Goal: Entertainment & Leisure: Browse casually

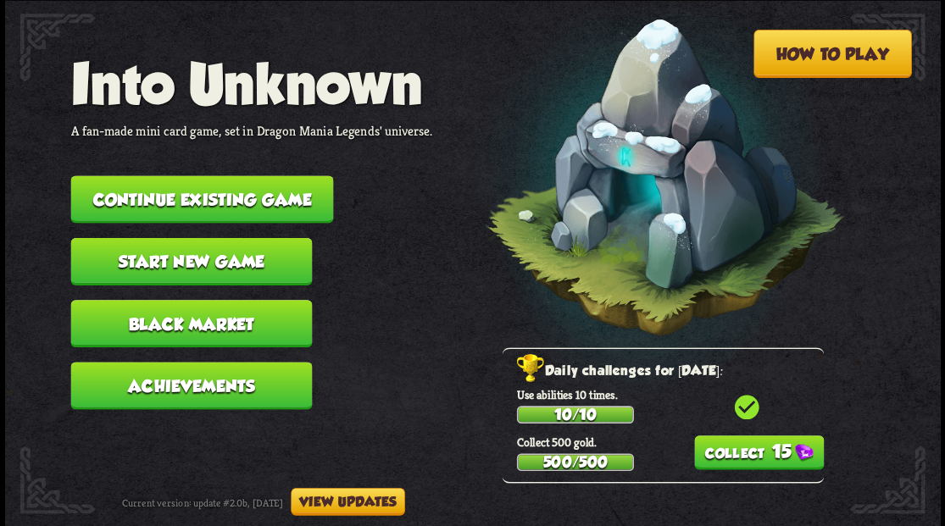
click at [744, 449] on button "15" at bounding box center [758, 453] width 130 height 35
click at [175, 205] on button "Continue existing game" at bounding box center [201, 198] width 263 height 47
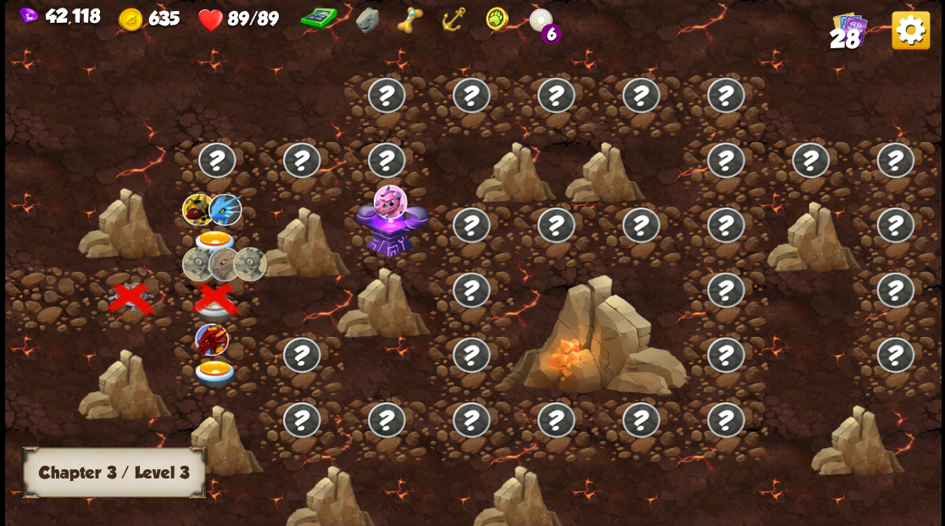
click at [217, 231] on img at bounding box center [215, 244] width 47 height 28
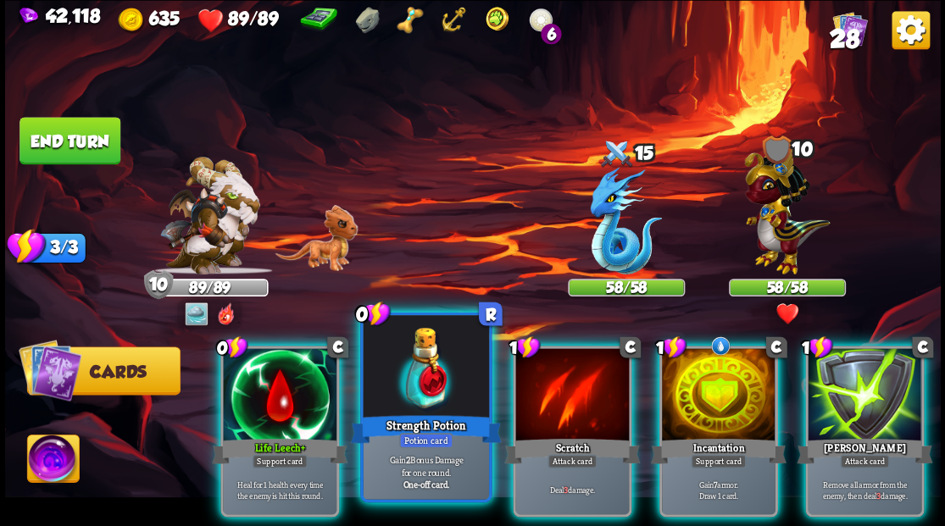
drag, startPoint x: 420, startPoint y: 373, endPoint x: 419, endPoint y: 315, distance: 57.7
click at [420, 369] on div at bounding box center [425, 368] width 125 height 106
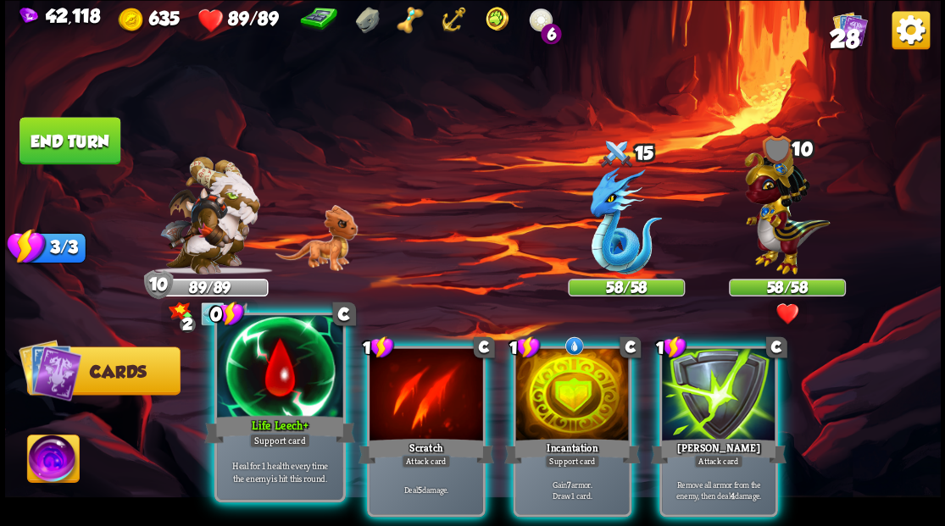
click at [268, 380] on div at bounding box center [279, 368] width 125 height 106
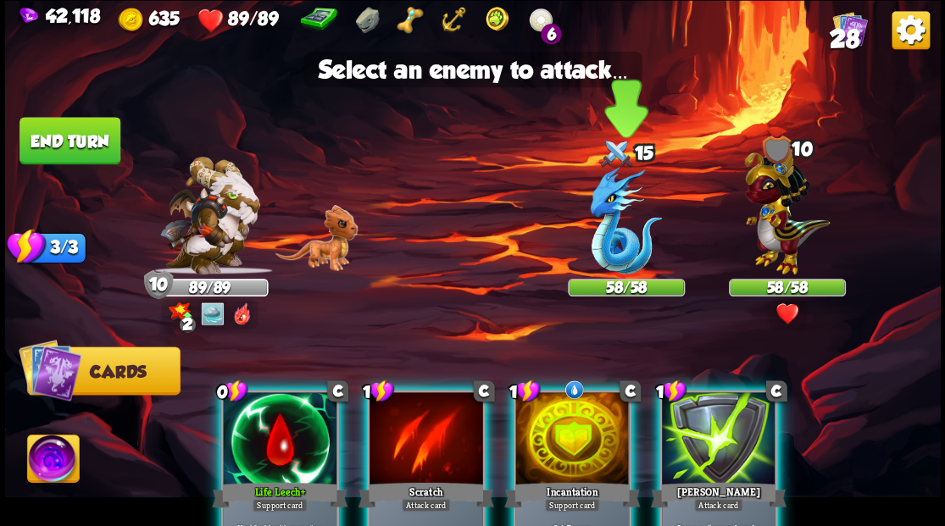
click at [607, 221] on img at bounding box center [626, 221] width 72 height 108
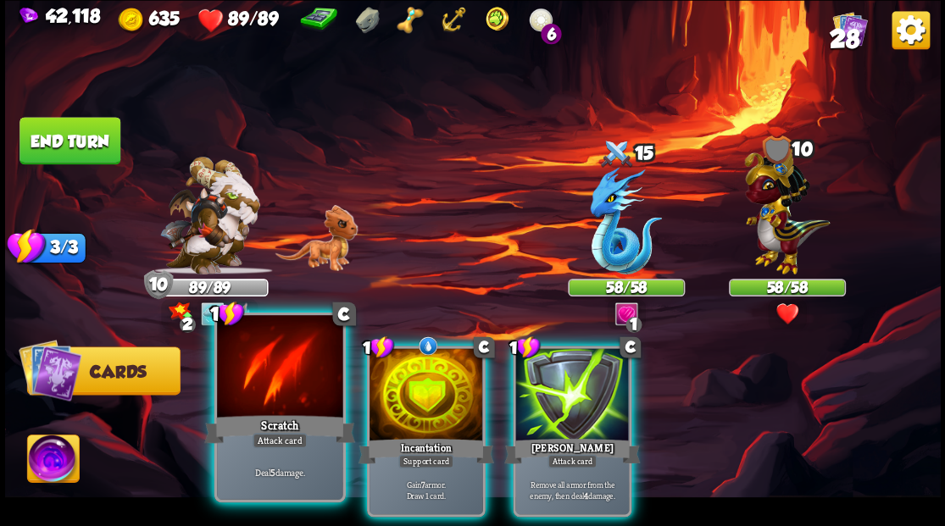
click at [290, 373] on div at bounding box center [279, 368] width 125 height 106
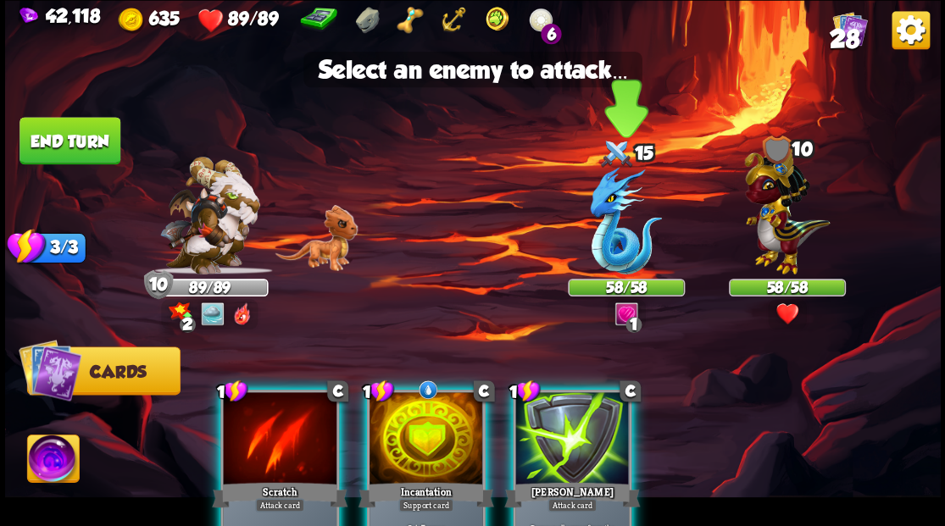
click at [620, 261] on img at bounding box center [626, 221] width 72 height 108
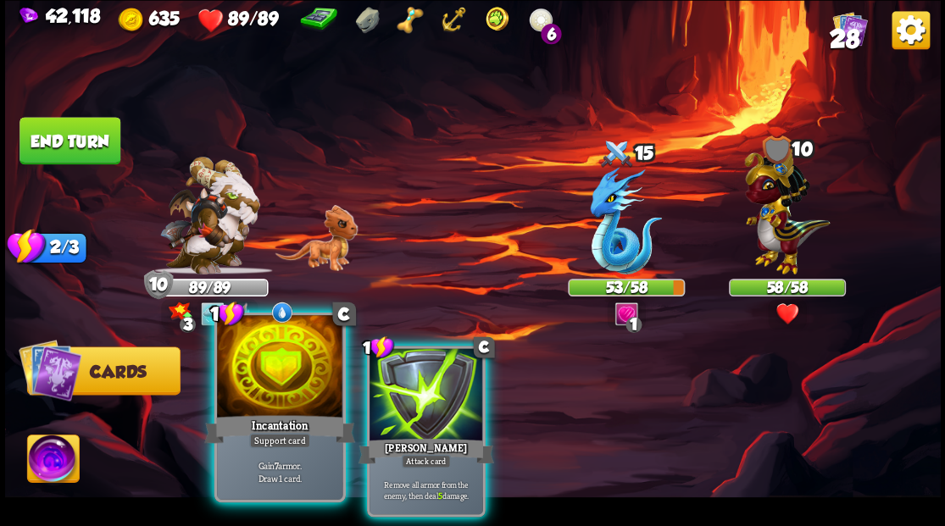
click at [297, 366] on div at bounding box center [279, 368] width 125 height 106
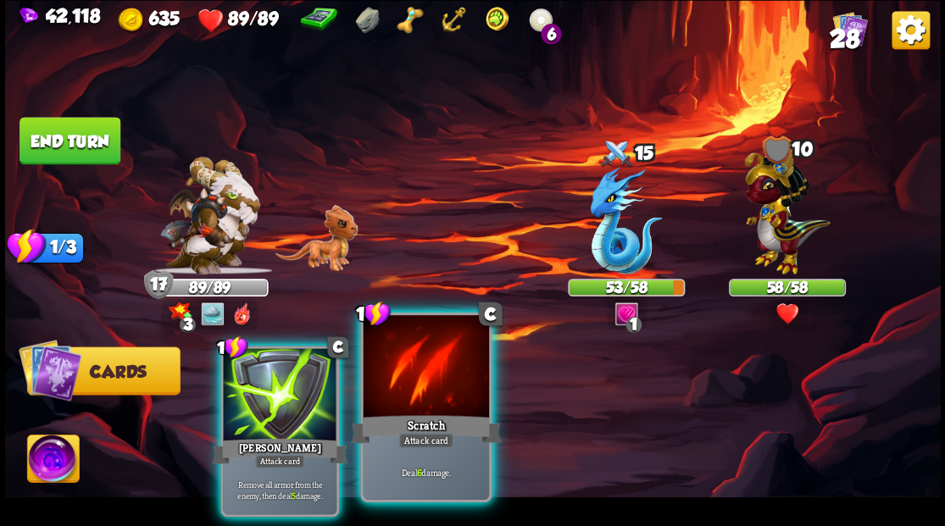
click at [437, 354] on div at bounding box center [425, 368] width 125 height 106
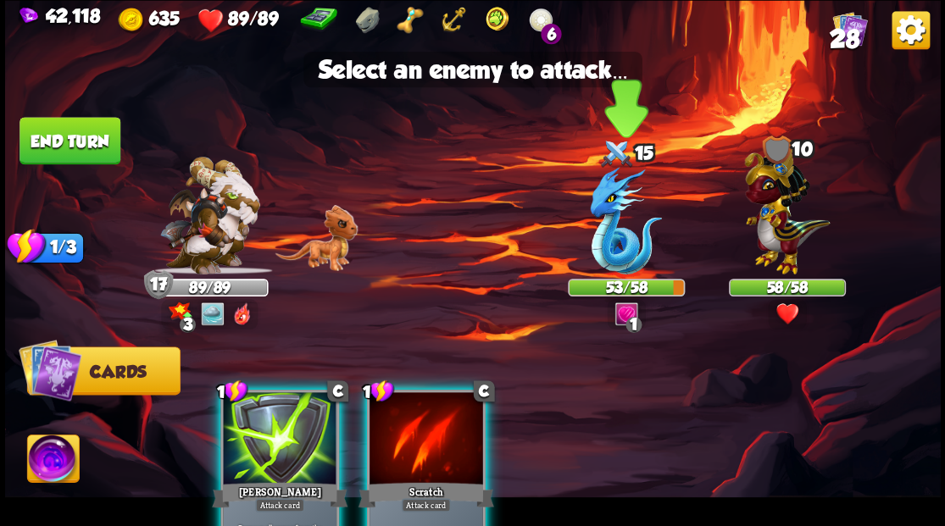
click at [608, 252] on img at bounding box center [626, 221] width 72 height 108
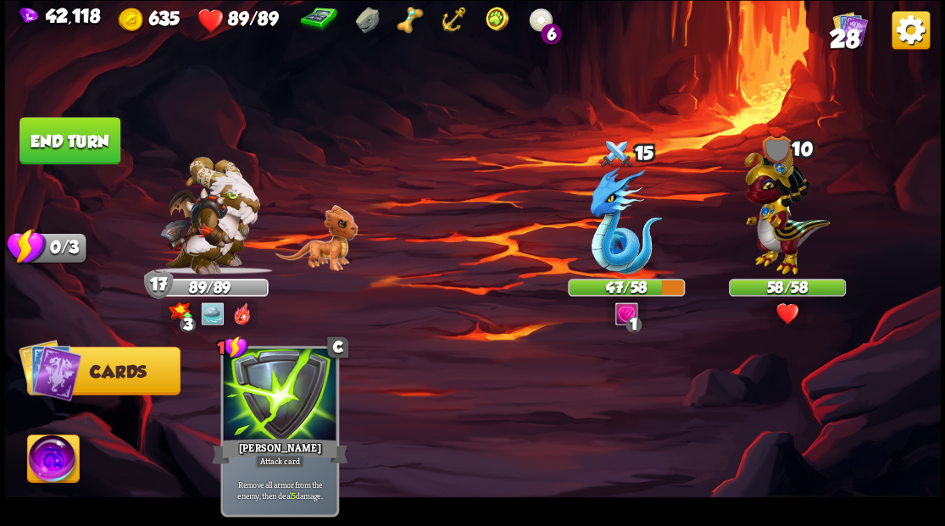
click at [31, 133] on button "End turn" at bounding box center [69, 140] width 101 height 47
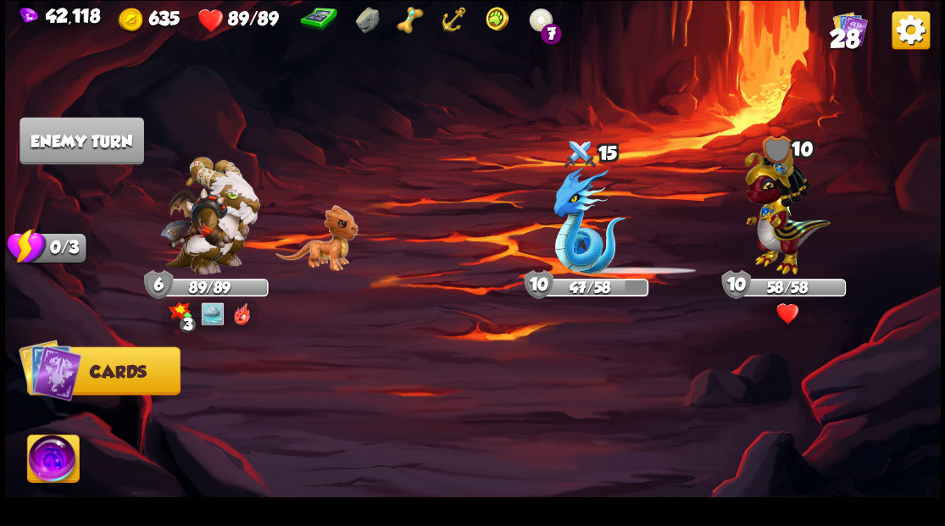
click at [569, 241] on img at bounding box center [589, 221] width 72 height 108
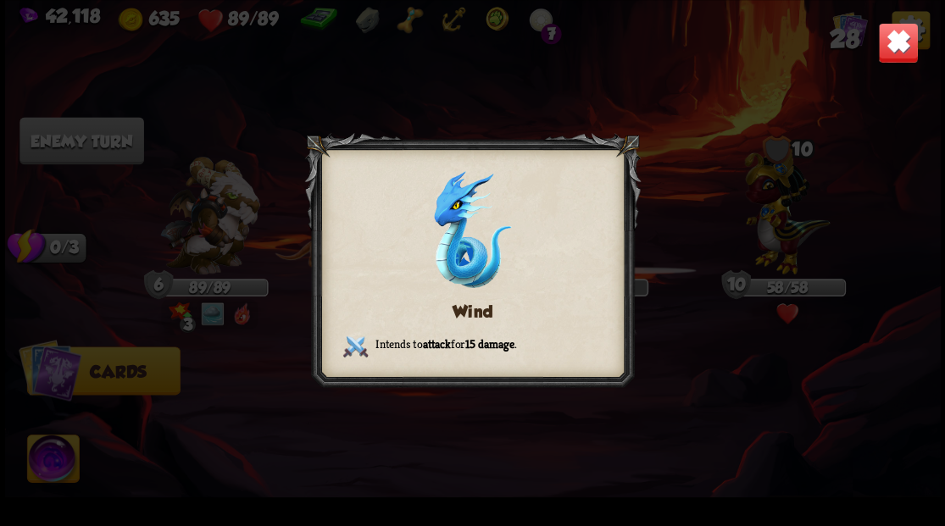
click at [901, 47] on img at bounding box center [897, 42] width 41 height 41
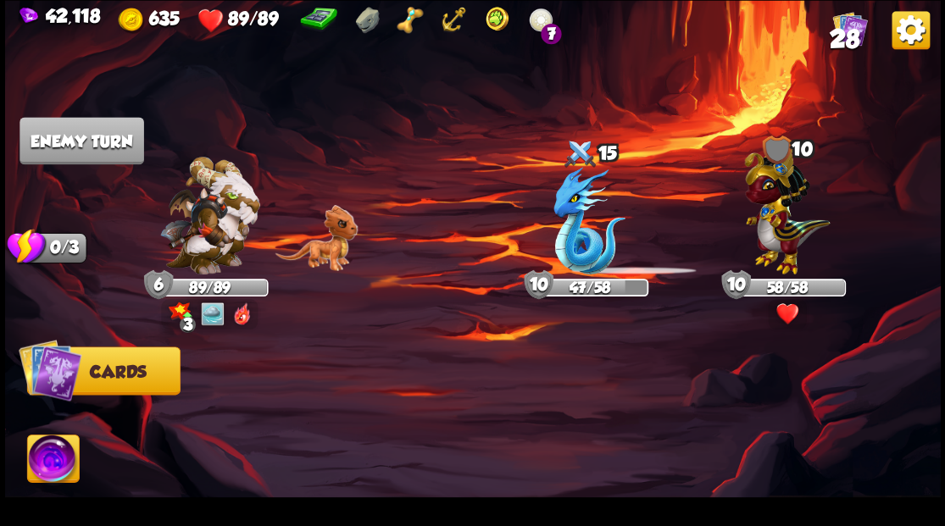
click at [771, 164] on div at bounding box center [777, 151] width 30 height 30
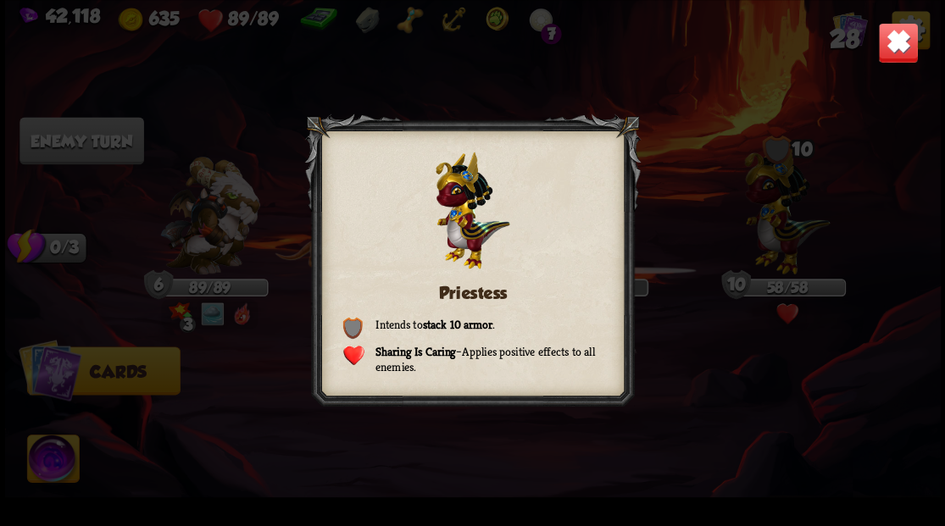
drag, startPoint x: 893, startPoint y: 42, endPoint x: 671, endPoint y: 180, distance: 261.5
click at [893, 42] on img at bounding box center [897, 42] width 41 height 41
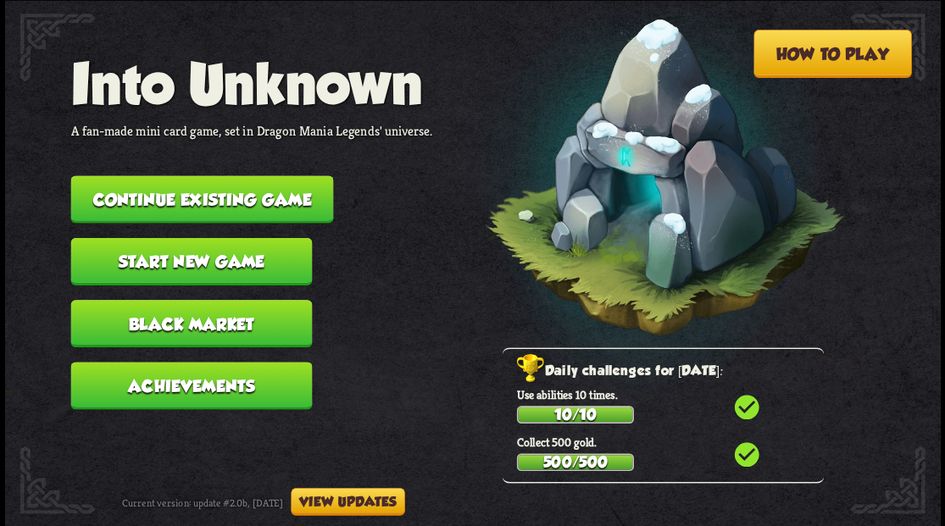
click at [247, 262] on button "Start new game" at bounding box center [191, 260] width 242 height 47
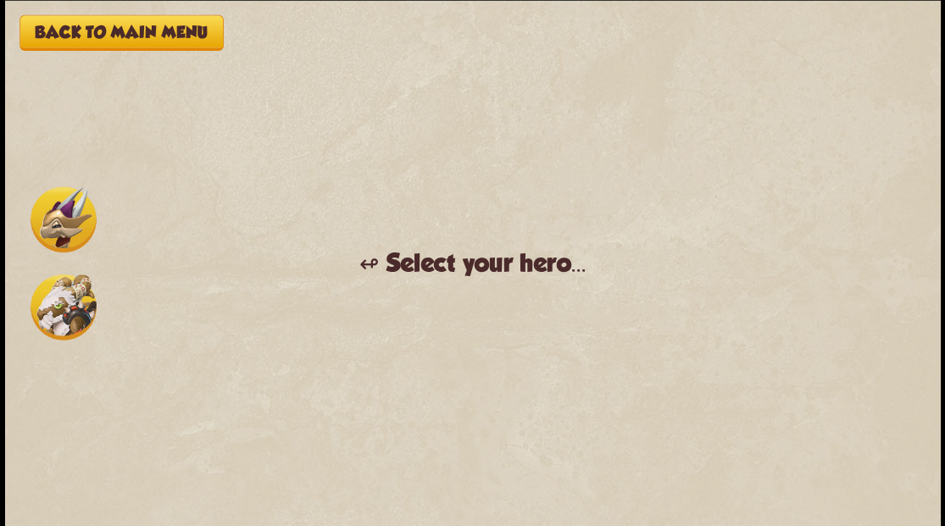
click at [64, 293] on img at bounding box center [64, 307] width 66 height 66
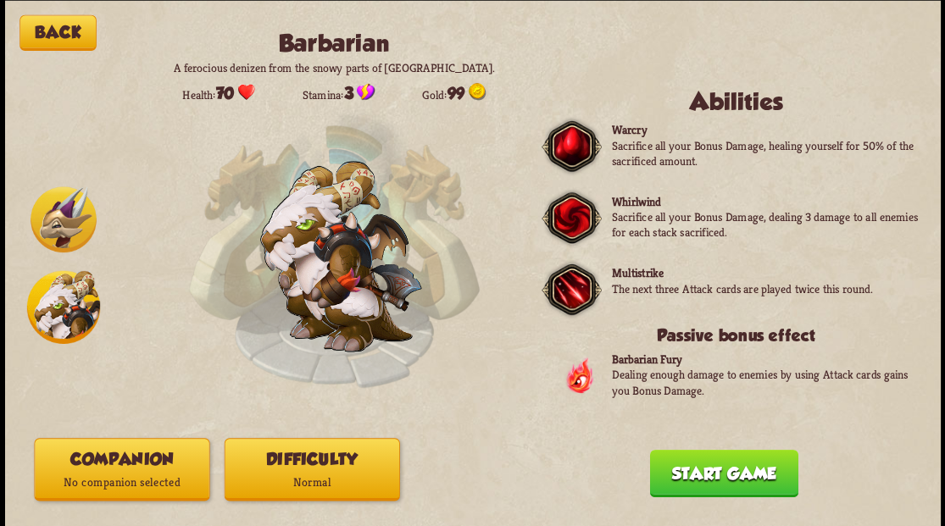
click at [154, 461] on button "Companion No companion selected" at bounding box center [121, 469] width 175 height 63
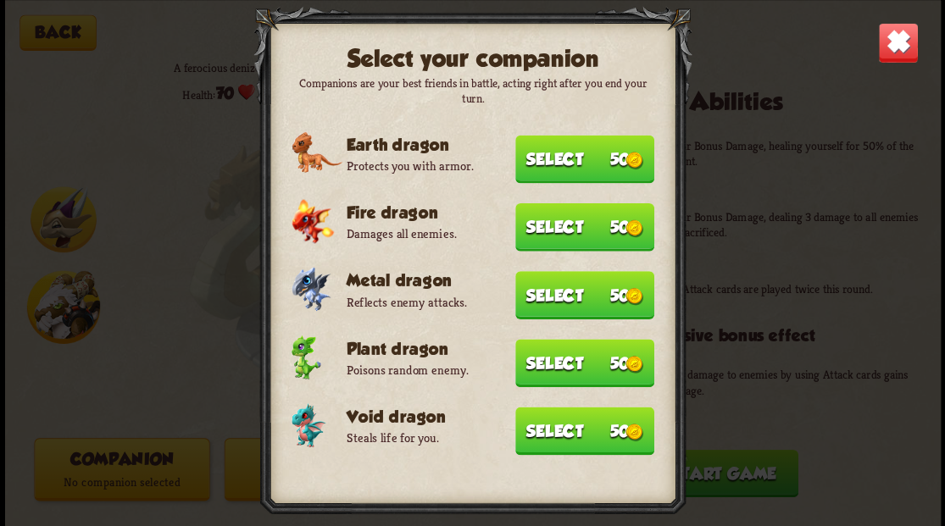
click at [613, 156] on button "Select 50" at bounding box center [584, 159] width 139 height 48
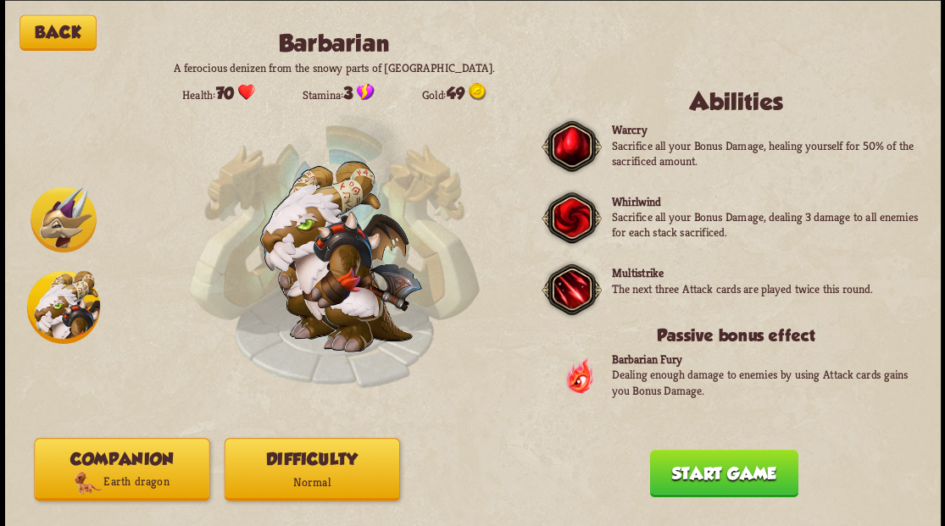
drag, startPoint x: 708, startPoint y: 475, endPoint x: 566, endPoint y: 310, distance: 218.1
click at [707, 475] on button "Start game" at bounding box center [723, 472] width 148 height 47
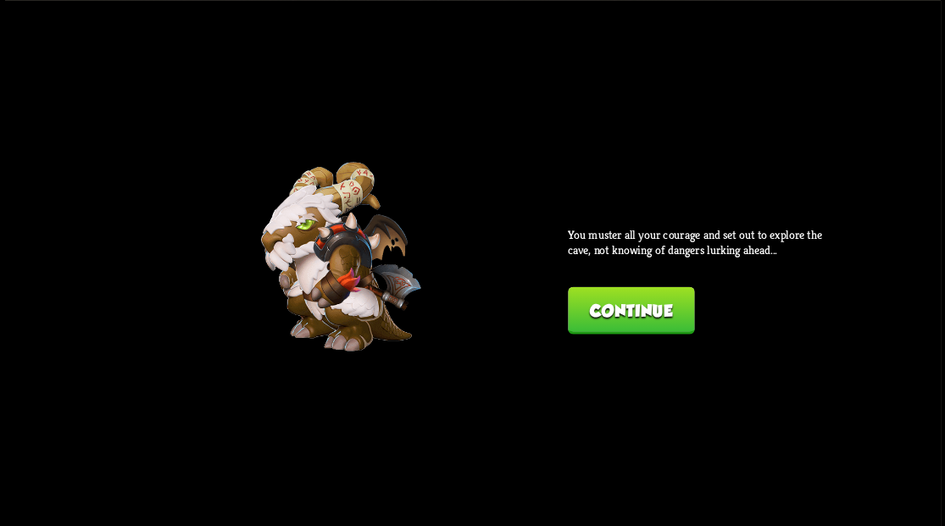
click at [641, 308] on button "Continue" at bounding box center [631, 309] width 126 height 47
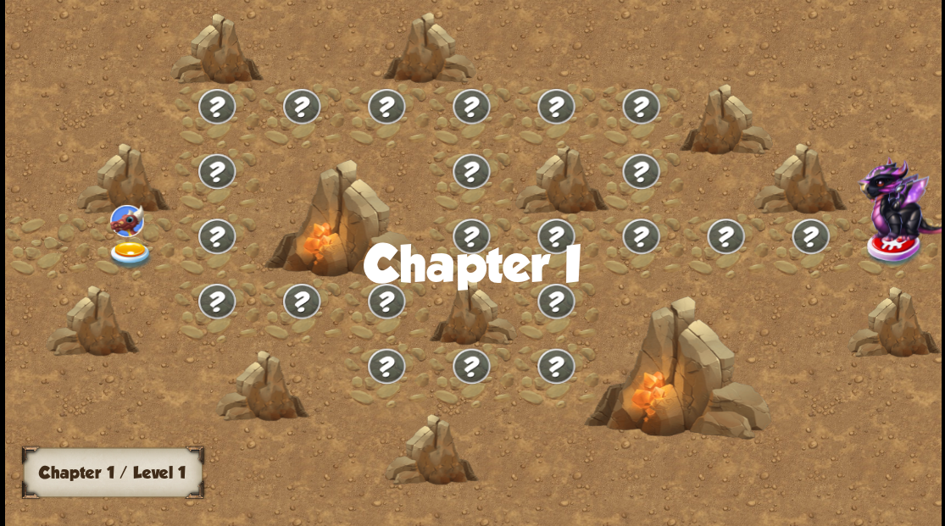
click at [120, 251] on img at bounding box center [130, 255] width 47 height 28
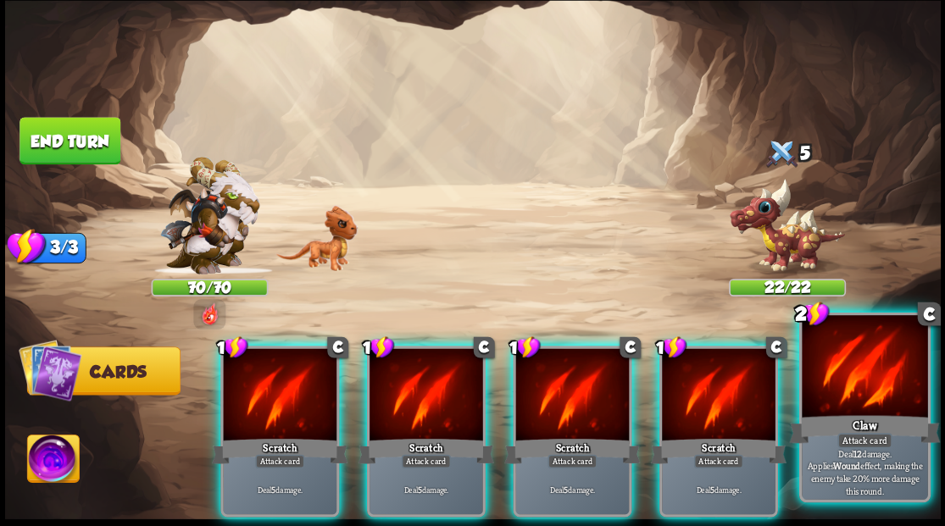
click at [886, 386] on div at bounding box center [864, 368] width 125 height 106
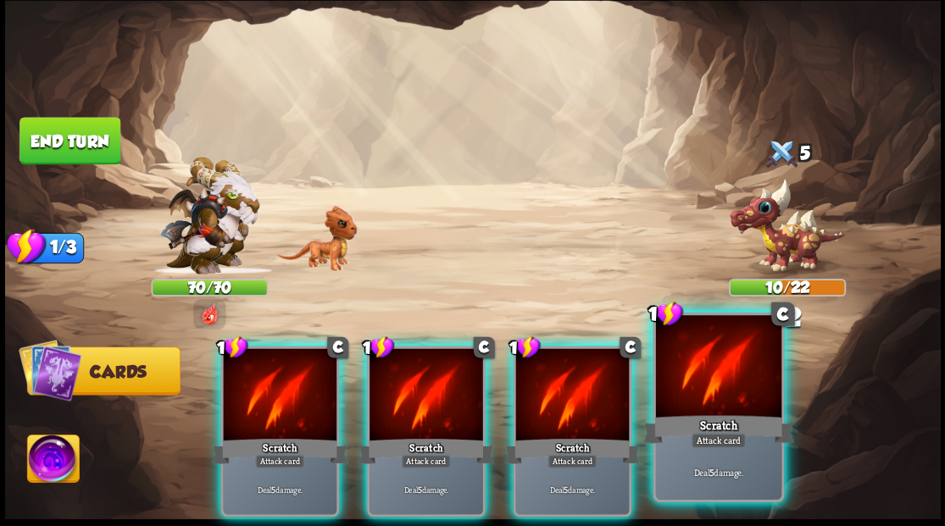
click at [739, 395] on div at bounding box center [717, 368] width 125 height 106
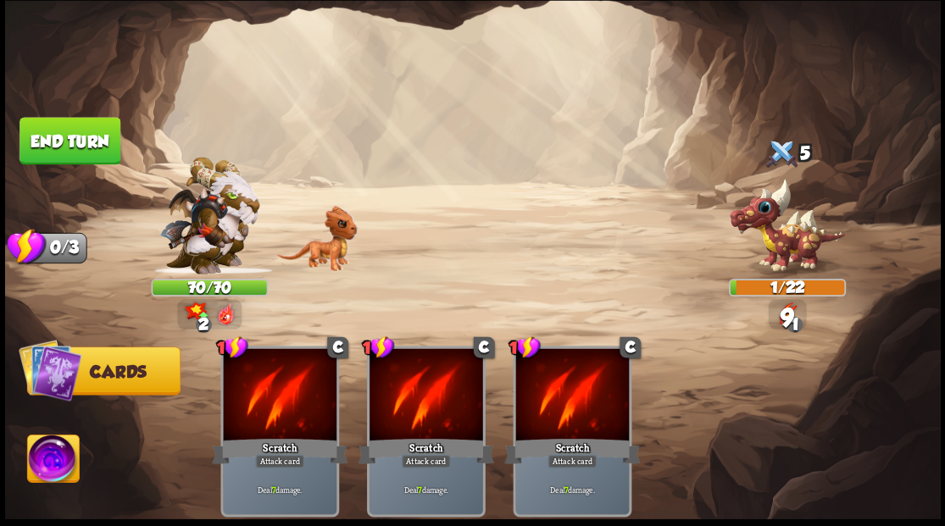
click at [75, 146] on button "End turn" at bounding box center [69, 140] width 101 height 47
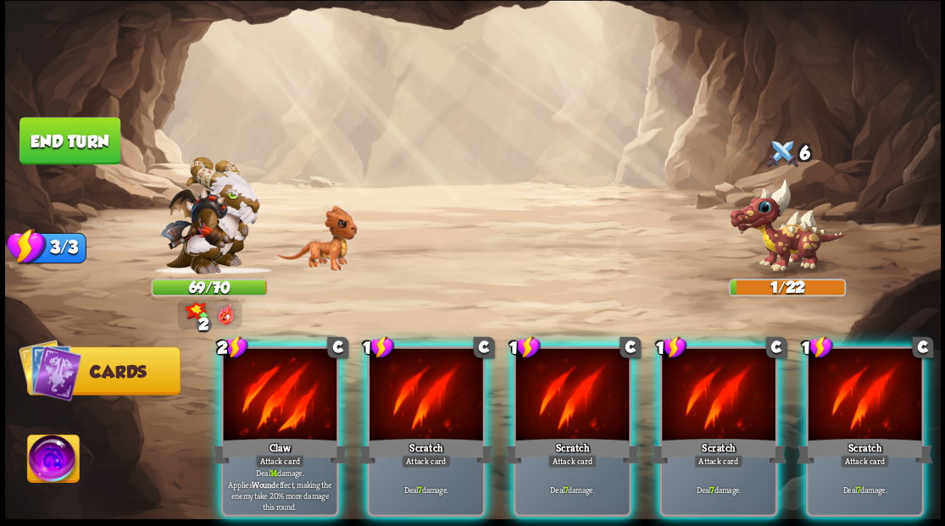
click at [61, 454] on img at bounding box center [53, 461] width 52 height 53
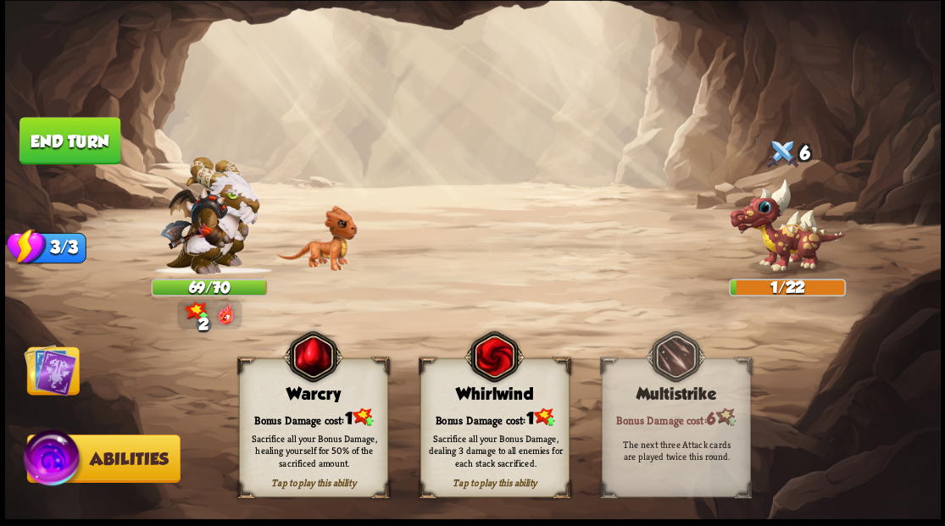
click at [292, 425] on div "Sacrifice all your Bonus Damage, healing yourself for 50% of the sacrificed amo…" at bounding box center [313, 450] width 149 height 58
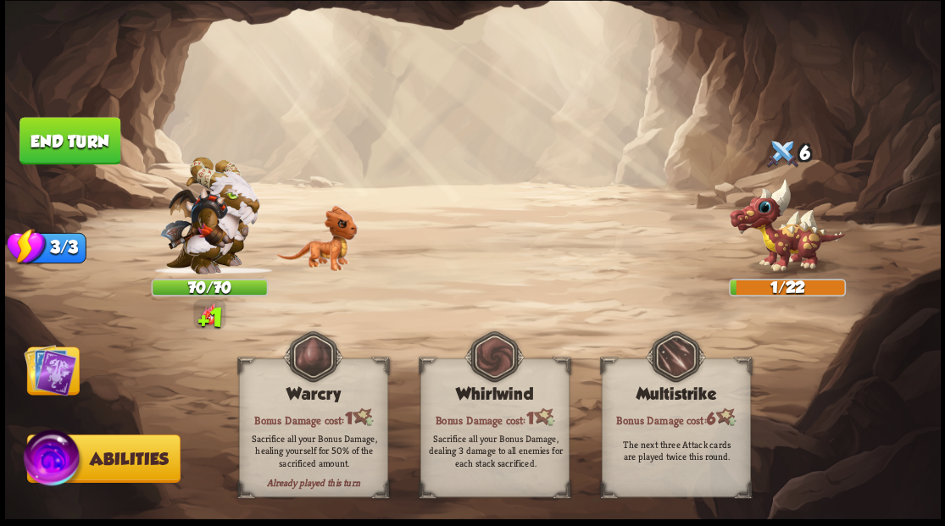
click at [49, 368] on img at bounding box center [50, 369] width 53 height 53
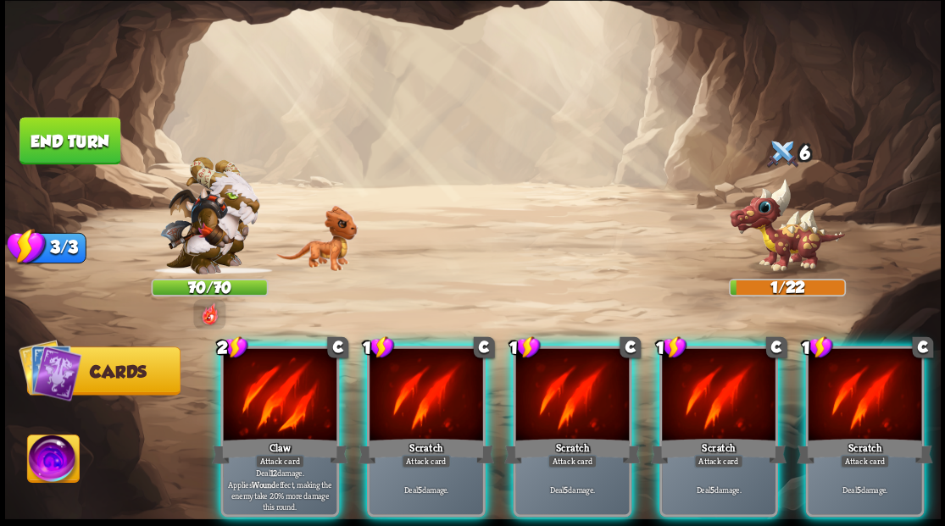
click at [269, 393] on div at bounding box center [280, 396] width 114 height 96
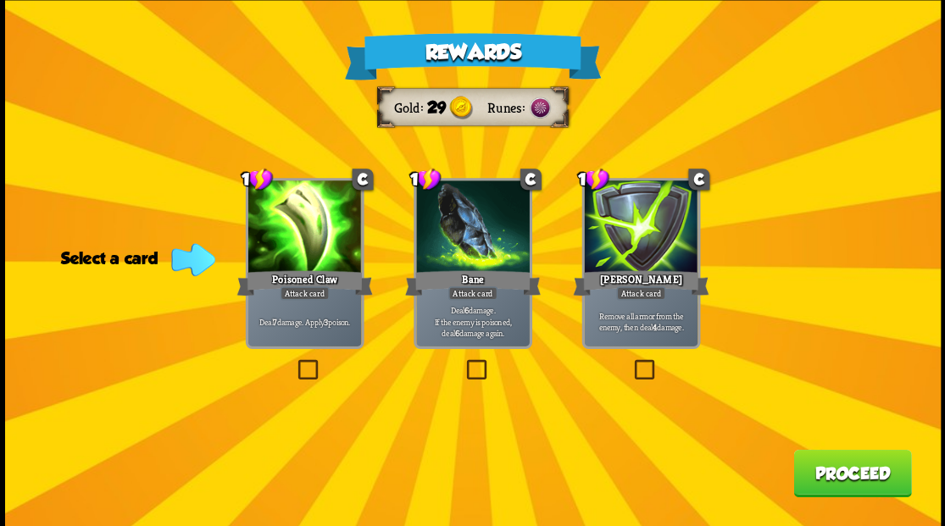
click at [294, 362] on label at bounding box center [294, 362] width 0 height 0
click at [0, 0] on input "checkbox" at bounding box center [0, 0] width 0 height 0
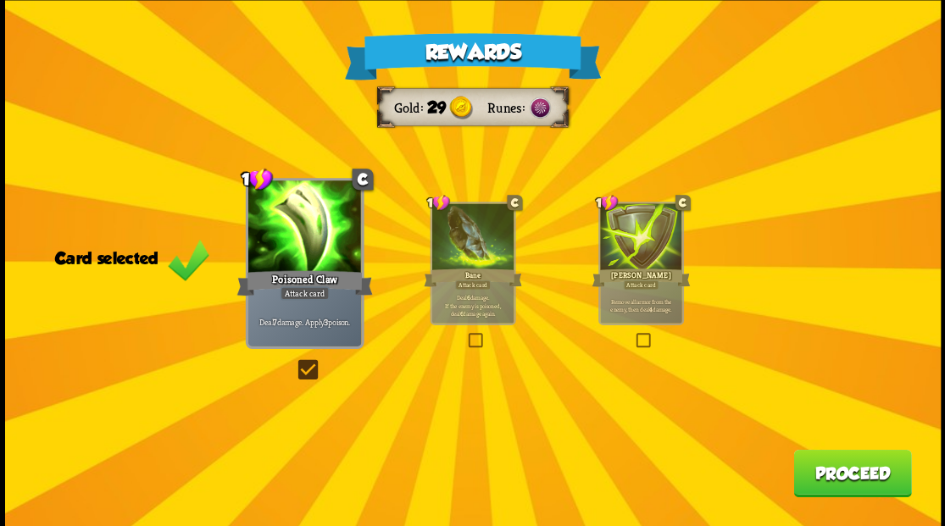
drag, startPoint x: 833, startPoint y: 469, endPoint x: 829, endPoint y: 455, distance: 15.0
click at [829, 455] on button "Proceed" at bounding box center [852, 472] width 118 height 47
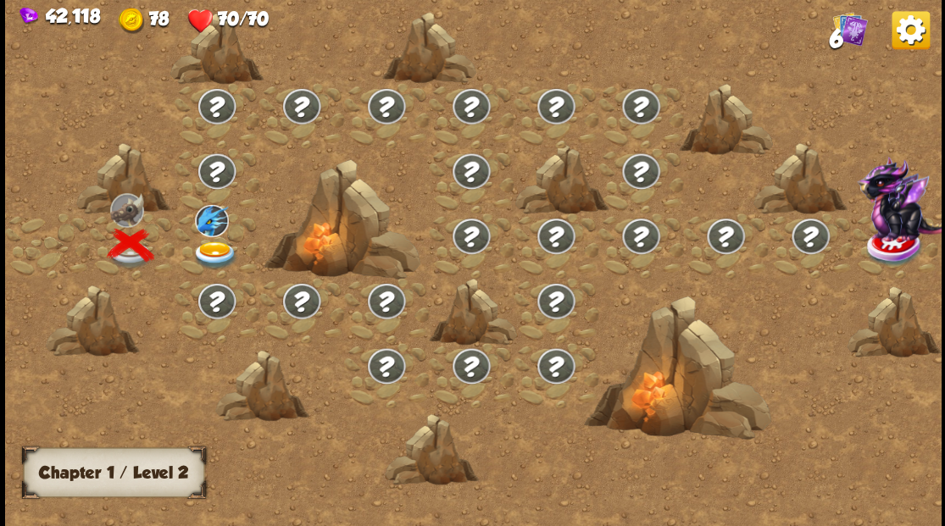
click at [211, 241] on img at bounding box center [215, 255] width 47 height 28
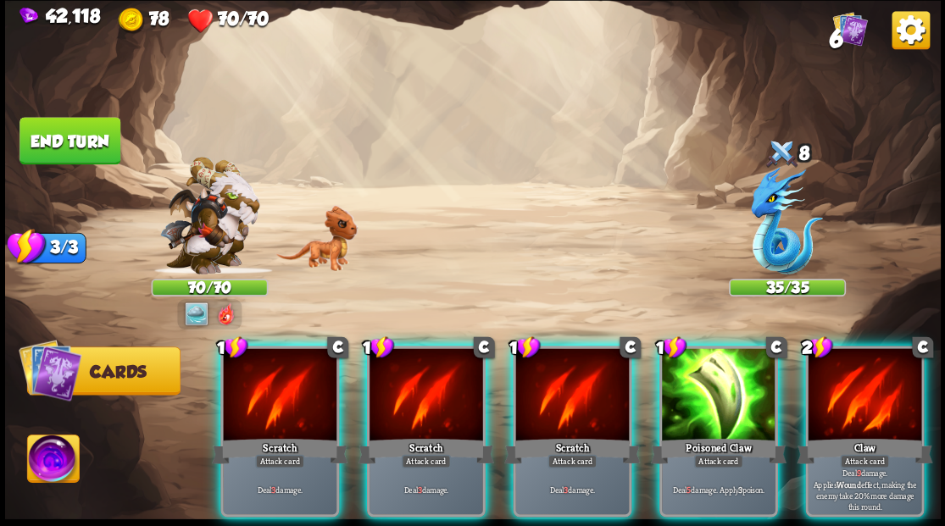
click at [866, 388] on div at bounding box center [865, 396] width 114 height 96
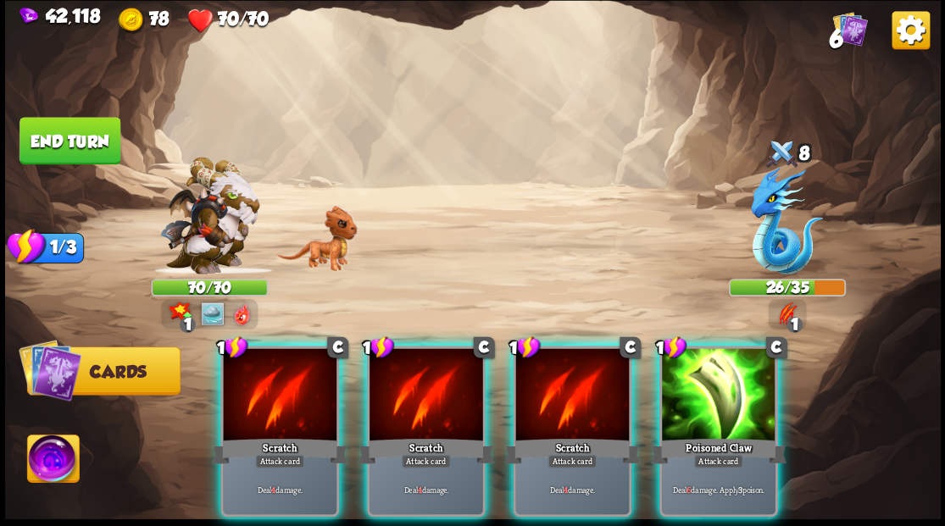
drag, startPoint x: 727, startPoint y: 387, endPoint x: 717, endPoint y: 369, distance: 20.5
click at [727, 386] on div at bounding box center [719, 396] width 114 height 96
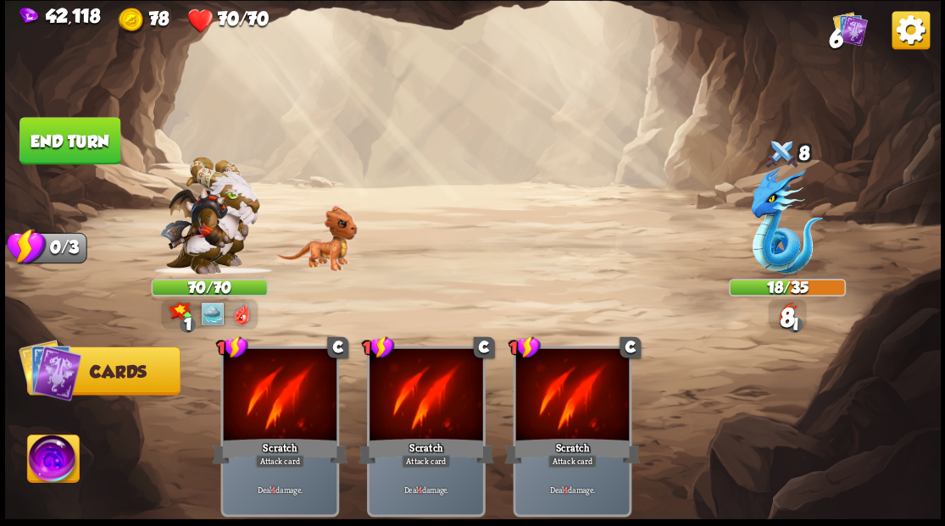
click at [72, 137] on button "End turn" at bounding box center [69, 140] width 101 height 47
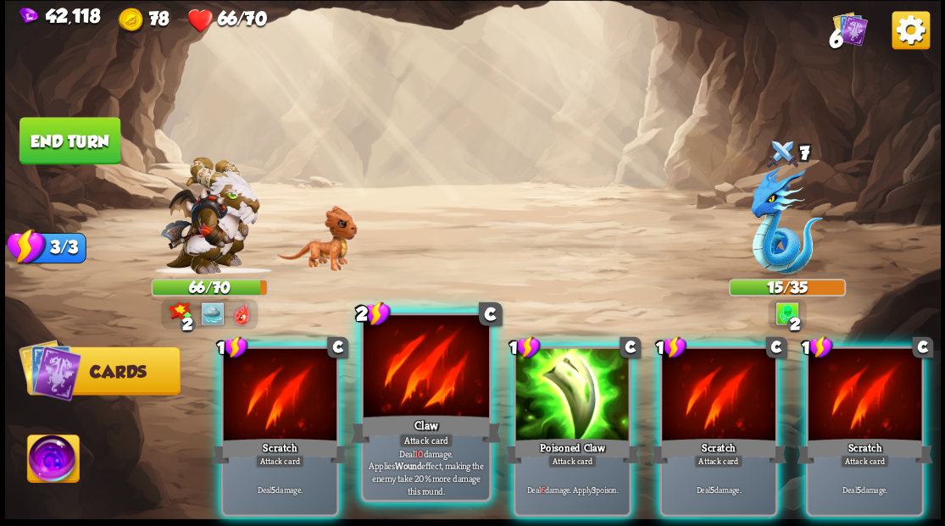
click at [386, 395] on div at bounding box center [425, 368] width 125 height 106
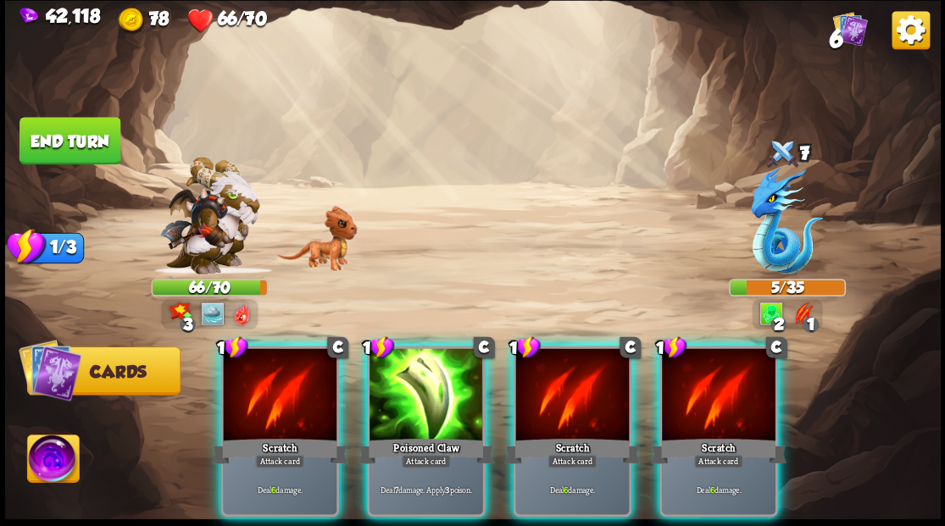
click at [50, 463] on img at bounding box center [53, 461] width 52 height 53
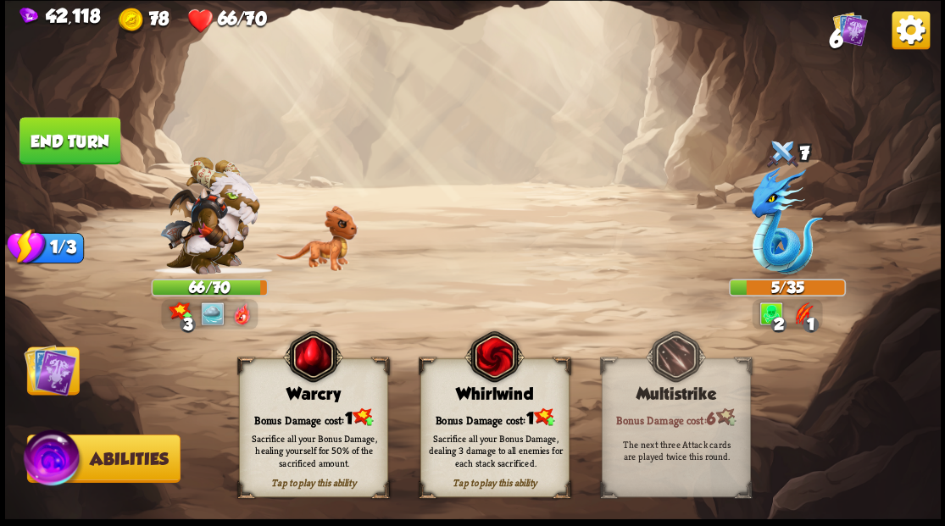
click at [299, 403] on div "Tap to play this ability Warcry Bonus Damage cost: 1 Sacrifice all your Bonus D…" at bounding box center [313, 427] width 149 height 139
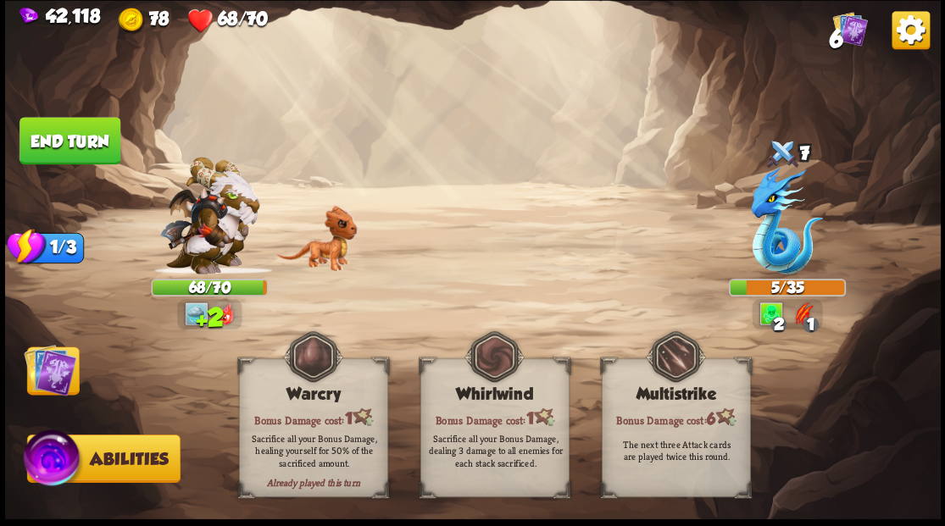
click at [41, 375] on img at bounding box center [50, 369] width 53 height 53
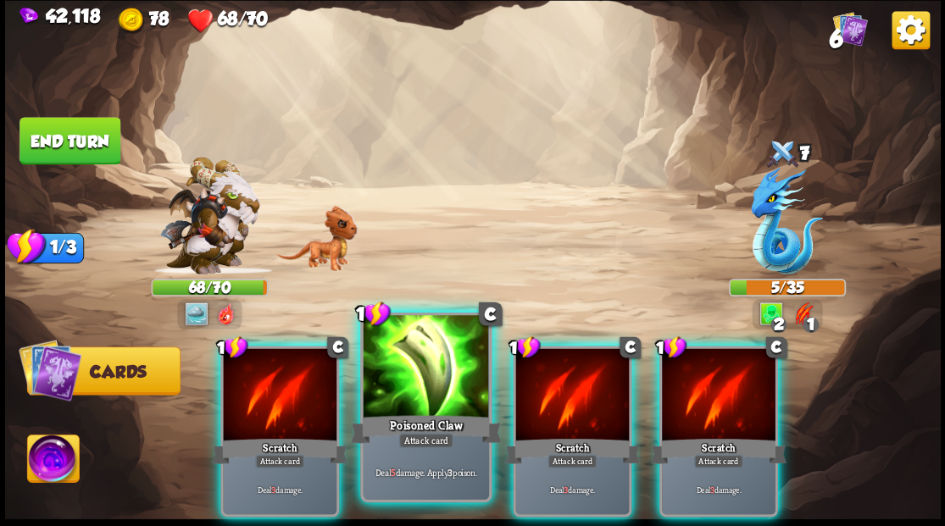
click at [434, 395] on div at bounding box center [425, 368] width 125 height 106
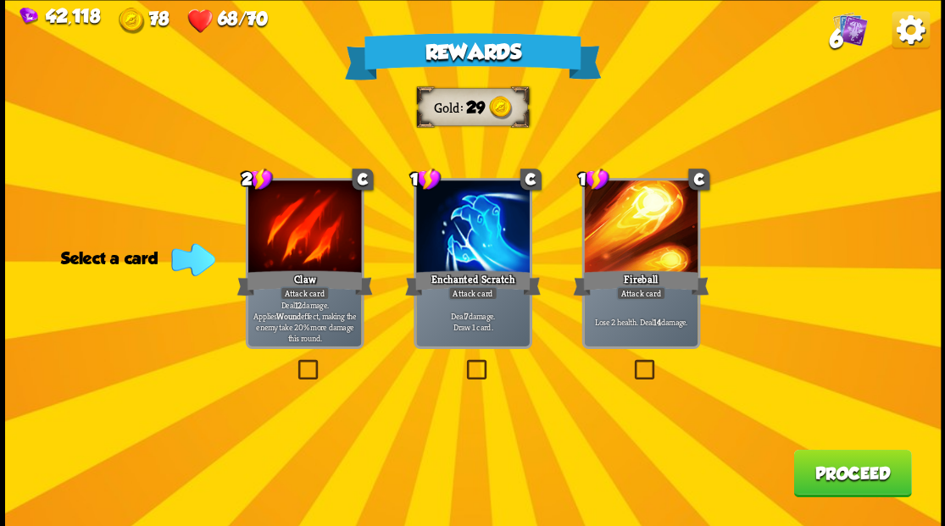
click at [463, 362] on label at bounding box center [463, 362] width 0 height 0
click at [0, 0] on input "checkbox" at bounding box center [0, 0] width 0 height 0
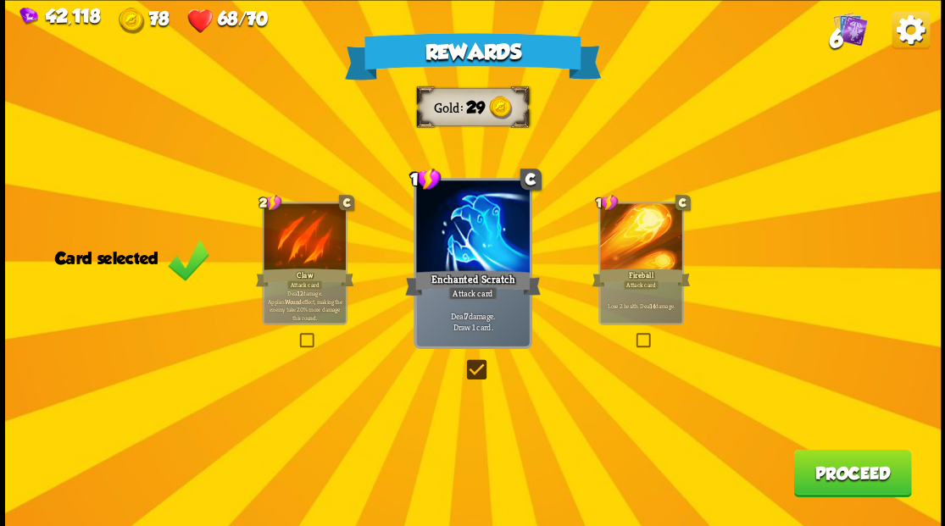
click at [852, 487] on button "Proceed" at bounding box center [852, 472] width 118 height 47
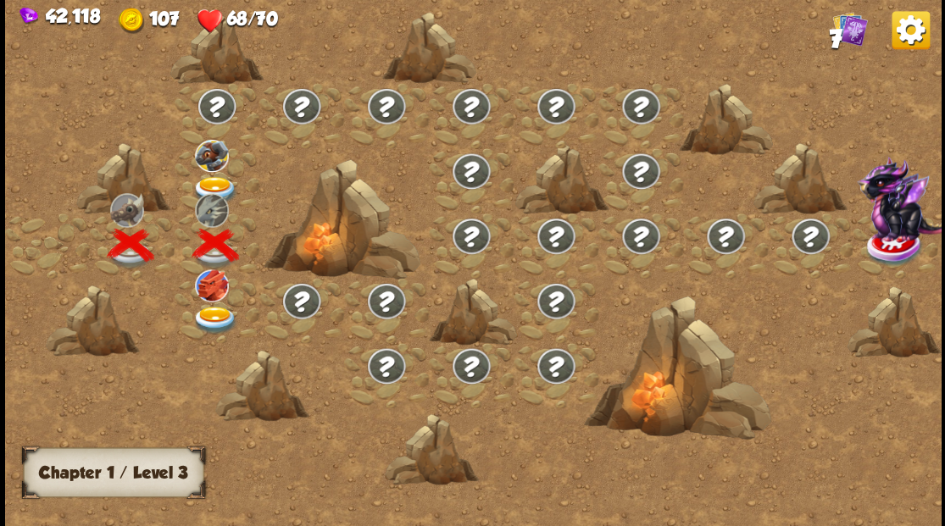
click at [212, 314] on img at bounding box center [215, 320] width 47 height 28
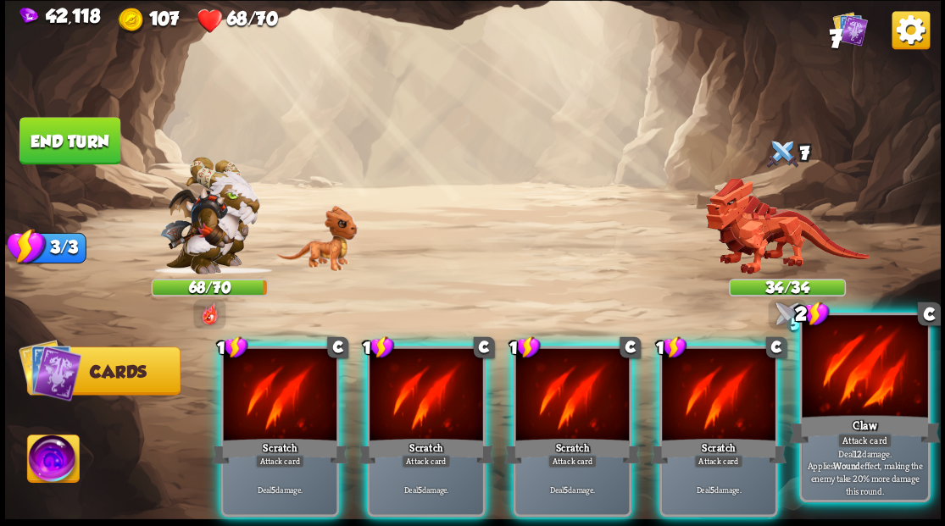
click at [847, 416] on div "Claw" at bounding box center [864, 429] width 151 height 34
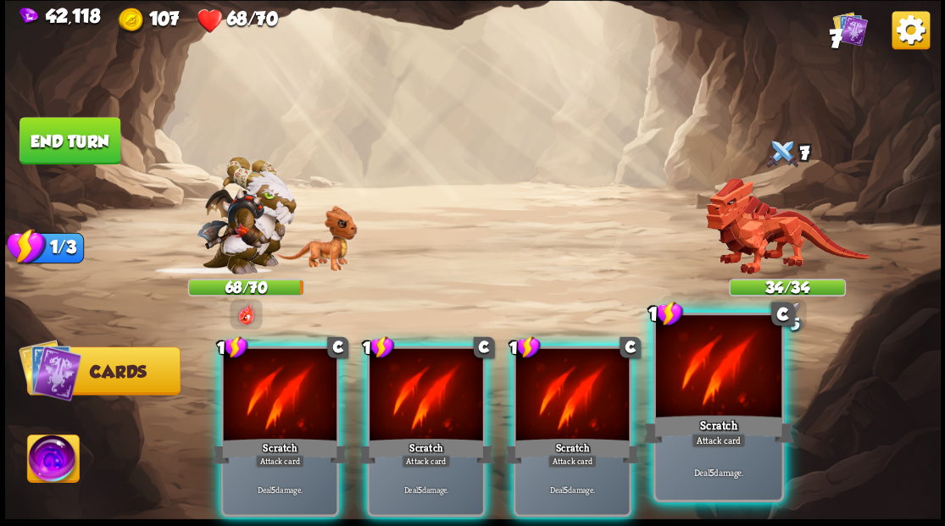
click at [734, 404] on div at bounding box center [717, 368] width 125 height 106
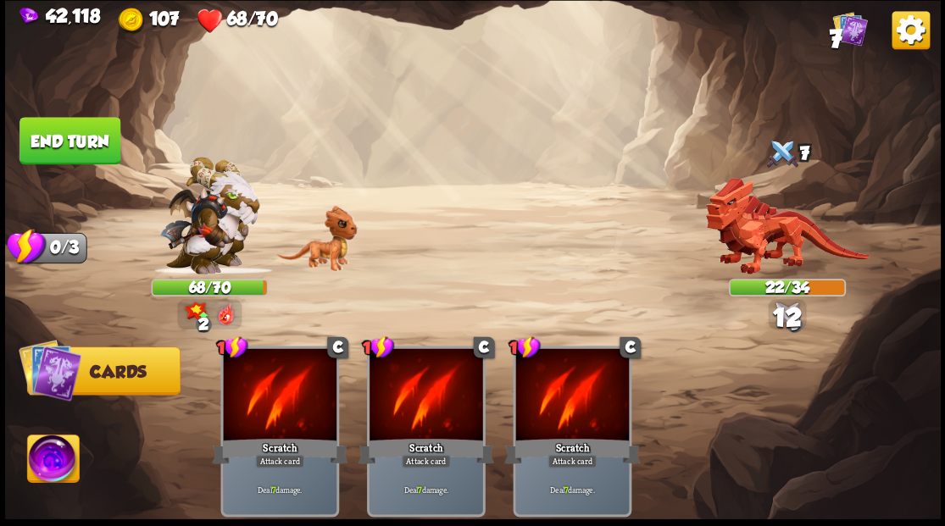
click at [41, 146] on button "End turn" at bounding box center [69, 140] width 101 height 47
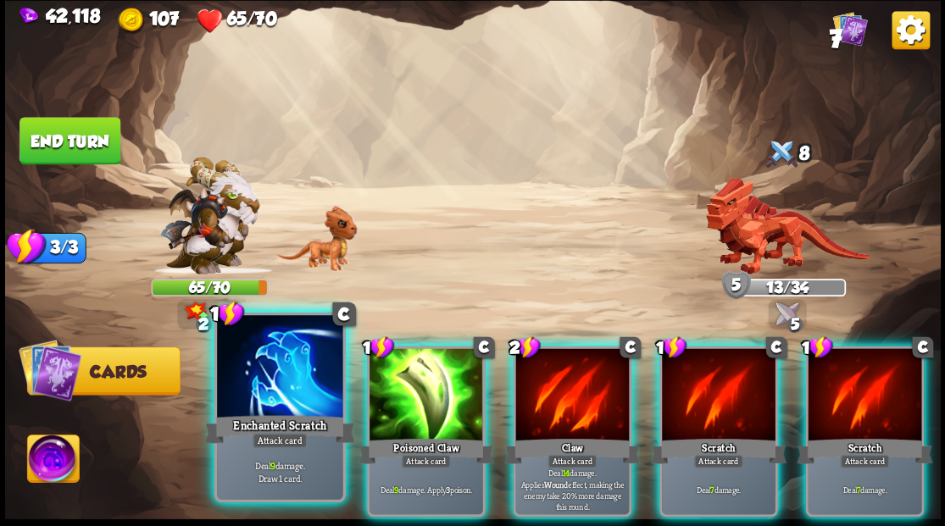
click at [270, 385] on div at bounding box center [279, 368] width 125 height 106
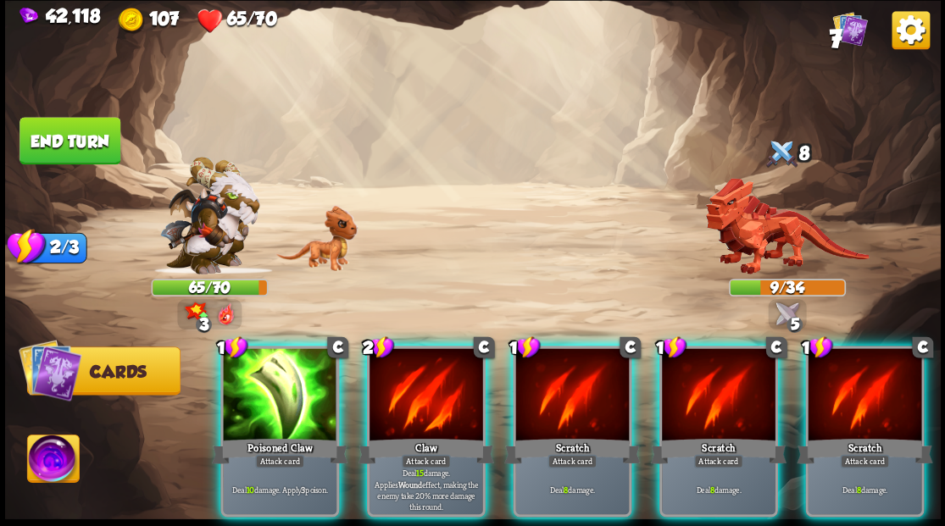
click at [266, 394] on div at bounding box center [280, 396] width 114 height 96
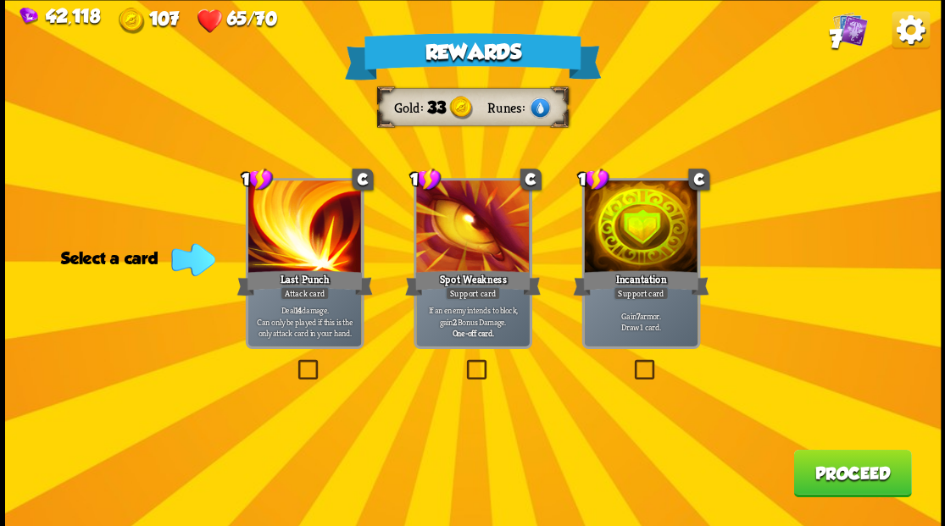
click at [631, 362] on label at bounding box center [631, 362] width 0 height 0
click at [0, 0] on input "checkbox" at bounding box center [0, 0] width 0 height 0
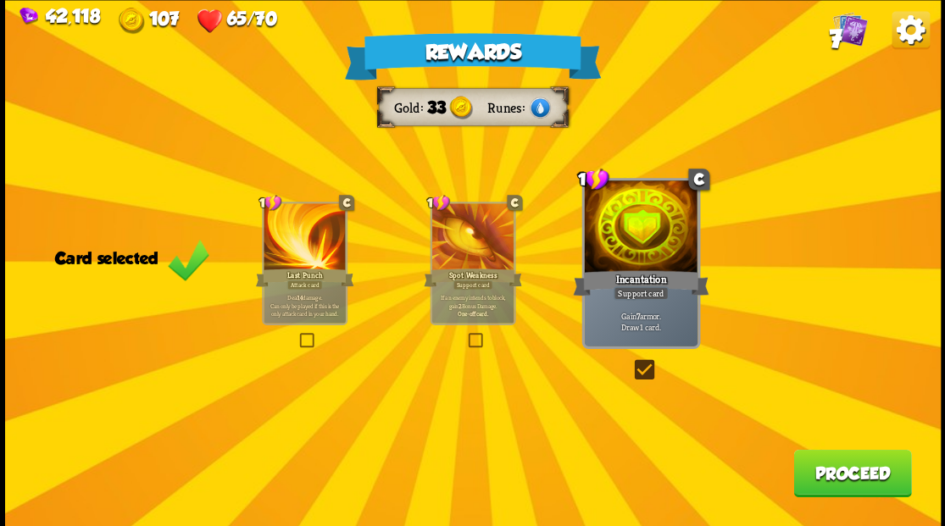
drag, startPoint x: 855, startPoint y: 470, endPoint x: 847, endPoint y: 464, distance: 10.3
click at [847, 464] on button "Proceed" at bounding box center [852, 472] width 118 height 47
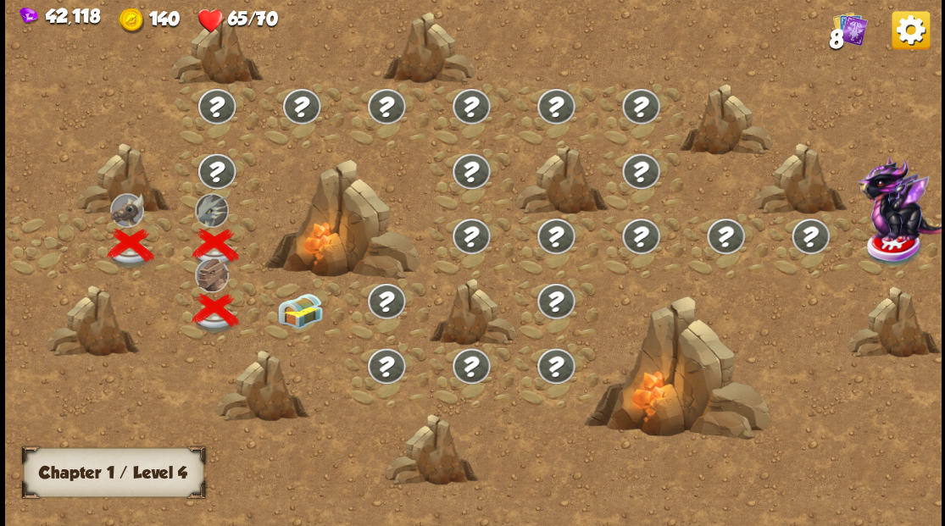
click at [314, 303] on img at bounding box center [299, 310] width 47 height 36
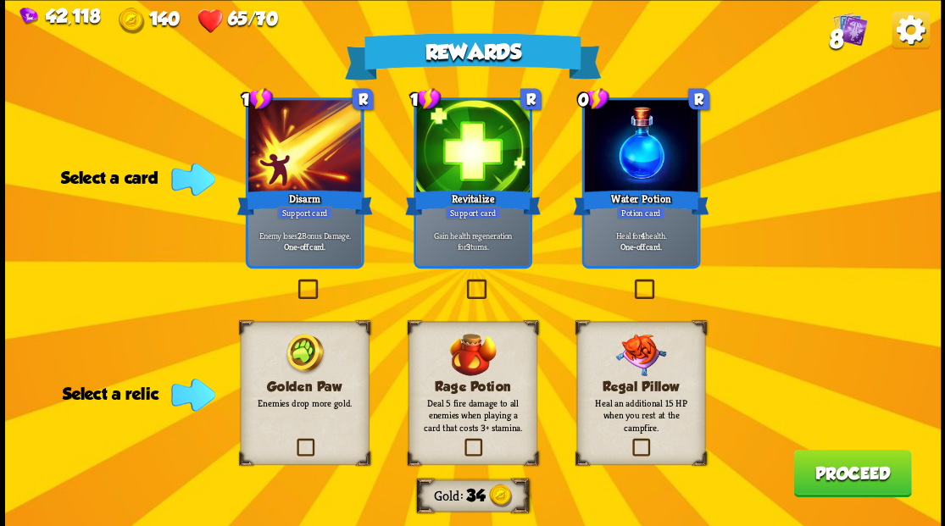
click at [631, 281] on label at bounding box center [631, 281] width 0 height 0
click at [0, 0] on input "checkbox" at bounding box center [0, 0] width 0 height 0
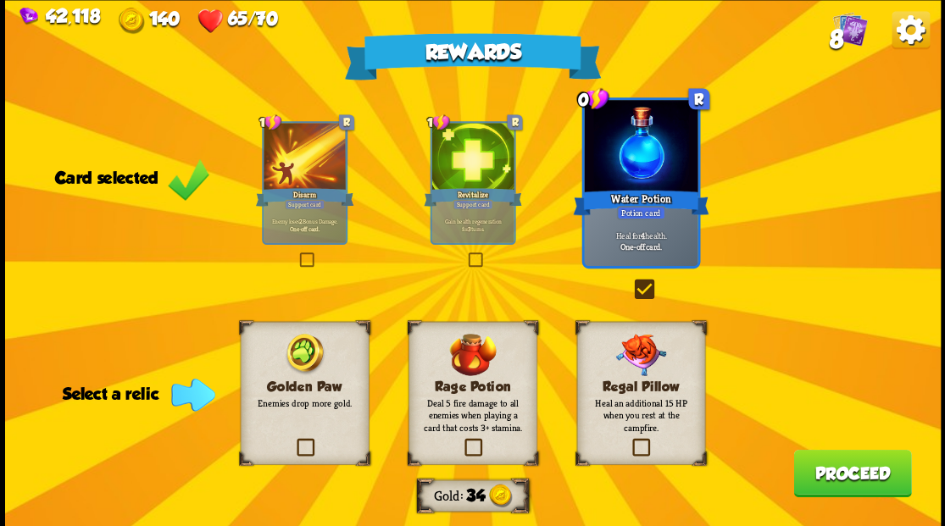
click at [293, 441] on label at bounding box center [293, 441] width 0 height 0
click at [0, 0] on input "checkbox" at bounding box center [0, 0] width 0 height 0
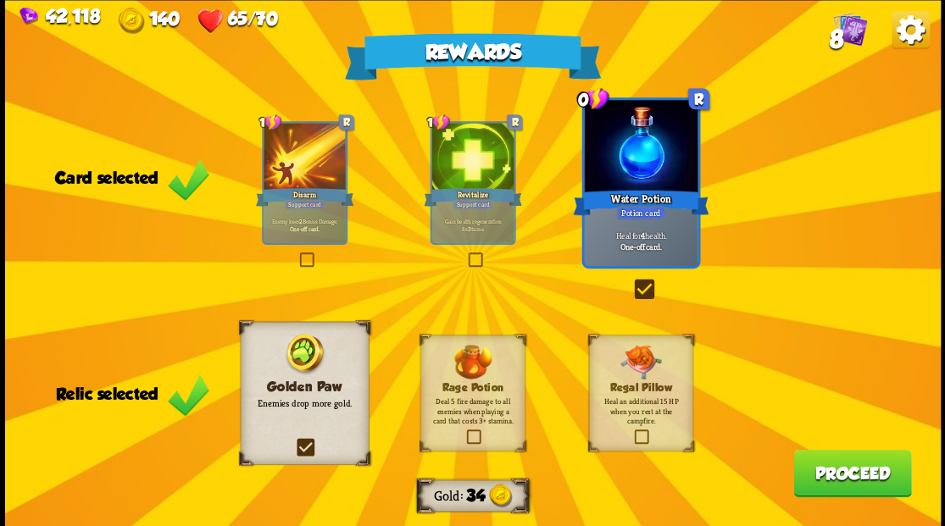
click at [851, 483] on button "Proceed" at bounding box center [852, 472] width 118 height 47
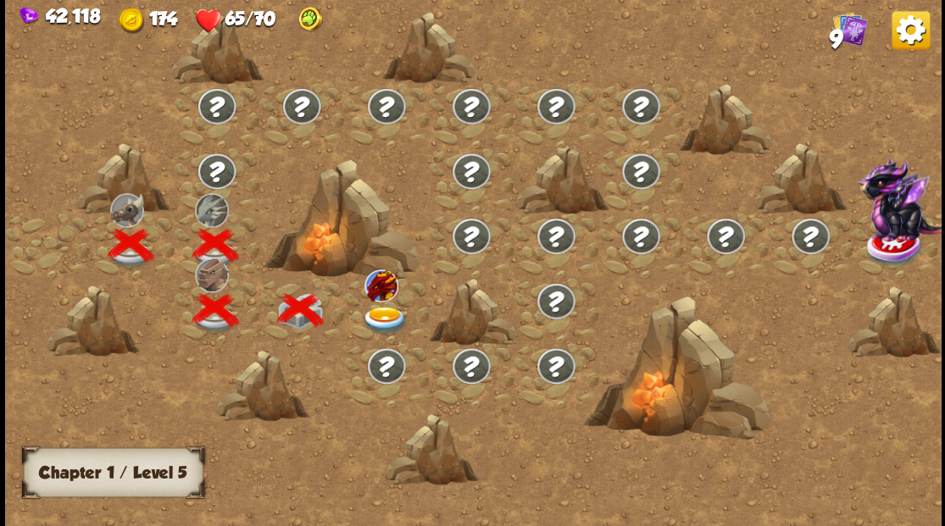
click at [379, 315] on img at bounding box center [384, 320] width 47 height 28
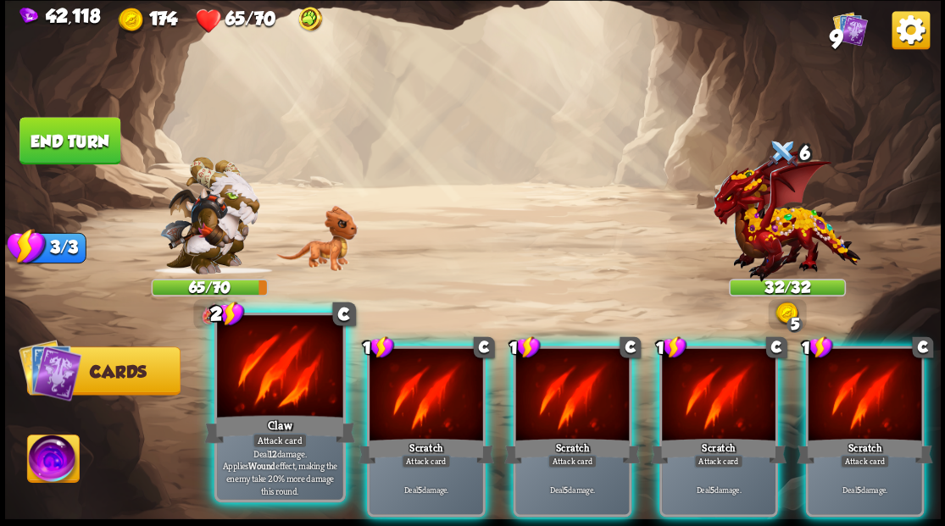
click at [268, 365] on div at bounding box center [279, 368] width 125 height 106
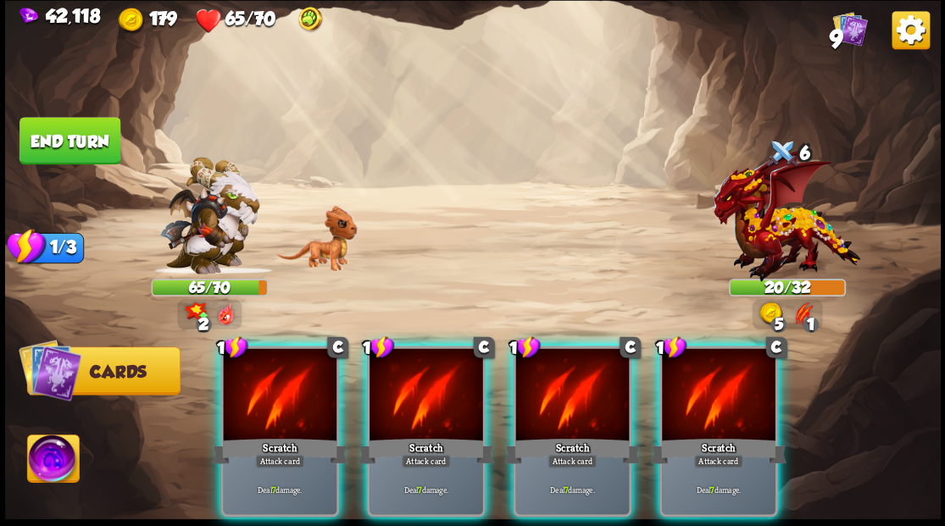
click at [268, 365] on div at bounding box center [280, 396] width 114 height 96
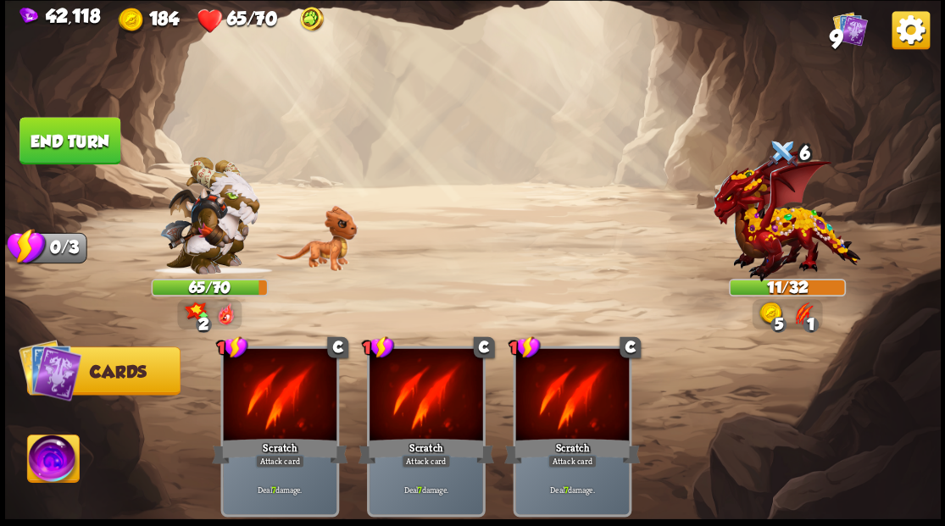
click at [58, 131] on button "End turn" at bounding box center [69, 140] width 101 height 47
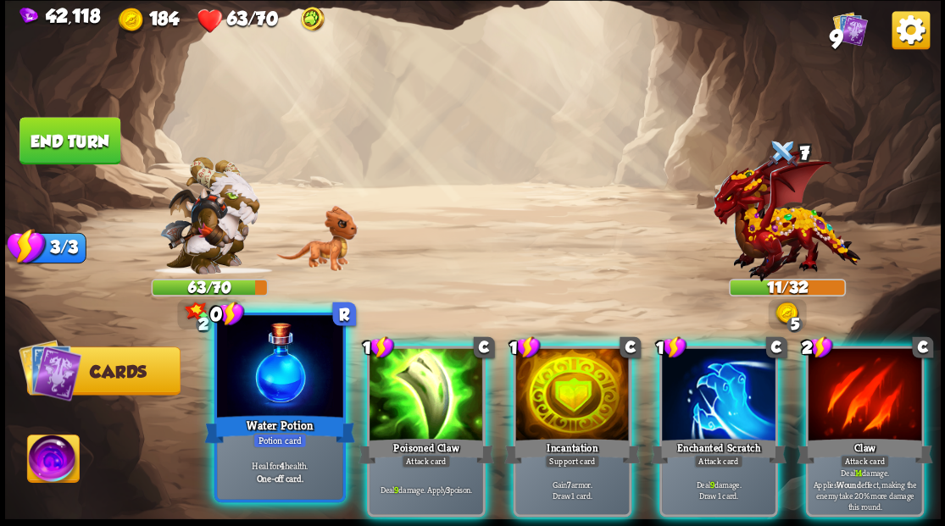
click at [286, 376] on div at bounding box center [279, 368] width 125 height 106
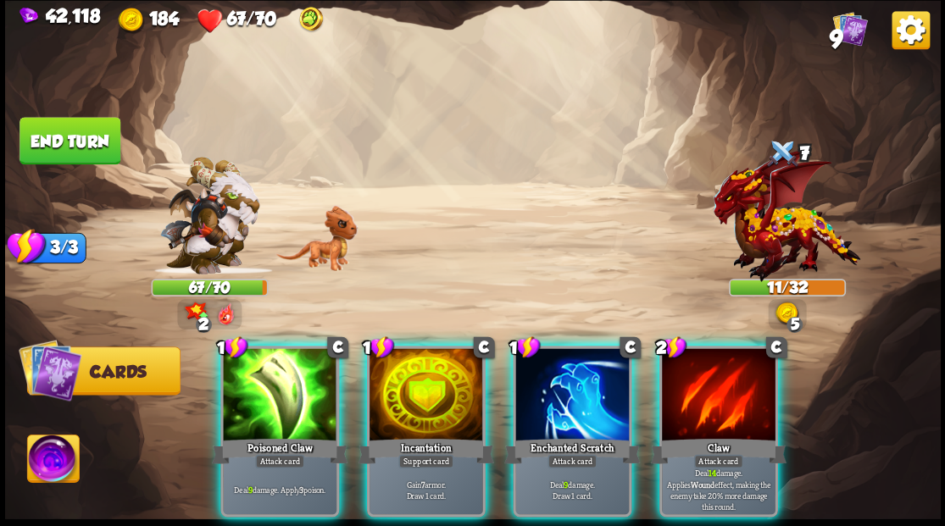
click at [40, 459] on img at bounding box center [53, 461] width 52 height 53
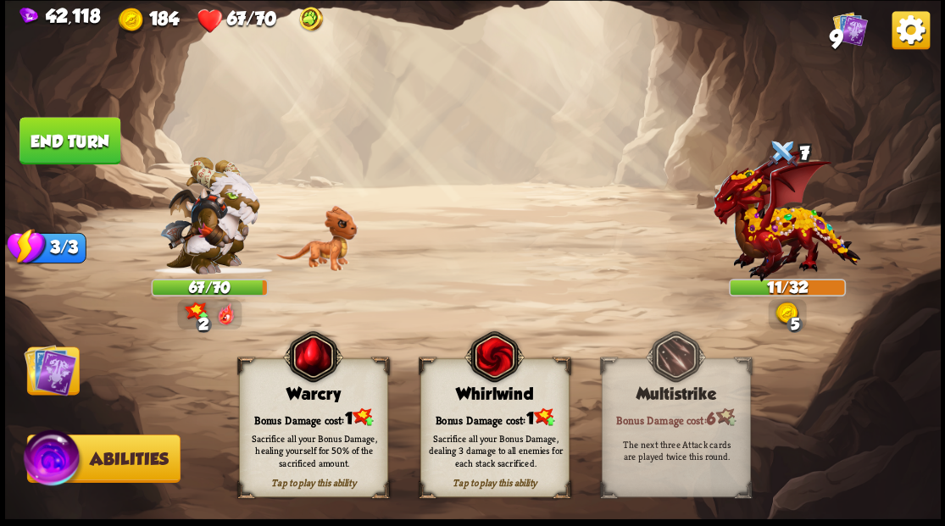
click at [293, 431] on div "Sacrifice all your Bonus Damage, healing yourself for 50% of the sacrificed amo…" at bounding box center [313, 450] width 149 height 58
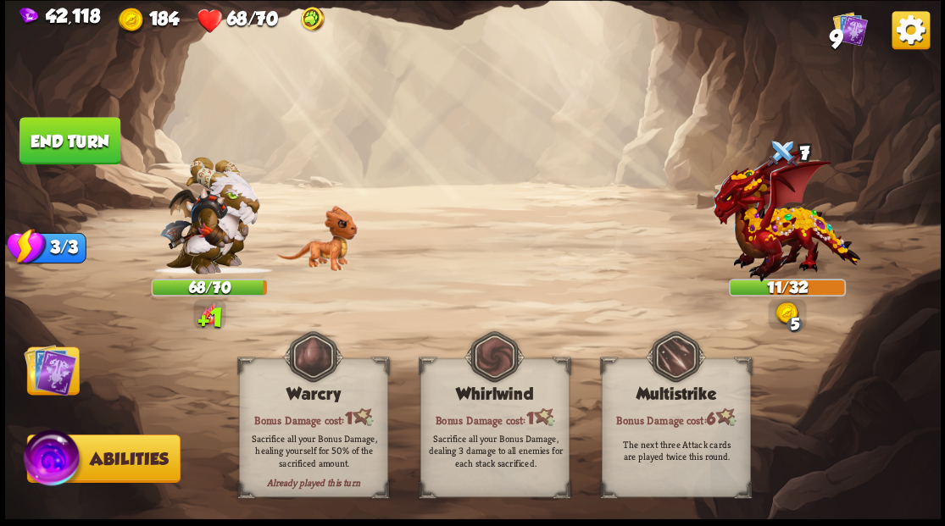
click at [46, 377] on img at bounding box center [50, 369] width 53 height 53
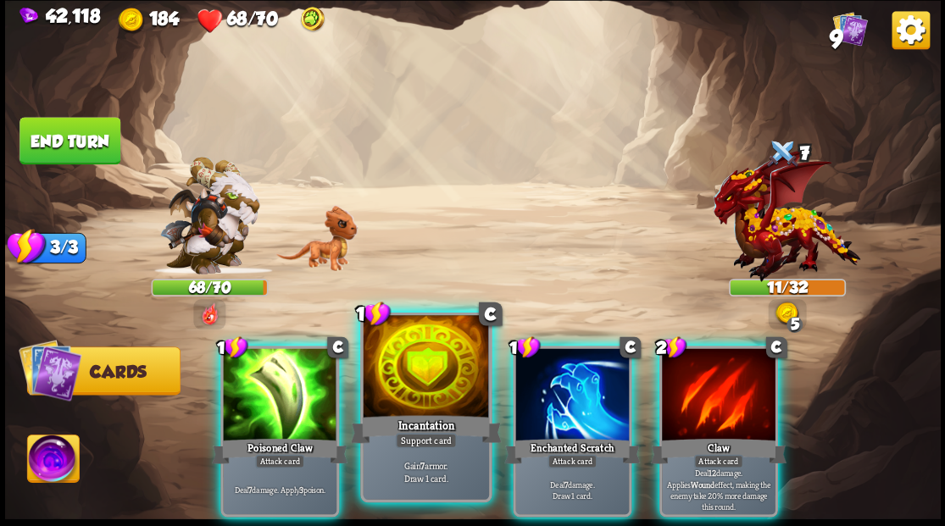
click at [403, 377] on div at bounding box center [425, 368] width 125 height 106
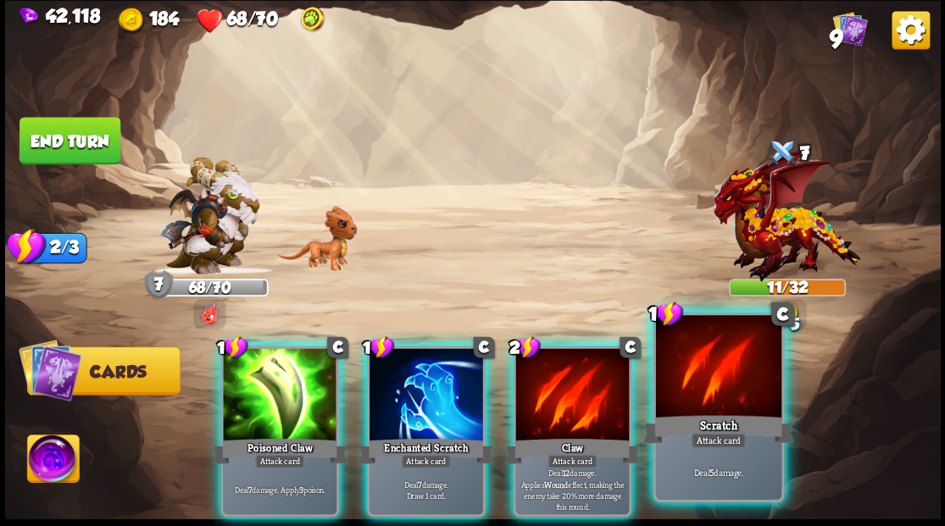
click at [731, 359] on div at bounding box center [717, 368] width 125 height 106
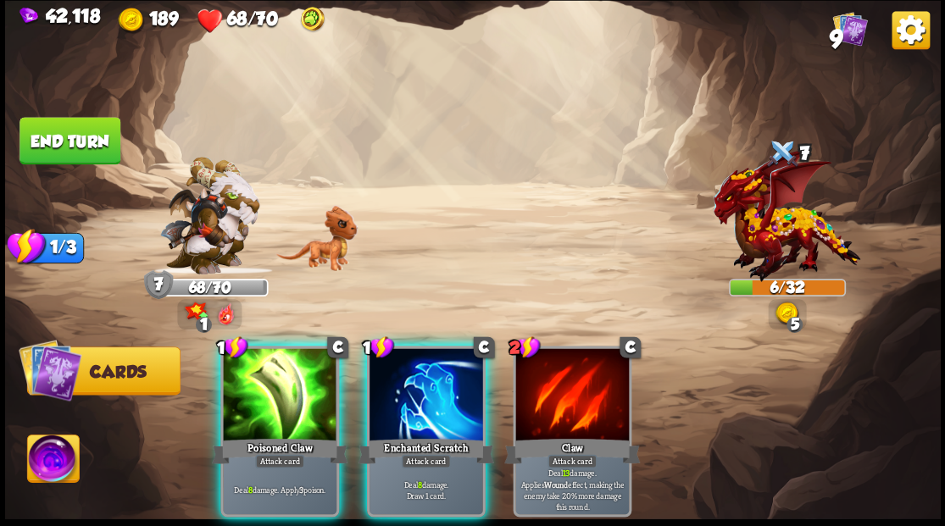
click at [444, 380] on div at bounding box center [426, 396] width 114 height 96
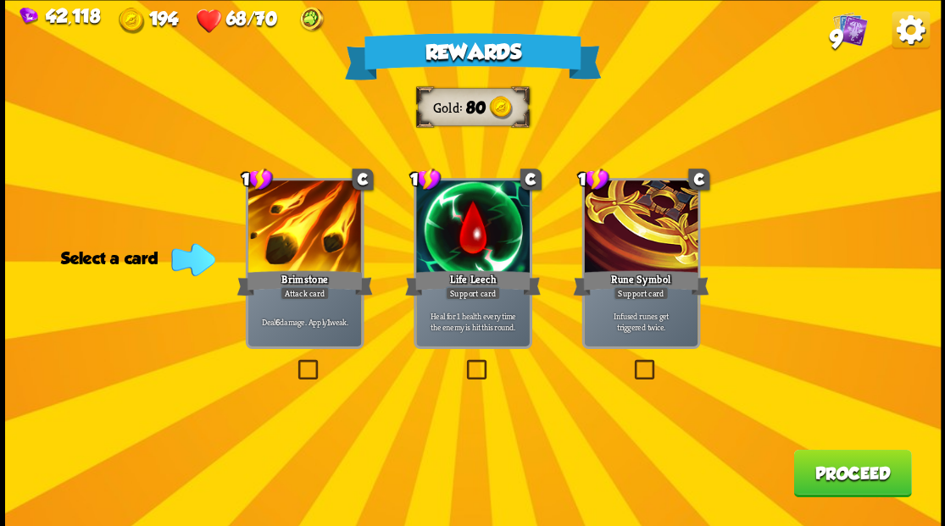
click at [294, 362] on label at bounding box center [294, 362] width 0 height 0
click at [0, 0] on input "checkbox" at bounding box center [0, 0] width 0 height 0
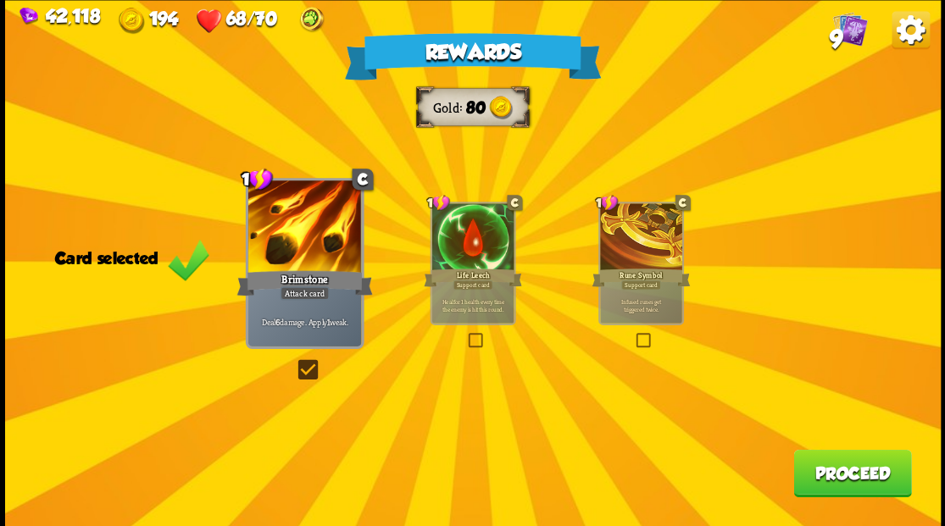
drag, startPoint x: 824, startPoint y: 476, endPoint x: 807, endPoint y: 466, distance: 19.8
click at [807, 466] on button "Proceed" at bounding box center [852, 472] width 118 height 47
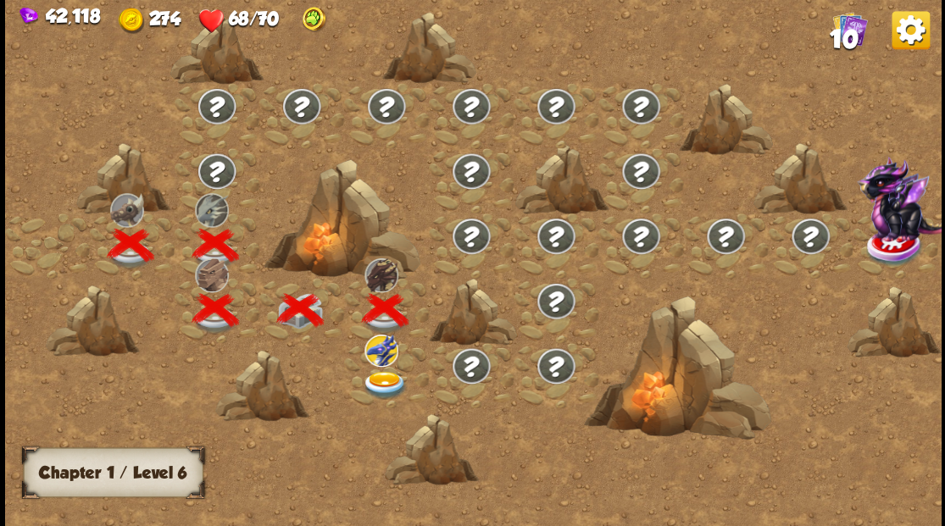
click at [397, 374] on img at bounding box center [384, 385] width 47 height 28
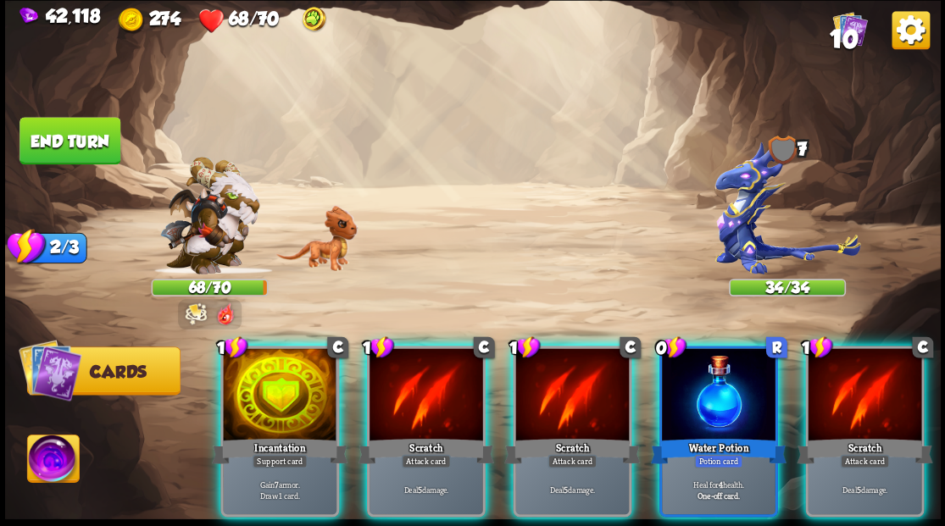
click at [259, 378] on div at bounding box center [280, 396] width 114 height 96
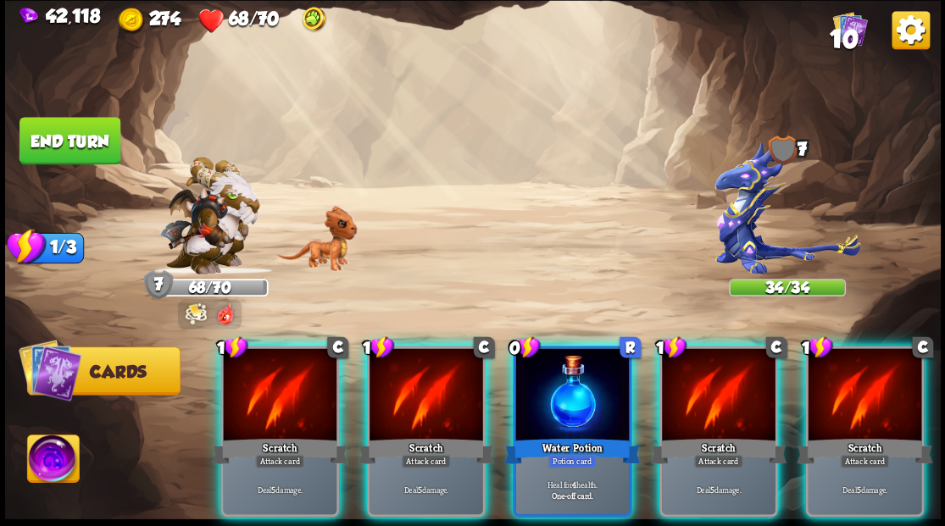
drag, startPoint x: 569, startPoint y: 410, endPoint x: 553, endPoint y: 397, distance: 20.5
click at [562, 408] on div at bounding box center [572, 396] width 114 height 96
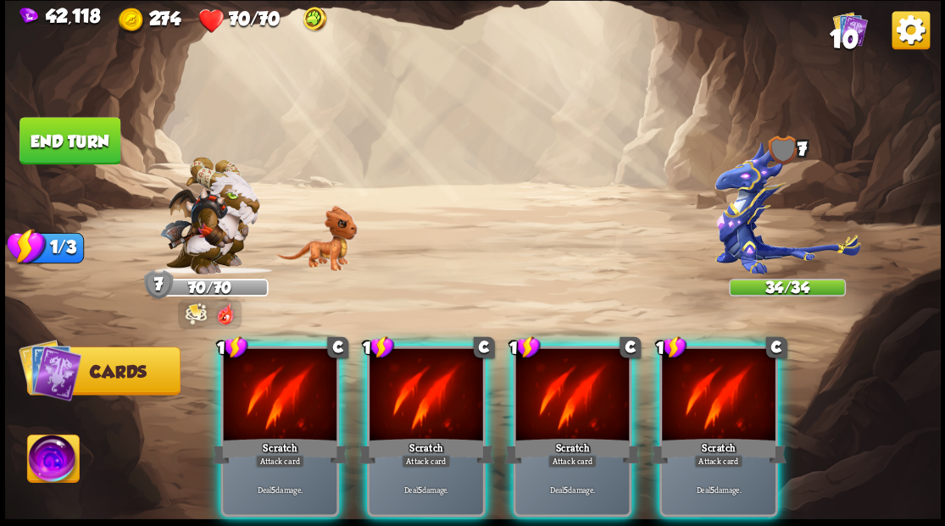
click at [414, 436] on div "Scratch" at bounding box center [426, 451] width 136 height 31
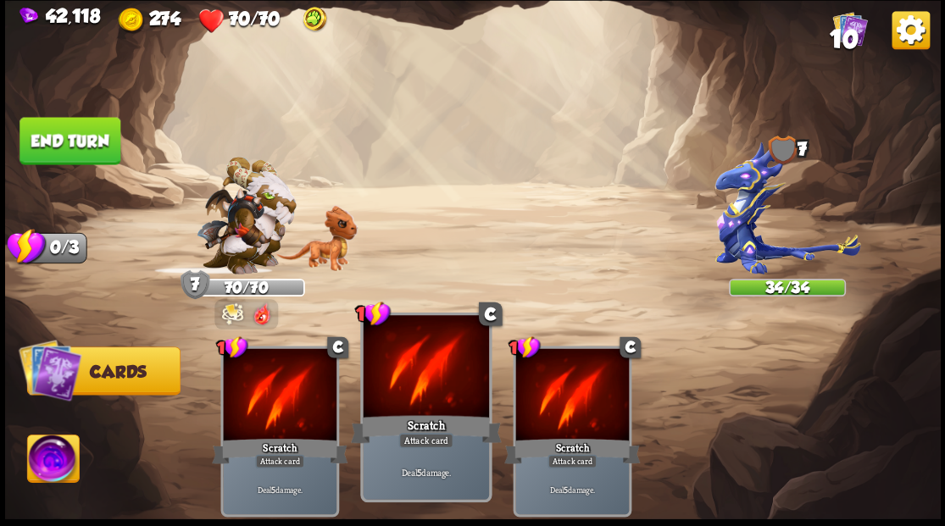
click at [415, 414] on div "Scratch" at bounding box center [425, 429] width 151 height 34
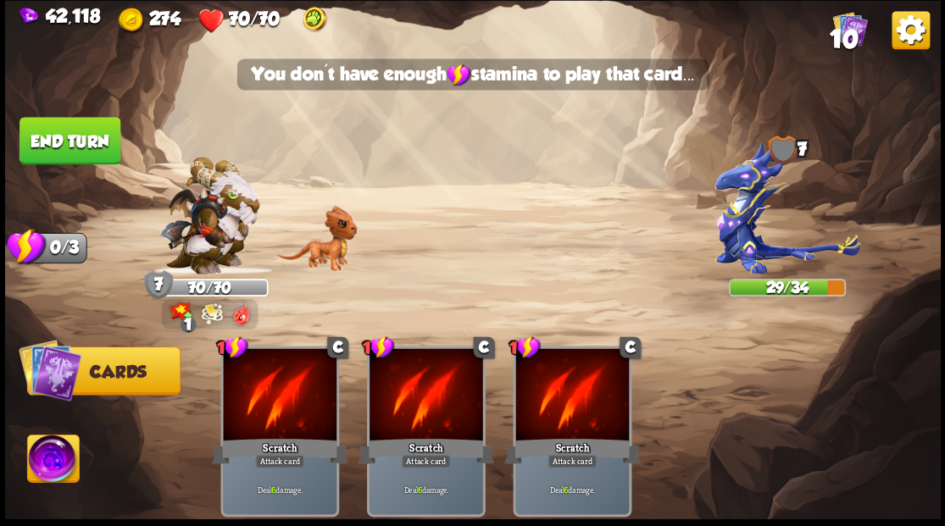
click at [59, 151] on button "End turn" at bounding box center [70, 141] width 103 height 48
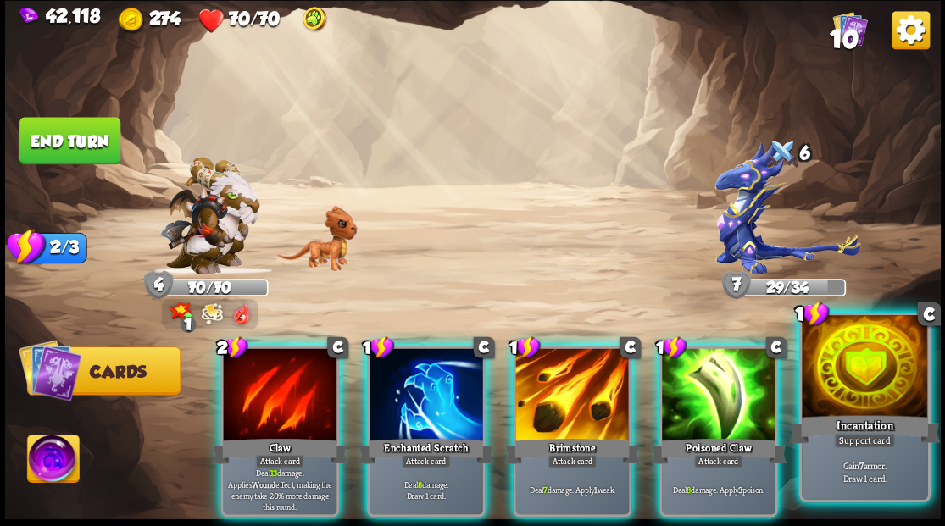
click at [876, 375] on div at bounding box center [864, 368] width 125 height 106
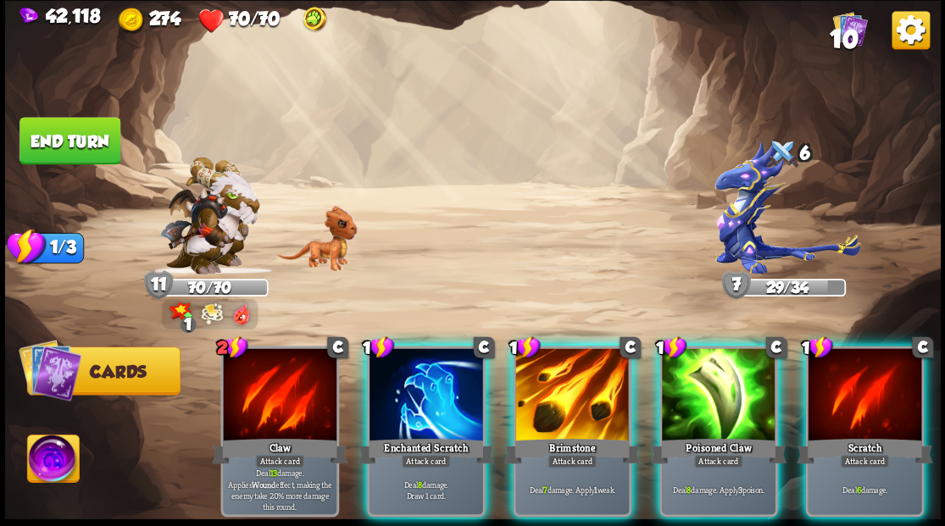
drag, startPoint x: 742, startPoint y: 381, endPoint x: 721, endPoint y: 375, distance: 22.0
click at [737, 379] on div at bounding box center [719, 396] width 114 height 96
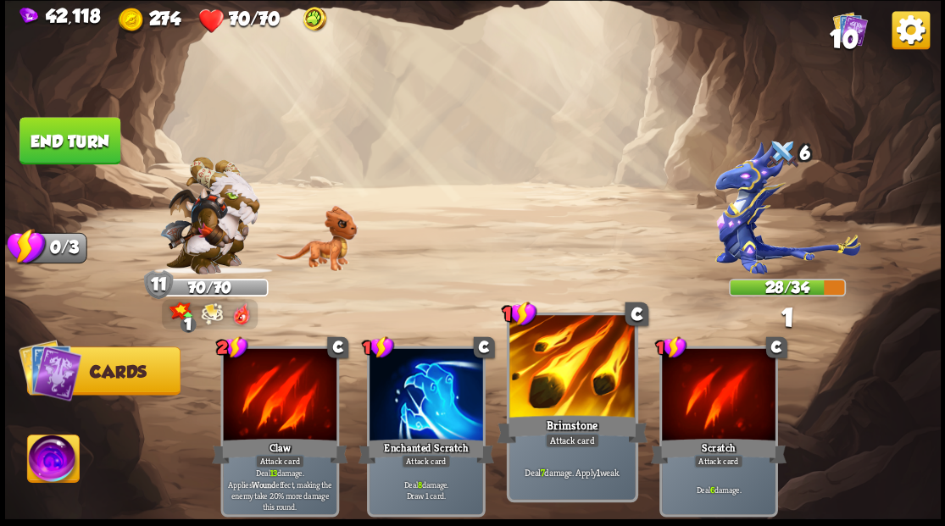
click at [590, 361] on div at bounding box center [571, 368] width 125 height 106
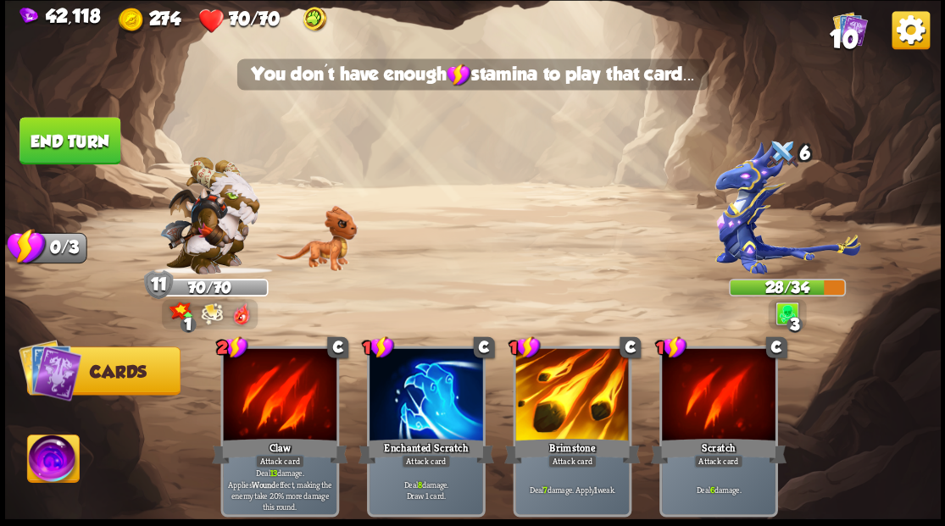
click at [91, 131] on button "End turn" at bounding box center [69, 140] width 101 height 47
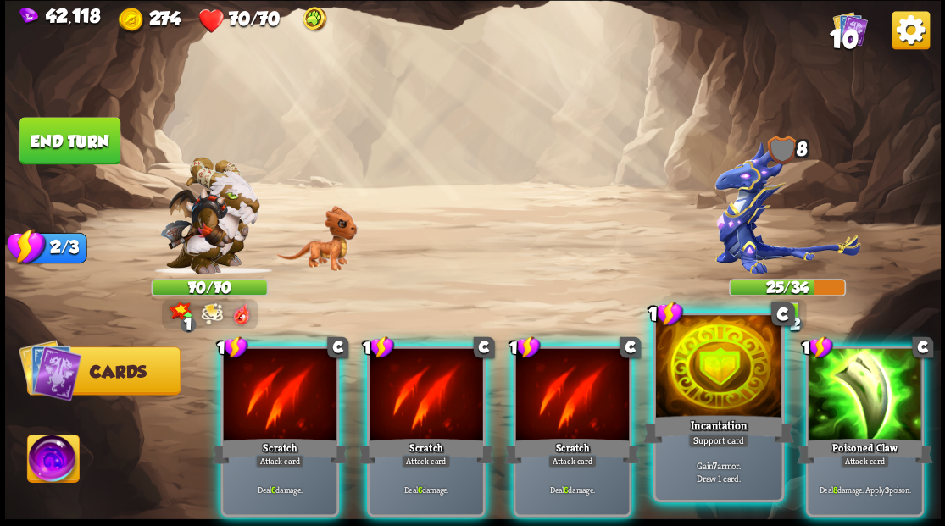
click at [715, 373] on div at bounding box center [717, 368] width 125 height 106
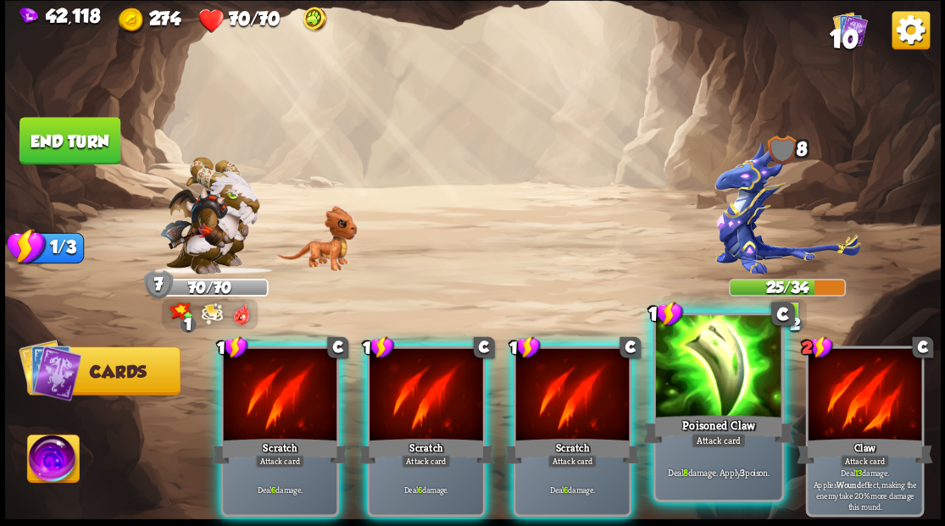
click at [715, 373] on div at bounding box center [717, 368] width 125 height 106
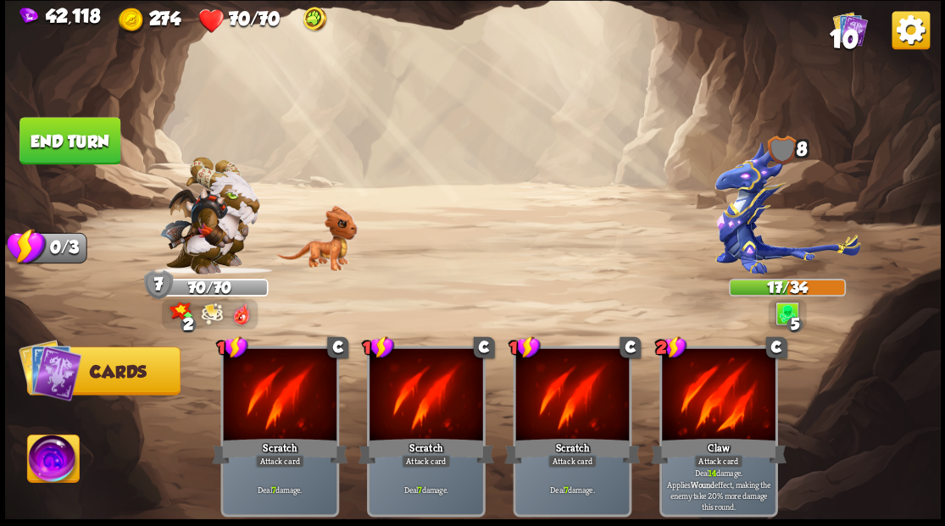
click at [46, 119] on button "End turn" at bounding box center [69, 140] width 101 height 47
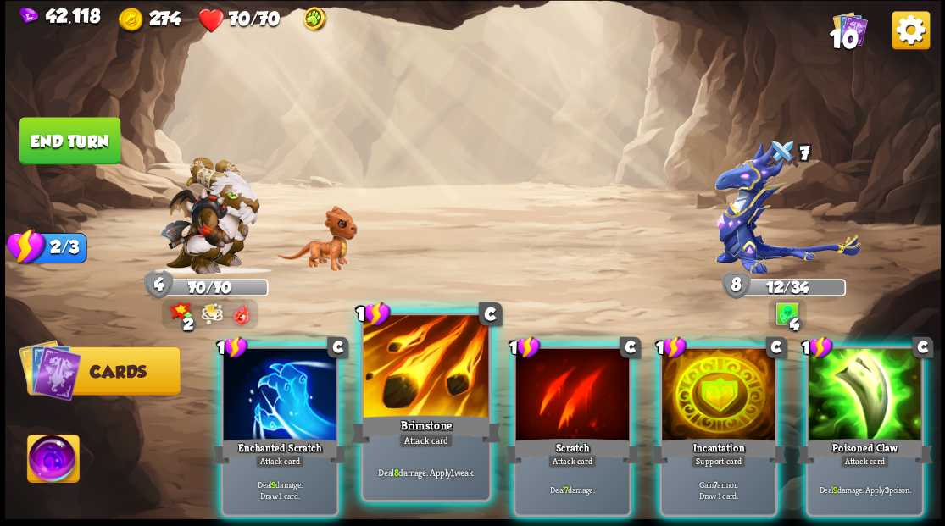
click at [405, 396] on div at bounding box center [425, 368] width 125 height 106
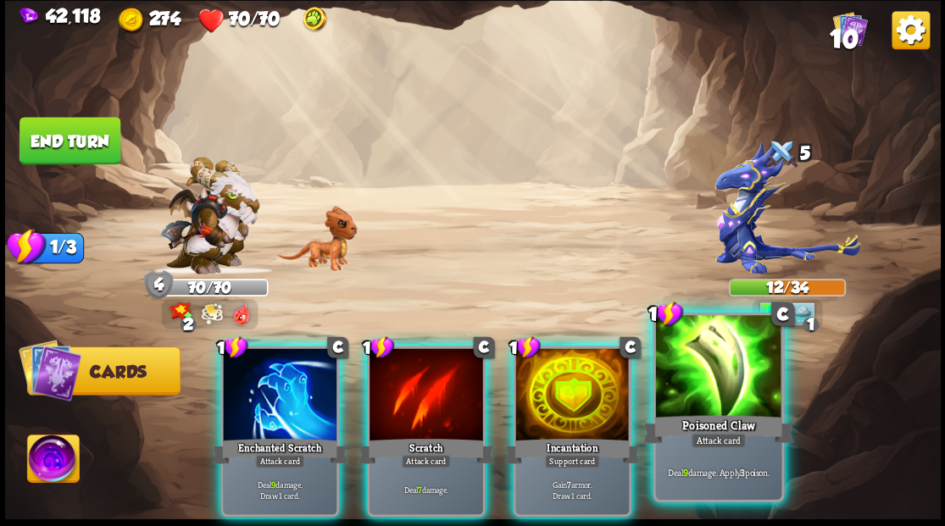
click at [737, 399] on div at bounding box center [717, 368] width 125 height 106
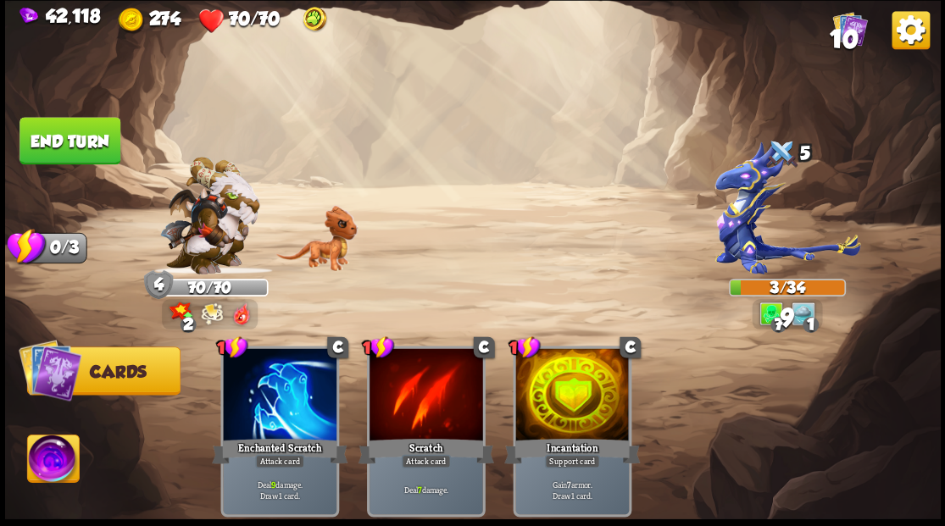
click at [56, 146] on button "End turn" at bounding box center [69, 140] width 101 height 47
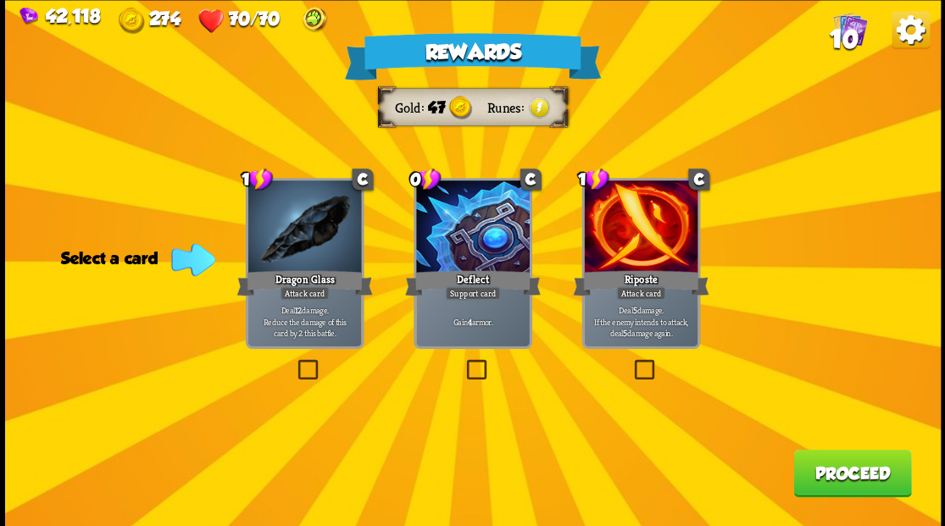
drag, startPoint x: 469, startPoint y: 364, endPoint x: 538, endPoint y: 384, distance: 71.4
click at [463, 362] on label at bounding box center [463, 362] width 0 height 0
click at [0, 0] on input "checkbox" at bounding box center [0, 0] width 0 height 0
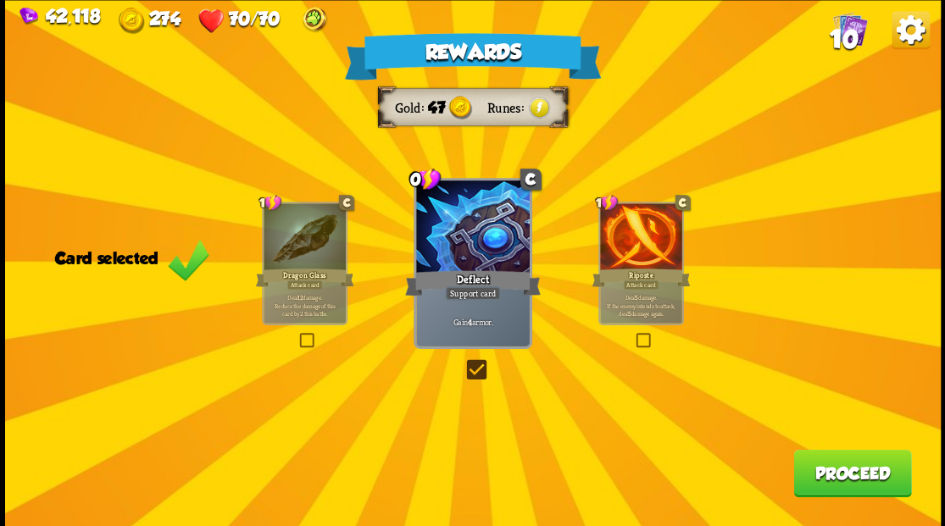
click at [858, 475] on button "Proceed" at bounding box center [852, 472] width 118 height 47
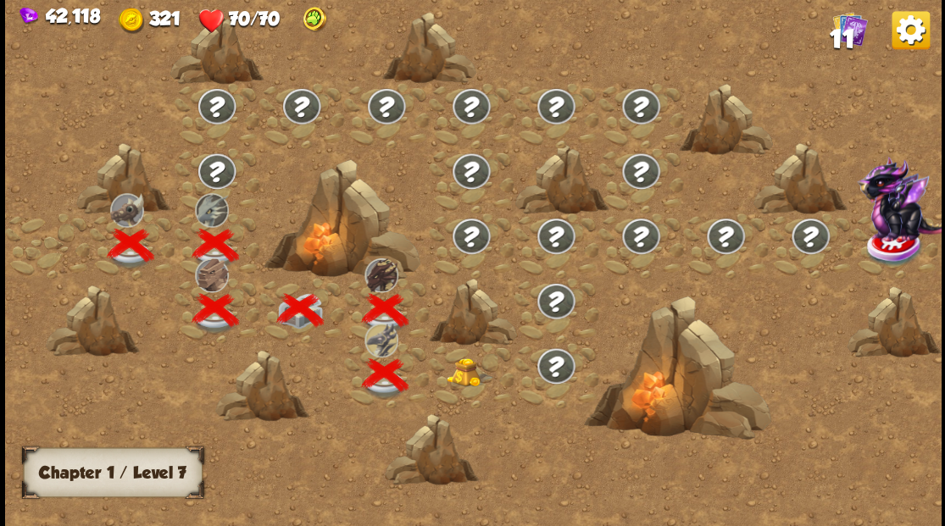
click at [433, 371] on div at bounding box center [471, 374] width 85 height 65
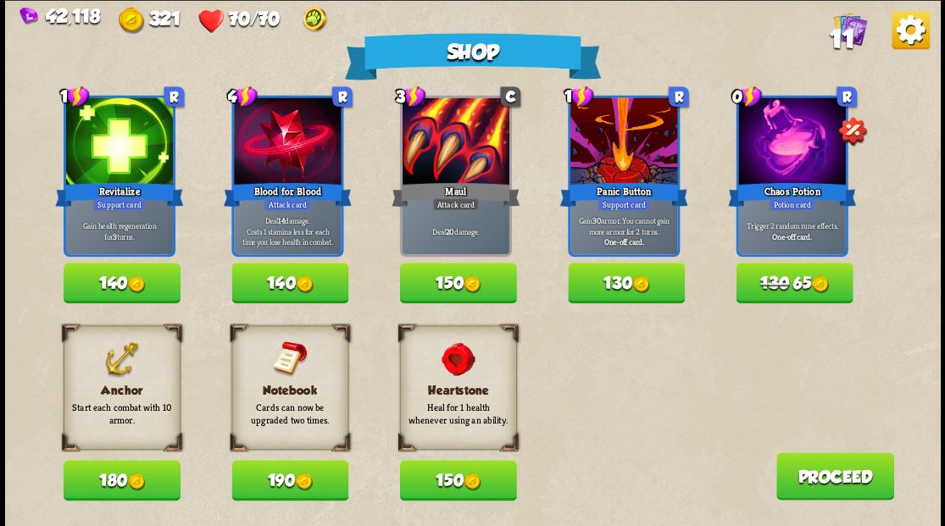
click at [456, 374] on img at bounding box center [458, 359] width 36 height 36
click at [115, 481] on button "180" at bounding box center [122, 480] width 117 height 41
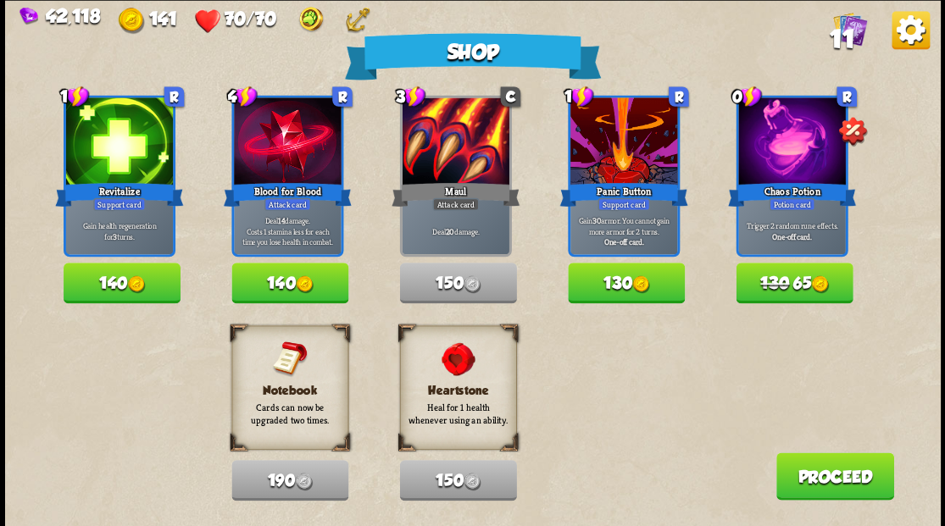
drag, startPoint x: 817, startPoint y: 486, endPoint x: 792, endPoint y: 486, distance: 25.4
click at [792, 486] on button "Proceed" at bounding box center [834, 476] width 118 height 47
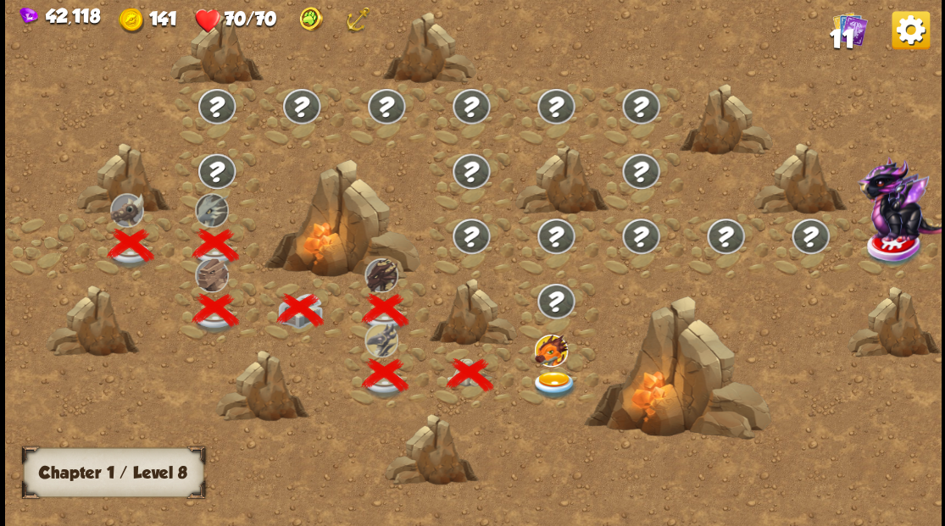
click at [551, 383] on img at bounding box center [554, 385] width 47 height 28
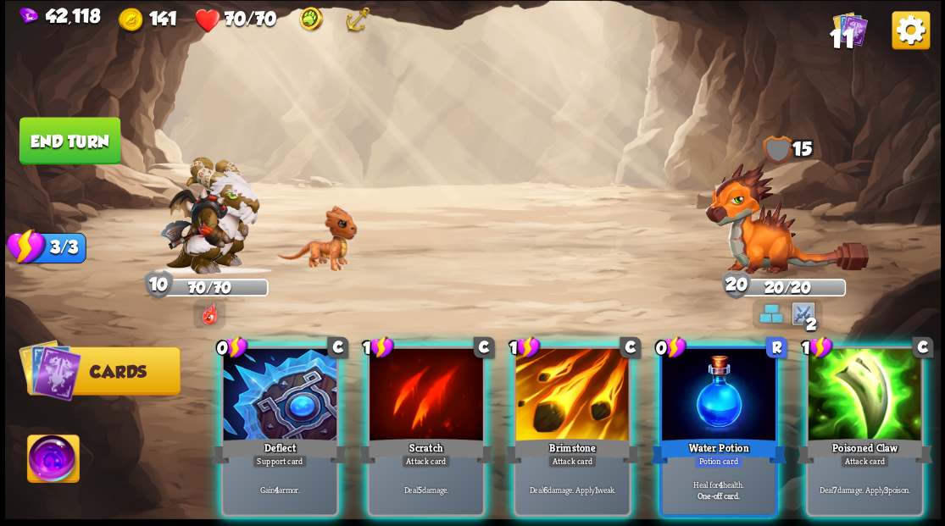
click at [273, 391] on div at bounding box center [280, 396] width 114 height 96
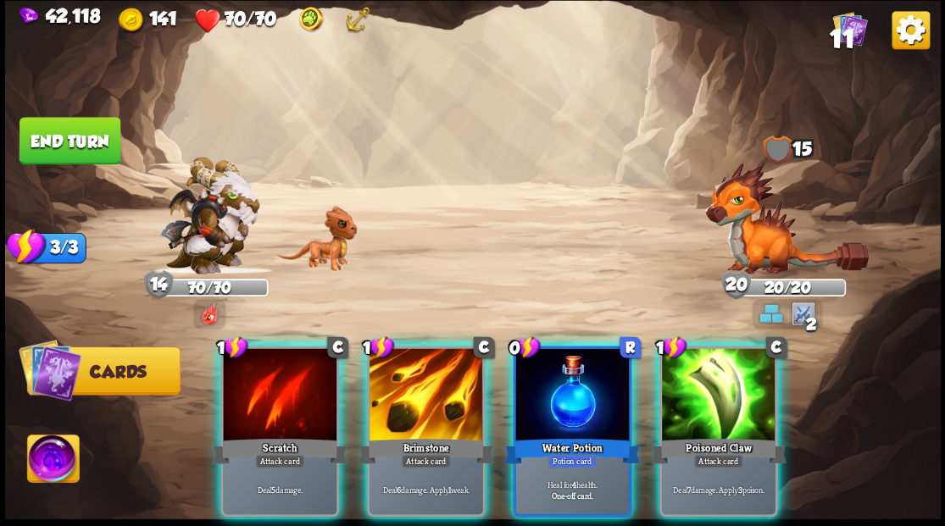
drag, startPoint x: 403, startPoint y: 387, endPoint x: 390, endPoint y: 324, distance: 65.0
click at [403, 386] on div at bounding box center [426, 396] width 114 height 96
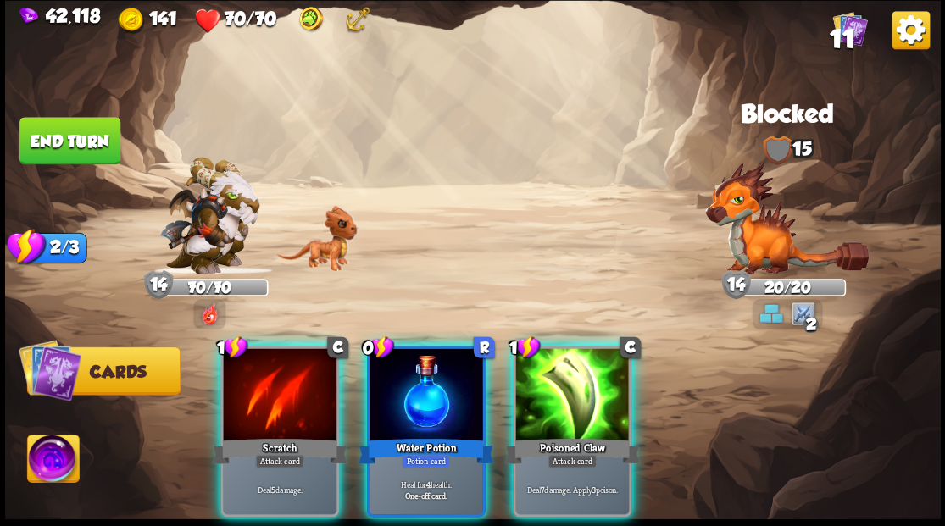
drag, startPoint x: 600, startPoint y: 408, endPoint x: 516, endPoint y: 408, distance: 83.9
click at [586, 407] on div at bounding box center [572, 396] width 114 height 96
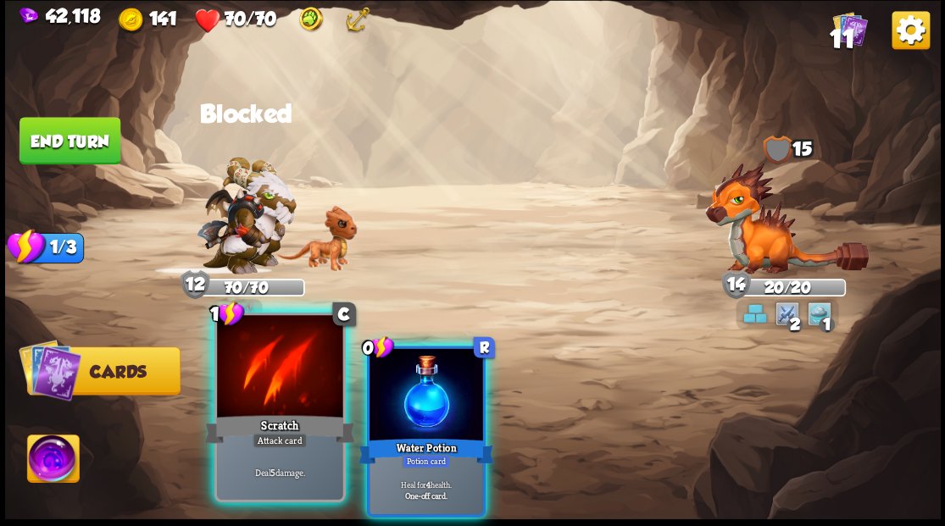
click at [282, 403] on div at bounding box center [279, 368] width 125 height 106
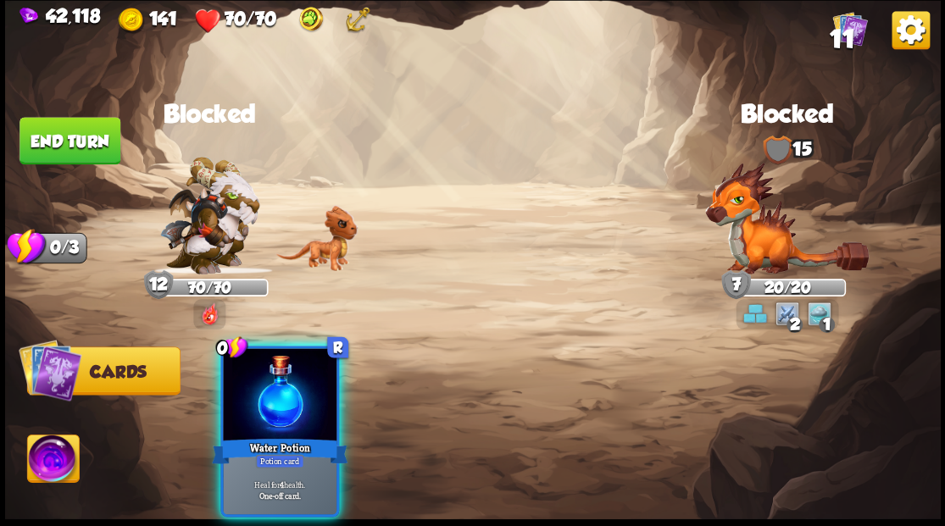
click at [282, 403] on div at bounding box center [280, 396] width 114 height 96
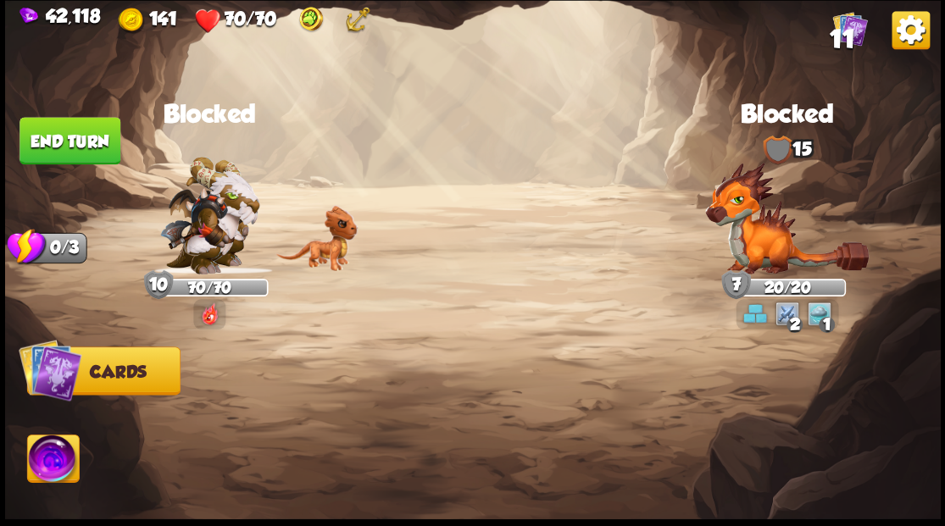
click at [43, 144] on button "End turn" at bounding box center [69, 140] width 101 height 47
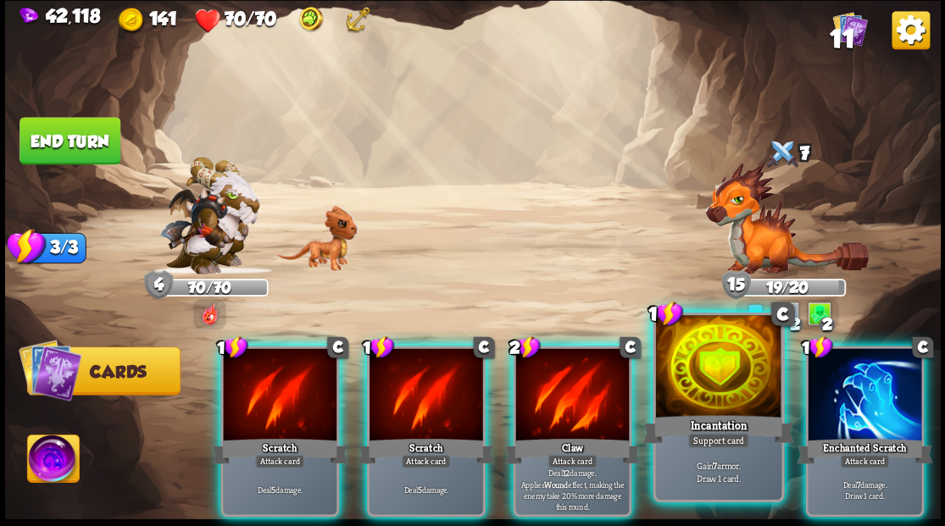
click at [717, 396] on div at bounding box center [717, 368] width 125 height 106
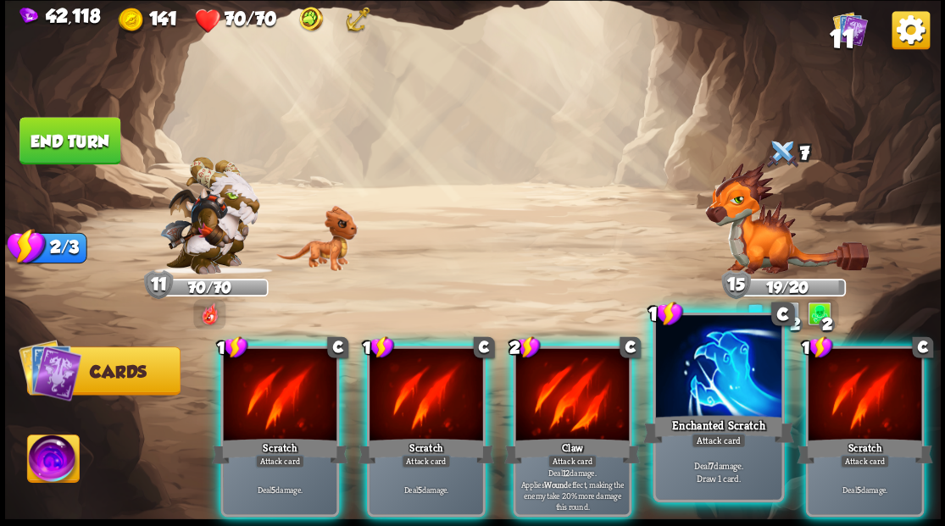
click at [722, 397] on div at bounding box center [717, 368] width 125 height 106
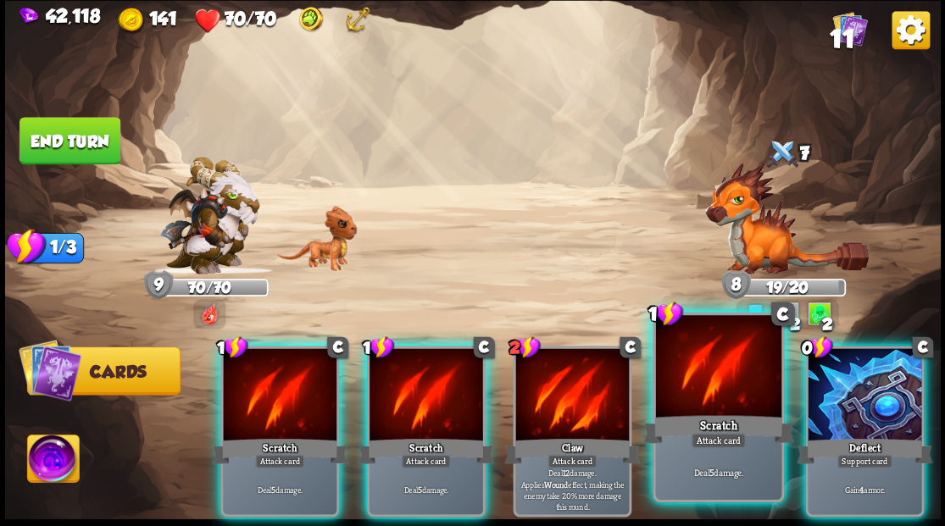
click at [710, 392] on div at bounding box center [717, 368] width 125 height 106
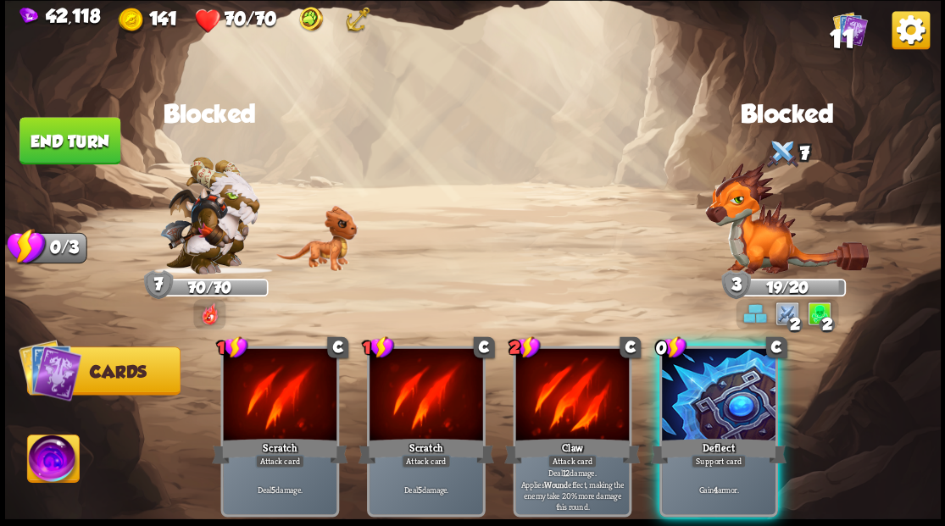
drag, startPoint x: 707, startPoint y: 414, endPoint x: 547, endPoint y: 299, distance: 196.6
click at [700, 395] on div "0 C Deflect Support card Gain 4 armor." at bounding box center [717, 431] width 119 height 171
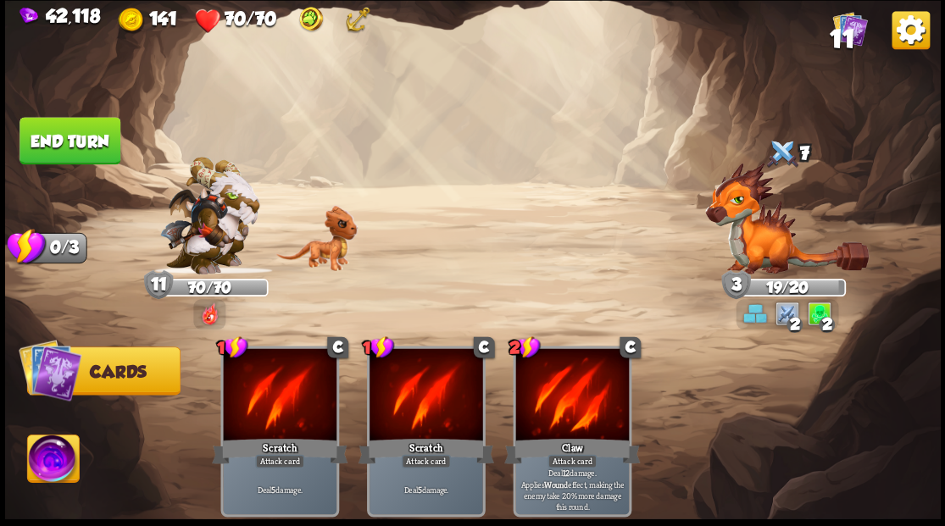
click at [79, 141] on button "End turn" at bounding box center [69, 140] width 101 height 47
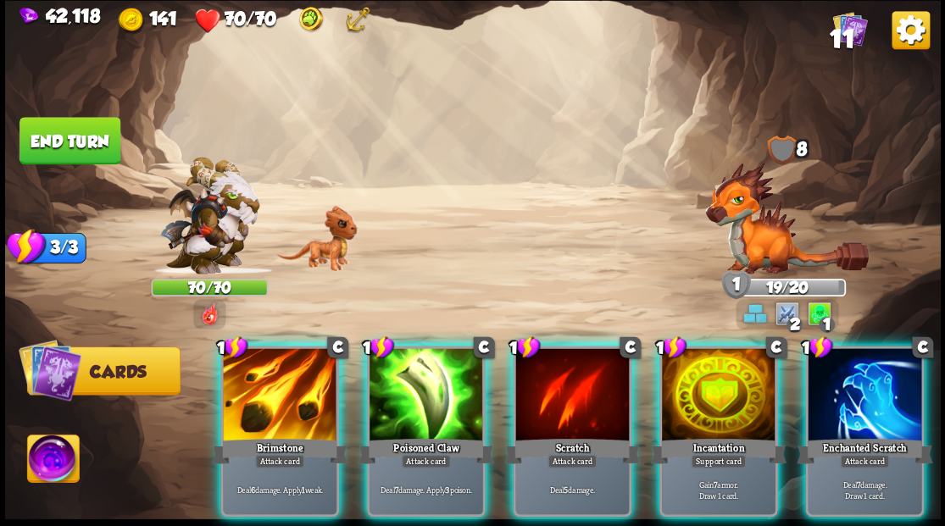
click at [675, 410] on div at bounding box center [719, 396] width 114 height 96
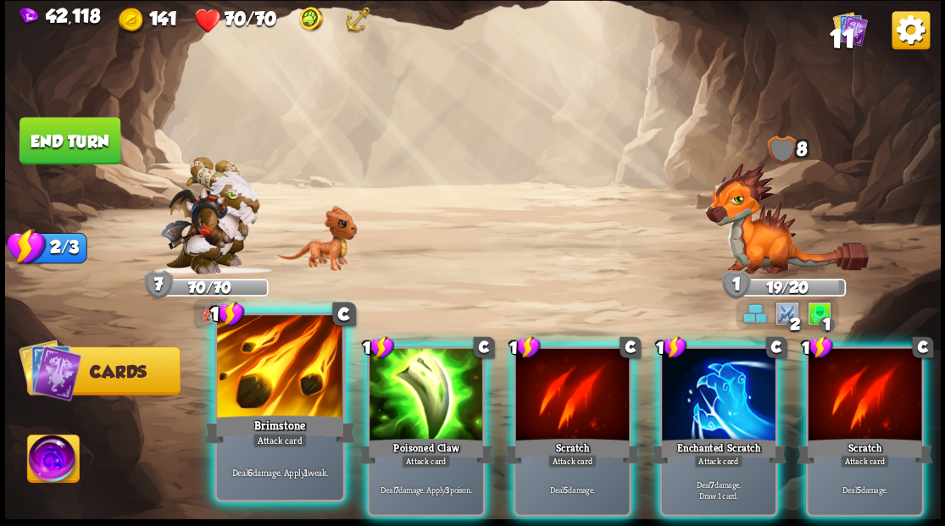
click at [259, 381] on div at bounding box center [279, 368] width 125 height 106
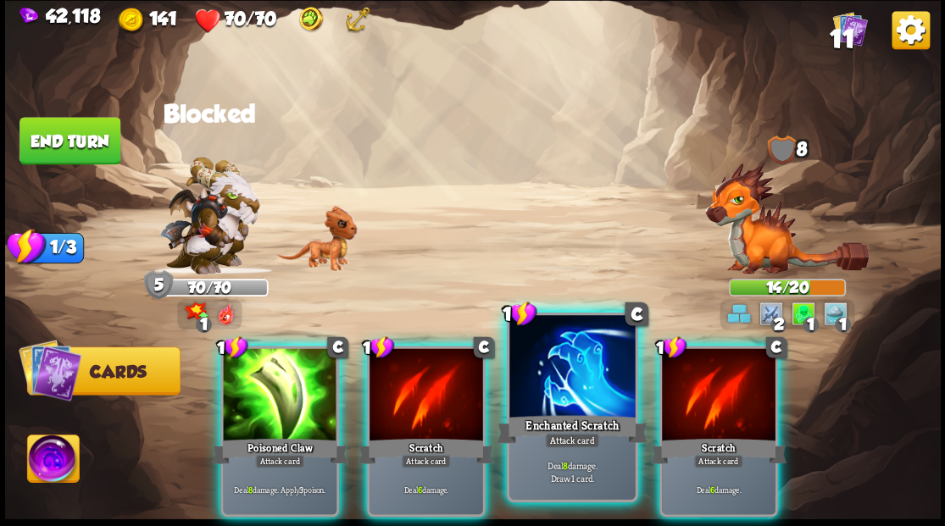
click at [579, 386] on div at bounding box center [571, 368] width 125 height 106
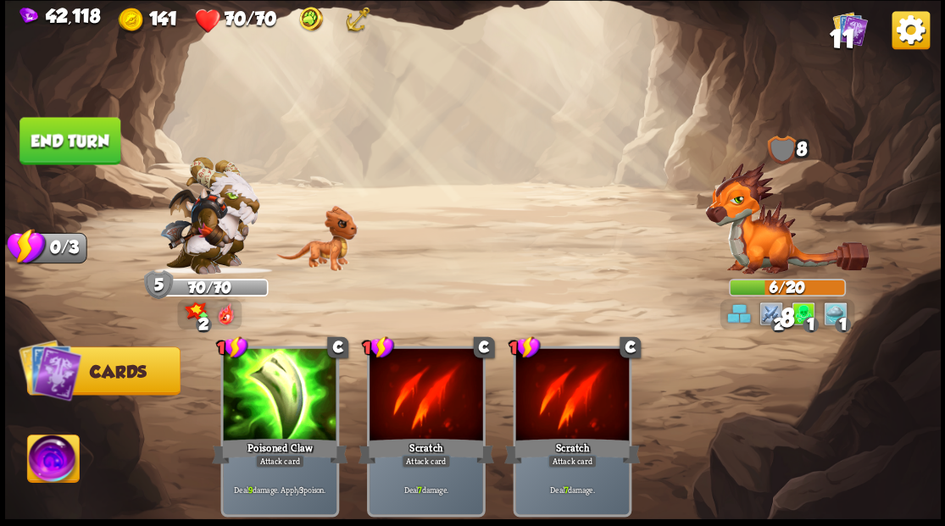
drag, startPoint x: 78, startPoint y: 152, endPoint x: 88, endPoint y: 158, distance: 12.2
click at [78, 151] on button "End turn" at bounding box center [69, 140] width 101 height 47
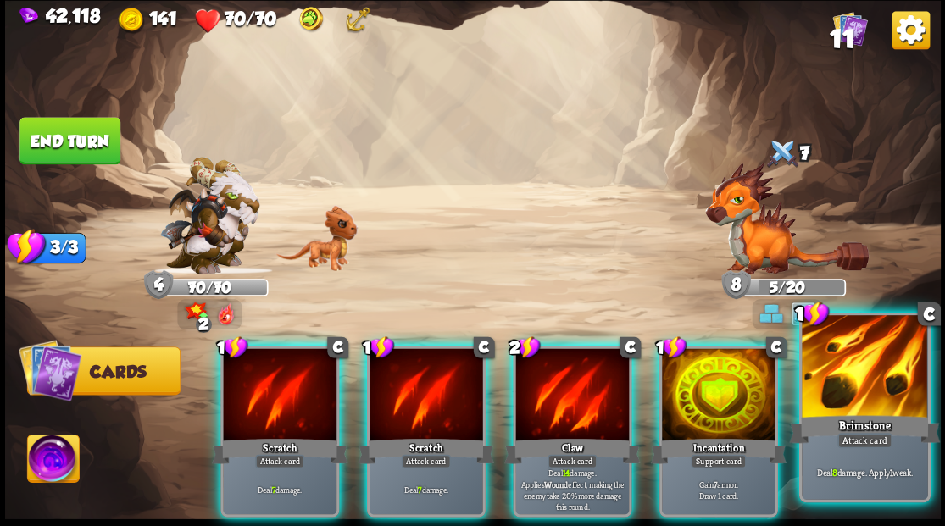
click at [864, 386] on div at bounding box center [864, 368] width 125 height 106
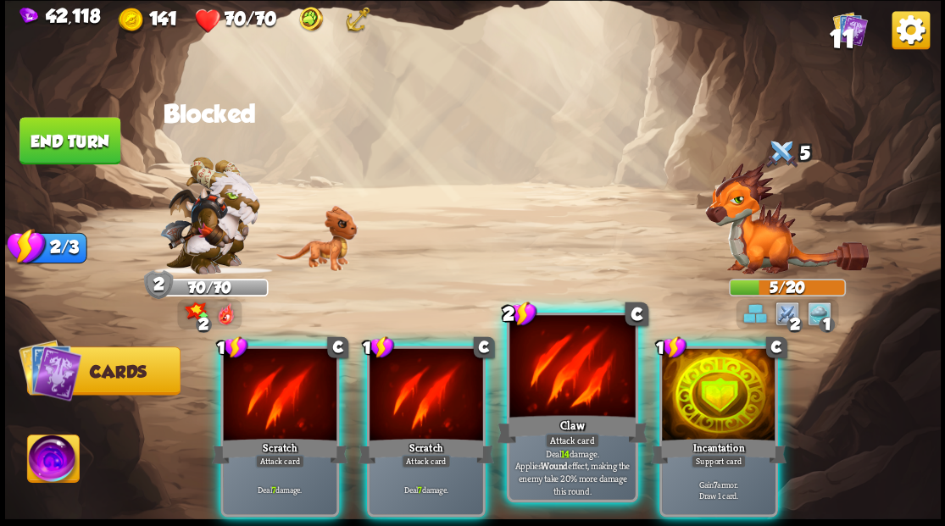
drag, startPoint x: 561, startPoint y: 385, endPoint x: 562, endPoint y: 369, distance: 16.1
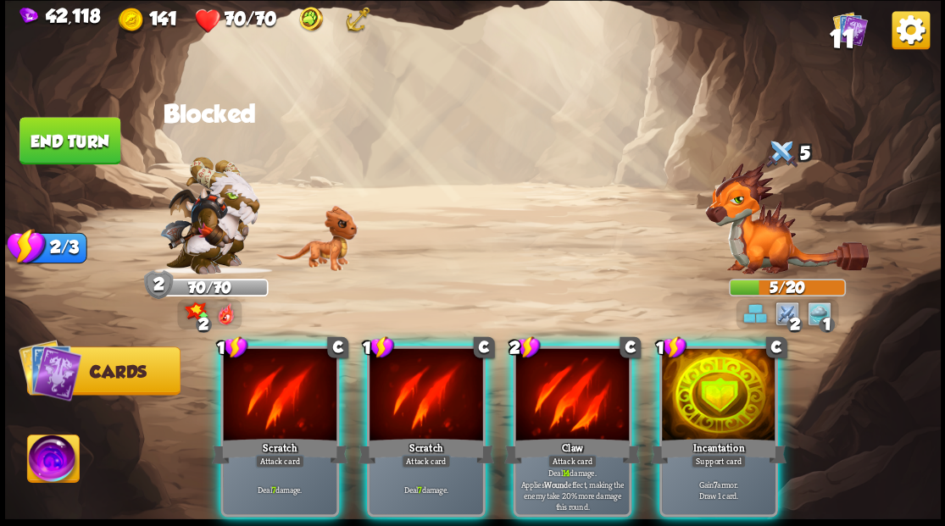
click at [561, 384] on div at bounding box center [572, 396] width 114 height 96
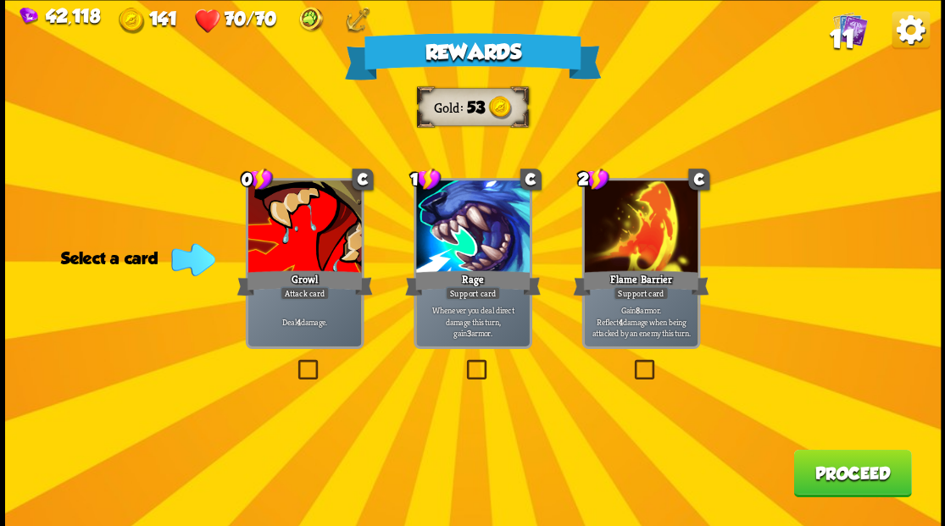
drag, startPoint x: 310, startPoint y: 373, endPoint x: 322, endPoint y: 373, distance: 11.9
click at [294, 362] on label at bounding box center [294, 362] width 0 height 0
click at [0, 0] on input "checkbox" at bounding box center [0, 0] width 0 height 0
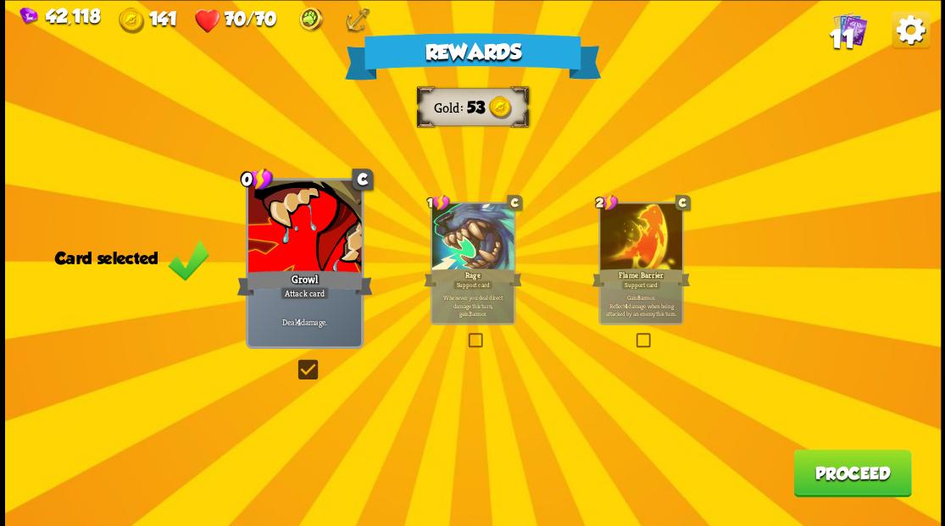
click at [835, 480] on button "Proceed" at bounding box center [852, 472] width 118 height 47
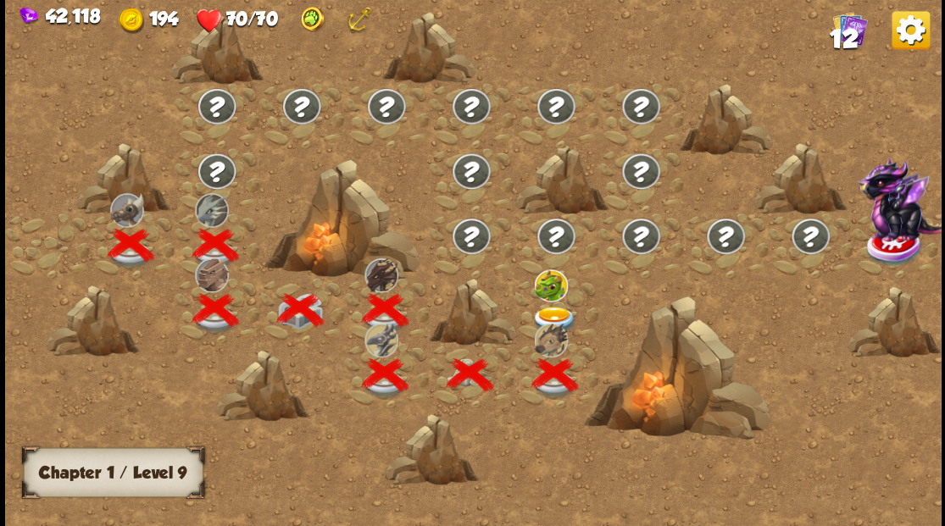
click at [557, 308] on img at bounding box center [554, 320] width 47 height 28
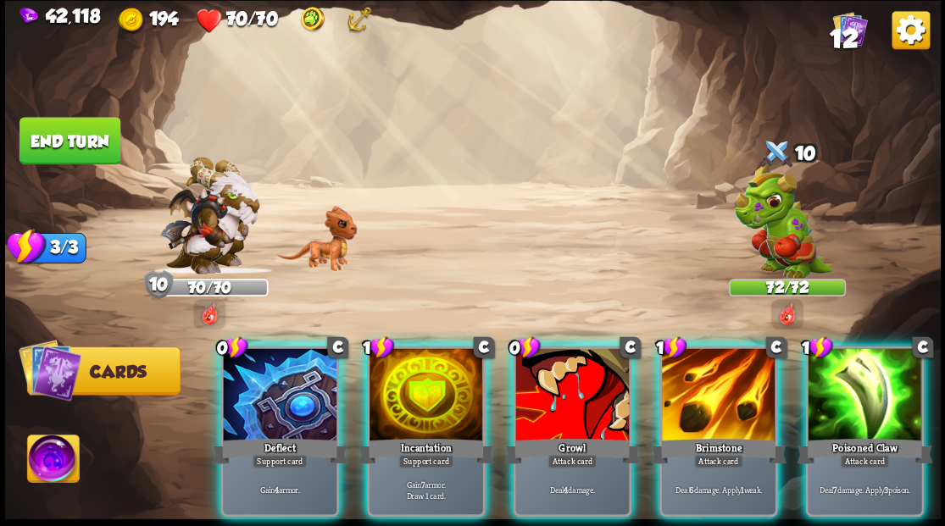
click at [713, 377] on div at bounding box center [719, 396] width 114 height 96
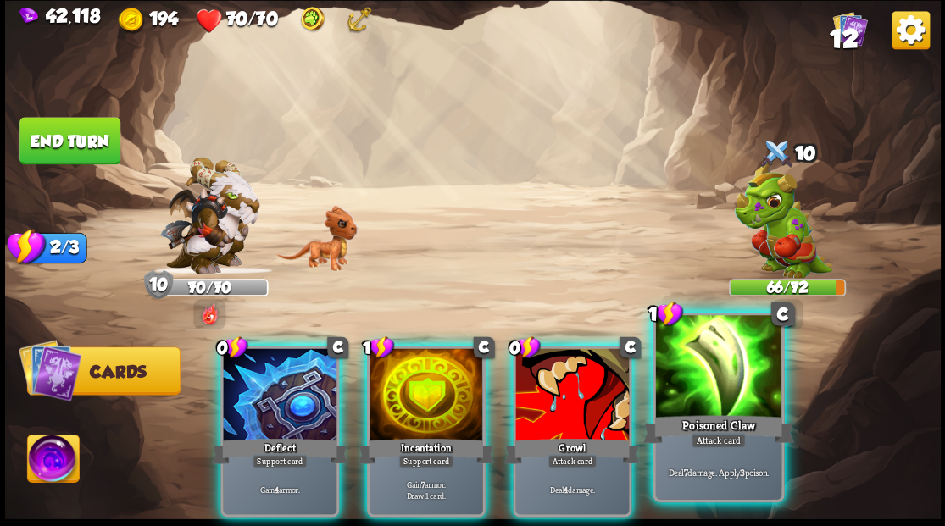
click at [712, 376] on div at bounding box center [717, 368] width 125 height 106
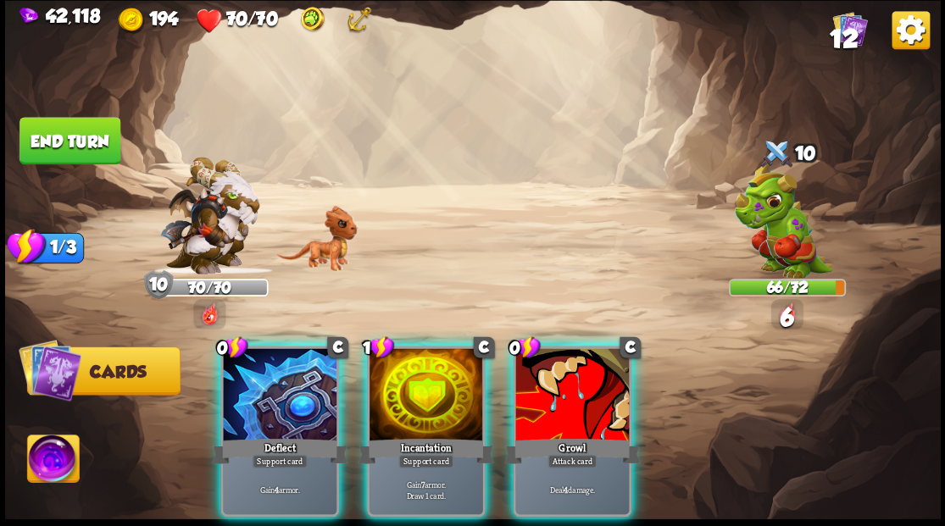
click at [569, 381] on div at bounding box center [572, 396] width 114 height 96
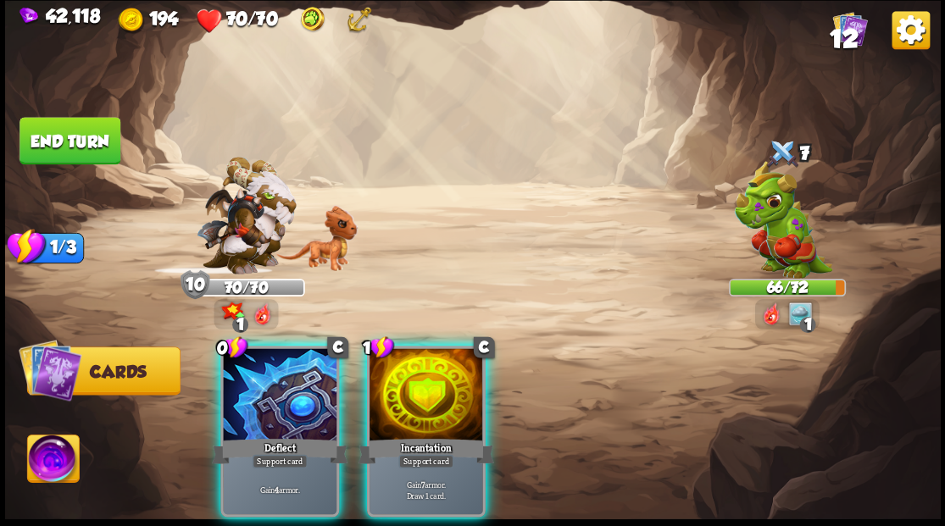
drag, startPoint x: 403, startPoint y: 388, endPoint x: 364, endPoint y: 377, distance: 40.5
click at [403, 387] on div at bounding box center [426, 396] width 114 height 96
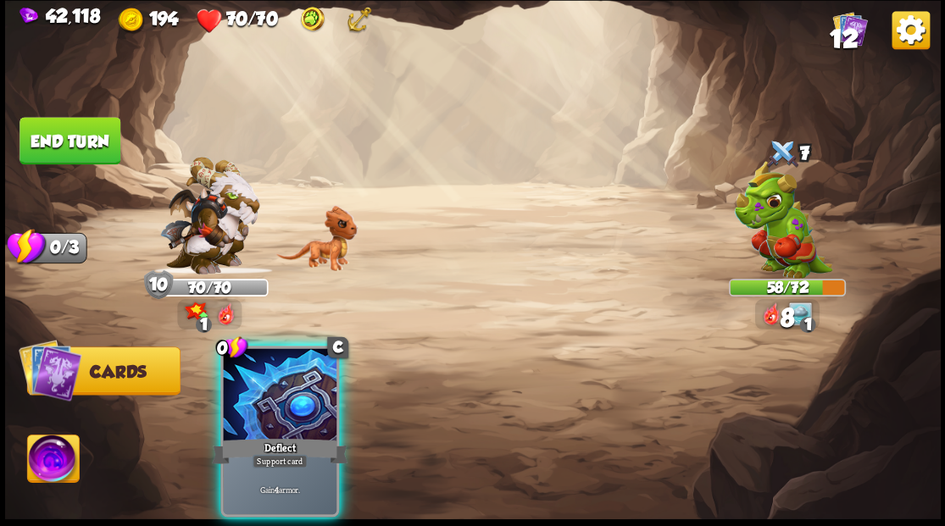
drag, startPoint x: 262, startPoint y: 360, endPoint x: 177, endPoint y: 293, distance: 108.0
click at [223, 348] on div at bounding box center [280, 396] width 114 height 96
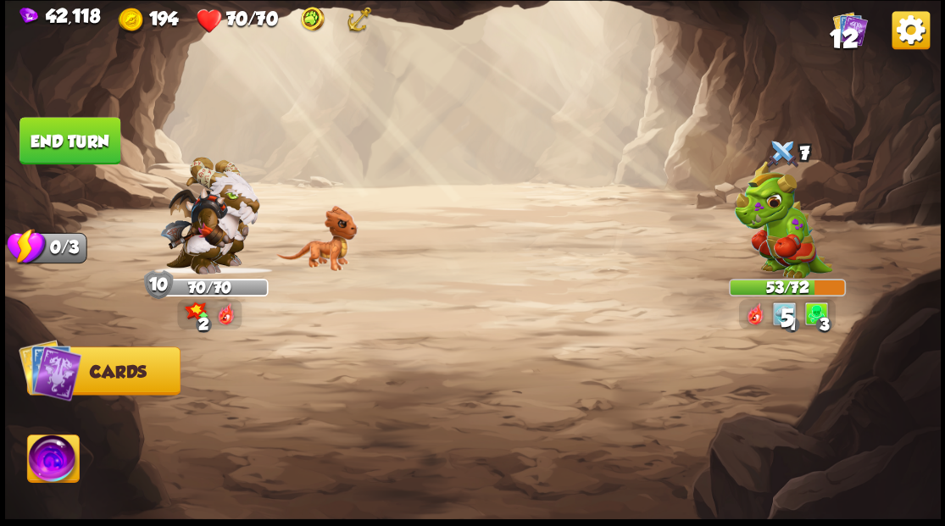
click at [53, 132] on button "End turn" at bounding box center [69, 140] width 101 height 47
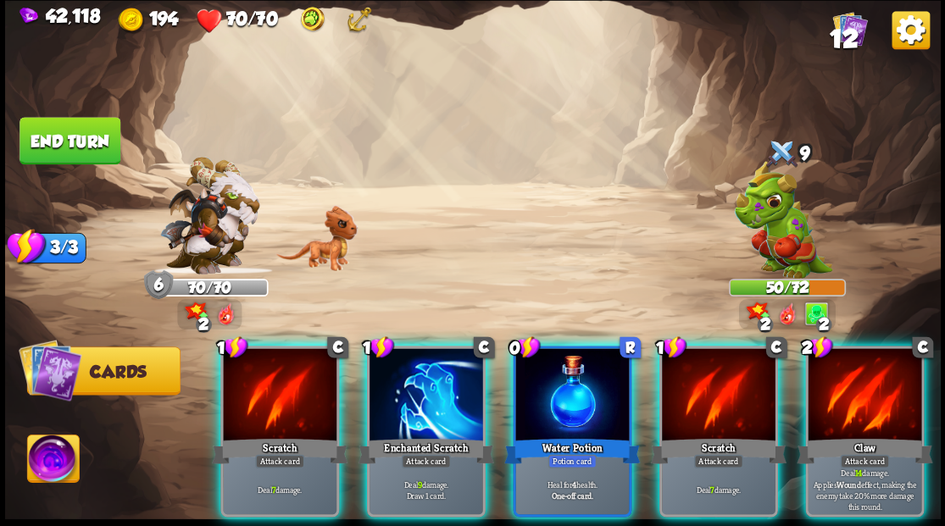
click at [342, 387] on div "1 C Scratch Attack card Deal 7 damage. 1 C Enchanted Scratch Attack card Deal 9…" at bounding box center [566, 409] width 748 height 234
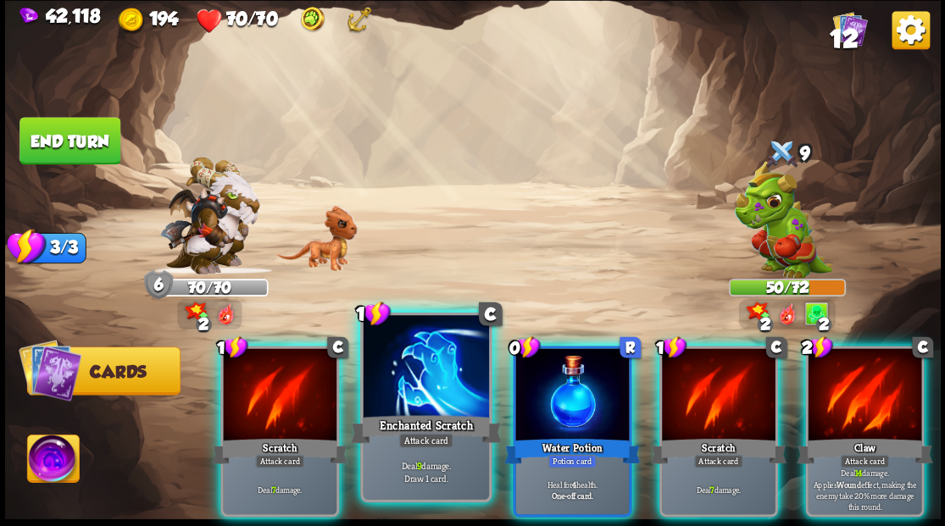
click at [432, 380] on div at bounding box center [425, 368] width 125 height 106
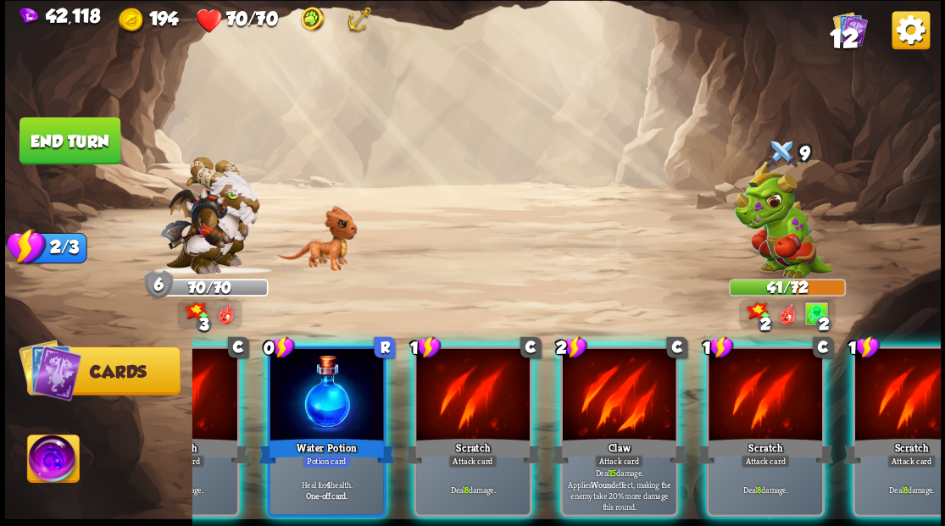
scroll to position [0, 160]
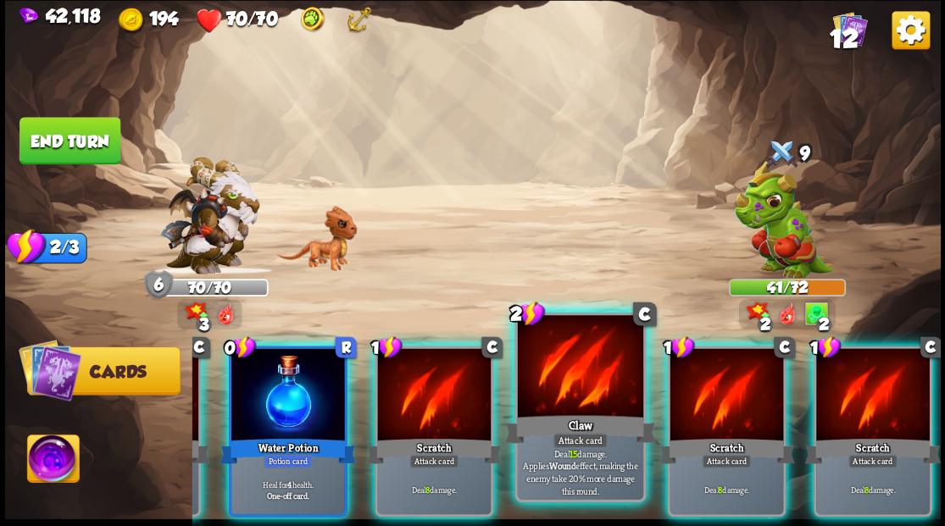
click at [556, 402] on div at bounding box center [579, 368] width 125 height 106
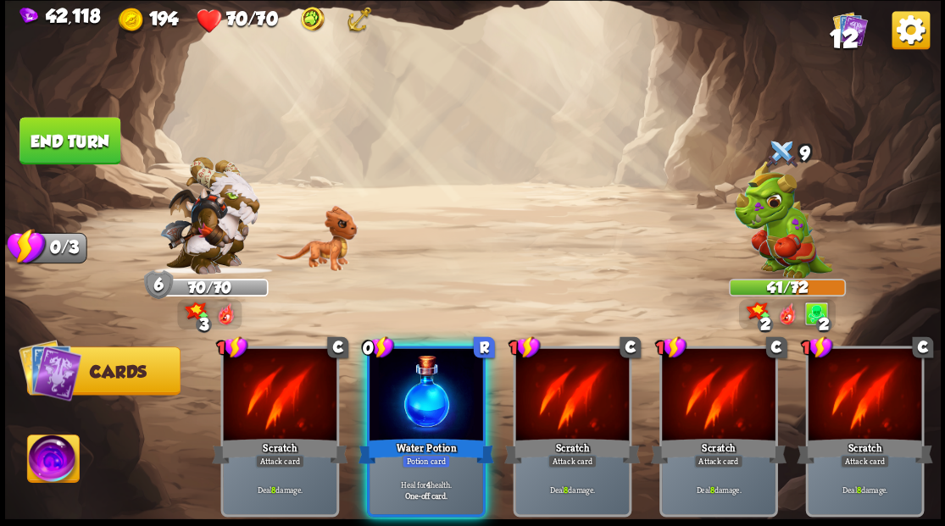
scroll to position [0, 0]
click at [399, 375] on div at bounding box center [426, 396] width 114 height 96
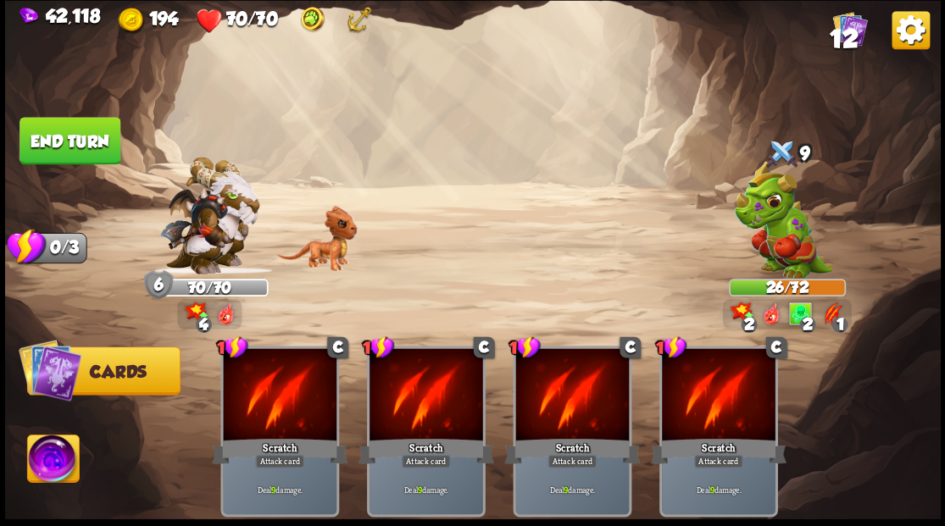
click at [39, 131] on button "End turn" at bounding box center [69, 140] width 101 height 47
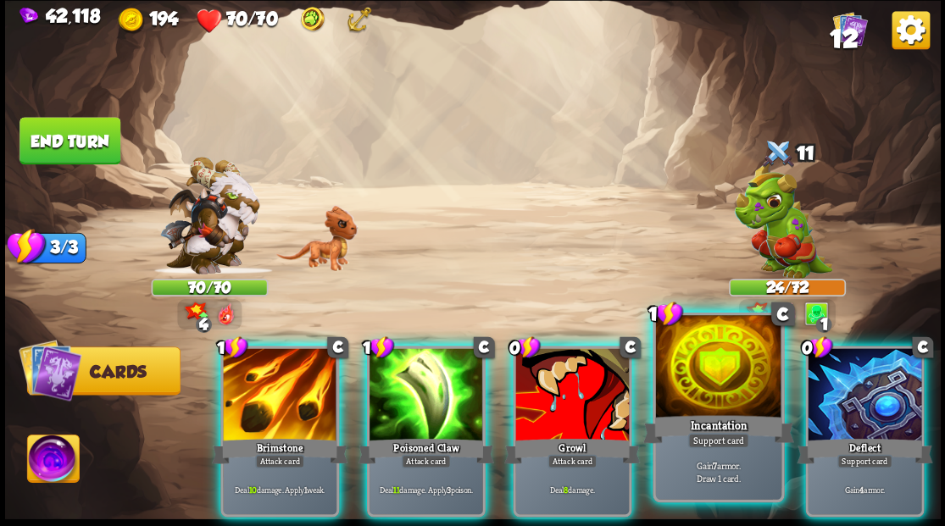
click at [742, 407] on div at bounding box center [717, 368] width 125 height 106
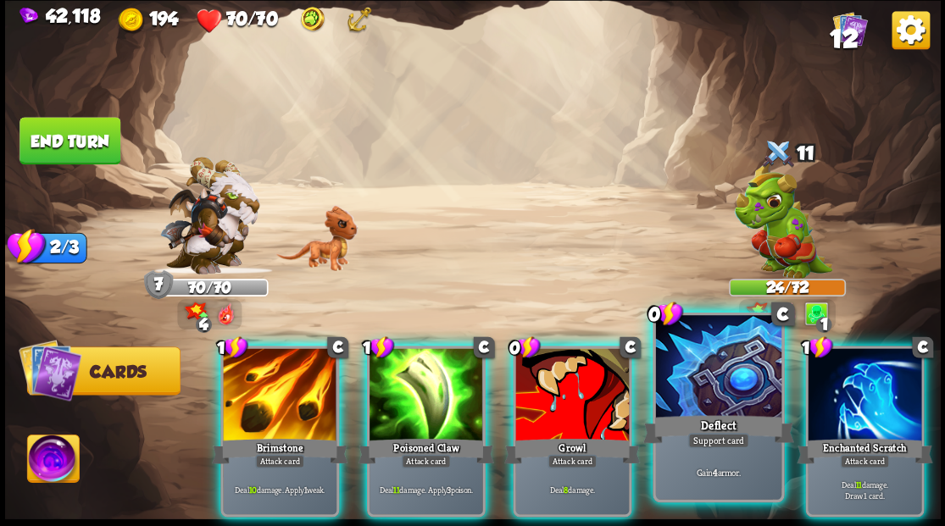
click at [736, 403] on div at bounding box center [717, 368] width 125 height 106
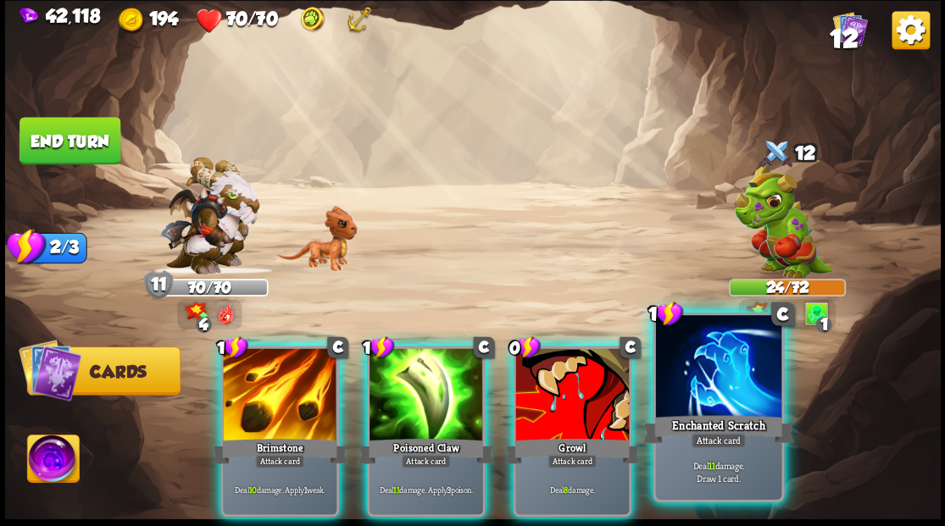
click at [736, 407] on div at bounding box center [717, 368] width 125 height 106
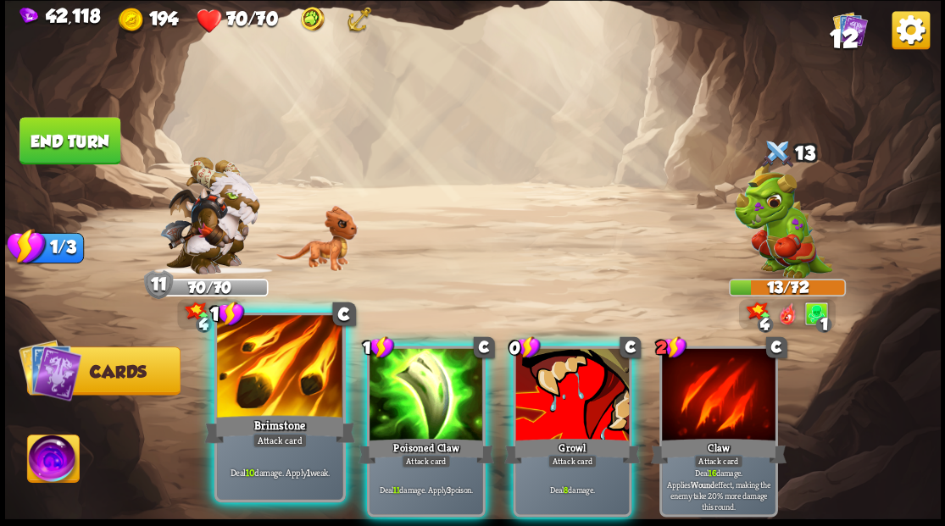
click at [298, 375] on div at bounding box center [279, 368] width 125 height 106
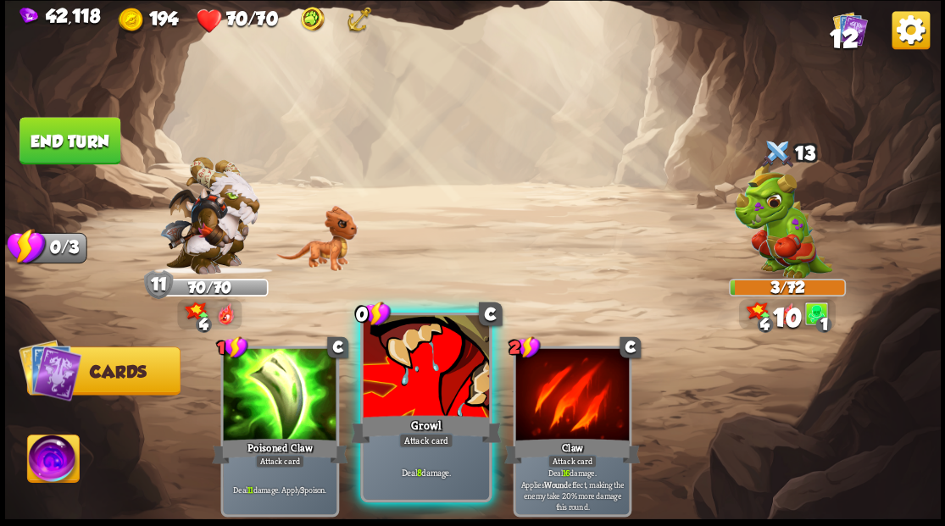
drag, startPoint x: 403, startPoint y: 418, endPoint x: 286, endPoint y: 357, distance: 131.9
click at [403, 417] on div "Growl" at bounding box center [425, 429] width 151 height 34
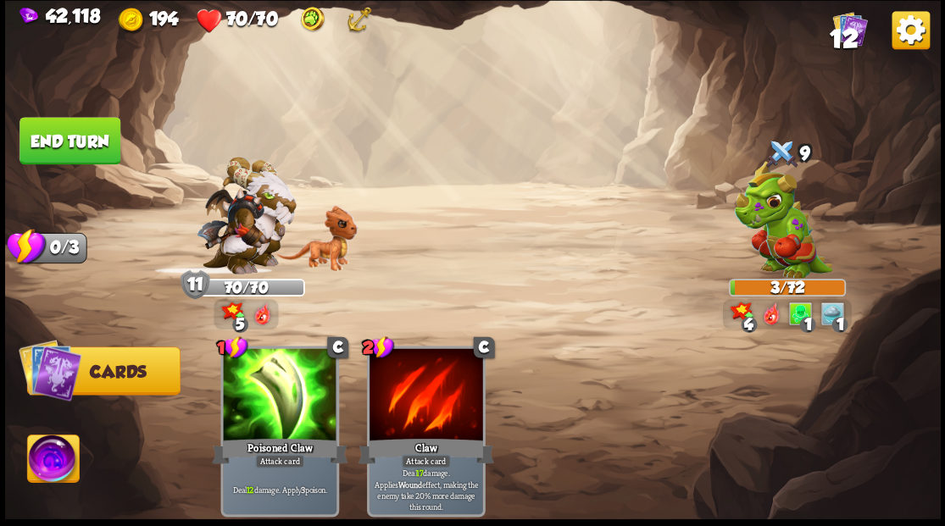
click at [62, 147] on div "Select an enemy to attack... You don't have enough stamina to play that card...…" at bounding box center [473, 263] width 936 height 526
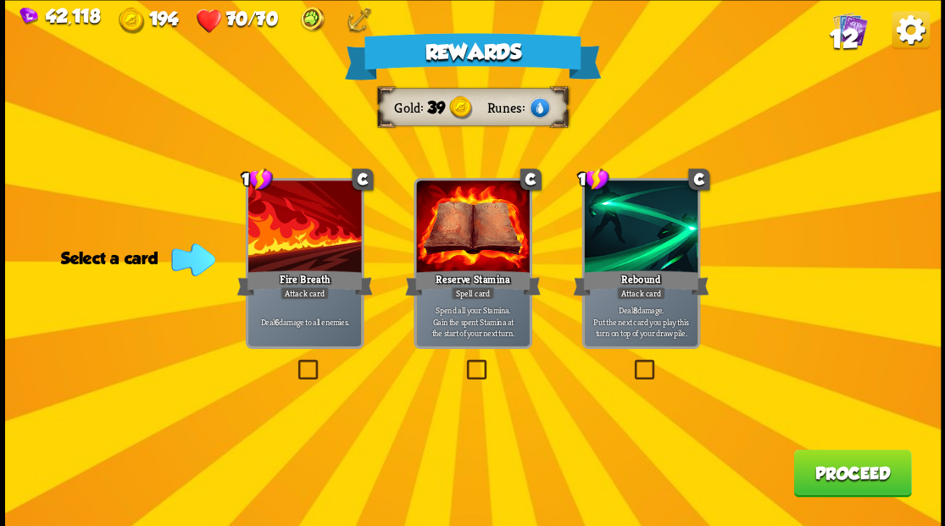
click at [294, 362] on label at bounding box center [294, 362] width 0 height 0
click at [0, 0] on input "checkbox" at bounding box center [0, 0] width 0 height 0
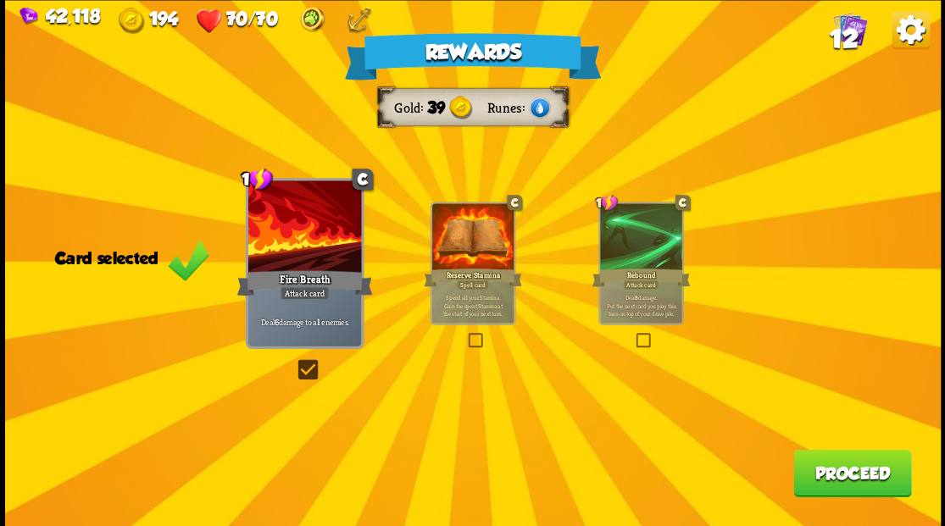
drag, startPoint x: 835, startPoint y: 473, endPoint x: 817, endPoint y: 461, distance: 21.4
click at [817, 461] on button "Proceed" at bounding box center [852, 472] width 118 height 47
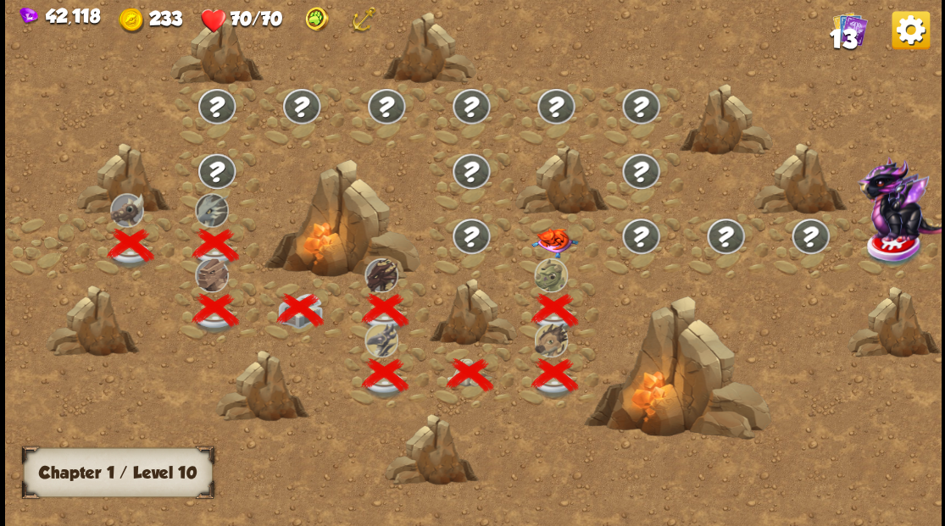
click at [558, 236] on img at bounding box center [554, 243] width 47 height 30
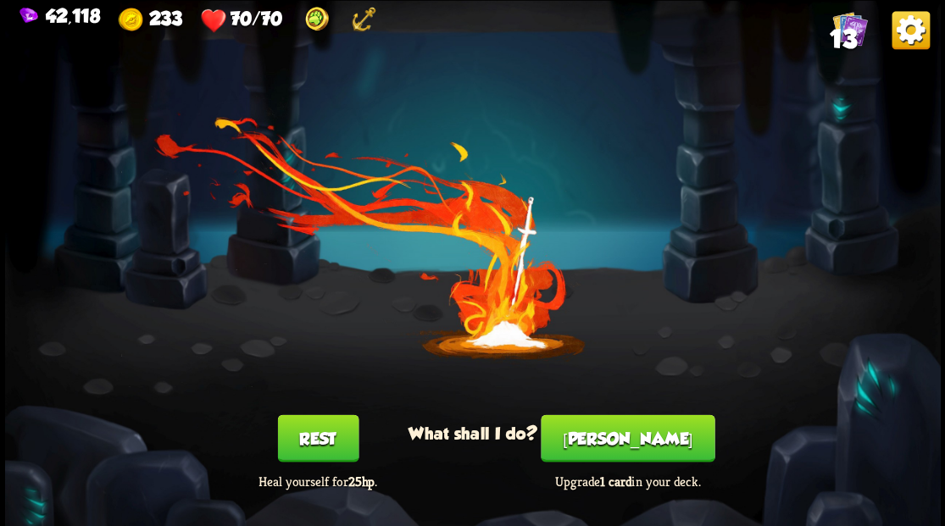
click at [634, 444] on button "[PERSON_NAME]" at bounding box center [628, 437] width 174 height 47
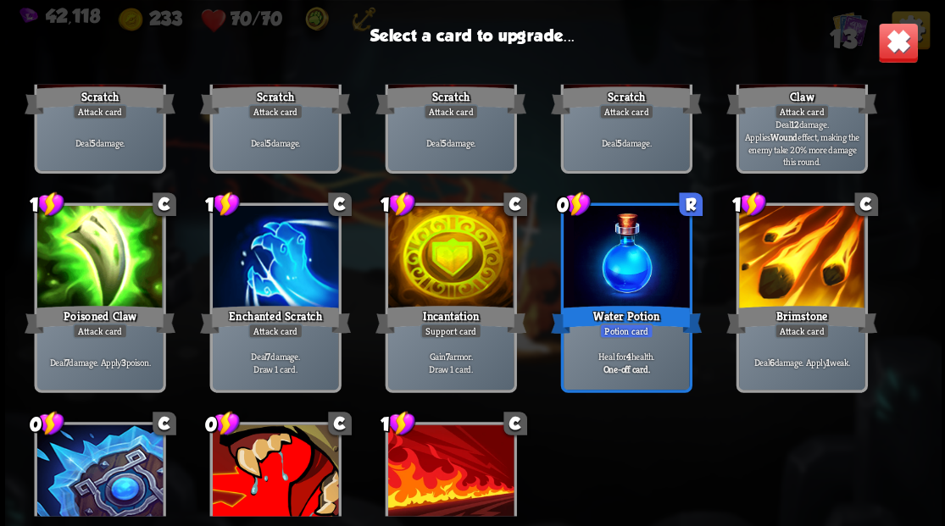
scroll to position [225, 0]
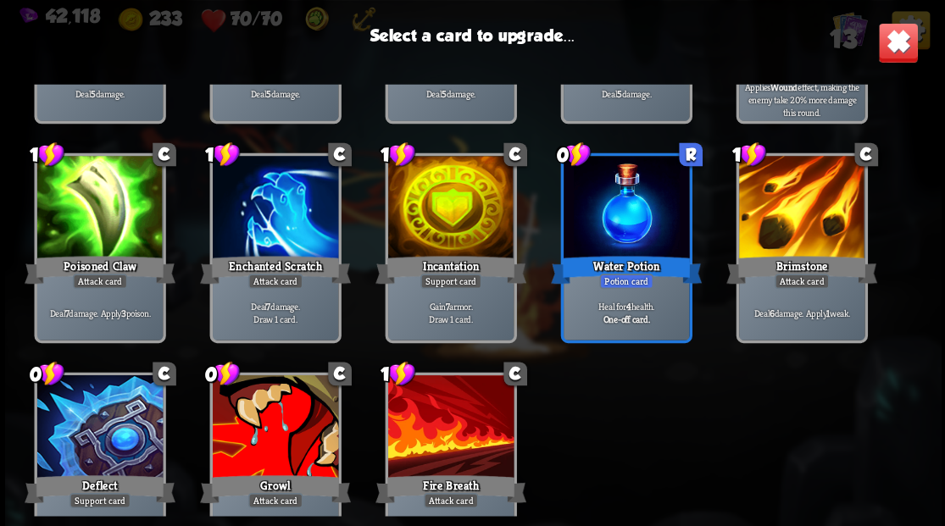
click at [418, 198] on div at bounding box center [449, 209] width 125 height 106
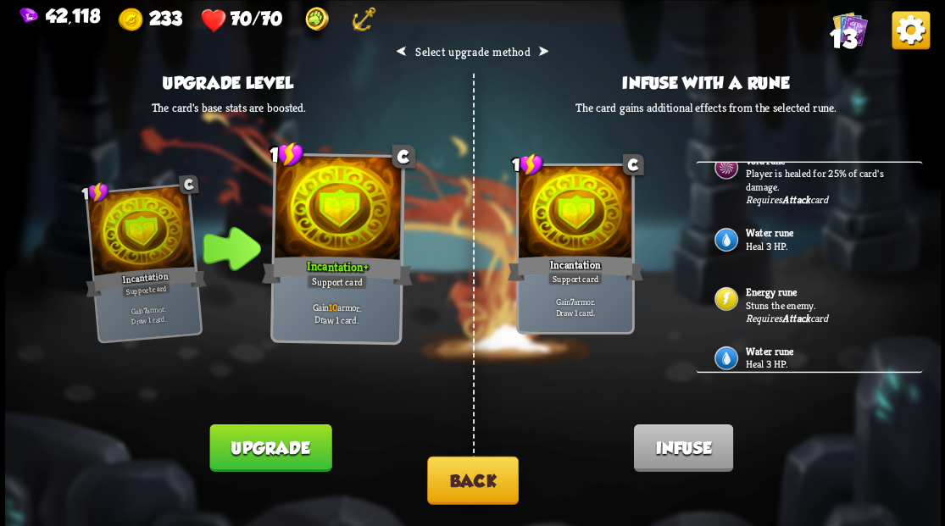
scroll to position [42, 0]
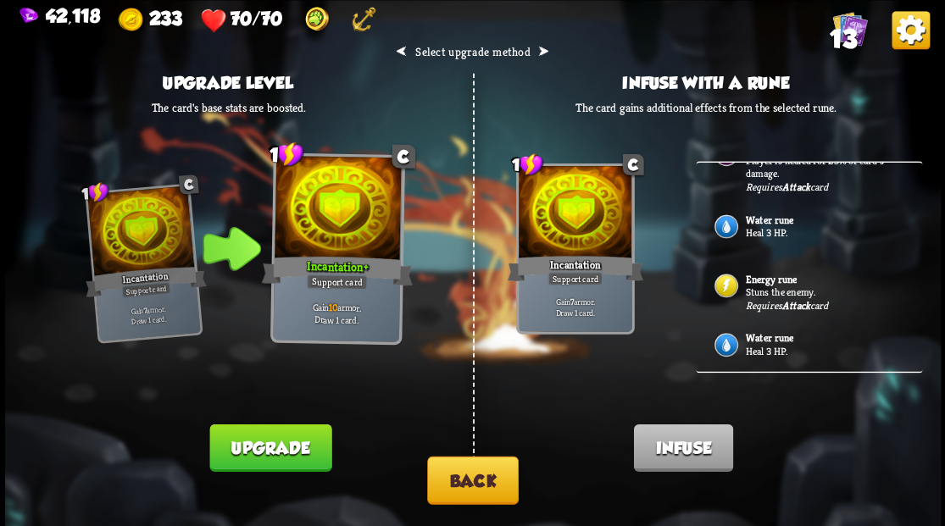
click at [471, 485] on button "Back" at bounding box center [473, 480] width 92 height 48
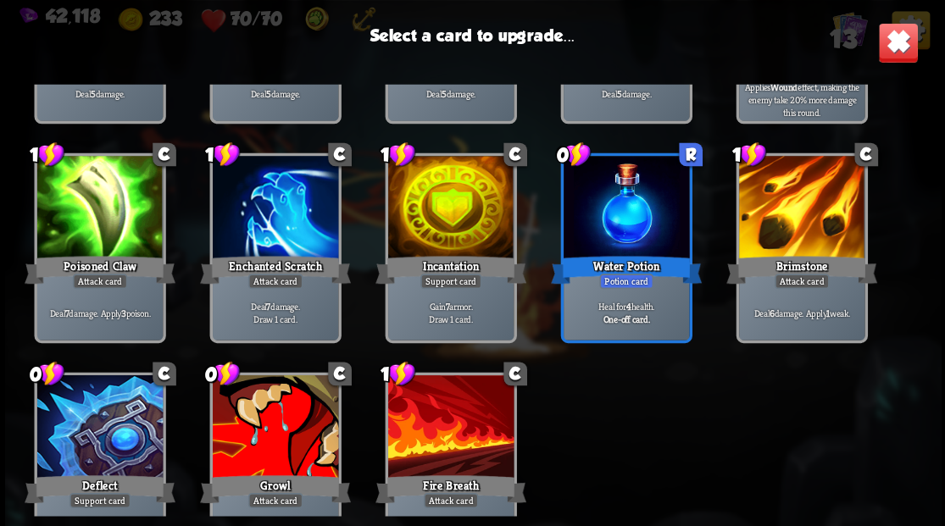
scroll to position [279, 0]
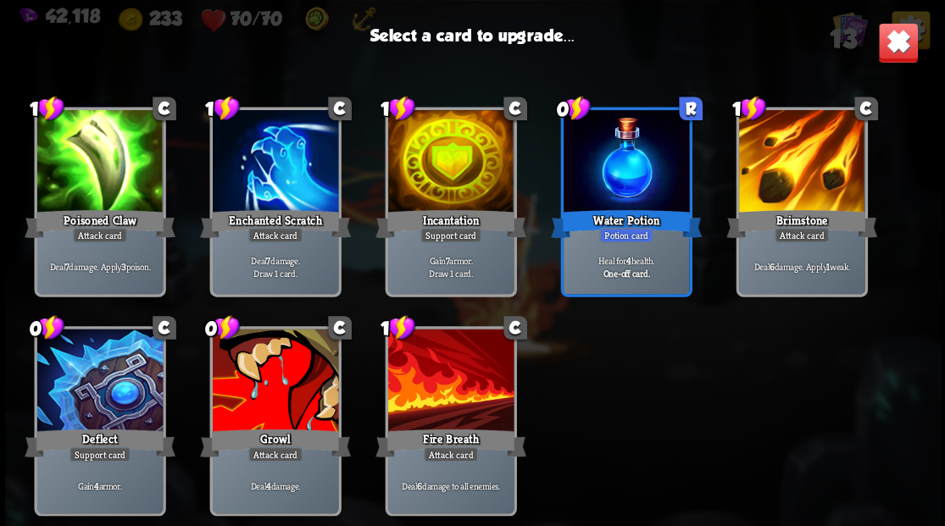
click at [258, 377] on div at bounding box center [274, 382] width 125 height 106
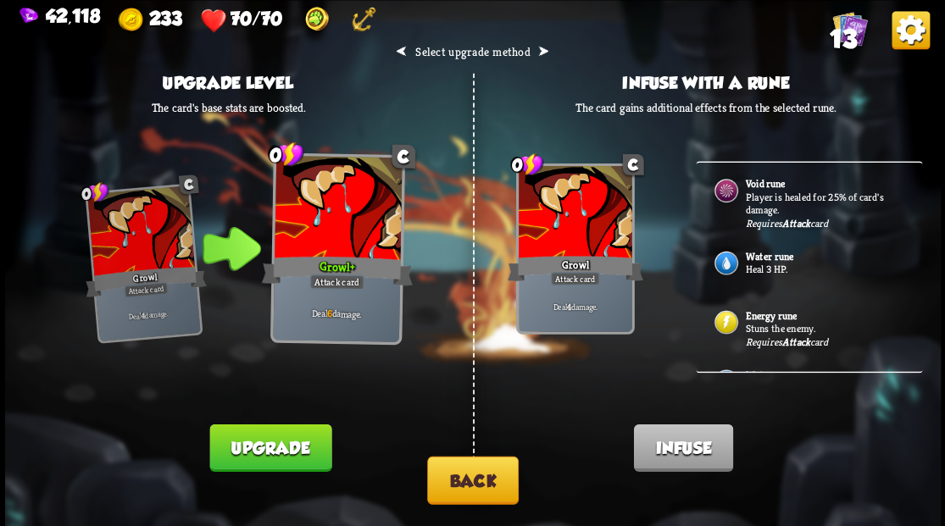
click at [788, 322] on p "Stuns the enemy." at bounding box center [824, 329] width 158 height 14
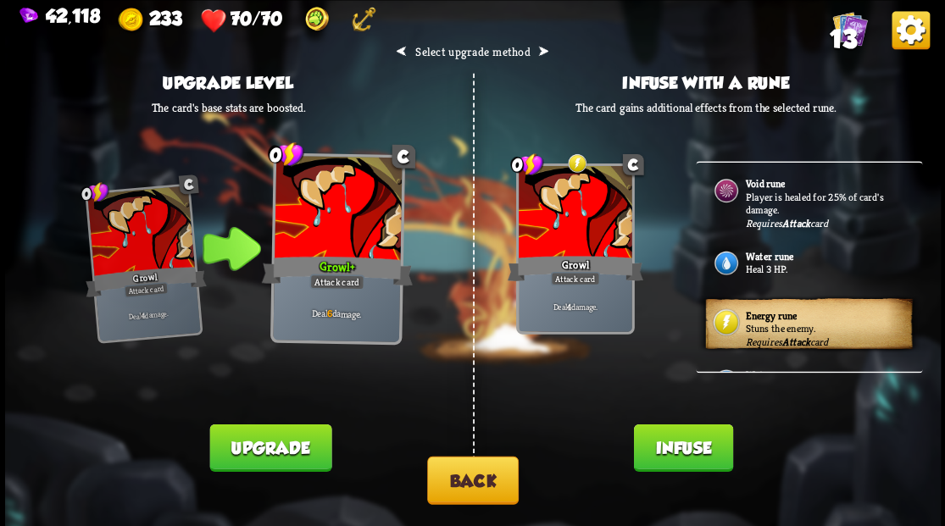
drag, startPoint x: 675, startPoint y: 465, endPoint x: 661, endPoint y: 448, distance: 21.7
click at [668, 457] on button "Infuse" at bounding box center [682, 447] width 99 height 47
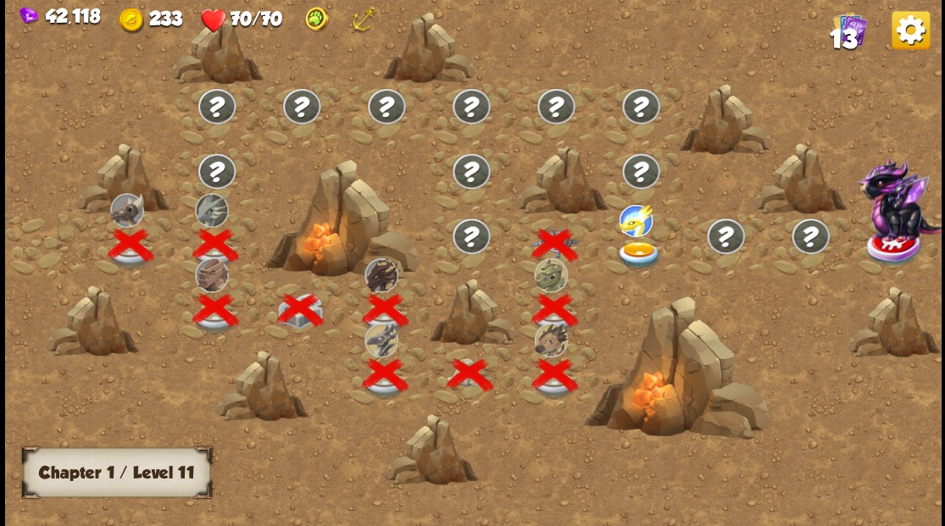
scroll to position [0, 258]
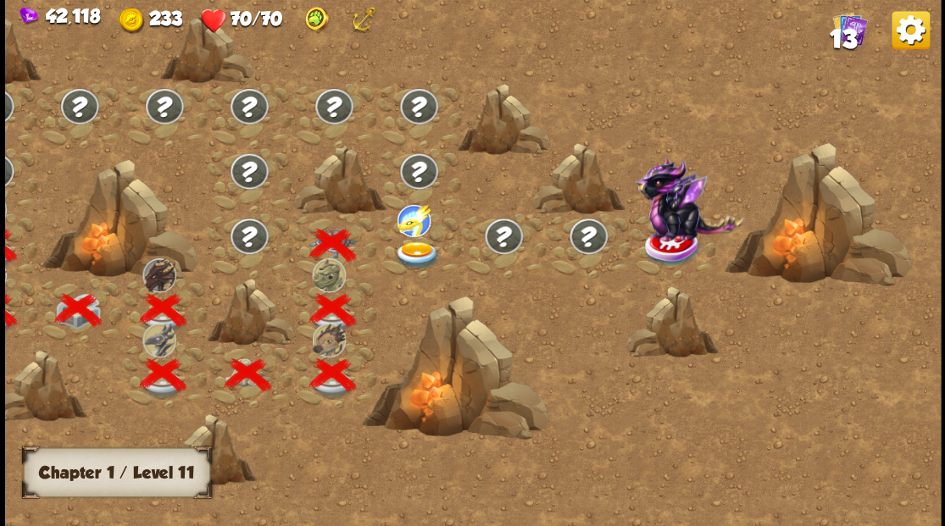
click at [241, 237] on img at bounding box center [248, 235] width 41 height 38
click at [412, 246] on img at bounding box center [416, 255] width 47 height 28
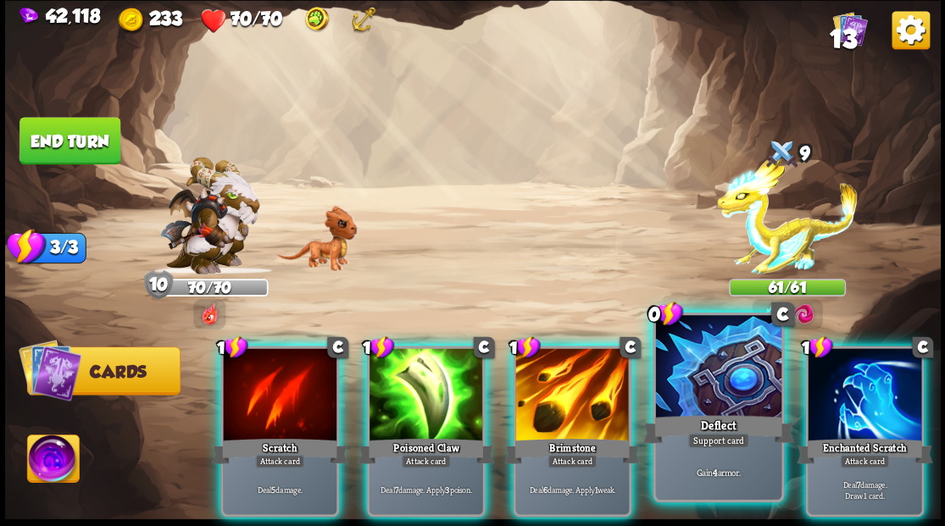
click at [736, 381] on div at bounding box center [717, 368] width 125 height 106
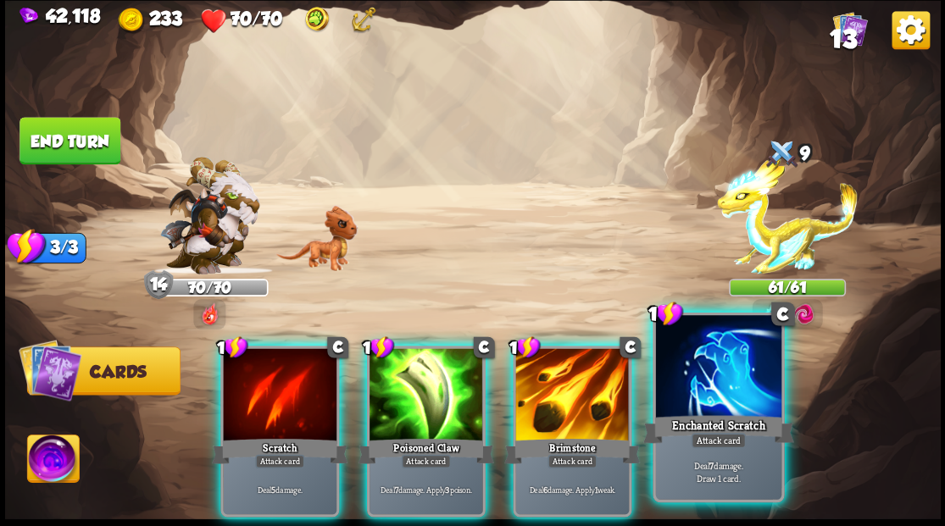
click at [715, 400] on div at bounding box center [717, 368] width 125 height 106
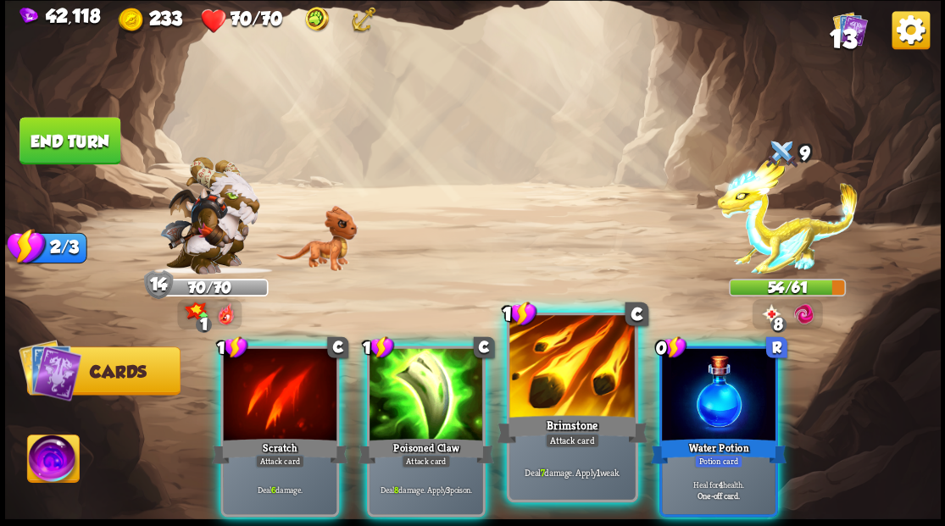
click at [551, 371] on div at bounding box center [571, 368] width 125 height 106
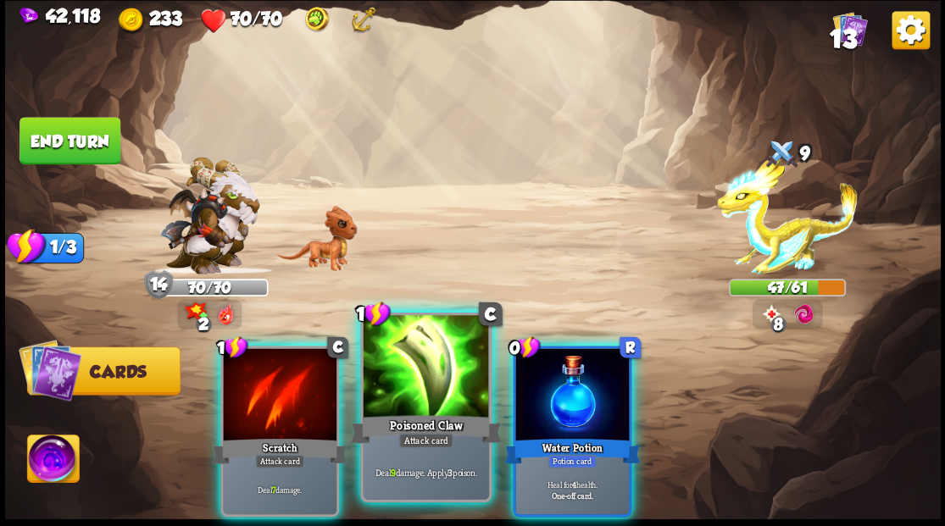
click at [419, 386] on div at bounding box center [425, 368] width 125 height 106
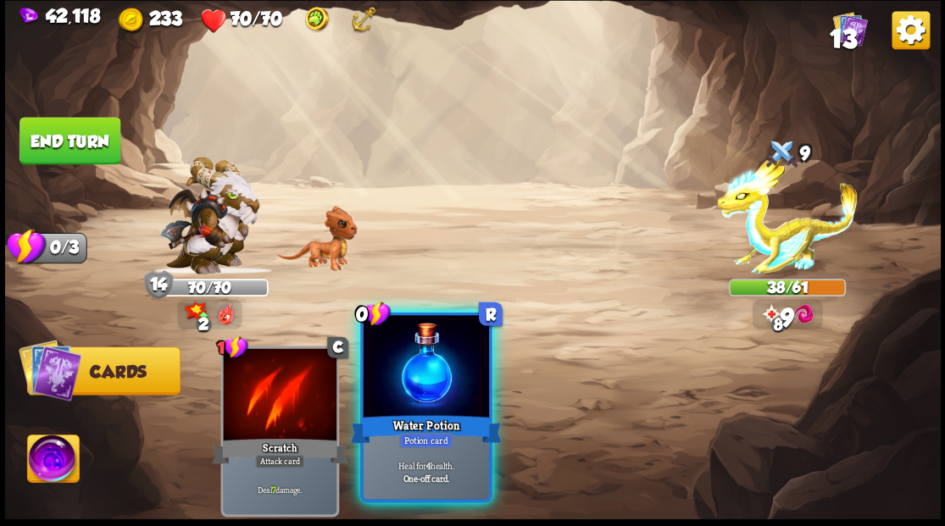
click at [407, 364] on div at bounding box center [425, 368] width 125 height 106
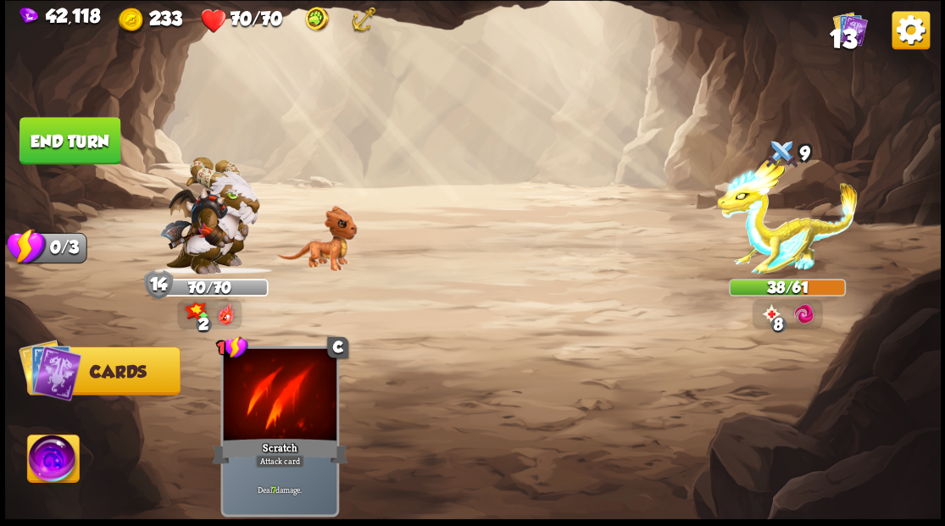
drag, startPoint x: 31, startPoint y: 136, endPoint x: 143, endPoint y: 169, distance: 117.5
click at [32, 136] on button "End turn" at bounding box center [69, 140] width 101 height 47
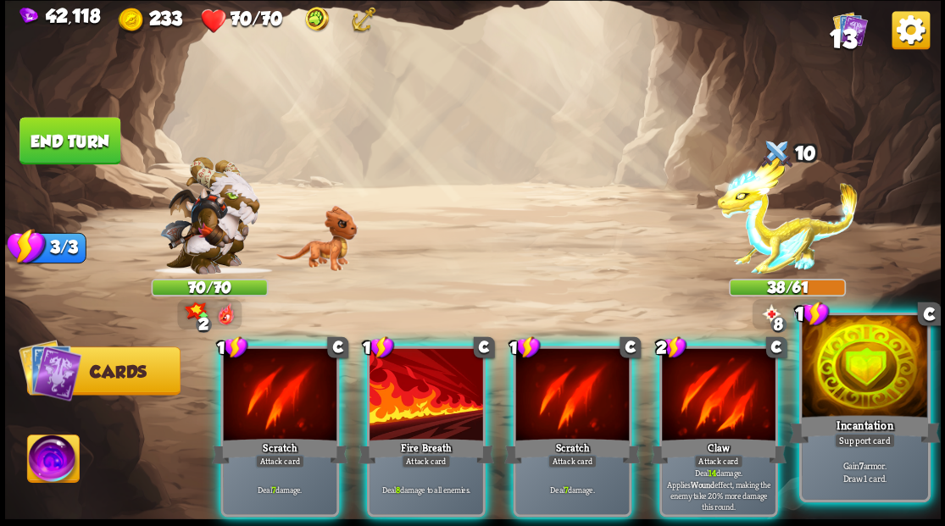
click at [887, 378] on div at bounding box center [864, 368] width 125 height 106
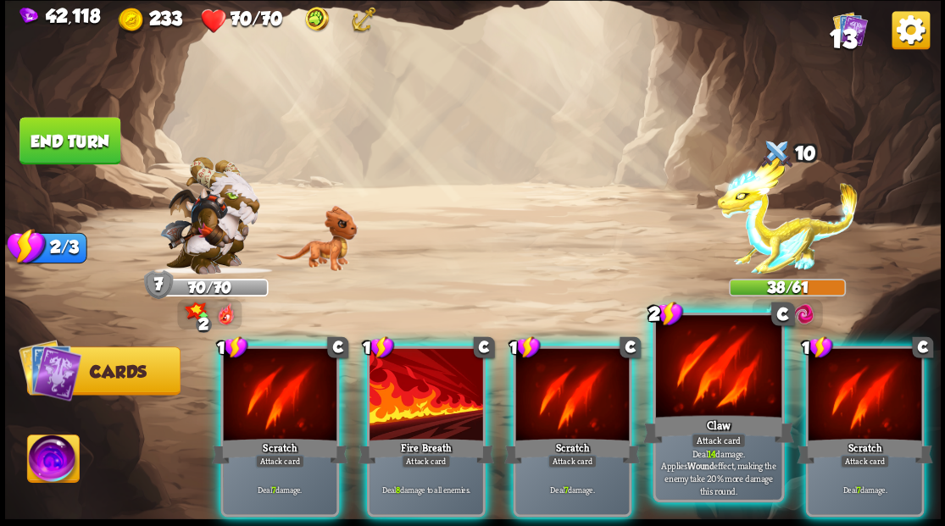
click at [716, 386] on div at bounding box center [717, 368] width 125 height 106
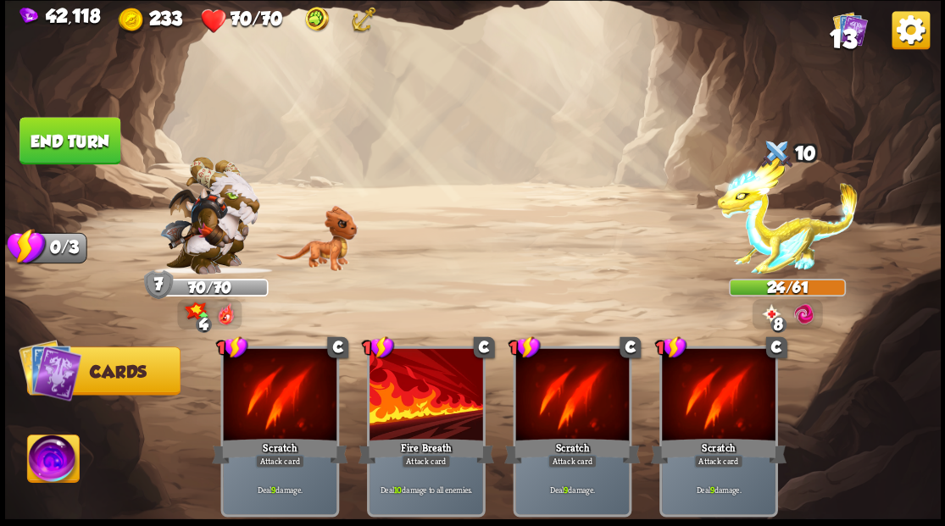
click at [59, 142] on button "End turn" at bounding box center [69, 140] width 101 height 47
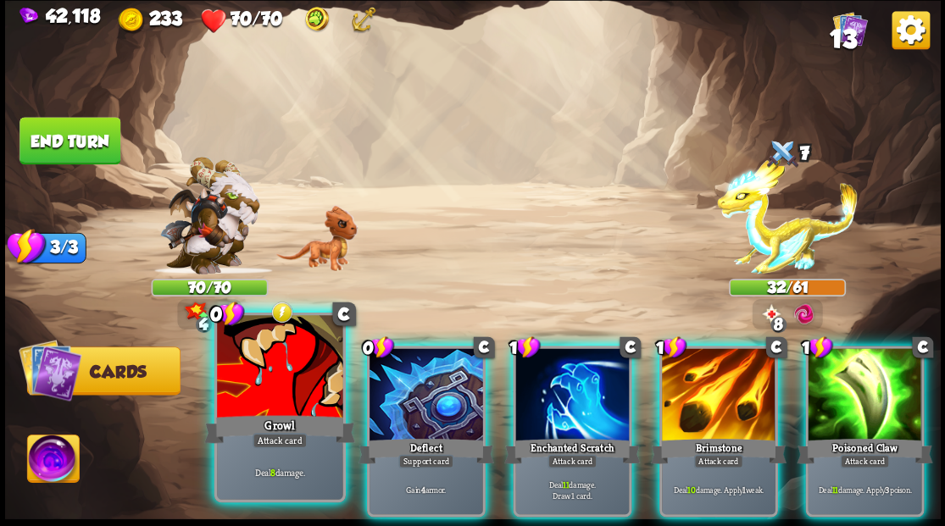
click at [286, 353] on div at bounding box center [279, 368] width 125 height 106
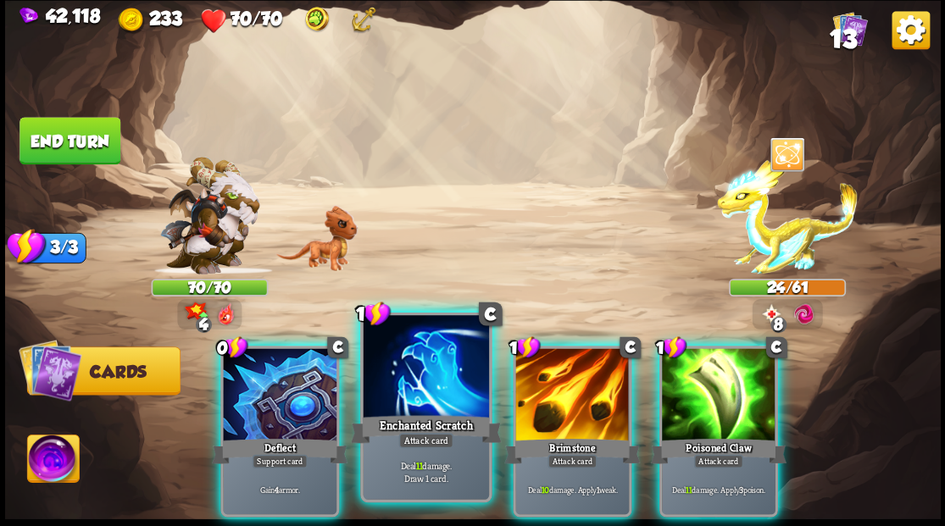
click at [444, 398] on div at bounding box center [425, 368] width 125 height 106
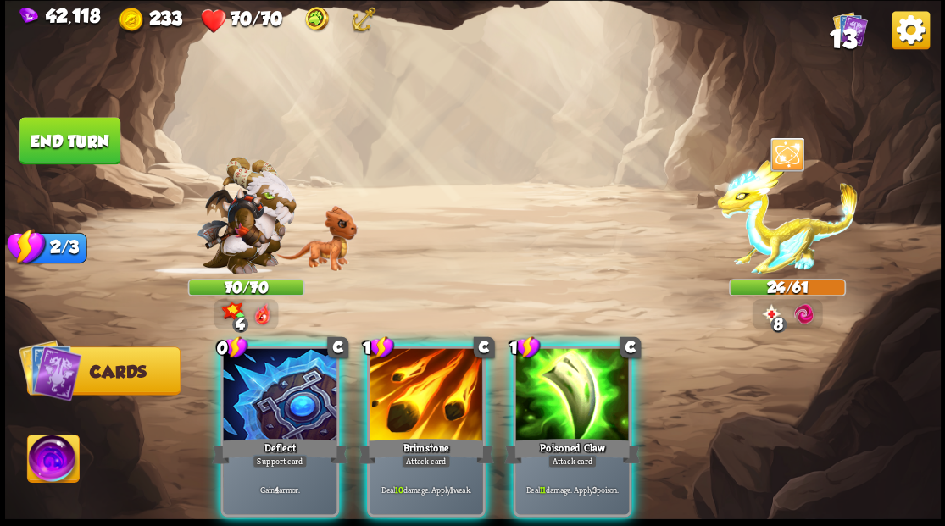
click at [444, 395] on div at bounding box center [426, 396] width 114 height 96
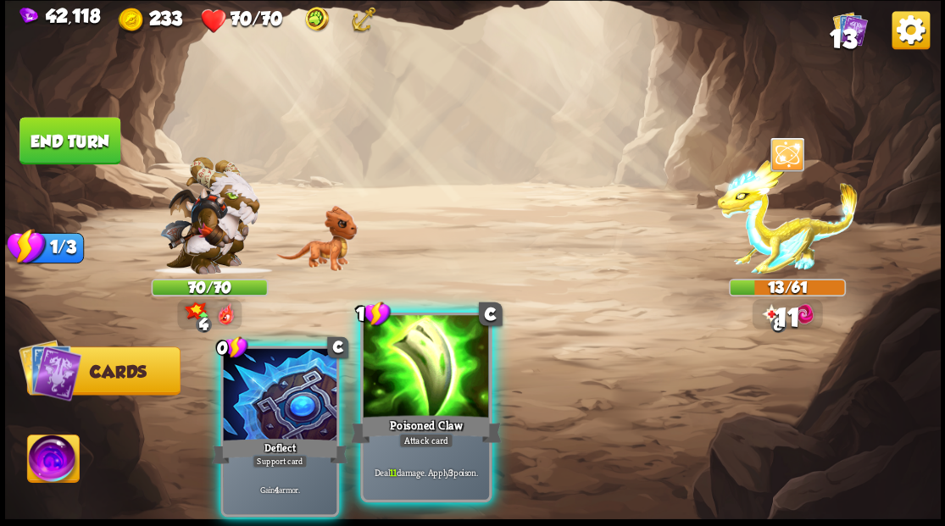
click at [443, 393] on div at bounding box center [425, 368] width 125 height 106
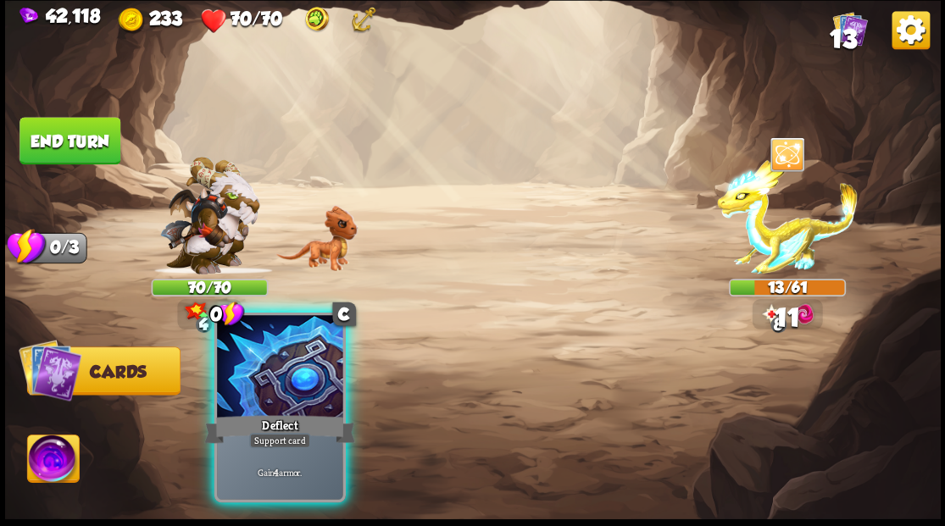
drag, startPoint x: 286, startPoint y: 380, endPoint x: 275, endPoint y: 371, distance: 14.6
click at [275, 371] on div at bounding box center [279, 368] width 125 height 106
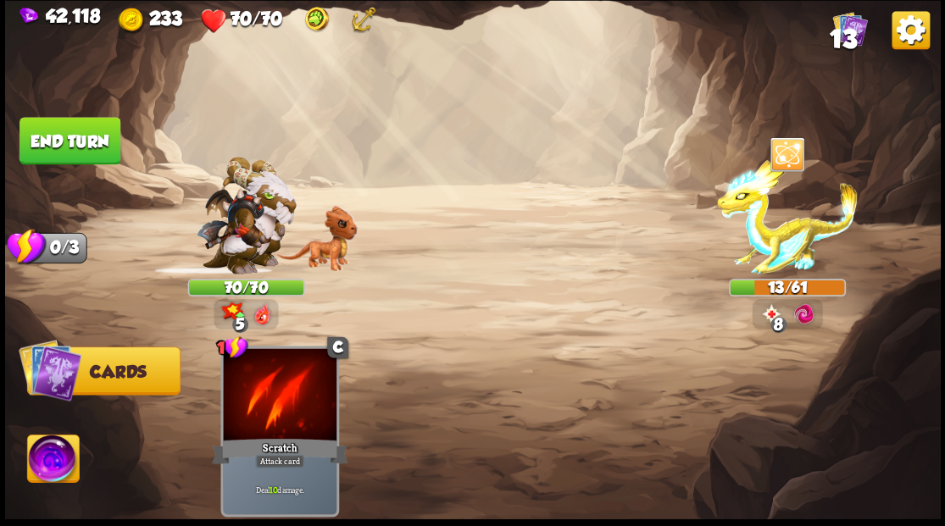
click at [75, 142] on button "End turn" at bounding box center [69, 140] width 101 height 47
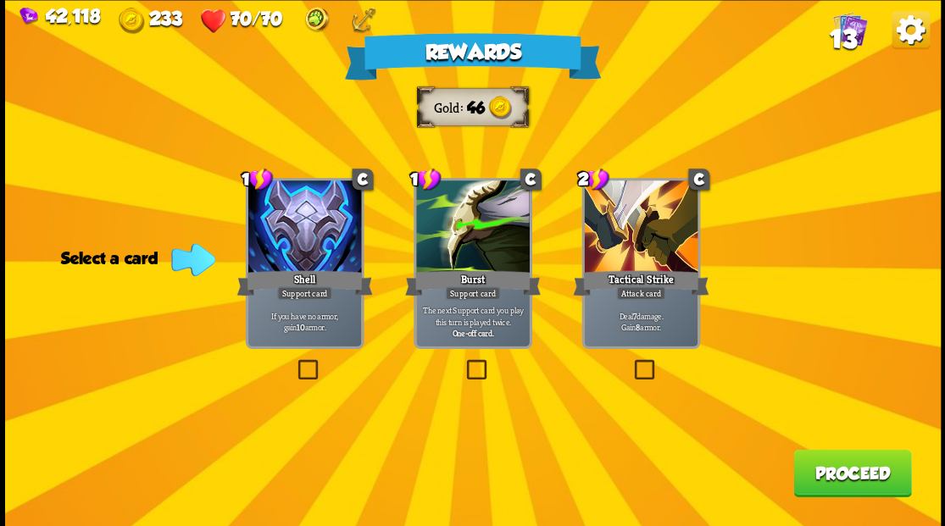
click at [824, 477] on button "Proceed" at bounding box center [852, 472] width 118 height 47
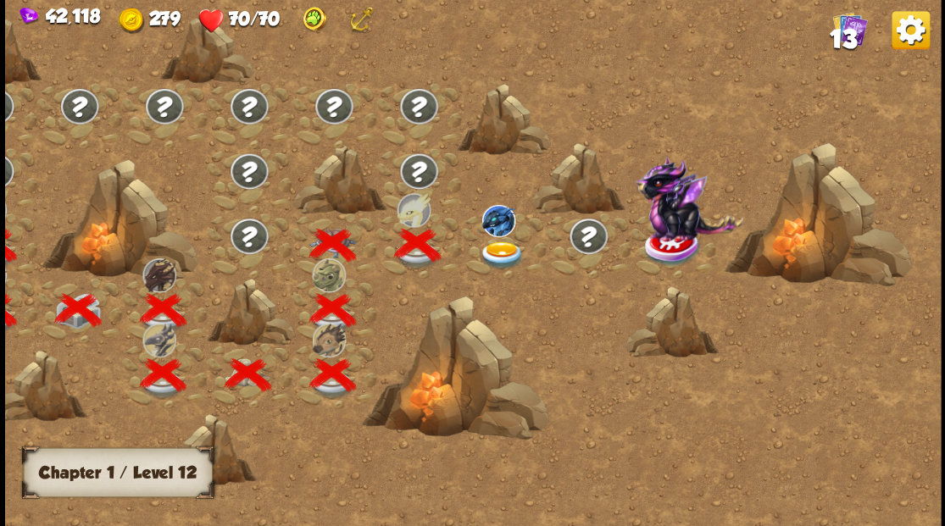
click at [497, 254] on img at bounding box center [501, 255] width 47 height 28
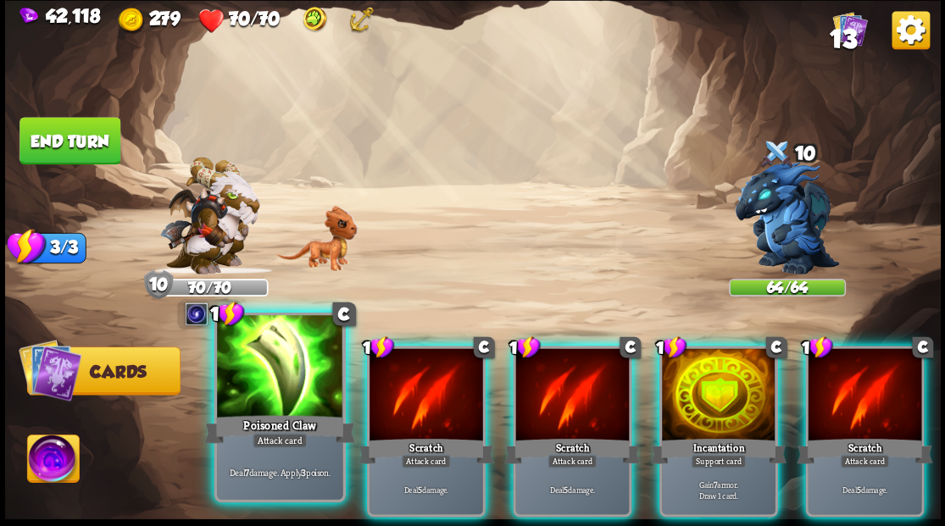
click at [300, 390] on div at bounding box center [279, 368] width 125 height 106
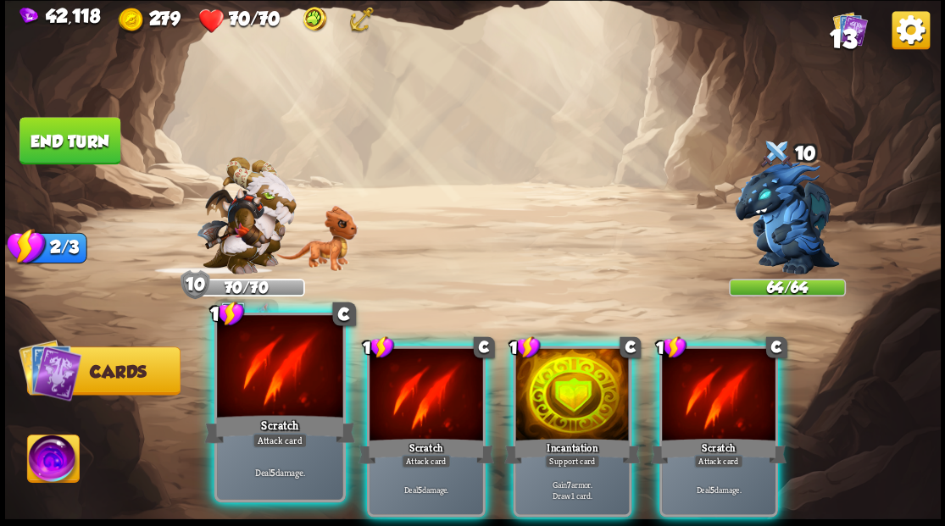
click at [299, 390] on div at bounding box center [279, 368] width 125 height 106
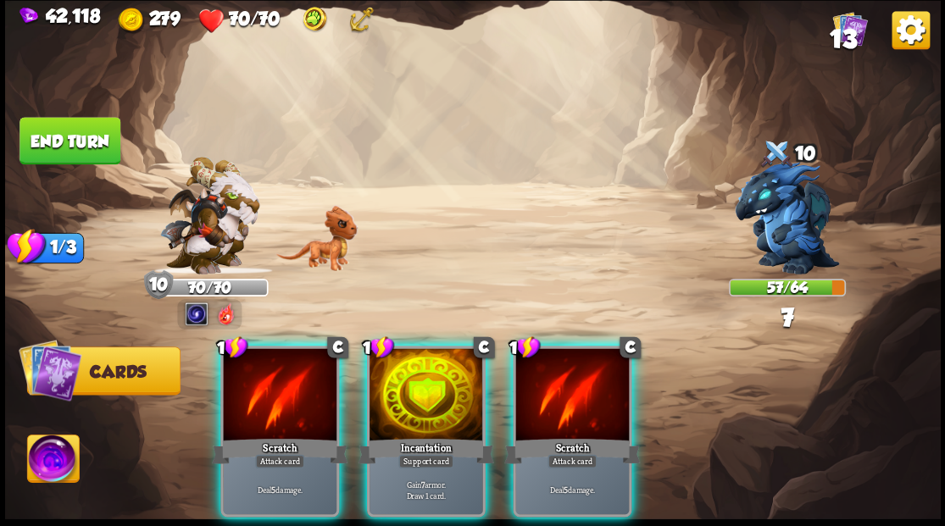
click at [299, 389] on div at bounding box center [280, 396] width 114 height 96
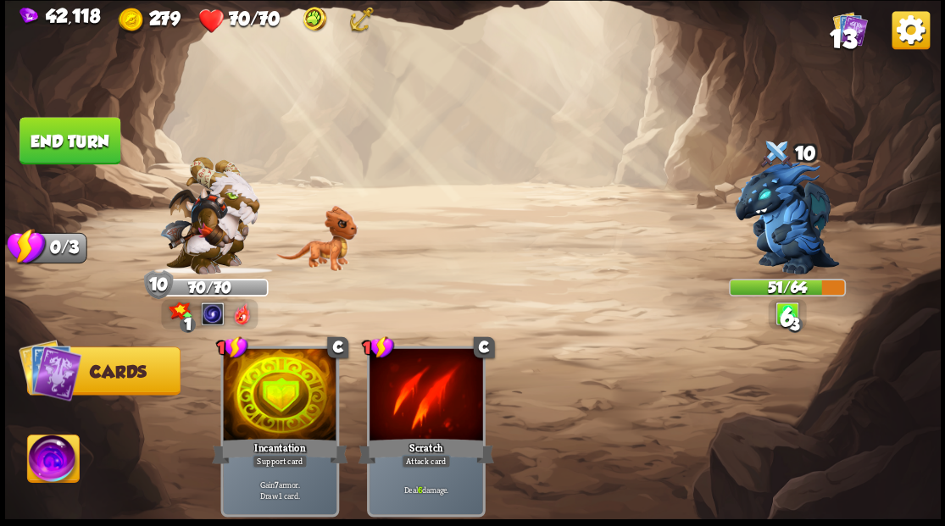
click at [63, 129] on button "End turn" at bounding box center [69, 140] width 101 height 47
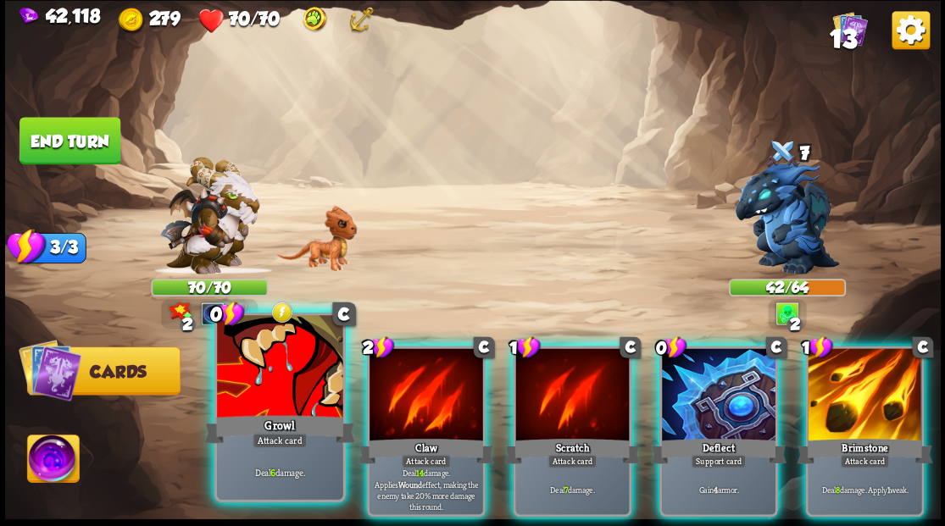
click at [269, 399] on div at bounding box center [279, 368] width 125 height 106
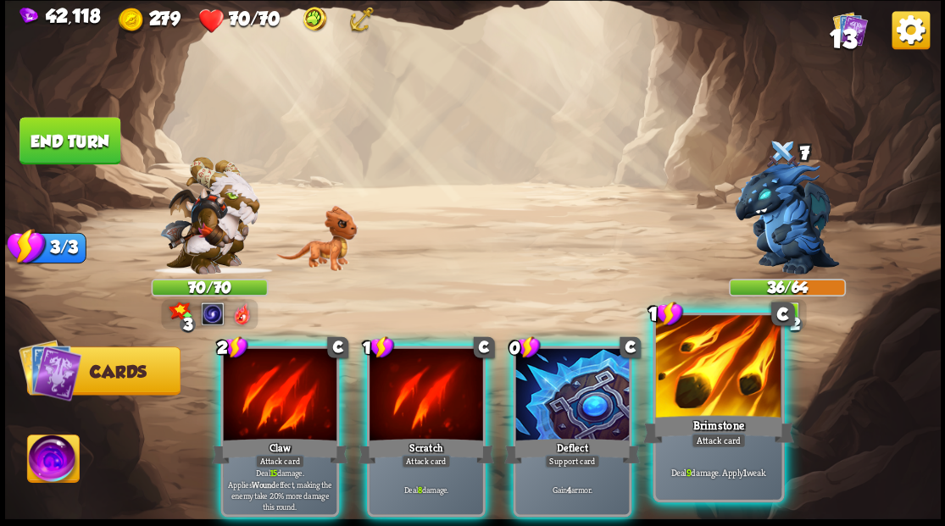
click at [729, 387] on div at bounding box center [717, 368] width 125 height 106
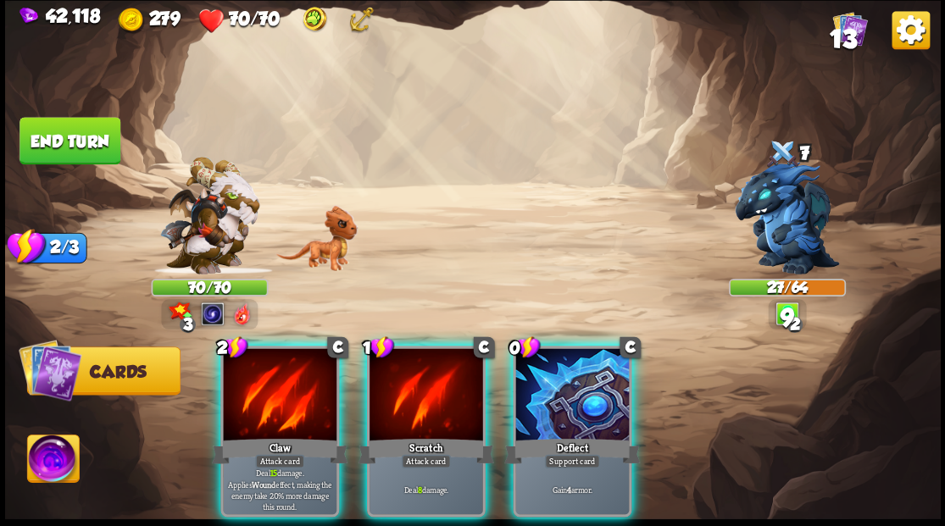
click at [573, 387] on div at bounding box center [572, 396] width 114 height 96
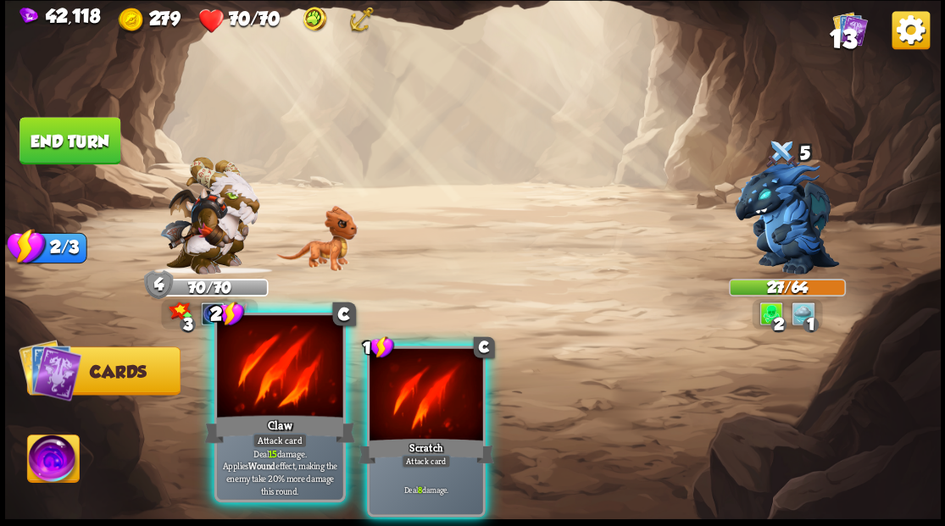
click at [254, 386] on div at bounding box center [279, 368] width 125 height 106
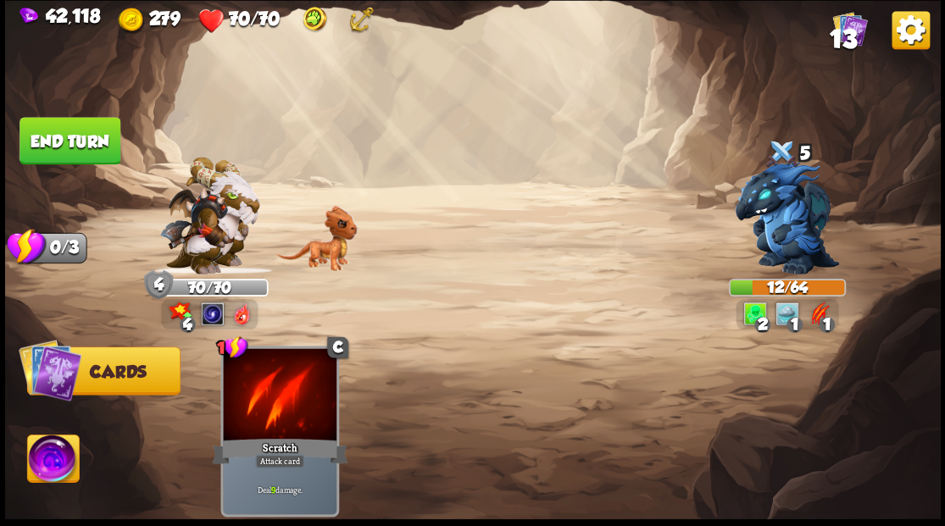
click at [48, 151] on button "End turn" at bounding box center [69, 140] width 101 height 47
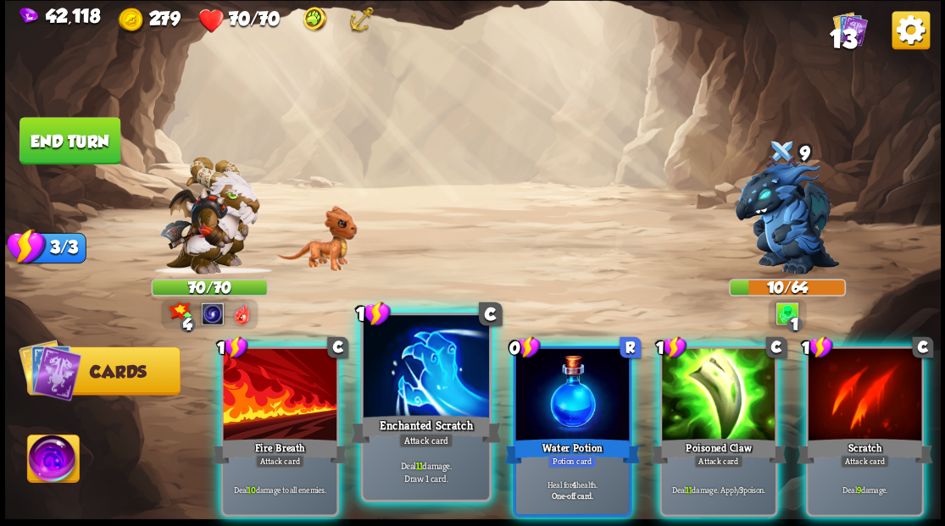
click at [408, 403] on div at bounding box center [425, 368] width 125 height 106
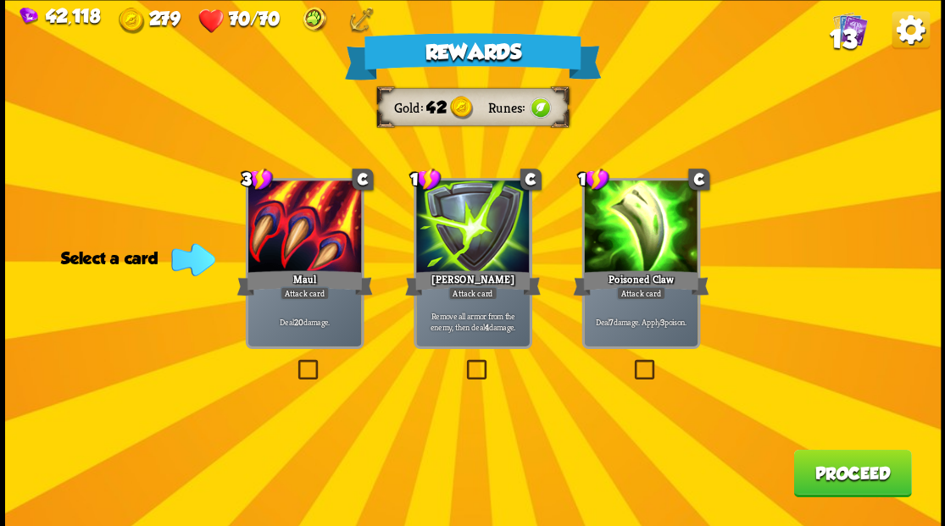
click at [463, 362] on label at bounding box center [463, 362] width 0 height 0
click at [0, 0] on input "checkbox" at bounding box center [0, 0] width 0 height 0
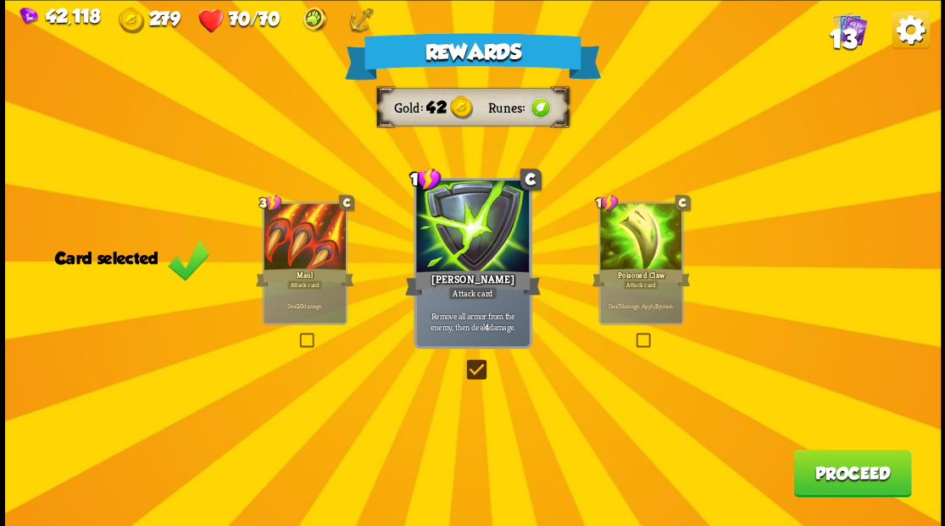
click at [828, 486] on button "Proceed" at bounding box center [852, 472] width 118 height 47
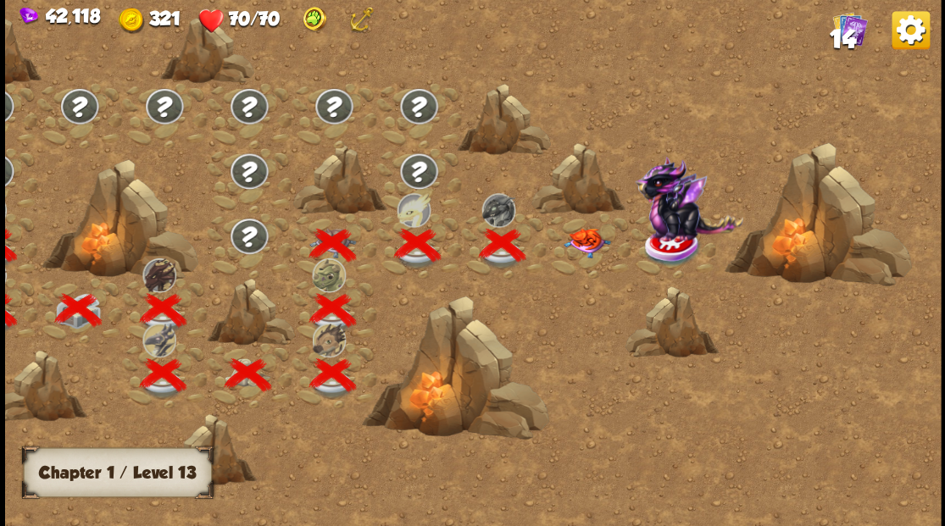
click at [573, 244] on img at bounding box center [586, 243] width 47 height 30
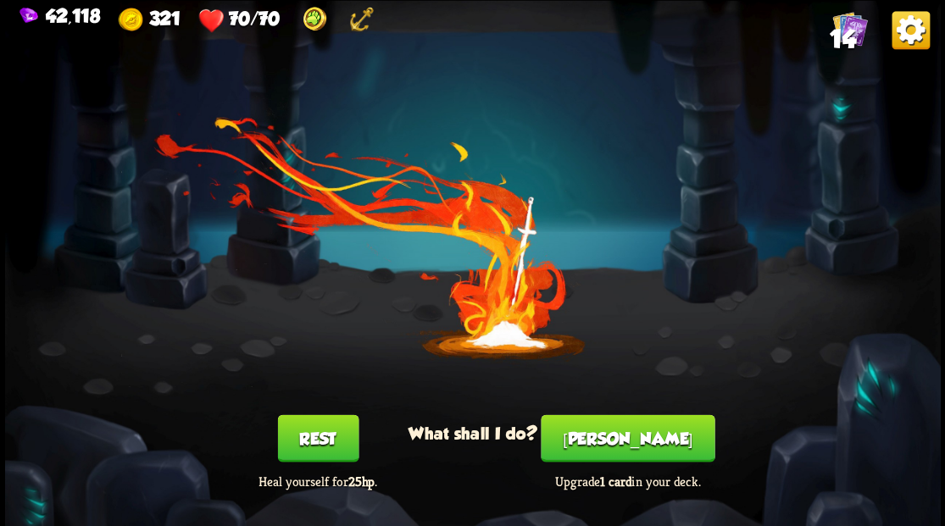
drag, startPoint x: 641, startPoint y: 451, endPoint x: 631, endPoint y: 434, distance: 19.3
click at [631, 434] on button "[PERSON_NAME]" at bounding box center [628, 437] width 174 height 47
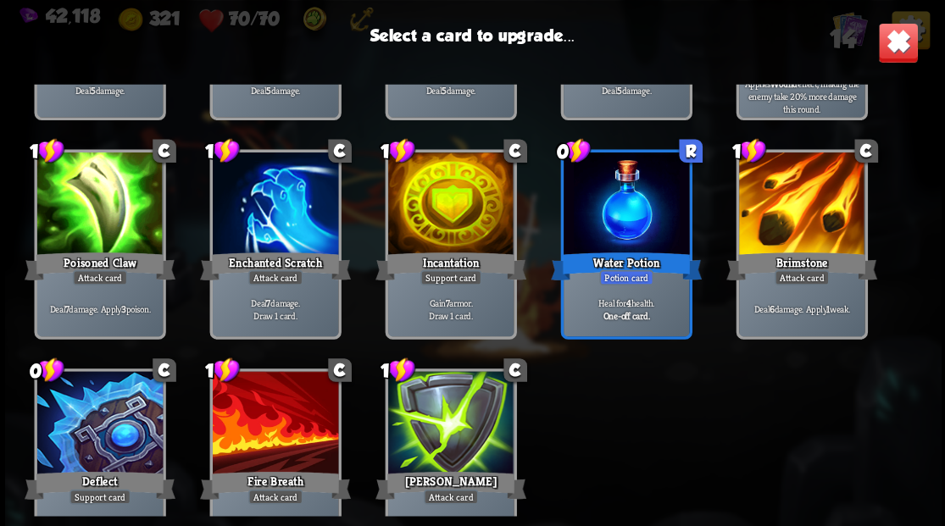
scroll to position [279, 0]
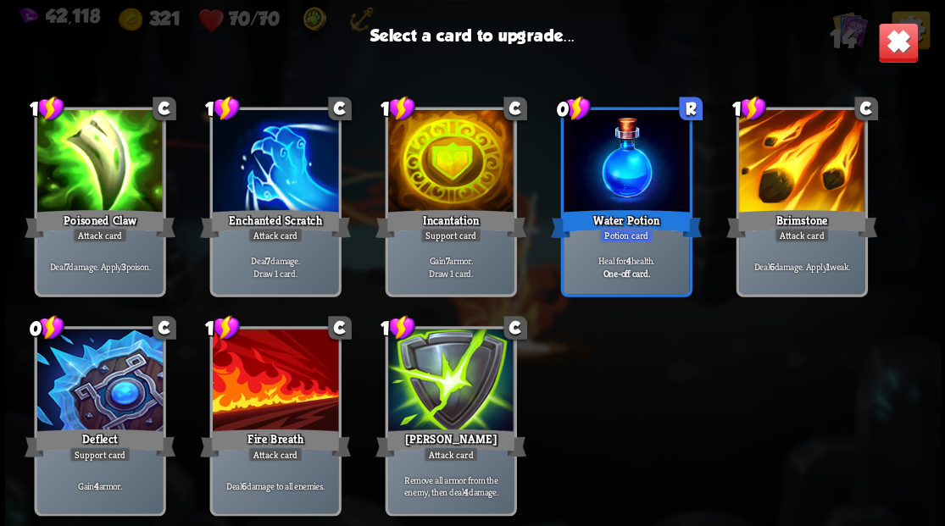
click at [444, 169] on div at bounding box center [449, 163] width 125 height 106
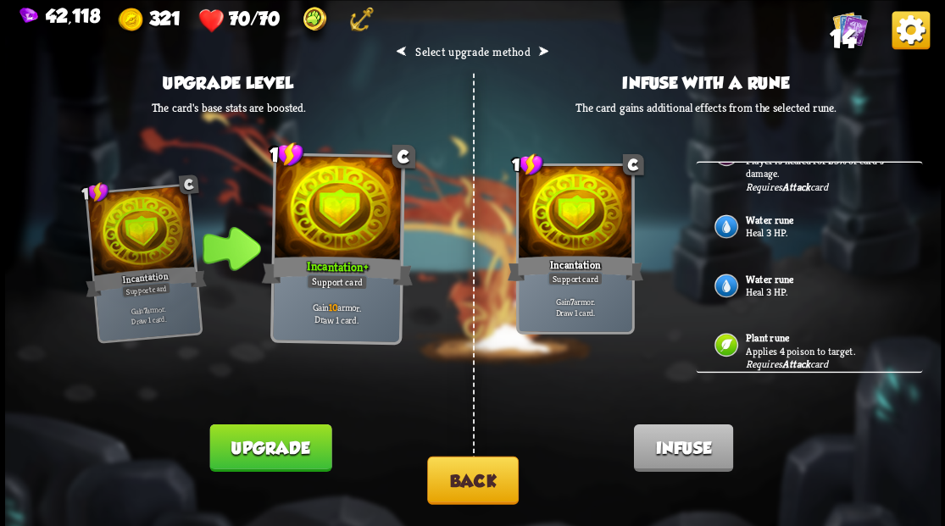
scroll to position [0, 0]
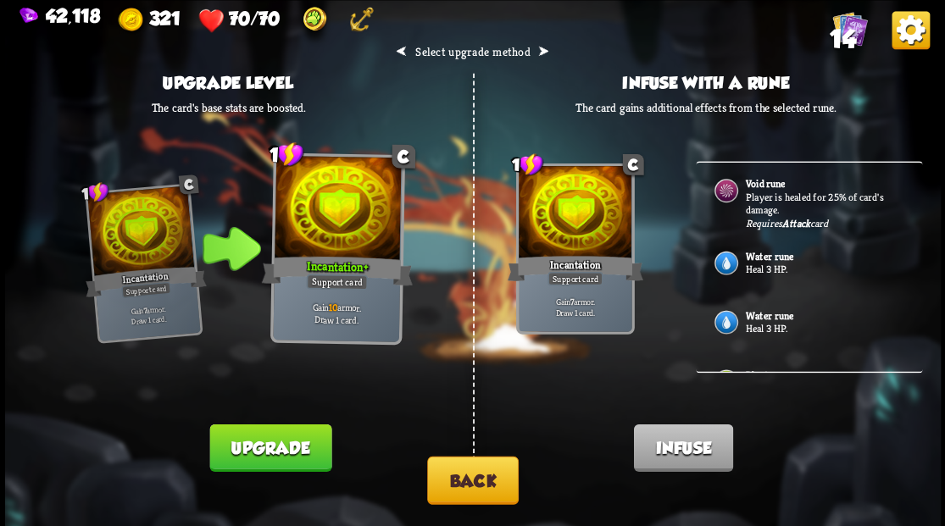
click at [768, 264] on p "Heal 3 HP." at bounding box center [824, 270] width 158 height 14
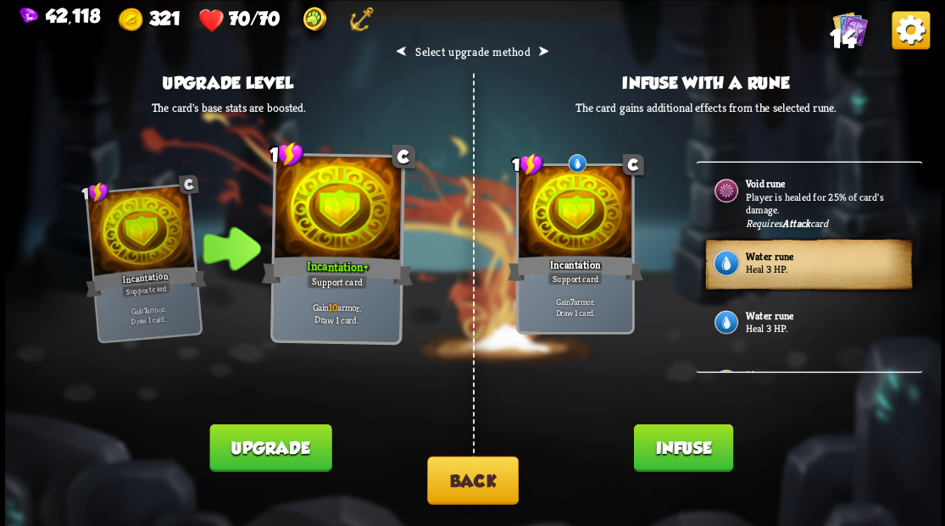
drag, startPoint x: 687, startPoint y: 452, endPoint x: 586, endPoint y: 342, distance: 149.9
click at [683, 449] on button "Infuse" at bounding box center [682, 447] width 99 height 47
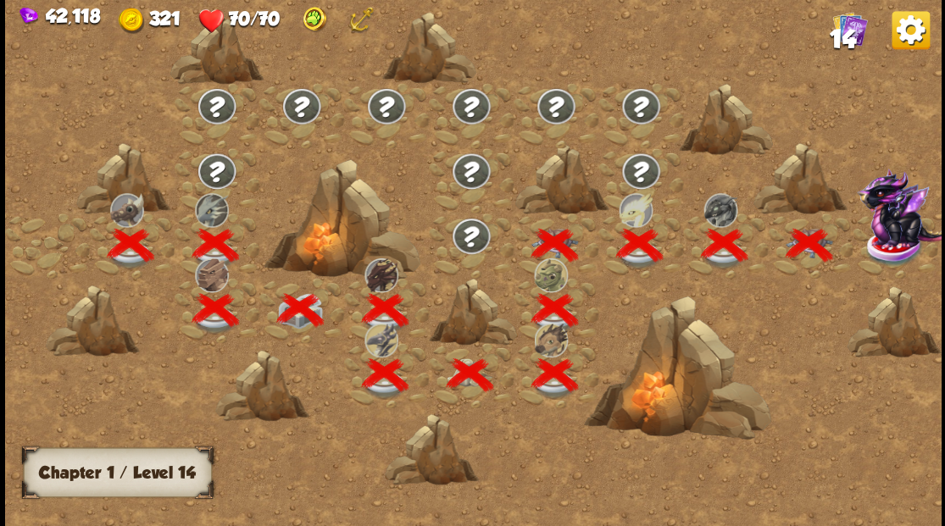
scroll to position [0, 258]
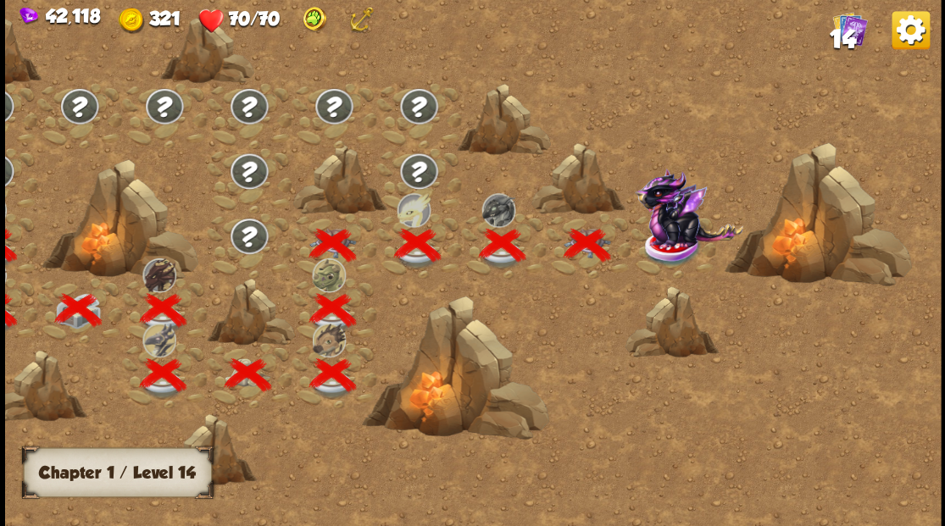
click at [661, 246] on img at bounding box center [688, 208] width 108 height 80
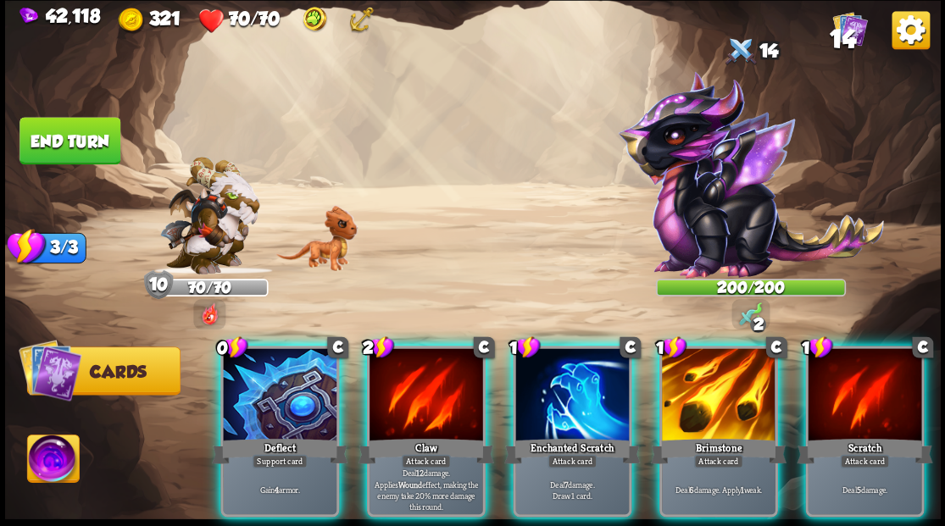
drag, startPoint x: 263, startPoint y: 377, endPoint x: 271, endPoint y: 325, distance: 52.4
click at [261, 375] on div at bounding box center [280, 396] width 114 height 96
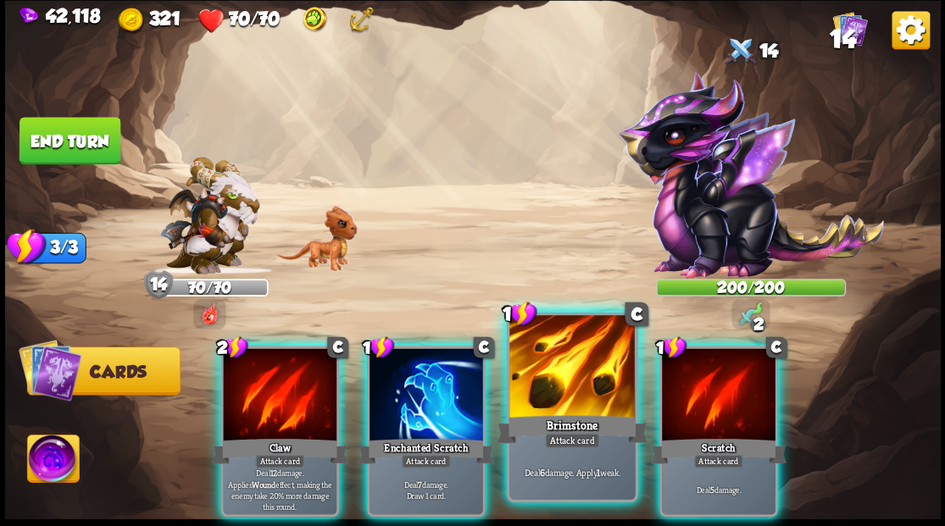
click at [575, 355] on div at bounding box center [571, 368] width 125 height 106
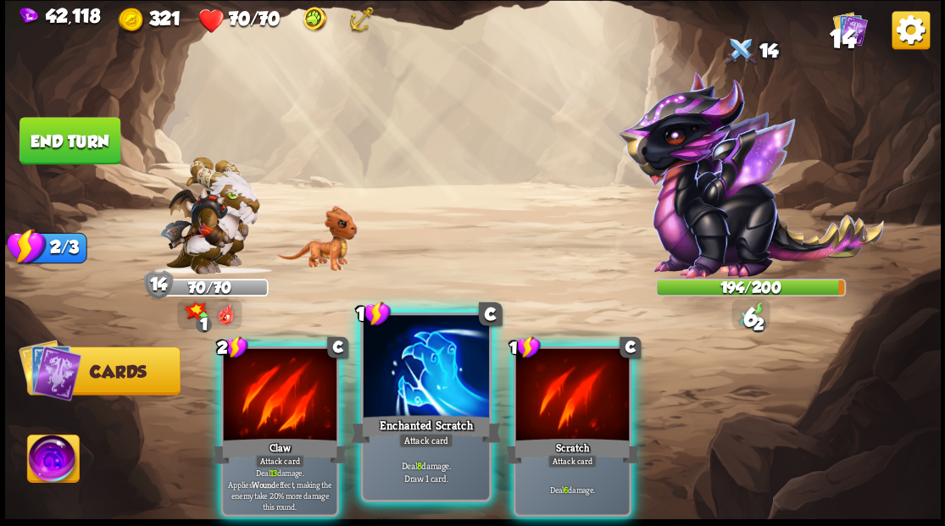
click at [408, 384] on div at bounding box center [425, 368] width 125 height 106
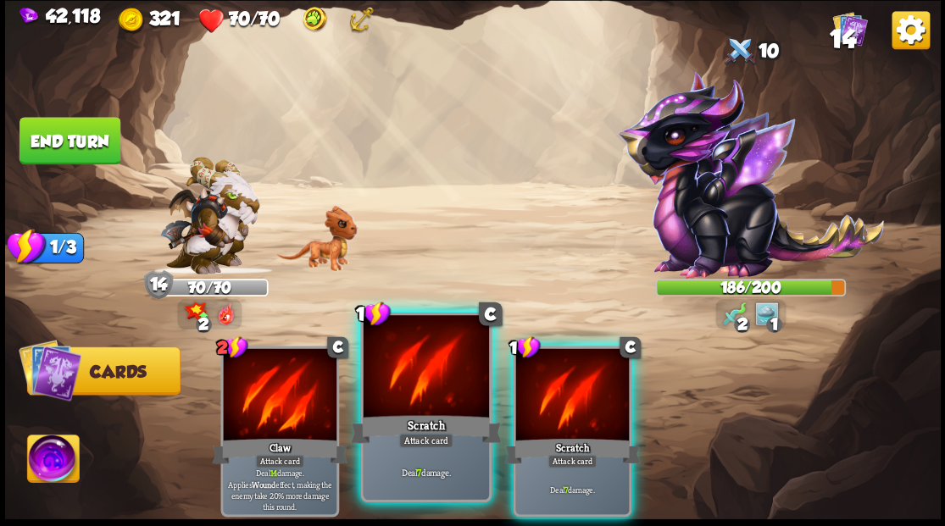
click at [410, 387] on div at bounding box center [425, 368] width 125 height 106
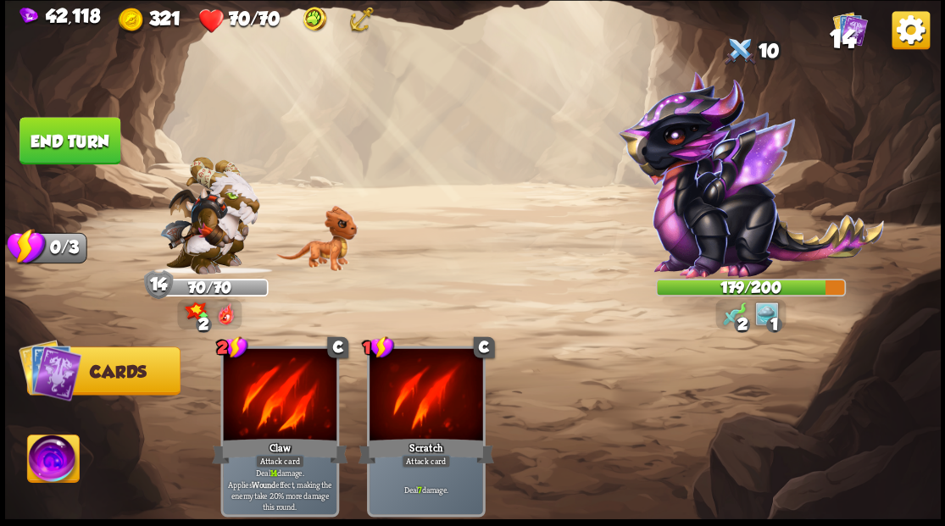
click at [80, 131] on button "End turn" at bounding box center [69, 140] width 101 height 47
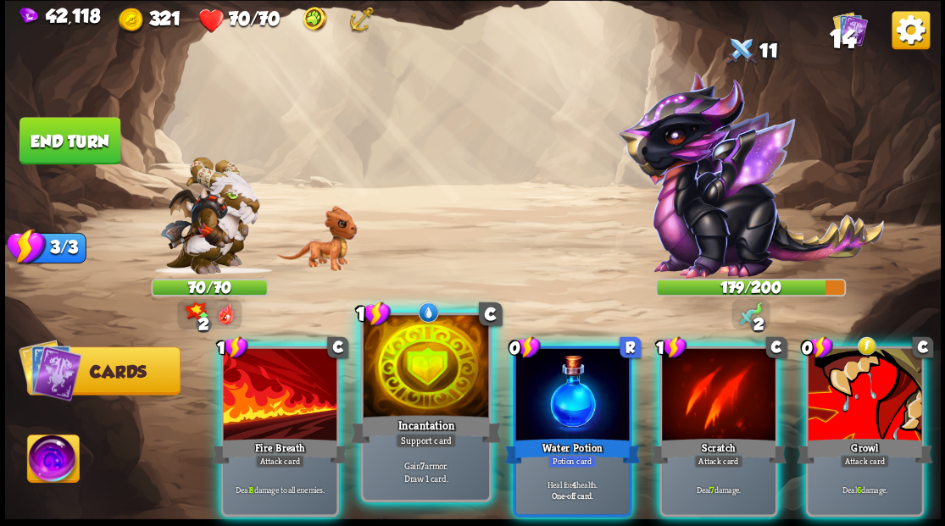
click at [412, 410] on div at bounding box center [425, 368] width 125 height 106
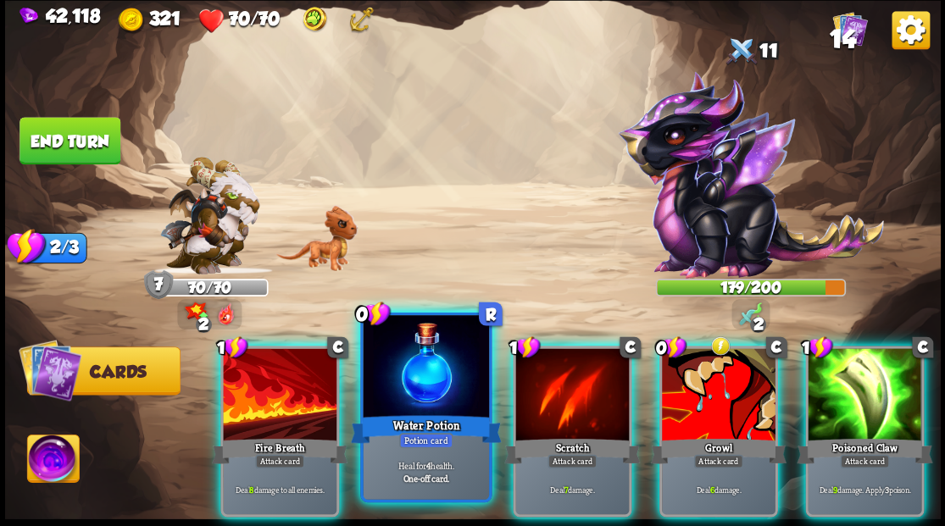
click at [412, 413] on div "Water Potion" at bounding box center [425, 429] width 151 height 34
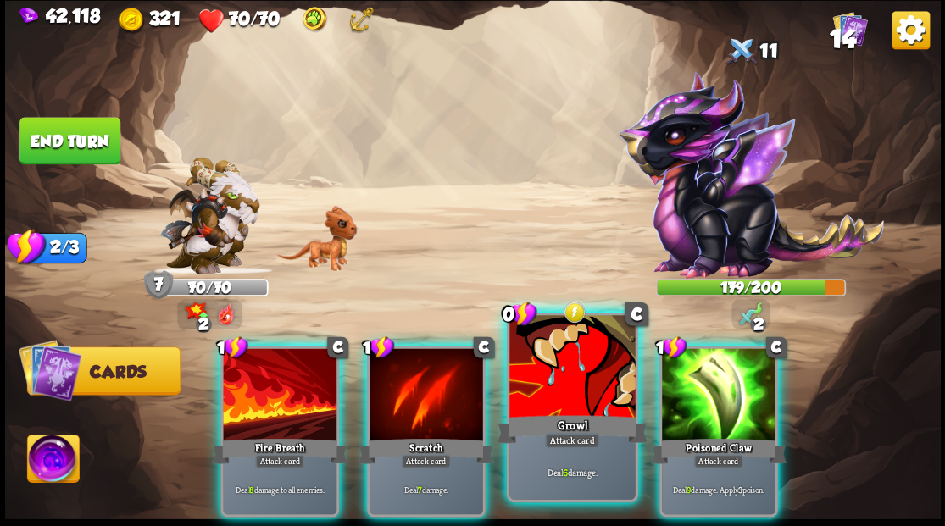
click at [575, 405] on div at bounding box center [571, 368] width 125 height 106
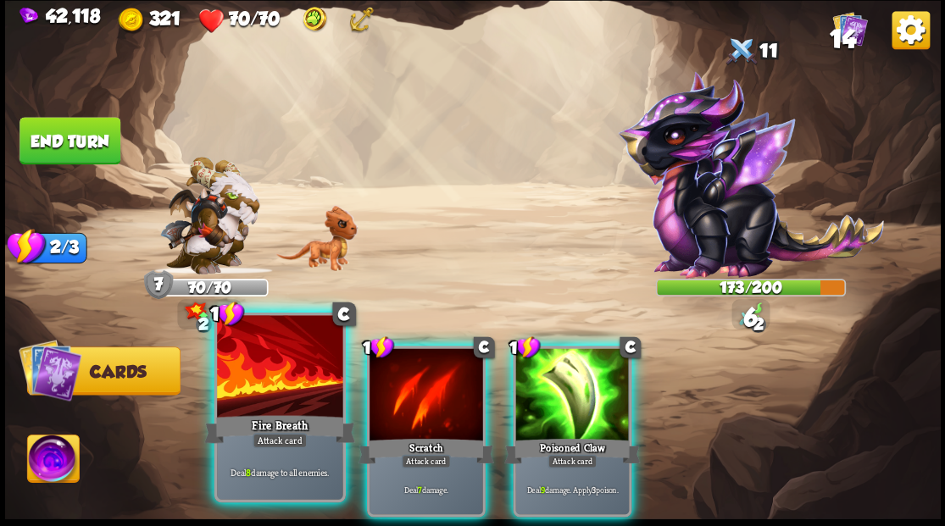
click at [279, 398] on div at bounding box center [279, 368] width 125 height 106
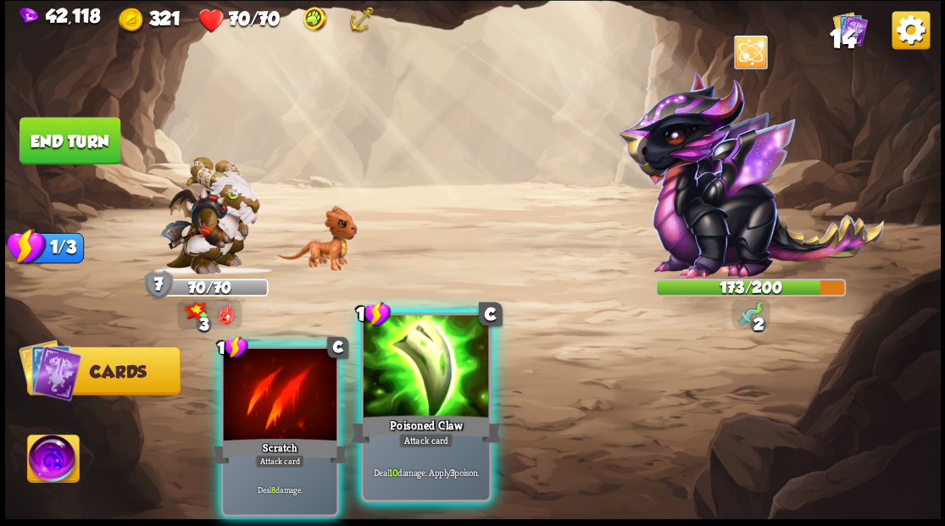
click at [429, 395] on div at bounding box center [425, 368] width 125 height 106
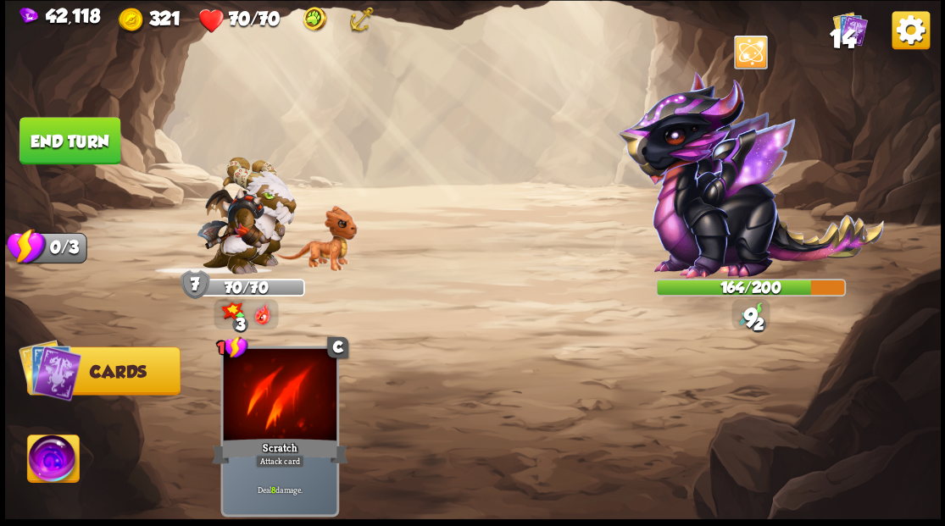
click at [53, 144] on button "End turn" at bounding box center [69, 140] width 101 height 47
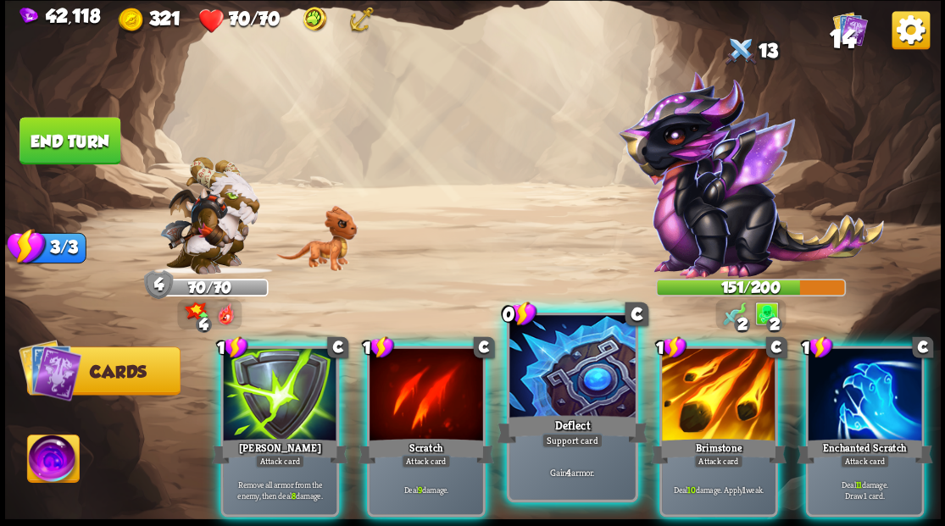
click at [558, 421] on div "Deflect" at bounding box center [572, 429] width 151 height 34
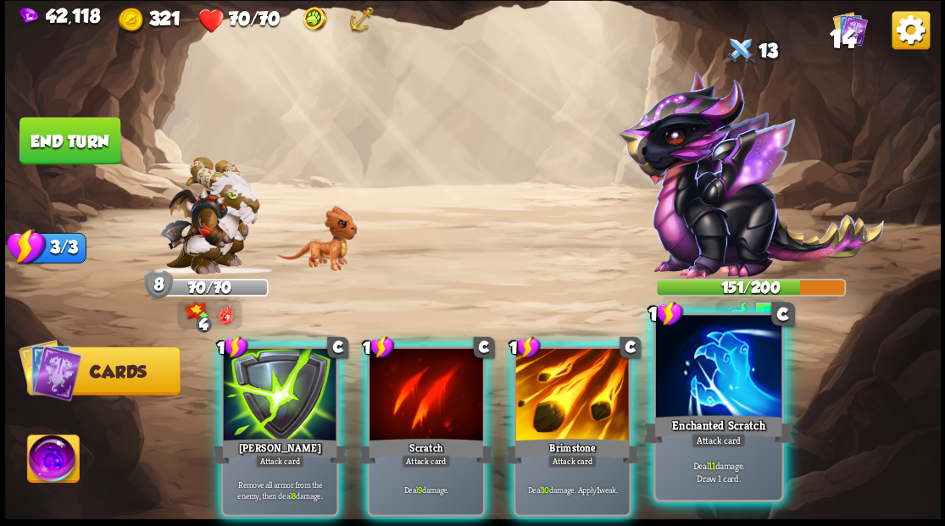
click at [708, 396] on div at bounding box center [717, 368] width 125 height 106
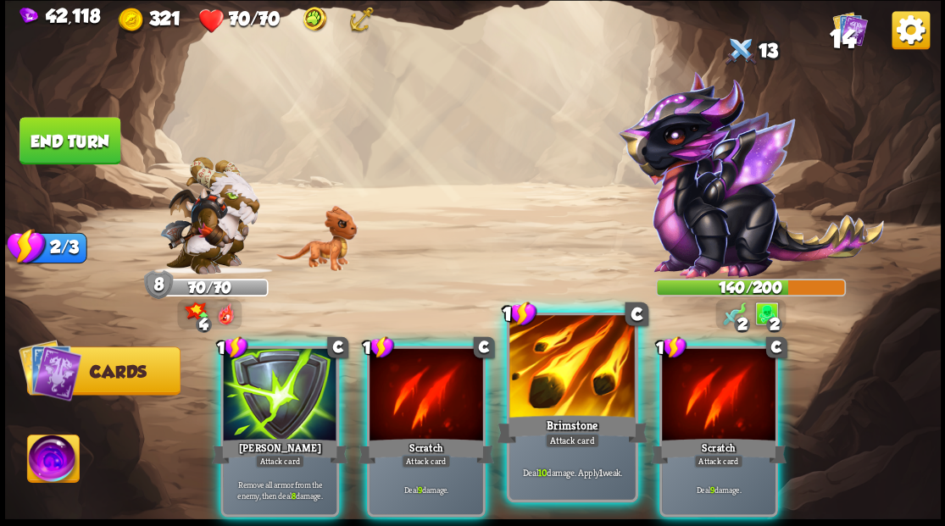
click at [572, 385] on div at bounding box center [571, 368] width 125 height 106
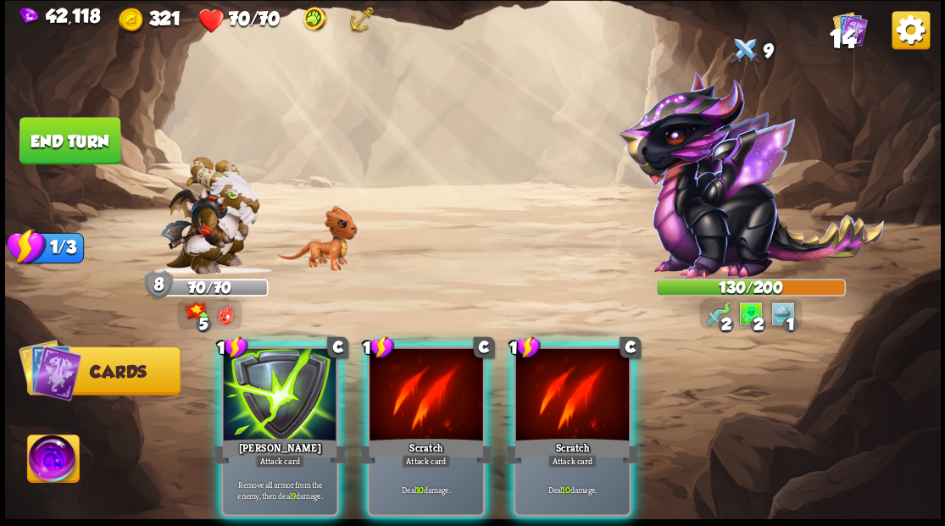
click at [573, 386] on div at bounding box center [572, 396] width 114 height 96
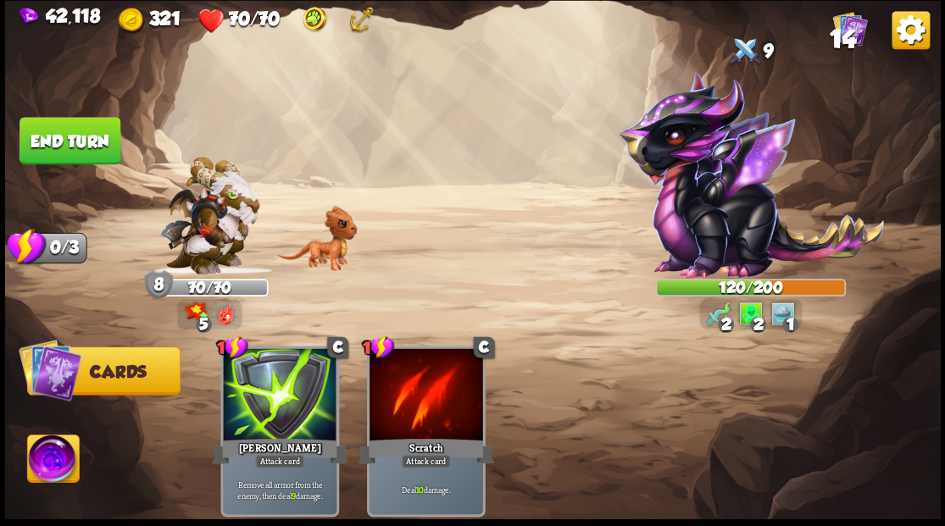
click at [63, 136] on button "End turn" at bounding box center [69, 140] width 101 height 47
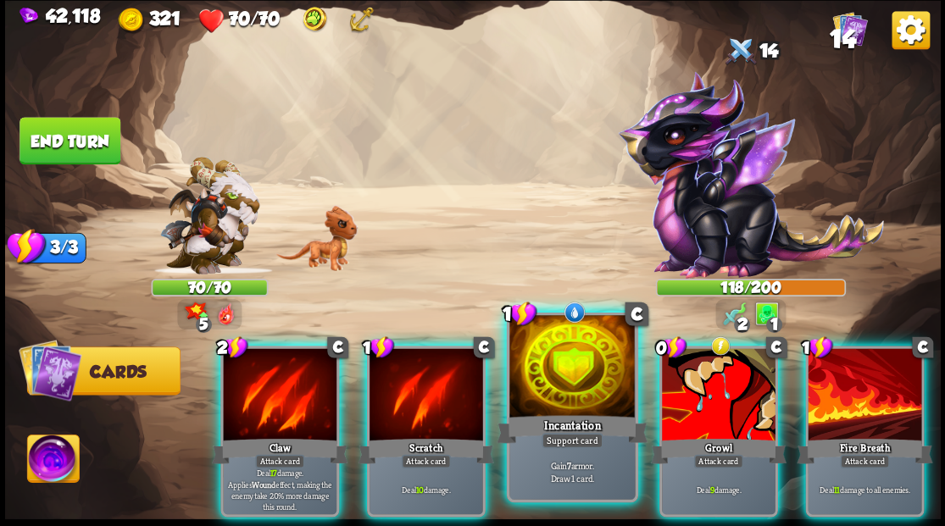
click at [547, 405] on div at bounding box center [571, 368] width 125 height 106
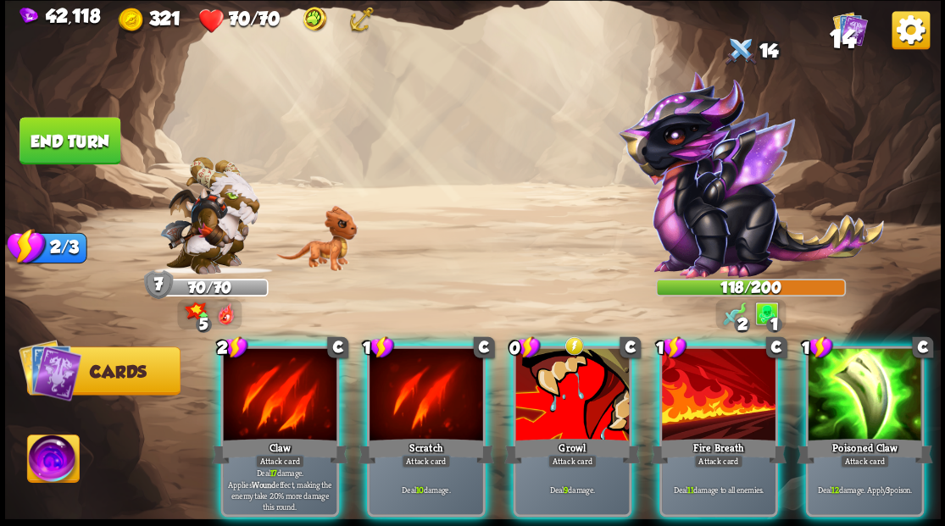
click at [565, 397] on div at bounding box center [572, 396] width 114 height 96
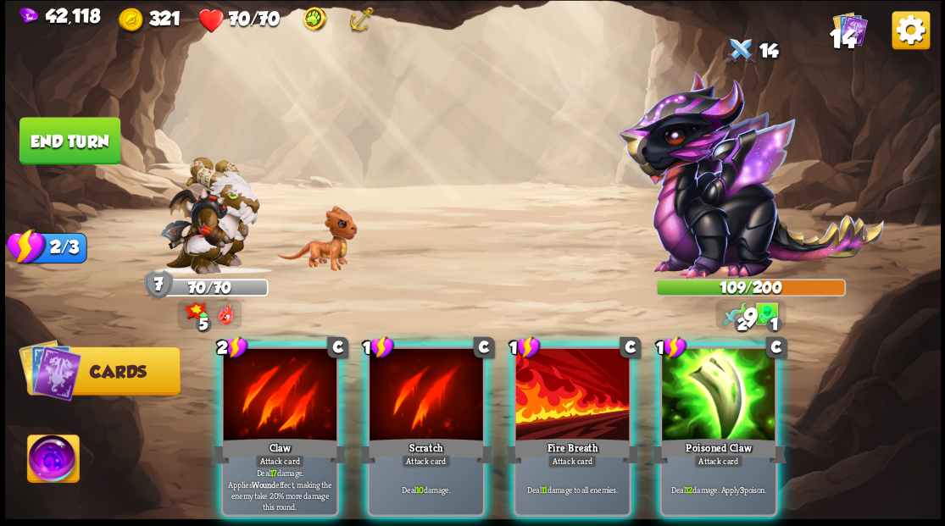
click at [714, 393] on div at bounding box center [719, 396] width 114 height 96
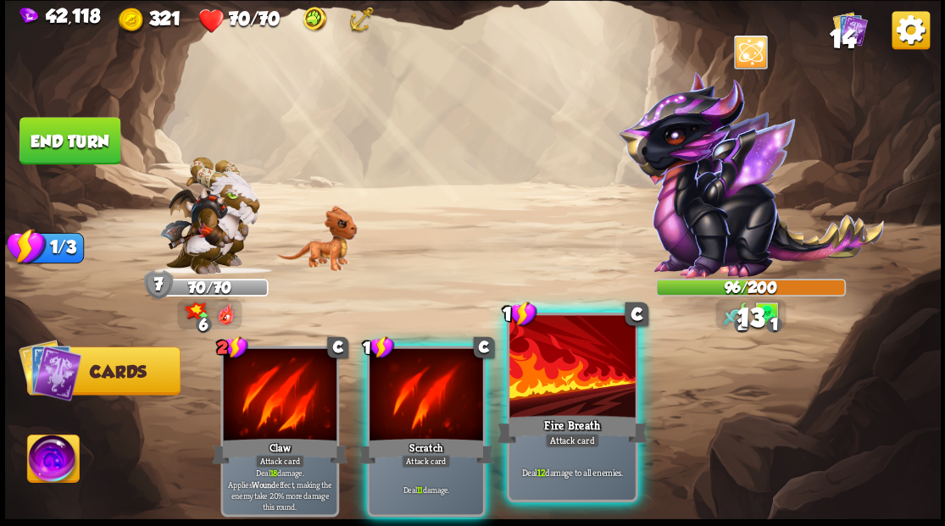
click at [556, 408] on div at bounding box center [571, 368] width 125 height 106
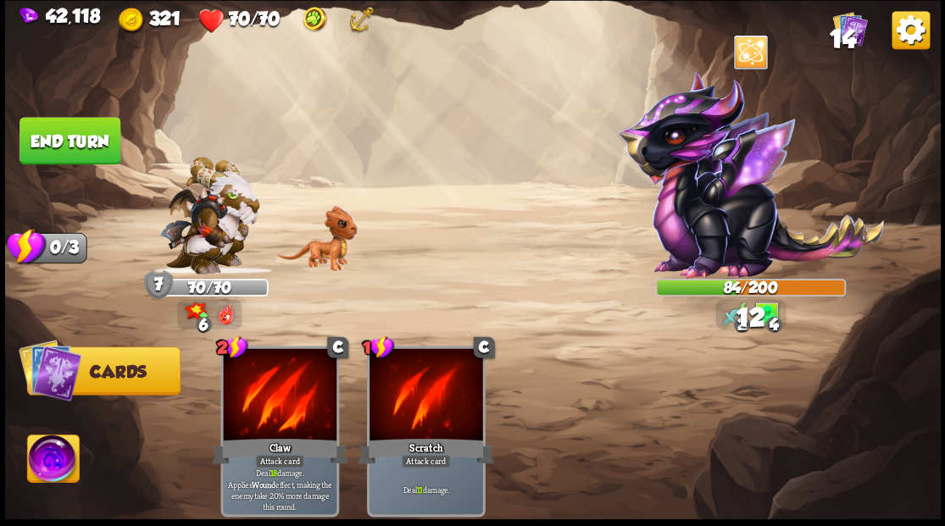
click at [83, 134] on button "End turn" at bounding box center [69, 140] width 101 height 47
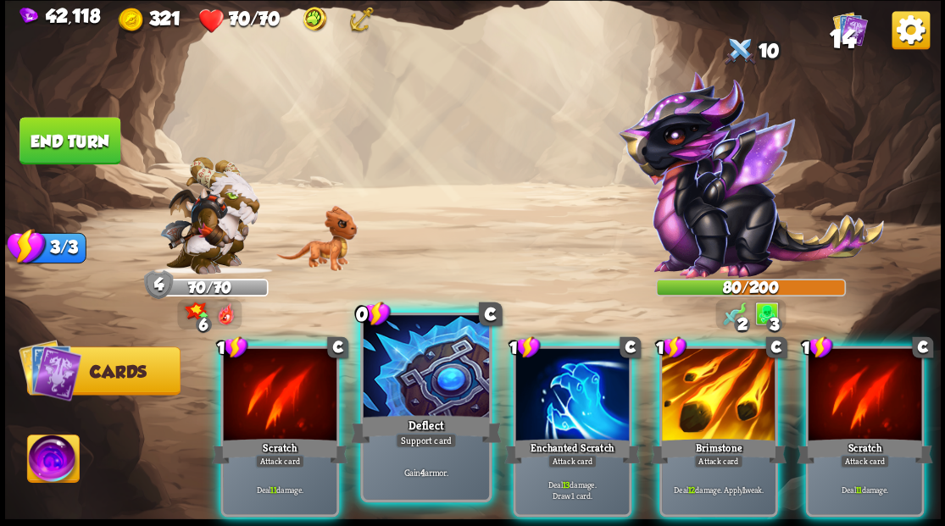
click at [430, 399] on div at bounding box center [425, 368] width 125 height 106
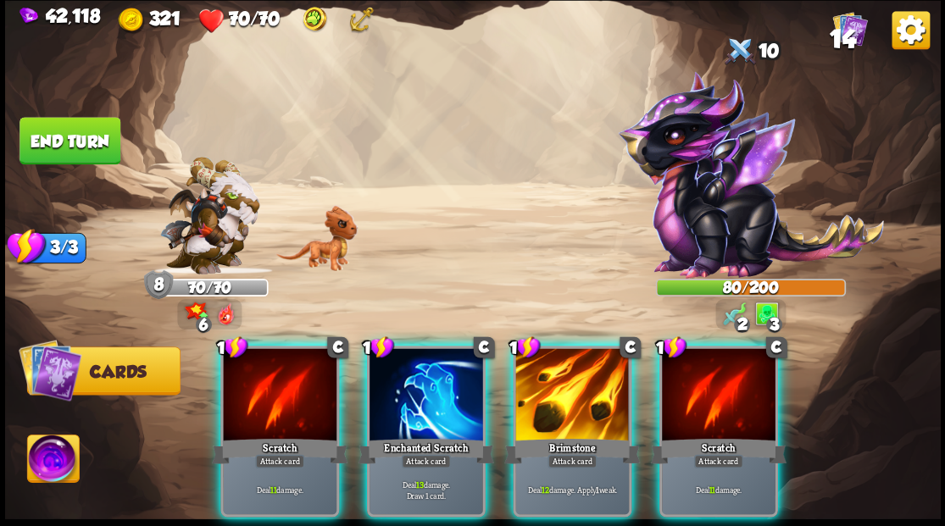
drag, startPoint x: 575, startPoint y: 383, endPoint x: 525, endPoint y: 381, distance: 50.9
click at [569, 383] on div at bounding box center [572, 396] width 114 height 96
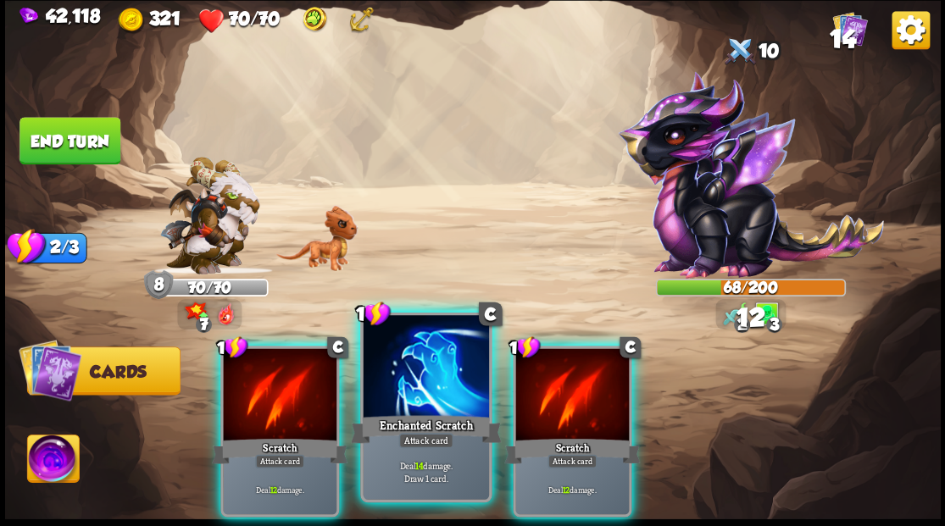
click at [412, 407] on div at bounding box center [425, 368] width 125 height 106
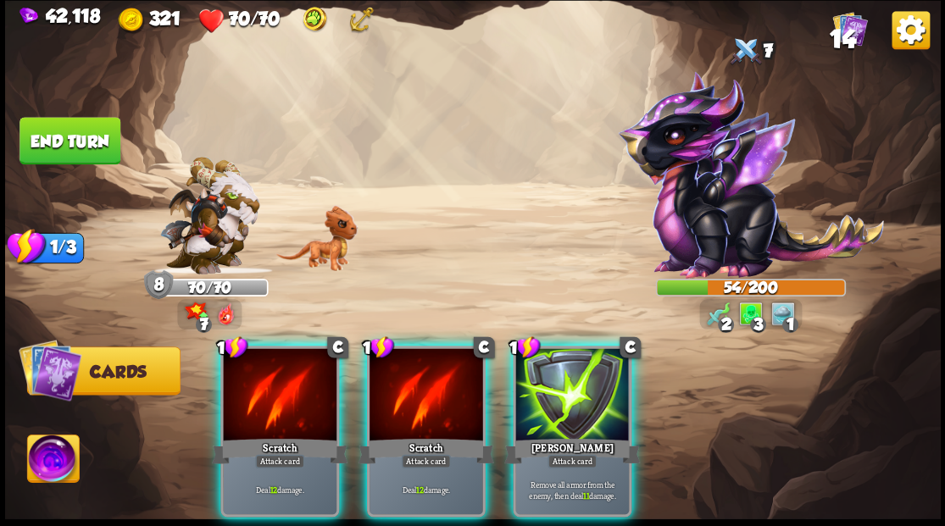
click at [411, 397] on div at bounding box center [426, 396] width 114 height 96
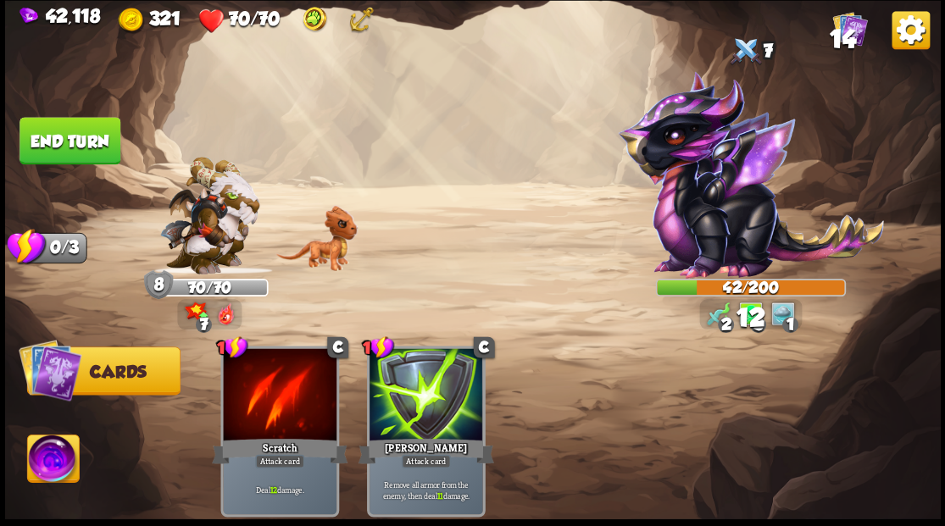
click at [79, 119] on button "End turn" at bounding box center [69, 140] width 101 height 47
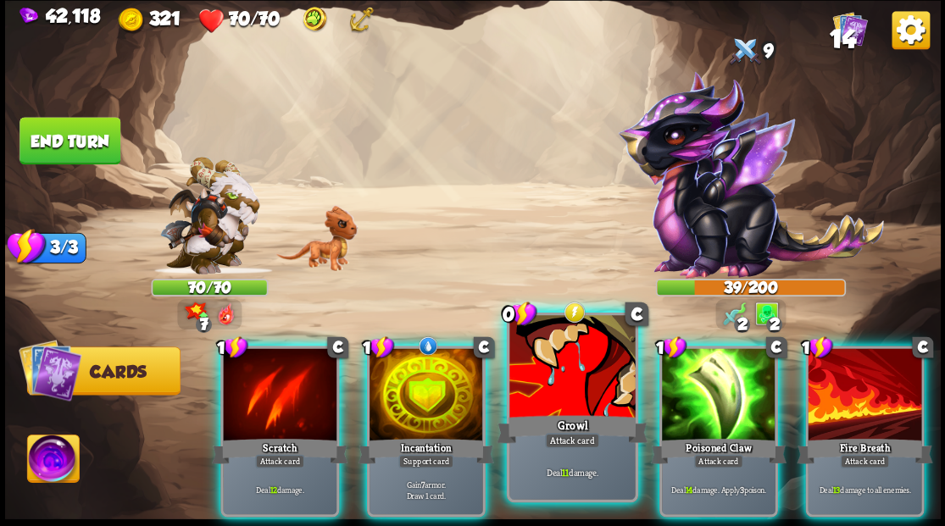
click at [548, 397] on div at bounding box center [571, 368] width 125 height 106
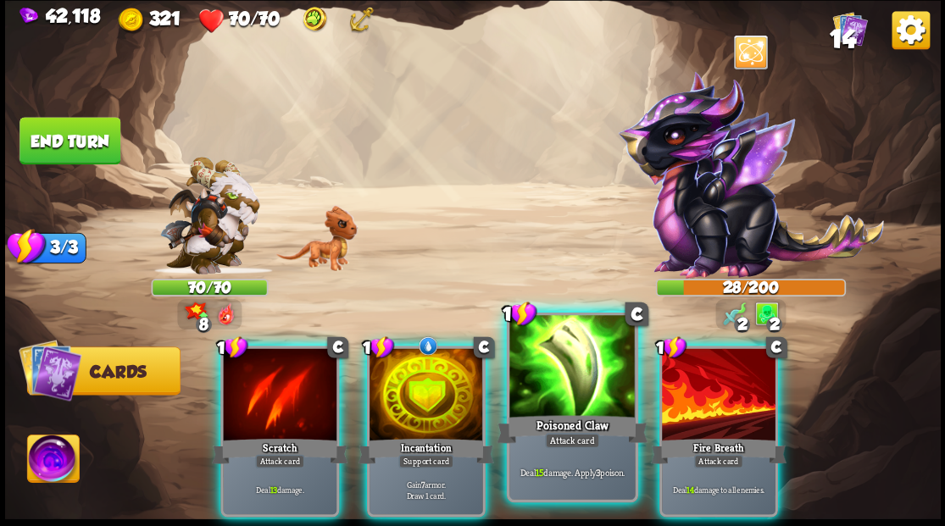
click at [547, 414] on div "Poisoned Claw" at bounding box center [572, 429] width 151 height 34
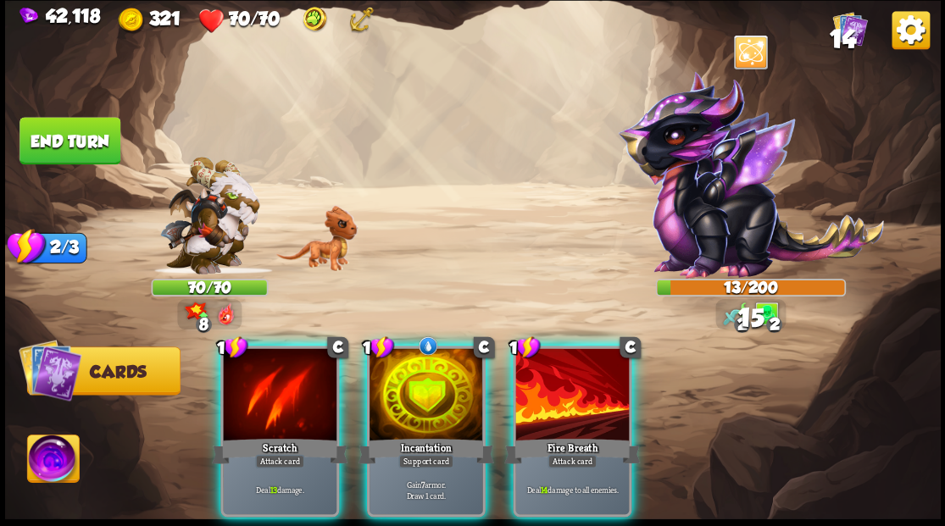
click at [553, 393] on div at bounding box center [572, 396] width 114 height 96
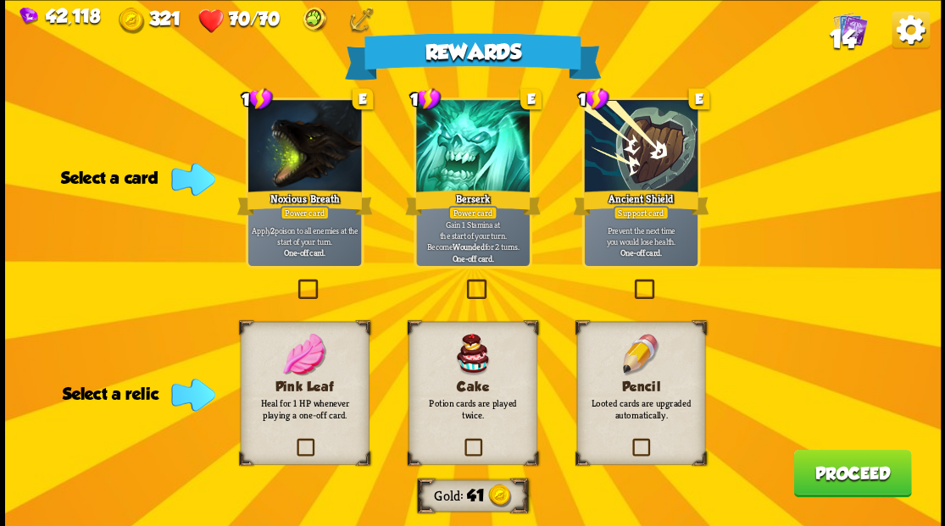
click at [842, 34] on span "14" at bounding box center [842, 38] width 26 height 29
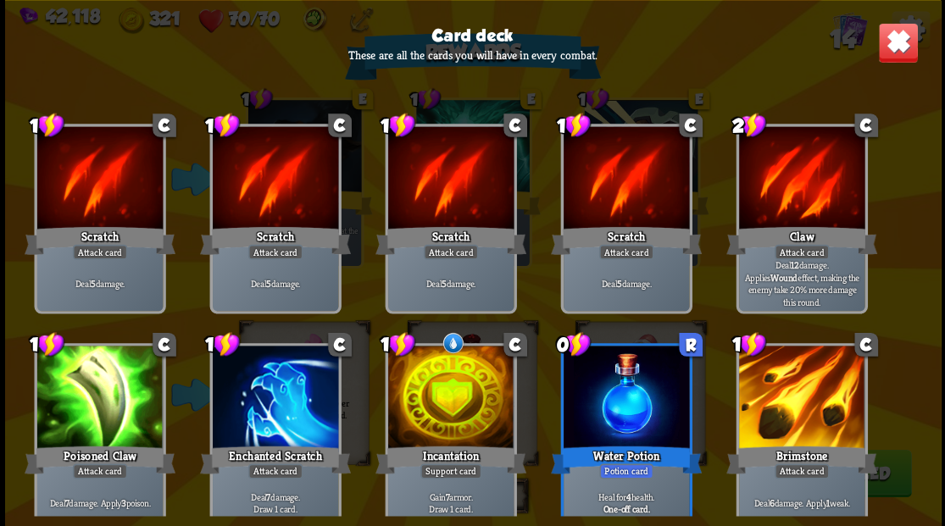
scroll to position [0, 0]
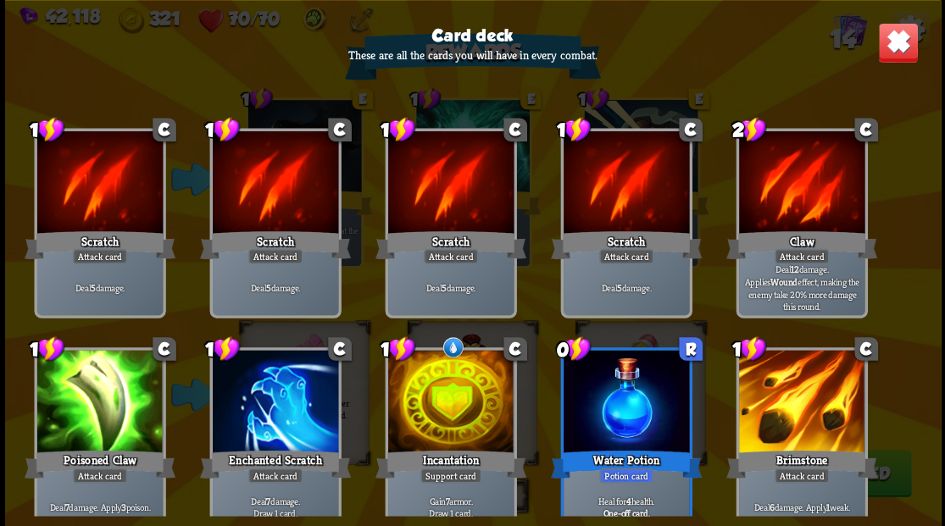
click at [896, 42] on img at bounding box center [897, 42] width 41 height 41
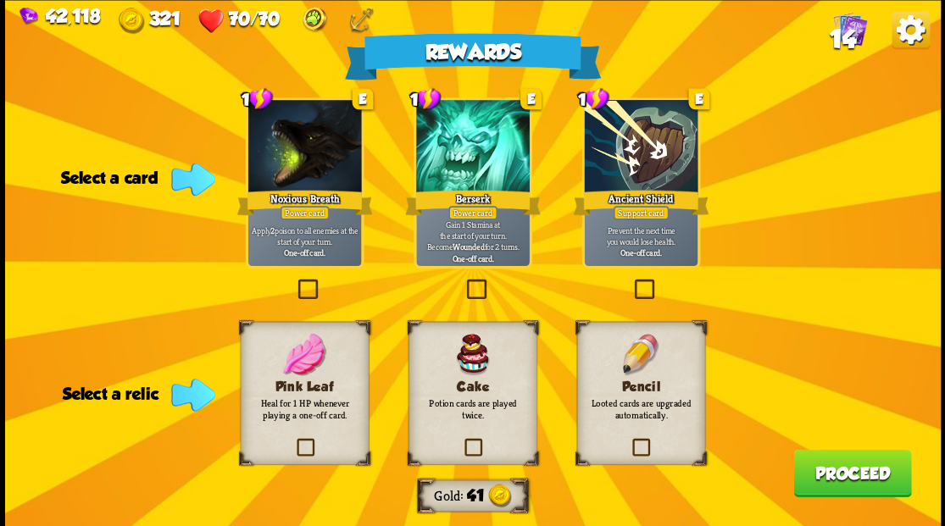
click at [847, 26] on span "14" at bounding box center [842, 38] width 26 height 29
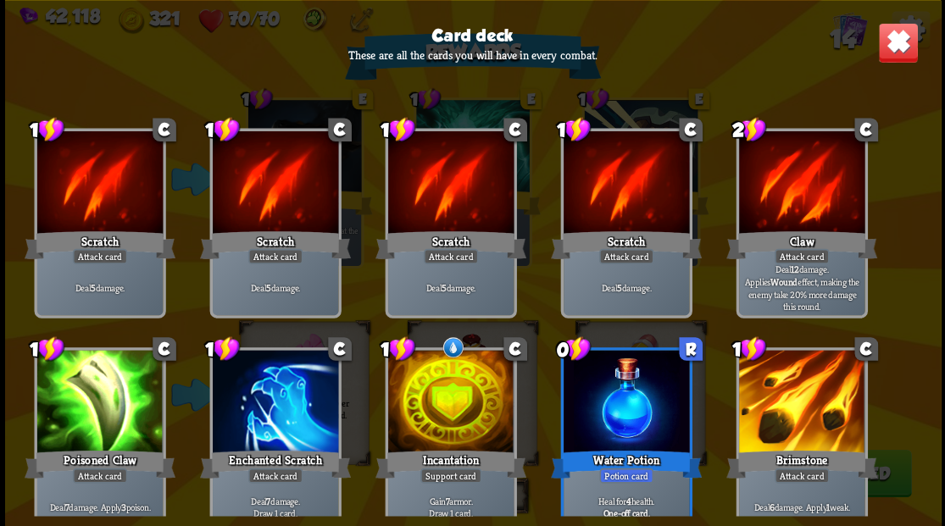
click at [898, 42] on img at bounding box center [897, 42] width 41 height 41
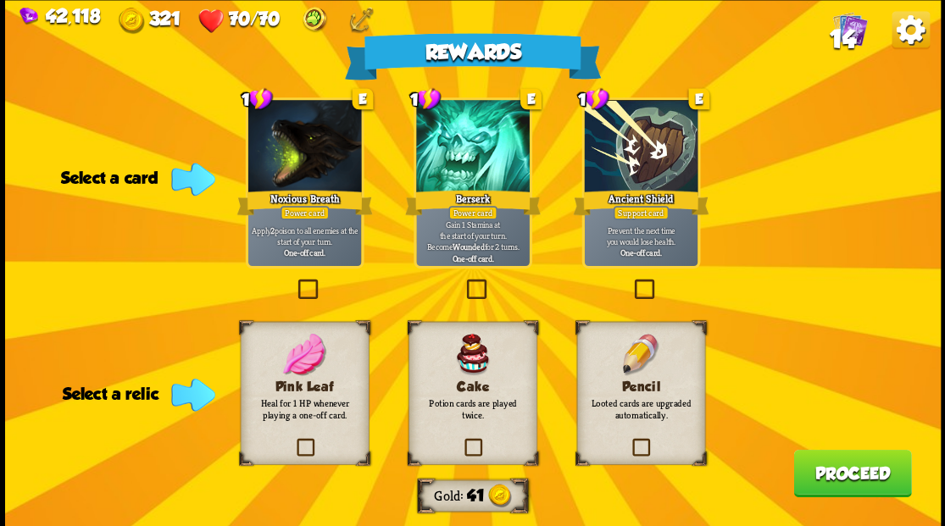
click at [293, 441] on label at bounding box center [293, 441] width 0 height 0
click at [0, 0] on input "checkbox" at bounding box center [0, 0] width 0 height 0
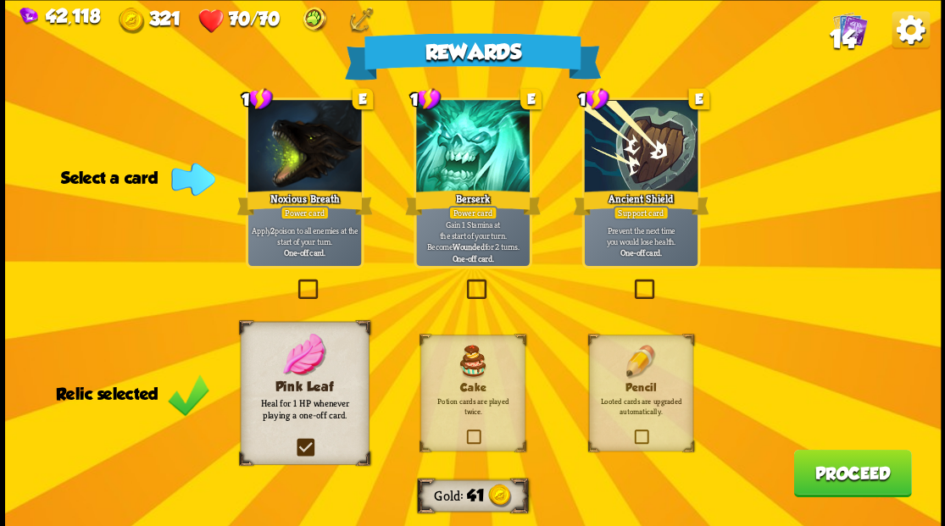
click at [834, 483] on button "Proceed" at bounding box center [852, 472] width 118 height 47
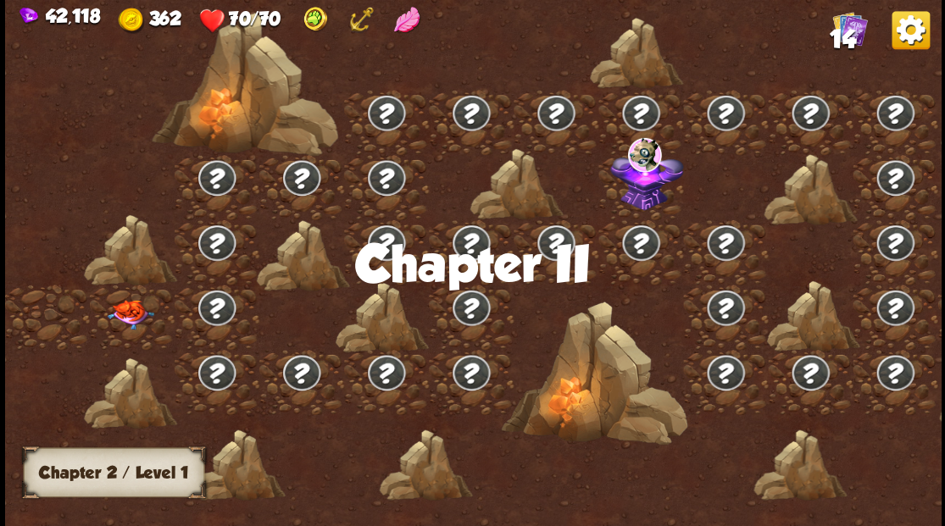
click at [136, 314] on img at bounding box center [130, 314] width 47 height 30
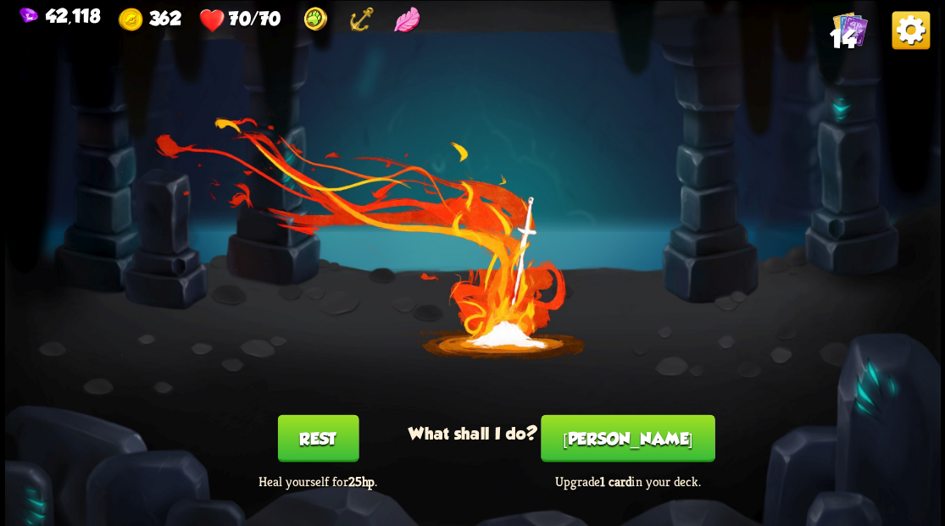
click at [623, 433] on button "[PERSON_NAME]" at bounding box center [628, 437] width 174 height 47
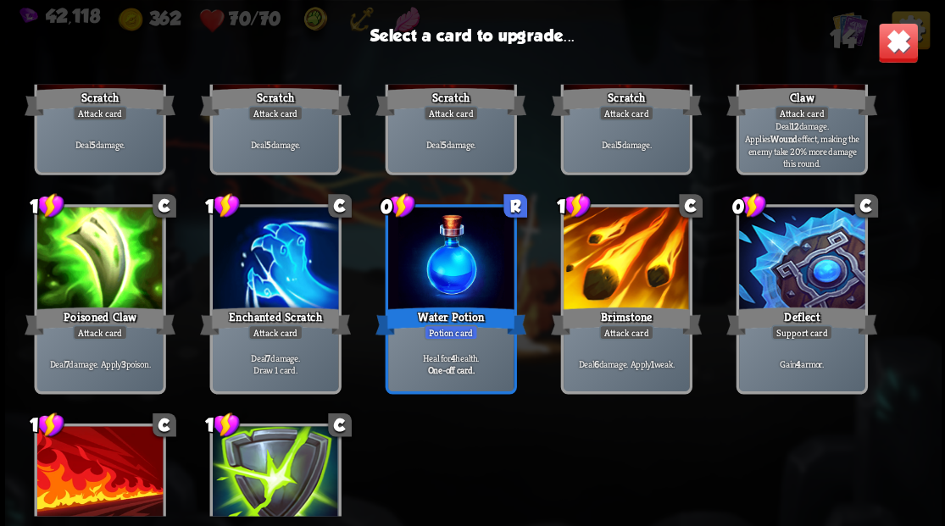
scroll to position [166, 0]
click at [630, 270] on div at bounding box center [625, 260] width 125 height 106
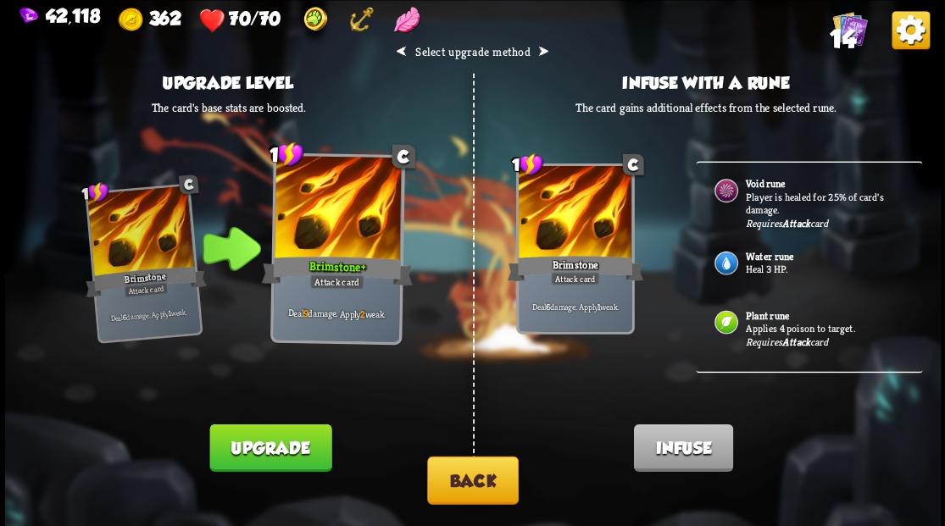
click at [459, 469] on button "Back" at bounding box center [473, 480] width 92 height 48
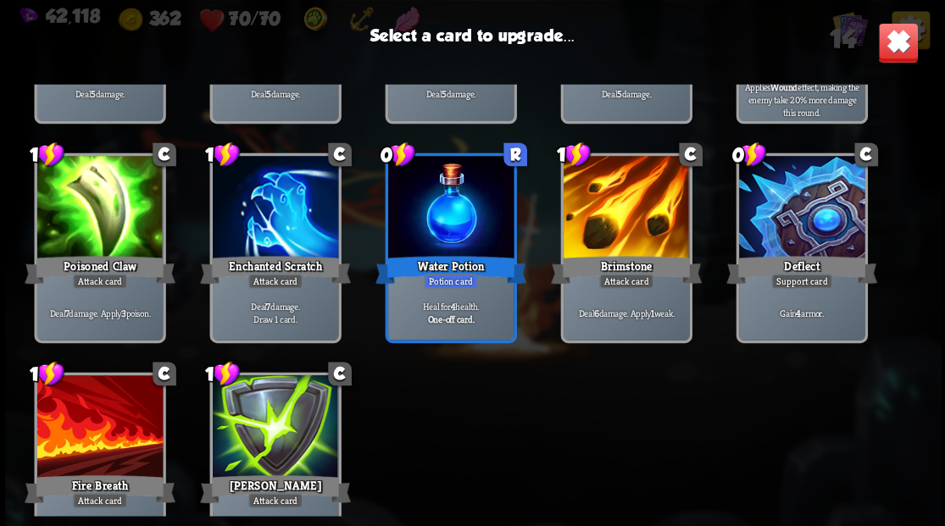
scroll to position [279, 0]
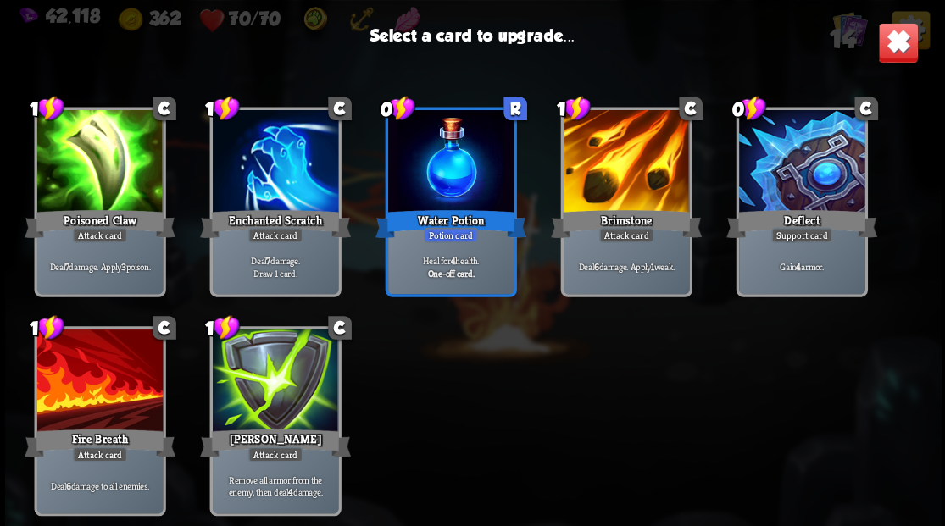
click at [297, 377] on div at bounding box center [274, 382] width 125 height 106
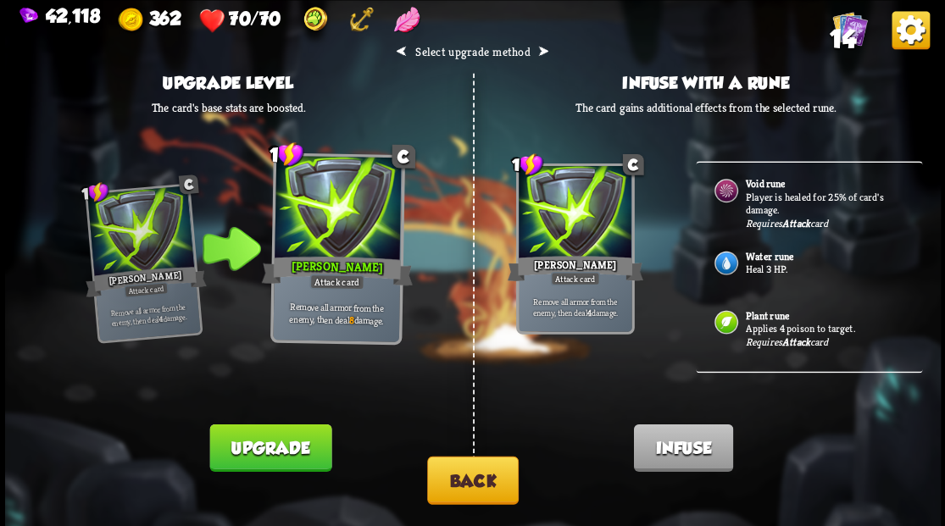
click at [281, 447] on button "Upgrade" at bounding box center [270, 447] width 122 height 47
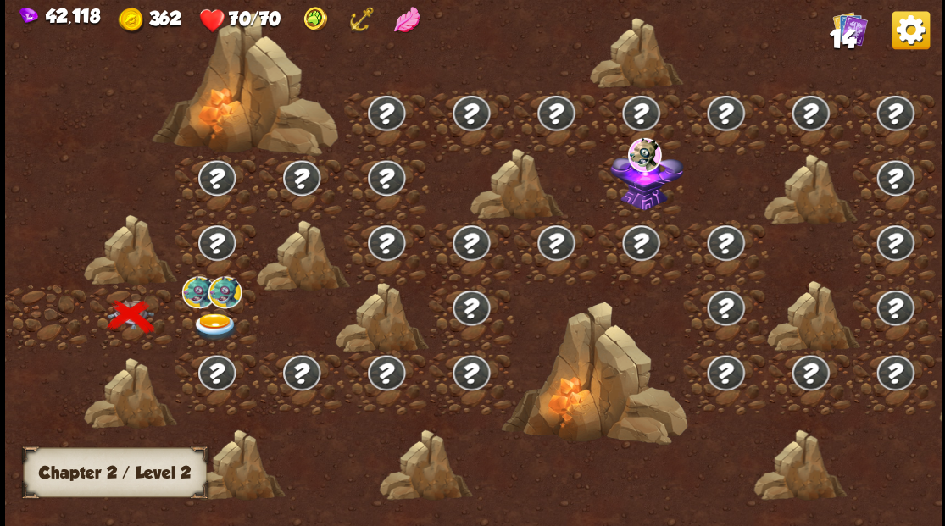
click at [215, 324] on img at bounding box center [215, 327] width 47 height 28
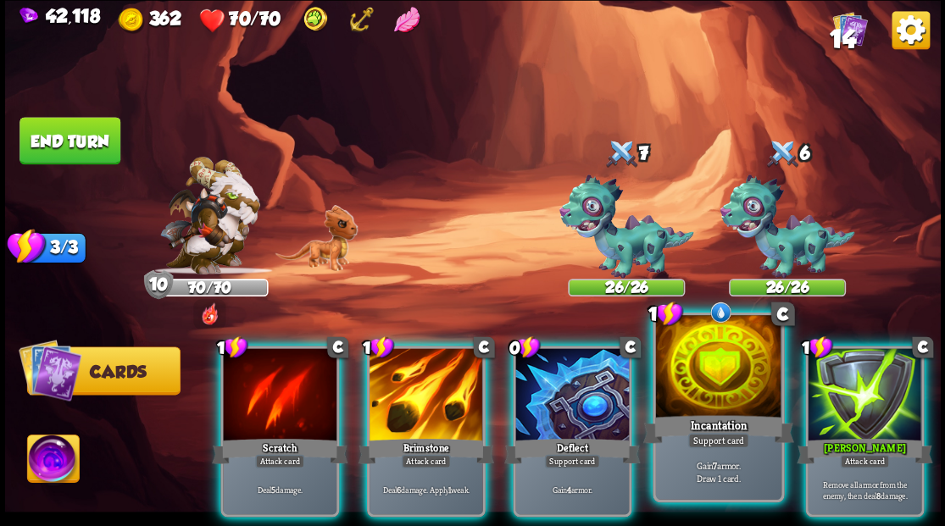
click at [703, 390] on div at bounding box center [717, 368] width 125 height 106
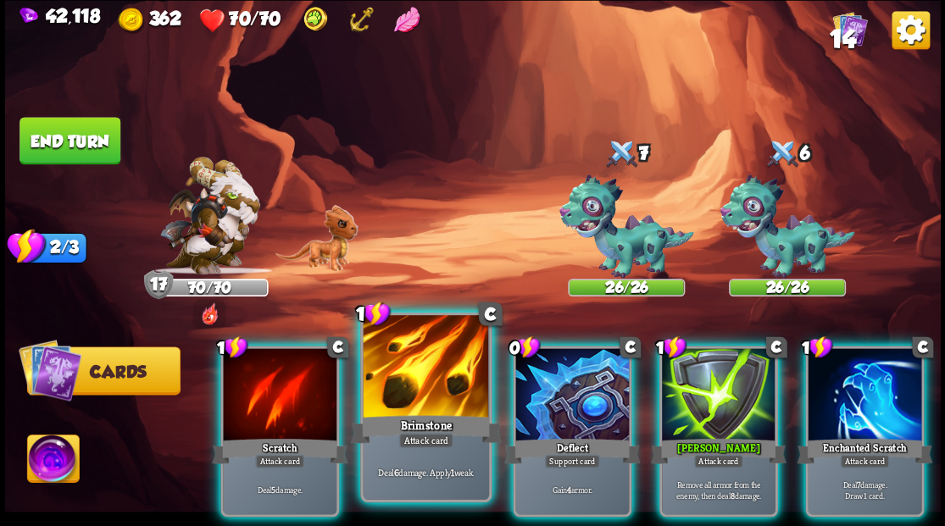
click at [419, 378] on div at bounding box center [425, 368] width 125 height 106
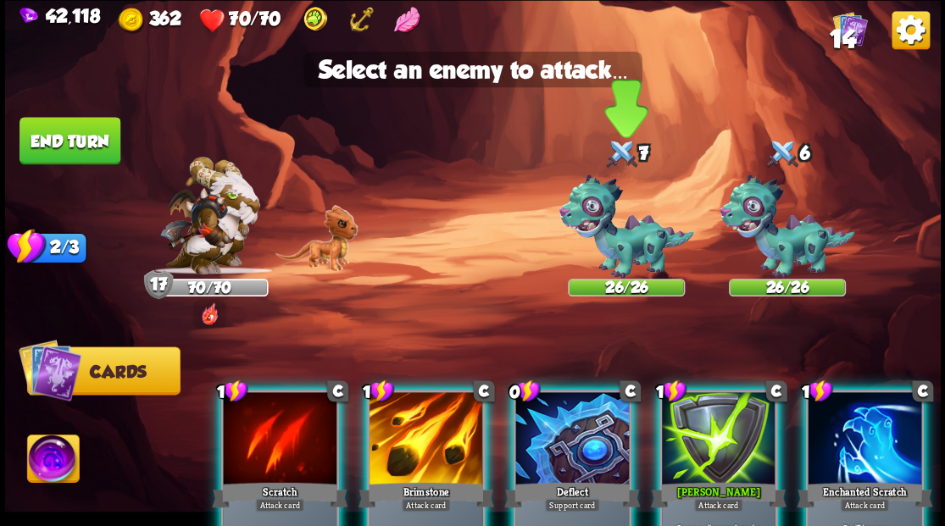
click at [643, 236] on img at bounding box center [625, 227] width 135 height 104
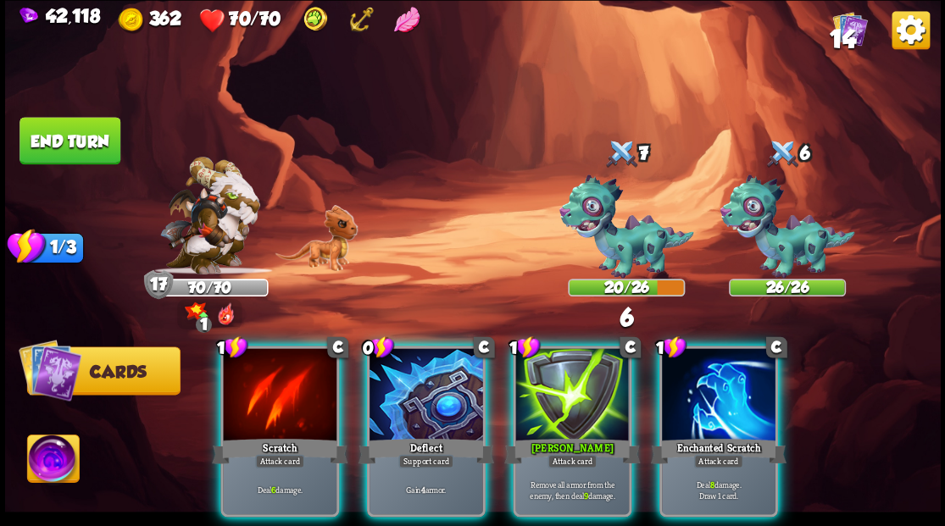
drag, startPoint x: 737, startPoint y: 422, endPoint x: 708, endPoint y: 339, distance: 87.9
click at [731, 436] on div "Enchanted Scratch" at bounding box center [718, 451] width 136 height 31
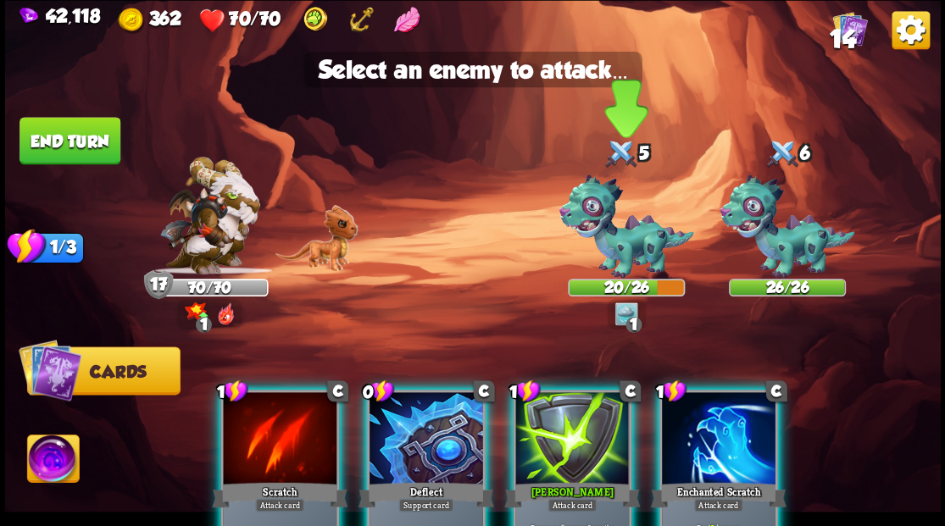
click at [617, 246] on img at bounding box center [625, 227] width 135 height 104
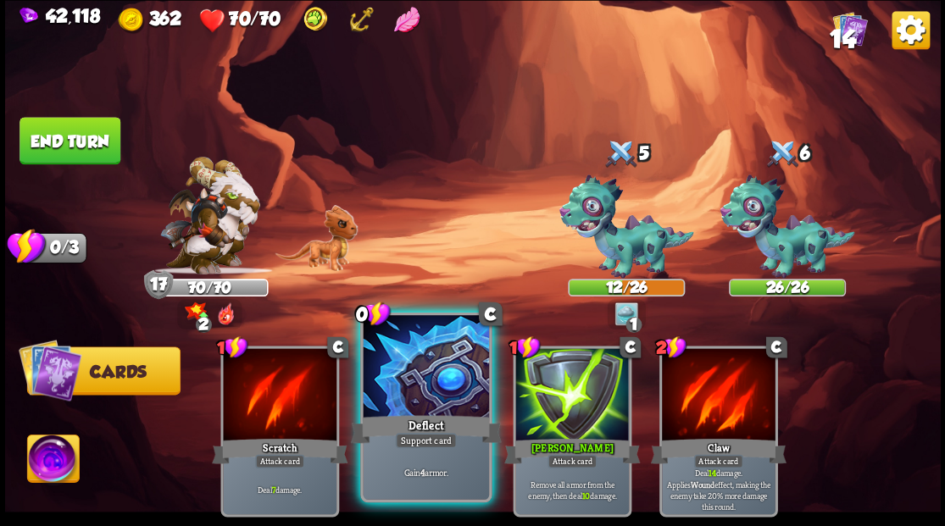
click at [412, 380] on div at bounding box center [425, 368] width 125 height 106
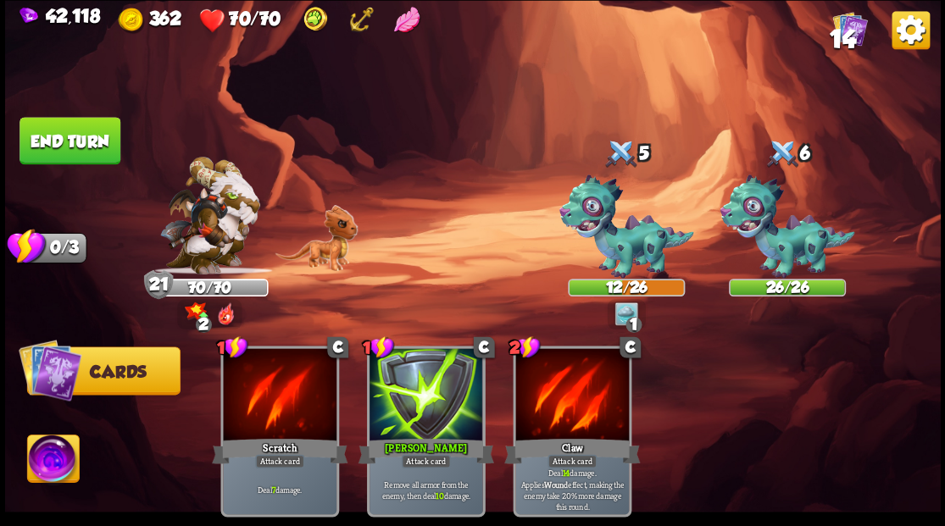
click at [103, 146] on button "End turn" at bounding box center [69, 140] width 101 height 47
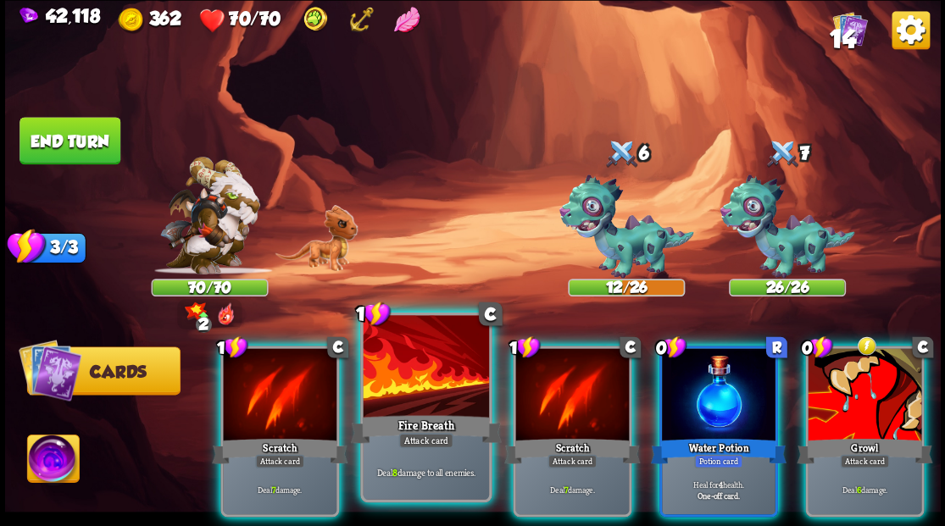
click at [426, 403] on div at bounding box center [425, 368] width 125 height 106
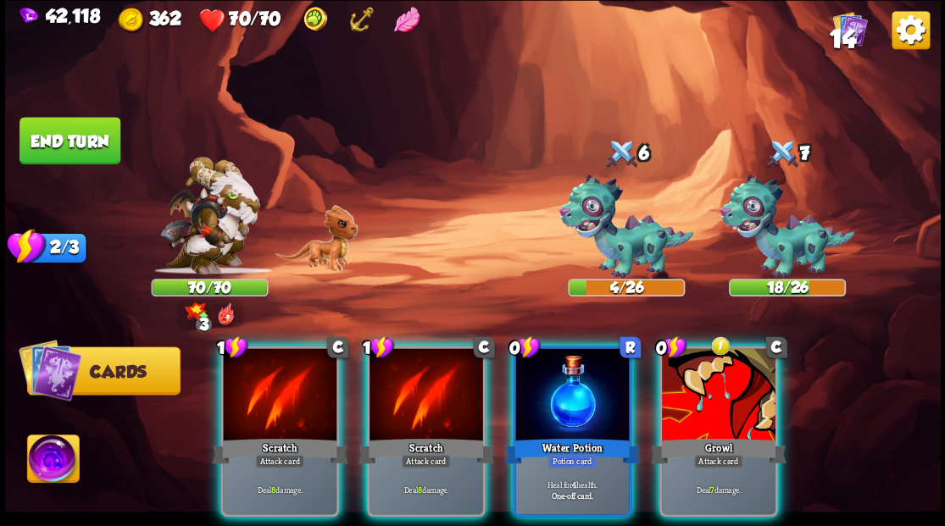
drag, startPoint x: 425, startPoint y: 397, endPoint x: 513, endPoint y: 308, distance: 124.0
click at [431, 387] on div at bounding box center [426, 396] width 114 height 96
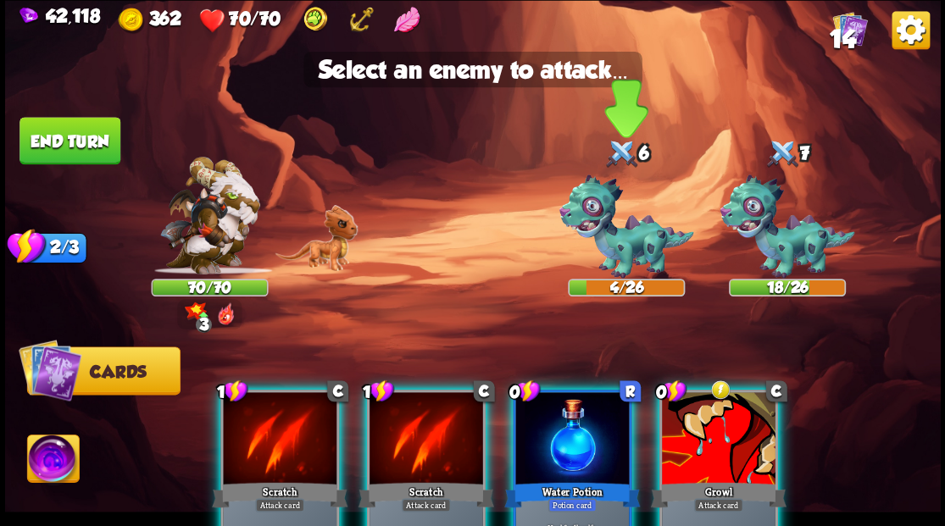
click at [618, 237] on img at bounding box center [625, 227] width 135 height 104
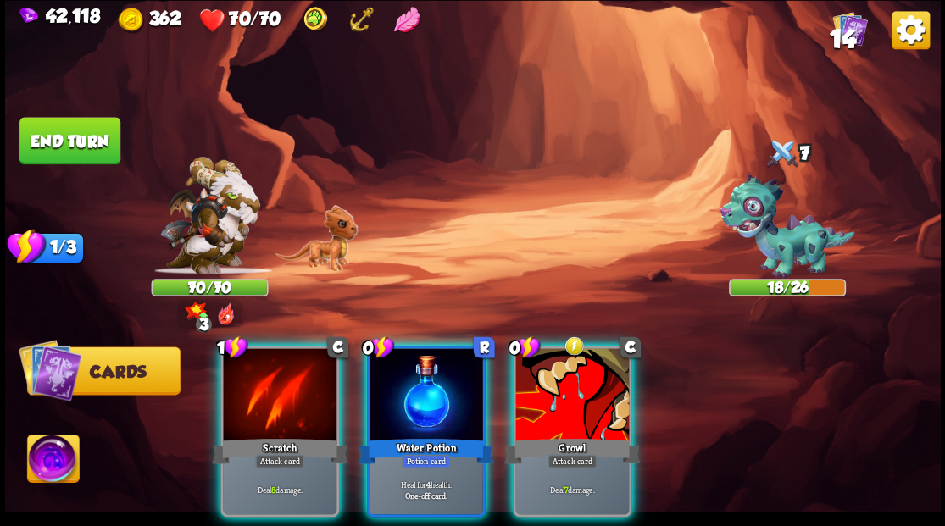
click at [290, 371] on div at bounding box center [280, 396] width 114 height 96
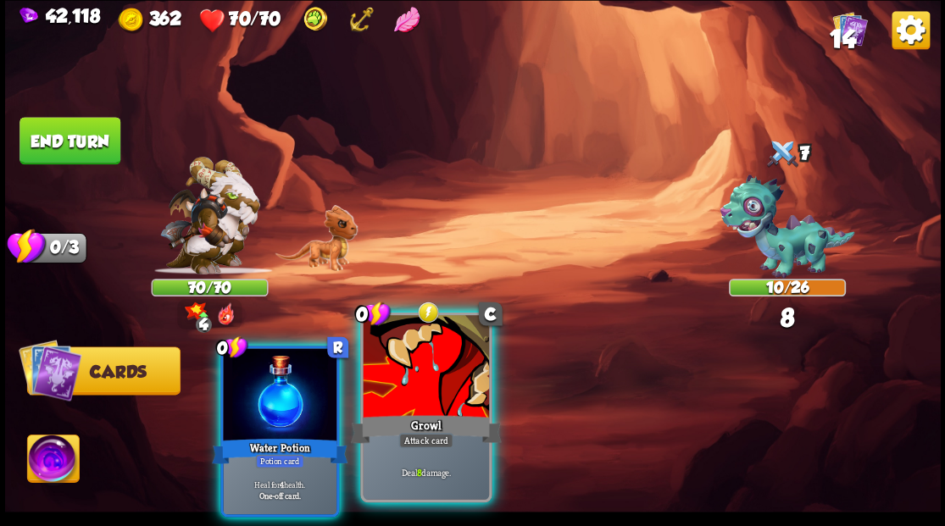
click at [408, 400] on div at bounding box center [425, 368] width 125 height 106
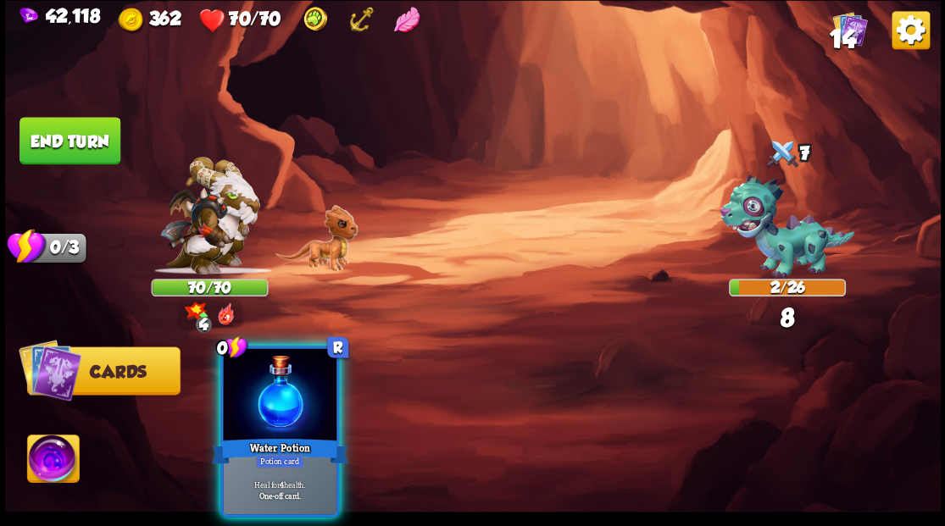
drag, startPoint x: 297, startPoint y: 394, endPoint x: 276, endPoint y: 346, distance: 52.4
click at [290, 379] on div at bounding box center [280, 396] width 114 height 96
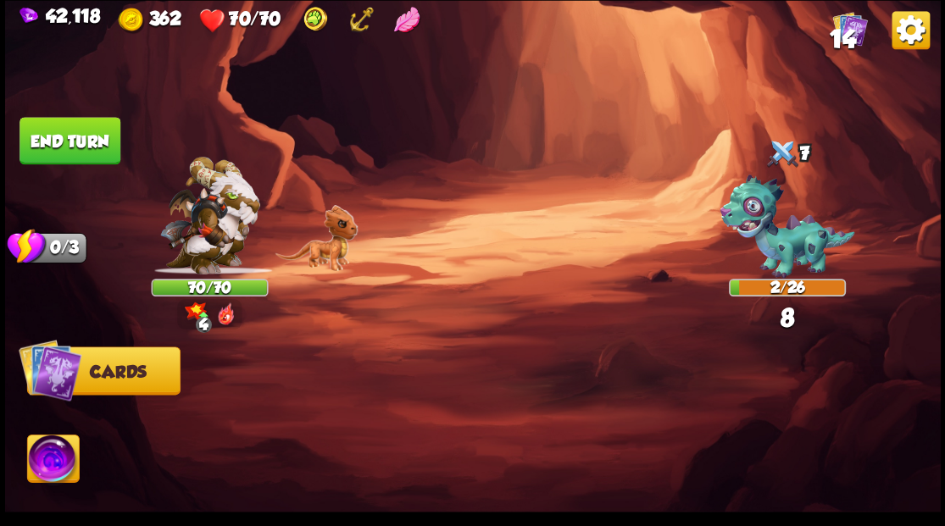
drag, startPoint x: 117, startPoint y: 146, endPoint x: 325, endPoint y: 237, distance: 226.9
click at [121, 147] on div "Select an enemy to attack... You don't have enough stamina to play that card...…" at bounding box center [473, 263] width 936 height 526
click at [102, 151] on button "End turn" at bounding box center [69, 140] width 101 height 47
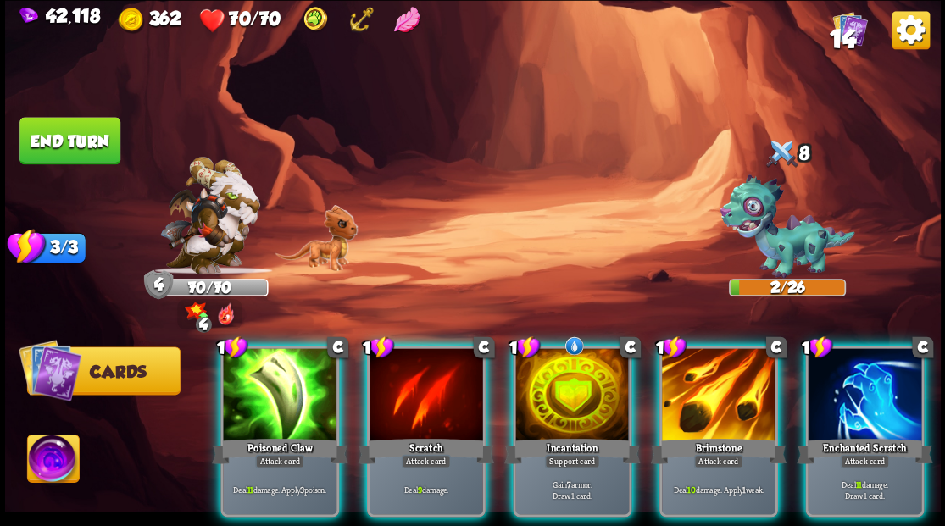
click at [722, 400] on div at bounding box center [719, 396] width 114 height 96
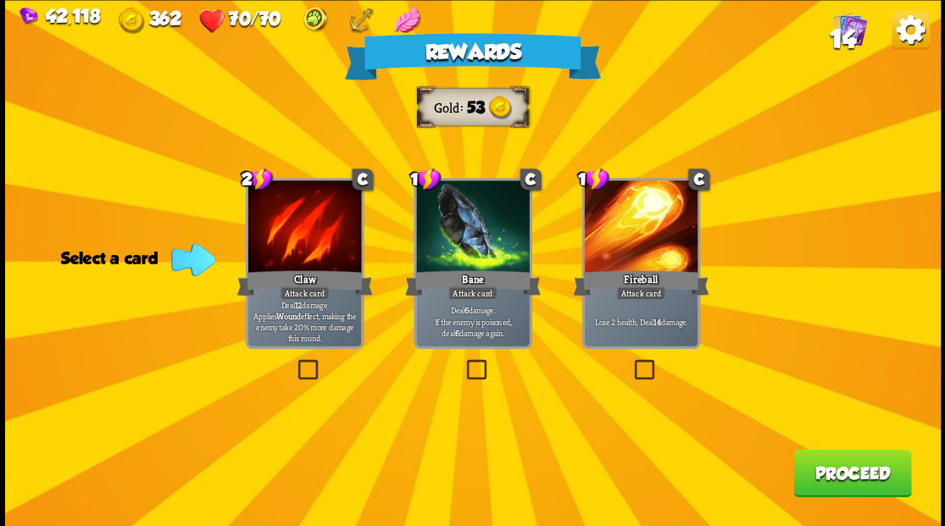
click at [846, 29] on span "14" at bounding box center [842, 38] width 26 height 29
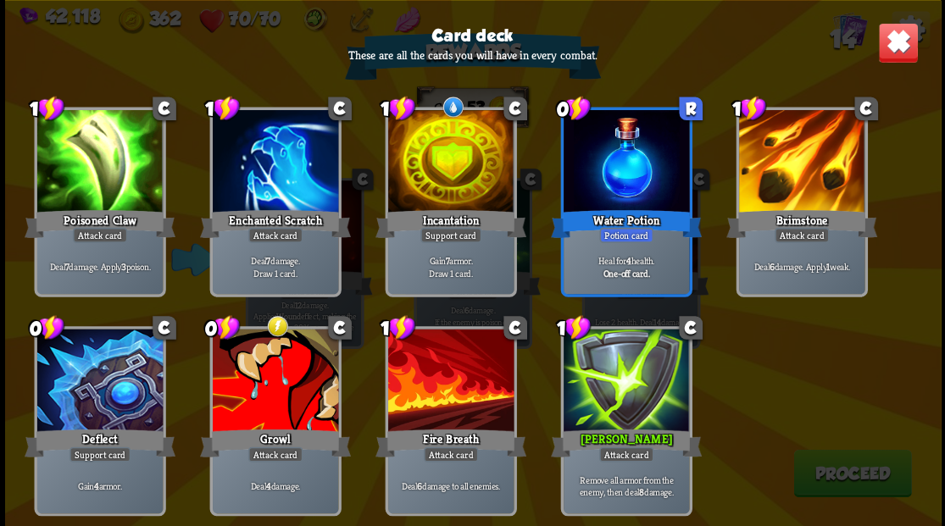
click at [892, 47] on img at bounding box center [897, 42] width 41 height 41
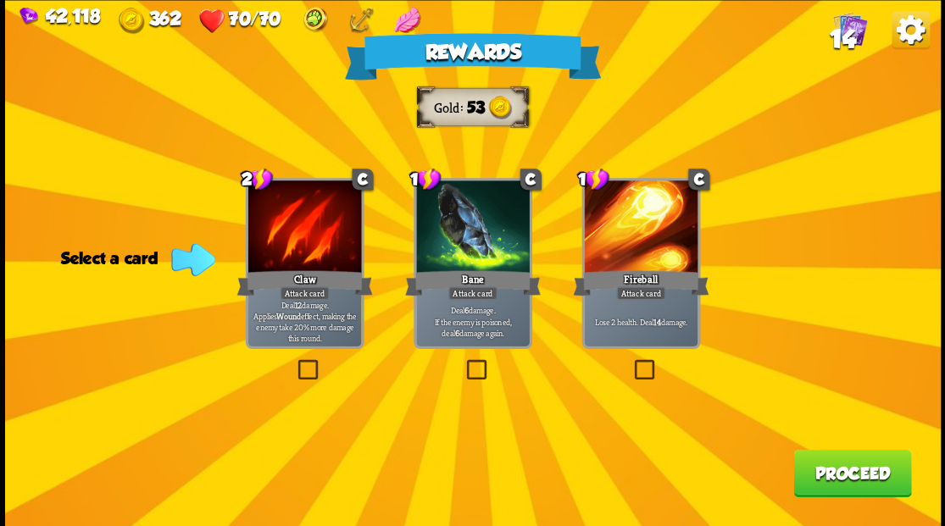
click at [463, 362] on label at bounding box center [463, 362] width 0 height 0
click at [0, 0] on input "checkbox" at bounding box center [0, 0] width 0 height 0
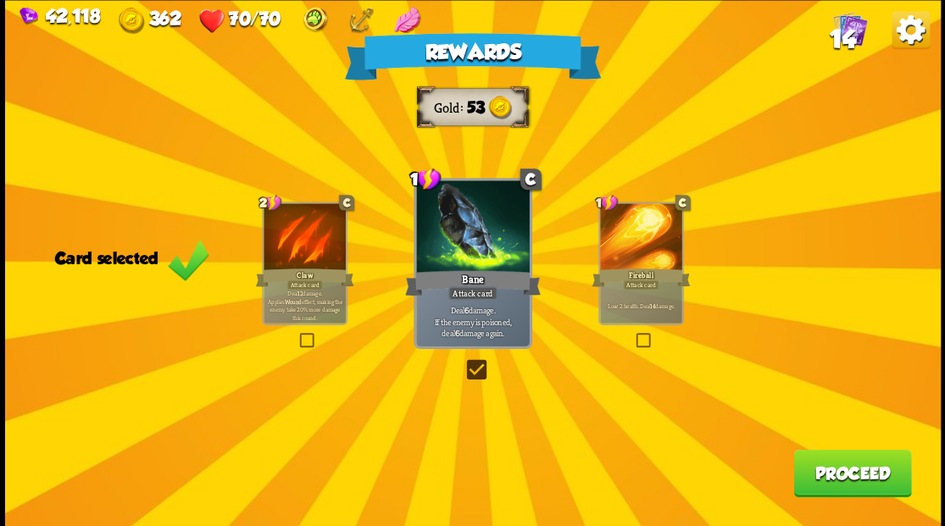
click at [841, 471] on button "Proceed" at bounding box center [852, 472] width 118 height 47
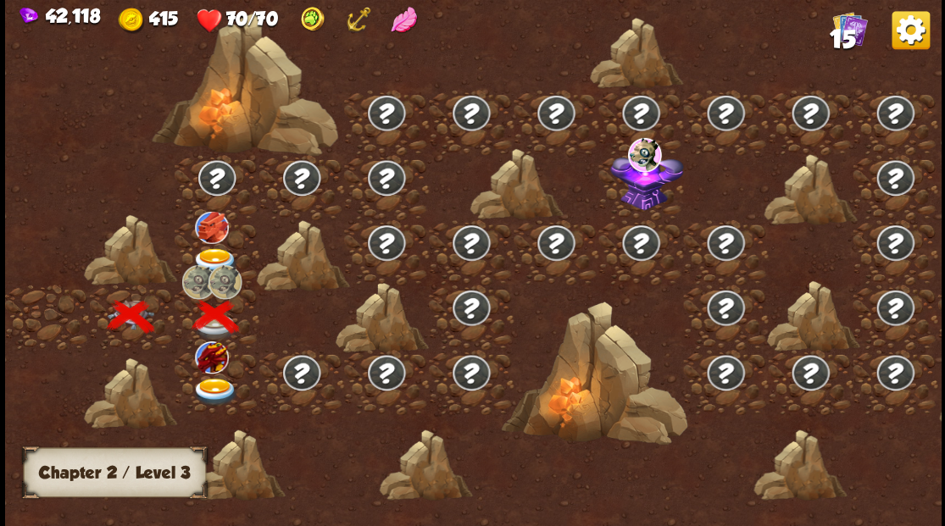
click at [210, 392] on img at bounding box center [215, 392] width 47 height 28
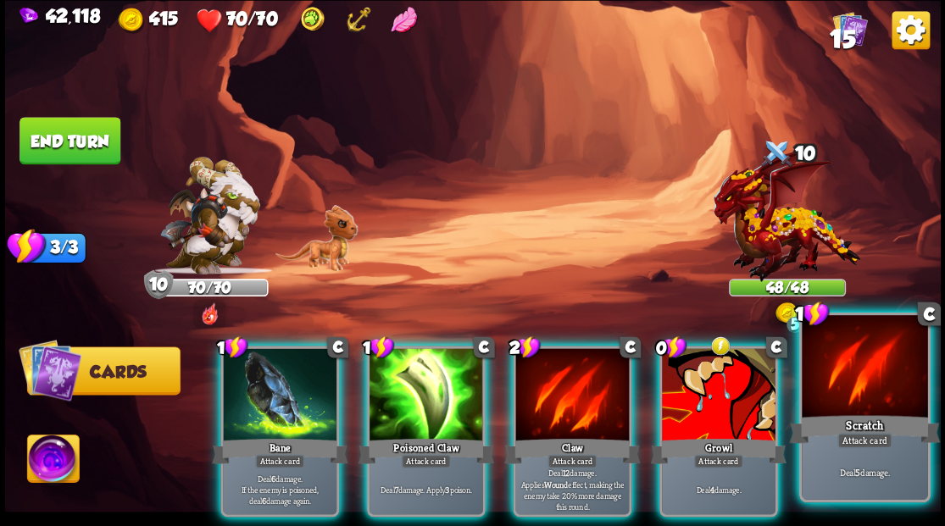
click at [887, 392] on div at bounding box center [864, 368] width 125 height 106
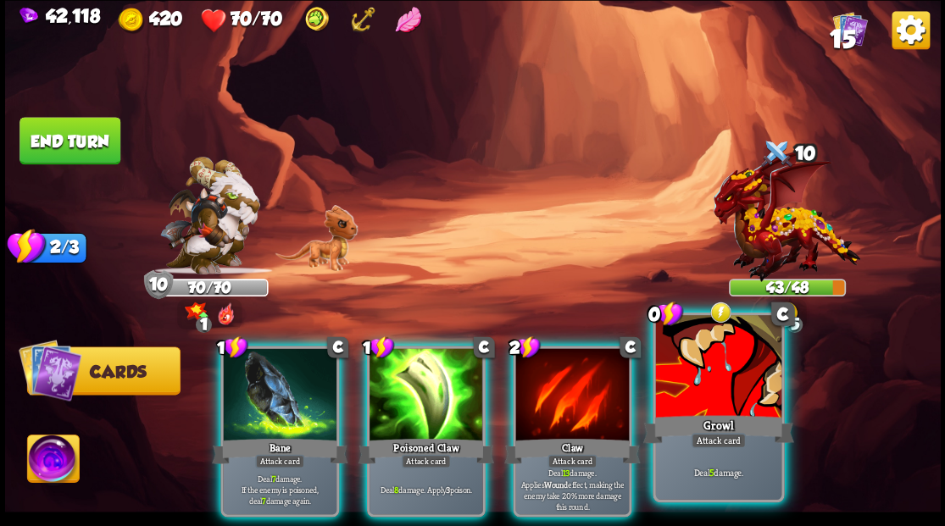
click at [732, 404] on div at bounding box center [717, 368] width 125 height 106
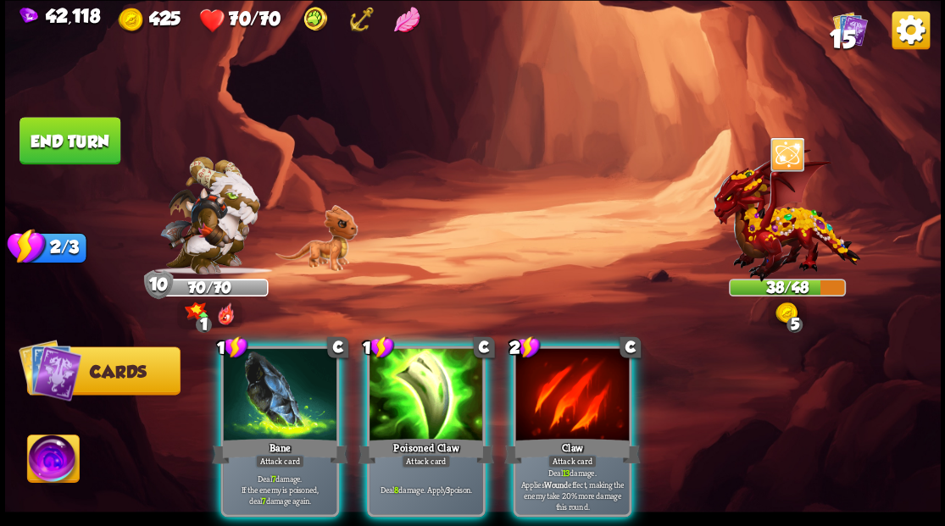
drag, startPoint x: 49, startPoint y: 473, endPoint x: 64, endPoint y: 469, distance: 15.6
click at [50, 473] on img at bounding box center [53, 461] width 52 height 53
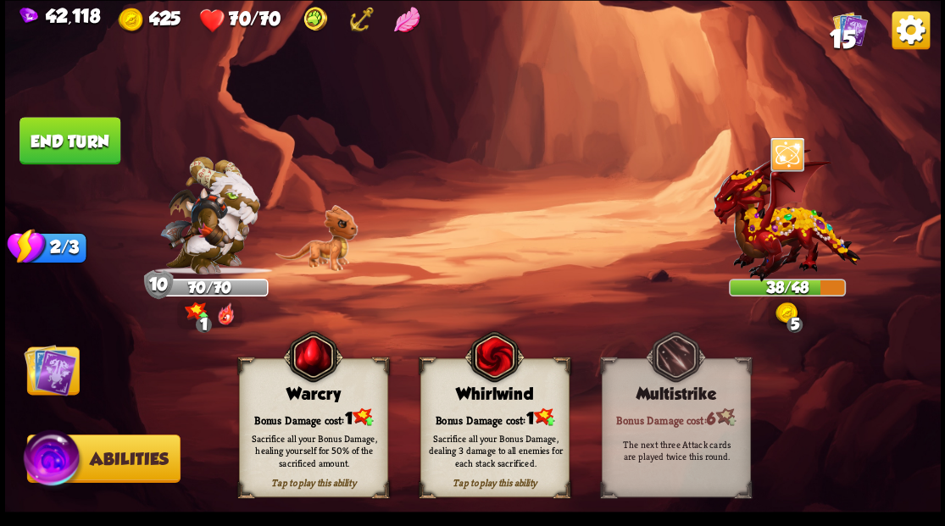
click at [508, 422] on div "Sacrifice all your Bonus Damage, dealing 3 damage to all enemies for each stack…" at bounding box center [494, 450] width 149 height 58
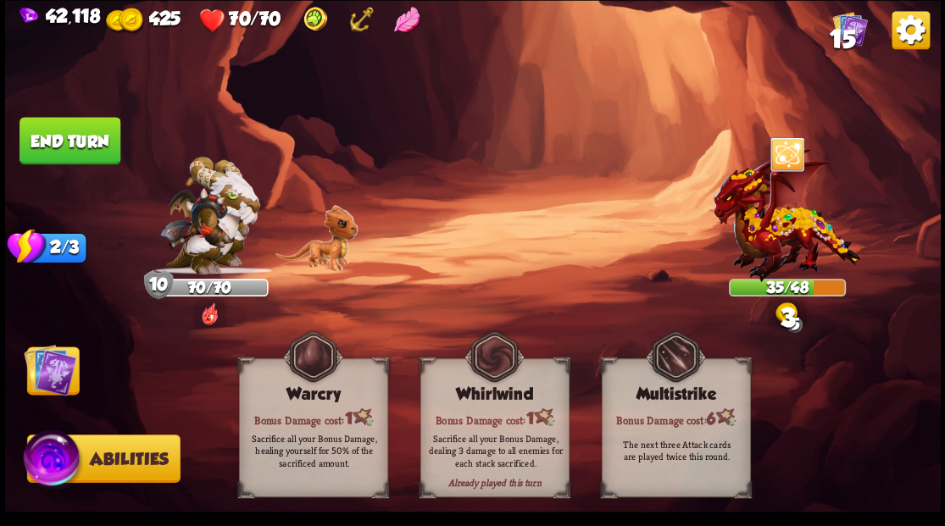
drag, startPoint x: 50, startPoint y: 373, endPoint x: 56, endPoint y: 381, distance: 10.3
click at [50, 374] on img at bounding box center [50, 369] width 53 height 53
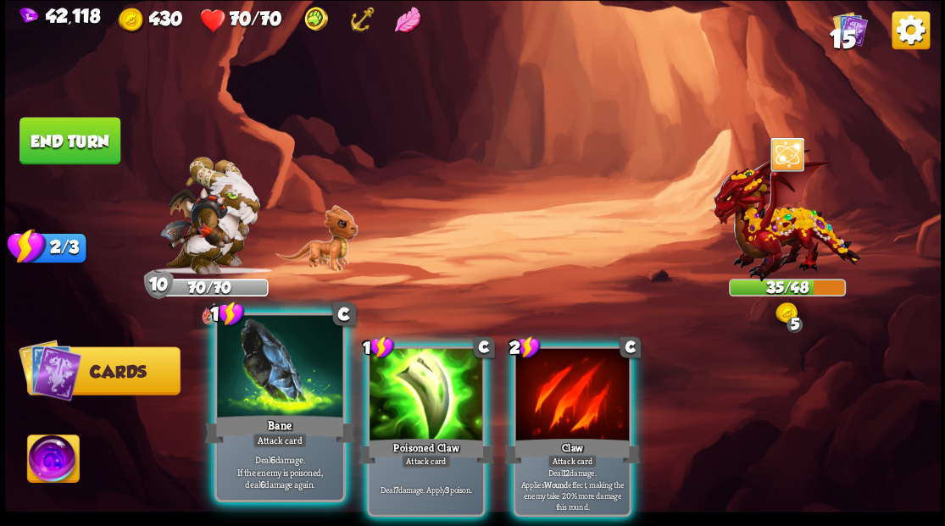
click at [268, 466] on p "Deal 6 damage. If the enemy is poisoned, deal 6 damage again." at bounding box center [278, 471] width 119 height 37
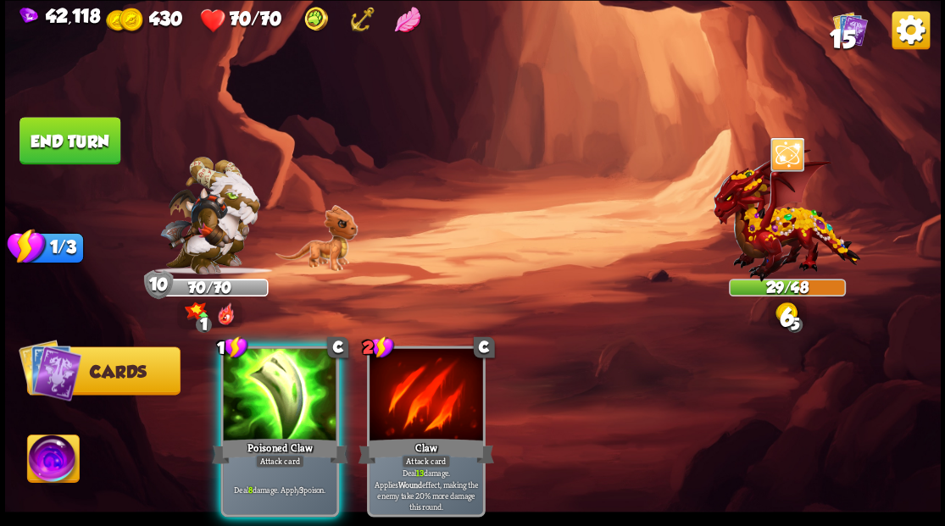
drag, startPoint x: 64, startPoint y: 139, endPoint x: 188, endPoint y: 176, distance: 130.0
click at [64, 140] on button "End turn" at bounding box center [69, 140] width 101 height 47
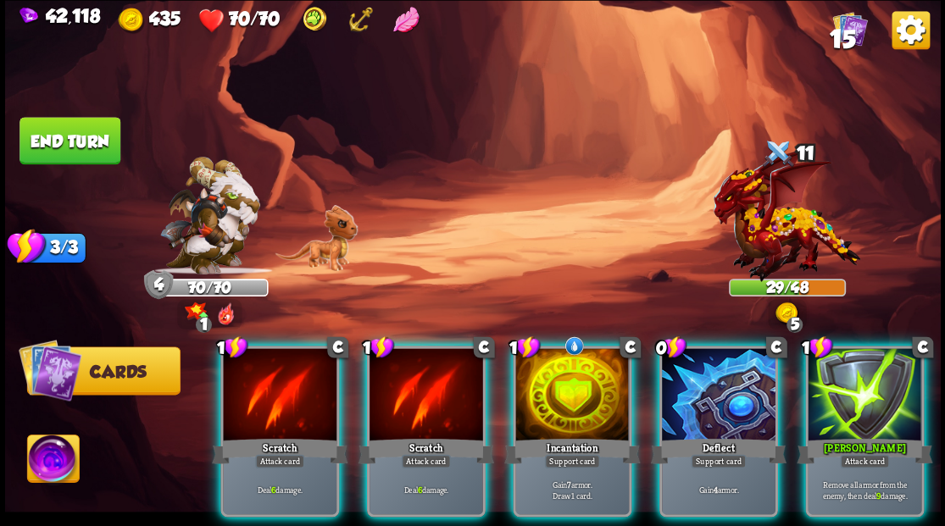
click at [58, 465] on img at bounding box center [53, 461] width 52 height 53
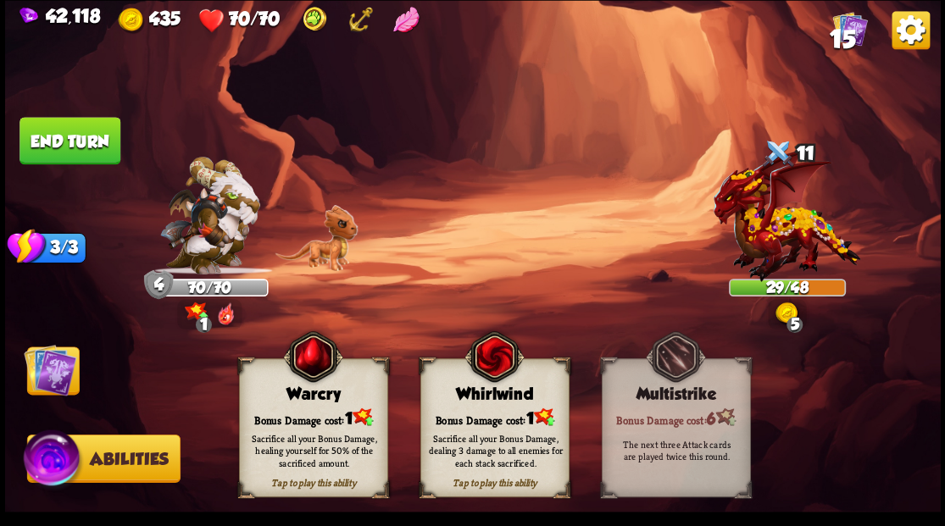
click at [483, 427] on div "Sacrifice all your Bonus Damage, dealing 3 damage to all enemies for each stack…" at bounding box center [494, 450] width 149 height 58
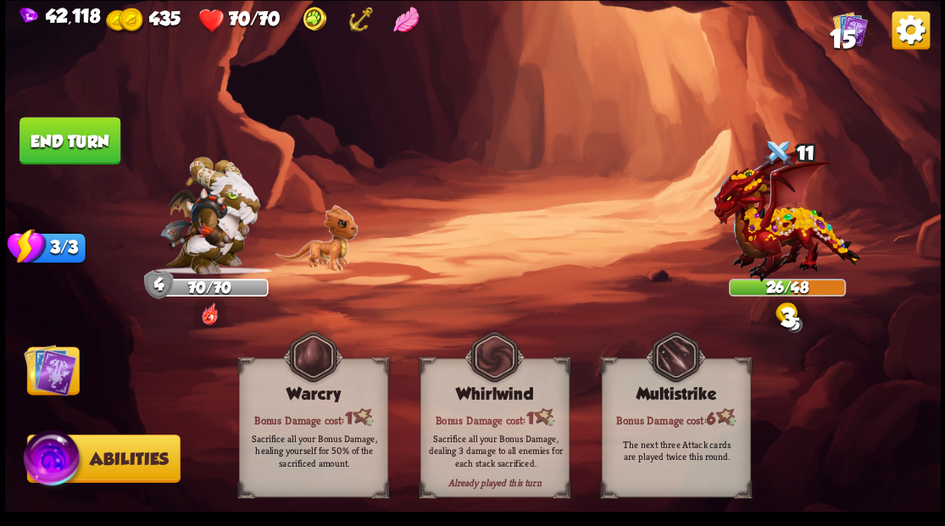
click at [37, 370] on img at bounding box center [50, 369] width 53 height 53
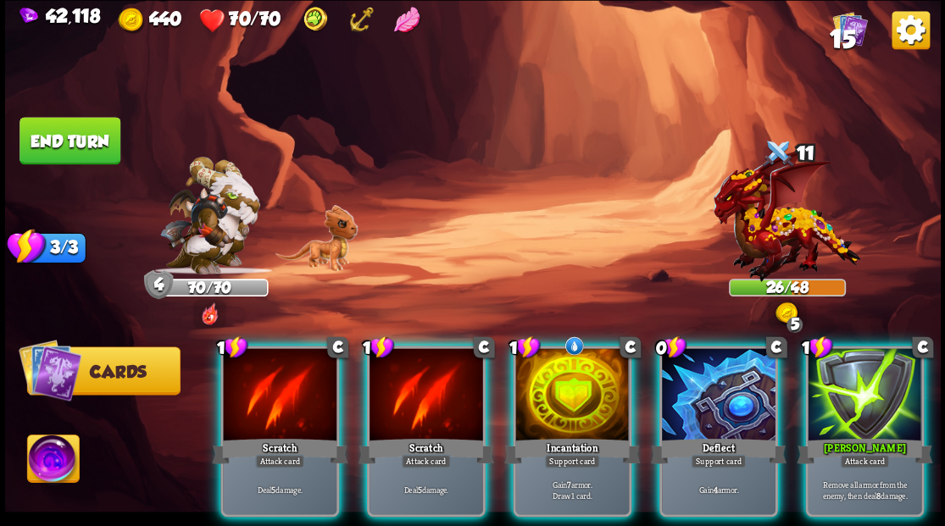
click at [271, 397] on div at bounding box center [280, 396] width 114 height 96
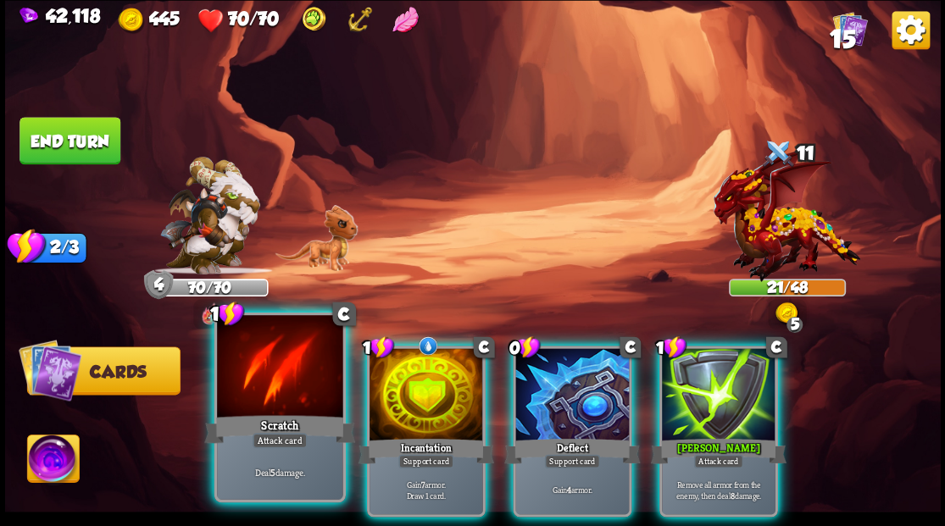
click at [268, 375] on div at bounding box center [279, 368] width 125 height 106
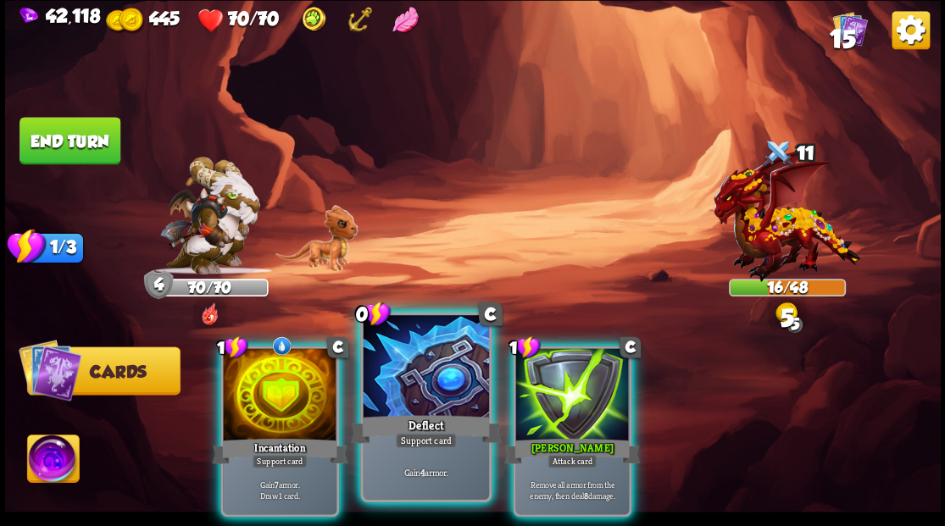
click at [421, 395] on div at bounding box center [425, 368] width 125 height 106
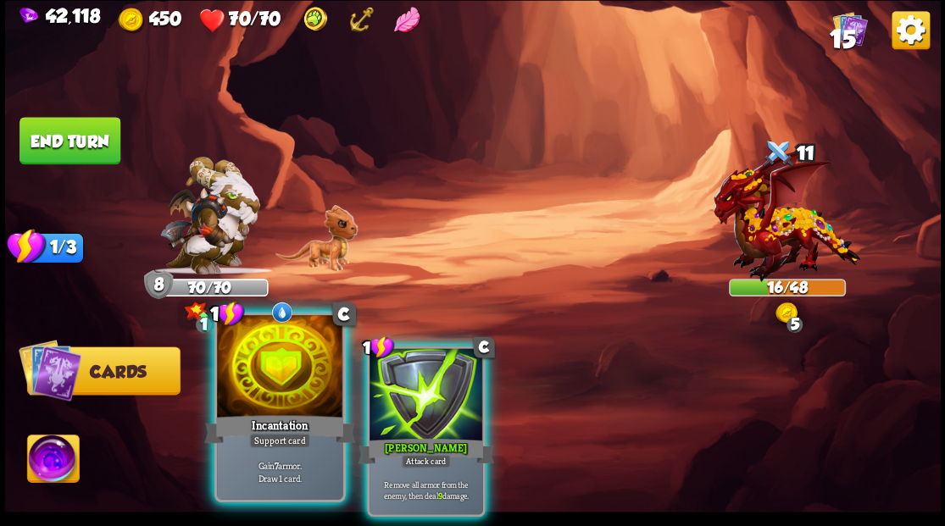
click at [254, 400] on div at bounding box center [279, 368] width 125 height 106
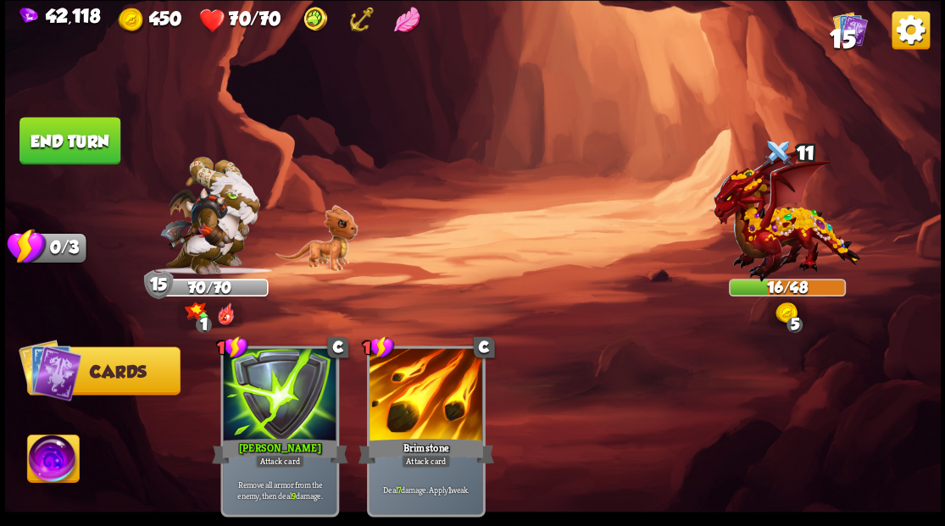
click at [52, 470] on img at bounding box center [53, 461] width 52 height 53
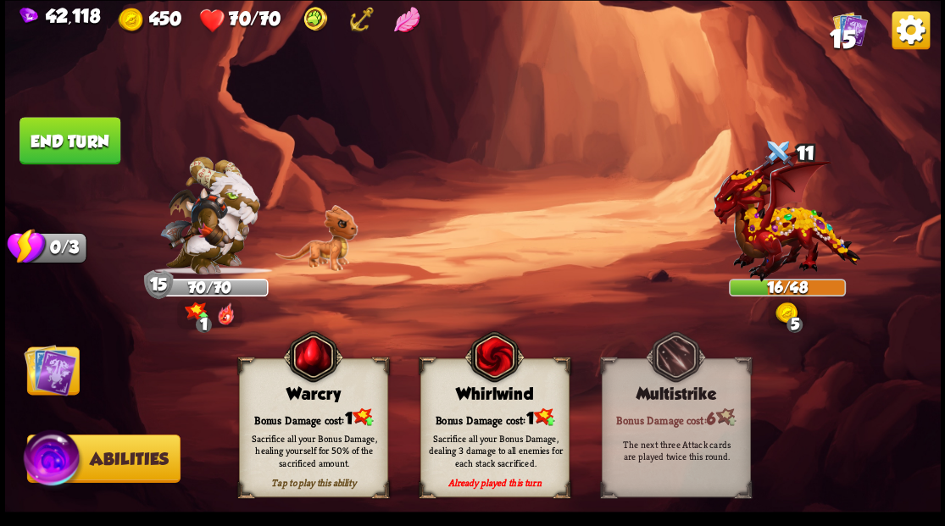
click at [59, 375] on img at bounding box center [50, 369] width 53 height 53
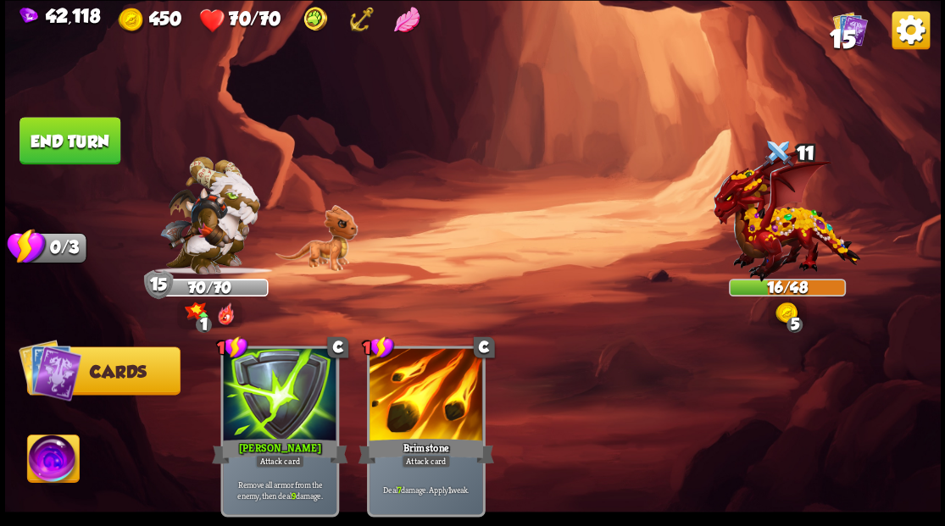
click at [92, 151] on button "End turn" at bounding box center [69, 140] width 101 height 47
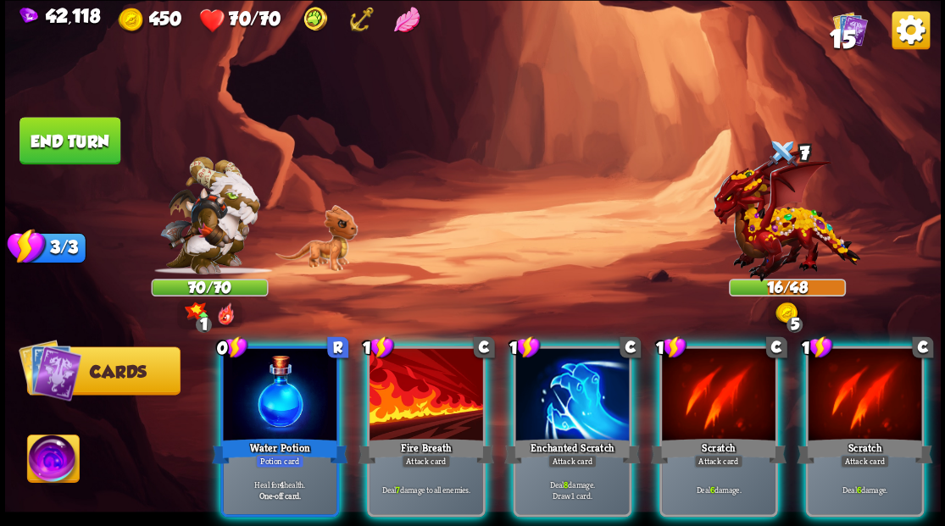
click at [53, 464] on img at bounding box center [53, 461] width 52 height 53
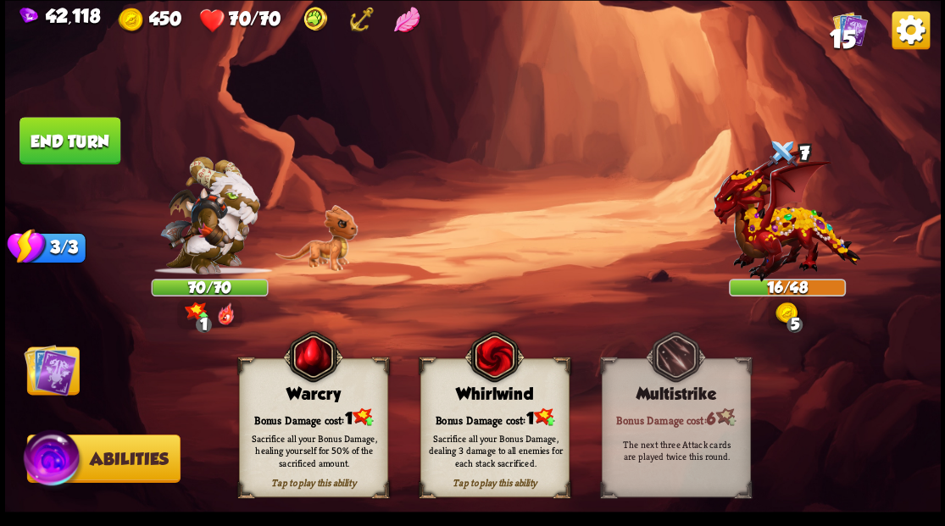
click at [481, 421] on div "Sacrifice all your Bonus Damage, dealing 3 damage to all enemies for each stack…" at bounding box center [494, 450] width 149 height 58
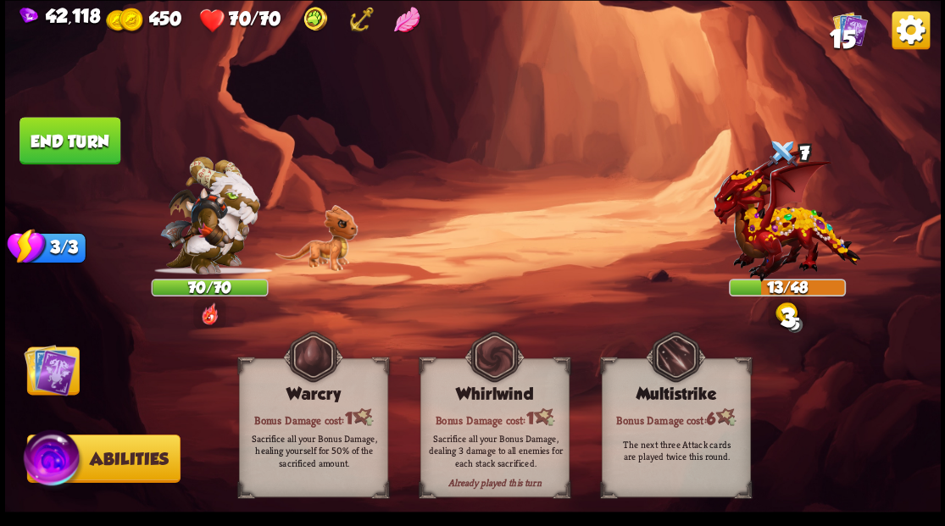
click at [58, 354] on img at bounding box center [50, 369] width 53 height 53
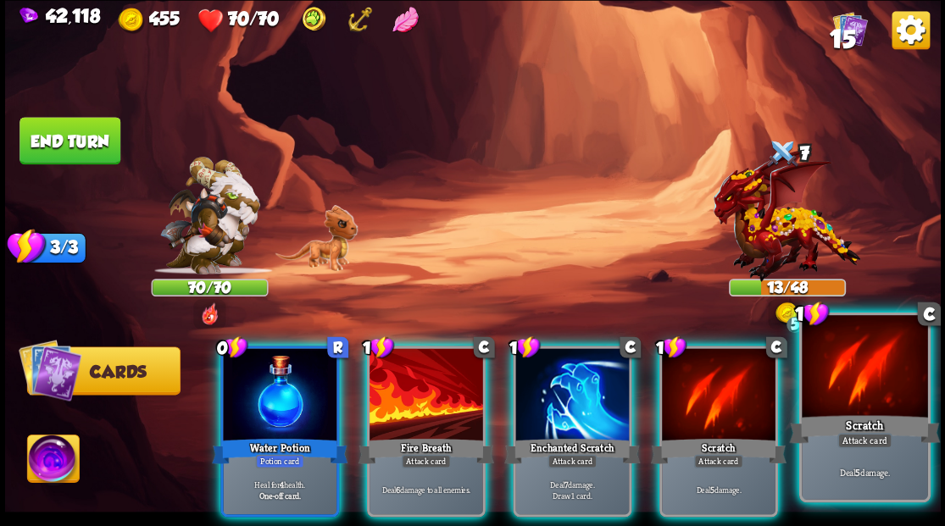
click at [866, 390] on div at bounding box center [864, 368] width 125 height 106
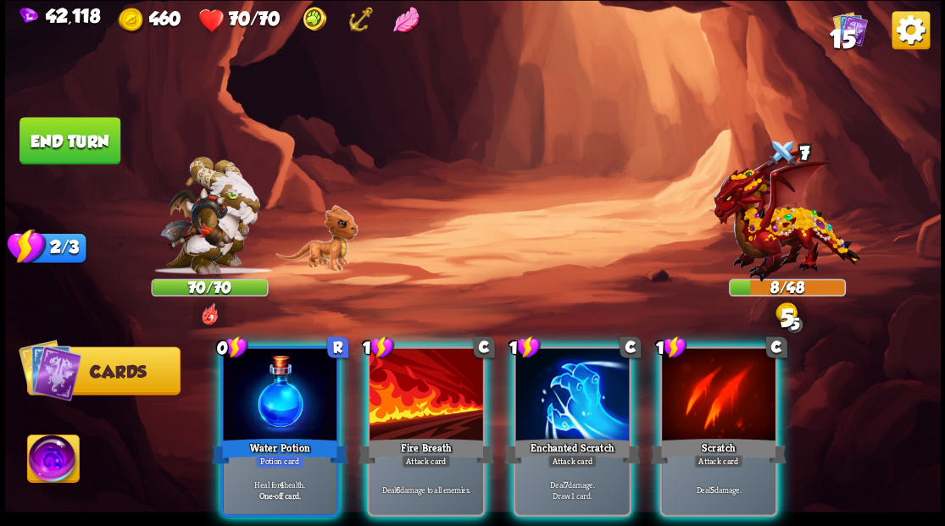
drag, startPoint x: 714, startPoint y: 385, endPoint x: 702, endPoint y: 371, distance: 18.0
click at [712, 383] on div at bounding box center [719, 396] width 114 height 96
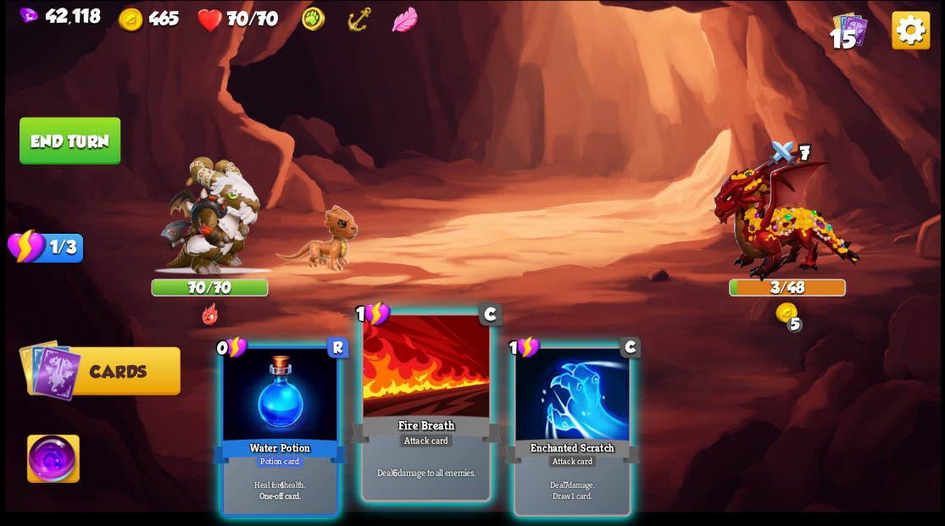
click at [428, 376] on div at bounding box center [425, 368] width 125 height 106
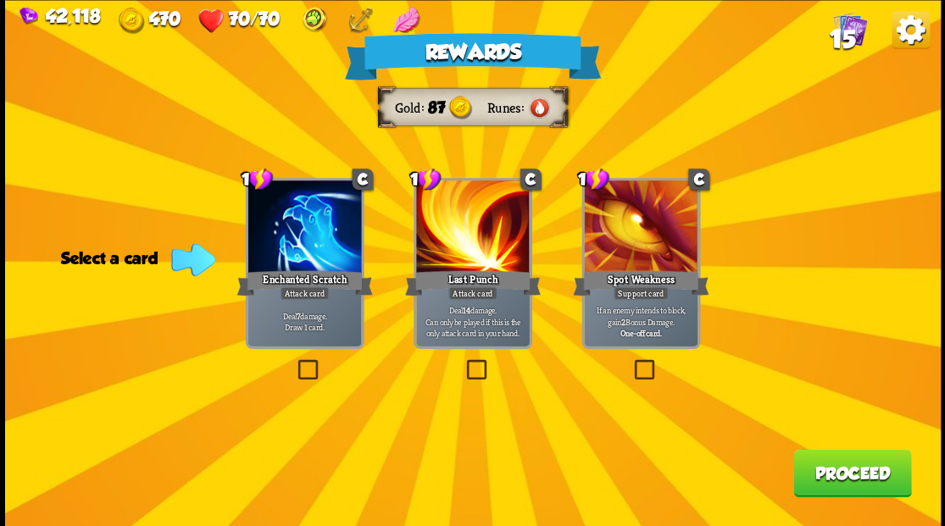
click at [875, 473] on button "Proceed" at bounding box center [852, 472] width 118 height 47
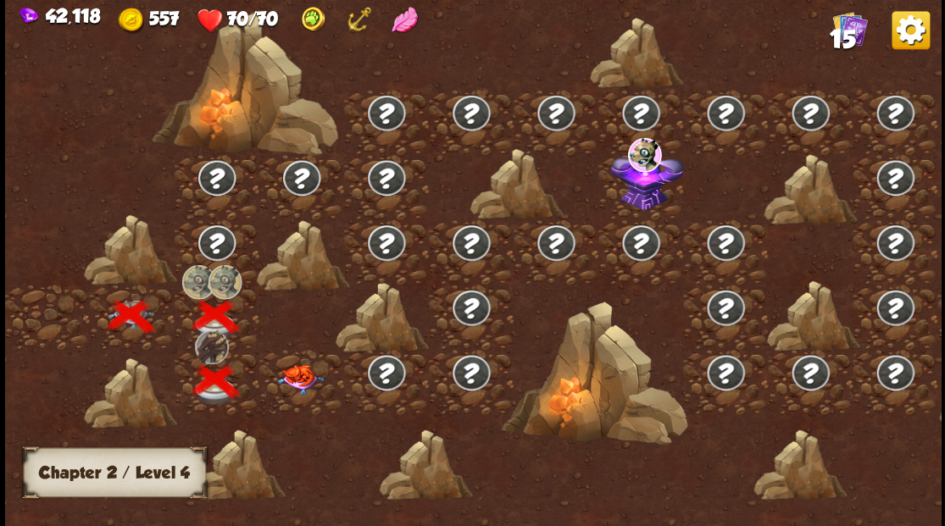
click at [297, 382] on img at bounding box center [299, 379] width 47 height 30
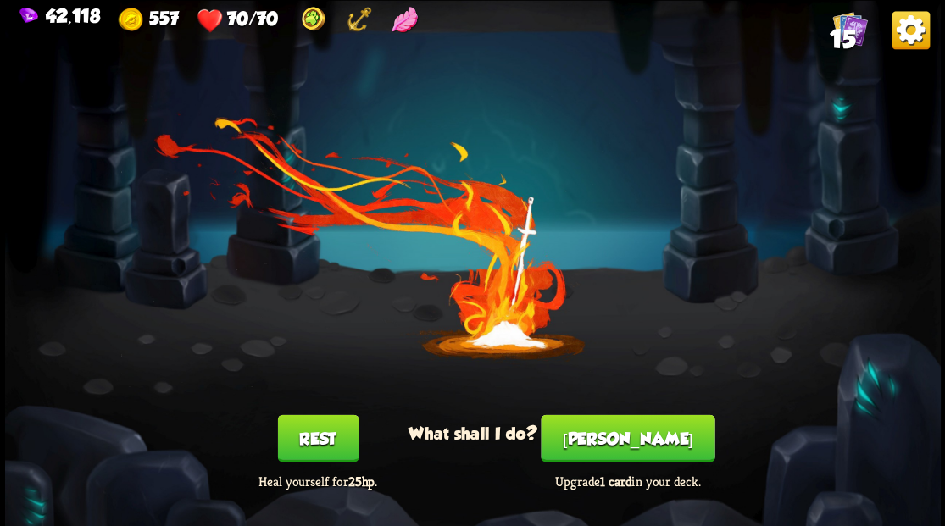
click at [640, 447] on button "[PERSON_NAME]" at bounding box center [628, 437] width 174 height 47
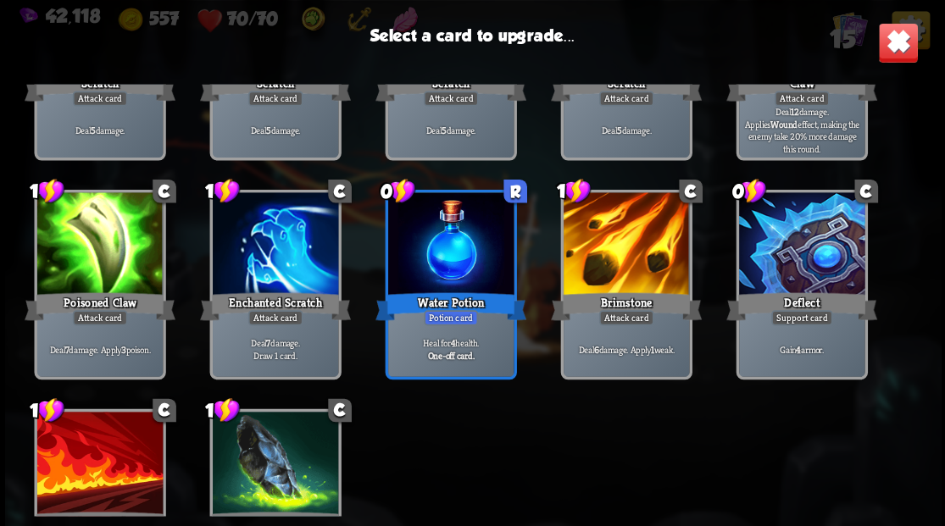
scroll to position [166, 0]
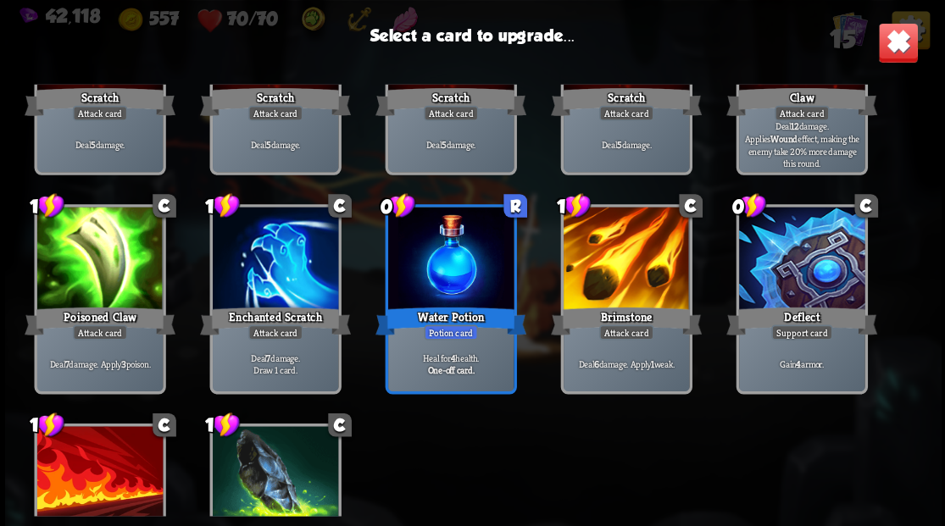
click at [795, 260] on div at bounding box center [800, 260] width 125 height 106
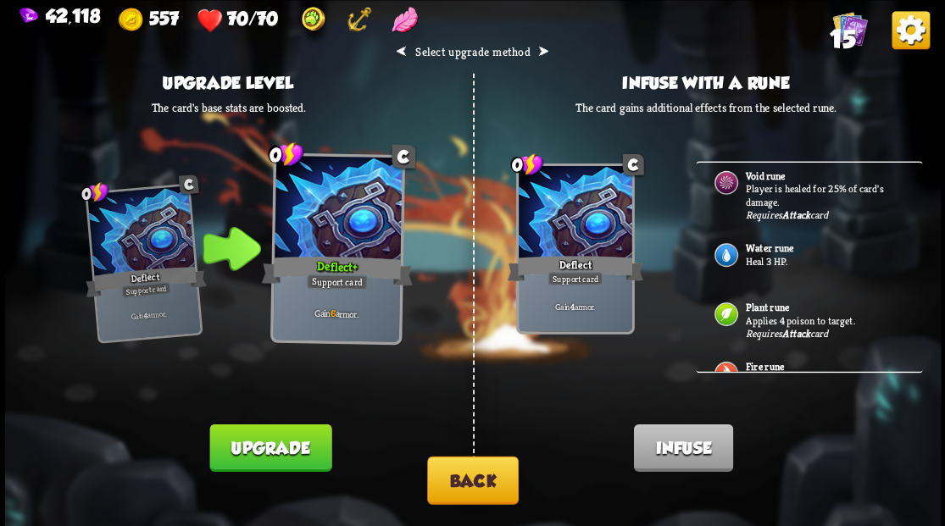
scroll to position [0, 0]
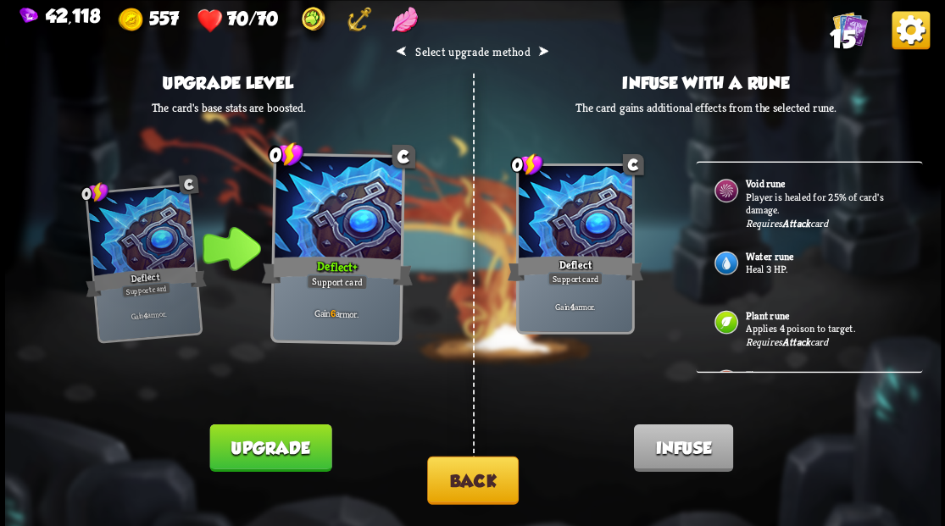
click at [505, 486] on button "Back" at bounding box center [473, 480] width 92 height 48
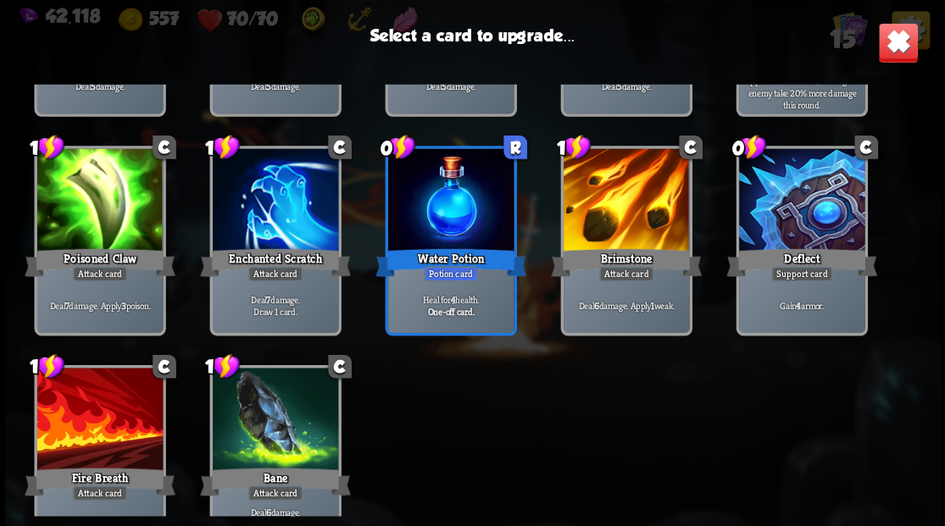
scroll to position [279, 0]
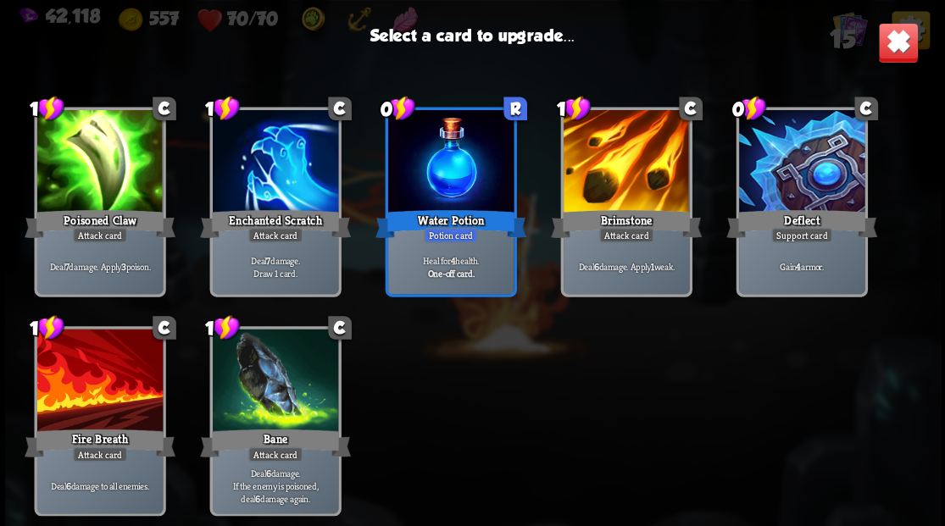
click at [275, 381] on div at bounding box center [274, 382] width 125 height 106
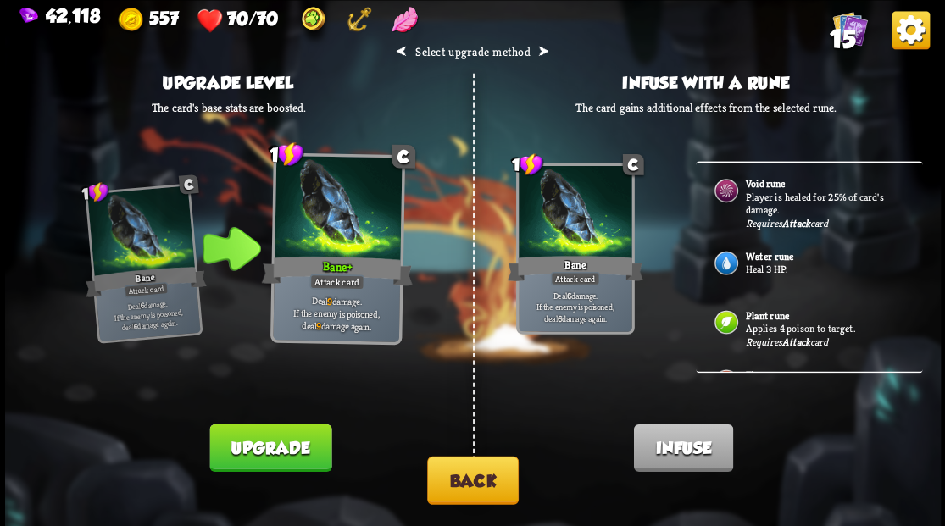
click at [269, 425] on button "Upgrade" at bounding box center [270, 447] width 122 height 47
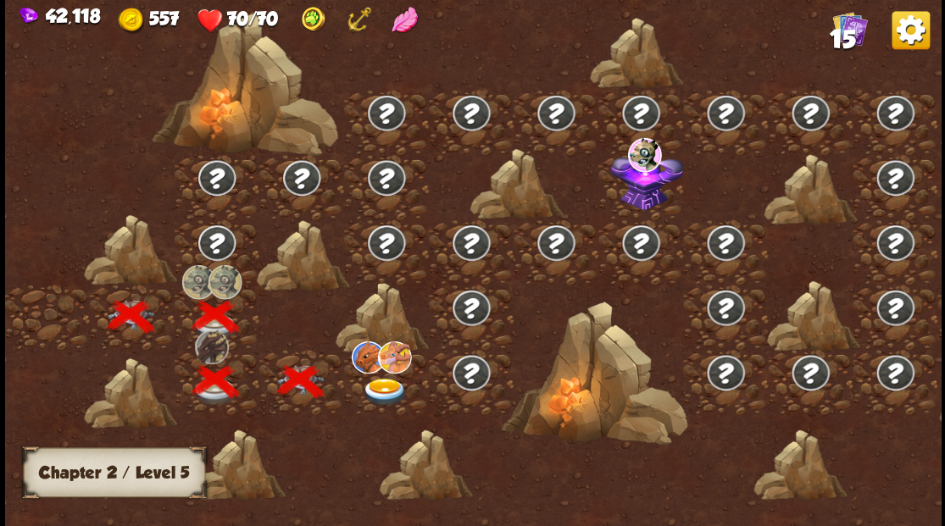
click at [378, 385] on img at bounding box center [384, 392] width 47 height 28
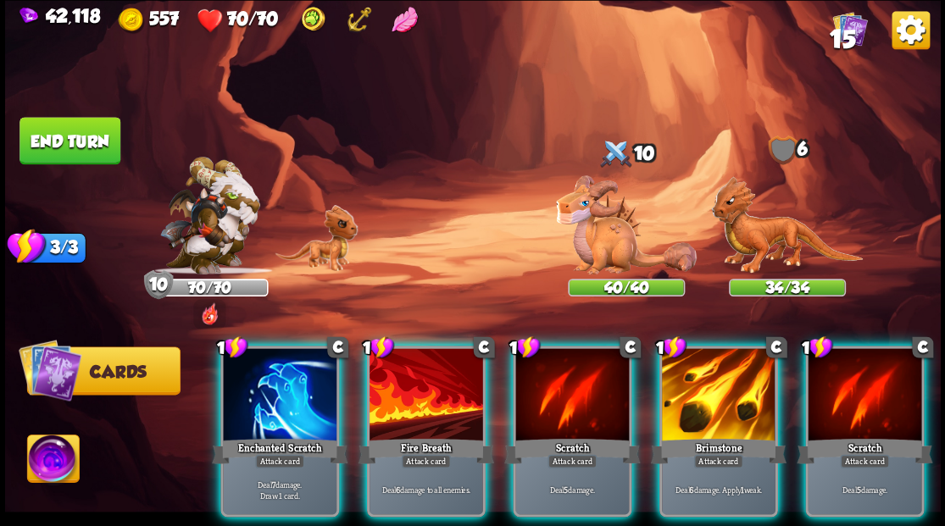
drag, startPoint x: 430, startPoint y: 371, endPoint x: 422, endPoint y: 366, distance: 9.2
click at [427, 369] on div at bounding box center [426, 396] width 114 height 96
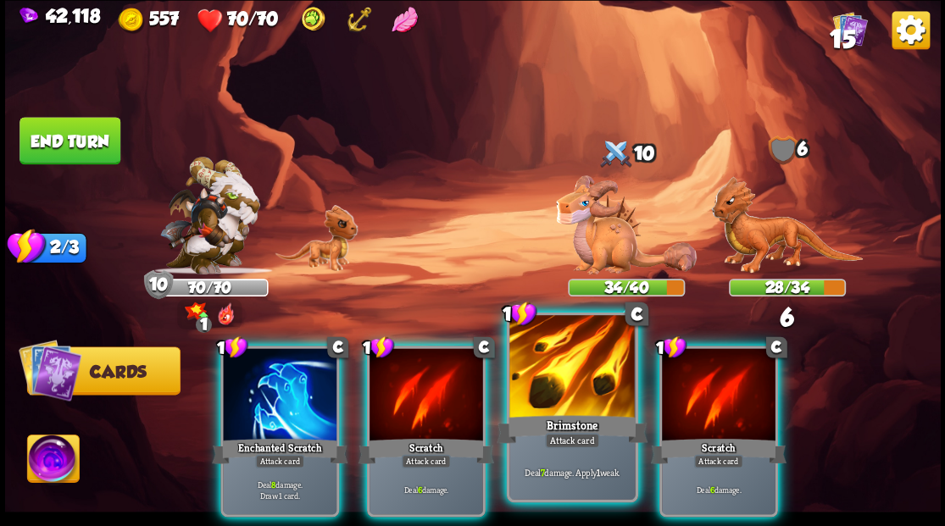
drag, startPoint x: 542, startPoint y: 390, endPoint x: 538, endPoint y: 370, distance: 19.9
click at [540, 379] on div at bounding box center [571, 368] width 125 height 106
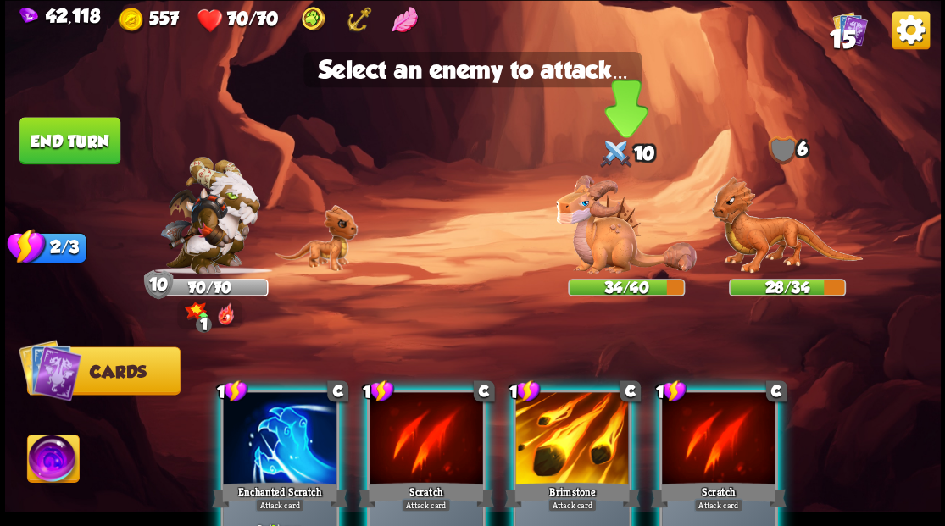
click at [617, 249] on img at bounding box center [626, 224] width 141 height 99
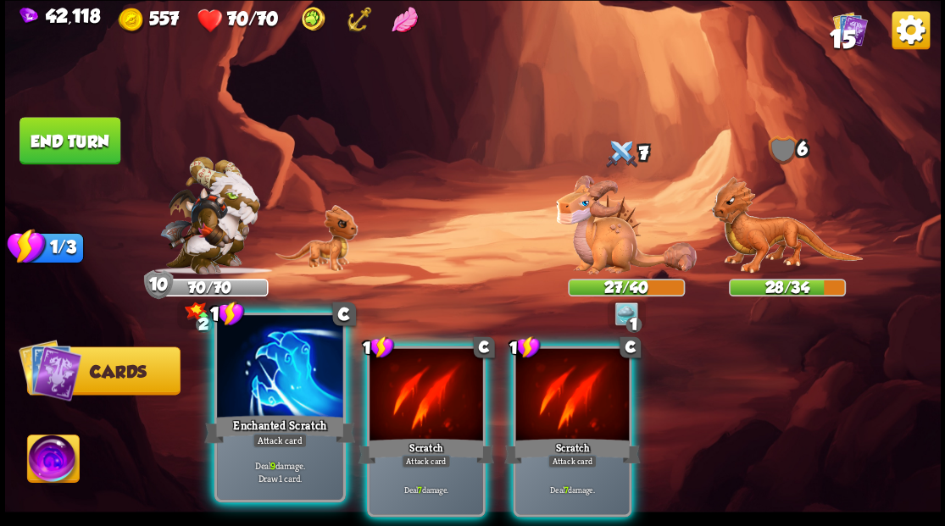
click at [254, 409] on div at bounding box center [279, 368] width 125 height 106
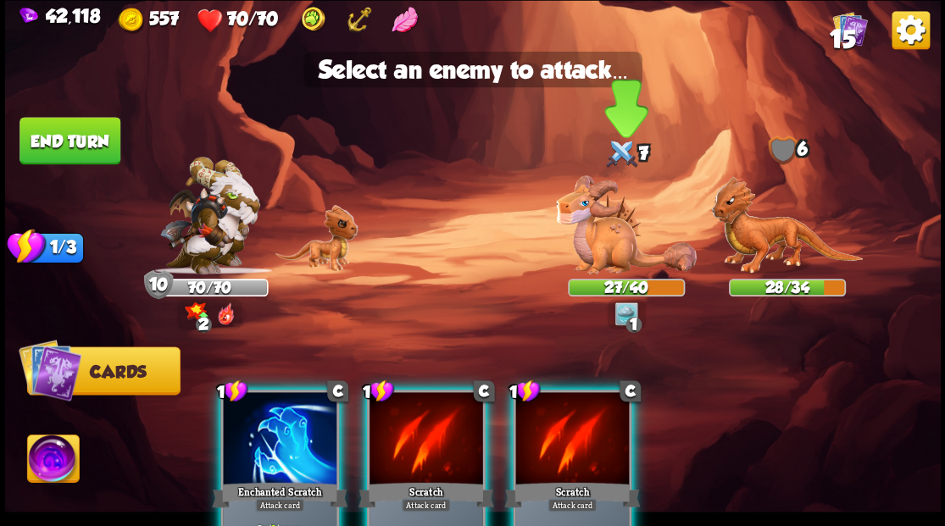
click at [607, 247] on img at bounding box center [626, 224] width 141 height 99
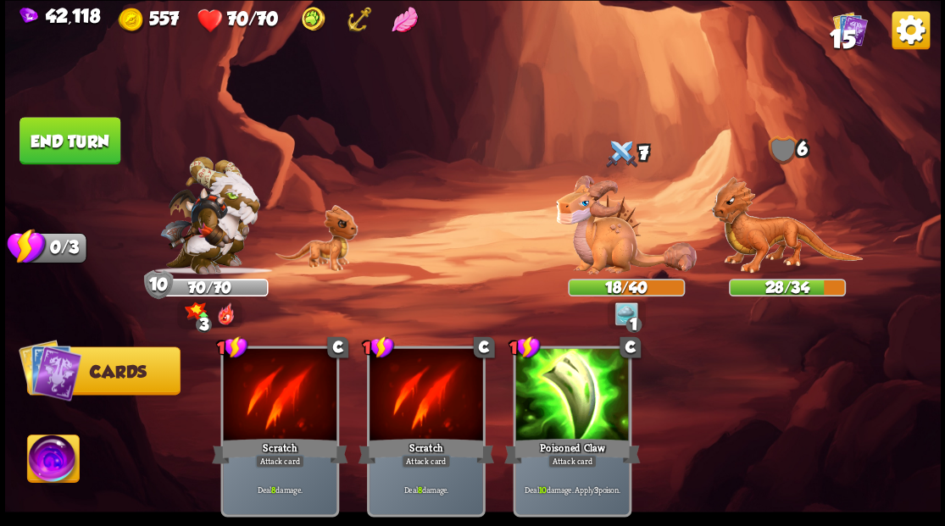
drag, startPoint x: 35, startPoint y: 131, endPoint x: 70, endPoint y: 137, distance: 36.2
click at [40, 133] on button "End turn" at bounding box center [69, 140] width 101 height 47
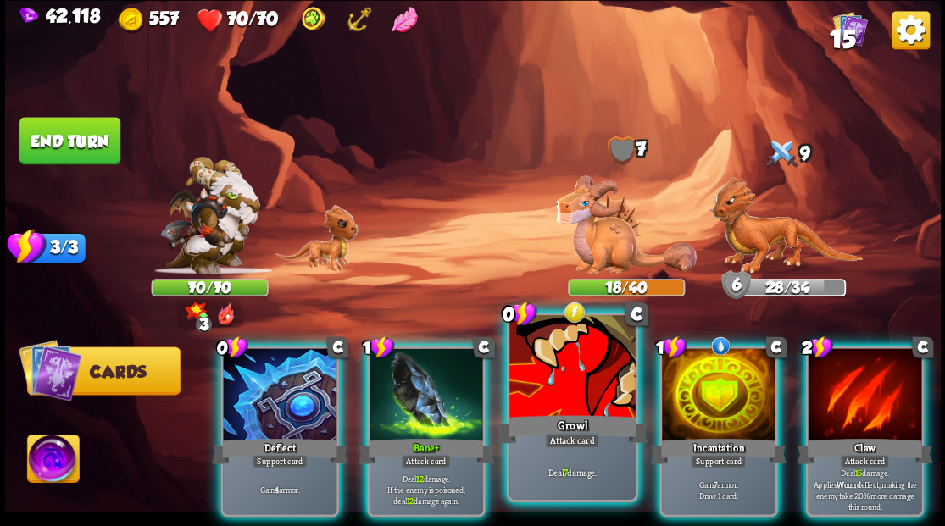
click at [573, 395] on div at bounding box center [571, 368] width 125 height 106
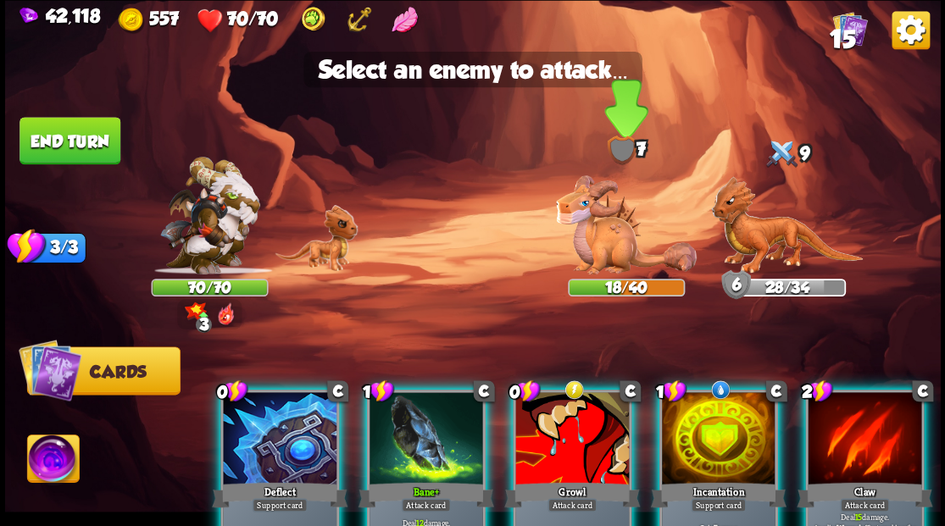
click at [597, 243] on img at bounding box center [626, 224] width 141 height 99
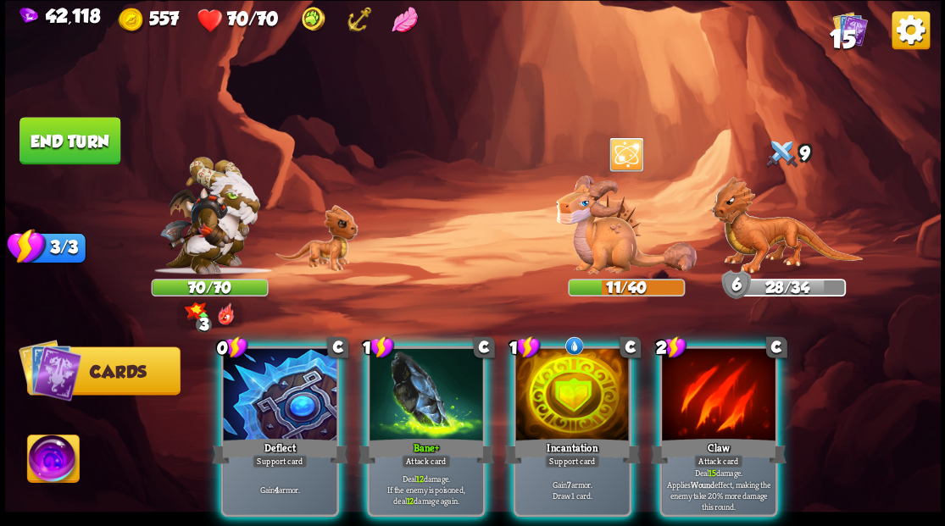
click at [561, 374] on div at bounding box center [572, 396] width 114 height 96
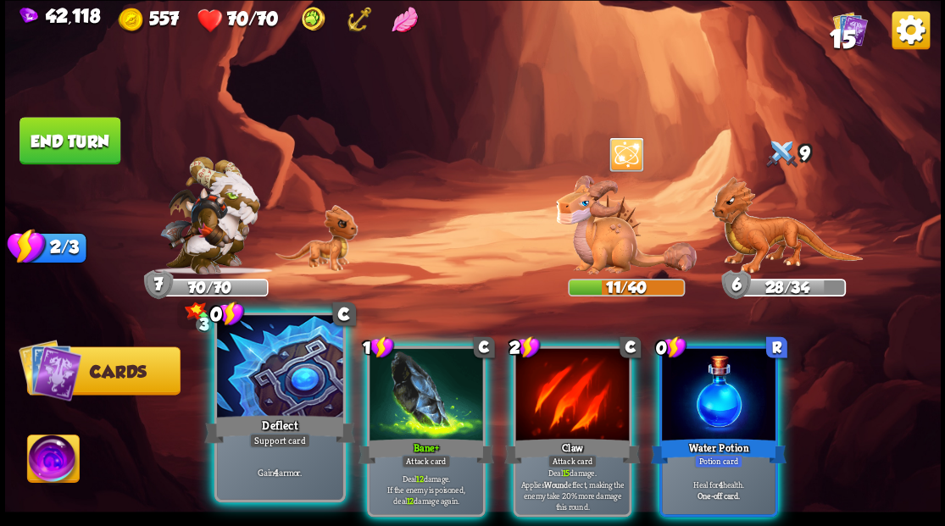
click at [283, 379] on div at bounding box center [279, 368] width 125 height 106
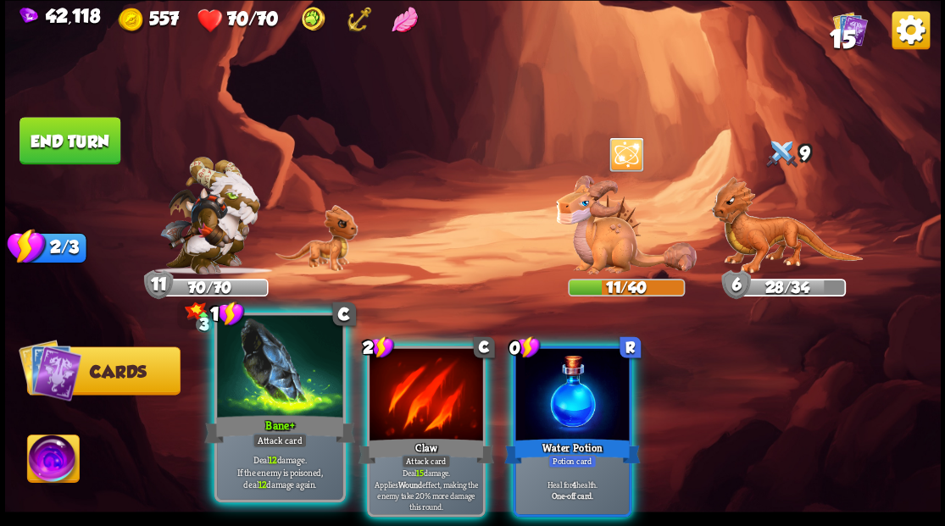
drag, startPoint x: 239, startPoint y: 403, endPoint x: 311, endPoint y: 379, distance: 76.1
click at [239, 403] on div at bounding box center [279, 368] width 125 height 106
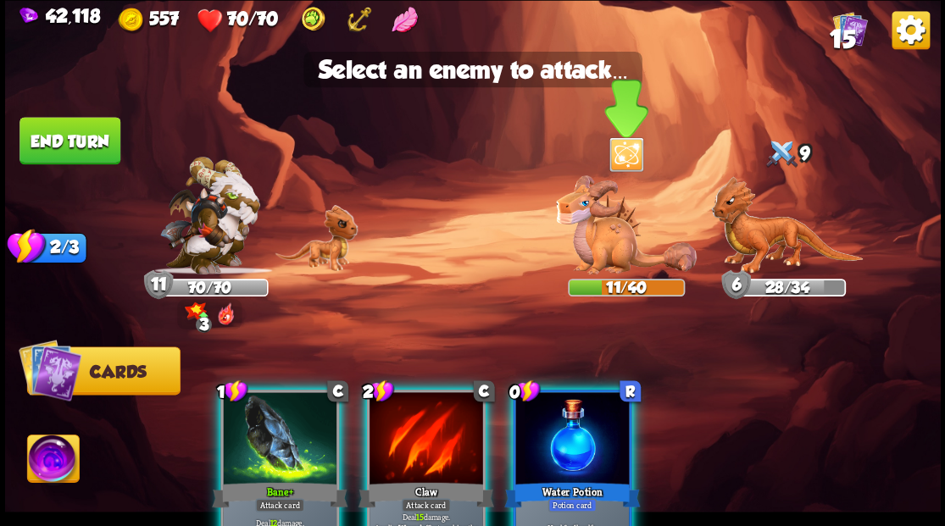
click at [602, 230] on img at bounding box center [626, 224] width 141 height 99
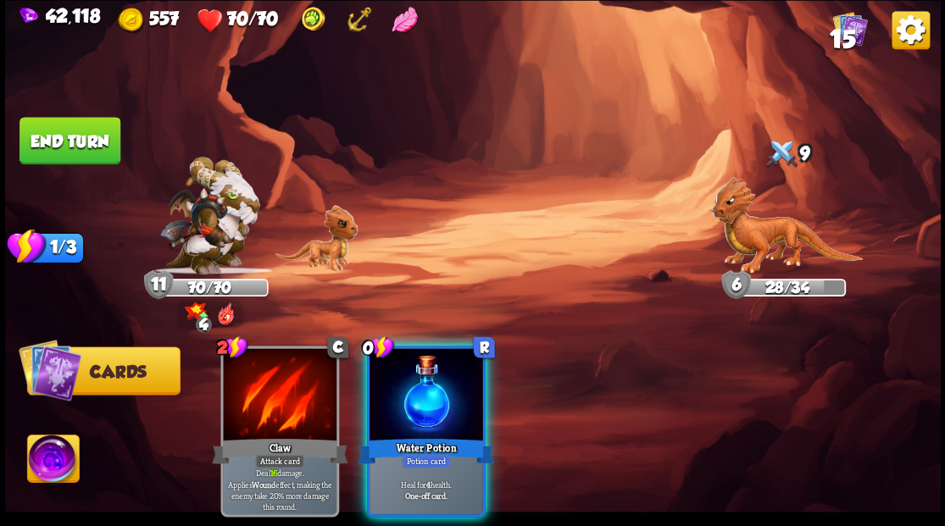
click at [408, 376] on div at bounding box center [426, 396] width 114 height 96
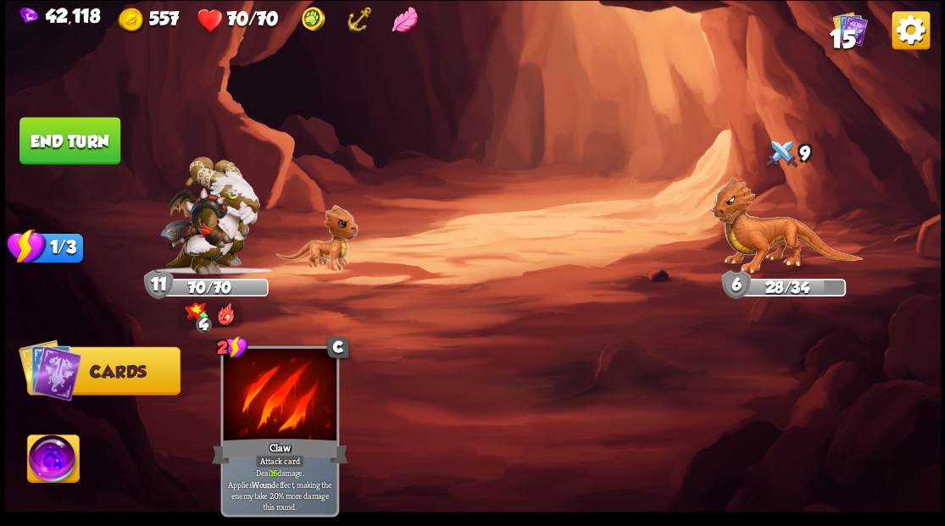
drag, startPoint x: 85, startPoint y: 146, endPoint x: 228, endPoint y: 41, distance: 177.6
click at [85, 146] on button "End turn" at bounding box center [69, 140] width 101 height 47
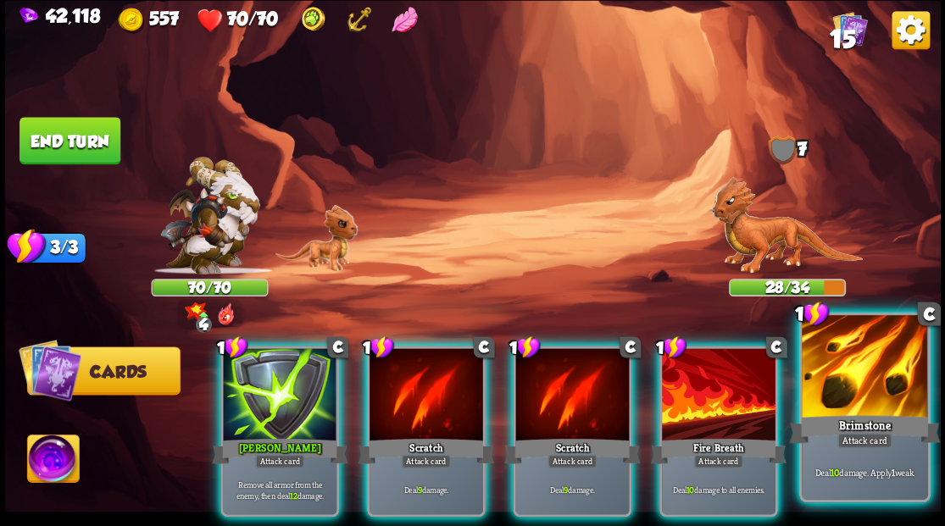
click at [880, 382] on div at bounding box center [864, 368] width 125 height 106
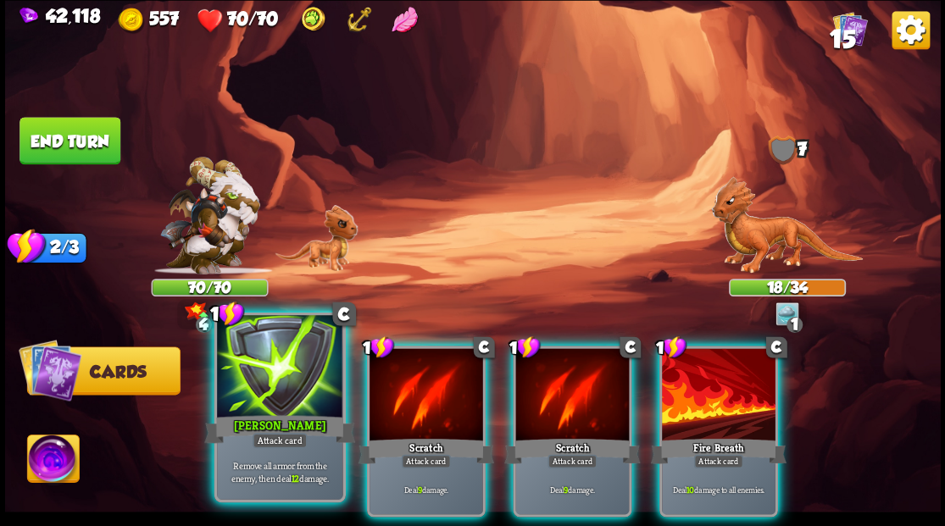
click at [275, 392] on div at bounding box center [279, 368] width 125 height 106
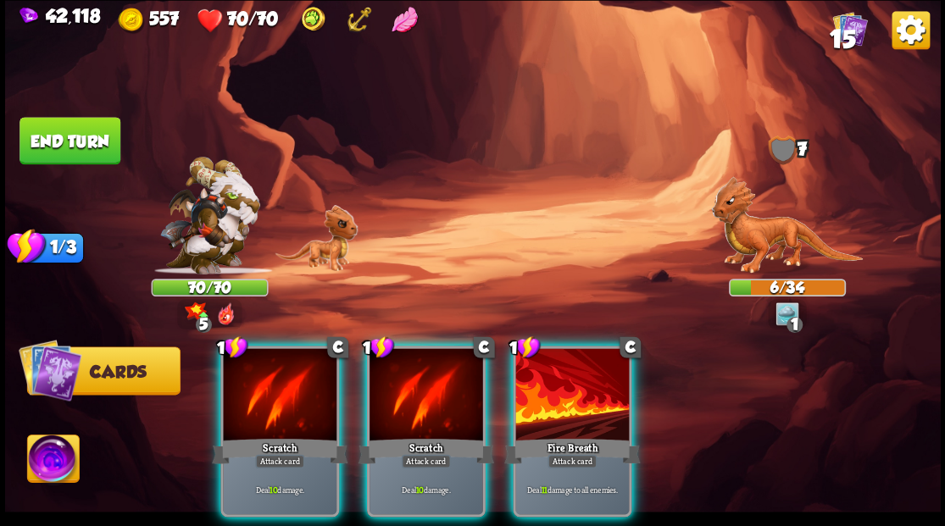
click at [586, 403] on div at bounding box center [572, 396] width 114 height 96
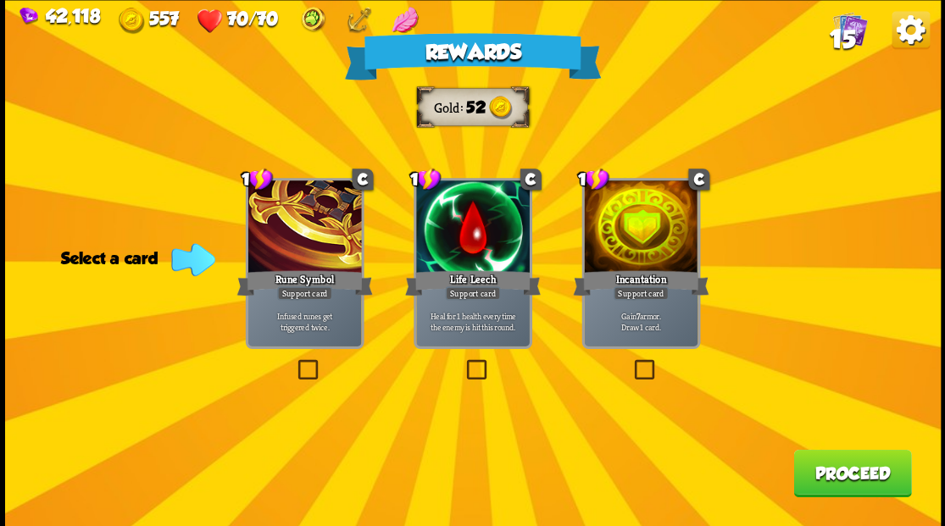
click at [843, 29] on span "15" at bounding box center [841, 38] width 25 height 29
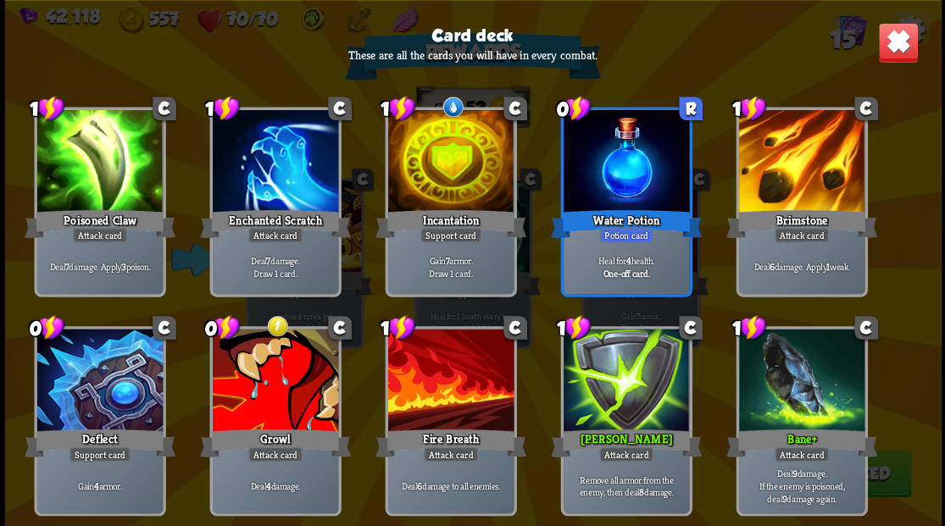
click at [900, 49] on img at bounding box center [897, 42] width 41 height 41
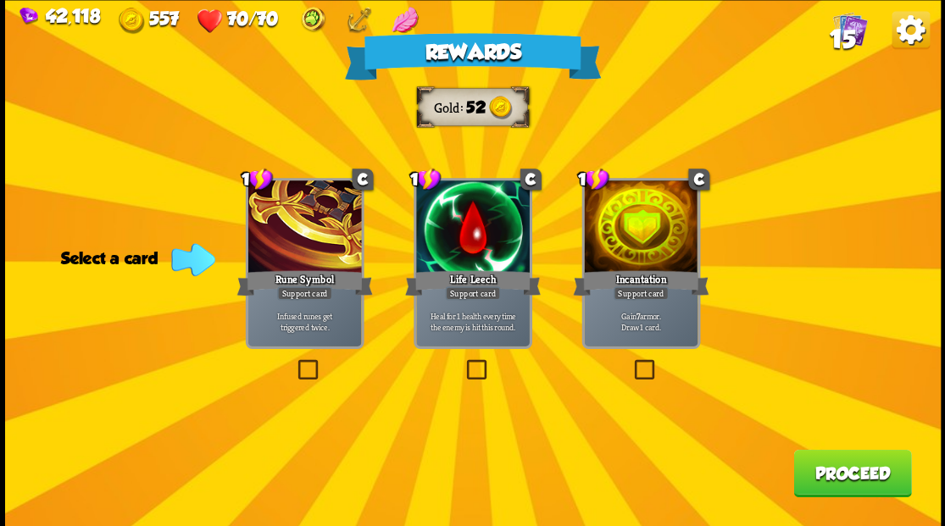
click at [463, 362] on label at bounding box center [463, 362] width 0 height 0
click at [0, 0] on input "checkbox" at bounding box center [0, 0] width 0 height 0
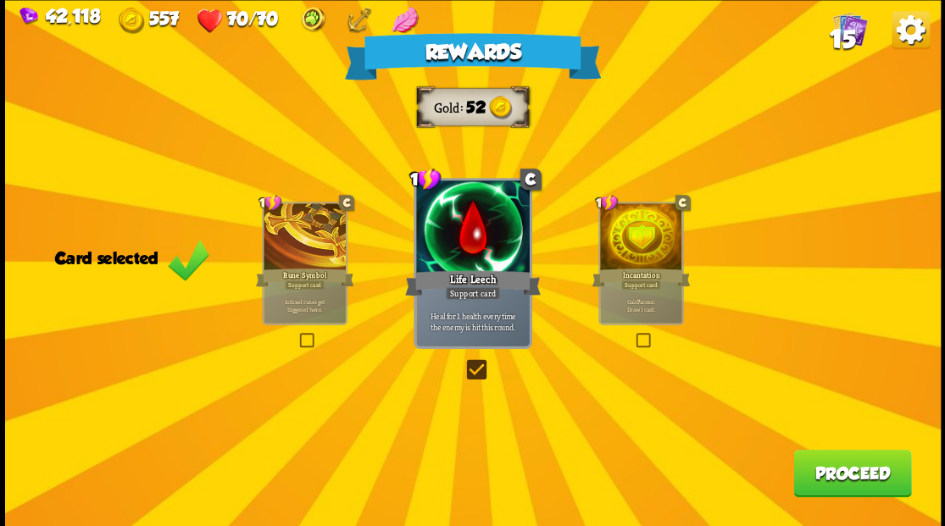
click at [854, 471] on button "Proceed" at bounding box center [852, 472] width 118 height 47
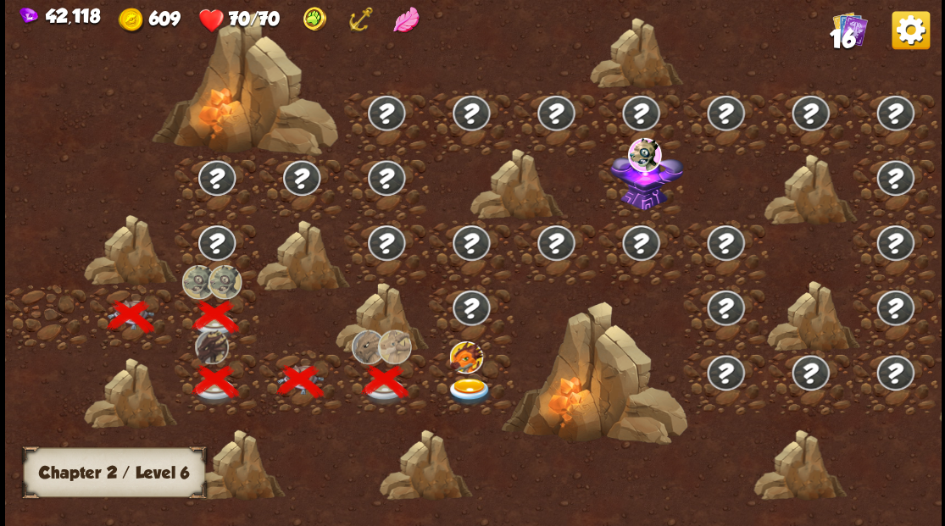
click at [480, 373] on div at bounding box center [471, 381] width 85 height 65
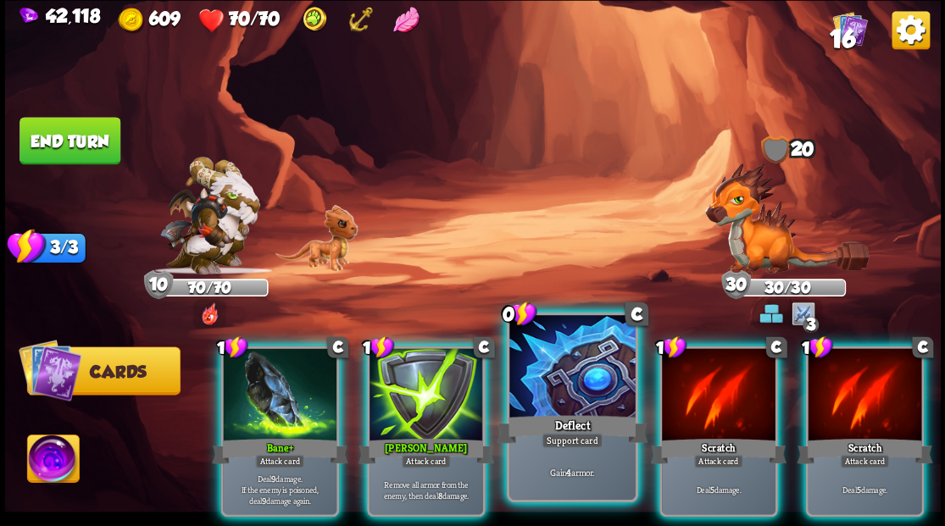
click at [553, 349] on div at bounding box center [571, 368] width 125 height 106
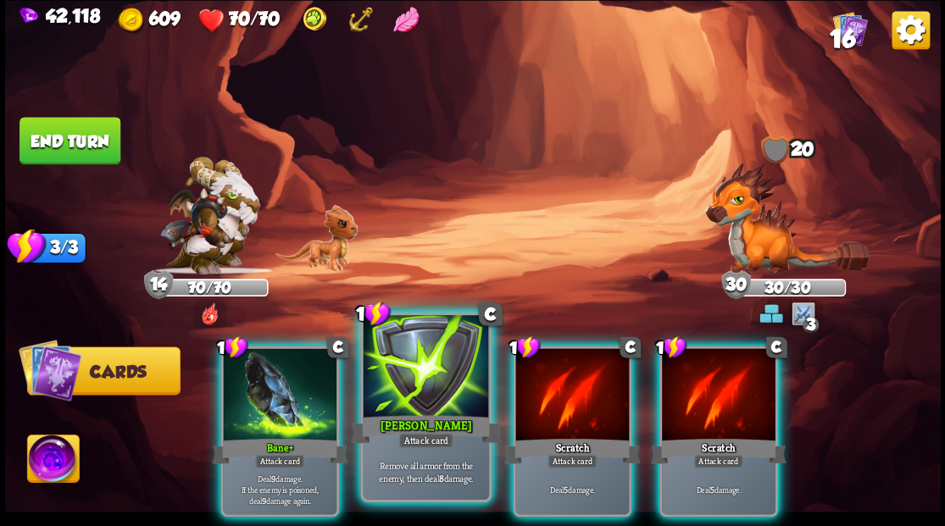
click at [398, 400] on div at bounding box center [425, 368] width 125 height 106
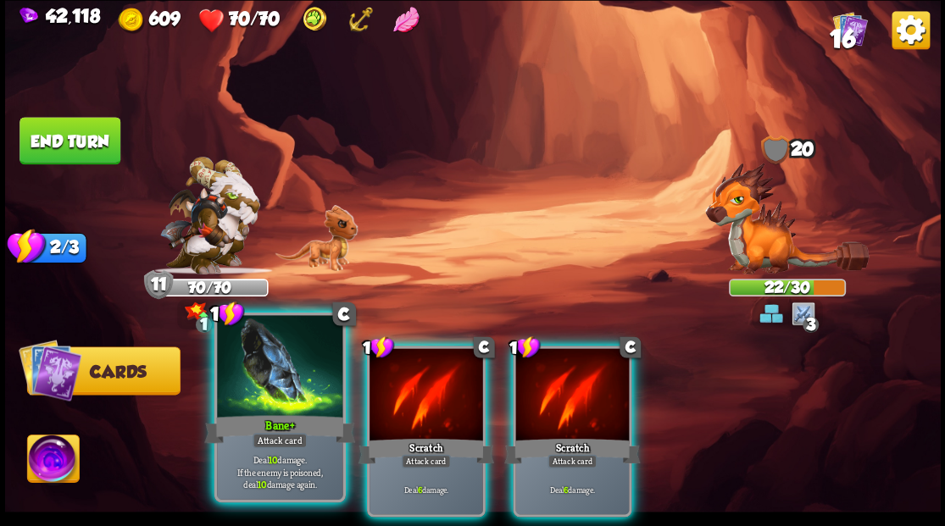
click at [273, 383] on div at bounding box center [279, 368] width 125 height 106
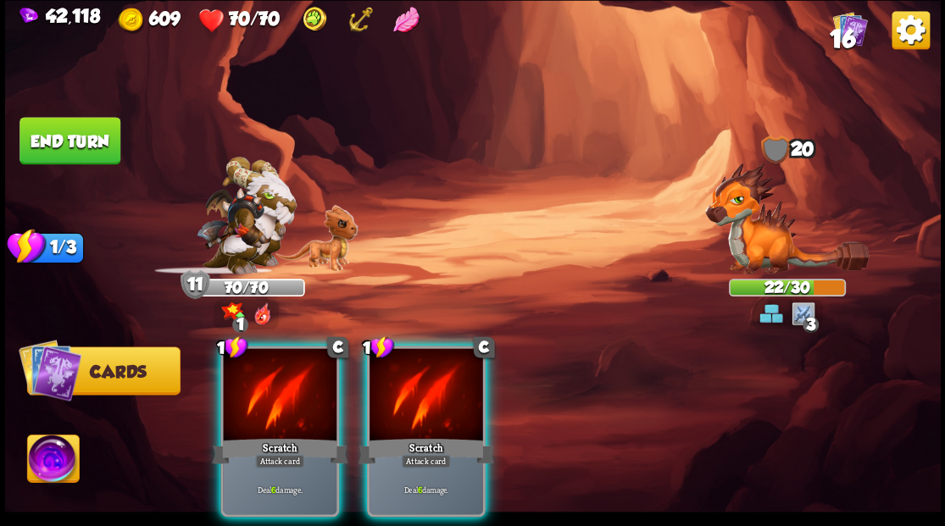
click at [274, 383] on div at bounding box center [280, 396] width 114 height 96
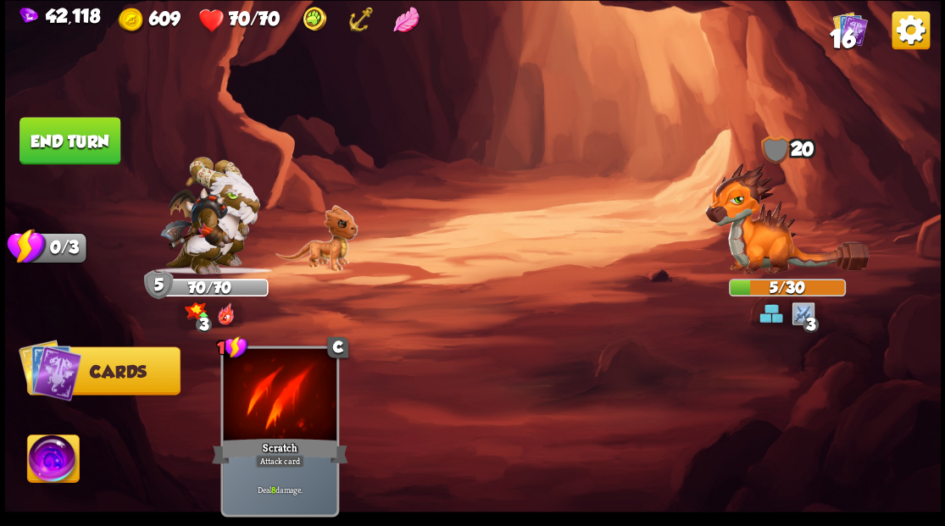
drag, startPoint x: 99, startPoint y: 125, endPoint x: 127, endPoint y: 124, distance: 28.0
click at [99, 124] on button "End turn" at bounding box center [69, 140] width 101 height 47
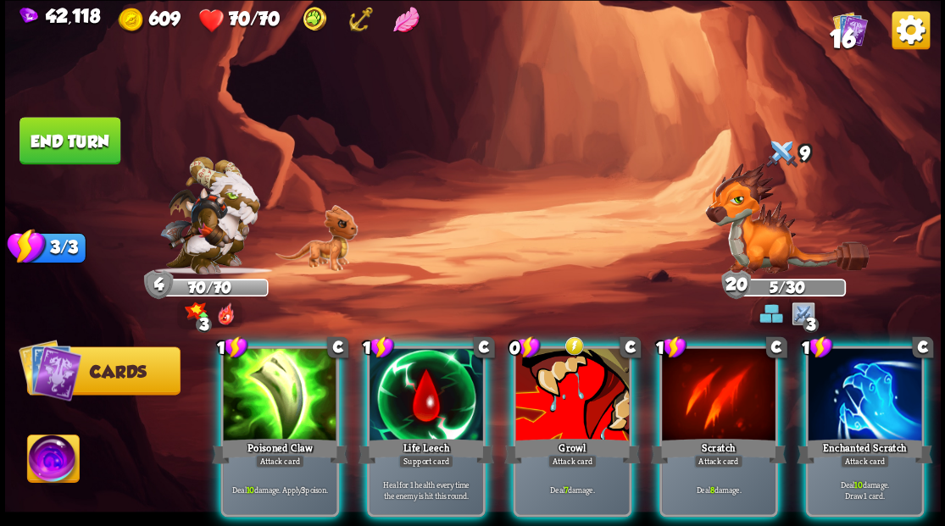
click at [437, 387] on div at bounding box center [426, 396] width 114 height 96
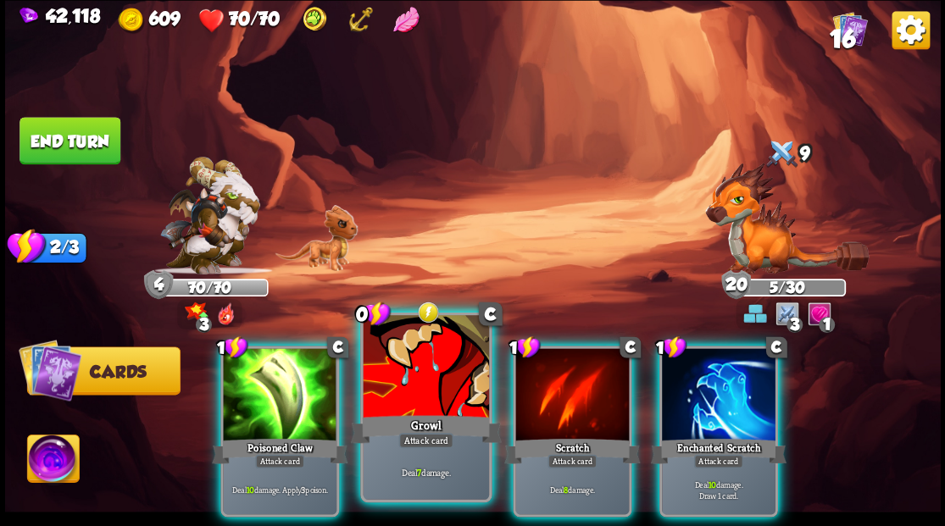
click at [436, 386] on div at bounding box center [425, 368] width 125 height 106
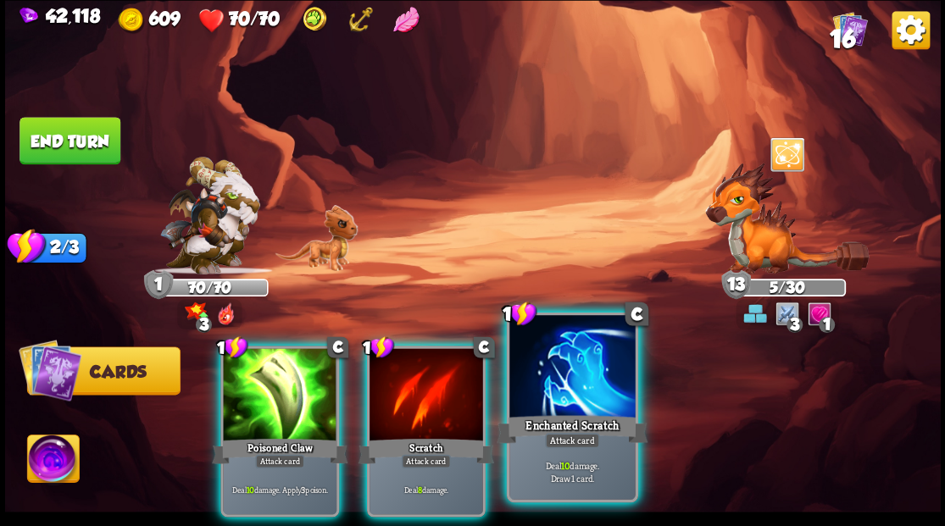
click at [540, 399] on div at bounding box center [571, 368] width 125 height 106
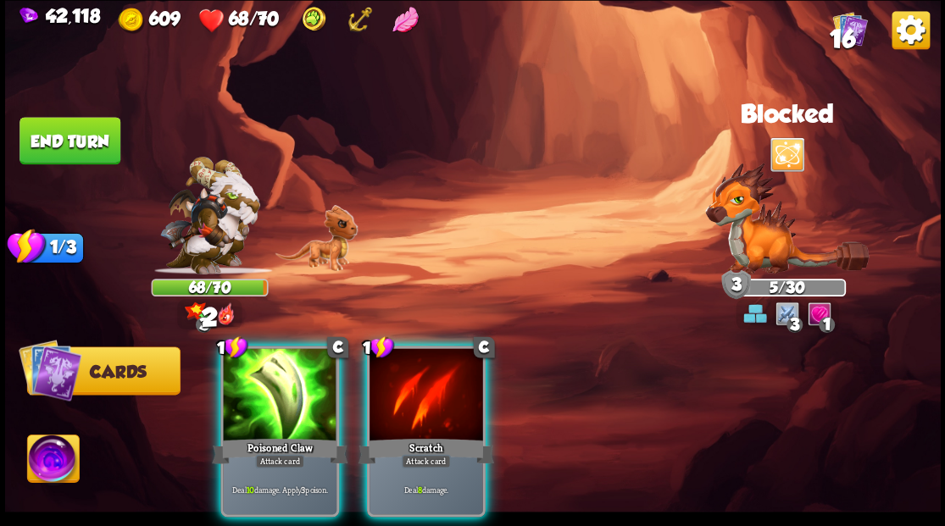
click at [131, 125] on img at bounding box center [473, 263] width 936 height 526
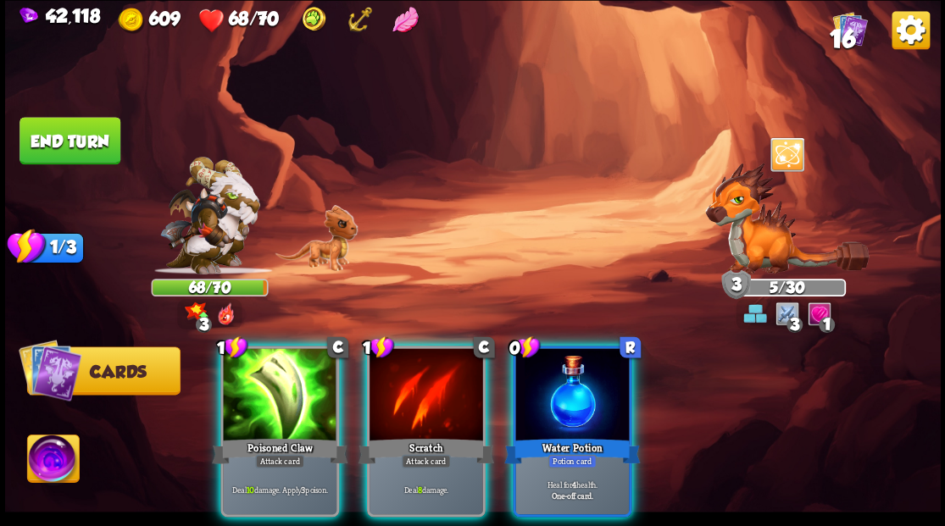
drag, startPoint x: 590, startPoint y: 419, endPoint x: 521, endPoint y: 378, distance: 79.8
click at [578, 436] on div "Water Potion" at bounding box center [572, 451] width 136 height 31
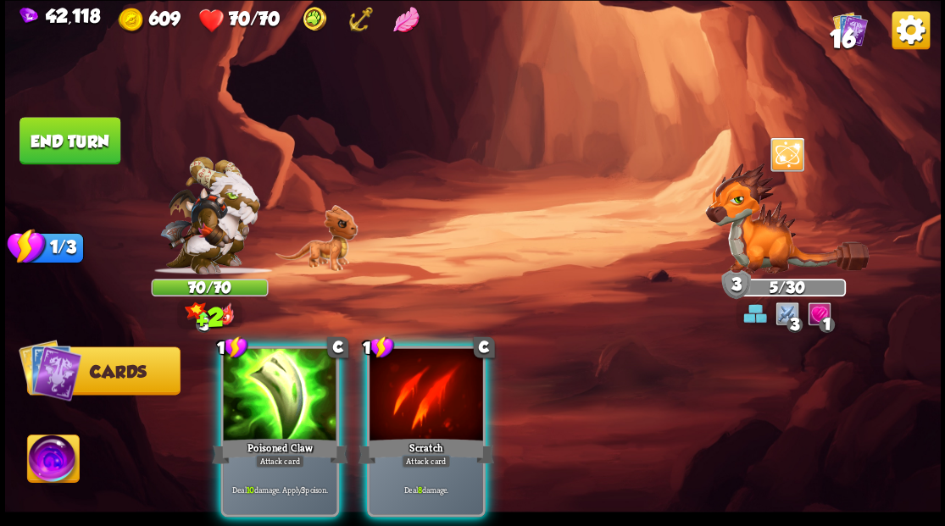
click at [58, 136] on button "End turn" at bounding box center [69, 140] width 101 height 47
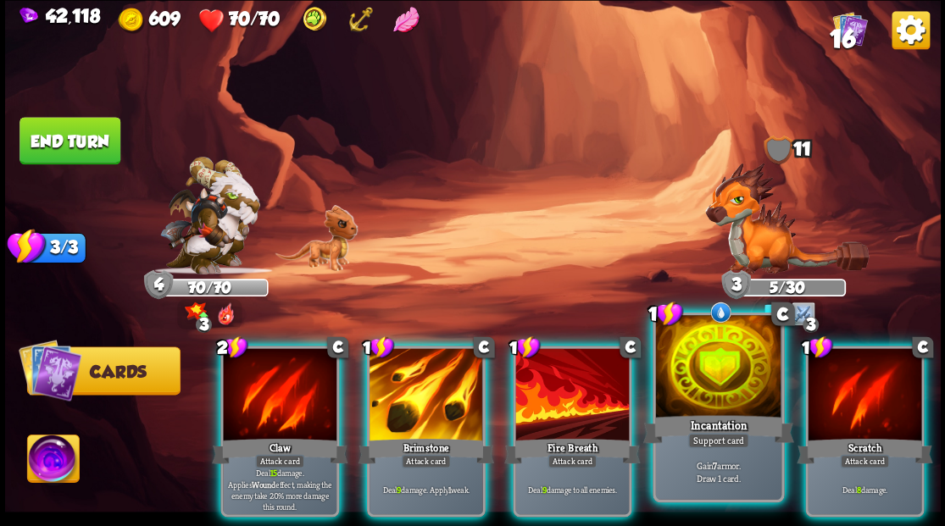
click at [691, 408] on div at bounding box center [717, 368] width 125 height 106
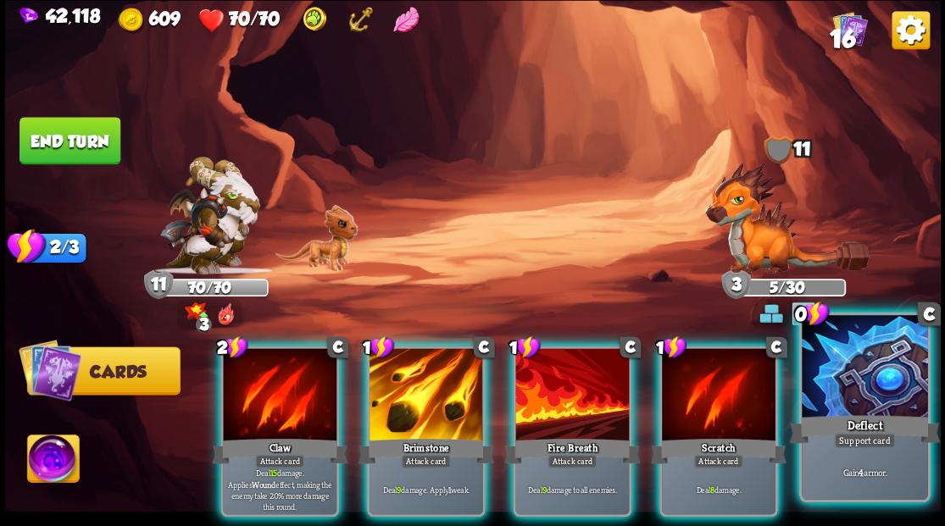
click at [843, 425] on div "Deflect" at bounding box center [864, 429] width 151 height 34
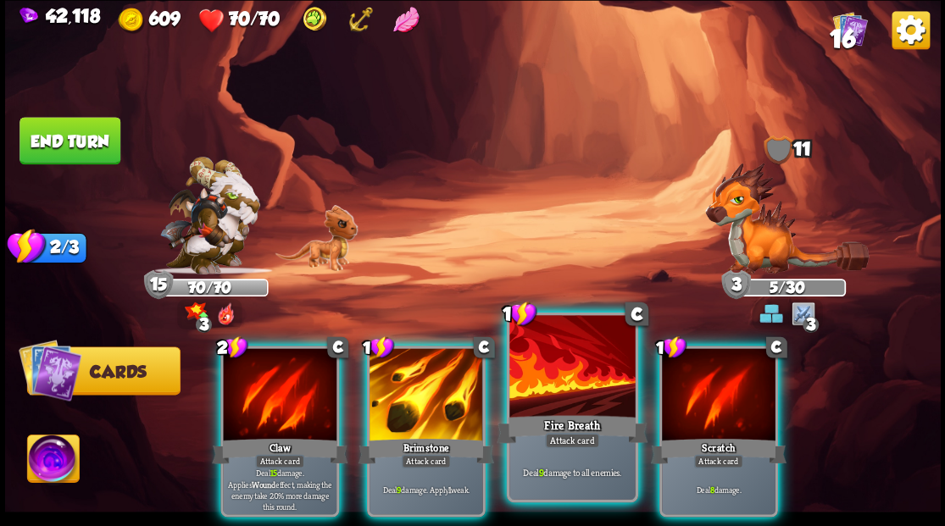
click at [542, 360] on div at bounding box center [571, 368] width 125 height 106
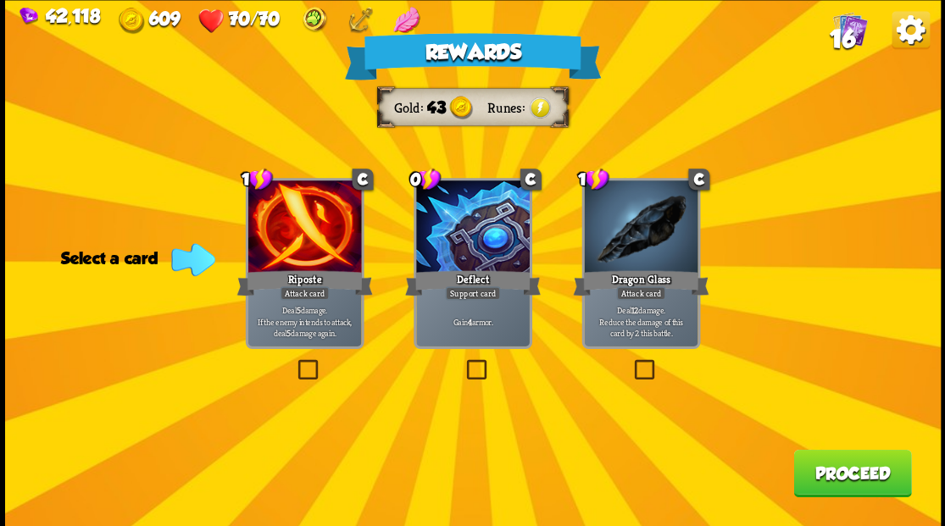
click at [838, 31] on span "16" at bounding box center [841, 38] width 25 height 29
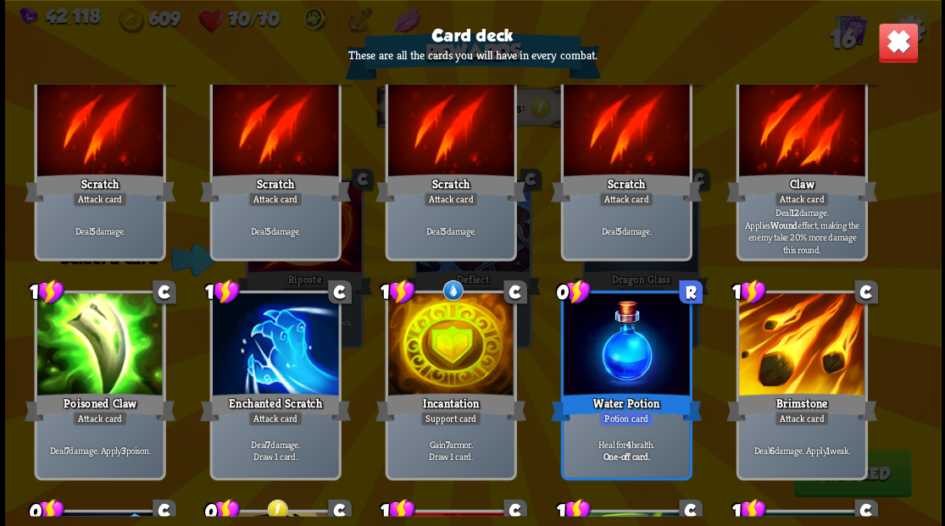
scroll to position [56, 0]
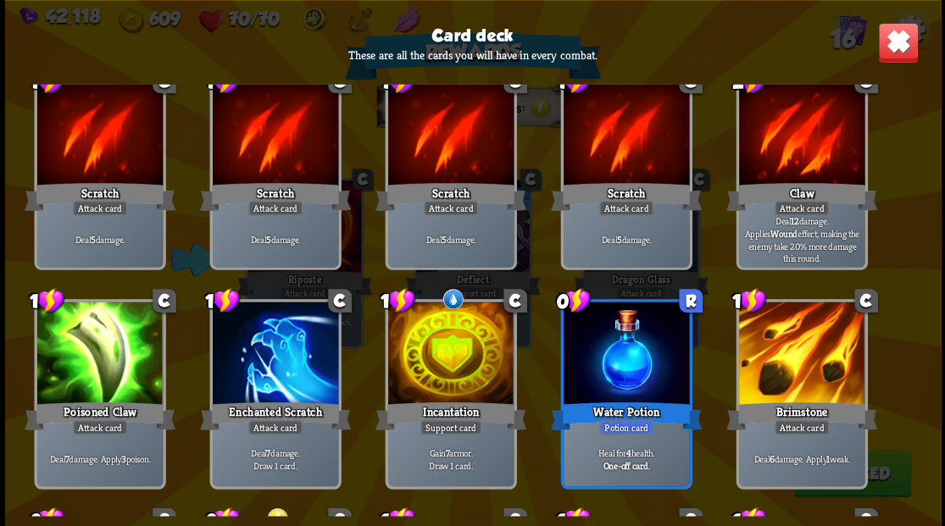
click at [895, 41] on img at bounding box center [897, 42] width 41 height 41
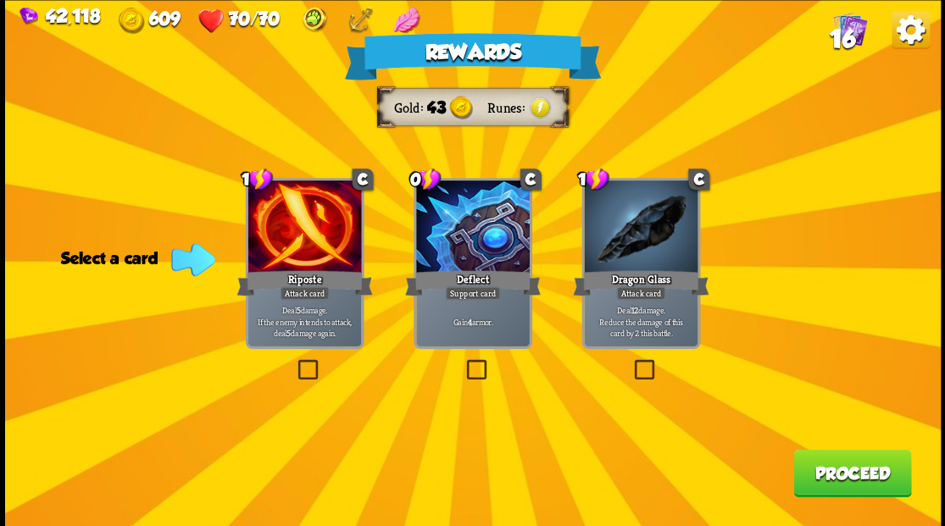
drag, startPoint x: 642, startPoint y: 366, endPoint x: 738, endPoint y: 397, distance: 100.5
click at [631, 362] on label at bounding box center [631, 362] width 0 height 0
click at [0, 0] on input "checkbox" at bounding box center [0, 0] width 0 height 0
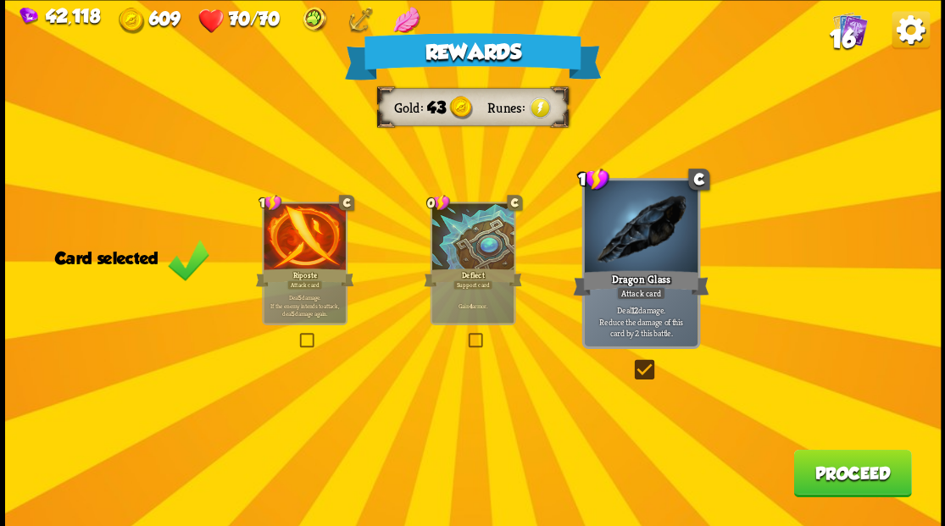
click at [839, 483] on button "Proceed" at bounding box center [852, 472] width 118 height 47
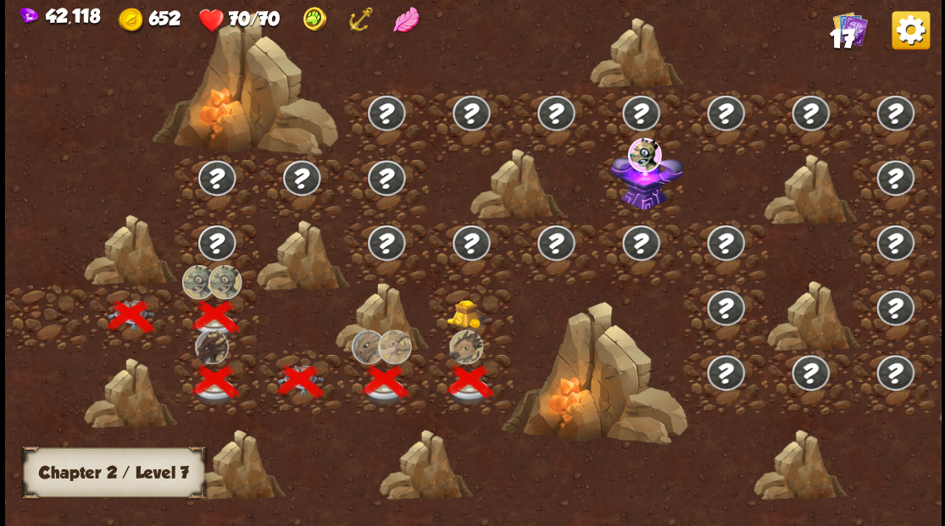
click at [467, 310] on img at bounding box center [469, 313] width 47 height 29
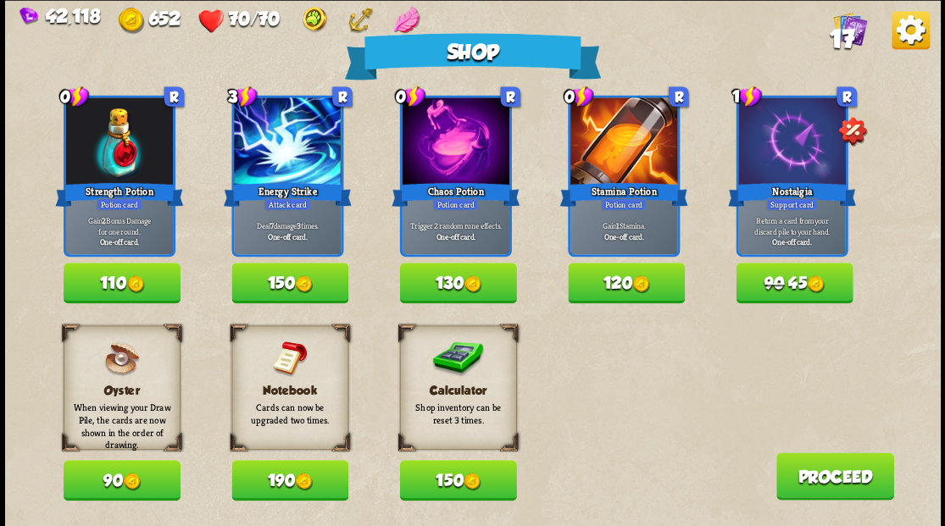
click at [446, 485] on button "150" at bounding box center [457, 480] width 117 height 41
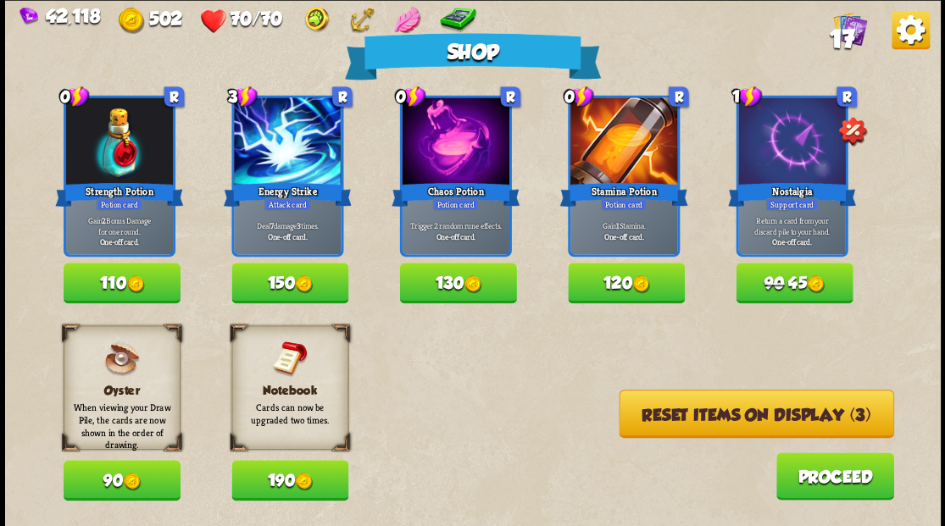
click at [776, 417] on button "Reset items on display (3)" at bounding box center [756, 414] width 275 height 48
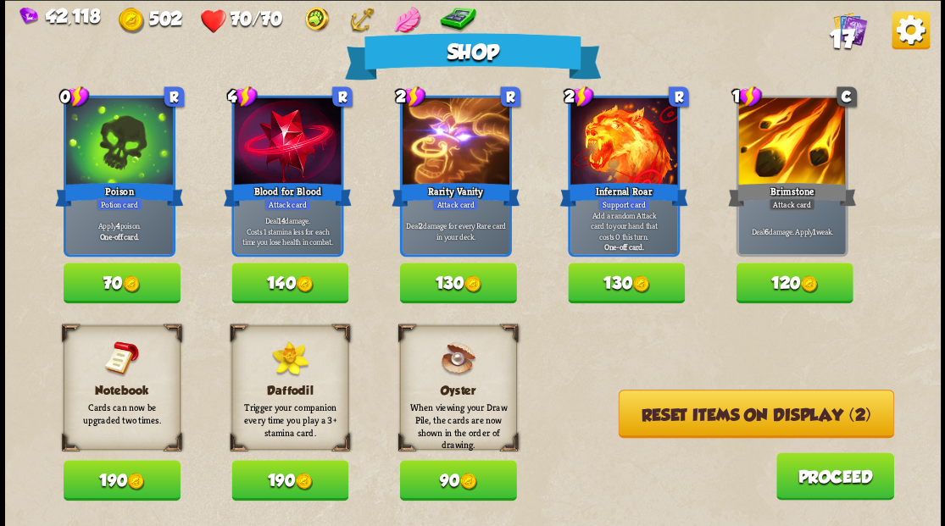
click at [706, 417] on button "Reset items on display (2)" at bounding box center [755, 414] width 275 height 48
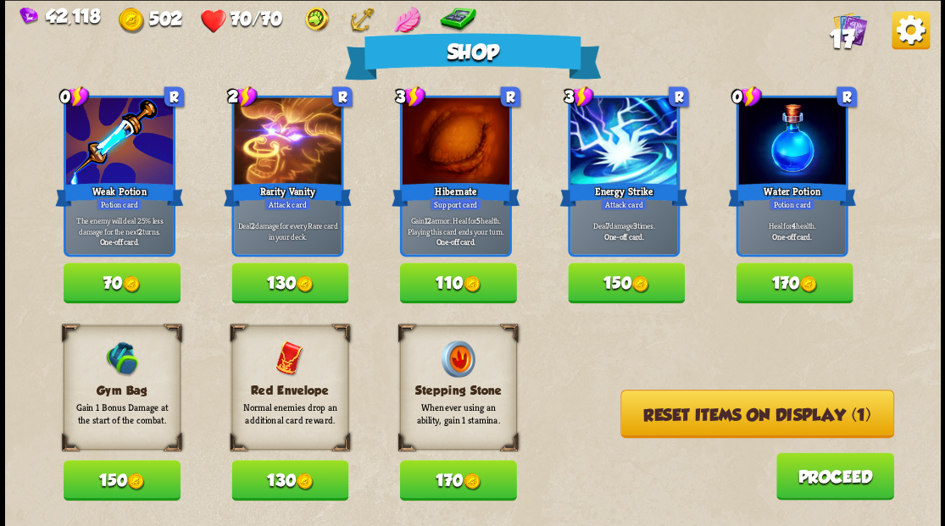
click at [701, 421] on button "Reset items on display (1)" at bounding box center [757, 414] width 274 height 48
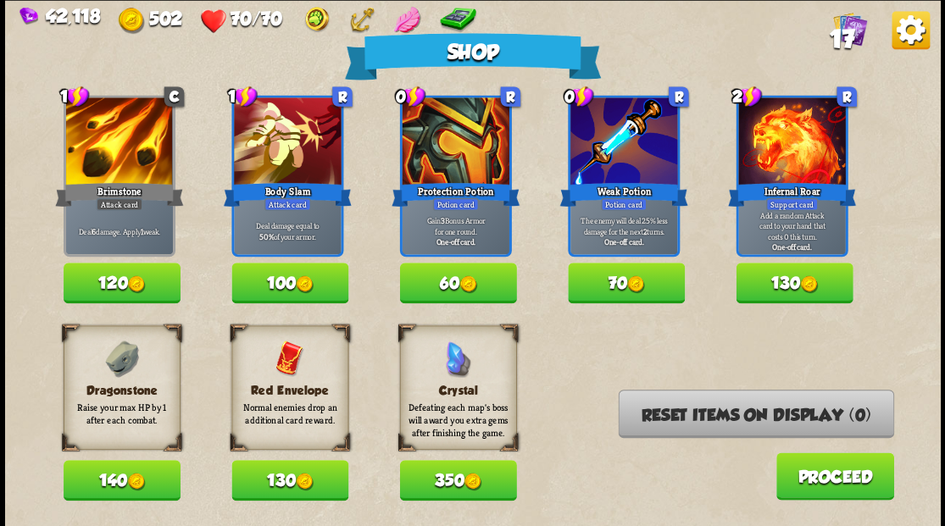
click at [95, 501] on div "Shop 1 C Brimstone Attack card Deal 6 damage. Apply 1 weak. 120 1 R Body Slam A…" at bounding box center [473, 263] width 936 height 526
click at [95, 478] on button "140" at bounding box center [122, 480] width 117 height 41
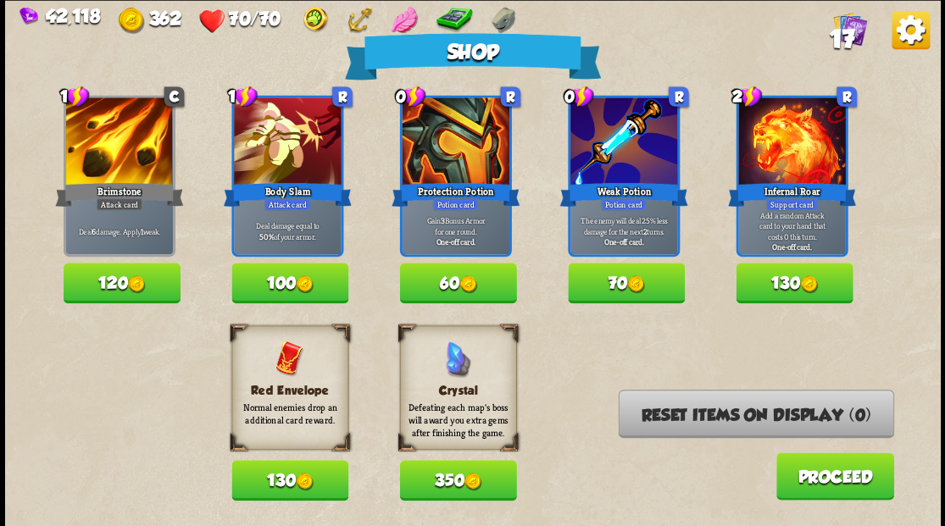
click at [286, 483] on button "130" at bounding box center [289, 480] width 117 height 41
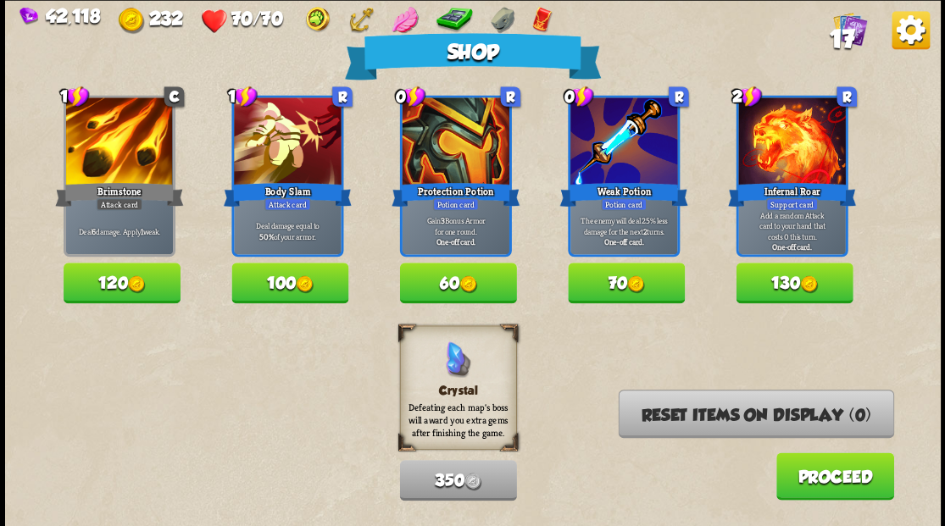
click at [829, 477] on button "Proceed" at bounding box center [834, 476] width 118 height 47
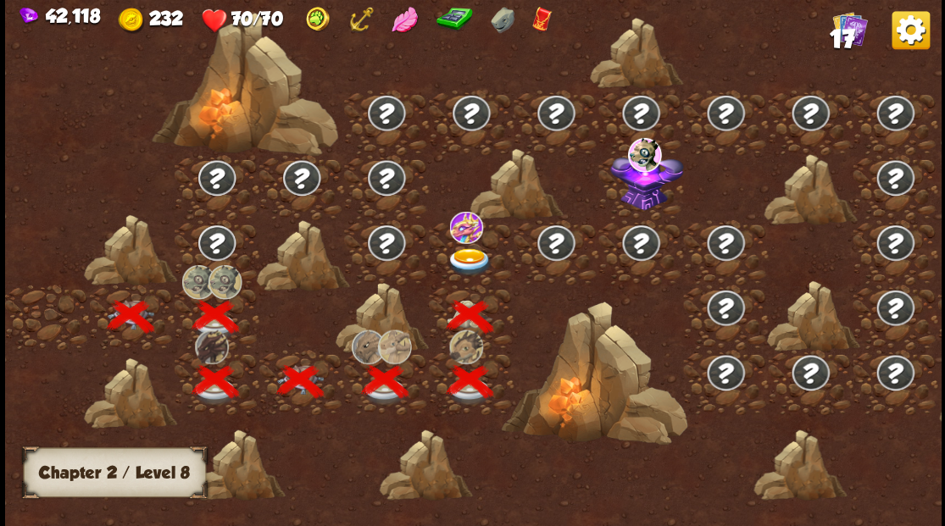
click at [468, 254] on img at bounding box center [469, 261] width 47 height 28
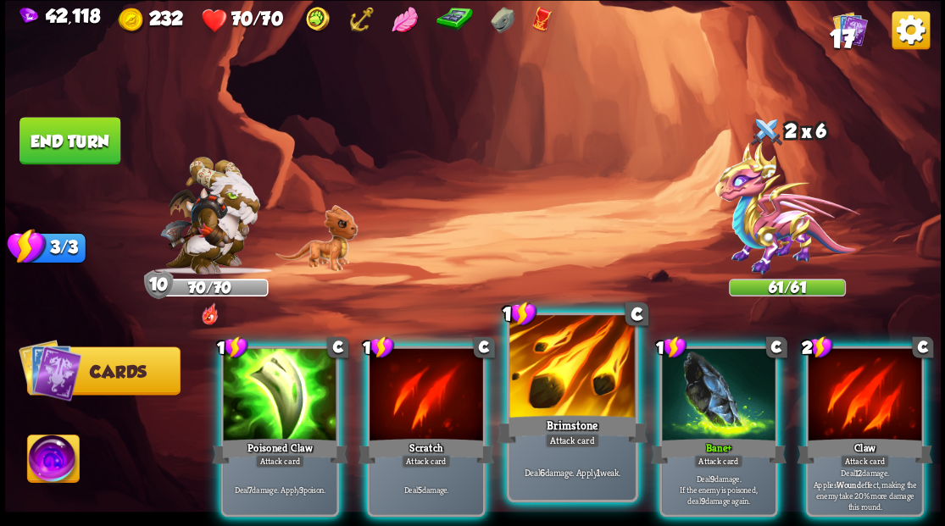
click at [532, 345] on div at bounding box center [571, 368] width 125 height 106
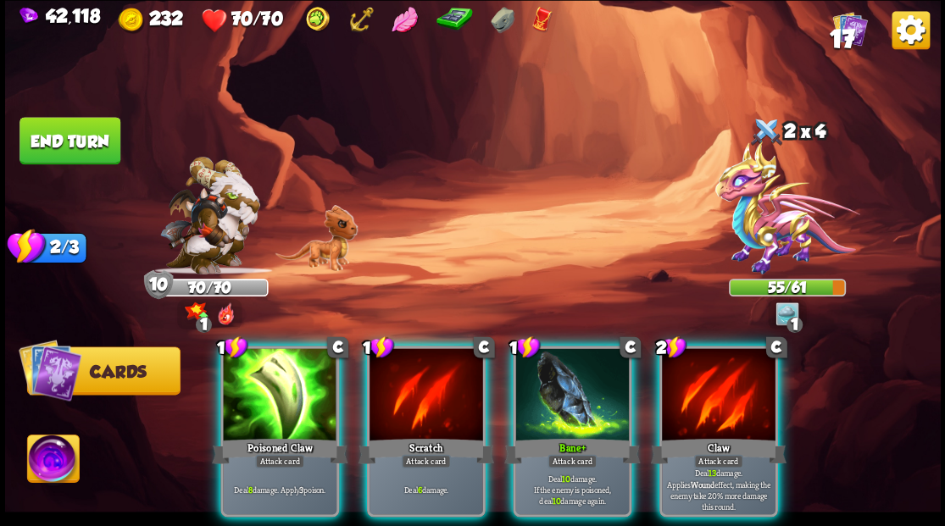
click at [250, 378] on div at bounding box center [280, 396] width 114 height 96
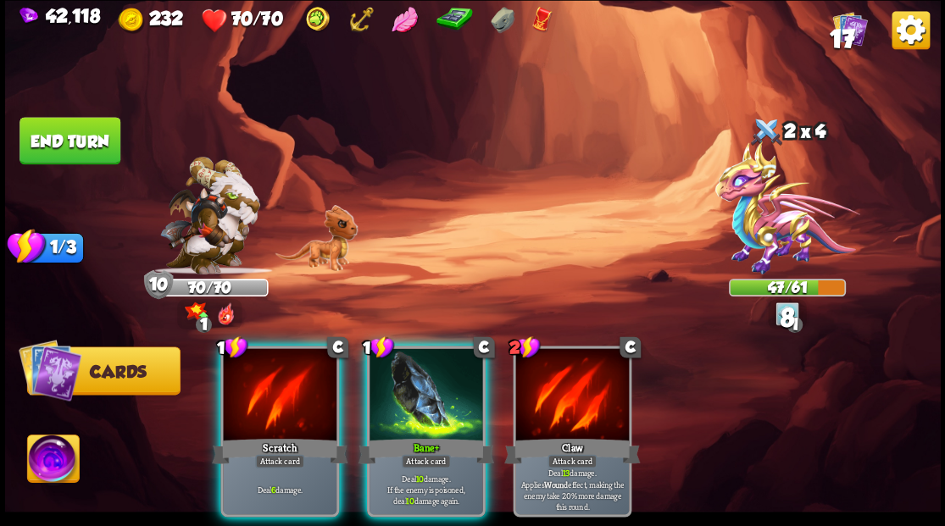
drag, startPoint x: 419, startPoint y: 381, endPoint x: 414, endPoint y: 368, distance: 14.2
click at [419, 381] on div at bounding box center [426, 396] width 114 height 96
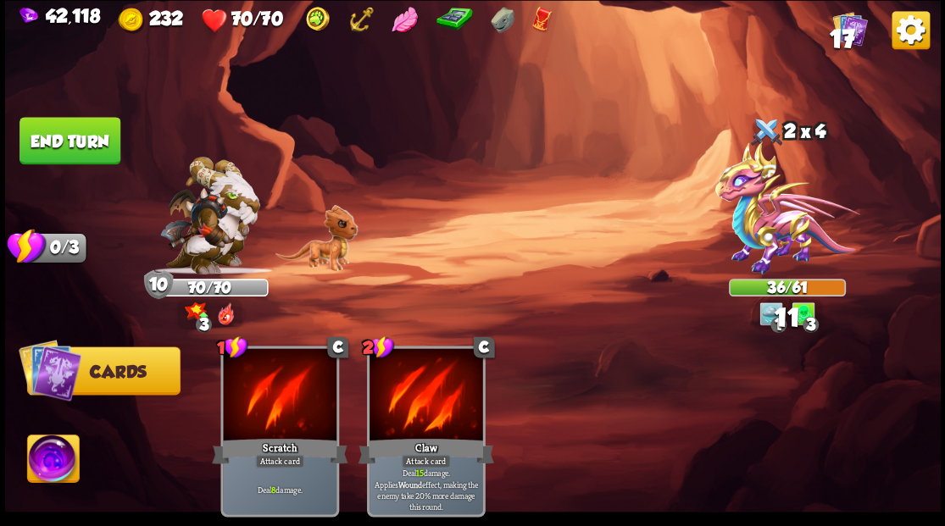
click at [87, 136] on button "End turn" at bounding box center [69, 140] width 101 height 47
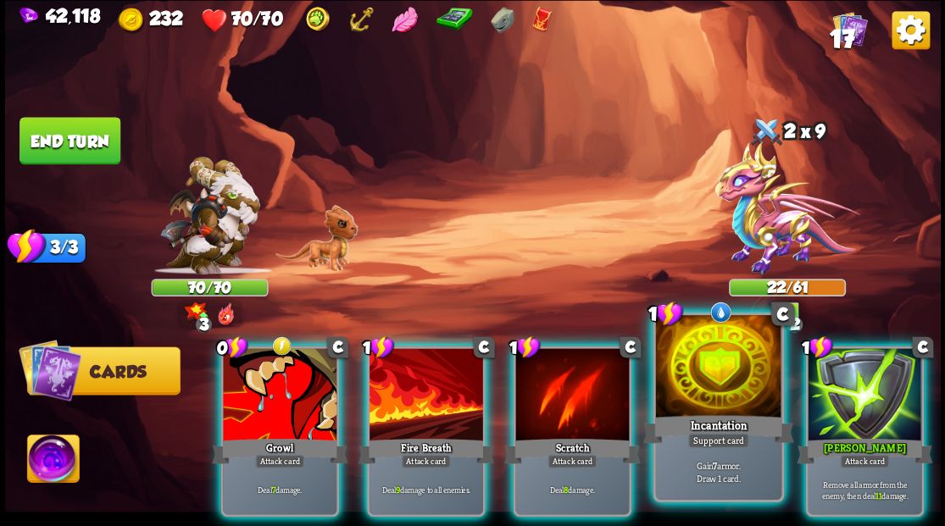
click at [733, 409] on div at bounding box center [717, 368] width 125 height 106
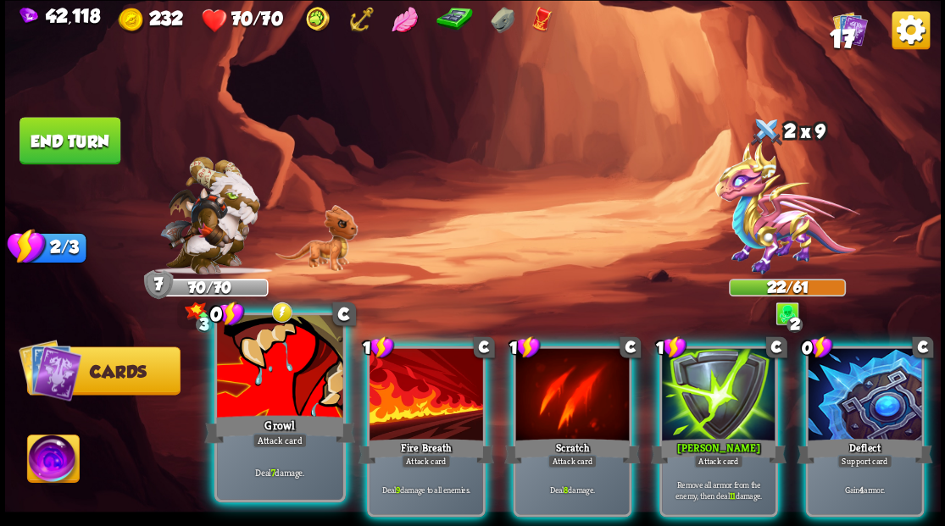
click at [254, 397] on div at bounding box center [279, 368] width 125 height 106
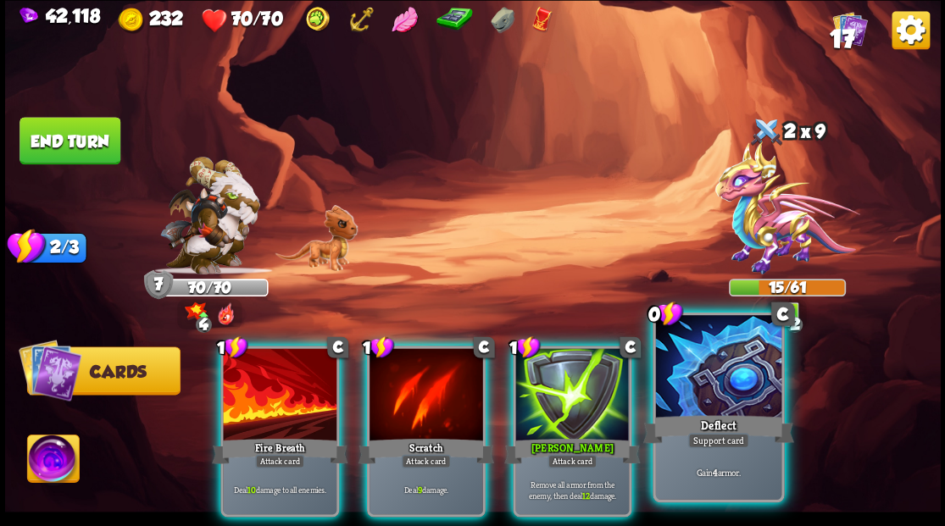
click at [718, 396] on div at bounding box center [717, 368] width 125 height 106
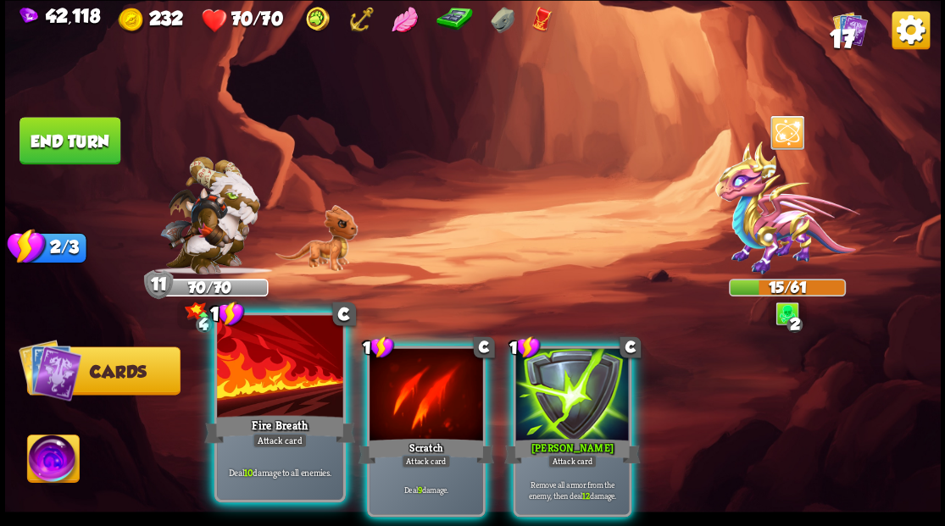
click at [253, 398] on div at bounding box center [279, 368] width 125 height 106
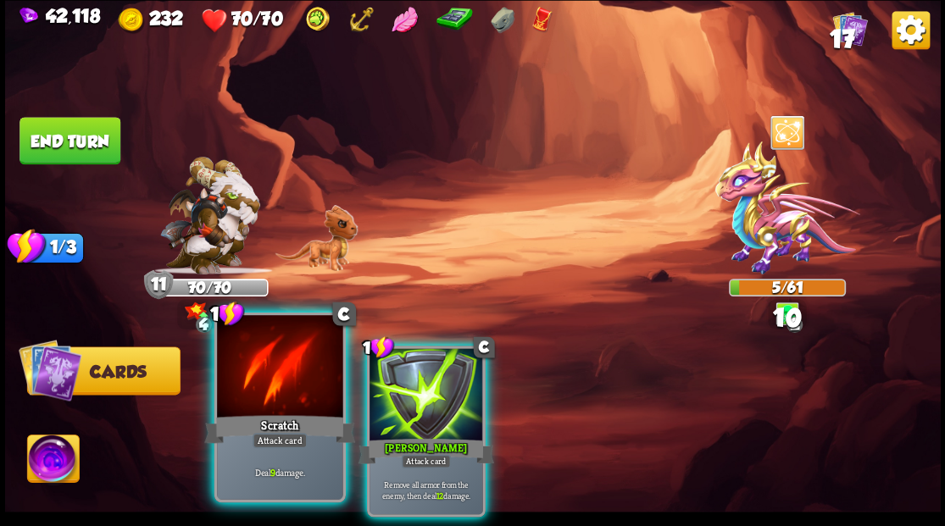
click at [253, 395] on div at bounding box center [279, 368] width 125 height 106
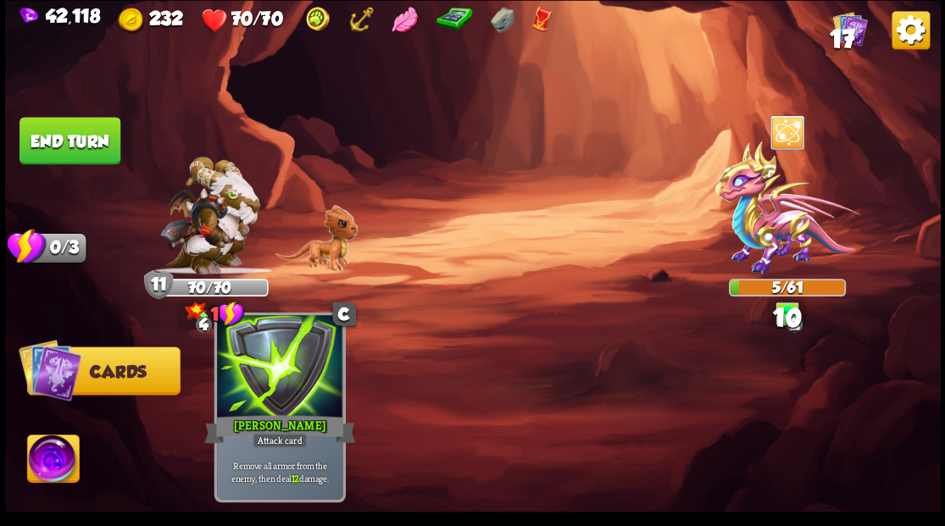
click at [254, 395] on div at bounding box center [279, 368] width 125 height 106
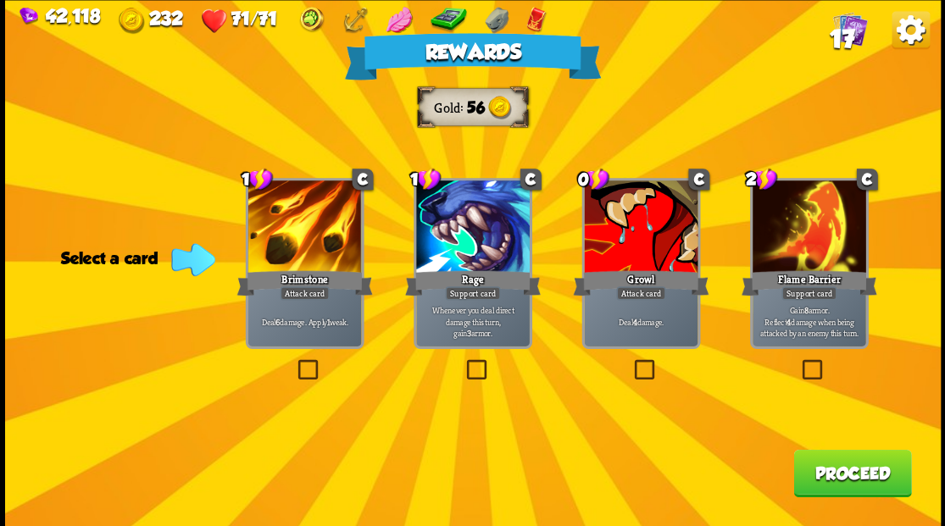
click at [848, 25] on span "17" at bounding box center [841, 38] width 25 height 29
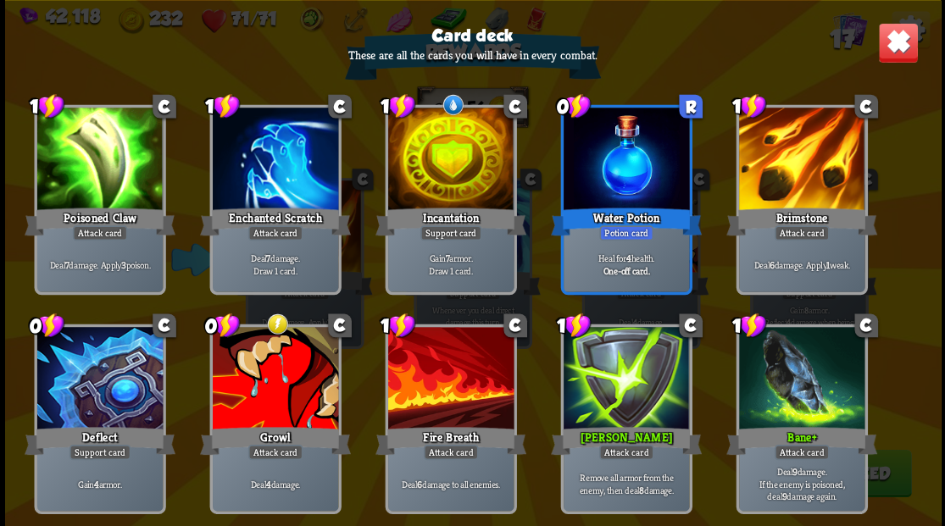
scroll to position [282, 0]
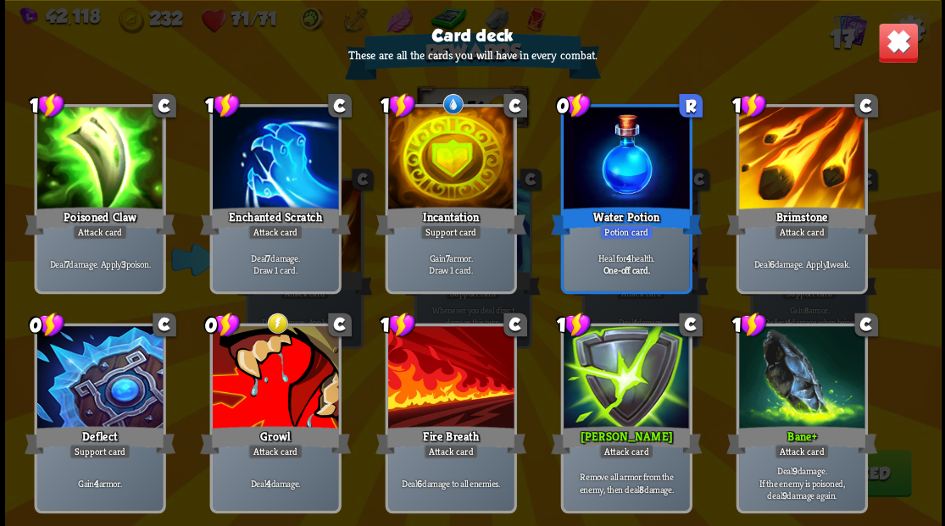
click at [882, 46] on img at bounding box center [897, 42] width 41 height 41
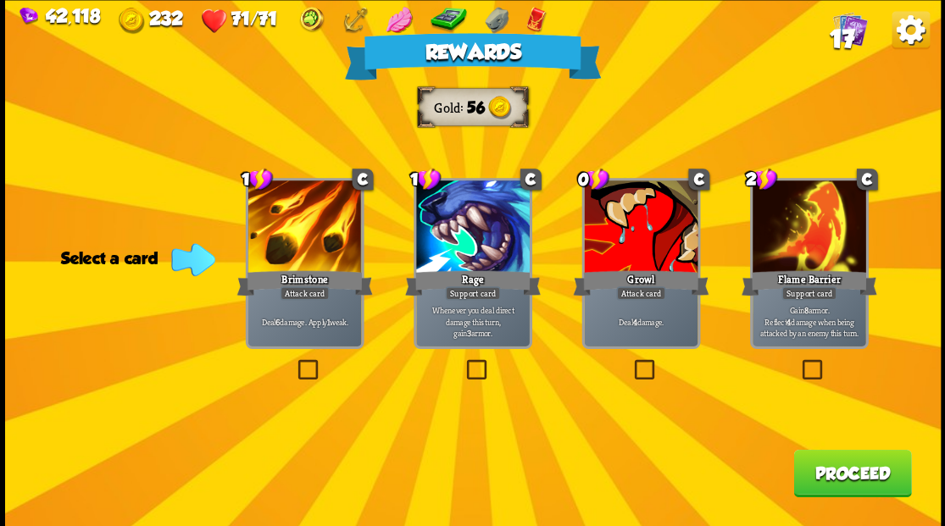
click at [838, 474] on button "Proceed" at bounding box center [852, 472] width 118 height 47
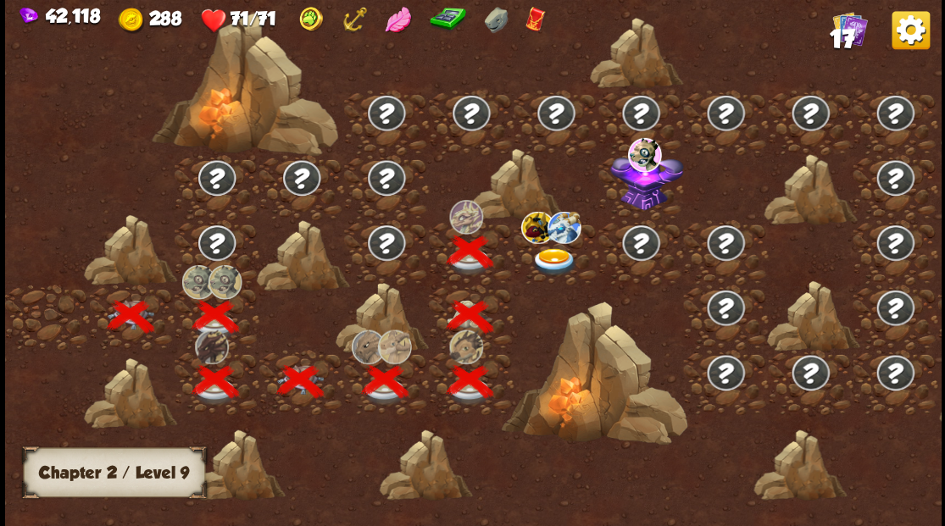
click at [546, 251] on img at bounding box center [554, 261] width 47 height 28
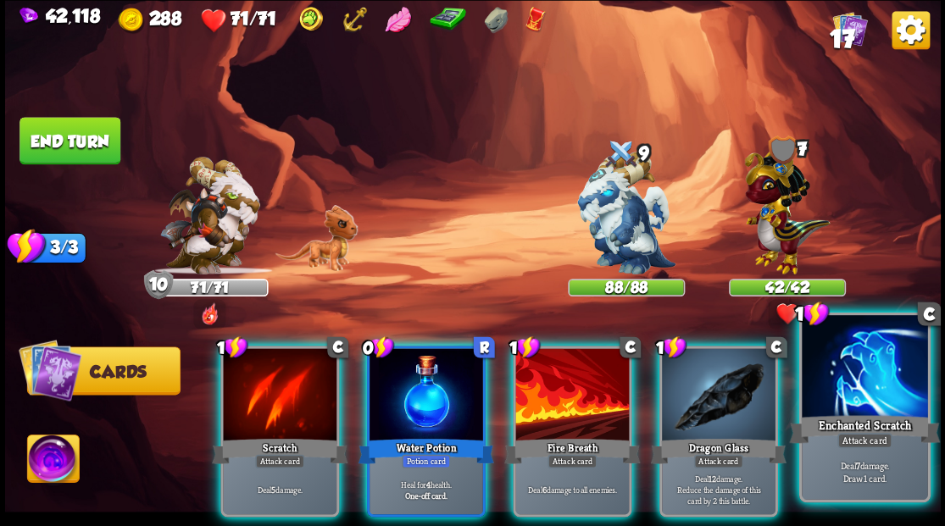
click at [874, 388] on div at bounding box center [864, 368] width 125 height 106
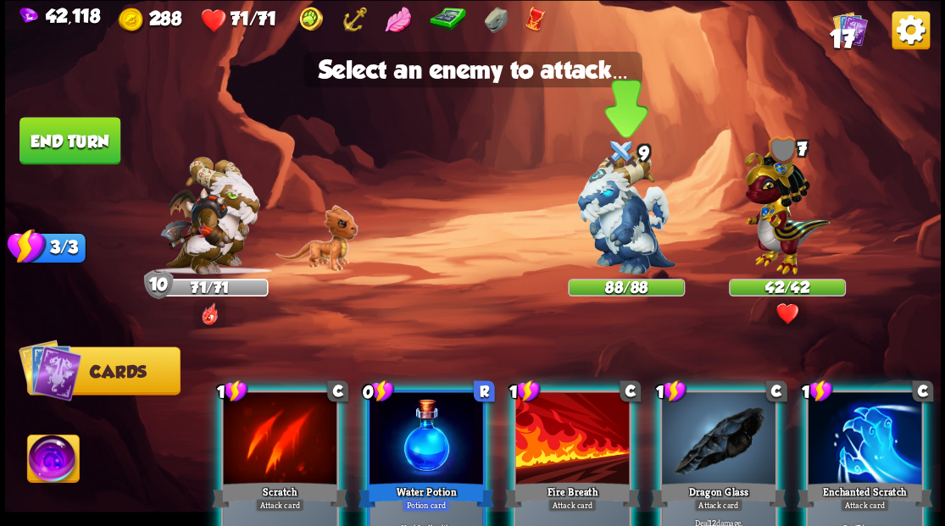
click at [616, 227] on img at bounding box center [626, 213] width 98 height 123
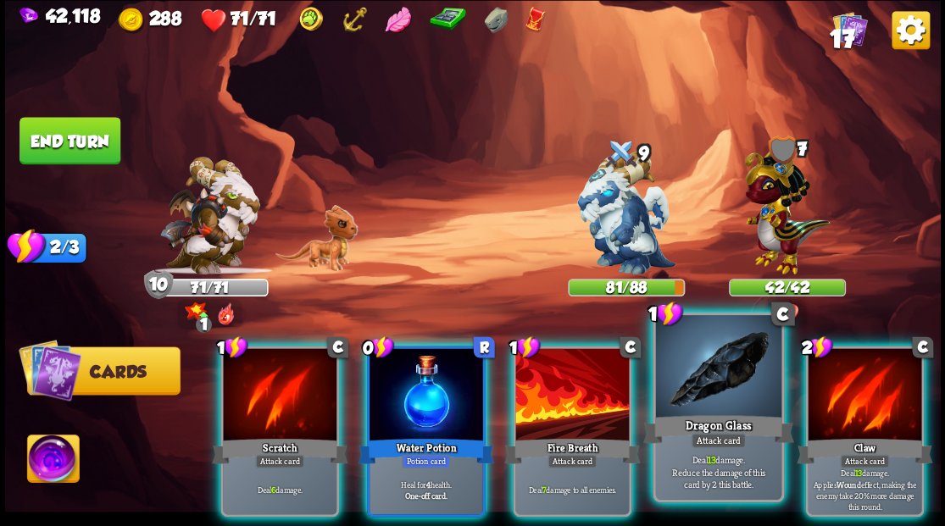
drag, startPoint x: 714, startPoint y: 397, endPoint x: 685, endPoint y: 387, distance: 30.3
click at [714, 400] on div at bounding box center [717, 368] width 125 height 106
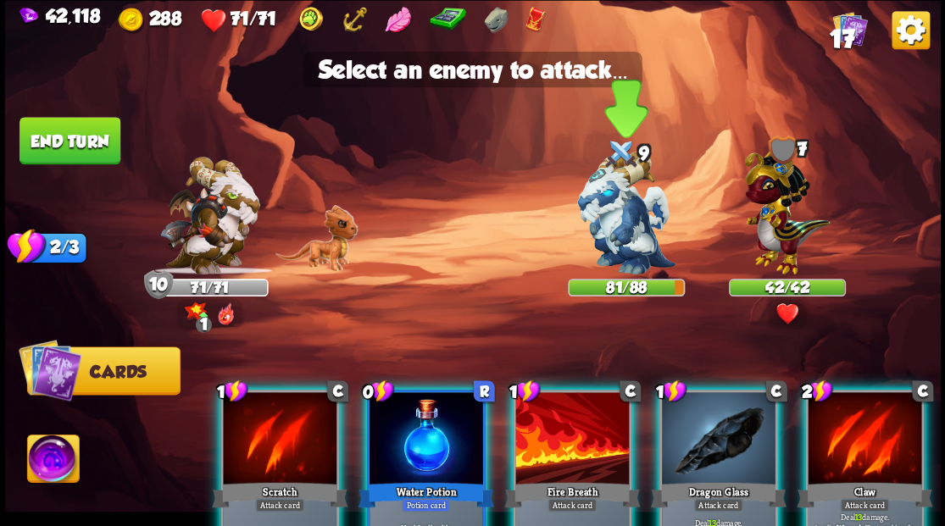
click at [625, 246] on img at bounding box center [626, 213] width 98 height 123
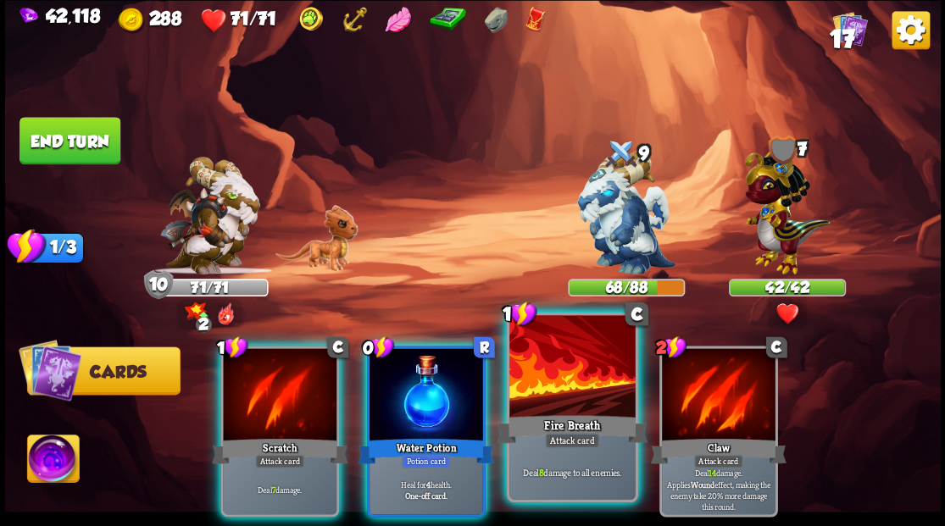
click at [550, 408] on div at bounding box center [571, 368] width 125 height 106
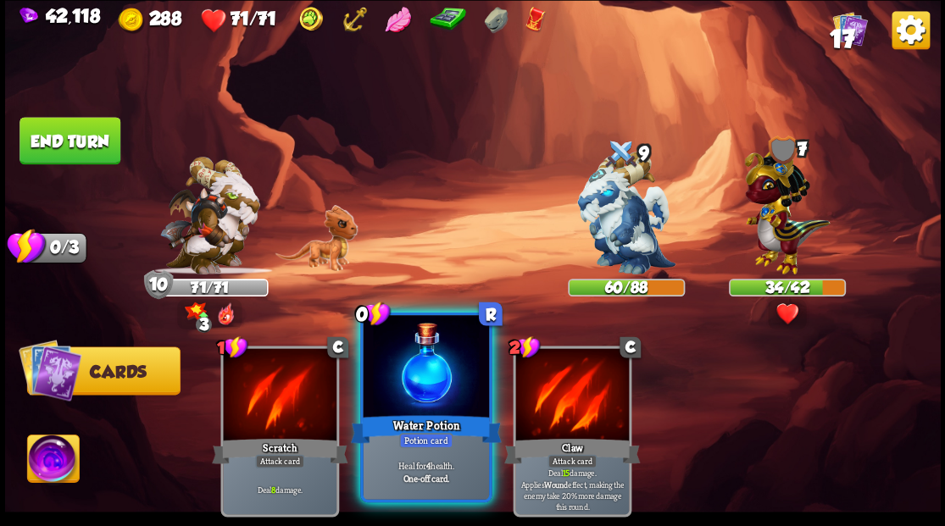
click at [420, 426] on div "Water Potion" at bounding box center [425, 429] width 151 height 34
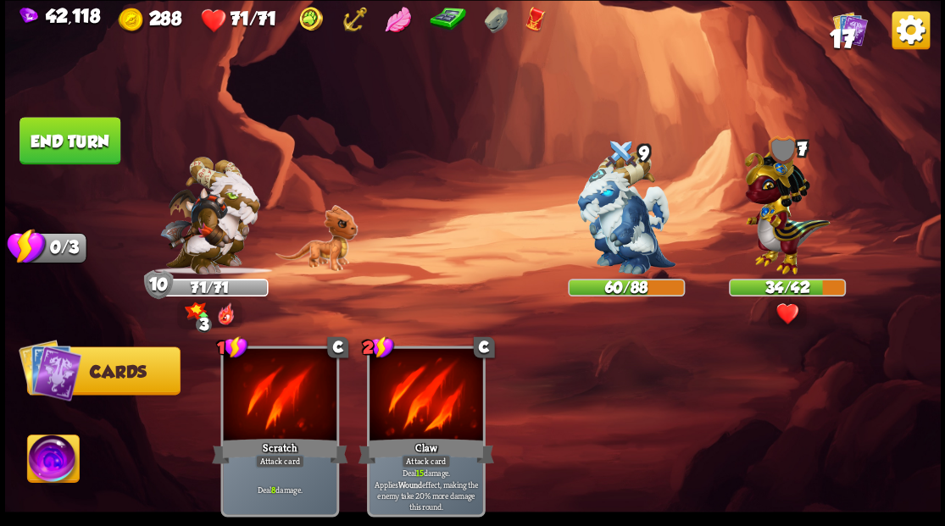
click at [55, 131] on button "End turn" at bounding box center [69, 140] width 101 height 47
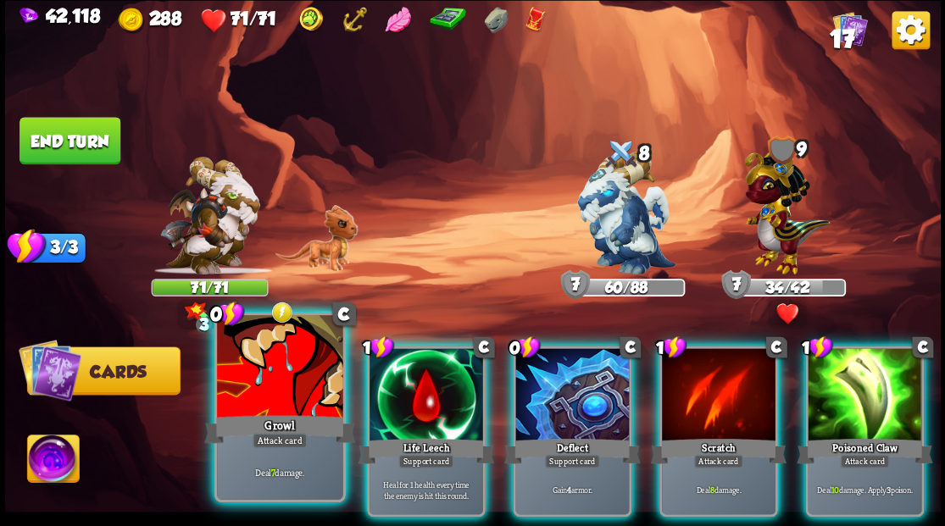
click at [264, 386] on div at bounding box center [279, 368] width 125 height 106
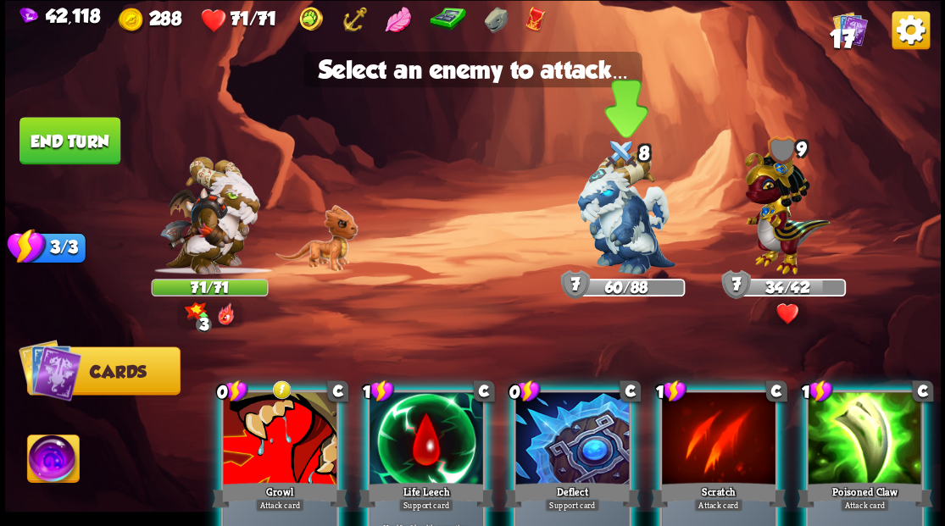
click at [614, 244] on img at bounding box center [626, 213] width 98 height 123
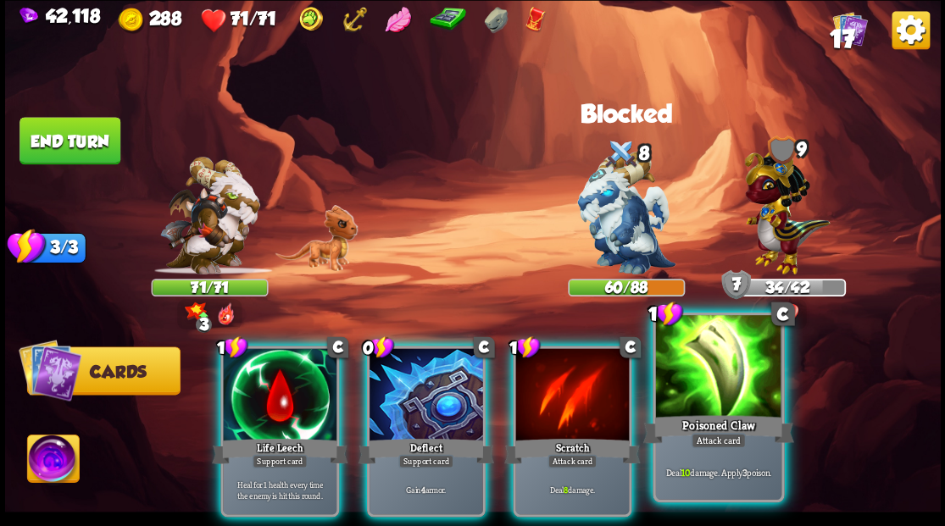
drag, startPoint x: 711, startPoint y: 366, endPoint x: 675, endPoint y: 325, distance: 54.1
click at [710, 363] on div at bounding box center [717, 368] width 125 height 106
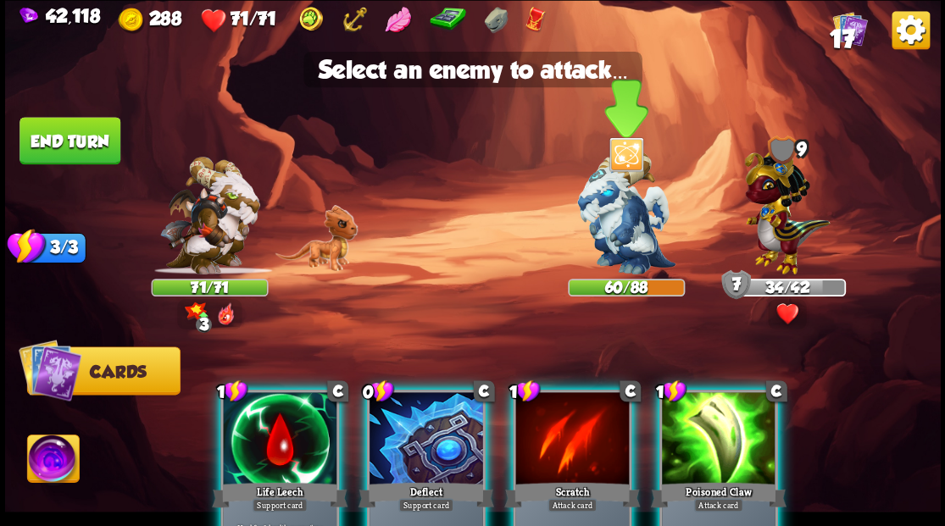
click at [626, 223] on img at bounding box center [626, 213] width 98 height 123
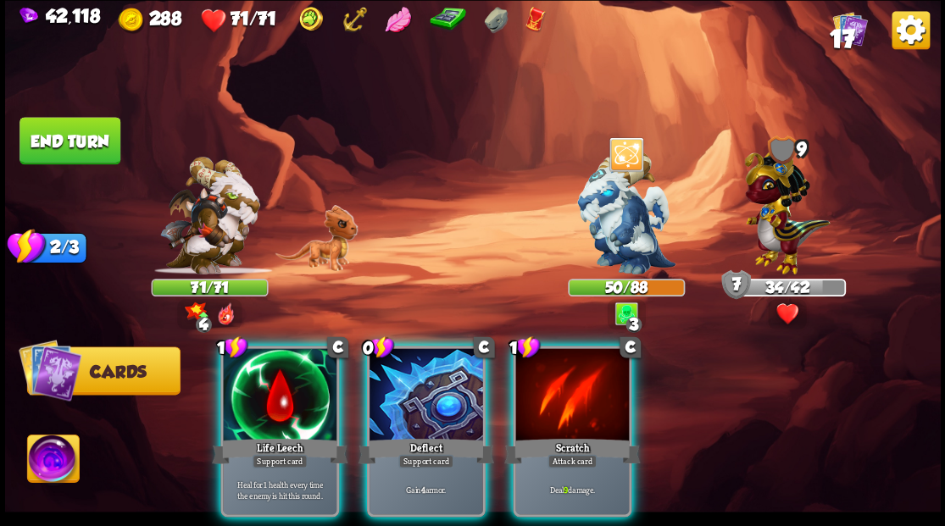
drag, startPoint x: 591, startPoint y: 405, endPoint x: 612, endPoint y: 310, distance: 97.3
click at [591, 398] on div at bounding box center [572, 396] width 114 height 96
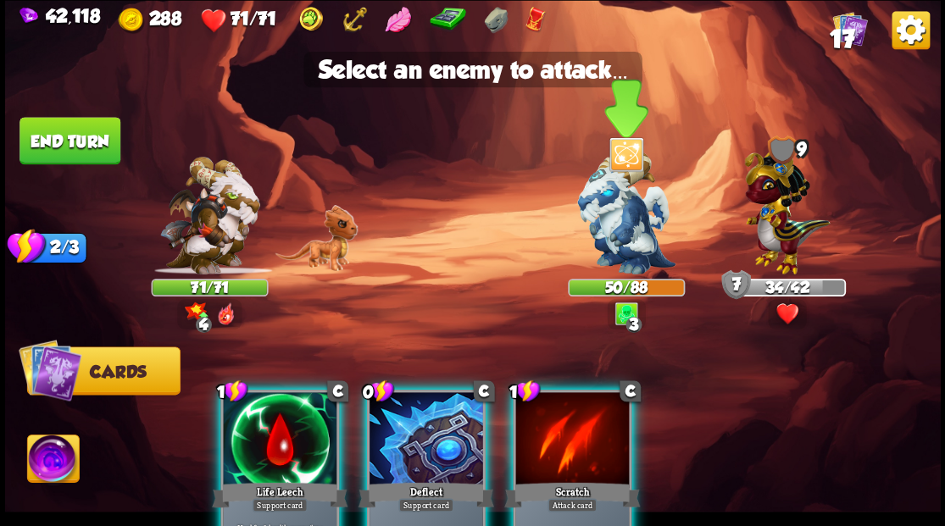
click at [627, 220] on img at bounding box center [626, 213] width 98 height 123
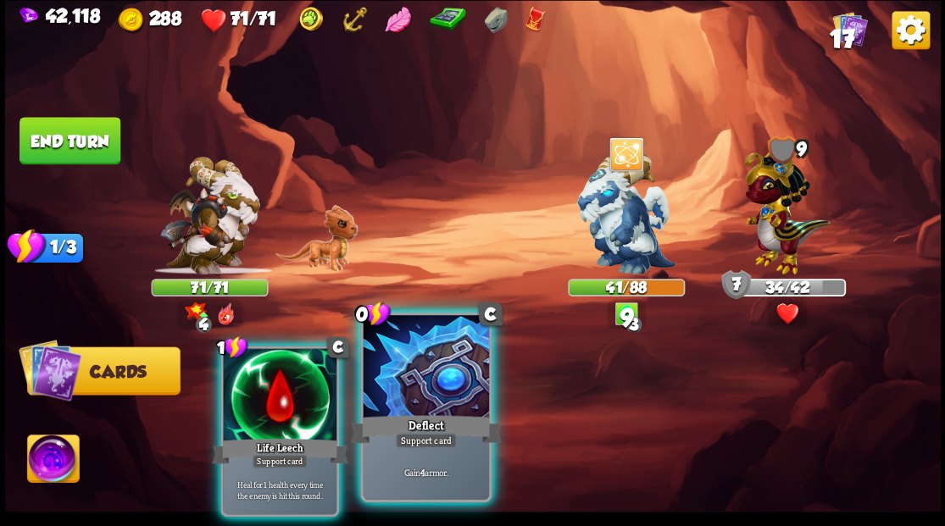
click at [436, 392] on div at bounding box center [425, 368] width 125 height 106
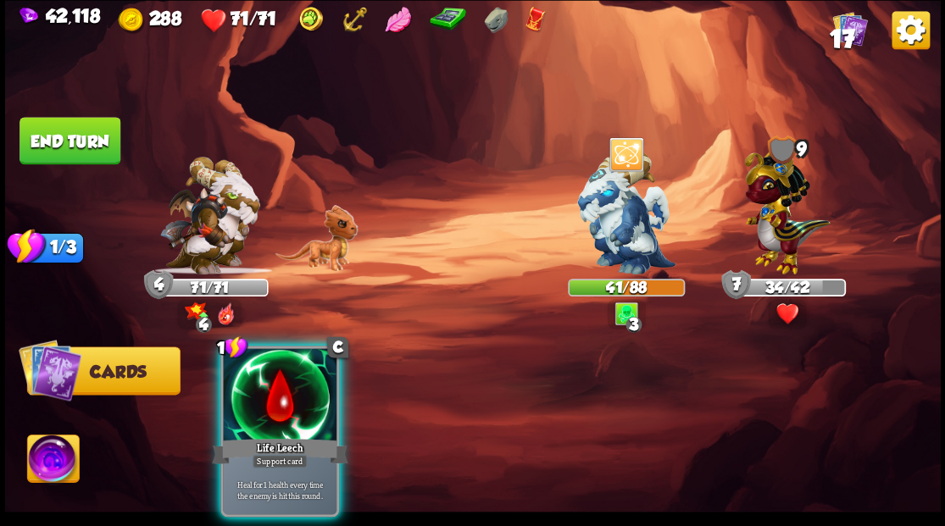
drag, startPoint x: 292, startPoint y: 408, endPoint x: 140, endPoint y: 281, distance: 198.6
click at [266, 374] on div at bounding box center [280, 396] width 114 height 96
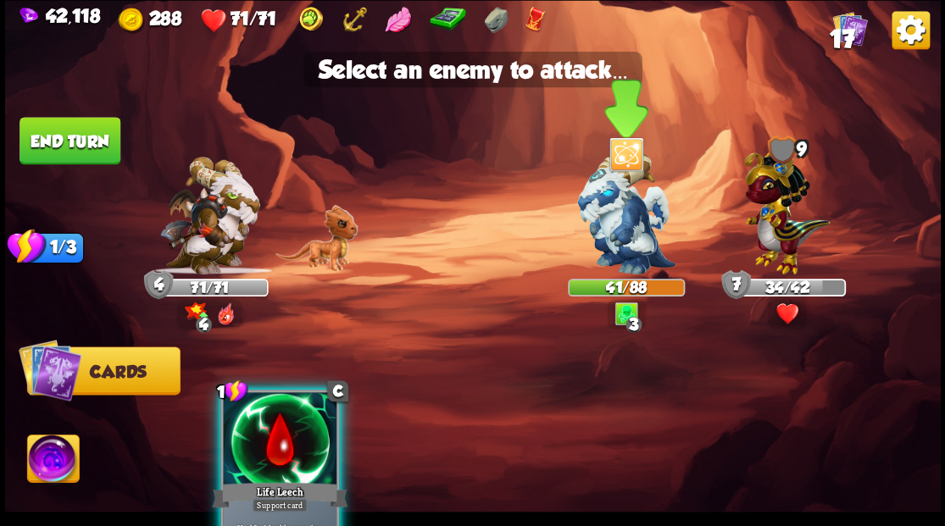
click at [640, 234] on img at bounding box center [626, 213] width 98 height 123
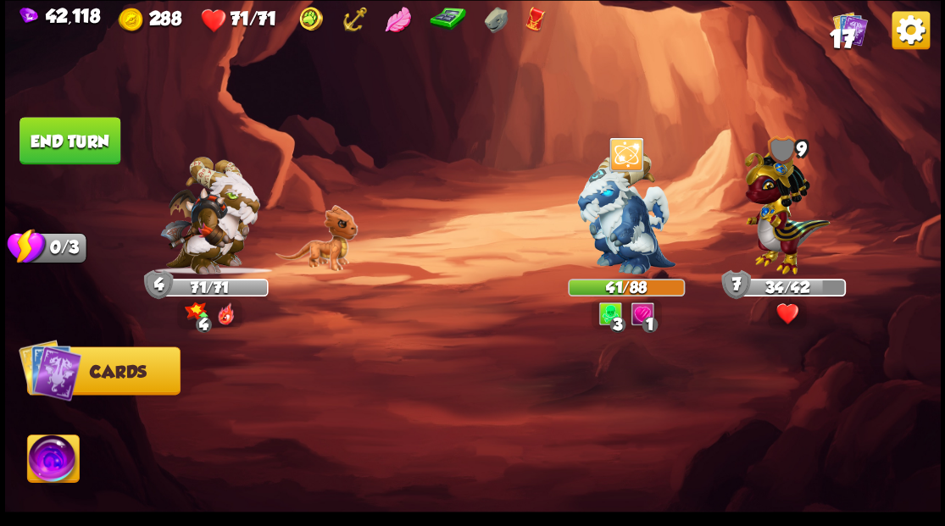
click at [83, 145] on button "End turn" at bounding box center [69, 140] width 101 height 47
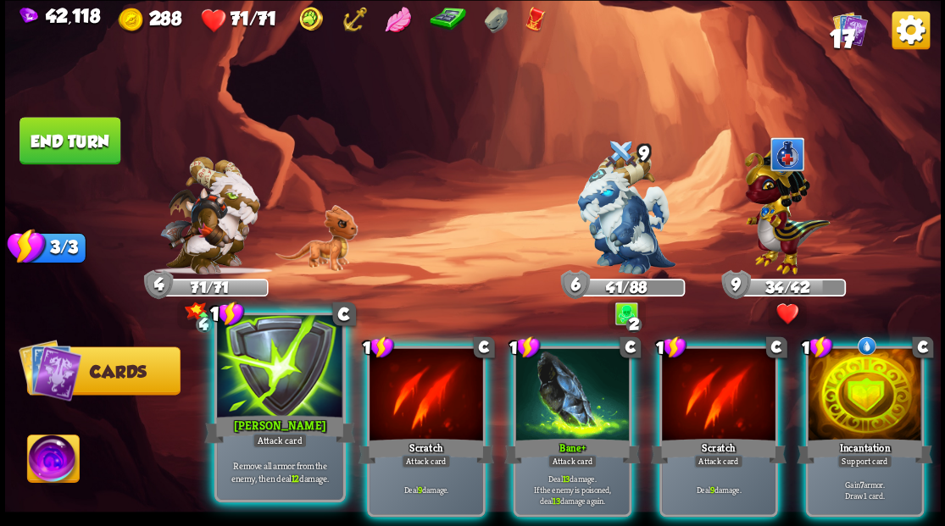
click at [259, 392] on div at bounding box center [279, 368] width 125 height 106
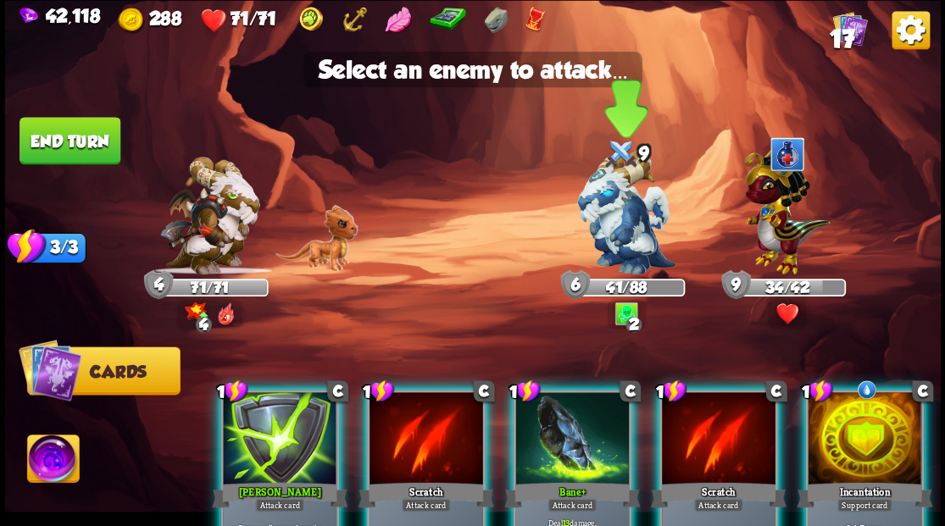
click at [612, 232] on img at bounding box center [626, 213] width 98 height 123
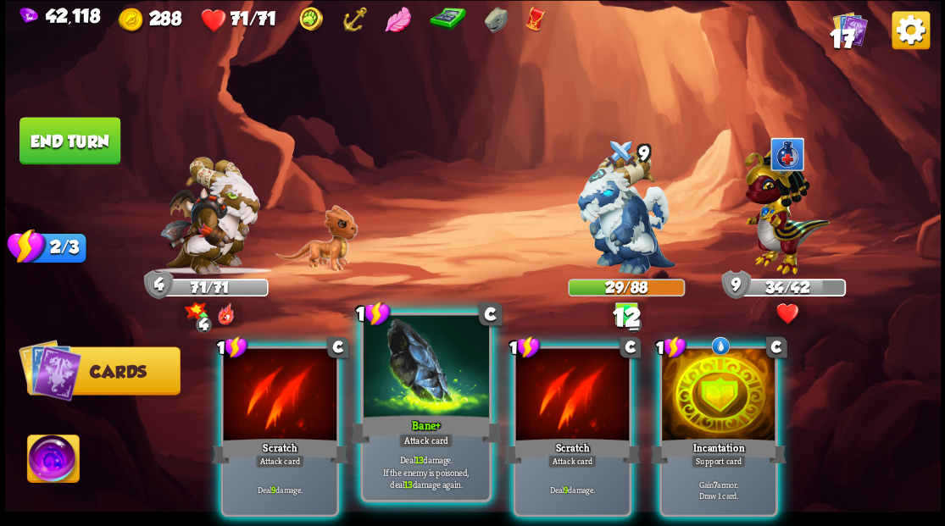
click at [397, 379] on div at bounding box center [425, 368] width 125 height 106
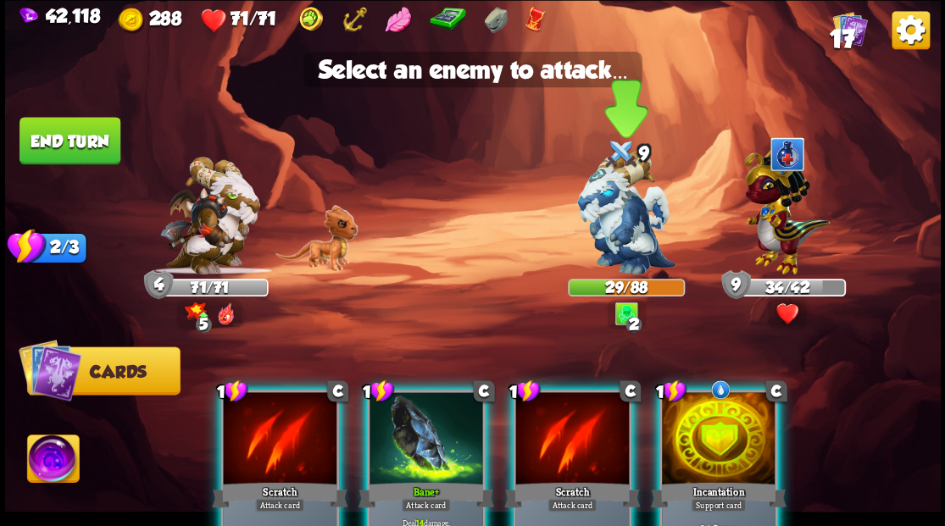
click at [618, 220] on img at bounding box center [626, 213] width 98 height 123
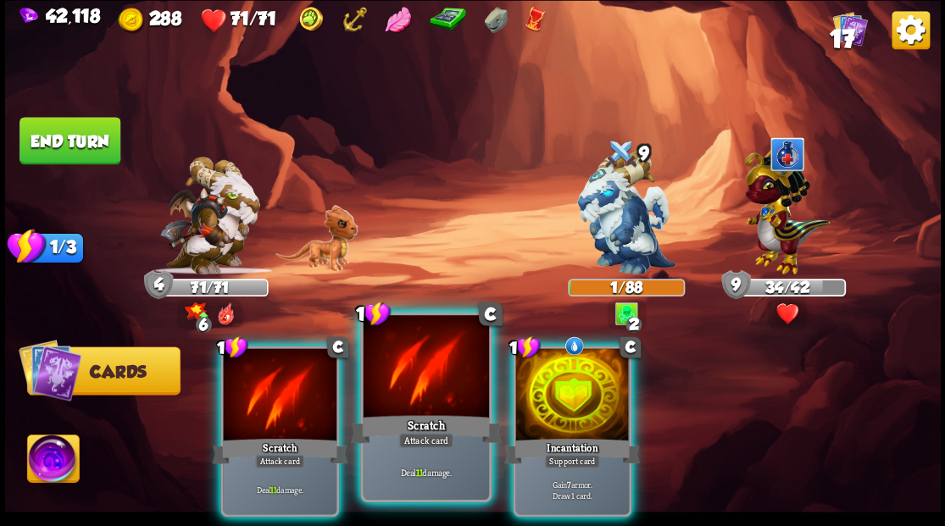
drag, startPoint x: 423, startPoint y: 417, endPoint x: 427, endPoint y: 392, distance: 25.8
click at [423, 416] on div "Scratch" at bounding box center [425, 429] width 151 height 34
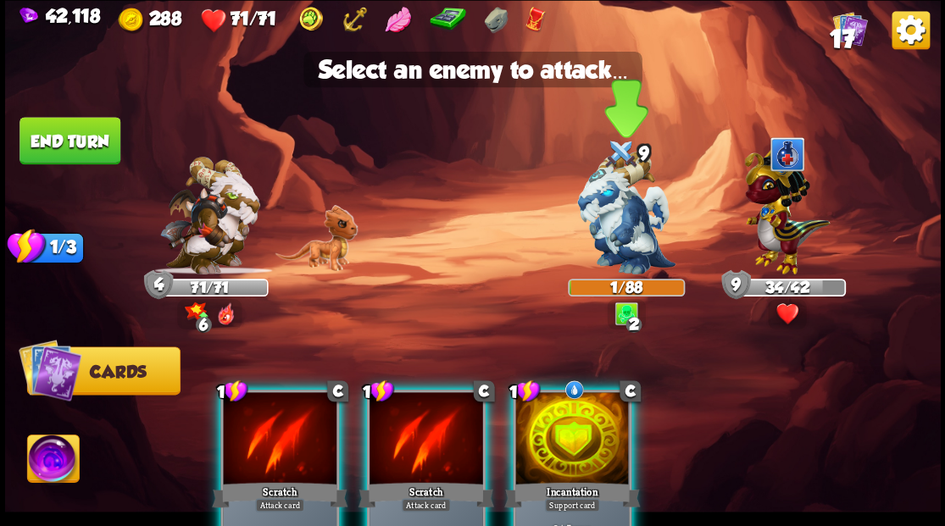
drag, startPoint x: 620, startPoint y: 236, endPoint x: 603, endPoint y: 242, distance: 19.0
click at [619, 236] on img at bounding box center [626, 213] width 98 height 123
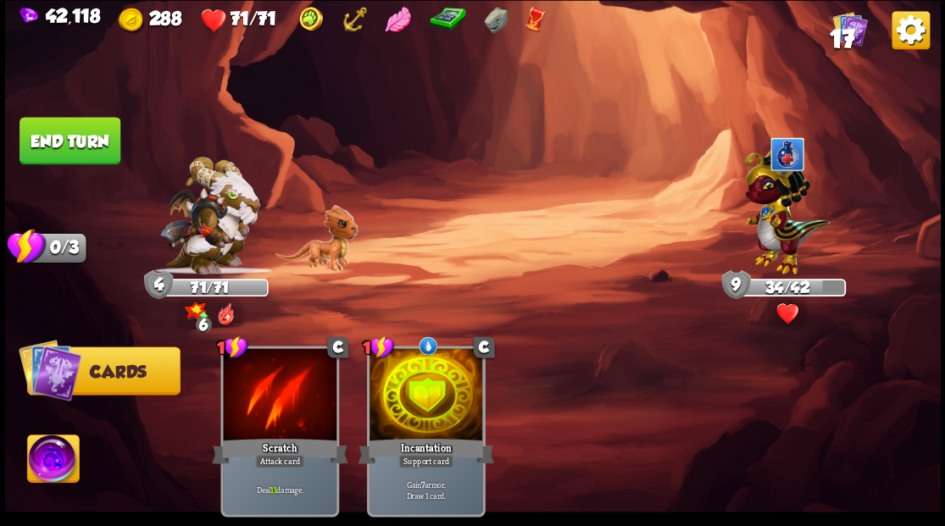
click at [86, 134] on button "End turn" at bounding box center [69, 140] width 101 height 47
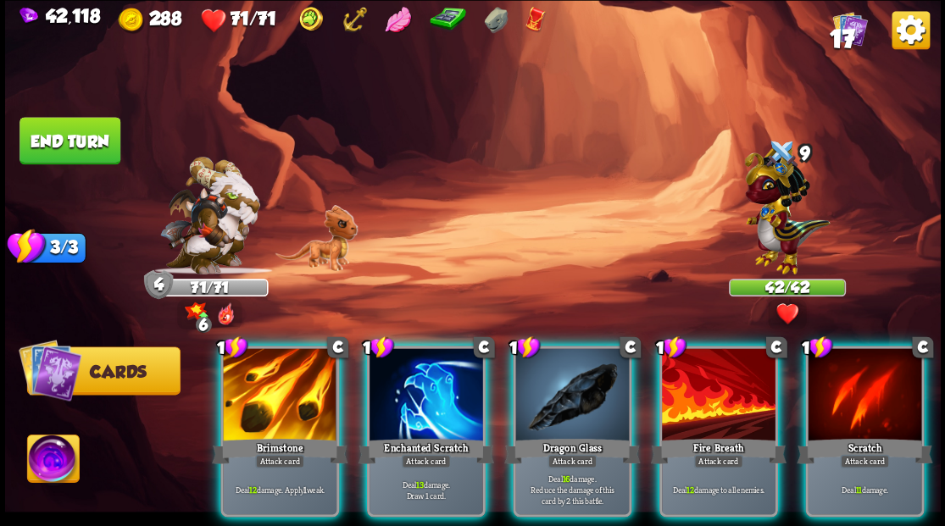
click at [430, 378] on div at bounding box center [426, 396] width 114 height 96
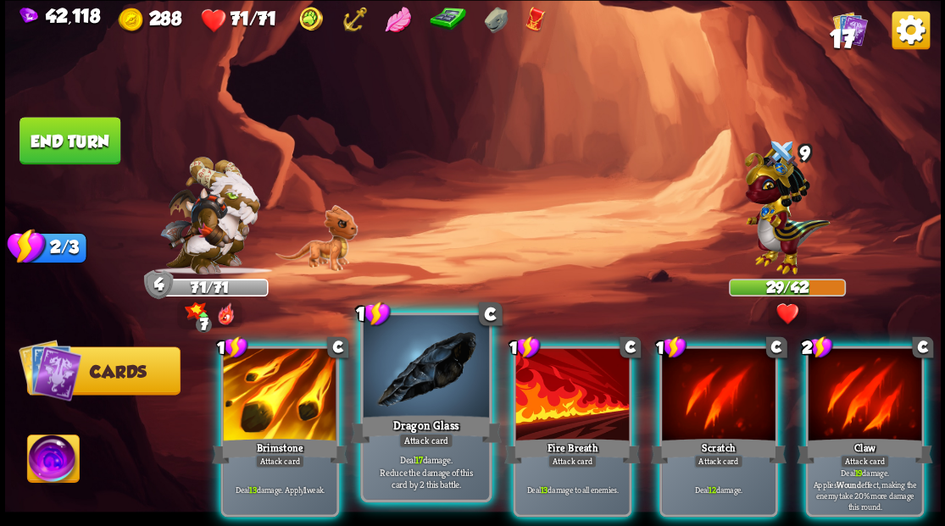
click at [430, 372] on div at bounding box center [425, 368] width 125 height 106
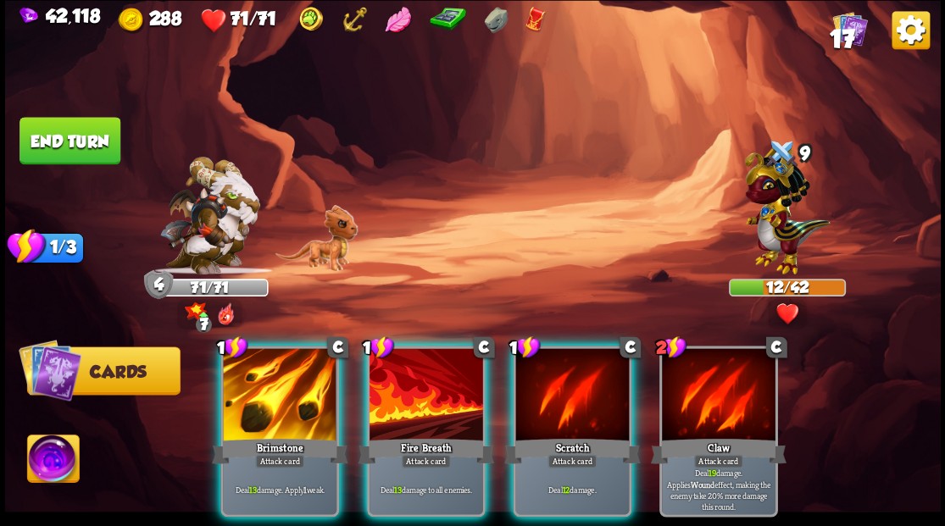
click at [294, 376] on div at bounding box center [280, 396] width 114 height 96
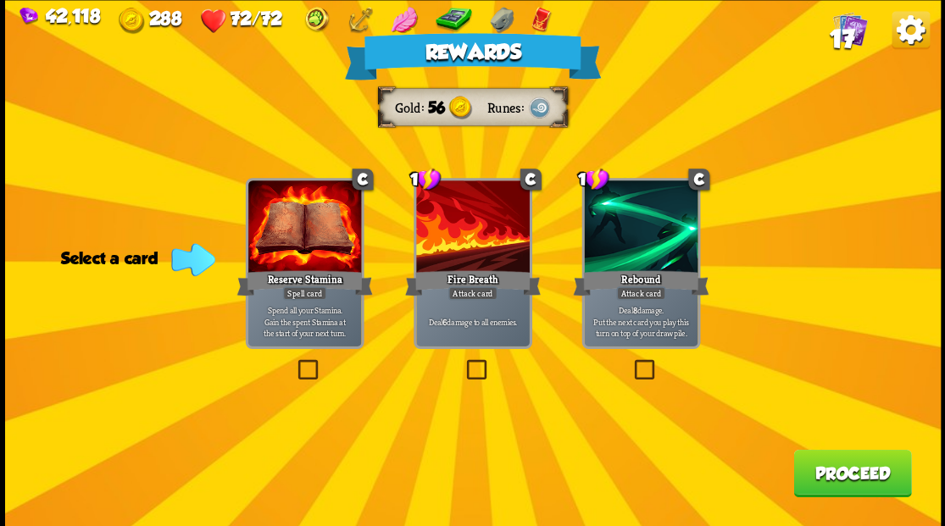
click at [463, 362] on label at bounding box center [463, 362] width 0 height 0
click at [0, 0] on input "checkbox" at bounding box center [0, 0] width 0 height 0
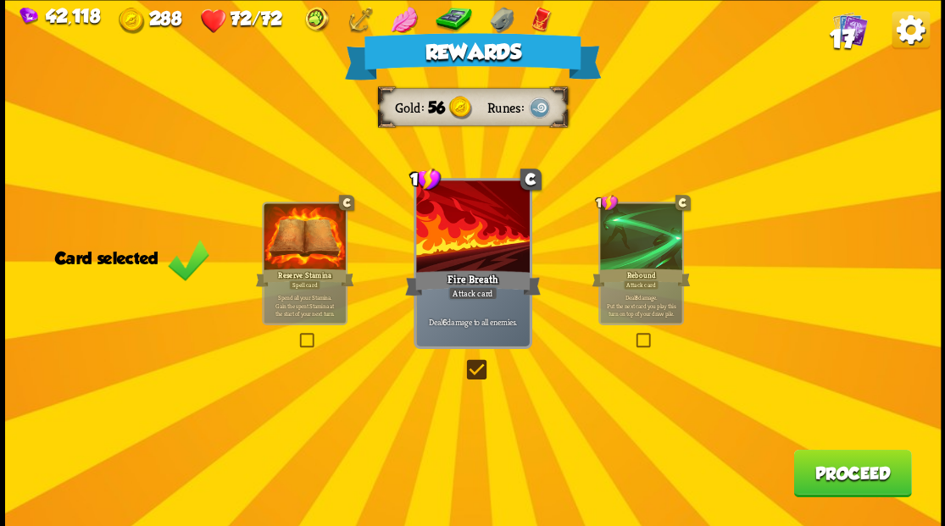
click at [837, 461] on button "Proceed" at bounding box center [852, 472] width 118 height 47
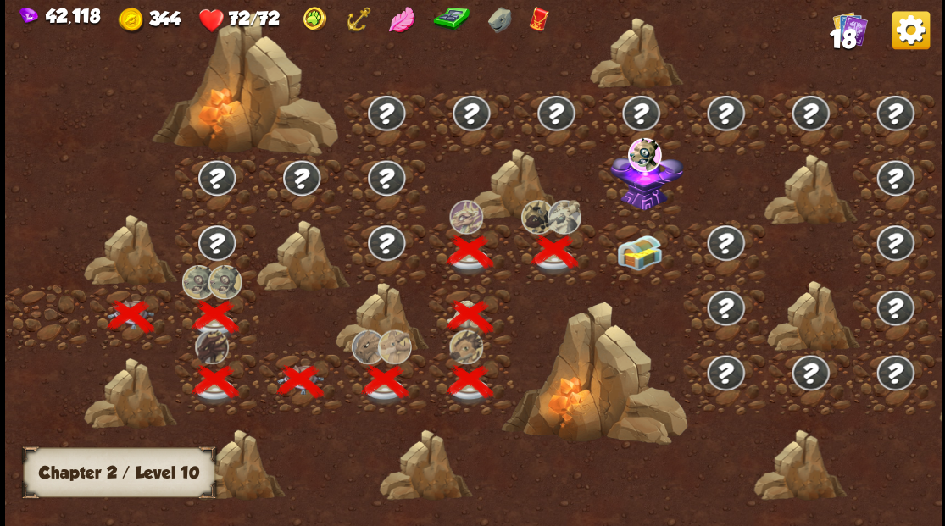
click at [646, 256] on img at bounding box center [639, 253] width 47 height 36
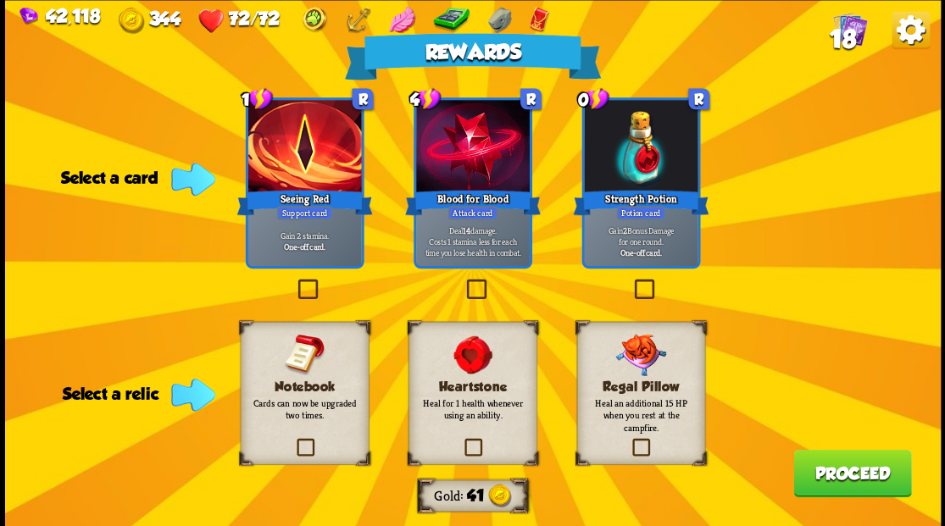
drag, startPoint x: 469, startPoint y: 447, endPoint x: 470, endPoint y: 438, distance: 8.5
click at [461, 441] on label at bounding box center [461, 441] width 0 height 0
click at [0, 0] on input "checkbox" at bounding box center [0, 0] width 0 height 0
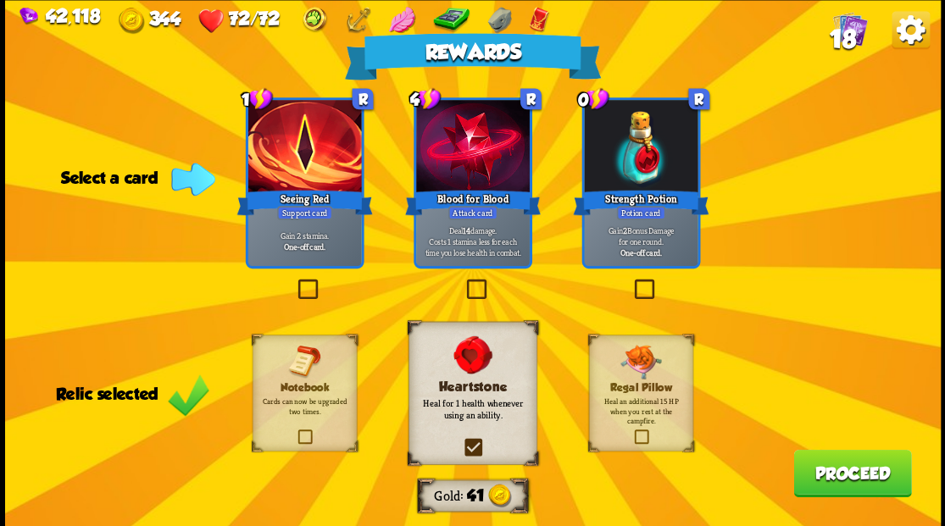
click at [631, 281] on label at bounding box center [631, 281] width 0 height 0
click at [0, 0] on input "checkbox" at bounding box center [0, 0] width 0 height 0
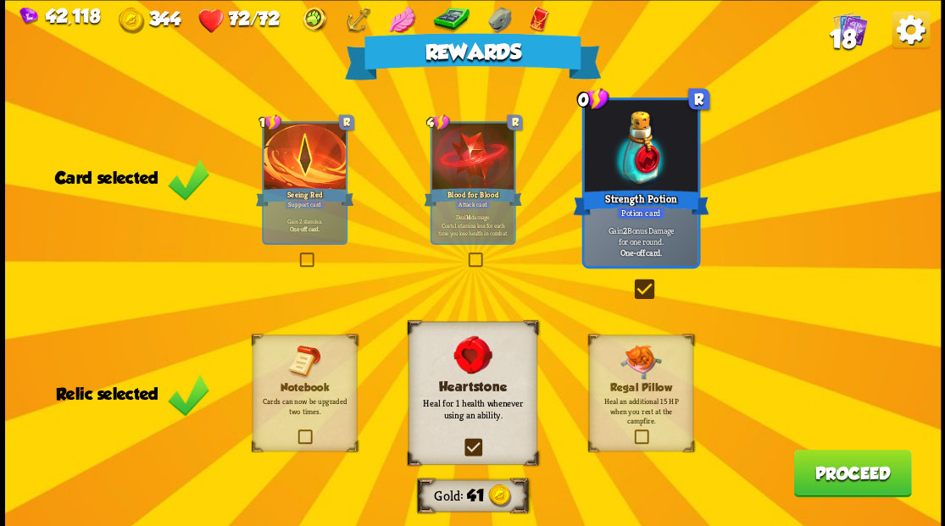
drag, startPoint x: 832, startPoint y: 477, endPoint x: 827, endPoint y: 466, distance: 12.1
click at [827, 466] on button "Proceed" at bounding box center [852, 472] width 118 height 47
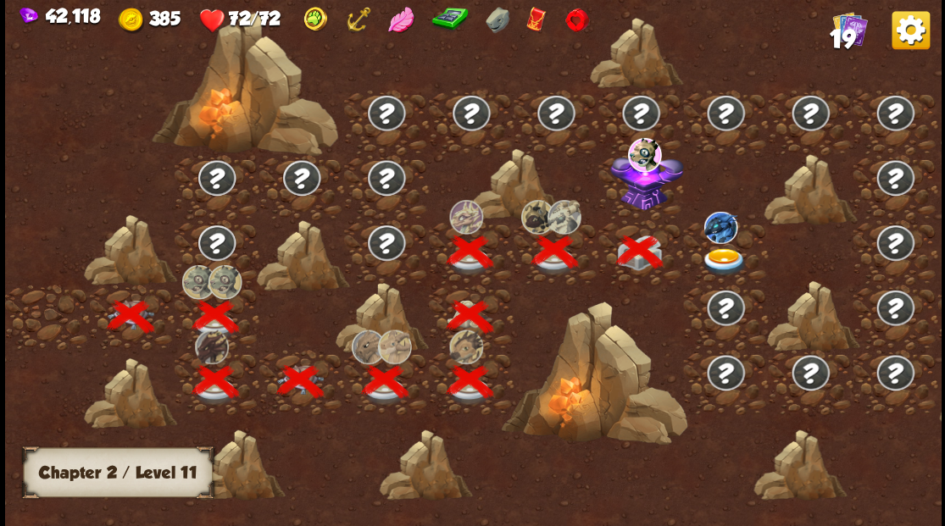
scroll to position [0, 258]
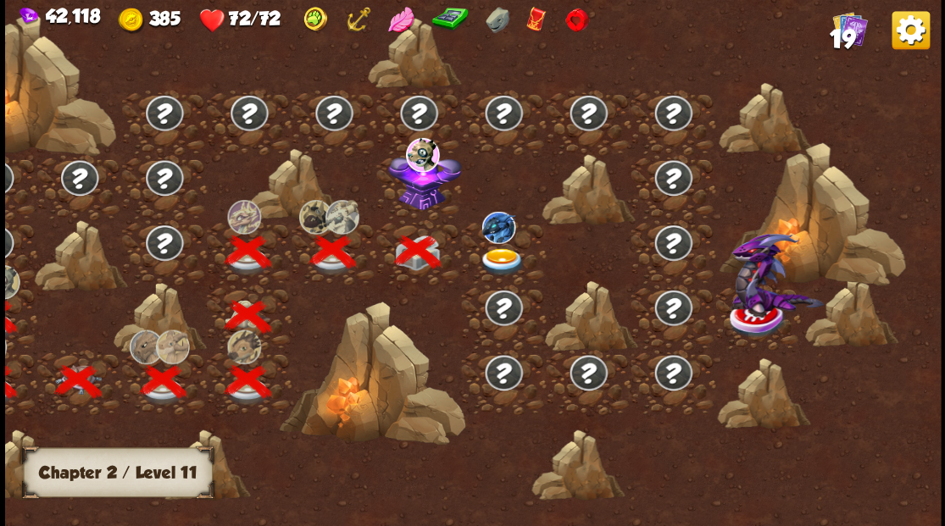
click at [431, 199] on img at bounding box center [423, 178] width 73 height 63
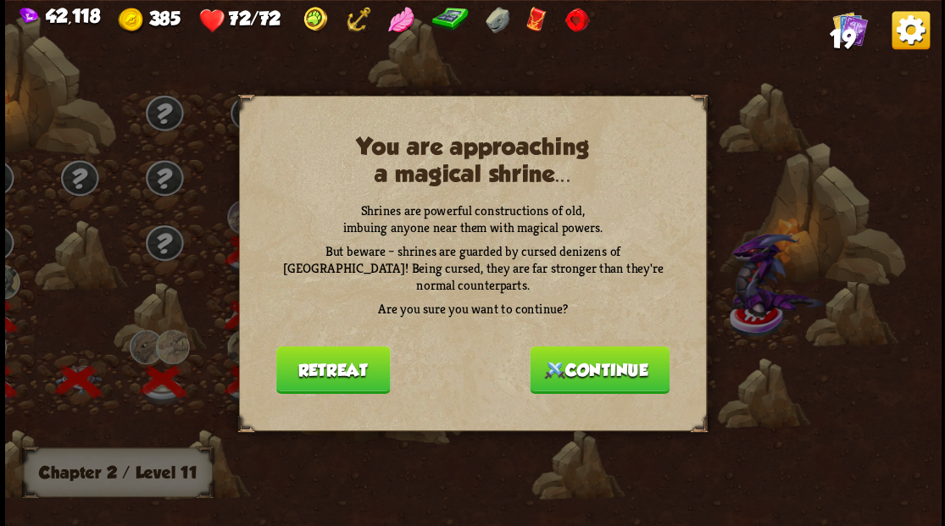
click at [592, 358] on button "Continue" at bounding box center [600, 369] width 140 height 47
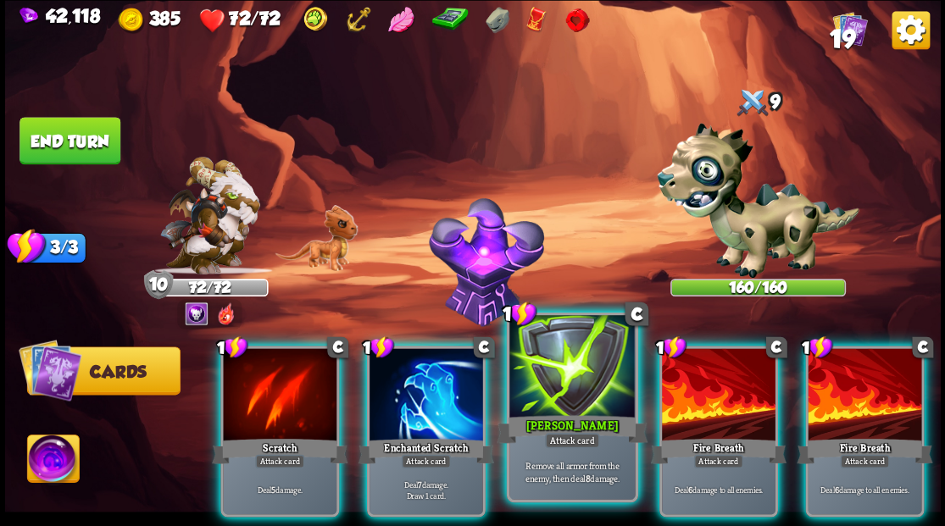
click at [560, 404] on div at bounding box center [571, 368] width 125 height 106
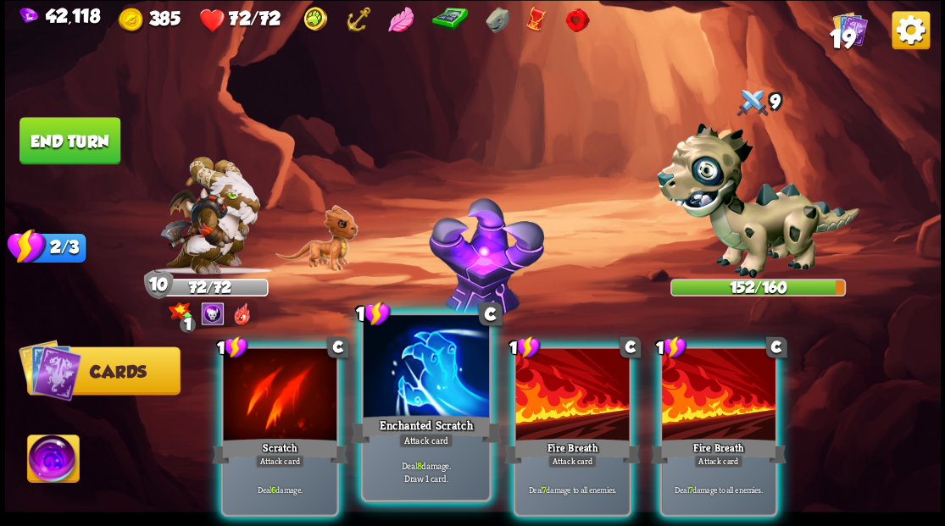
click at [425, 383] on div at bounding box center [425, 368] width 125 height 106
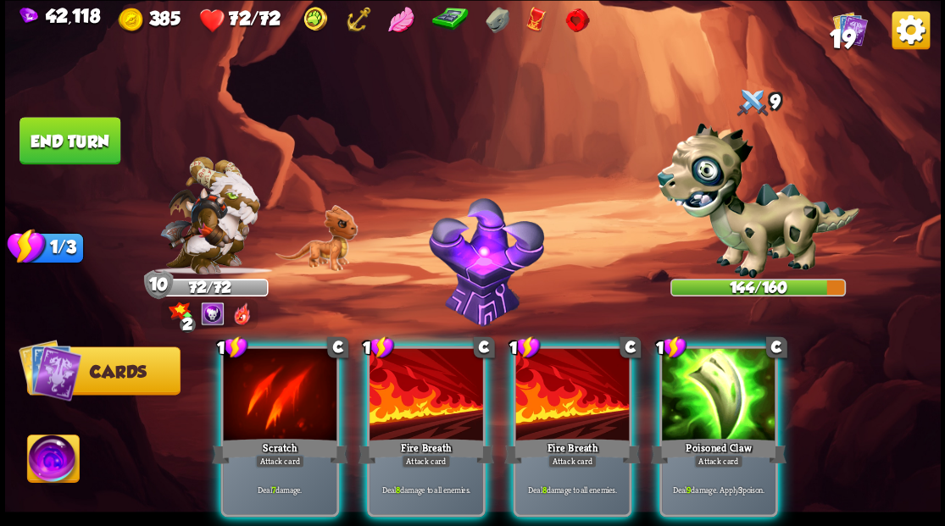
click at [741, 362] on div at bounding box center [719, 396] width 114 height 96
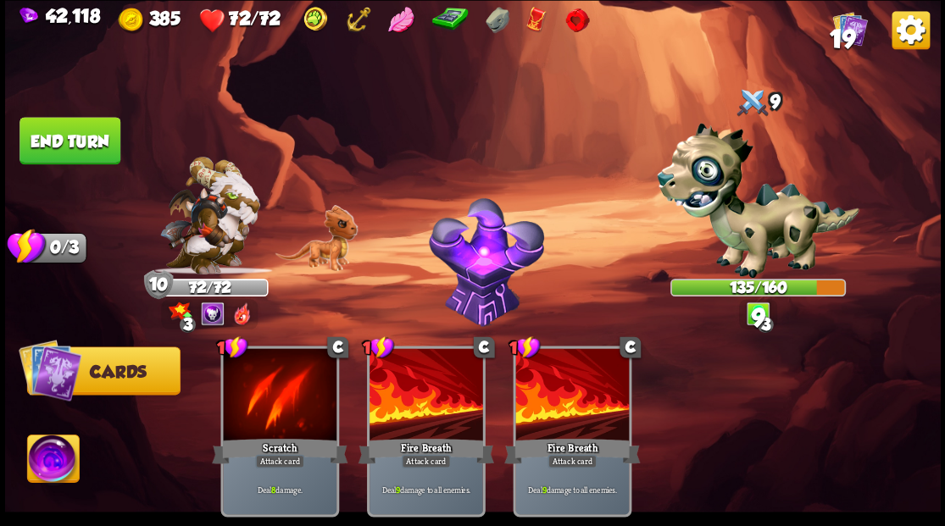
drag, startPoint x: 69, startPoint y: 138, endPoint x: 139, endPoint y: 149, distance: 70.4
click at [70, 136] on button "End turn" at bounding box center [69, 140] width 101 height 47
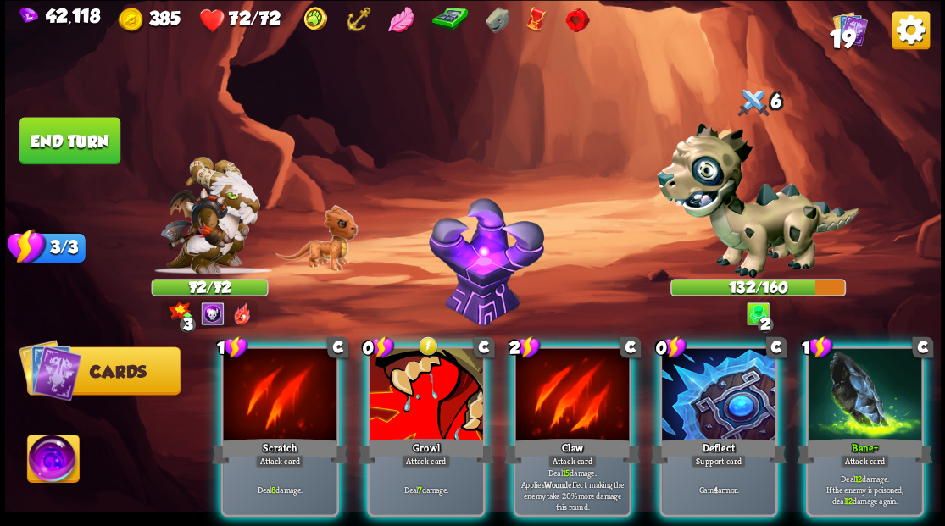
click at [870, 401] on div at bounding box center [865, 396] width 114 height 96
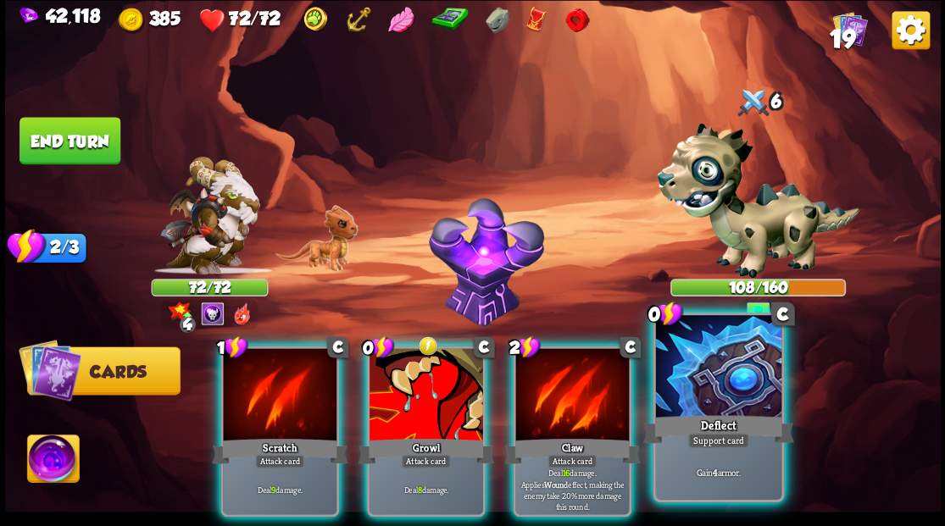
drag, startPoint x: 750, startPoint y: 397, endPoint x: 790, endPoint y: 360, distance: 54.0
click at [756, 393] on div at bounding box center [717, 368] width 125 height 106
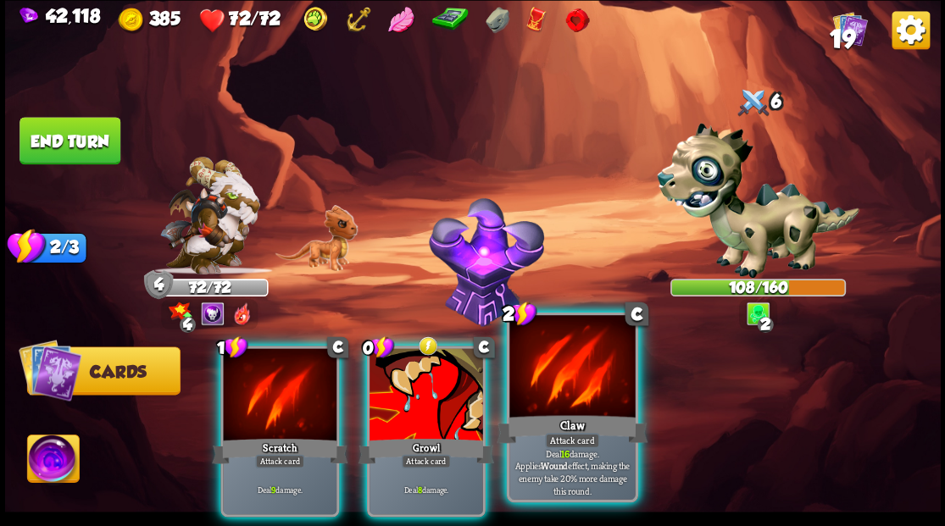
click at [604, 377] on div at bounding box center [571, 368] width 125 height 106
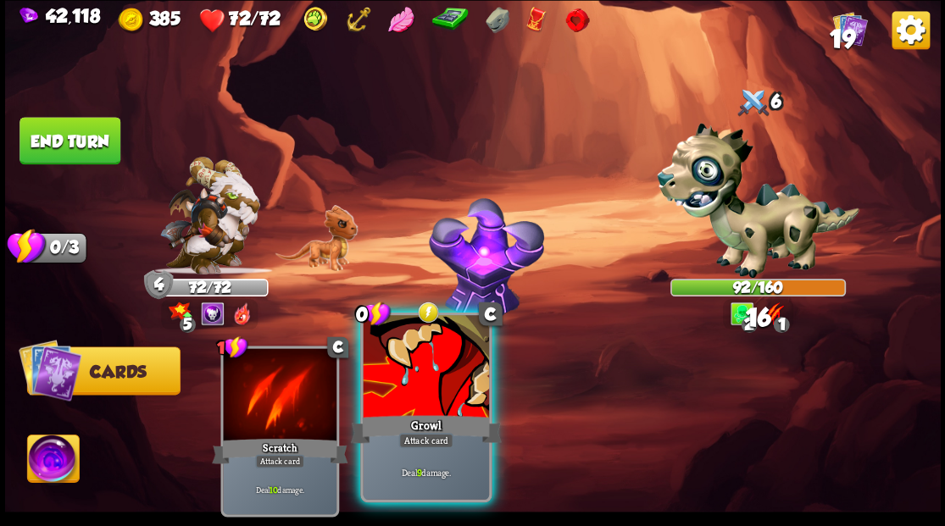
click at [461, 383] on div at bounding box center [425, 368] width 125 height 106
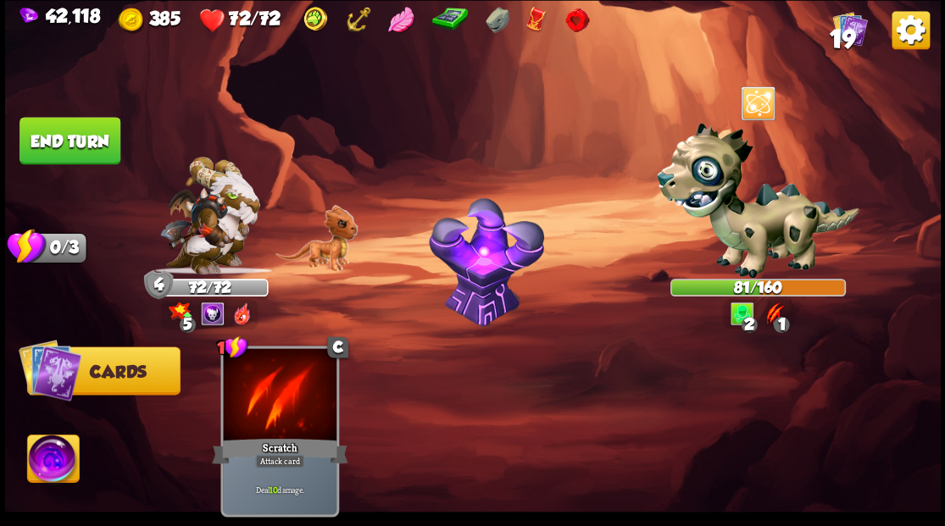
click at [69, 140] on button "End turn" at bounding box center [69, 140] width 101 height 47
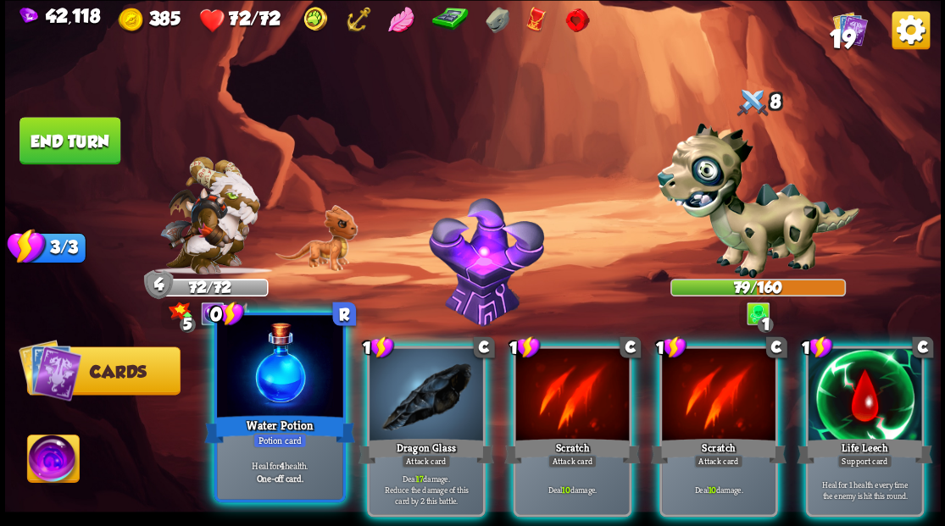
click at [256, 391] on div at bounding box center [279, 368] width 125 height 106
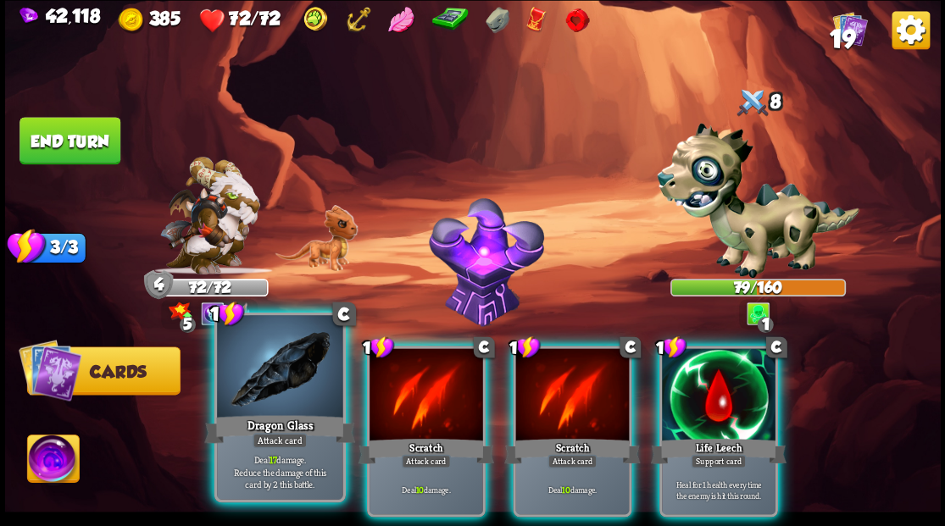
click at [258, 390] on div at bounding box center [279, 368] width 125 height 106
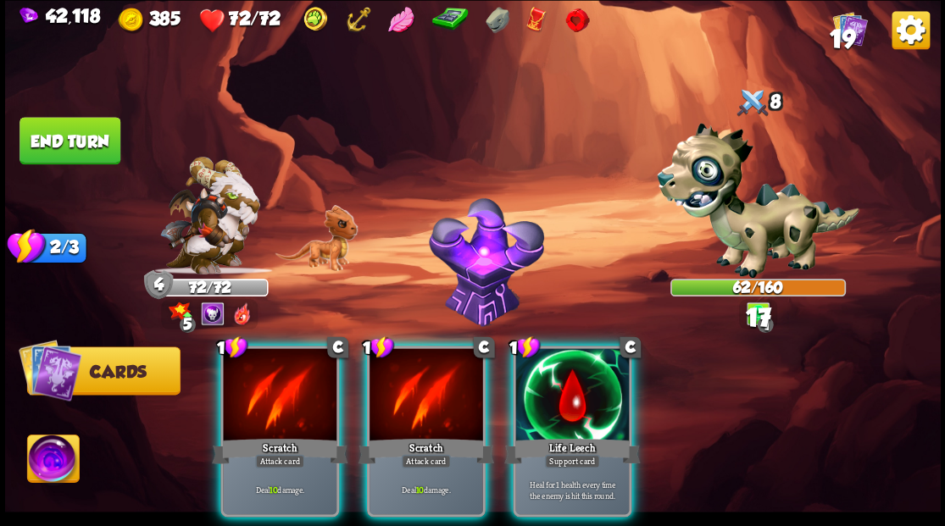
click at [258, 390] on div at bounding box center [280, 396] width 114 height 96
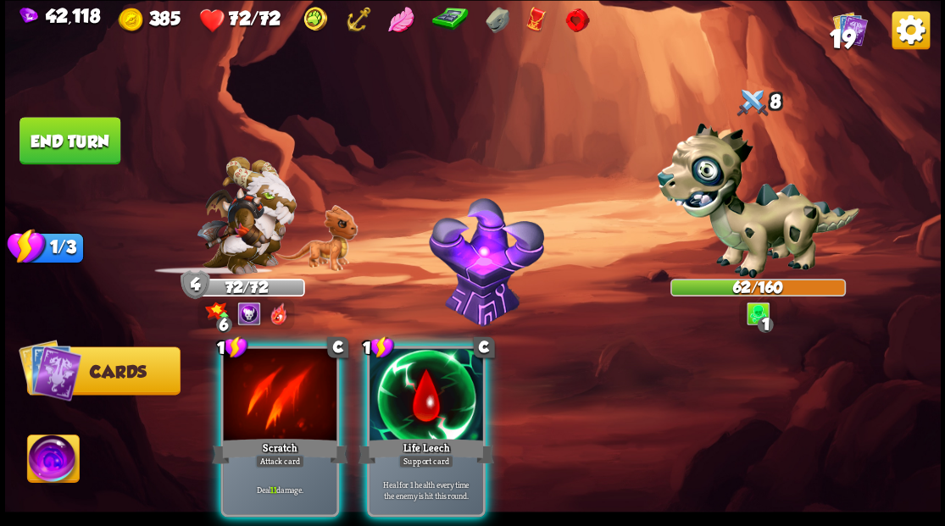
click at [258, 390] on div at bounding box center [280, 396] width 114 height 96
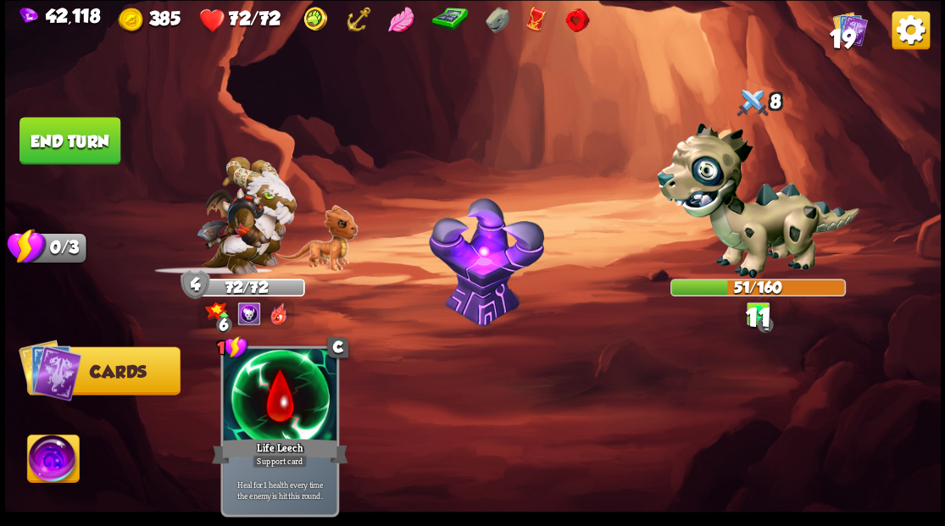
click at [97, 136] on button "End turn" at bounding box center [69, 140] width 101 height 47
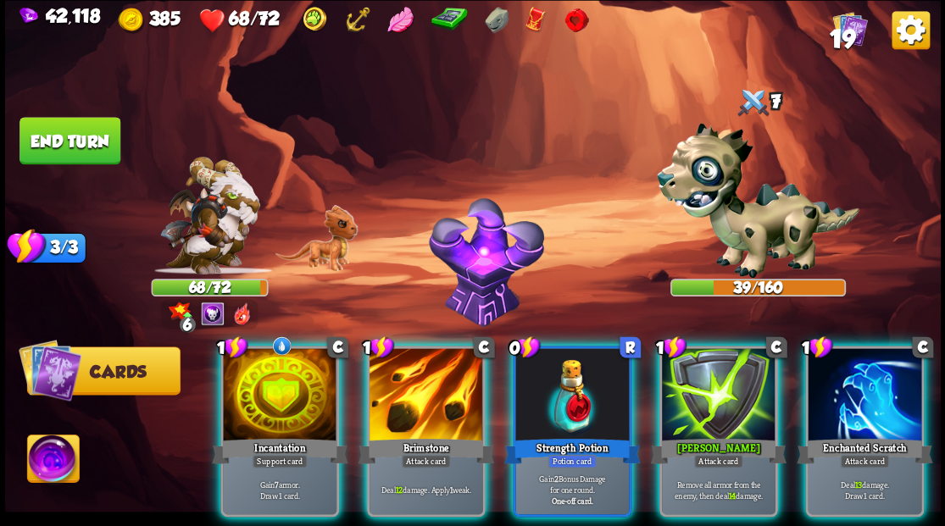
click at [590, 353] on div at bounding box center [572, 396] width 114 height 96
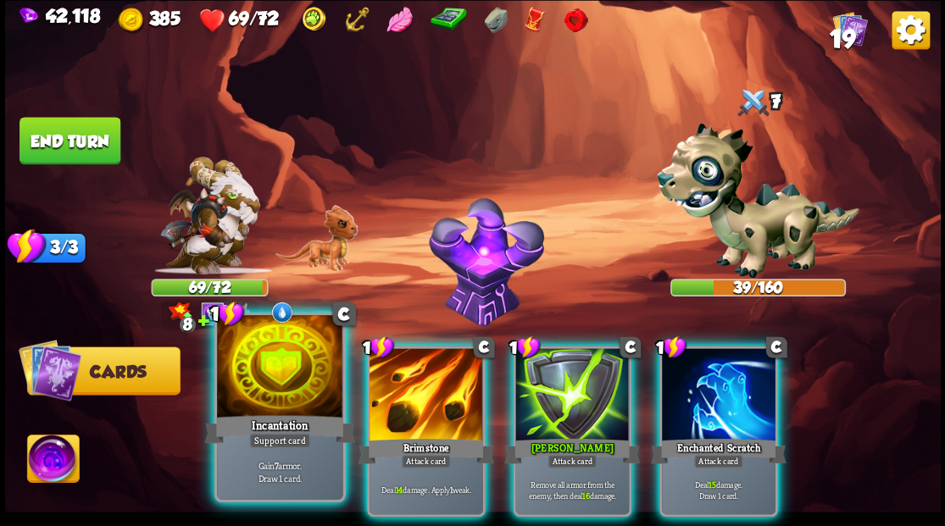
click at [258, 375] on div at bounding box center [279, 368] width 125 height 106
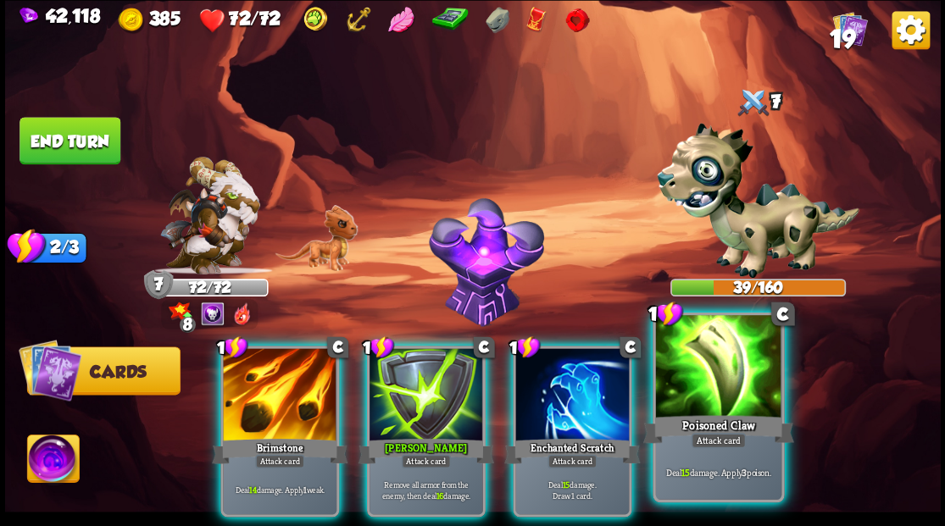
click at [705, 393] on div at bounding box center [717, 368] width 125 height 106
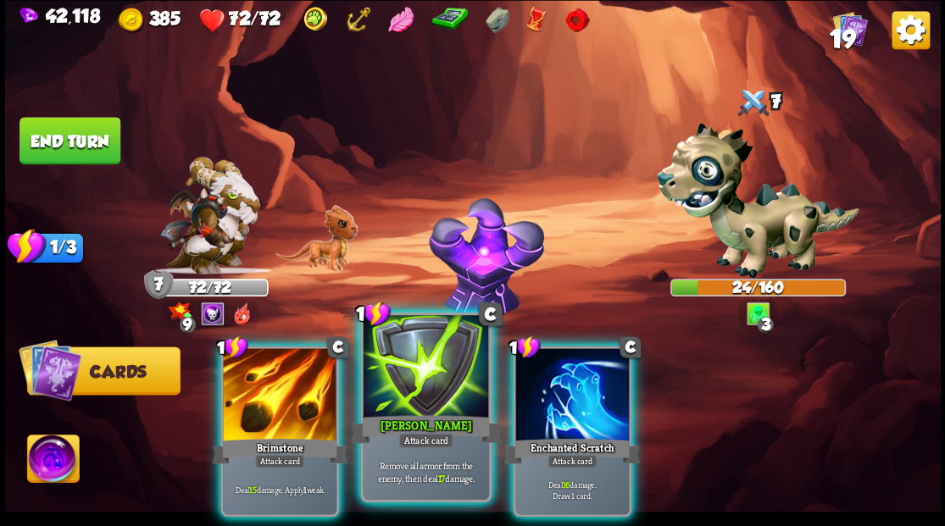
click at [431, 379] on div at bounding box center [425, 368] width 125 height 106
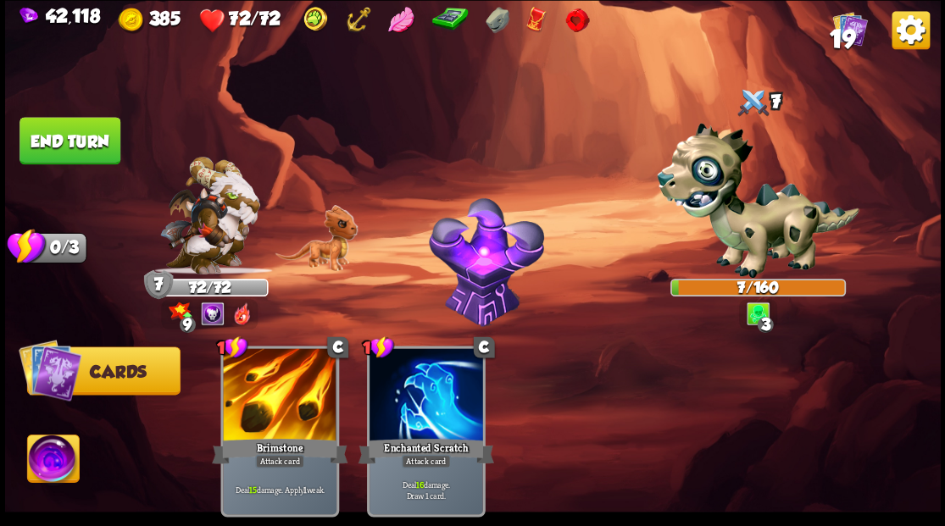
click at [86, 153] on button "End turn" at bounding box center [69, 140] width 101 height 47
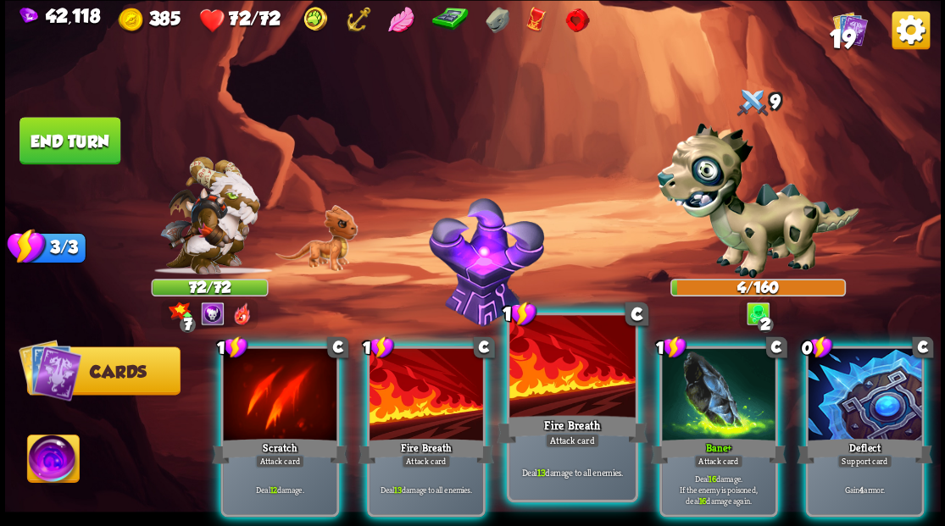
click at [556, 412] on div "Fire Breath" at bounding box center [572, 429] width 151 height 34
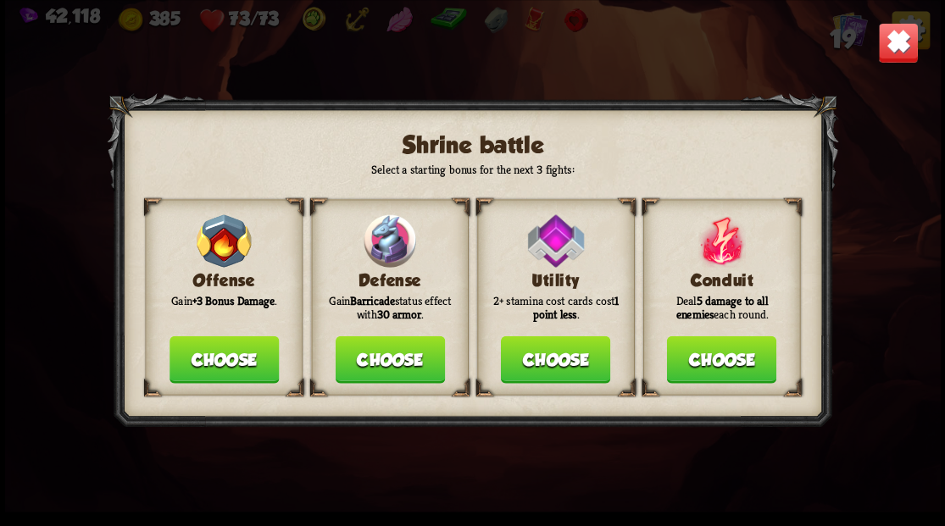
click at [380, 359] on button "Choose" at bounding box center [389, 359] width 109 height 47
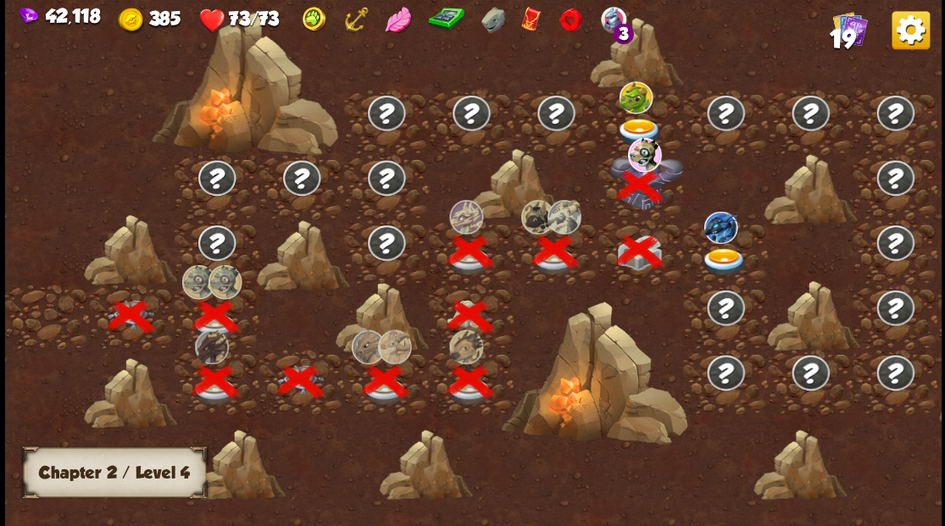
click at [638, 125] on img at bounding box center [639, 132] width 47 height 28
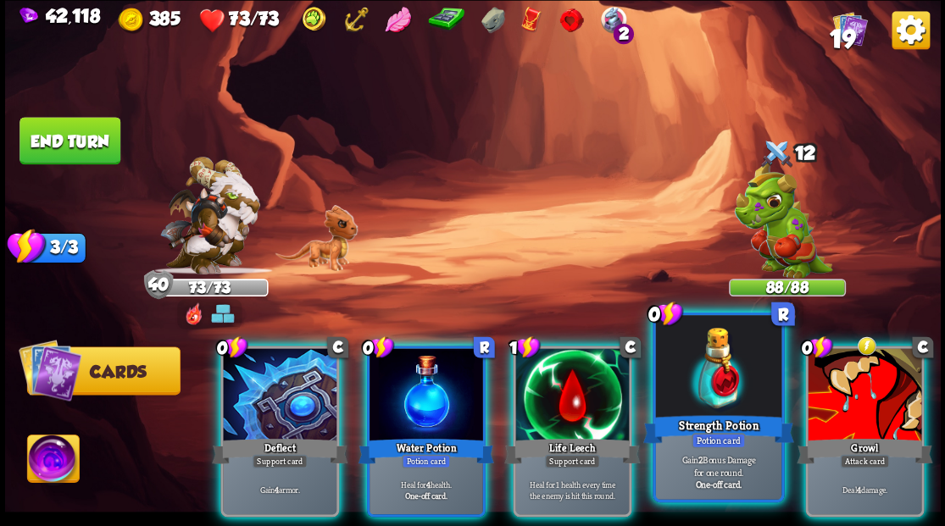
click at [699, 403] on div at bounding box center [717, 368] width 125 height 106
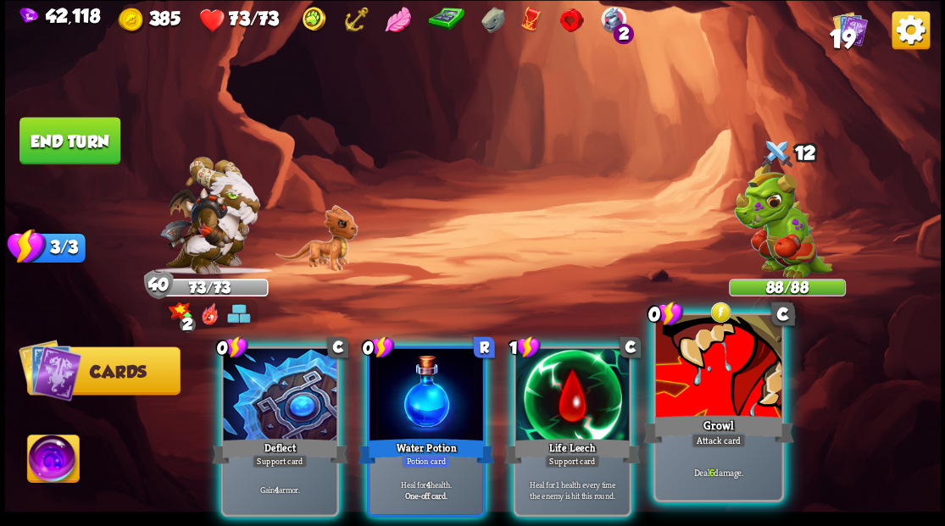
click at [702, 404] on div at bounding box center [717, 368] width 125 height 106
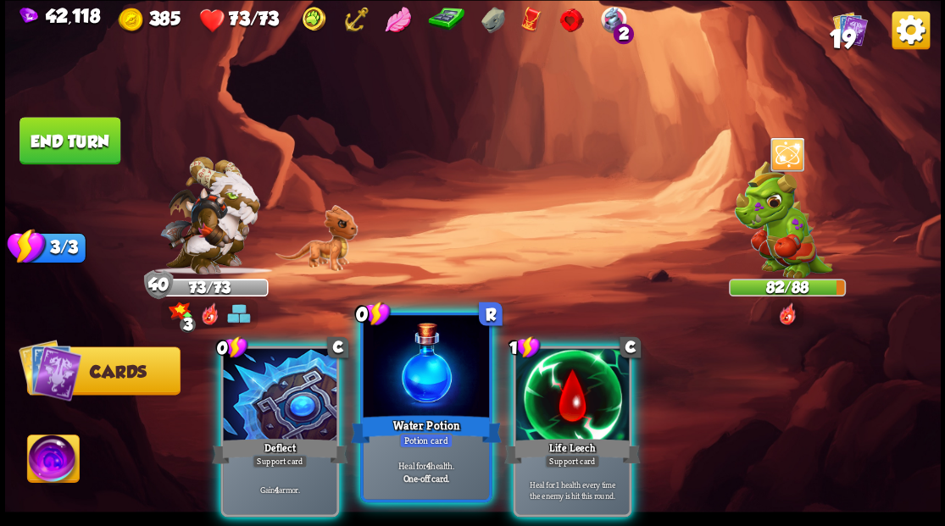
click at [414, 386] on div at bounding box center [425, 368] width 125 height 106
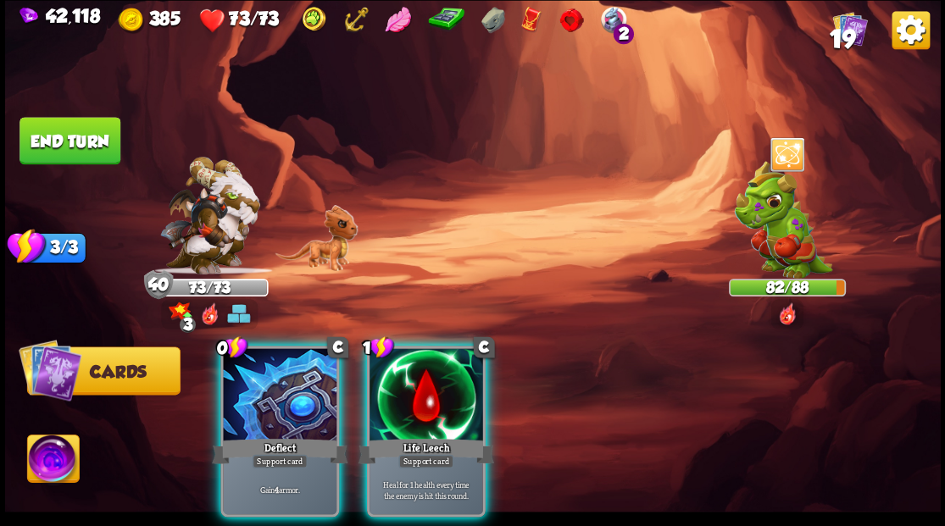
drag, startPoint x: 250, startPoint y: 405, endPoint x: 222, endPoint y: 364, distance: 49.4
click at [250, 404] on div at bounding box center [280, 396] width 114 height 96
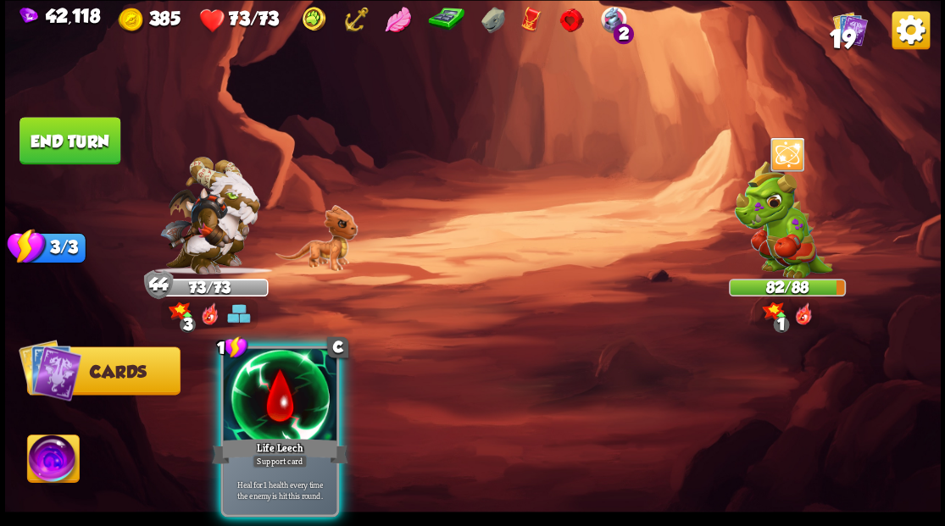
click at [83, 137] on button "End turn" at bounding box center [69, 140] width 101 height 47
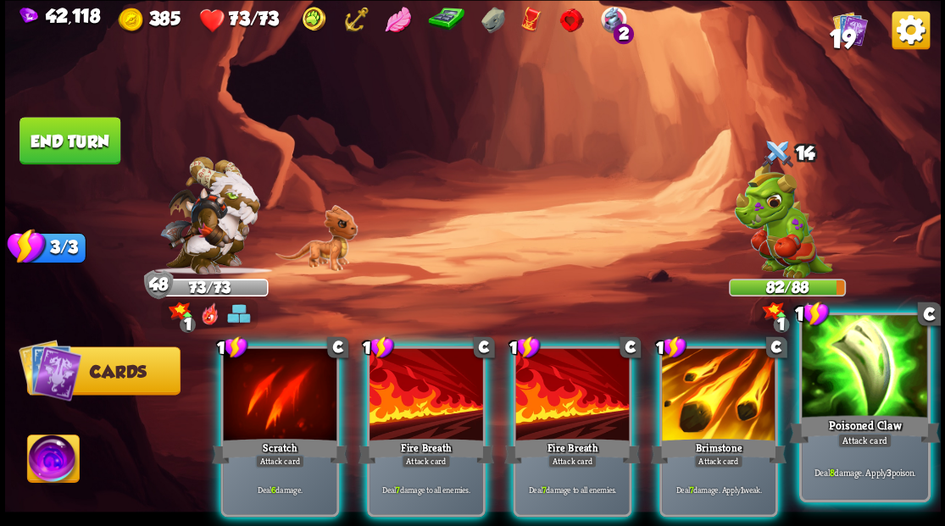
click at [875, 383] on div at bounding box center [864, 368] width 125 height 106
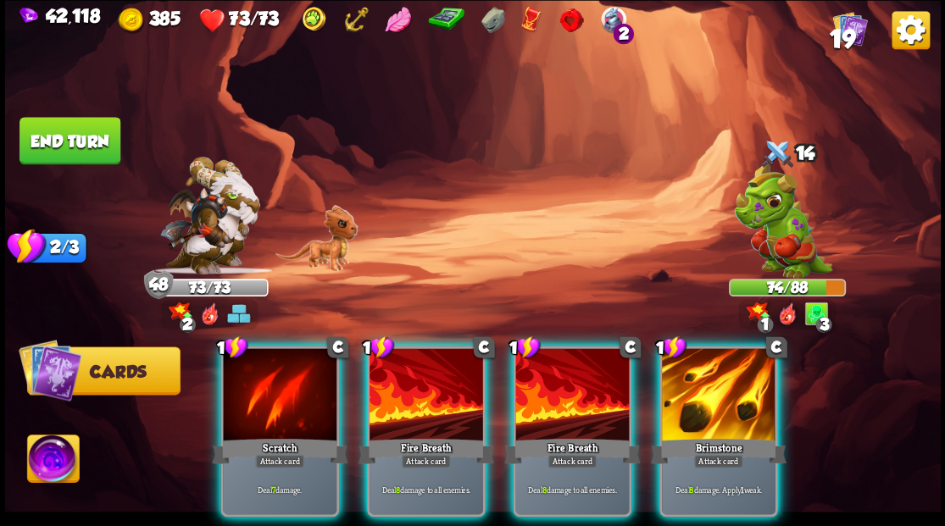
click at [724, 386] on div at bounding box center [719, 396] width 114 height 96
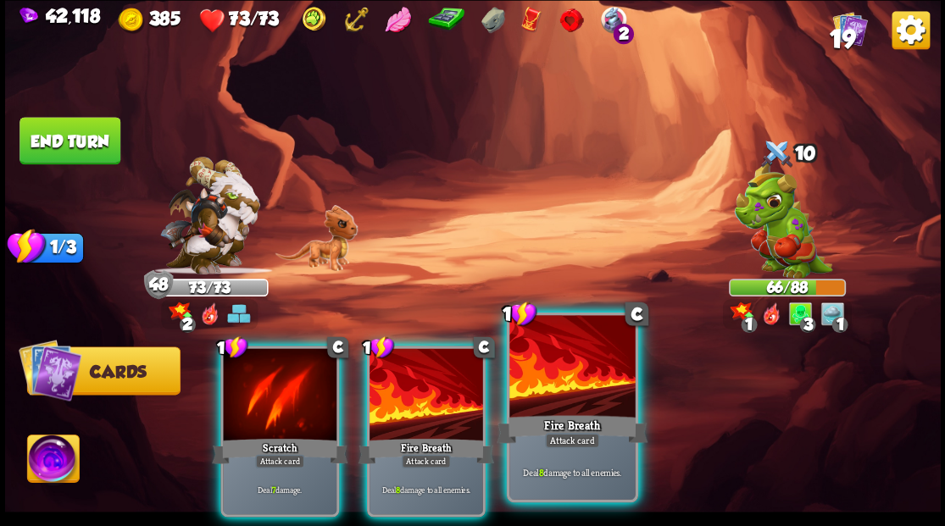
click at [569, 397] on div at bounding box center [571, 368] width 125 height 106
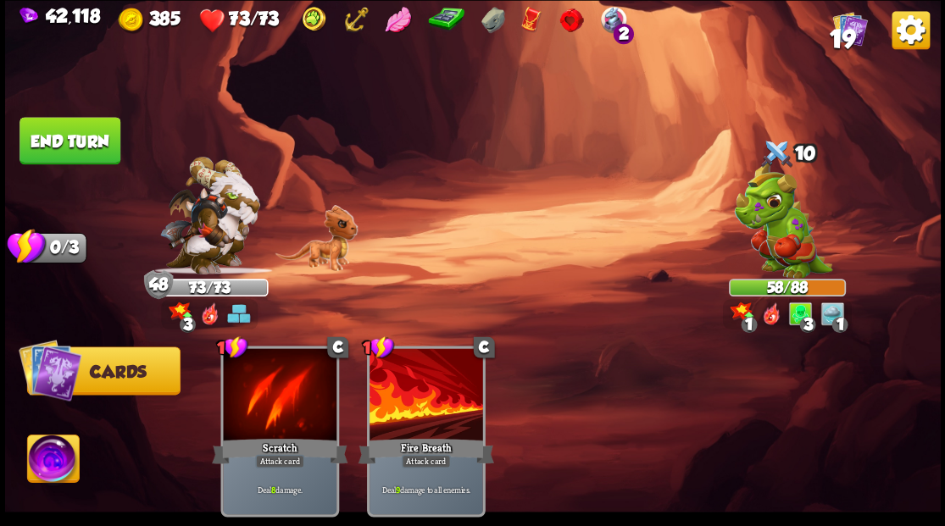
click at [66, 132] on button "End turn" at bounding box center [69, 140] width 101 height 47
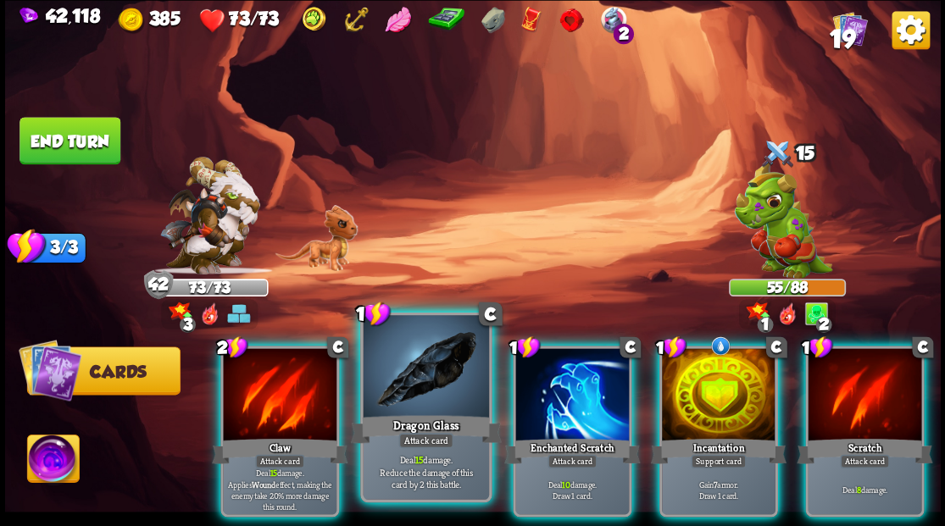
click at [425, 403] on div at bounding box center [425, 368] width 125 height 106
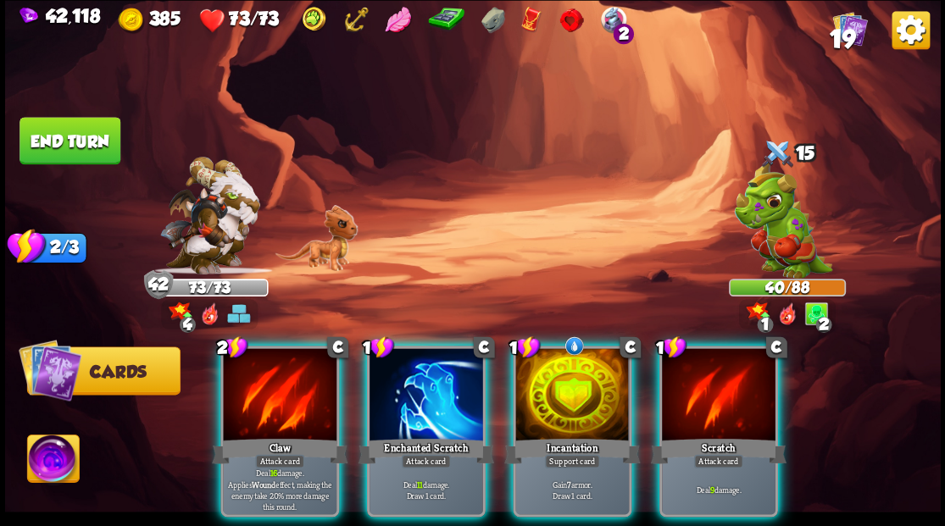
drag, startPoint x: 424, startPoint y: 386, endPoint x: 433, endPoint y: 379, distance: 12.0
click at [426, 384] on div at bounding box center [426, 396] width 114 height 96
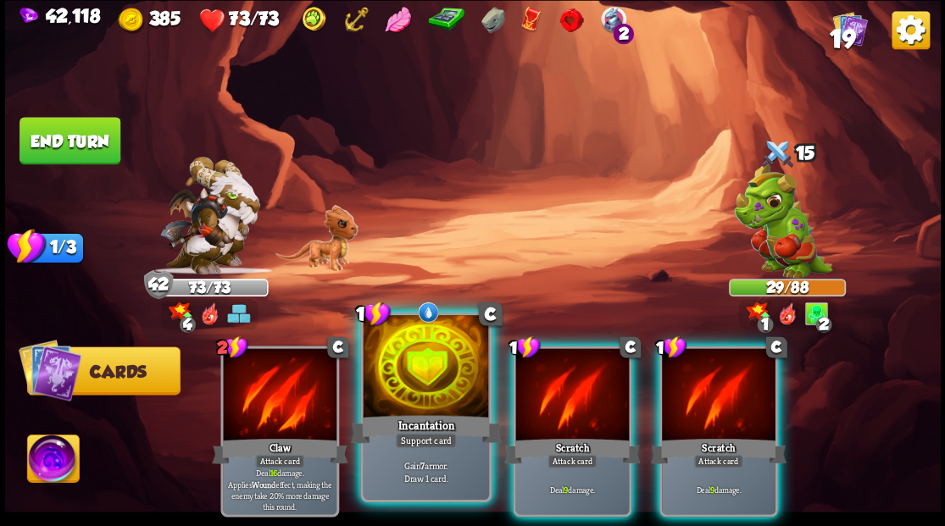
click at [423, 392] on div at bounding box center [425, 368] width 125 height 106
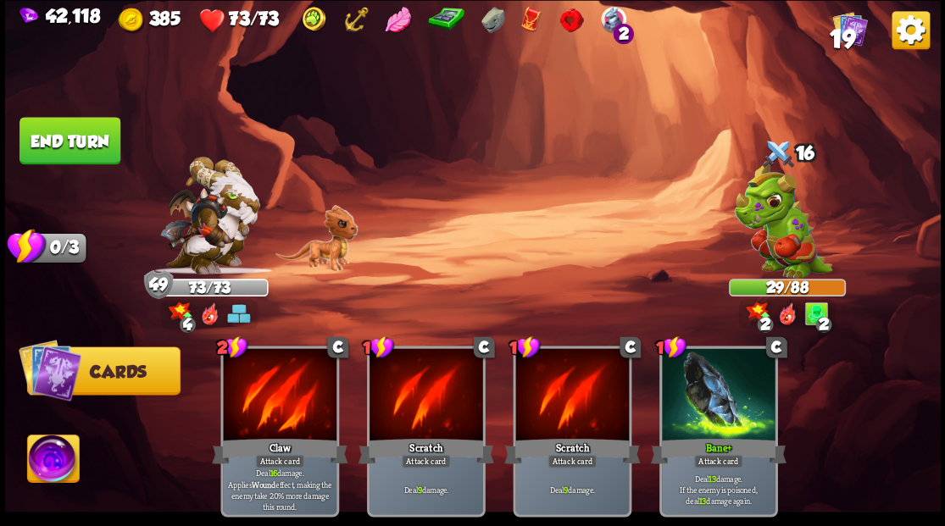
click at [53, 142] on button "End turn" at bounding box center [69, 140] width 101 height 47
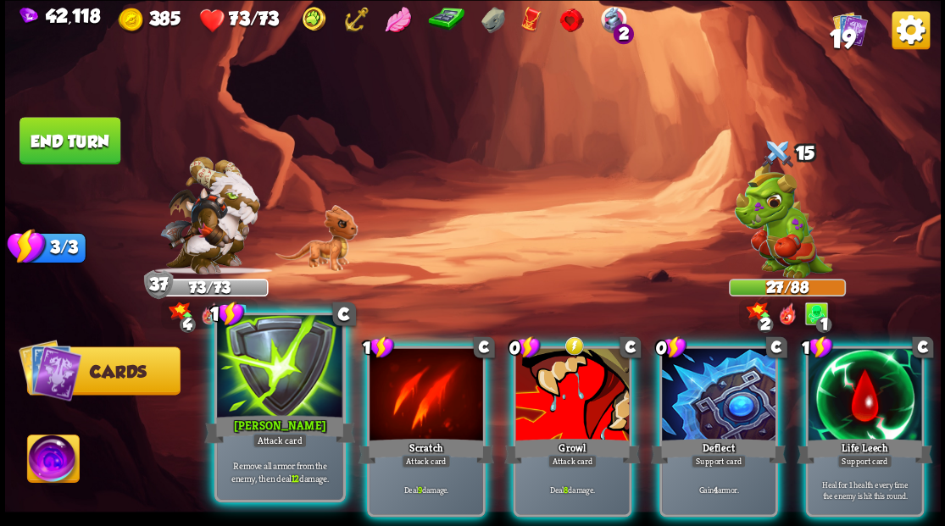
click at [281, 403] on div at bounding box center [279, 368] width 125 height 106
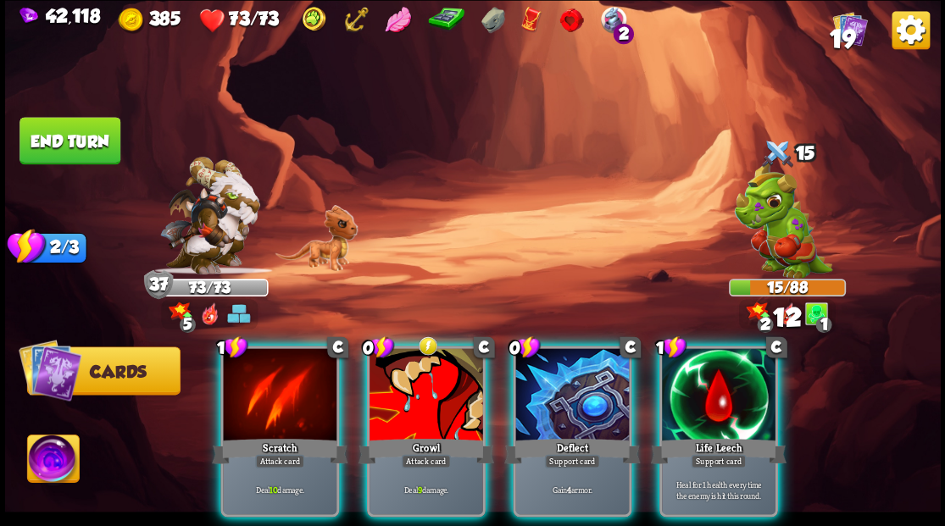
click at [281, 403] on div at bounding box center [280, 396] width 114 height 96
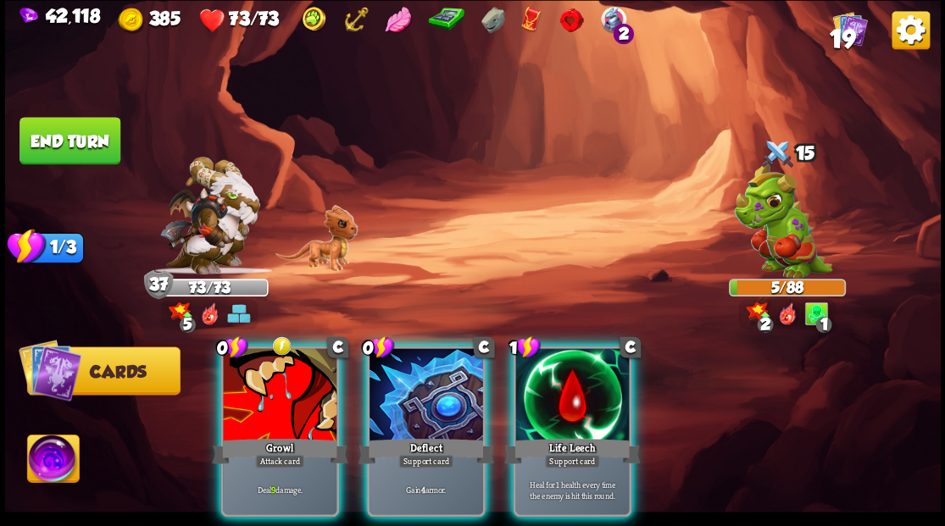
click at [281, 403] on div at bounding box center [280, 396] width 114 height 96
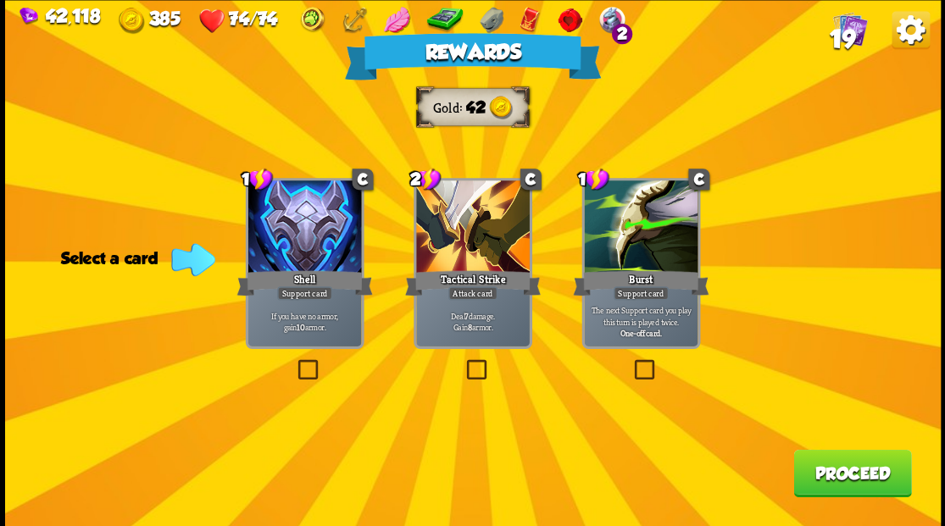
click at [834, 480] on button "Proceed" at bounding box center [852, 472] width 118 height 47
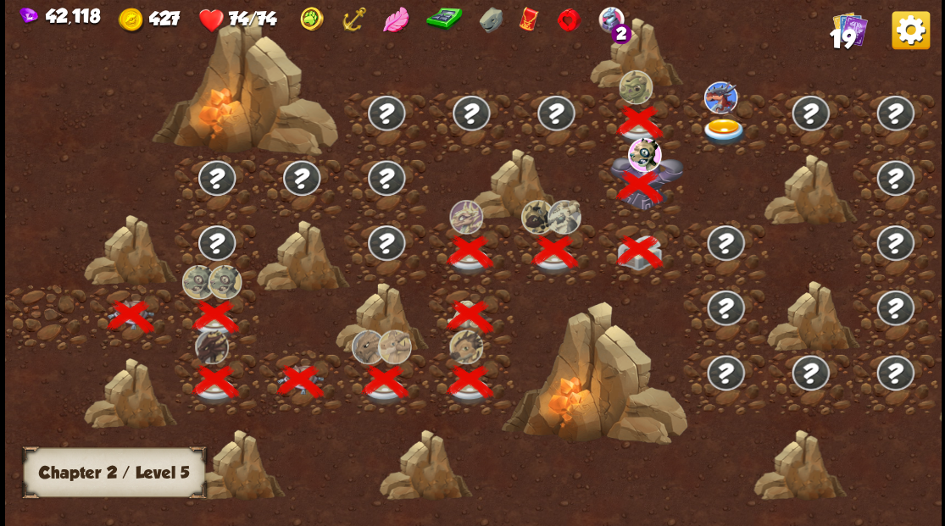
click at [714, 127] on img at bounding box center [724, 132] width 47 height 28
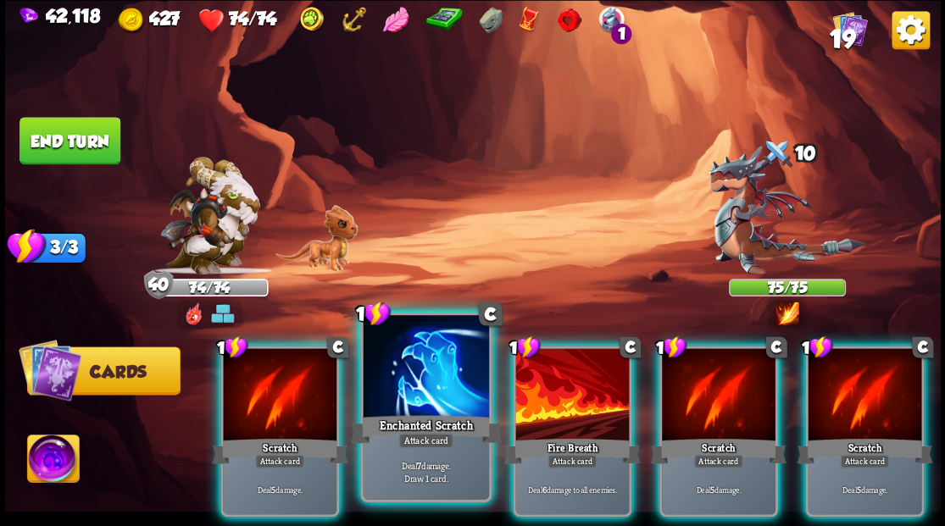
click at [432, 374] on div at bounding box center [425, 368] width 125 height 106
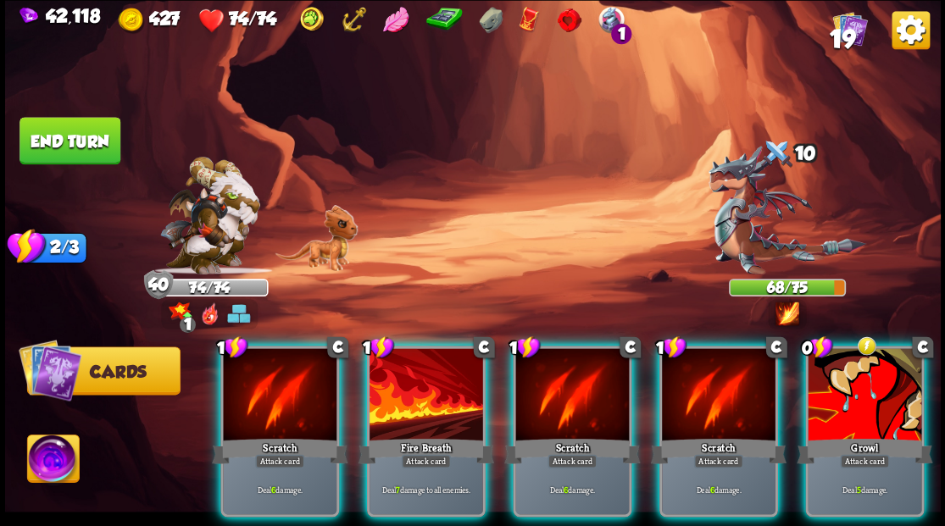
drag, startPoint x: 861, startPoint y: 369, endPoint x: 845, endPoint y: 307, distance: 63.9
click at [862, 364] on div at bounding box center [865, 396] width 114 height 96
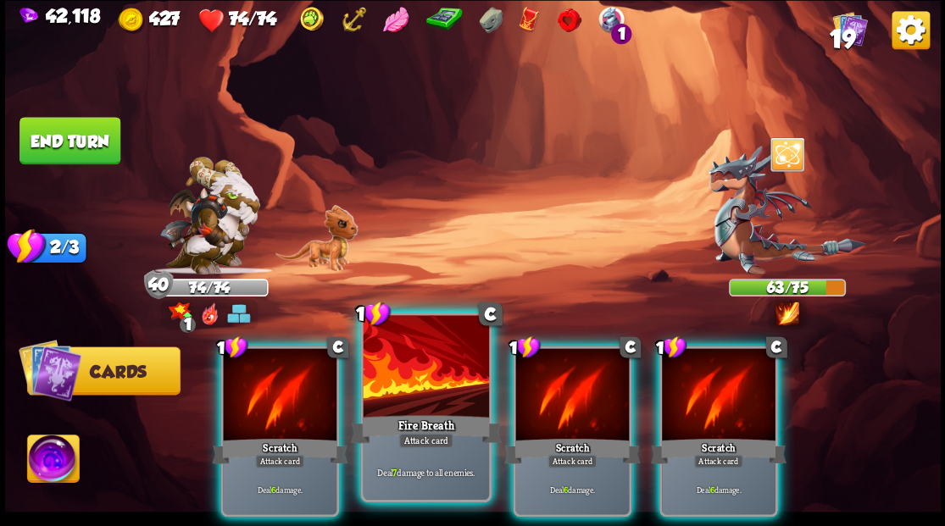
click at [412, 372] on div at bounding box center [425, 368] width 125 height 106
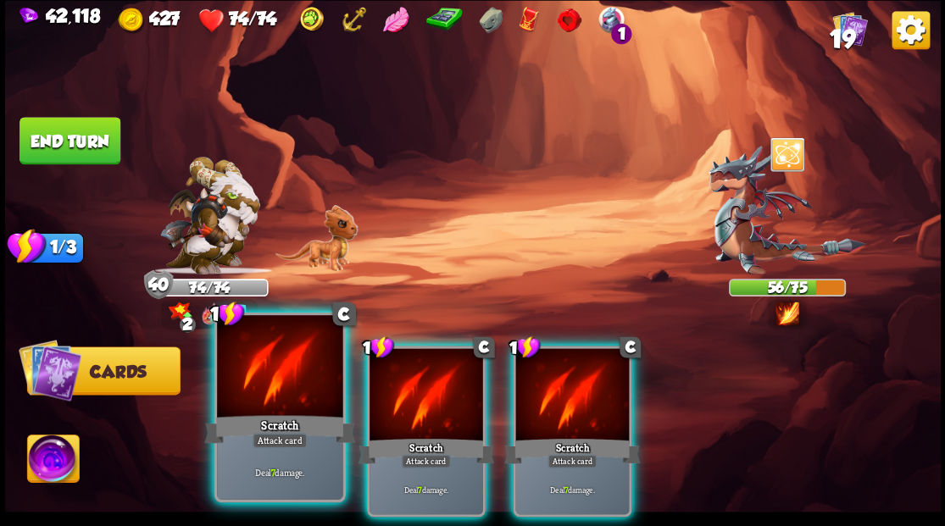
click at [295, 393] on div at bounding box center [279, 368] width 125 height 106
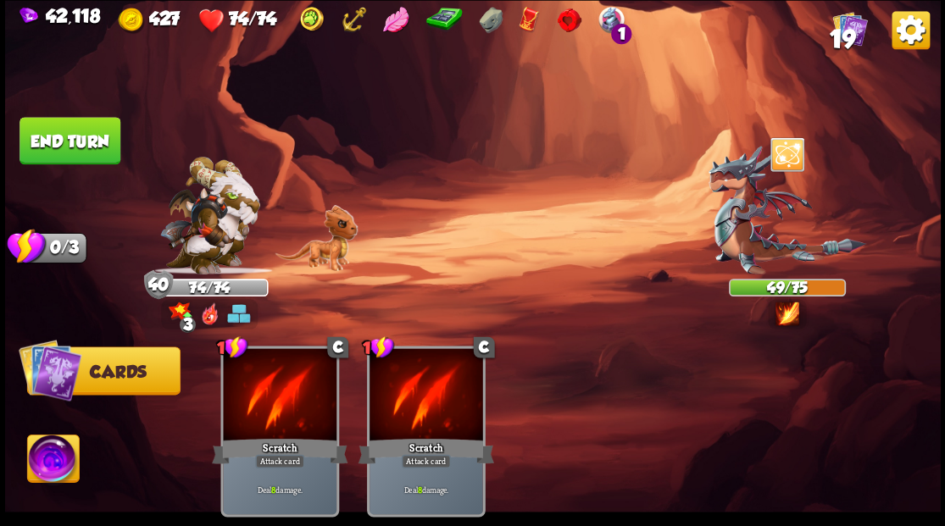
drag, startPoint x: 69, startPoint y: 141, endPoint x: 81, endPoint y: 125, distance: 20.0
click at [70, 138] on button "End turn" at bounding box center [69, 140] width 101 height 47
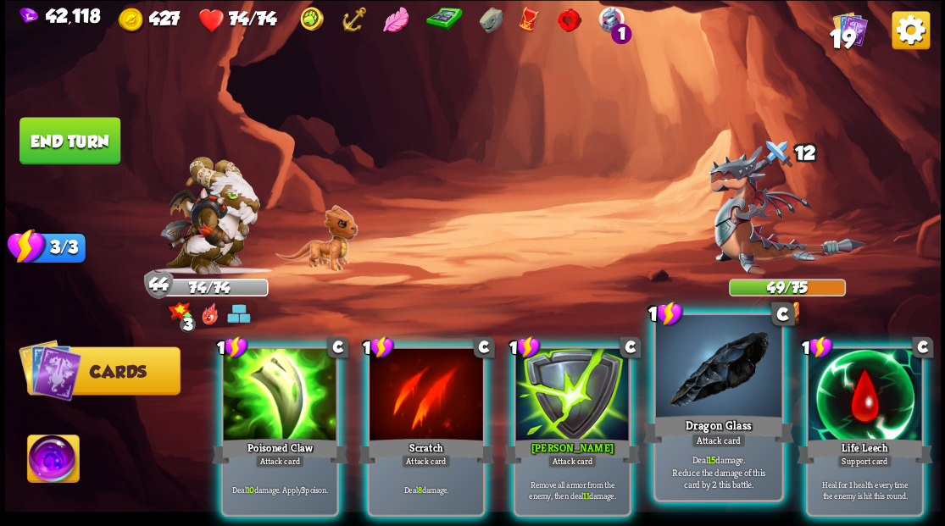
click at [717, 389] on div at bounding box center [717, 368] width 125 height 106
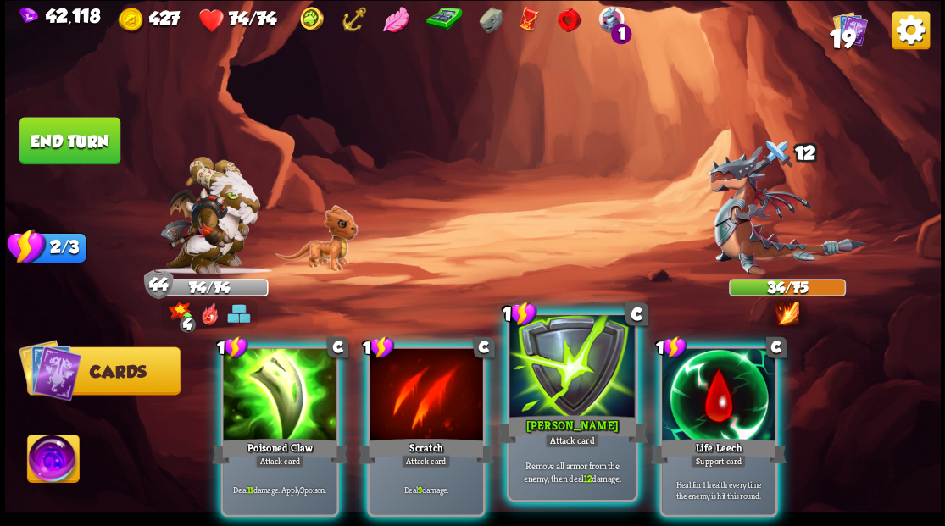
click at [541, 397] on div at bounding box center [571, 368] width 125 height 106
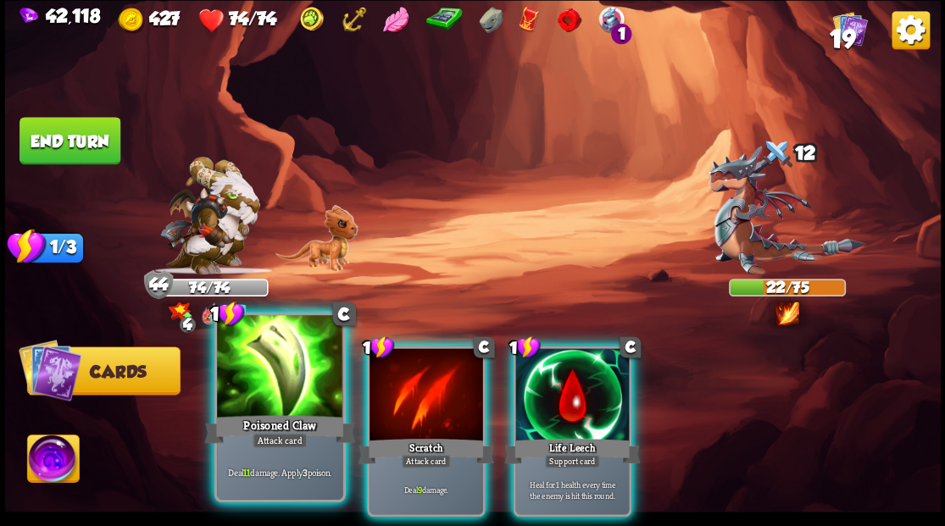
click at [268, 415] on div "Poisoned Claw" at bounding box center [279, 429] width 151 height 34
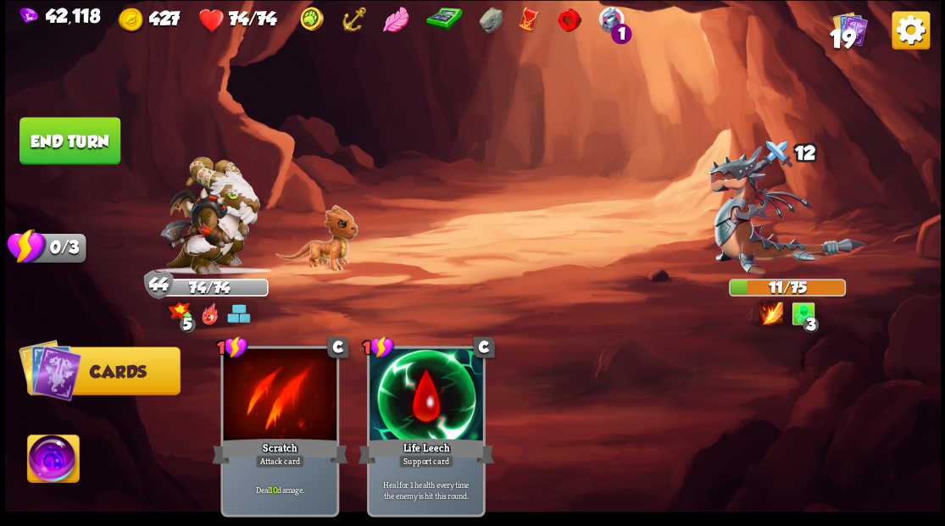
click at [47, 467] on img at bounding box center [53, 461] width 52 height 53
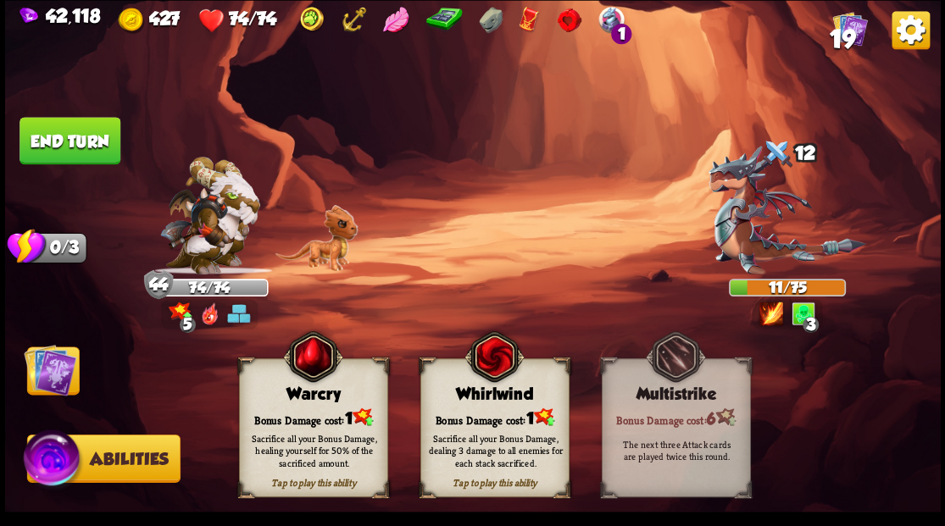
drag, startPoint x: 460, startPoint y: 414, endPoint x: 427, endPoint y: 332, distance: 87.8
click at [460, 413] on div "Bonus Damage cost: 1" at bounding box center [493, 417] width 147 height 21
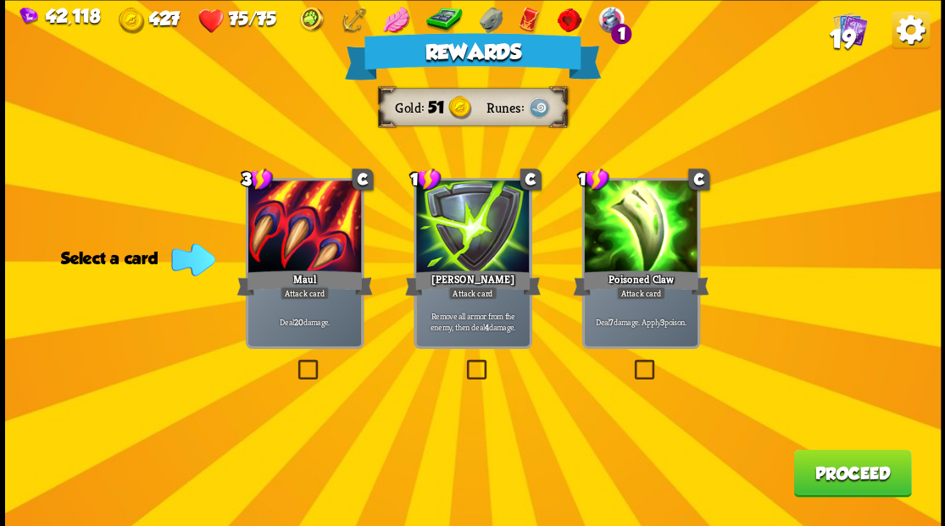
click at [839, 36] on span "19" at bounding box center [841, 38] width 25 height 29
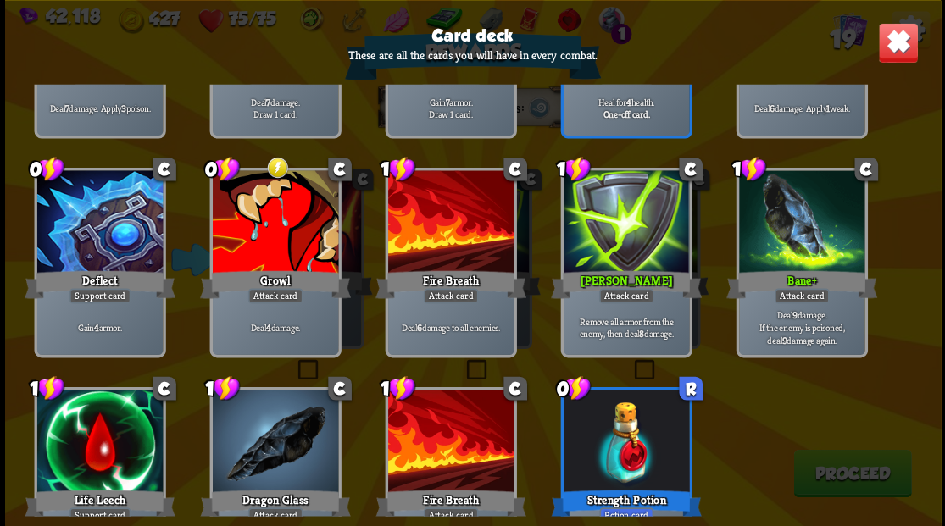
scroll to position [395, 0]
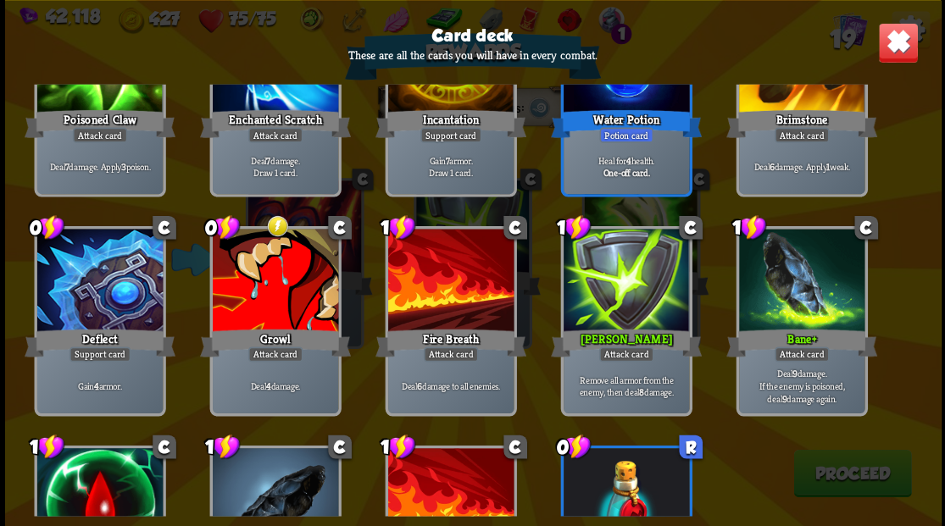
click at [888, 58] on img at bounding box center [897, 42] width 41 height 41
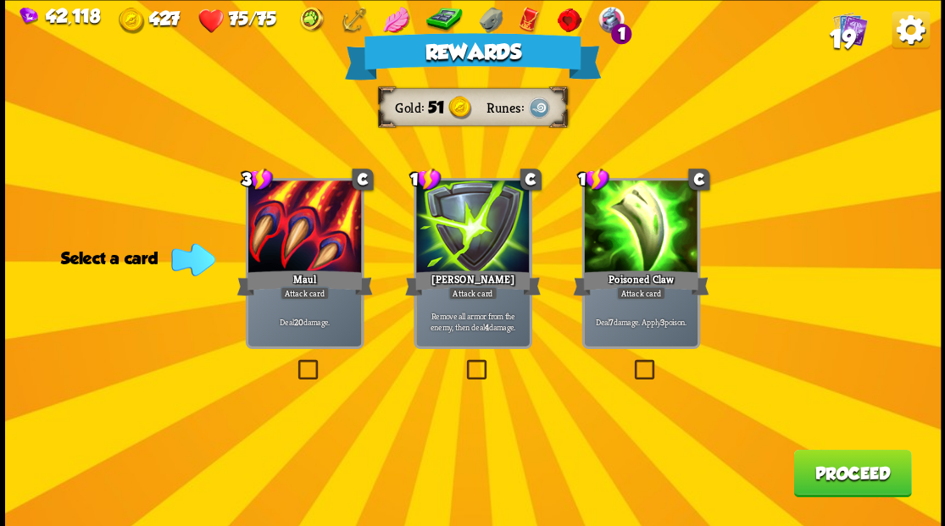
click at [829, 484] on button "Proceed" at bounding box center [852, 472] width 118 height 47
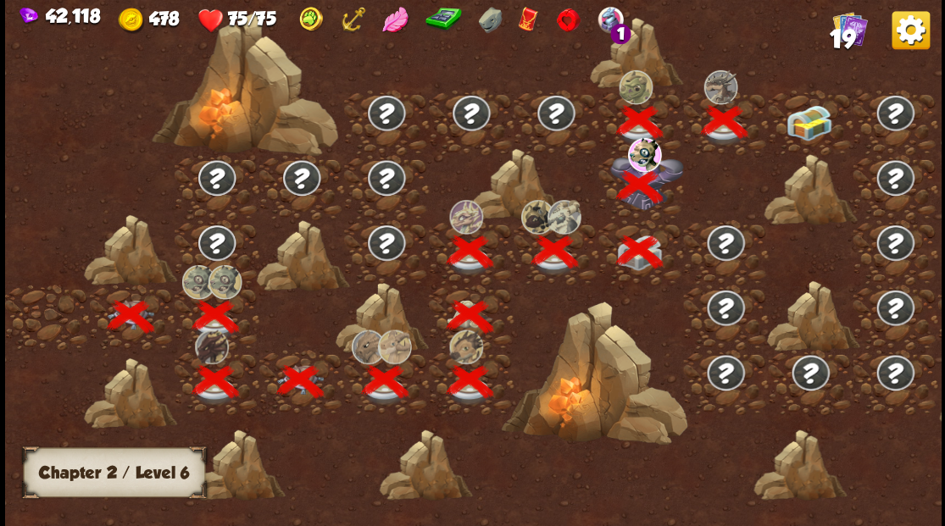
click at [804, 120] on img at bounding box center [809, 122] width 47 height 36
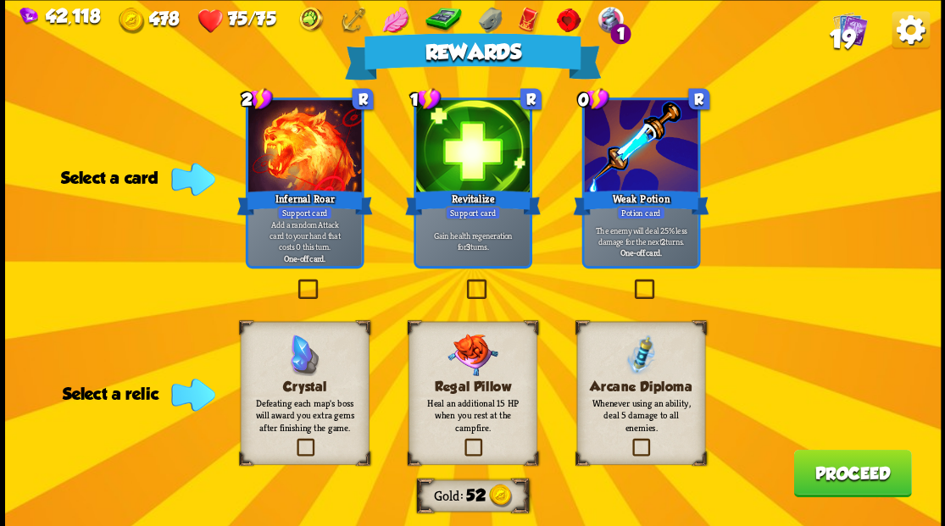
click at [630, 441] on label at bounding box center [630, 441] width 0 height 0
click at [0, 0] on input "checkbox" at bounding box center [0, 0] width 0 height 0
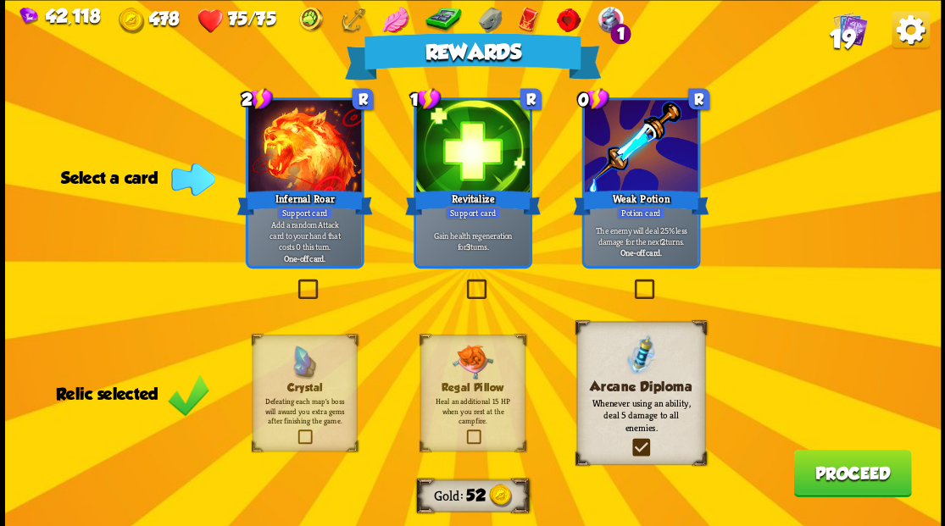
drag, startPoint x: 646, startPoint y: 290, endPoint x: 707, endPoint y: 342, distance: 80.5
click at [631, 281] on label at bounding box center [631, 281] width 0 height 0
click at [0, 0] on input "checkbox" at bounding box center [0, 0] width 0 height 0
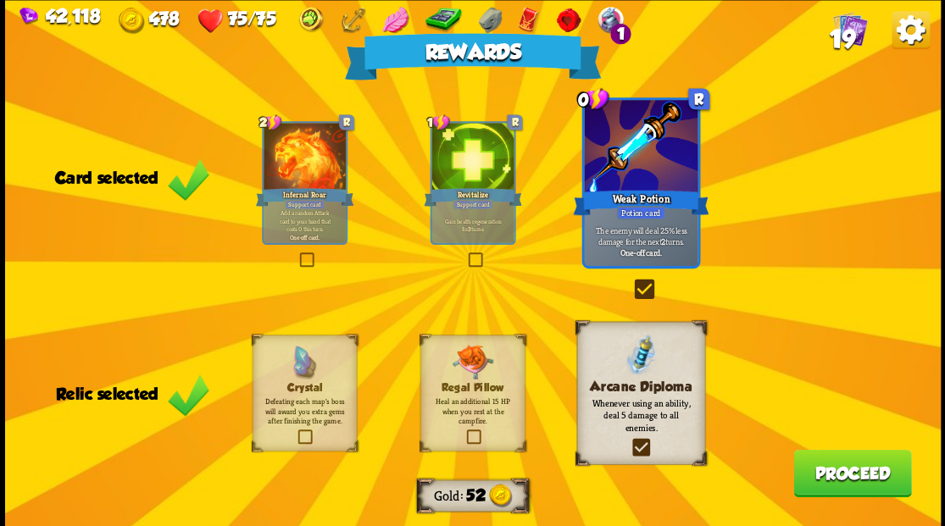
drag, startPoint x: 822, startPoint y: 480, endPoint x: 821, endPoint y: 464, distance: 16.1
click at [821, 464] on button "Proceed" at bounding box center [852, 472] width 118 height 47
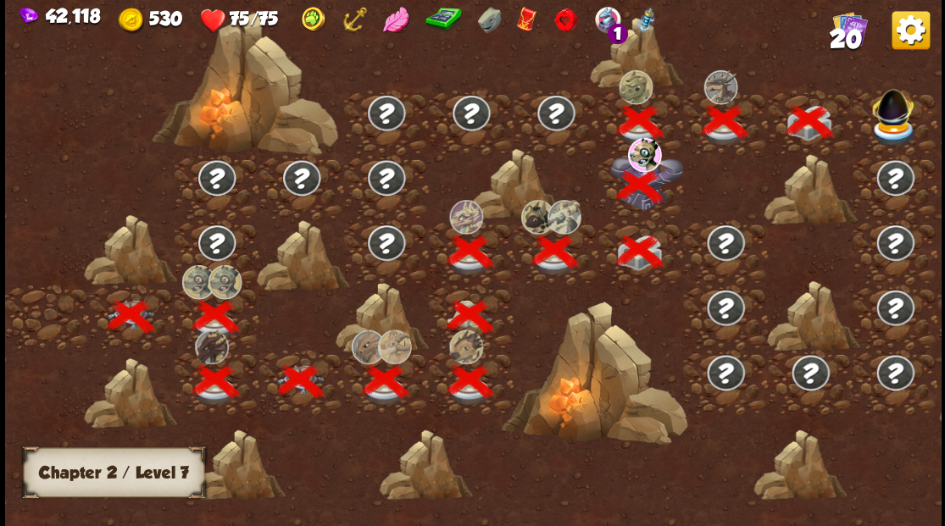
click at [886, 119] on img at bounding box center [893, 104] width 50 height 47
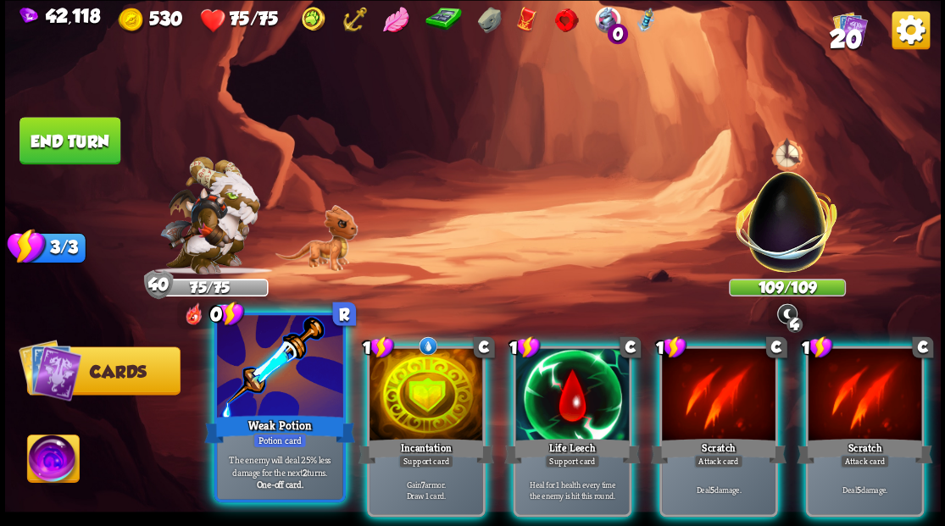
click at [264, 388] on div at bounding box center [279, 368] width 125 height 106
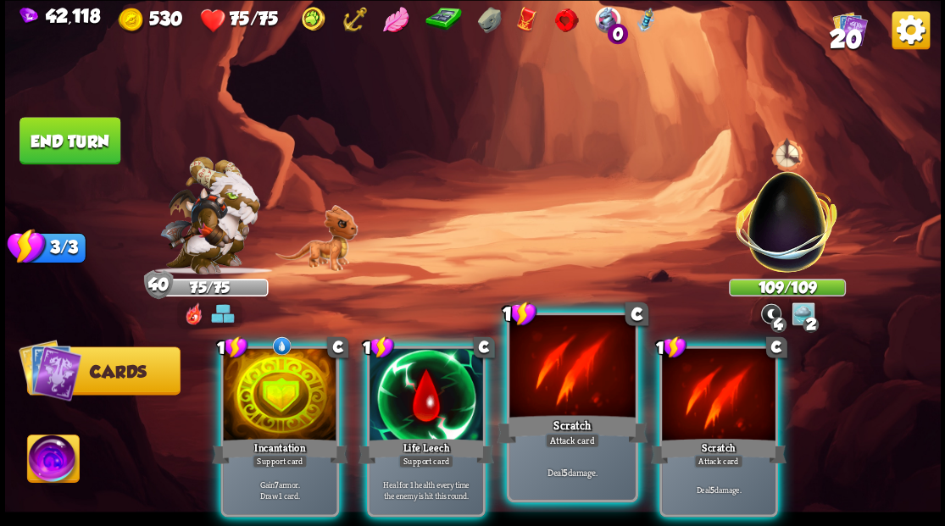
click at [543, 407] on div at bounding box center [571, 368] width 125 height 106
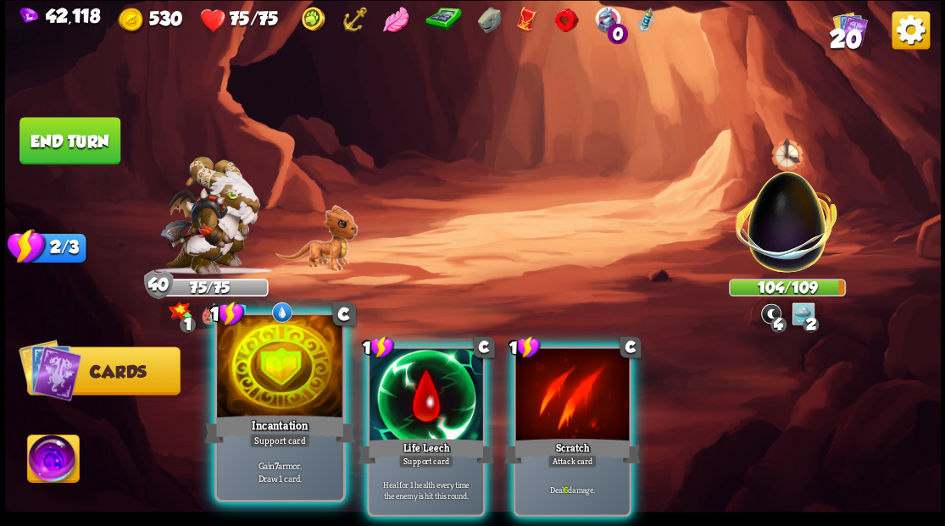
click at [271, 376] on div at bounding box center [279, 368] width 125 height 106
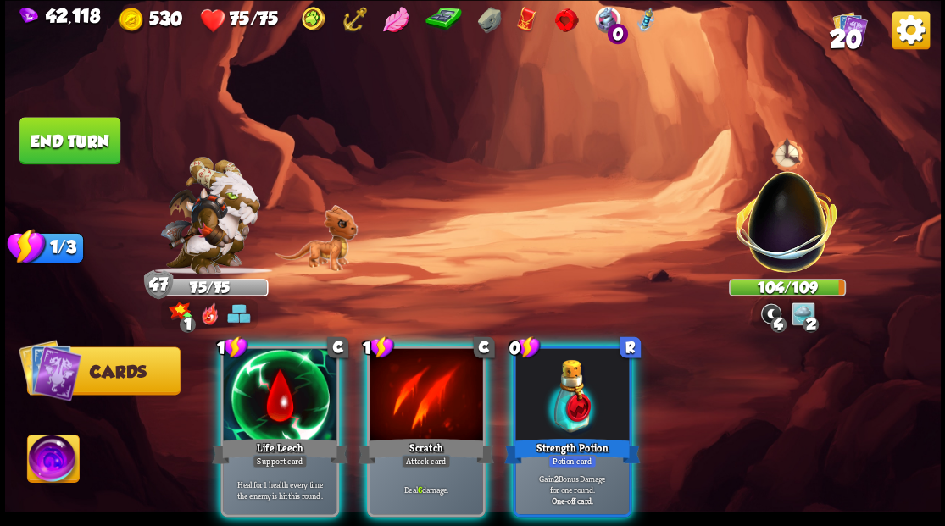
drag, startPoint x: 573, startPoint y: 420, endPoint x: 575, endPoint y: 355, distance: 65.3
click at [575, 403] on div "0 R Strength Potion Potion card Gain 2 Bonus Damage for one round. One-off card." at bounding box center [572, 431] width 119 height 171
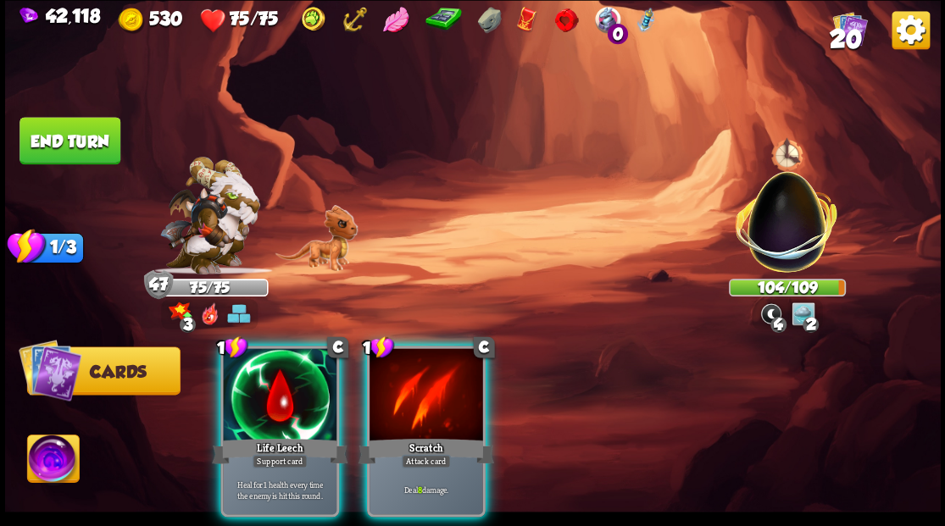
drag, startPoint x: 431, startPoint y: 398, endPoint x: 398, endPoint y: 292, distance: 111.8
click at [431, 395] on div at bounding box center [426, 396] width 114 height 96
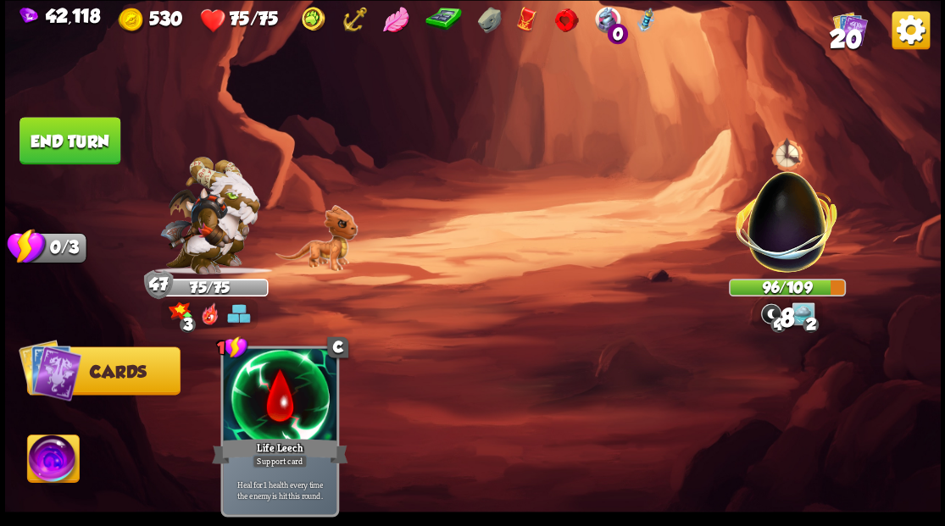
drag, startPoint x: 82, startPoint y: 149, endPoint x: 286, endPoint y: 176, distance: 206.0
click at [83, 149] on button "End turn" at bounding box center [69, 140] width 101 height 47
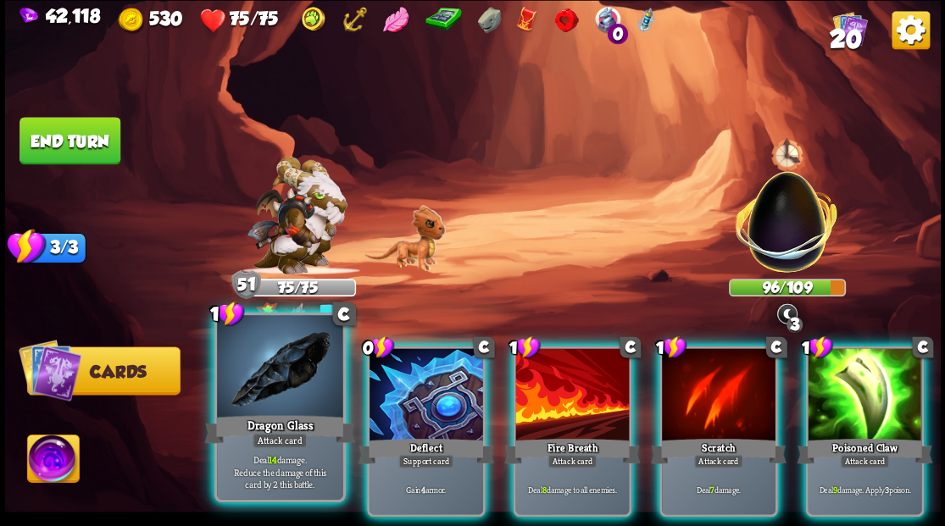
click at [294, 398] on div at bounding box center [279, 368] width 125 height 106
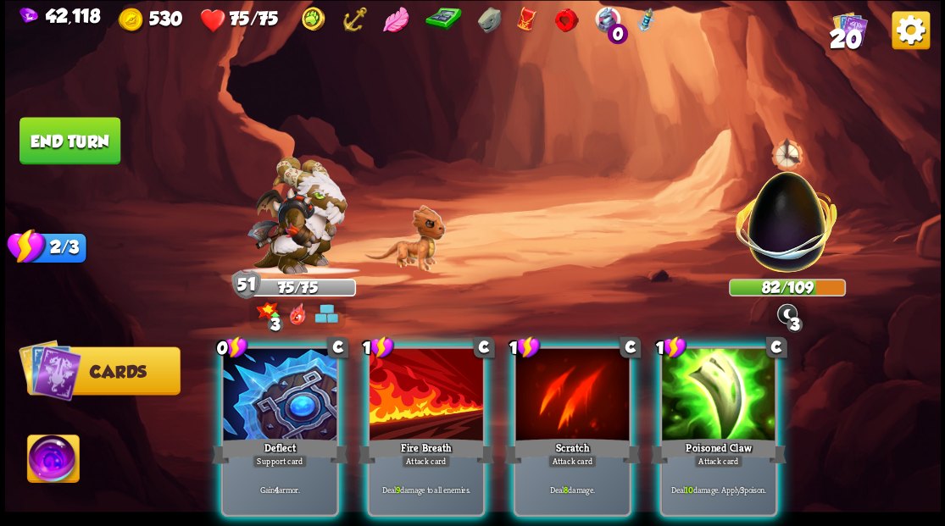
drag, startPoint x: 716, startPoint y: 388, endPoint x: 654, endPoint y: 319, distance: 93.0
click at [712, 381] on div at bounding box center [719, 396] width 114 height 96
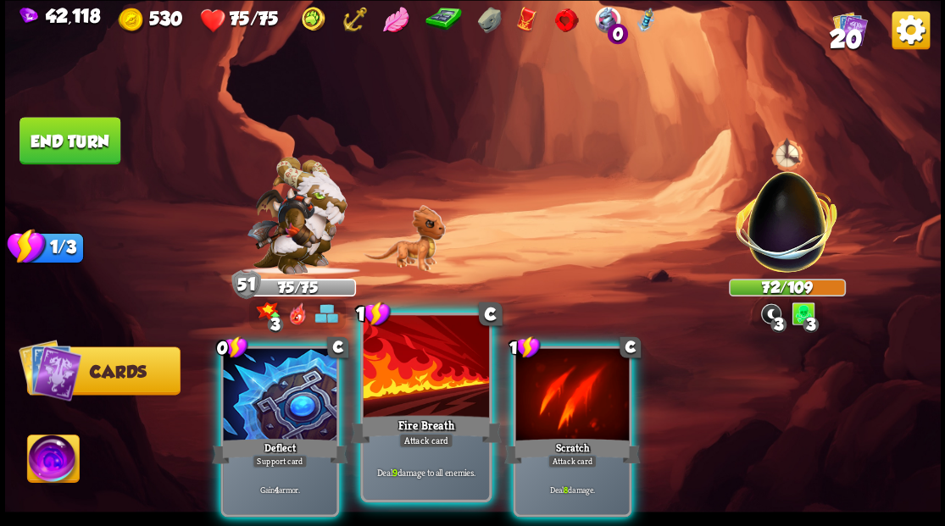
click at [397, 397] on div at bounding box center [425, 368] width 125 height 106
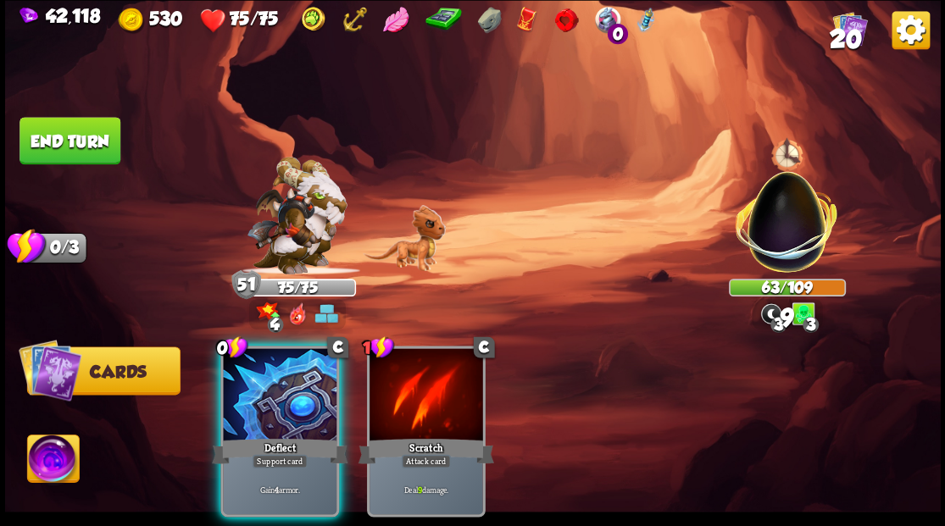
drag, startPoint x: 253, startPoint y: 402, endPoint x: 246, endPoint y: 394, distance: 10.2
click at [249, 397] on div at bounding box center [280, 396] width 114 height 96
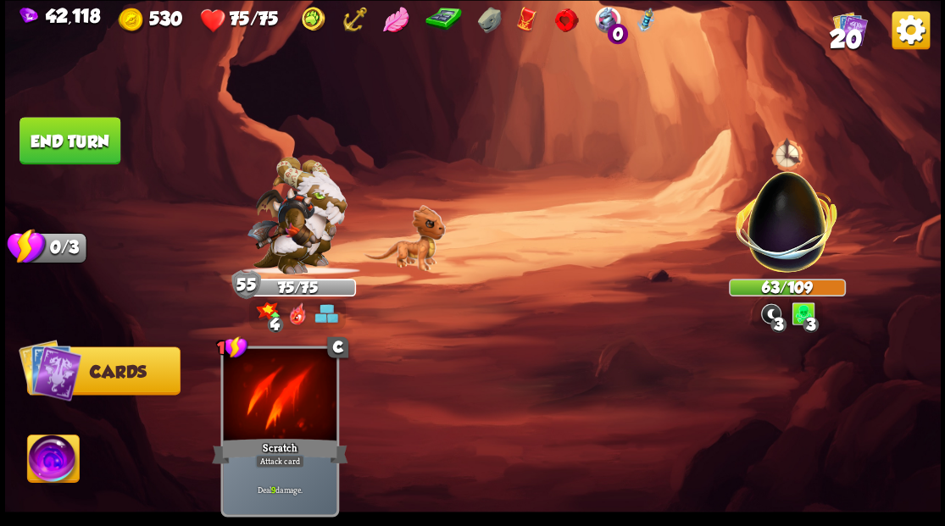
drag, startPoint x: 66, startPoint y: 142, endPoint x: 127, endPoint y: 168, distance: 66.1
click at [83, 151] on button "End turn" at bounding box center [69, 140] width 101 height 47
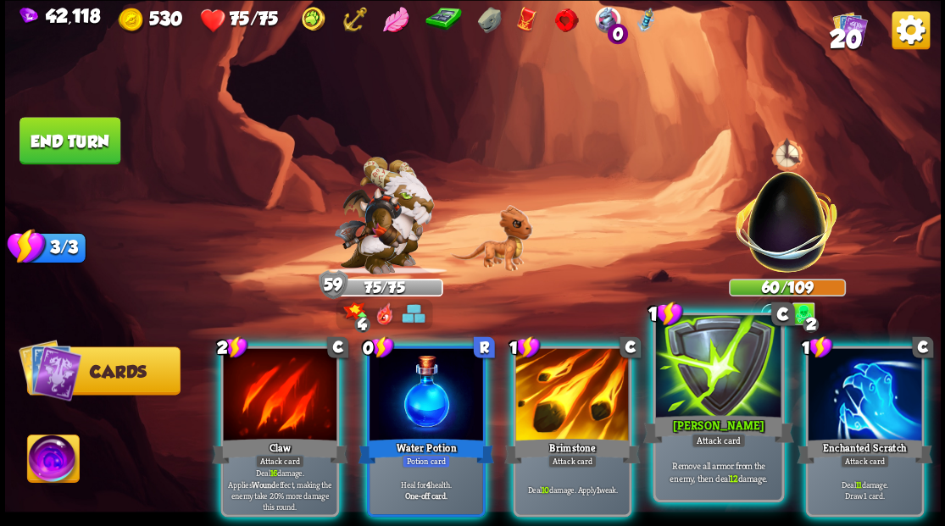
click at [717, 375] on div at bounding box center [717, 368] width 125 height 106
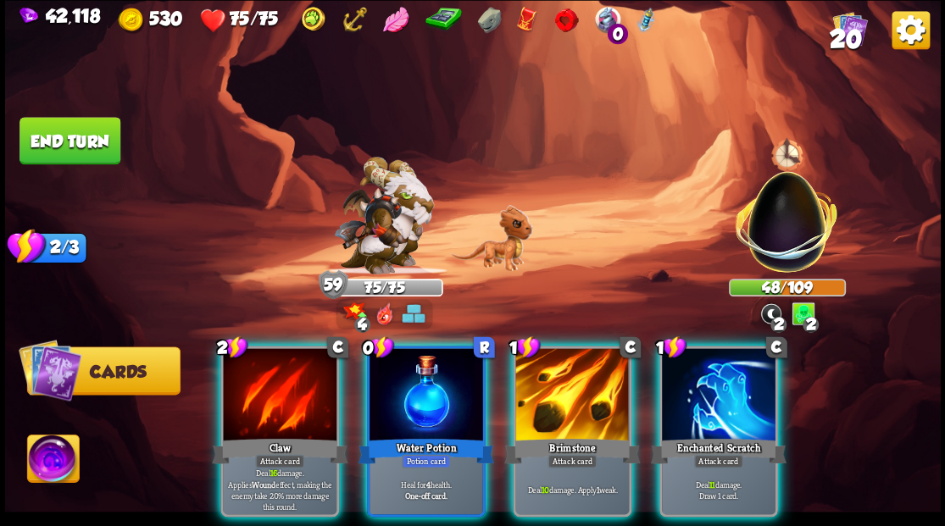
click at [719, 436] on div "Enchanted Scratch" at bounding box center [718, 451] width 136 height 31
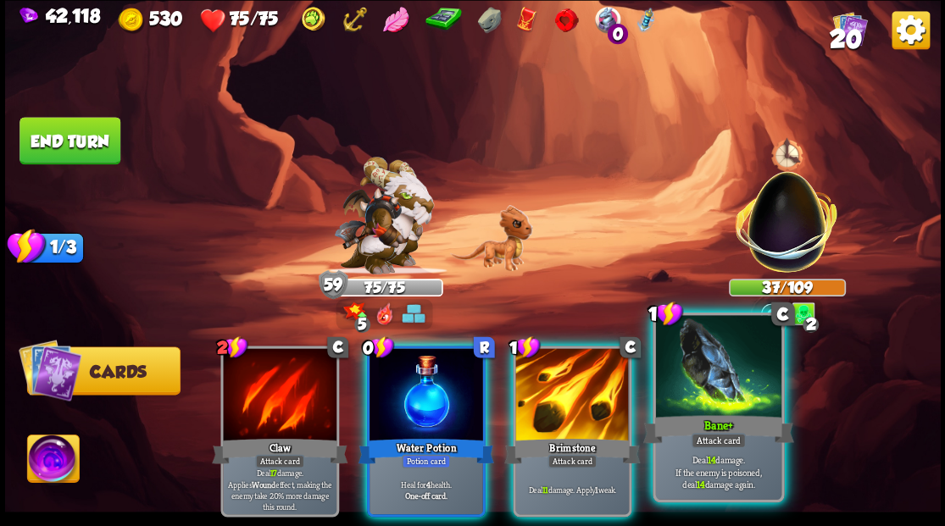
click at [692, 408] on div at bounding box center [717, 368] width 125 height 106
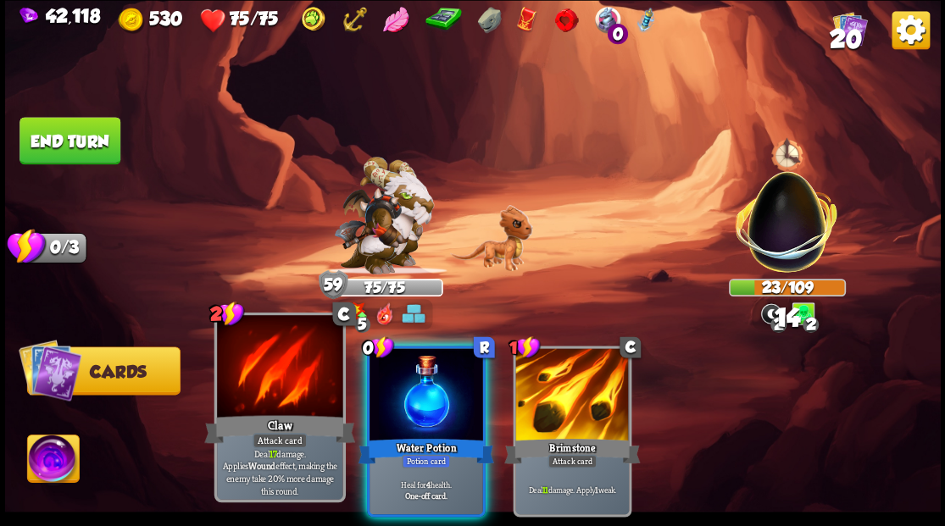
drag, startPoint x: 429, startPoint y: 419, endPoint x: 327, endPoint y: 337, distance: 130.8
click at [402, 401] on div "0 R Water Potion Potion card Heal for 4 health. One-off card." at bounding box center [425, 431] width 119 height 171
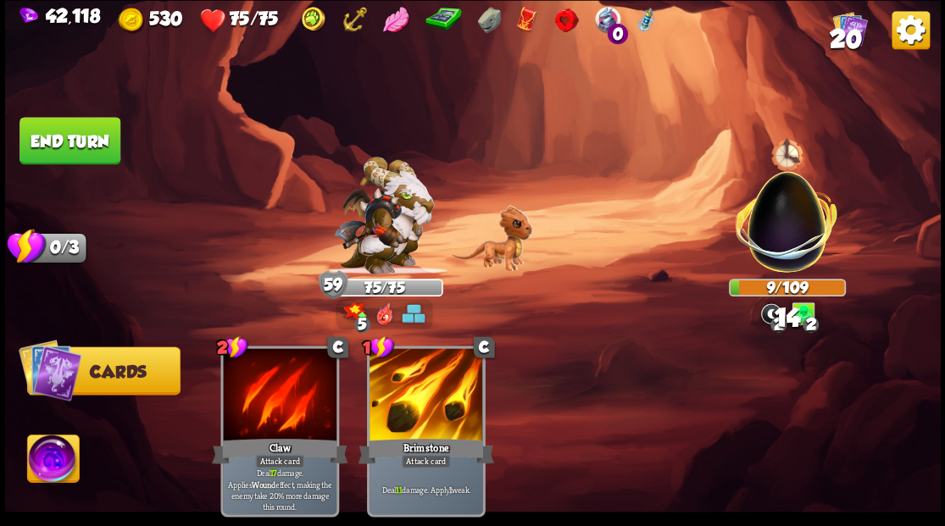
click at [56, 137] on button "End turn" at bounding box center [69, 140] width 101 height 47
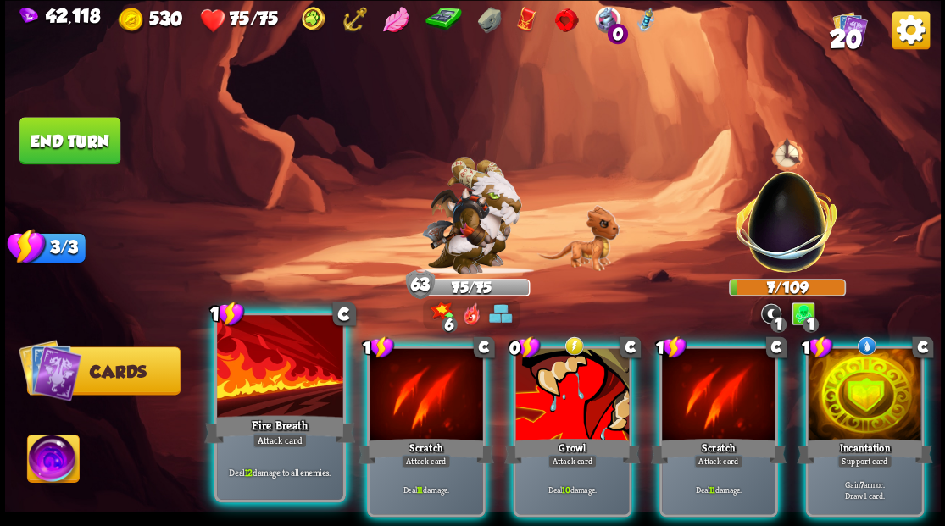
click at [261, 395] on div at bounding box center [279, 368] width 125 height 106
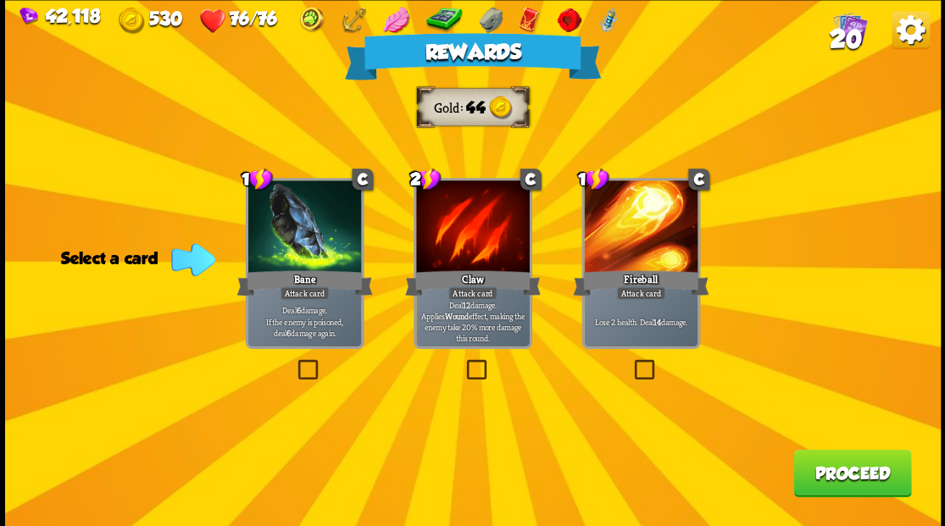
click at [847, 480] on button "Proceed" at bounding box center [852, 472] width 118 height 47
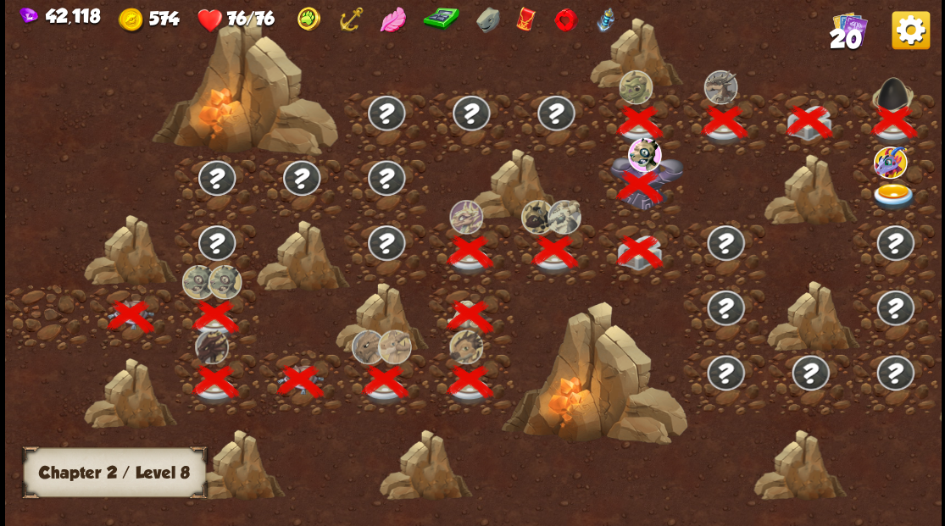
click at [887, 189] on img at bounding box center [893, 197] width 47 height 28
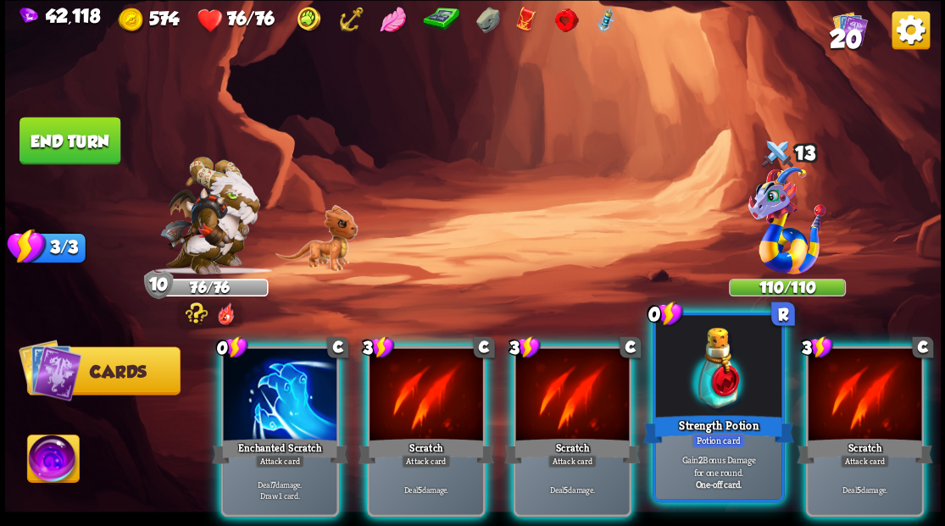
click at [741, 398] on div at bounding box center [717, 368] width 125 height 106
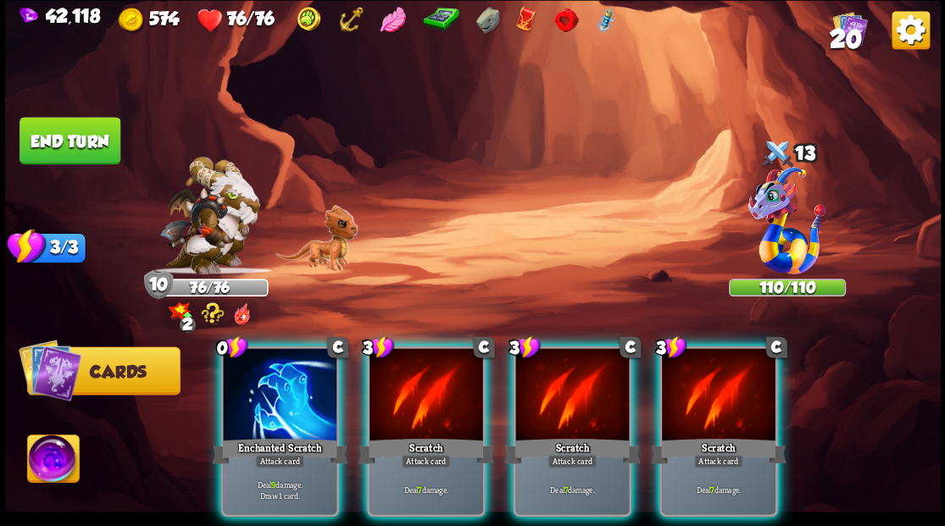
click at [229, 409] on div at bounding box center [280, 396] width 114 height 96
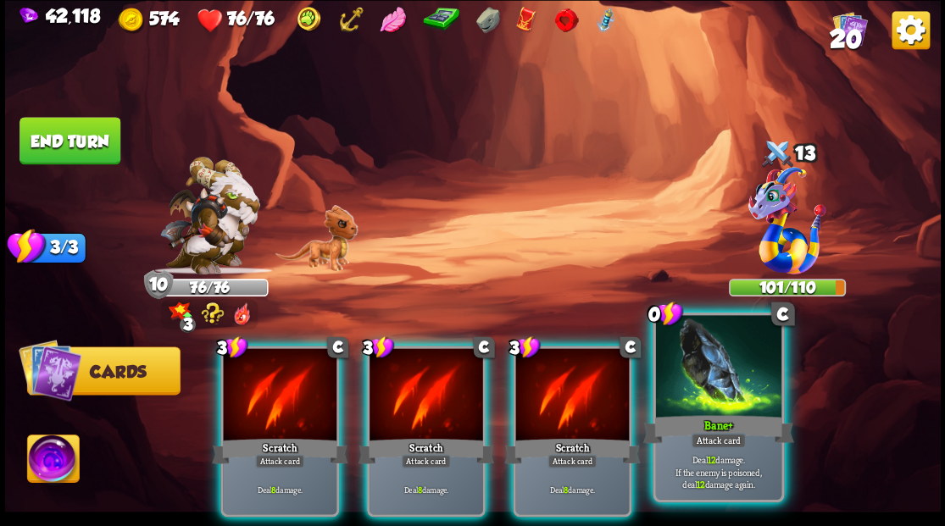
click at [732, 396] on div at bounding box center [717, 368] width 125 height 106
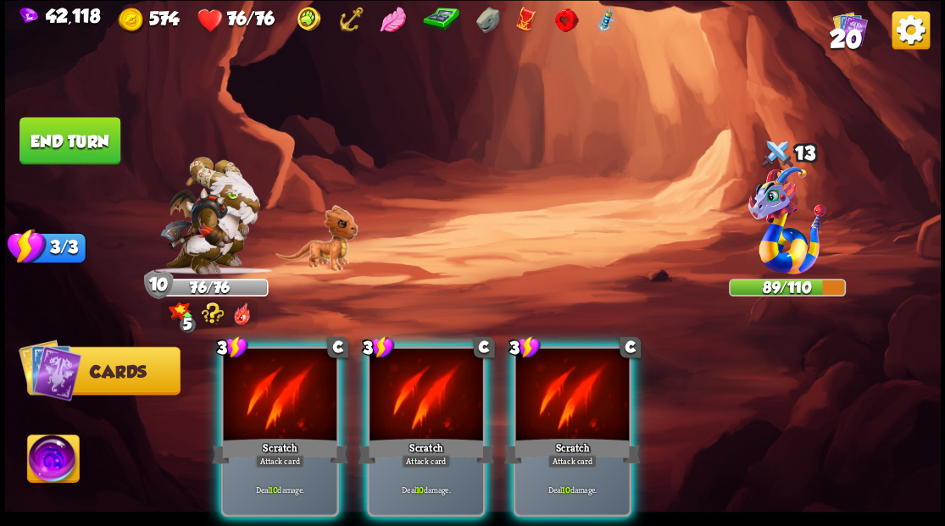
click at [271, 436] on div "Scratch" at bounding box center [280, 451] width 136 height 31
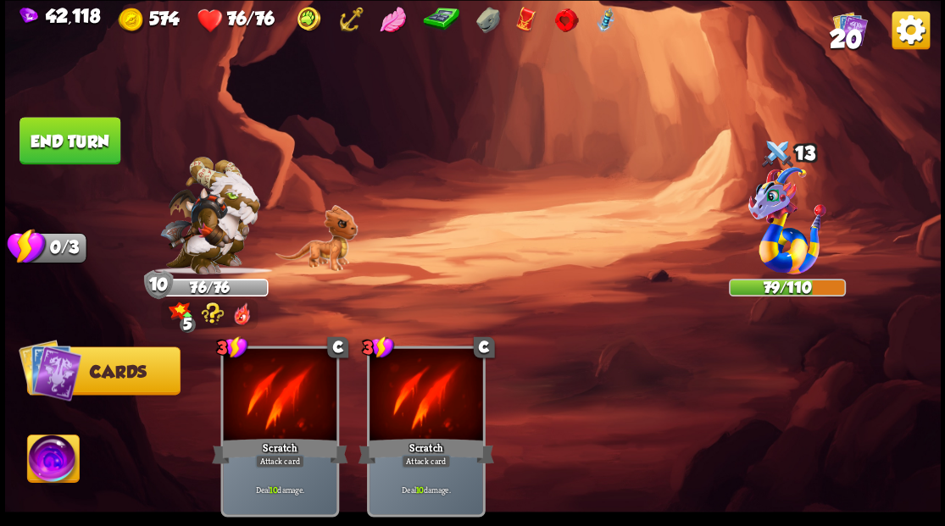
click at [81, 144] on button "End turn" at bounding box center [69, 140] width 101 height 47
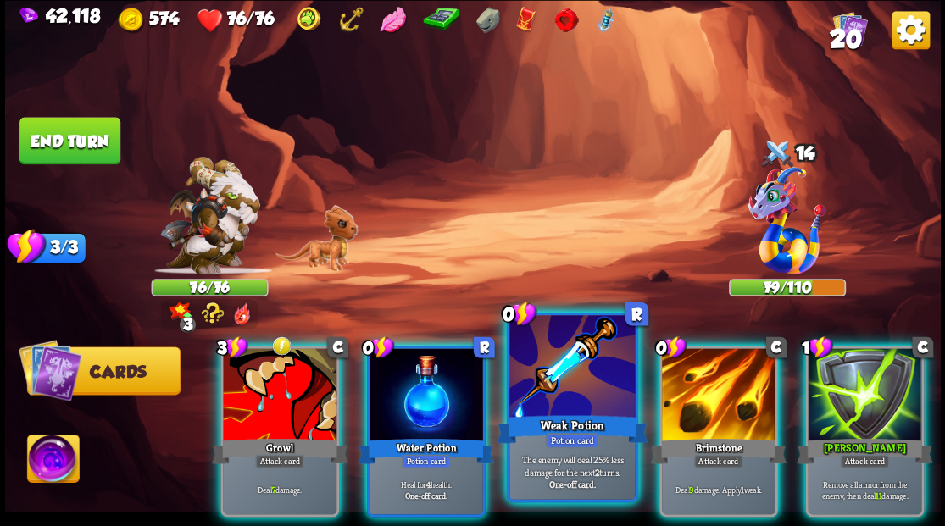
click at [564, 391] on div at bounding box center [571, 368] width 125 height 106
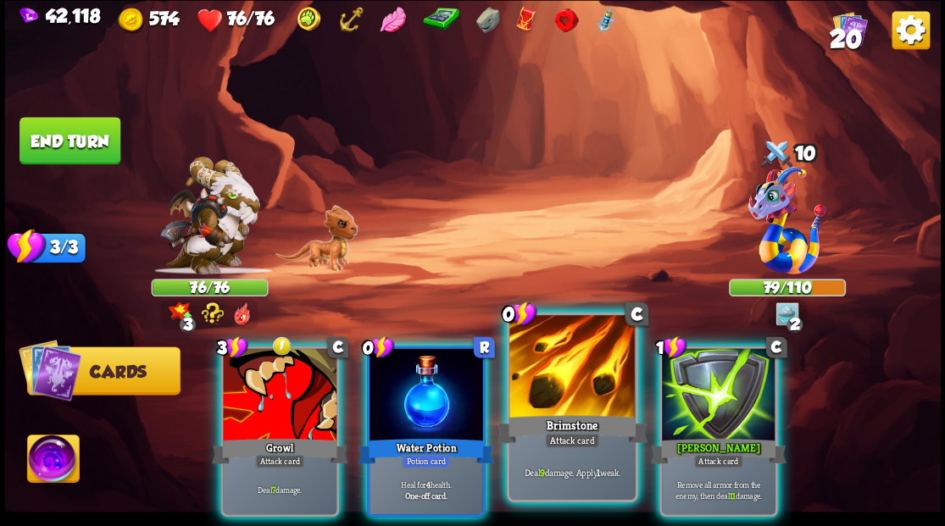
click at [548, 386] on div at bounding box center [571, 368] width 125 height 106
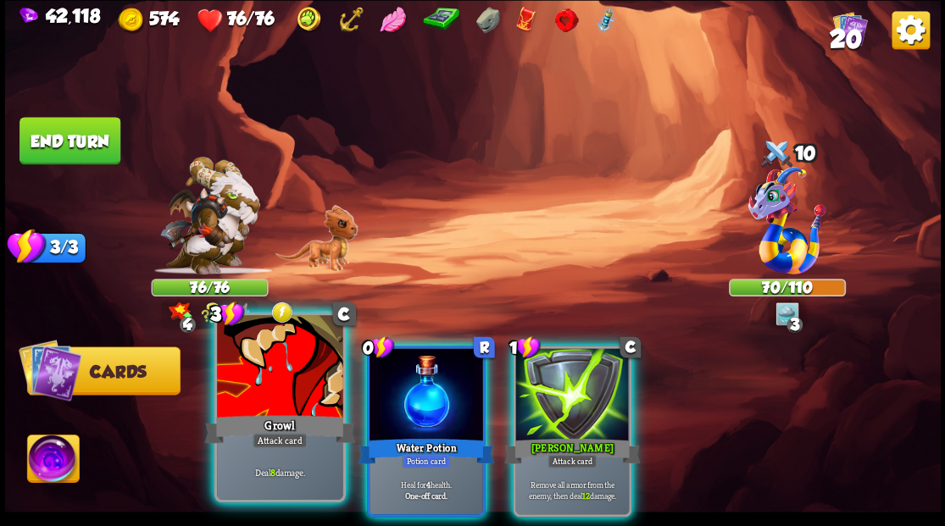
click at [263, 399] on div at bounding box center [279, 368] width 125 height 106
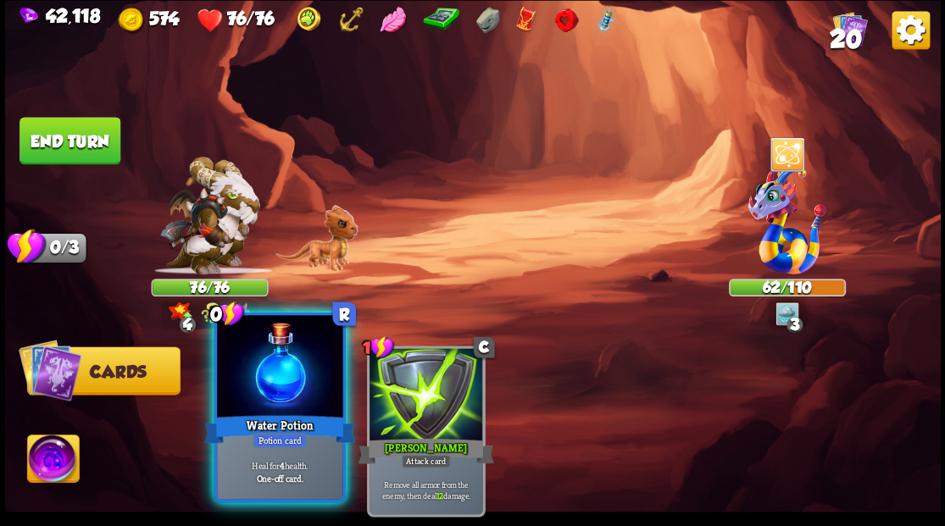
drag, startPoint x: 287, startPoint y: 411, endPoint x: 266, endPoint y: 377, distance: 40.0
click at [281, 399] on div at bounding box center [279, 368] width 125 height 106
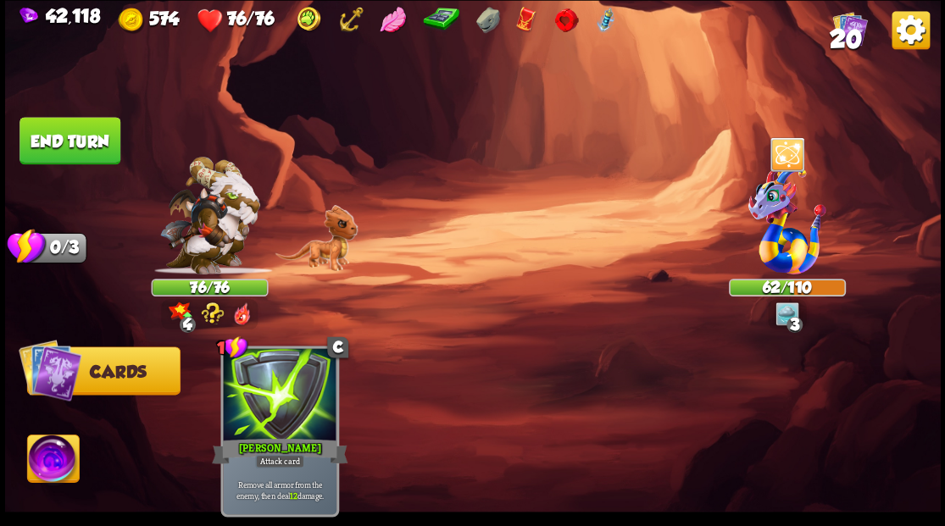
click at [76, 142] on button "End turn" at bounding box center [69, 140] width 101 height 47
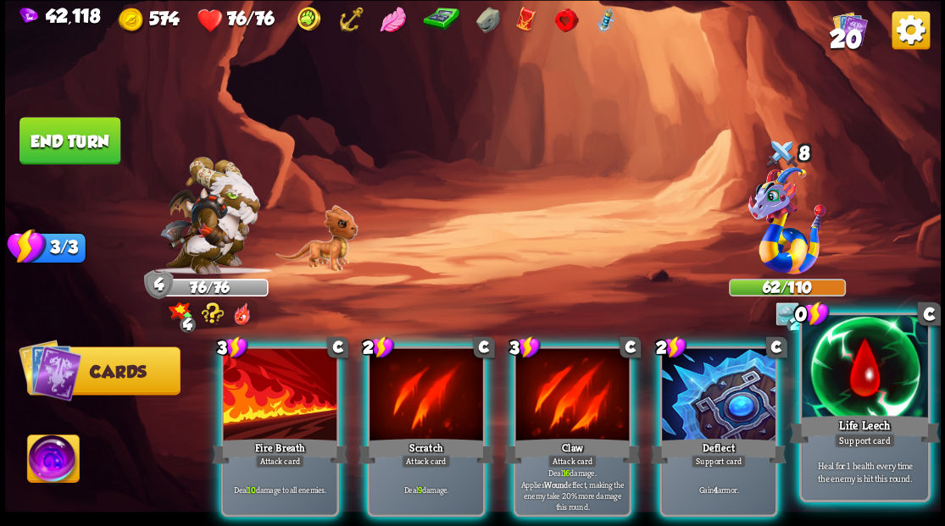
click at [880, 397] on div at bounding box center [864, 368] width 125 height 106
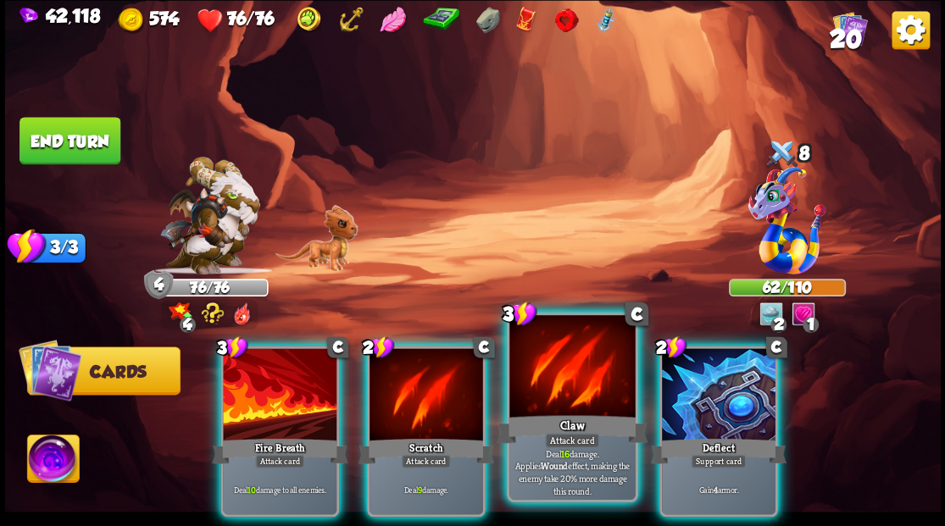
click at [569, 391] on div at bounding box center [571, 368] width 125 height 106
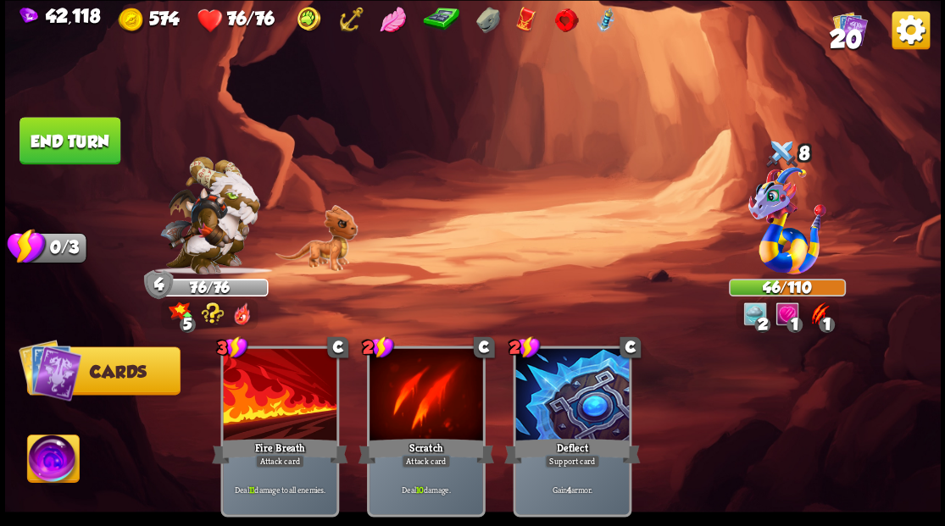
click at [89, 142] on button "End turn" at bounding box center [69, 140] width 101 height 47
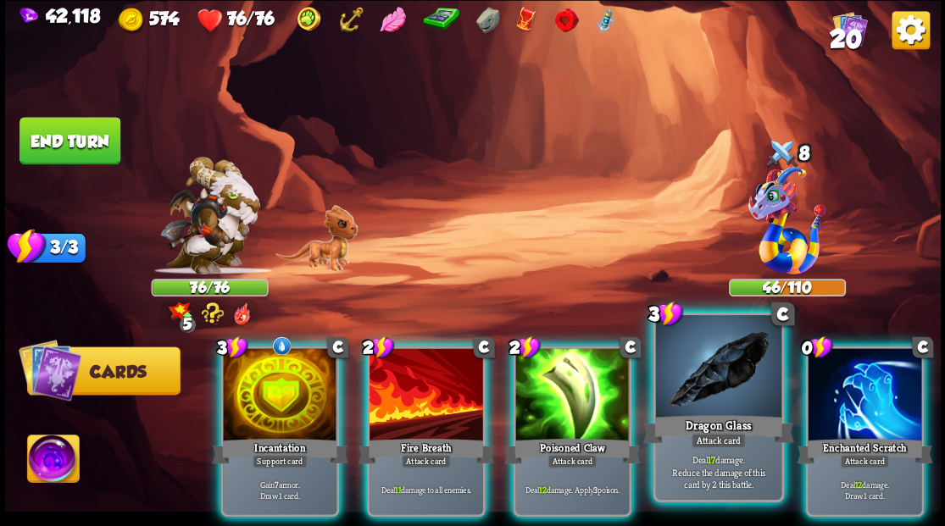
click at [719, 426] on div "Dragon Glass" at bounding box center [717, 429] width 151 height 34
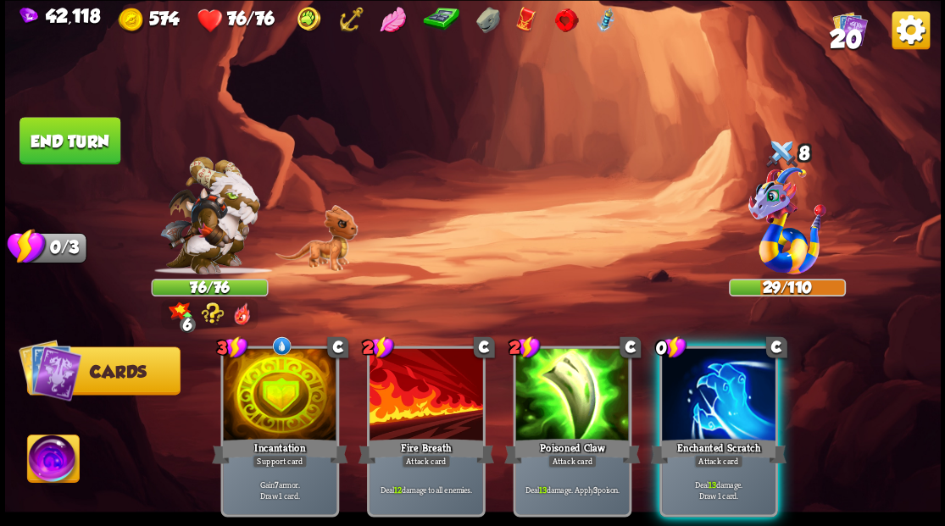
click at [719, 436] on div "Enchanted Scratch" at bounding box center [718, 451] width 136 height 31
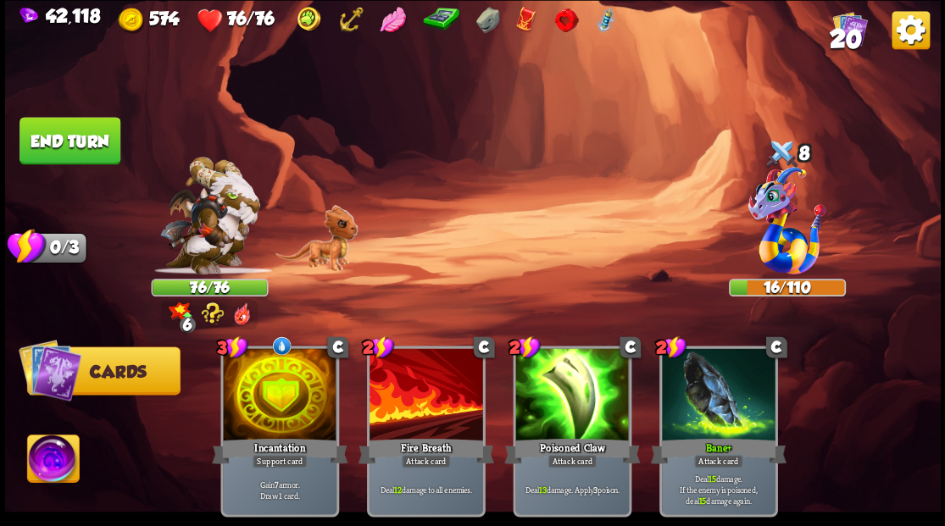
click at [59, 142] on button "End turn" at bounding box center [69, 140] width 101 height 47
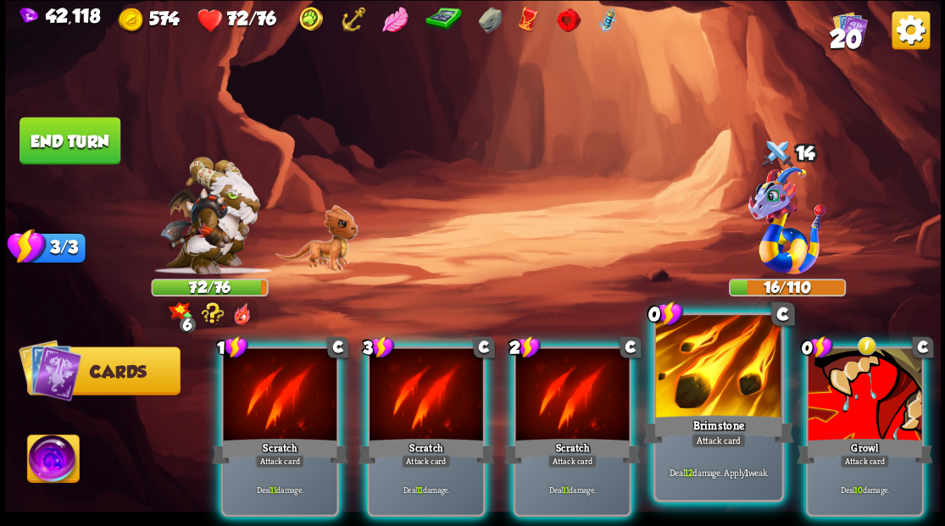
click at [713, 396] on div at bounding box center [717, 368] width 125 height 106
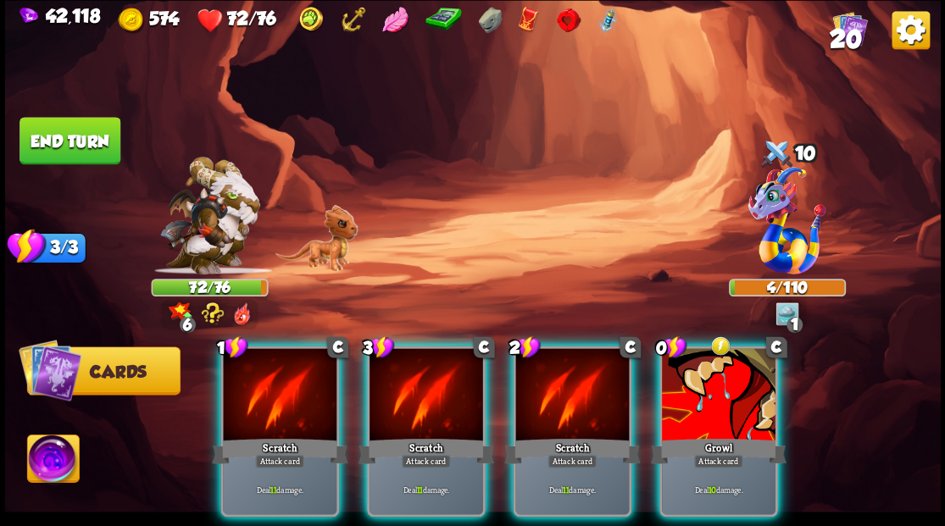
click at [41, 464] on img at bounding box center [53, 461] width 52 height 53
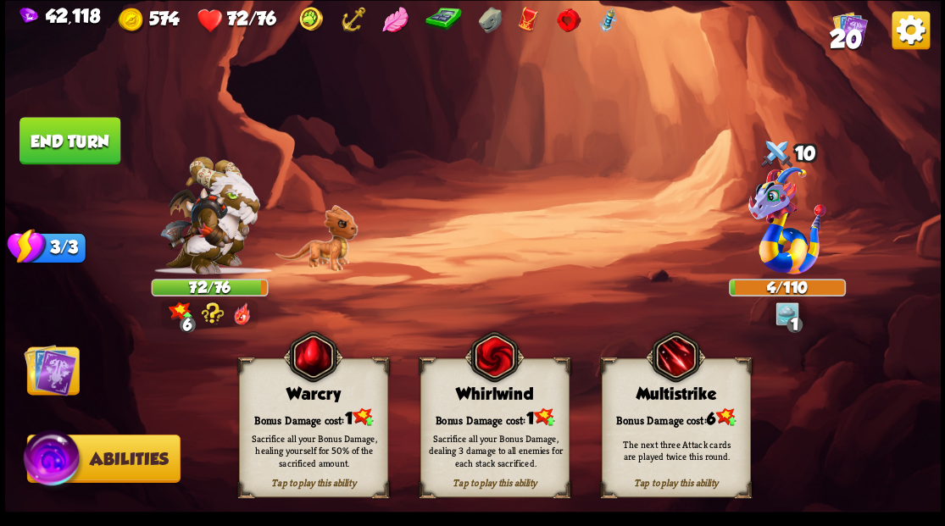
click at [286, 431] on div "Sacrifice all your Bonus Damage, healing yourself for 50% of the sacrificed amo…" at bounding box center [313, 450] width 149 height 58
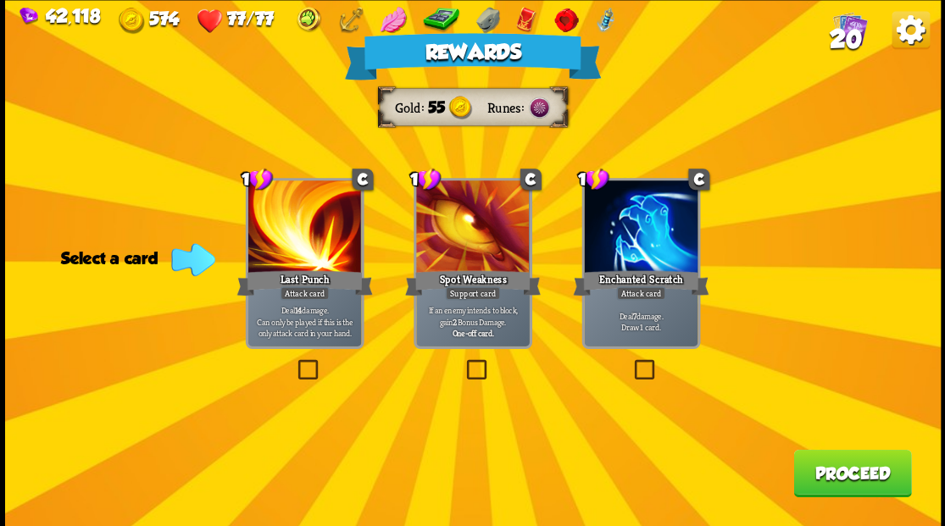
click at [847, 476] on button "Proceed" at bounding box center [852, 472] width 118 height 47
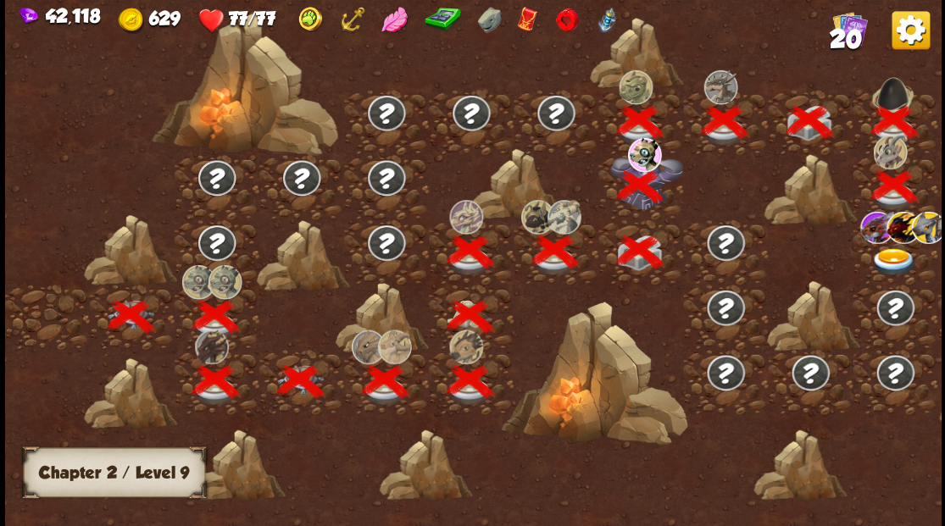
click at [897, 251] on img at bounding box center [893, 261] width 47 height 28
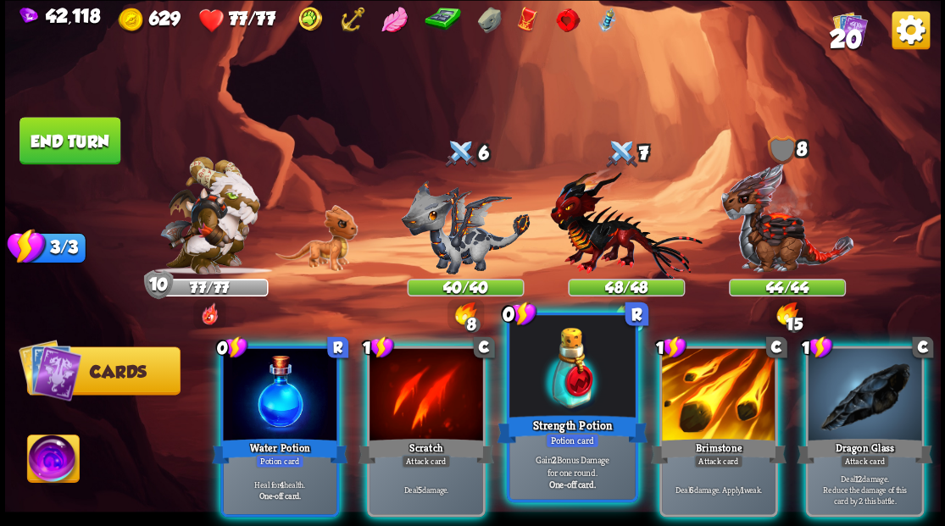
click at [568, 358] on div at bounding box center [571, 368] width 125 height 106
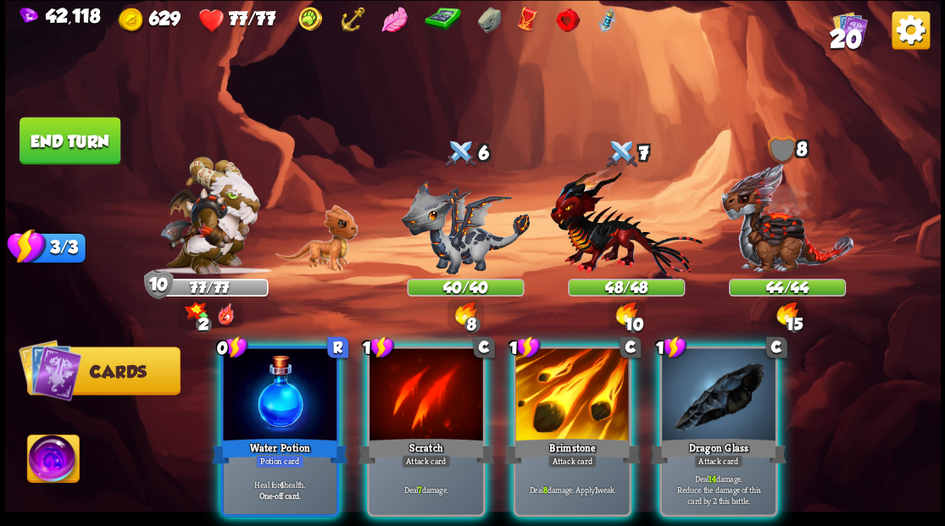
drag, startPoint x: 569, startPoint y: 361, endPoint x: 581, endPoint y: 273, distance: 88.8
click at [569, 348] on div at bounding box center [572, 396] width 114 height 96
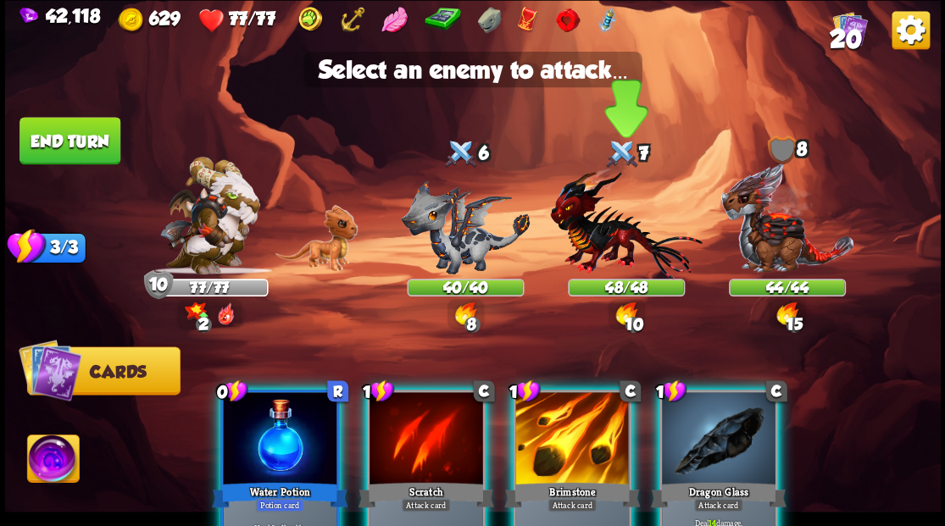
click at [576, 225] on img at bounding box center [626, 223] width 152 height 112
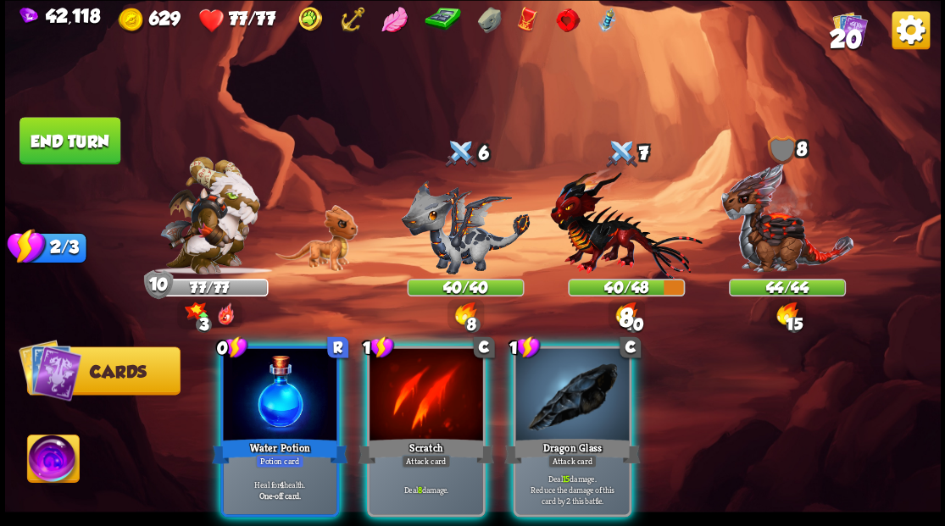
drag, startPoint x: 585, startPoint y: 383, endPoint x: 602, endPoint y: 324, distance: 61.7
click at [585, 383] on div at bounding box center [572, 396] width 114 height 96
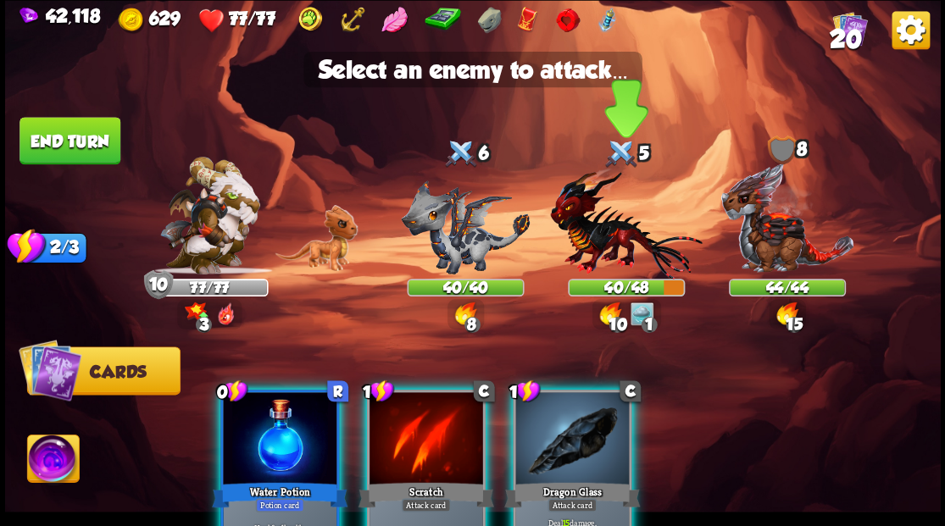
click at [609, 245] on img at bounding box center [626, 223] width 152 height 112
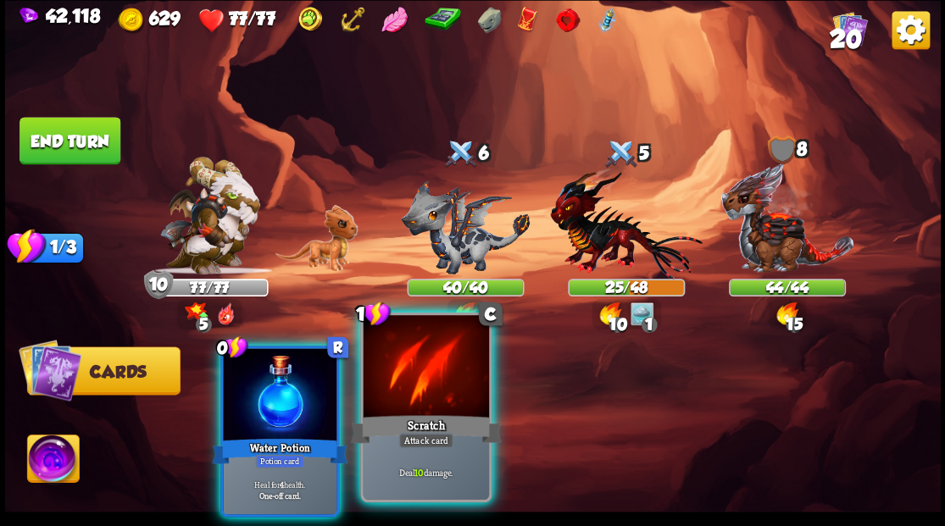
click at [442, 385] on div at bounding box center [425, 368] width 125 height 106
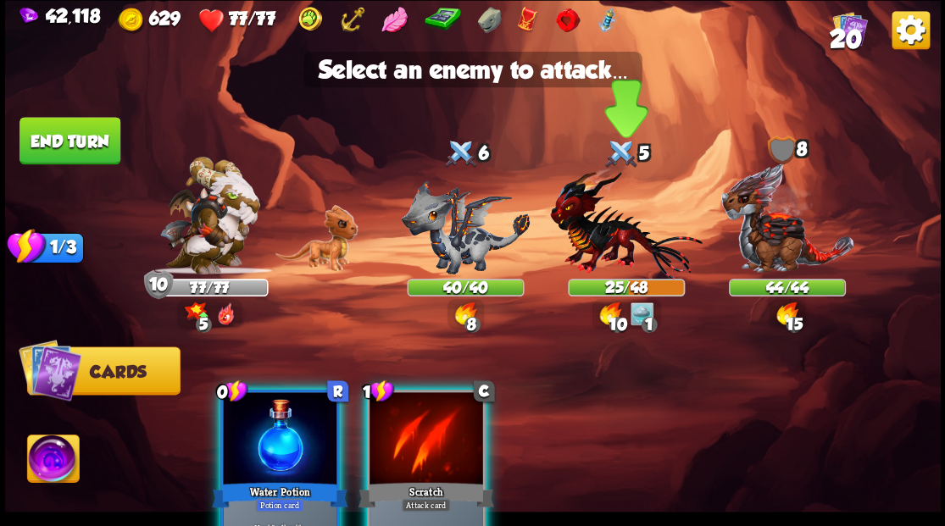
click at [608, 232] on img at bounding box center [626, 223] width 152 height 112
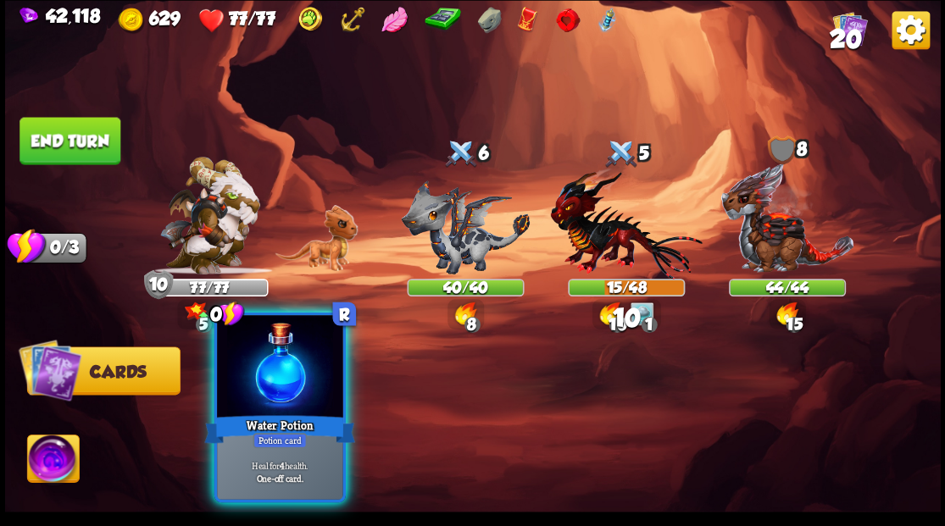
click at [312, 388] on div at bounding box center [279, 368] width 125 height 106
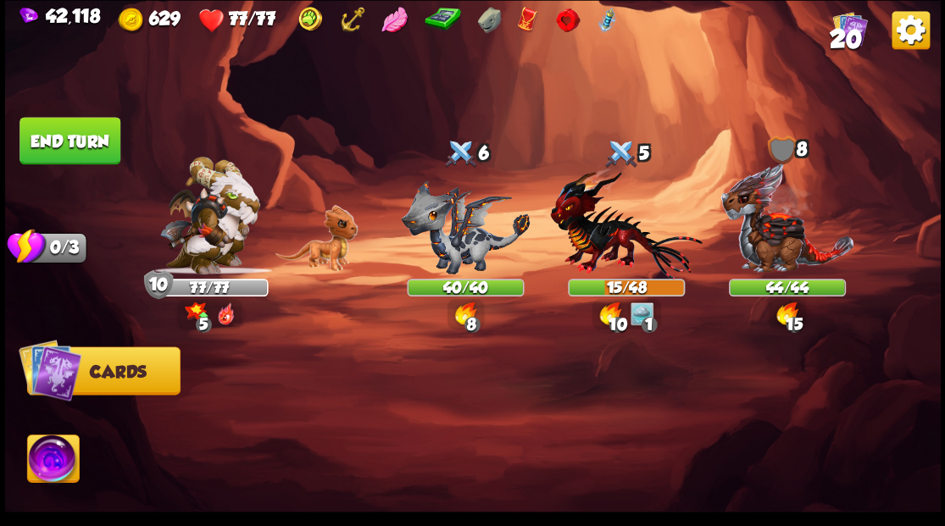
click at [85, 132] on button "End turn" at bounding box center [69, 140] width 101 height 47
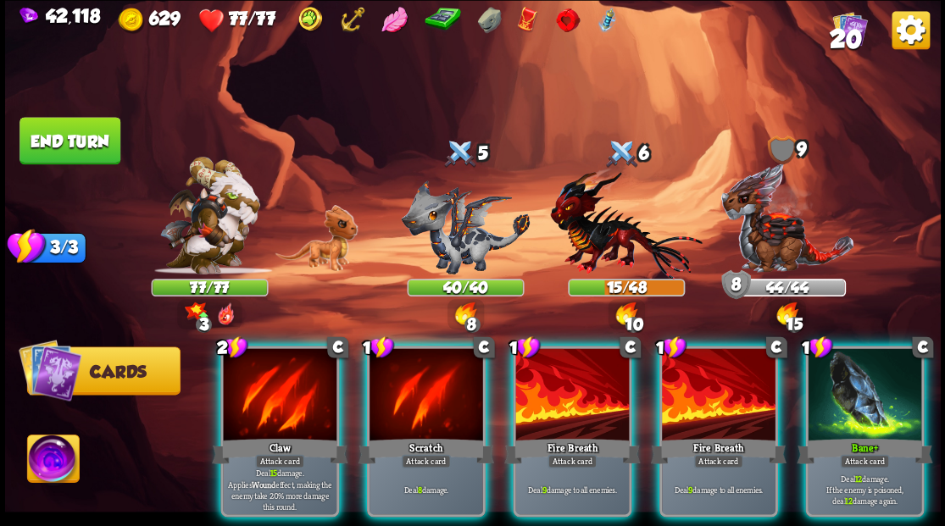
drag, startPoint x: 508, startPoint y: 500, endPoint x: 471, endPoint y: 551, distance: 63.1
click at [471, 525] on html "42,118 629 77/77 20 Select an enemy to attack... You don't have enough stamina …" at bounding box center [472, 263] width 945 height 526
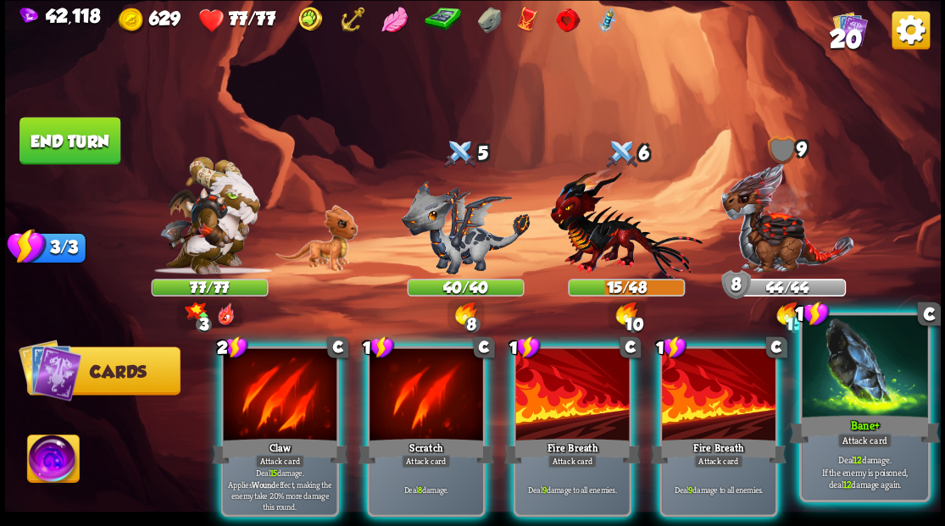
click at [878, 419] on div "Bane+" at bounding box center [864, 429] width 151 height 34
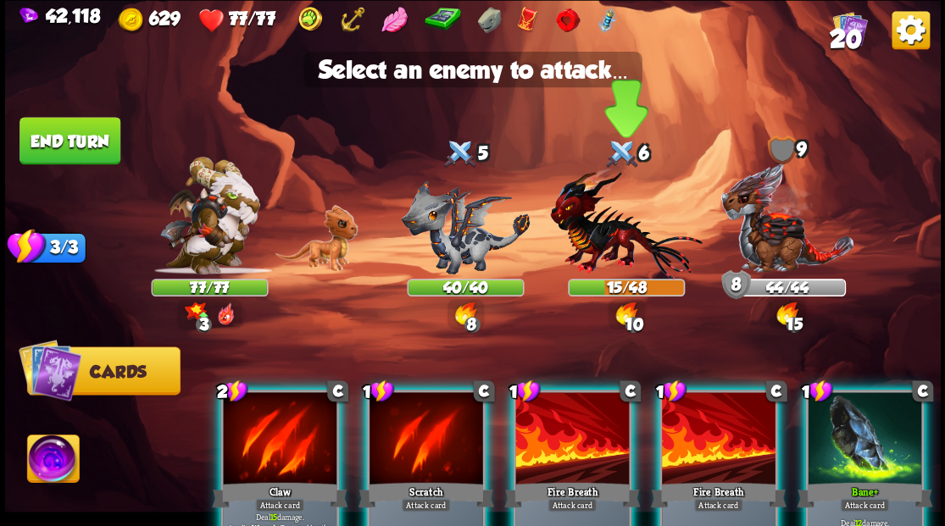
click at [610, 237] on img at bounding box center [626, 223] width 152 height 112
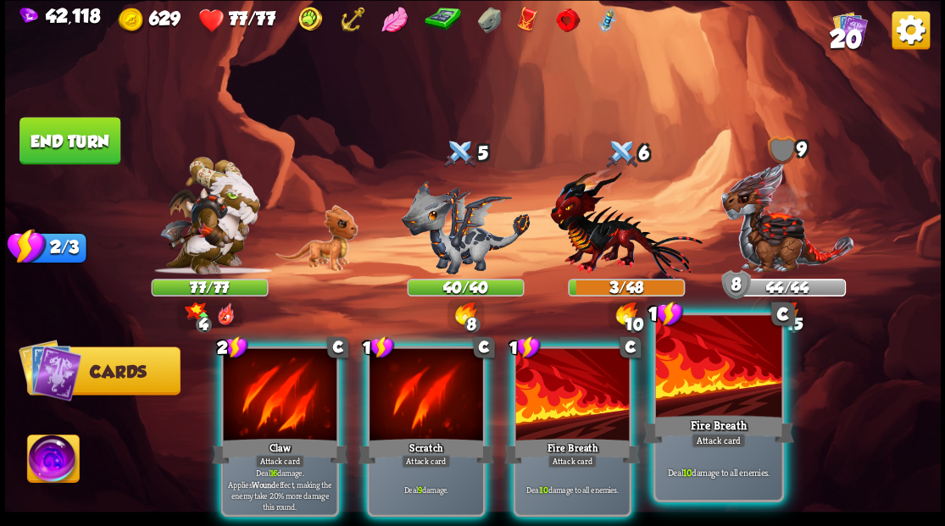
click at [755, 414] on div "Fire Breath" at bounding box center [717, 429] width 151 height 34
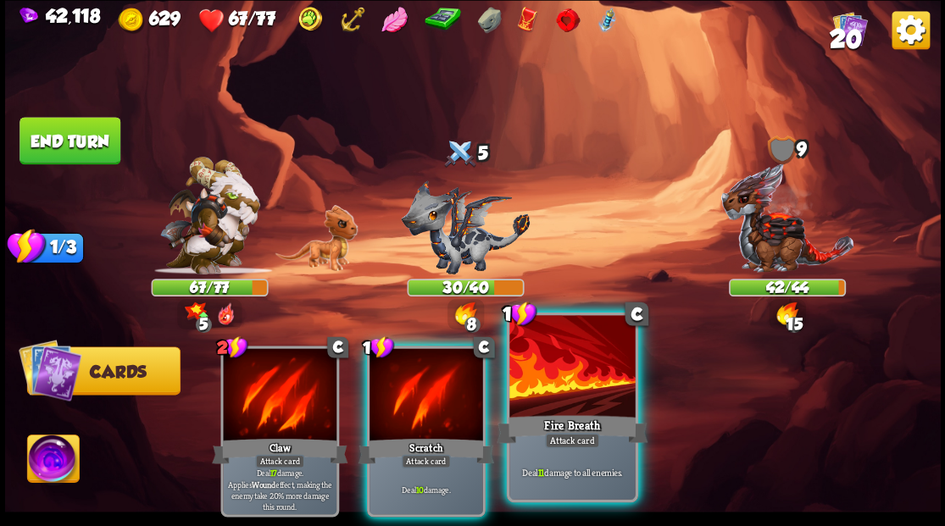
click at [562, 390] on div at bounding box center [571, 368] width 125 height 106
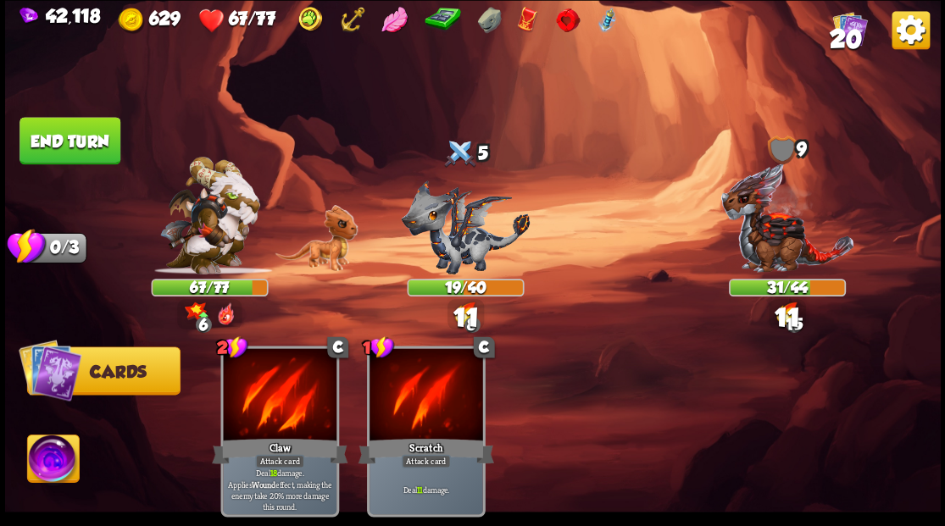
click at [94, 134] on button "End turn" at bounding box center [69, 140] width 101 height 47
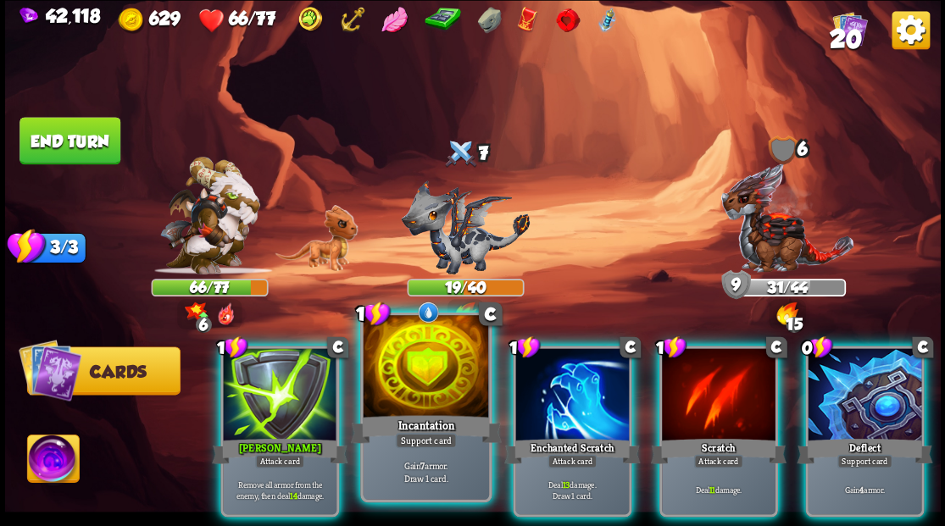
click at [449, 347] on div at bounding box center [425, 368] width 125 height 106
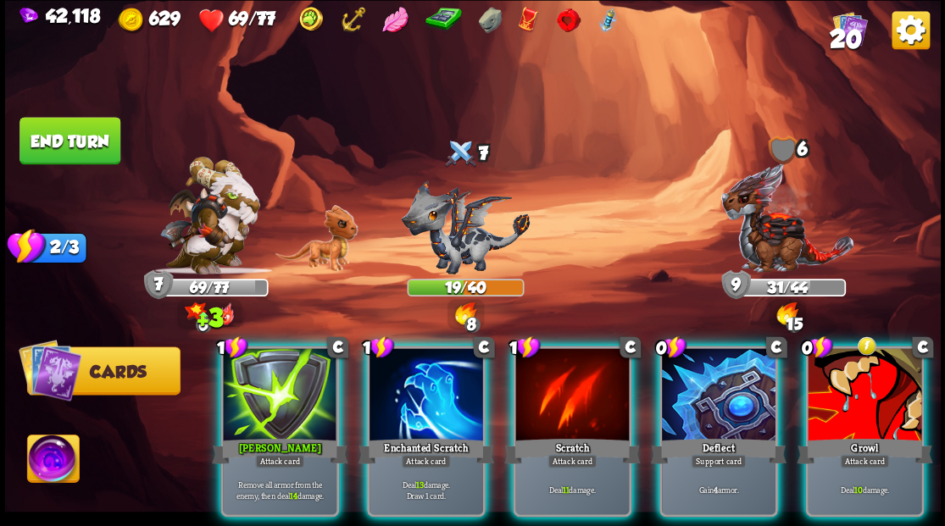
click at [705, 398] on div at bounding box center [719, 396] width 114 height 96
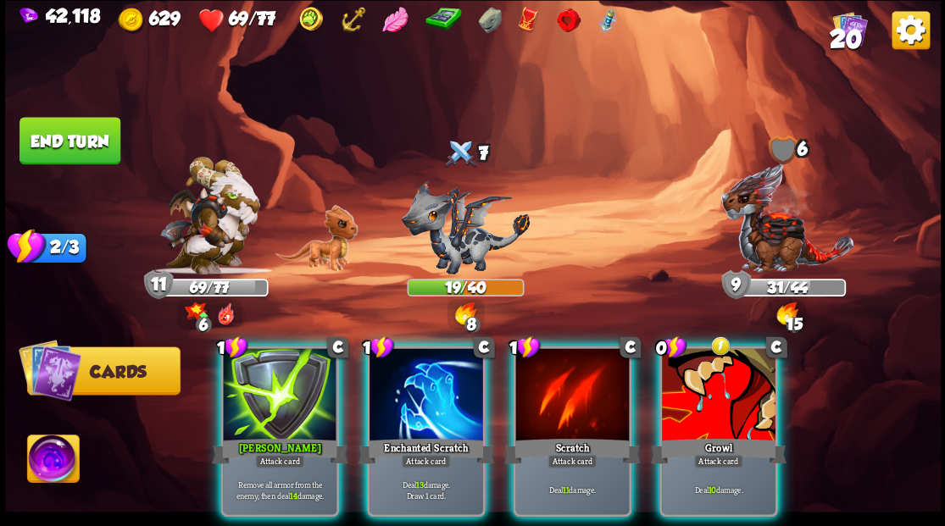
drag, startPoint x: 293, startPoint y: 381, endPoint x: 371, endPoint y: 303, distance: 110.3
click at [293, 381] on div at bounding box center [280, 396] width 114 height 96
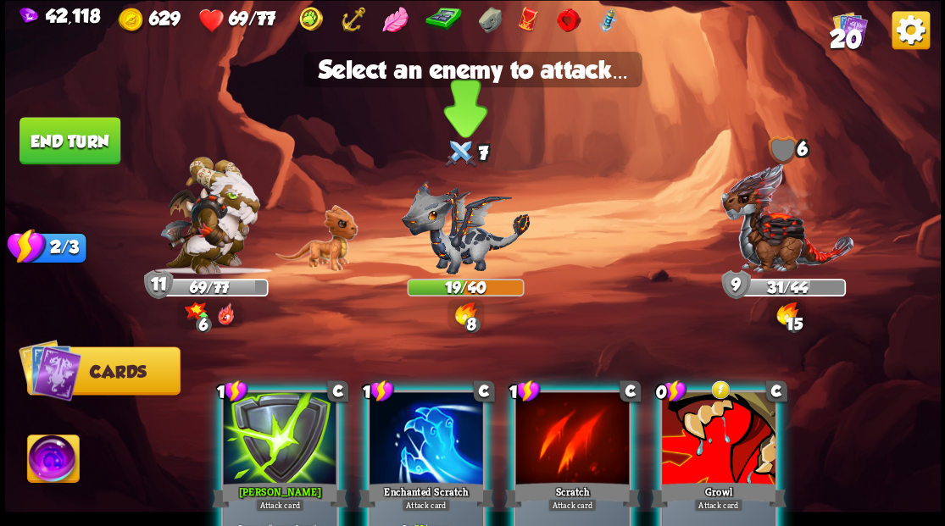
click at [466, 248] on img at bounding box center [465, 227] width 129 height 94
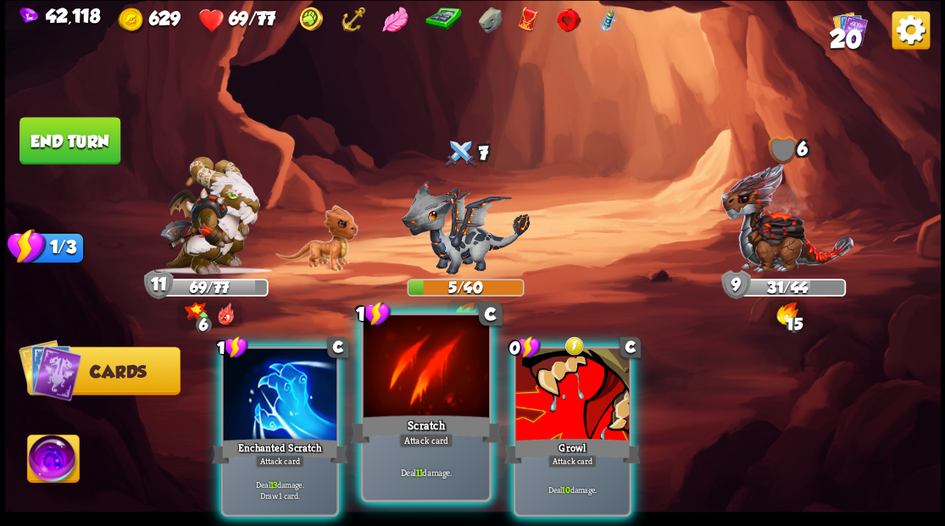
drag, startPoint x: 437, startPoint y: 406, endPoint x: 432, endPoint y: 395, distance: 12.1
click at [434, 400] on div at bounding box center [425, 368] width 125 height 106
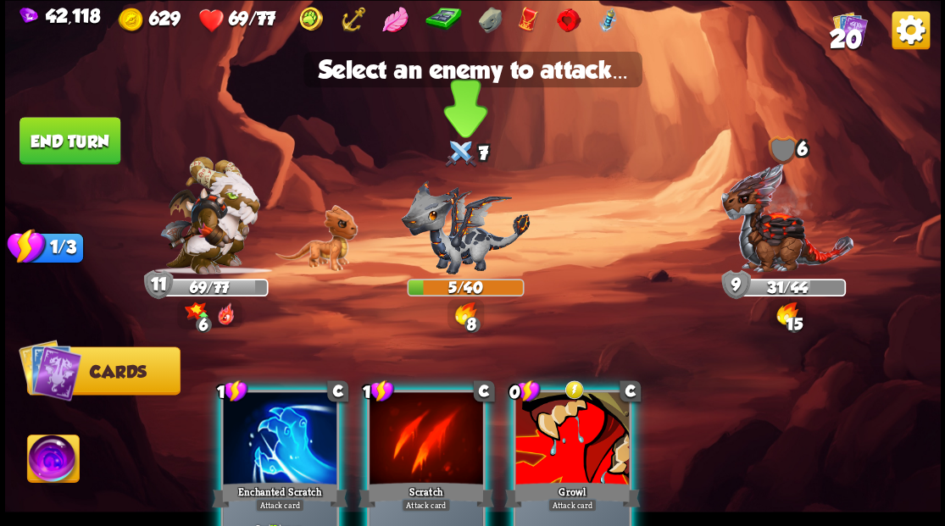
click at [442, 231] on img at bounding box center [465, 227] width 129 height 94
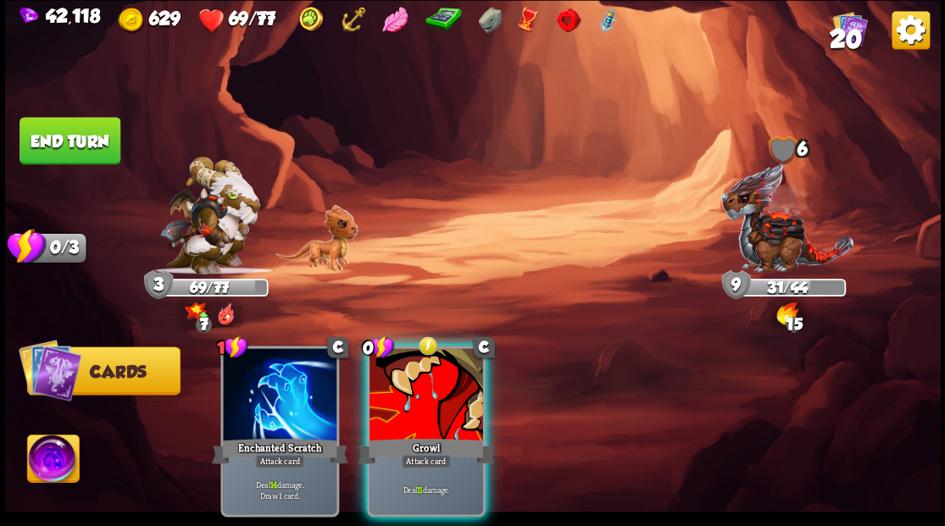
click at [431, 381] on div at bounding box center [426, 396] width 114 height 96
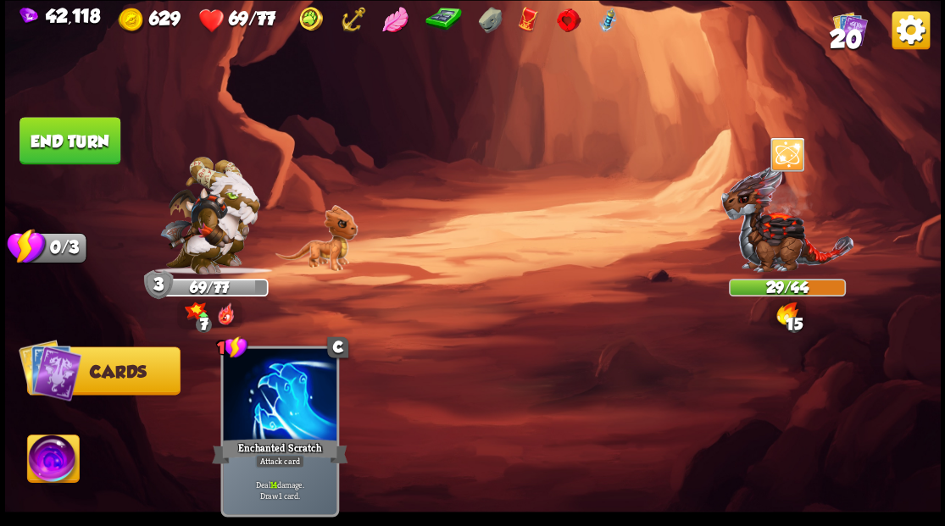
click at [74, 135] on button "End turn" at bounding box center [70, 140] width 102 height 47
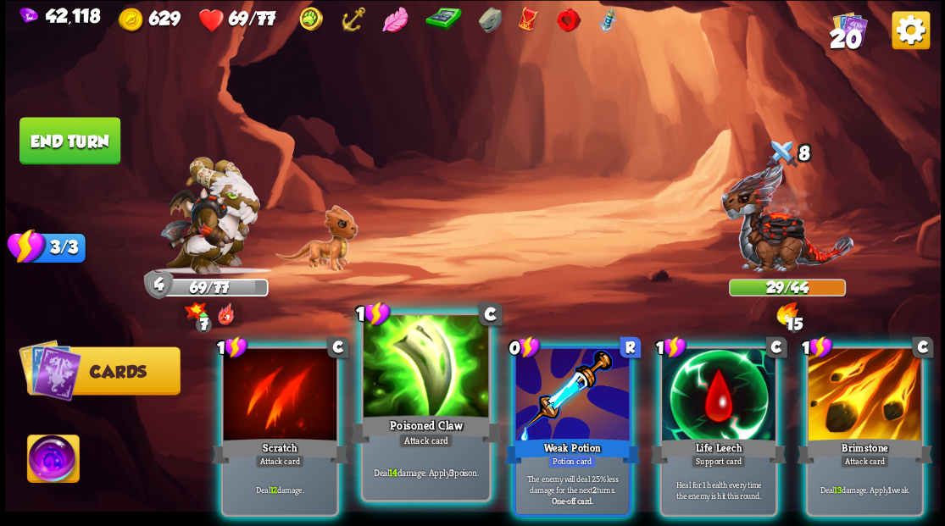
click at [406, 429] on div "Poisoned Claw" at bounding box center [425, 429] width 151 height 34
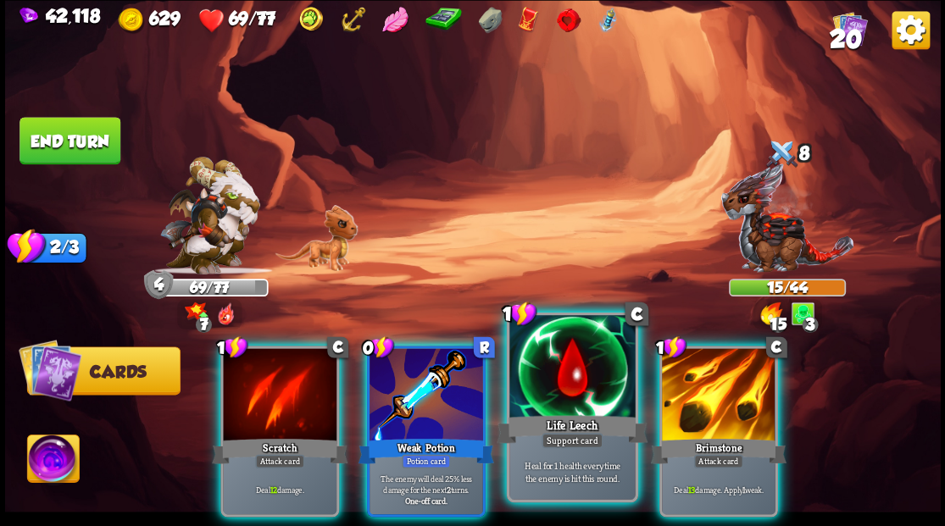
click at [540, 392] on div at bounding box center [571, 368] width 125 height 106
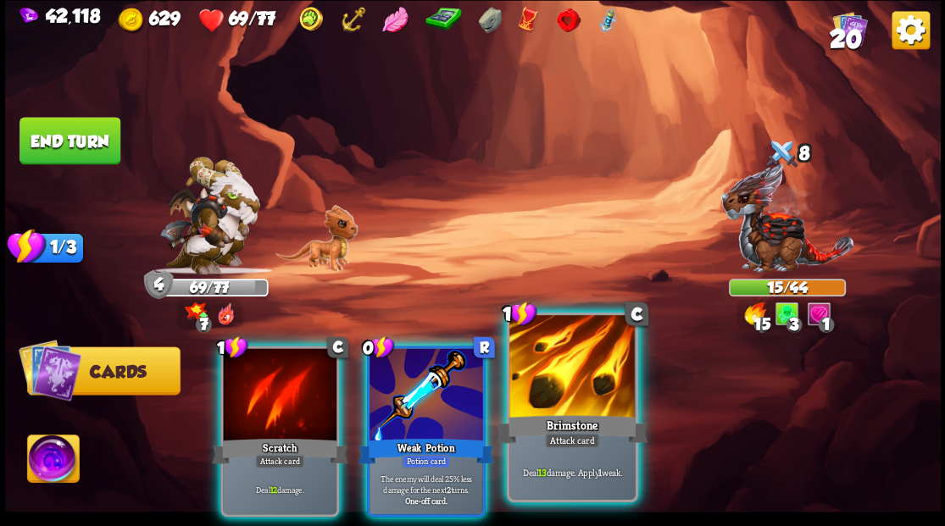
click at [539, 395] on div at bounding box center [571, 368] width 125 height 106
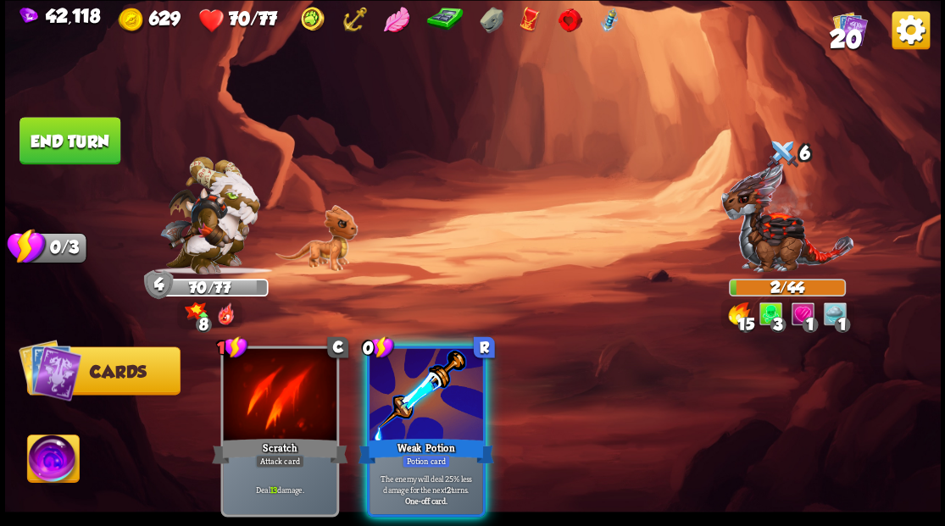
click at [54, 471] on img at bounding box center [53, 461] width 52 height 53
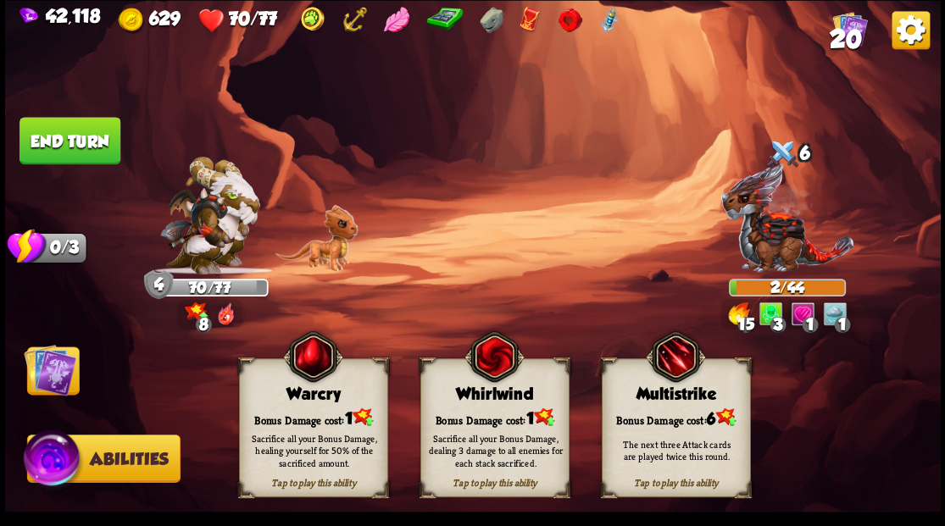
click at [336, 408] on div "Bonus Damage cost: 1" at bounding box center [312, 417] width 147 height 21
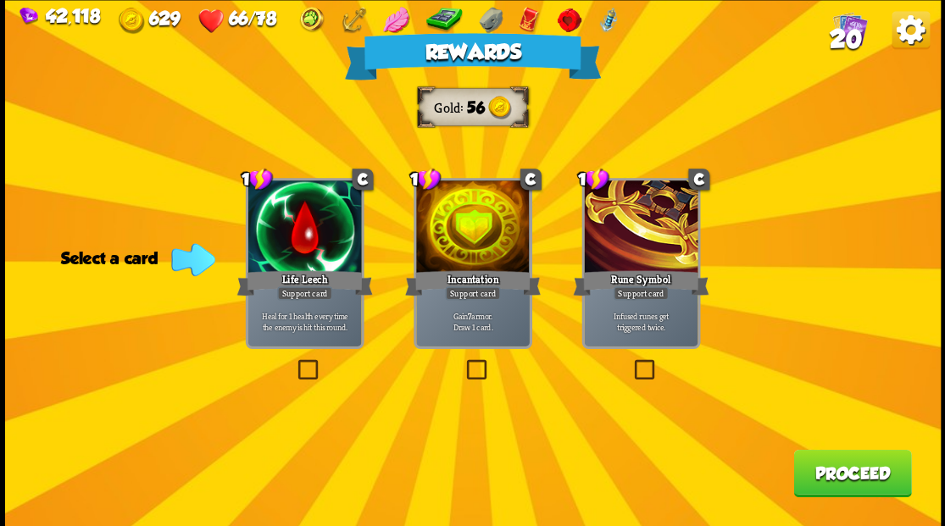
click at [852, 27] on span "20" at bounding box center [845, 38] width 32 height 29
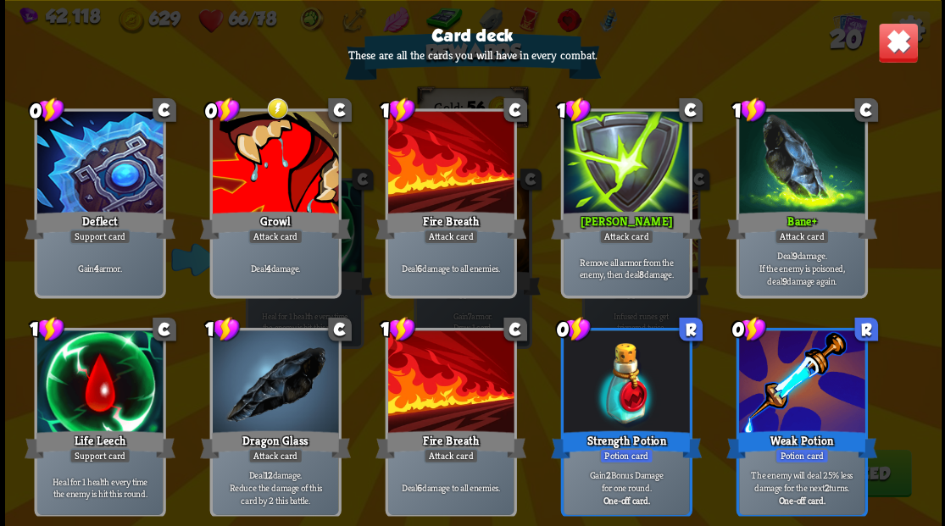
scroll to position [533, 0]
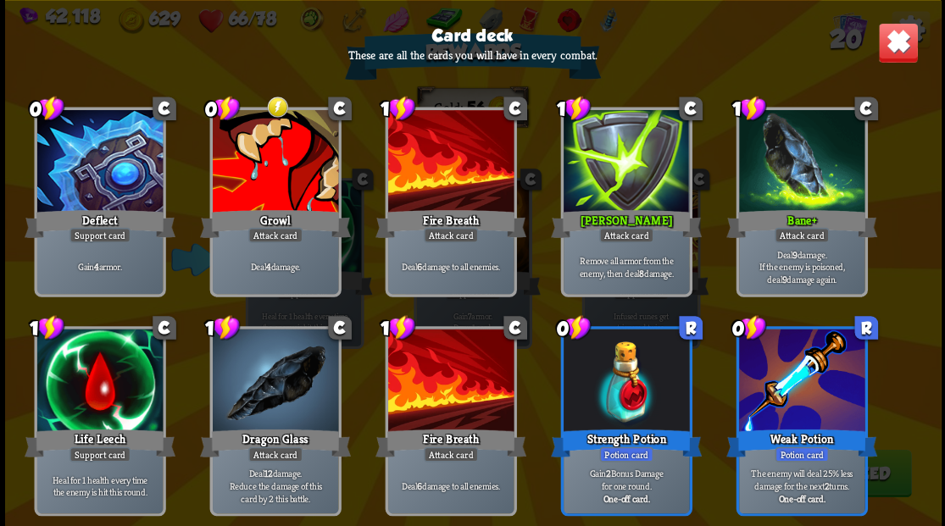
click at [895, 51] on img at bounding box center [897, 42] width 41 height 41
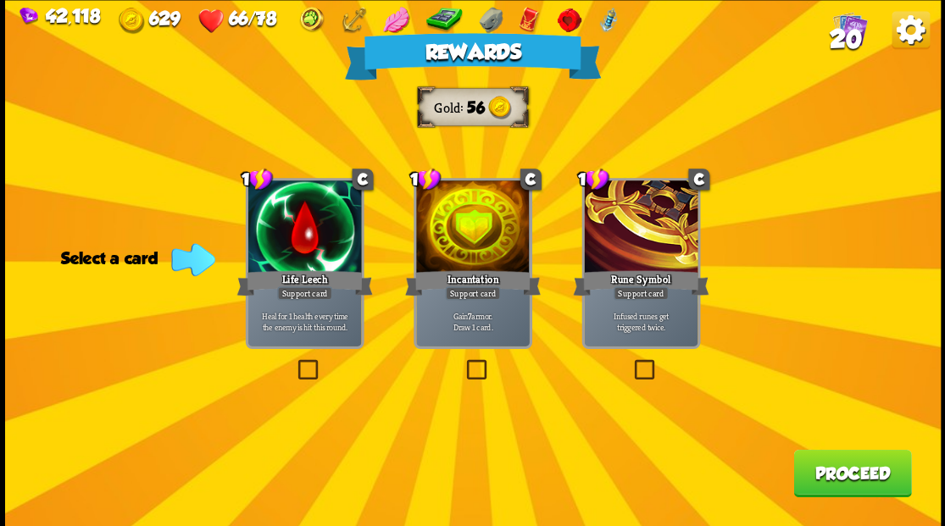
click at [847, 37] on span "20" at bounding box center [845, 38] width 32 height 29
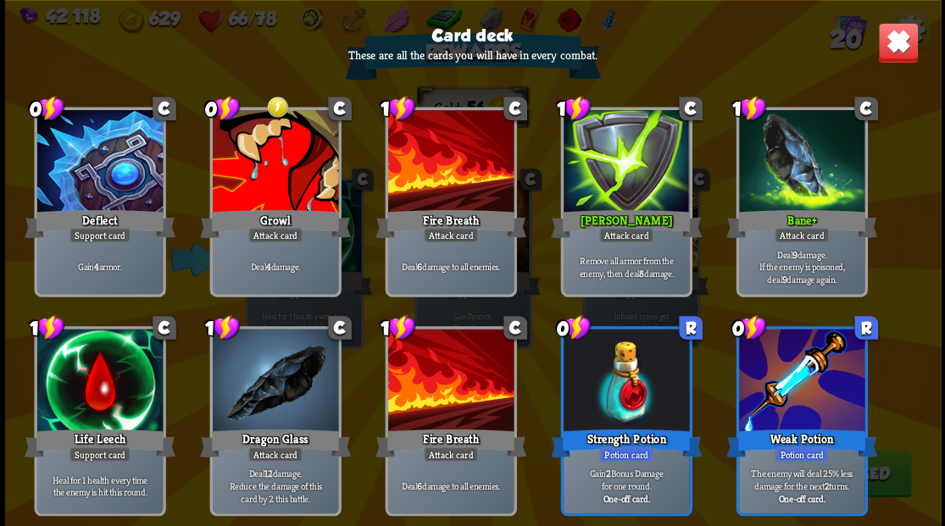
click at [893, 42] on img at bounding box center [897, 42] width 41 height 41
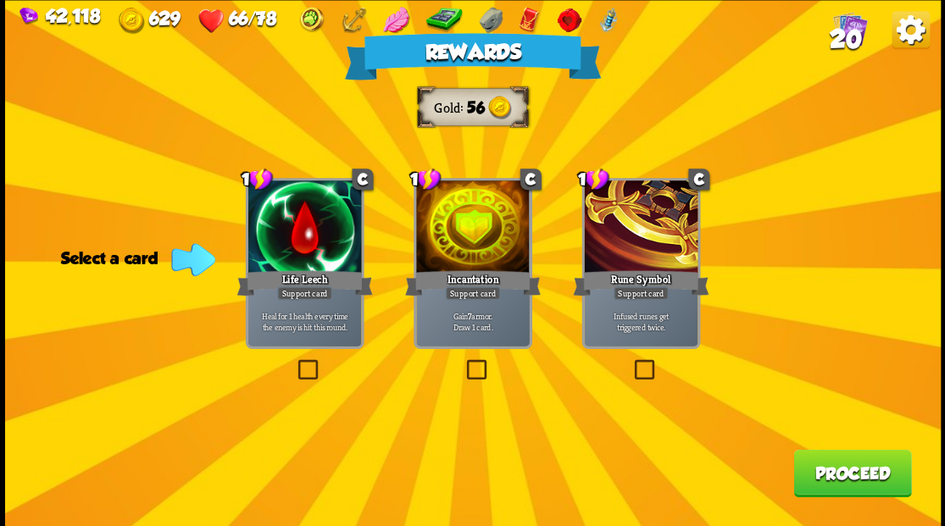
click at [463, 362] on label at bounding box center [463, 362] width 0 height 0
click at [0, 0] on input "checkbox" at bounding box center [0, 0] width 0 height 0
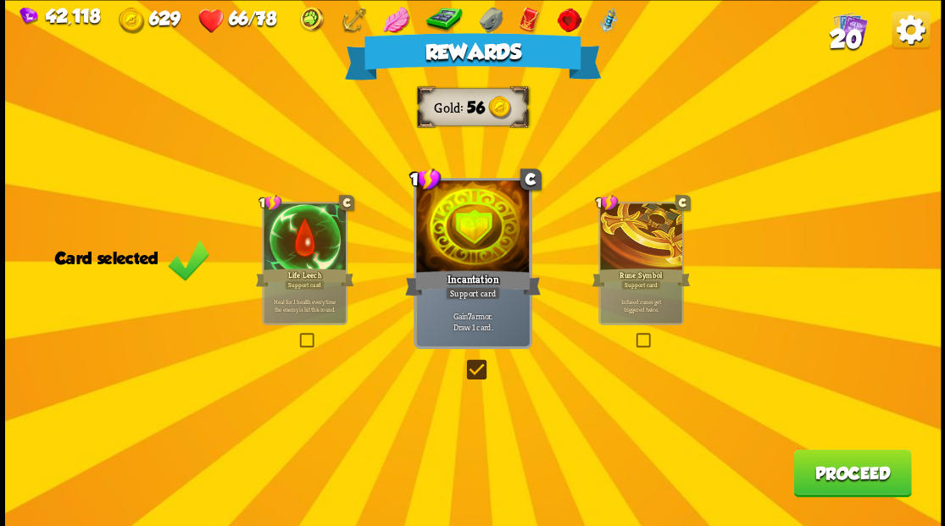
click at [854, 480] on button "Proceed" at bounding box center [852, 472] width 118 height 47
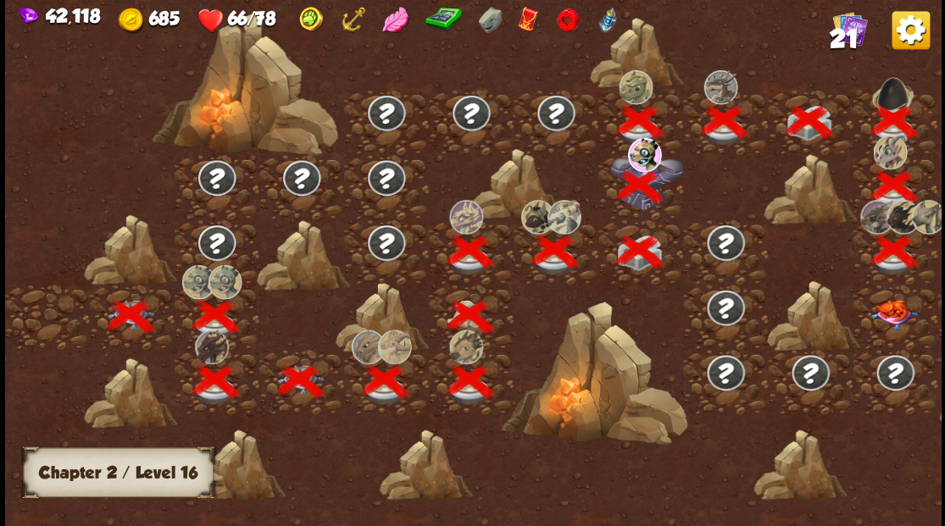
scroll to position [0, 258]
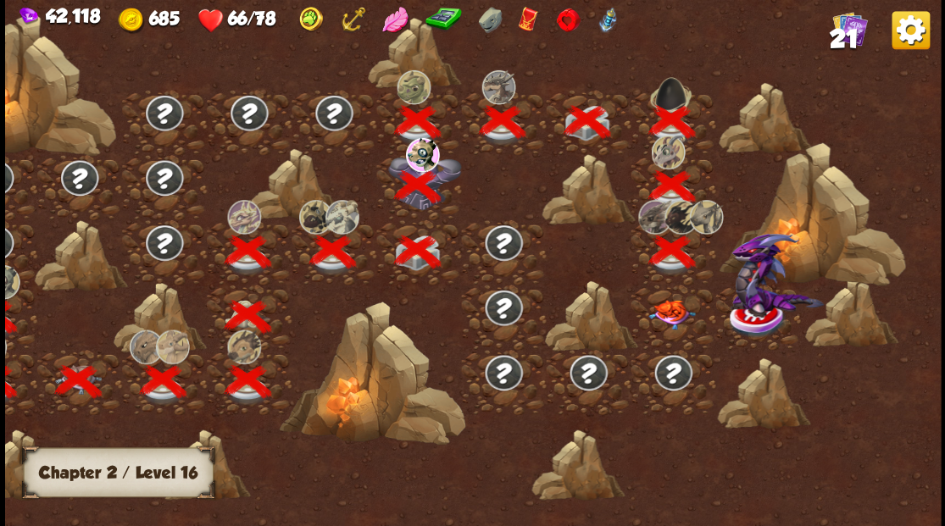
click at [668, 320] on img at bounding box center [671, 314] width 47 height 30
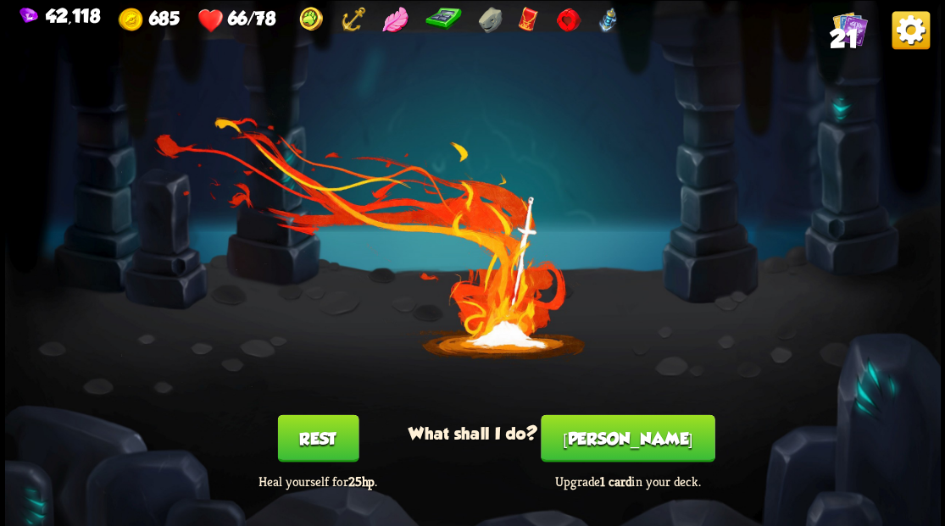
click at [625, 448] on button "[PERSON_NAME]" at bounding box center [628, 437] width 174 height 47
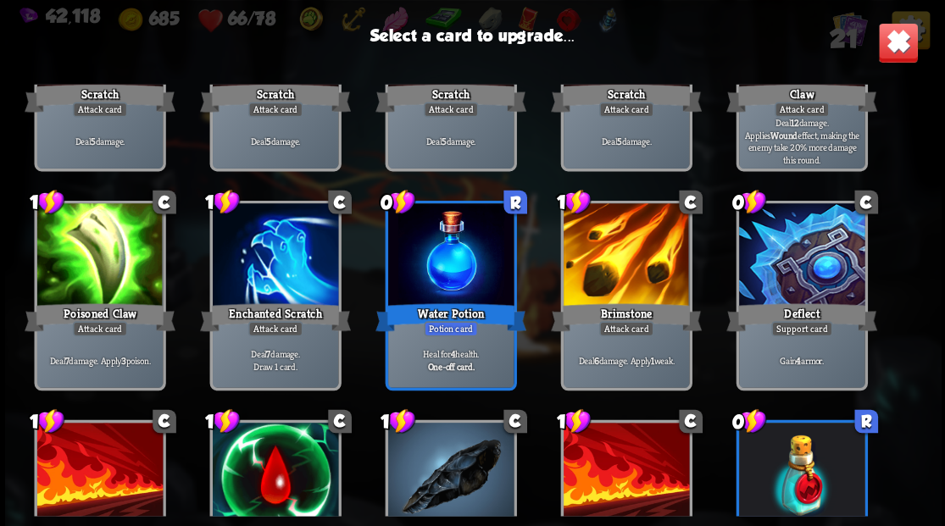
scroll to position [113, 0]
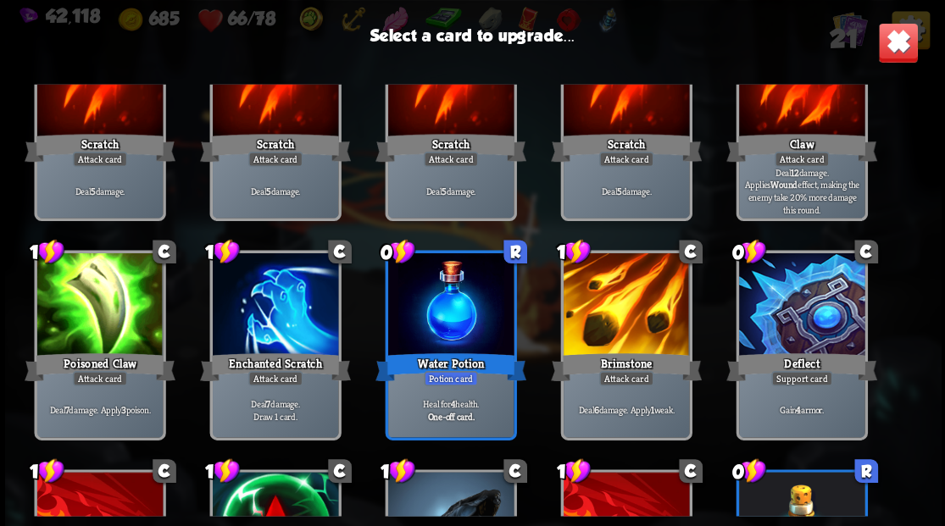
click at [812, 330] on div at bounding box center [800, 306] width 125 height 106
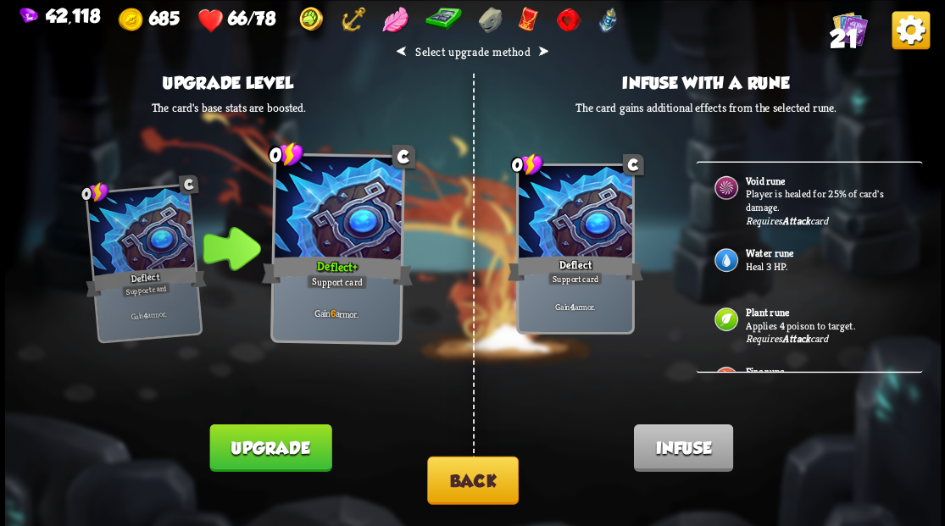
scroll to position [0, 0]
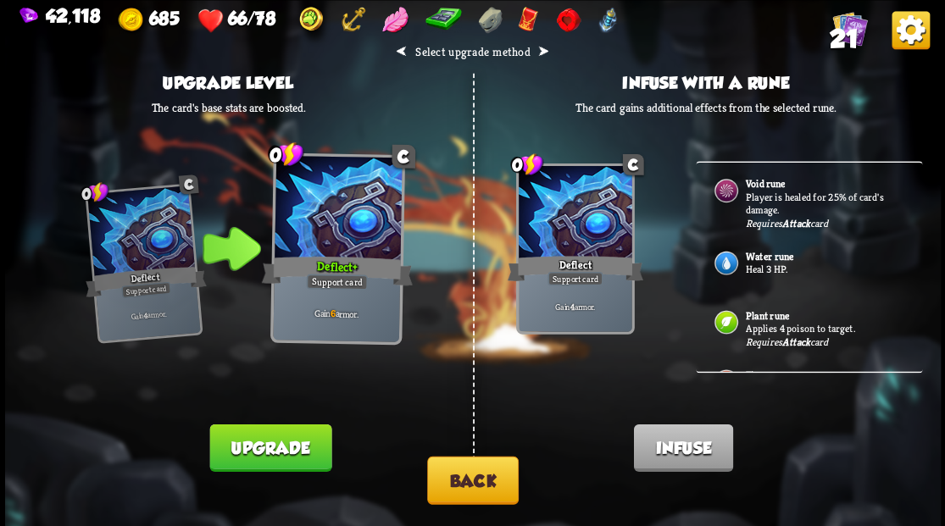
click at [469, 485] on button "Back" at bounding box center [473, 480] width 92 height 48
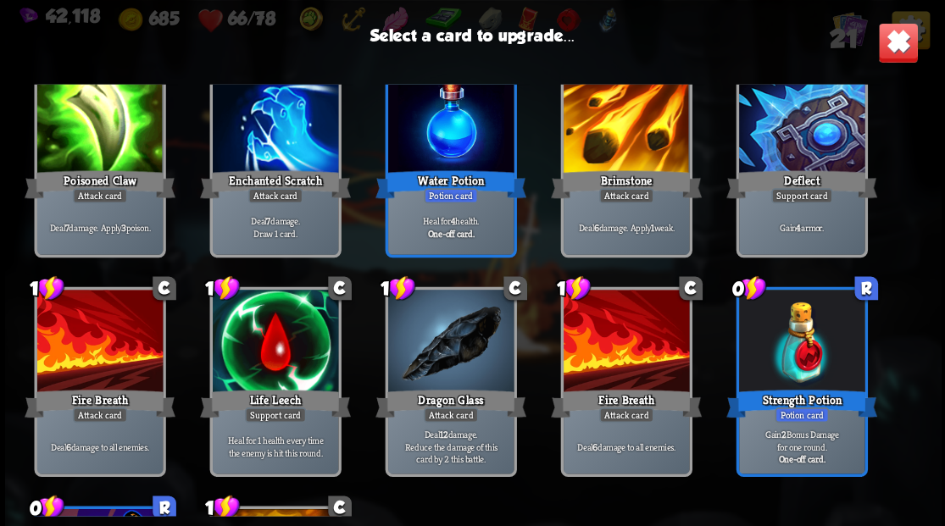
scroll to position [339, 0]
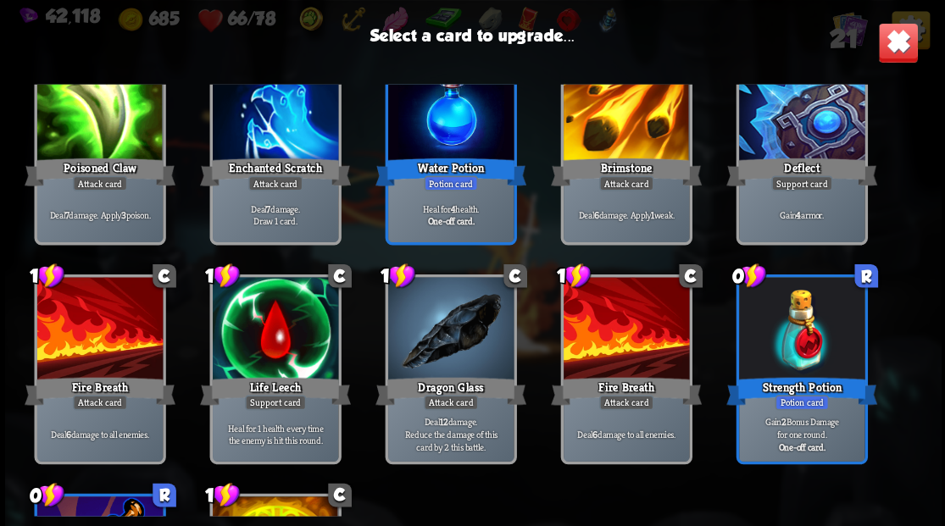
click at [446, 336] on div at bounding box center [449, 330] width 125 height 106
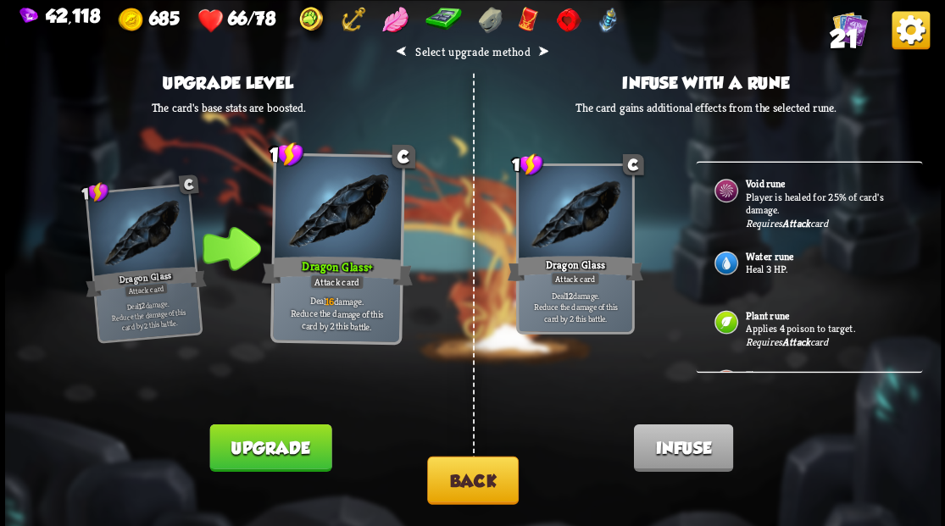
click at [765, 193] on p "Player is healed for 25% of card's damage." at bounding box center [824, 203] width 158 height 26
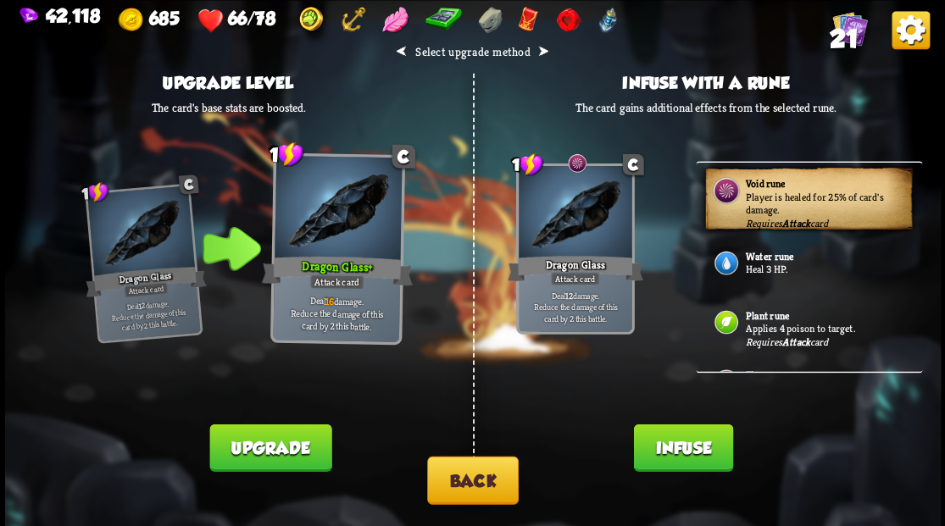
click at [661, 453] on button "Infuse" at bounding box center [682, 447] width 99 height 47
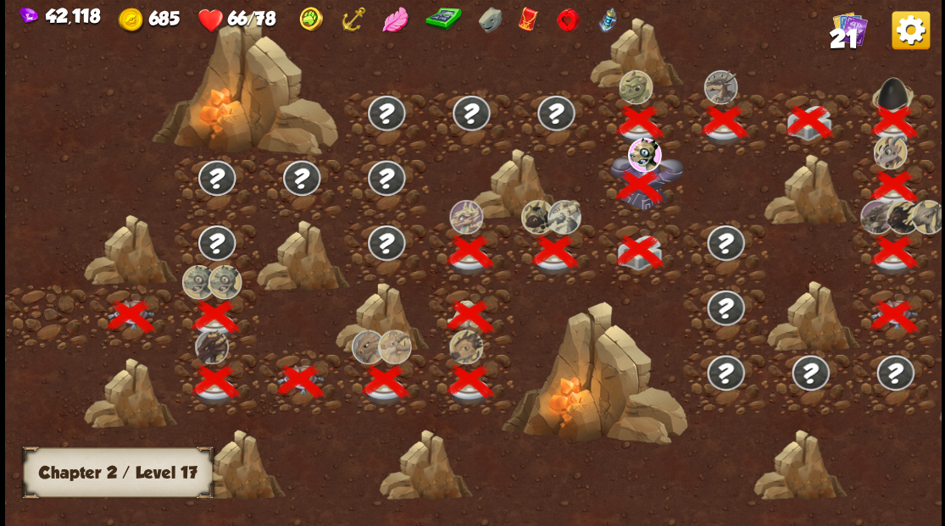
scroll to position [0, 258]
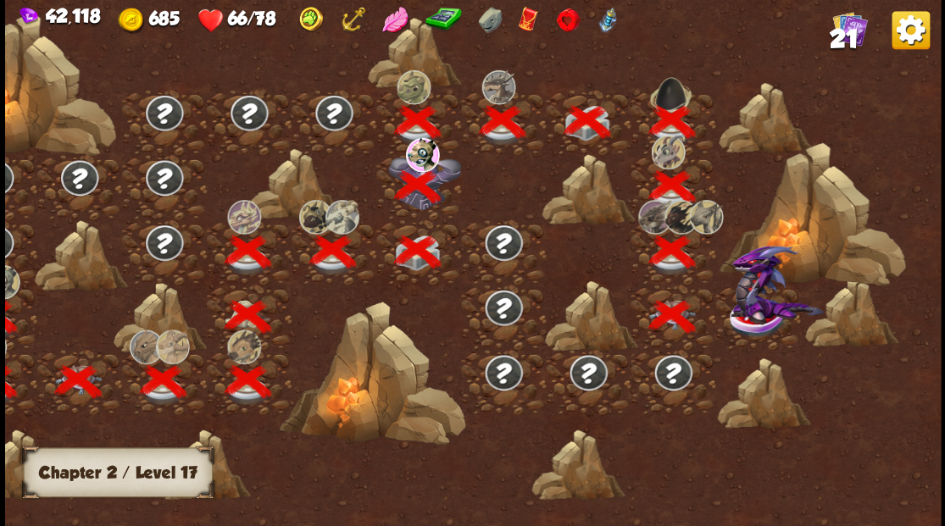
click at [758, 303] on img at bounding box center [776, 284] width 93 height 79
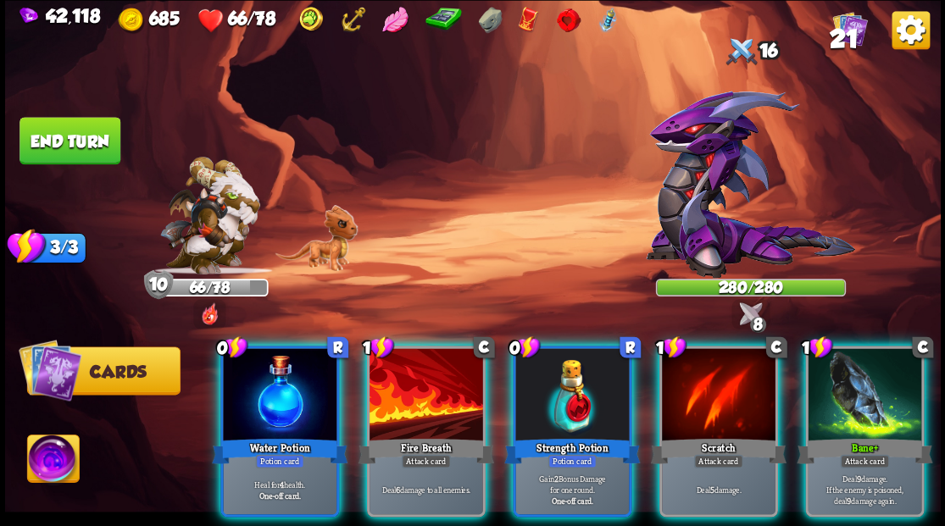
click at [542, 385] on div at bounding box center [572, 396] width 114 height 96
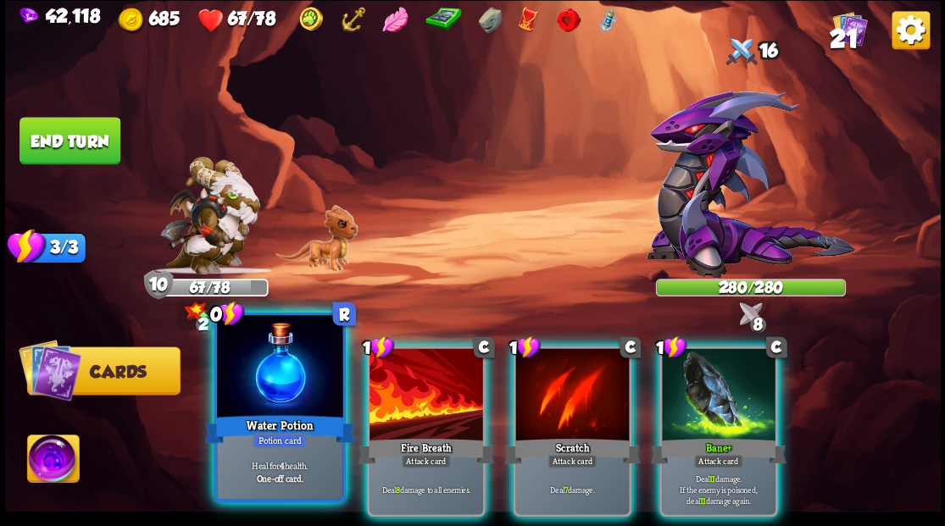
click at [275, 394] on div at bounding box center [279, 368] width 125 height 106
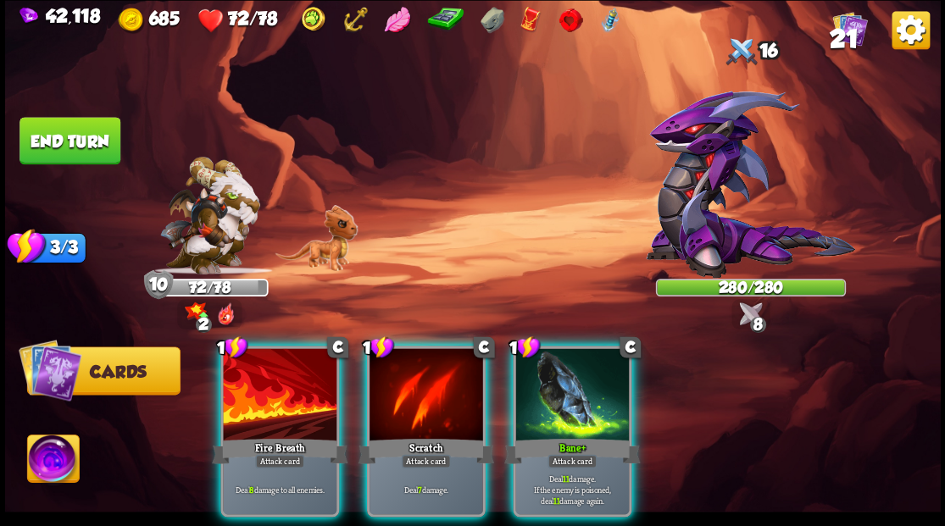
drag, startPoint x: 636, startPoint y: 376, endPoint x: 585, endPoint y: 365, distance: 52.0
click at [631, 375] on div "1 C Bane+ Attack card Deal 11 damage. If the enemy is poisoned, deal 11 damage …" at bounding box center [572, 431] width 119 height 171
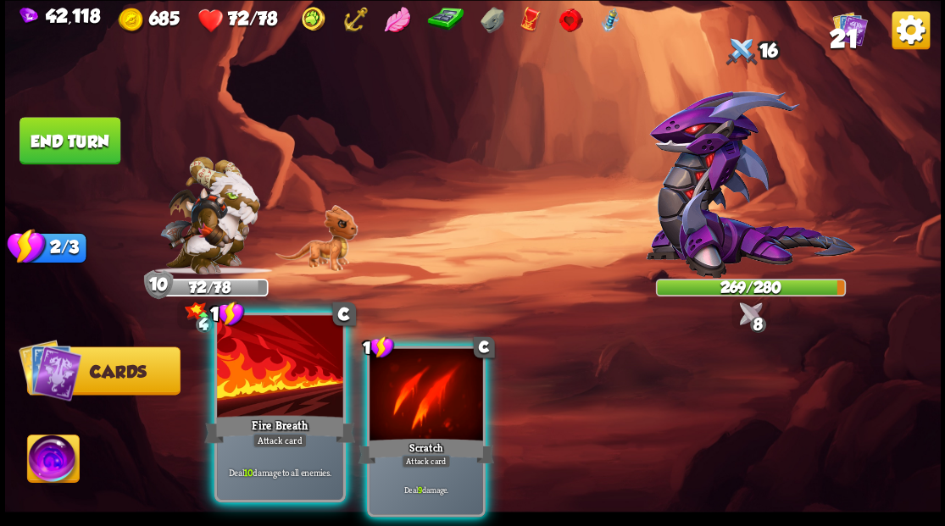
click at [283, 385] on div at bounding box center [279, 368] width 125 height 106
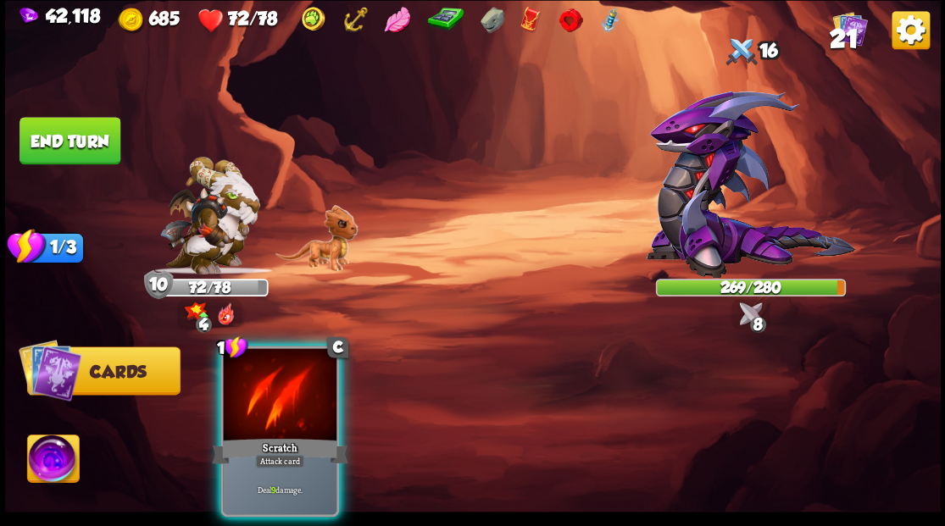
drag, startPoint x: 283, startPoint y: 385, endPoint x: 269, endPoint y: 347, distance: 40.0
click at [280, 380] on div at bounding box center [280, 396] width 114 height 96
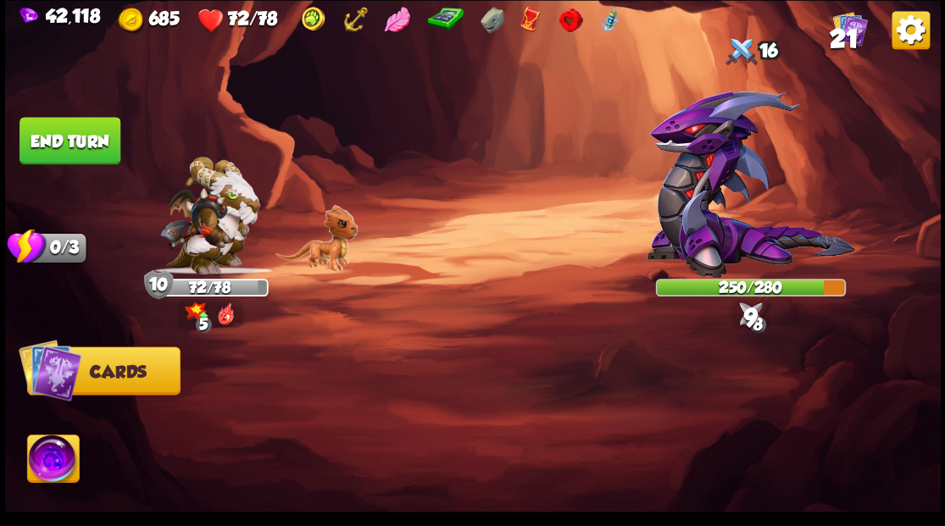
click at [85, 153] on button "End turn" at bounding box center [69, 140] width 101 height 47
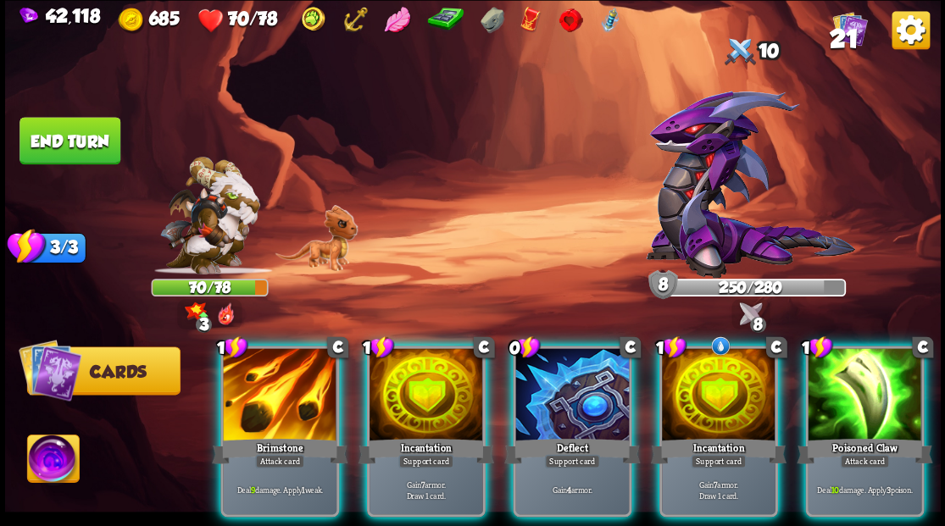
click at [719, 389] on div at bounding box center [719, 396] width 114 height 96
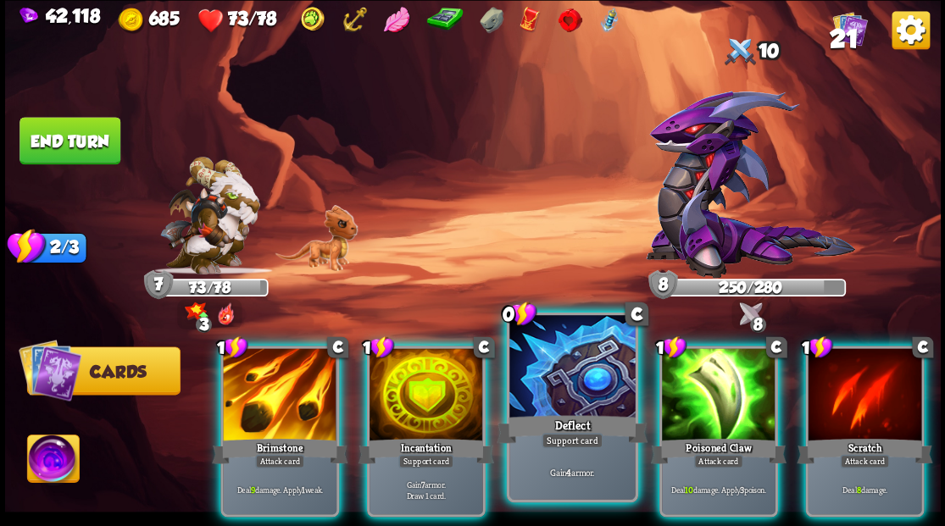
click at [560, 385] on div at bounding box center [571, 368] width 125 height 106
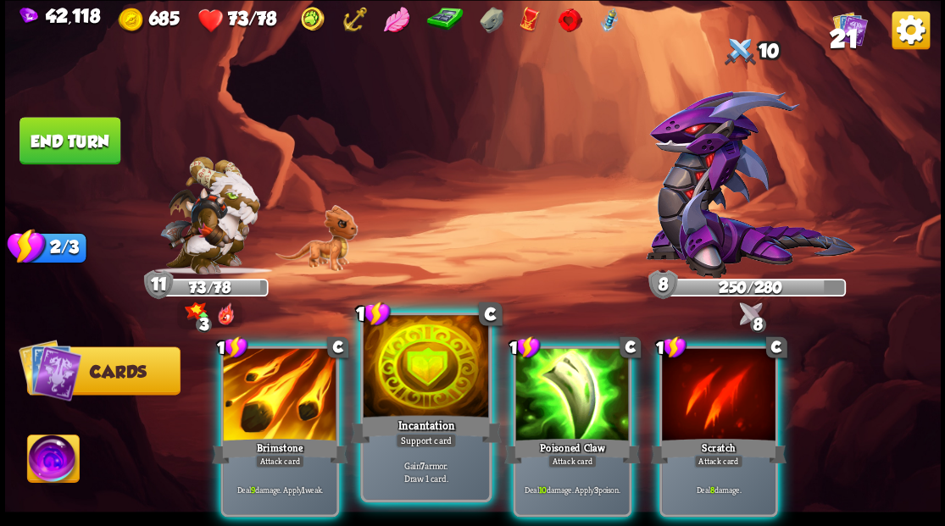
drag, startPoint x: 587, startPoint y: 362, endPoint x: 446, endPoint y: 340, distance: 143.2
click at [586, 362] on div at bounding box center [572, 396] width 114 height 96
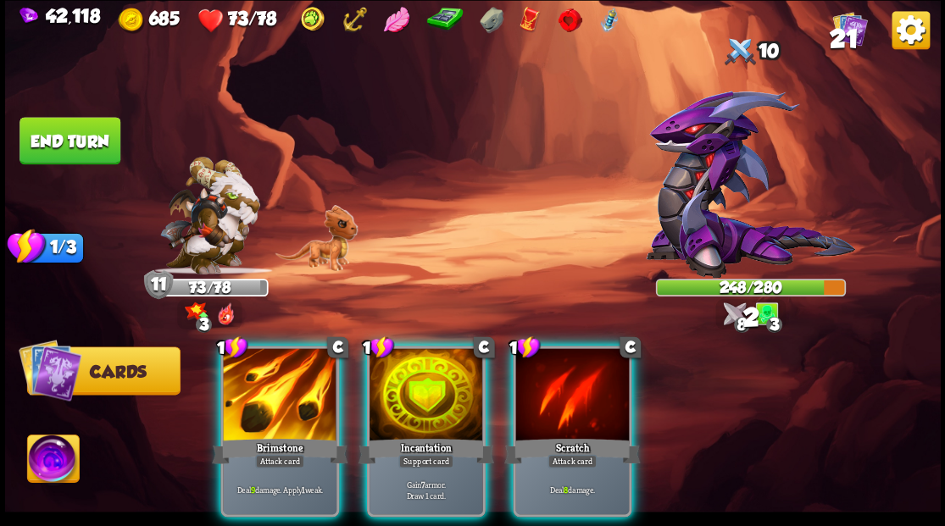
click at [251, 408] on div at bounding box center [280, 396] width 114 height 96
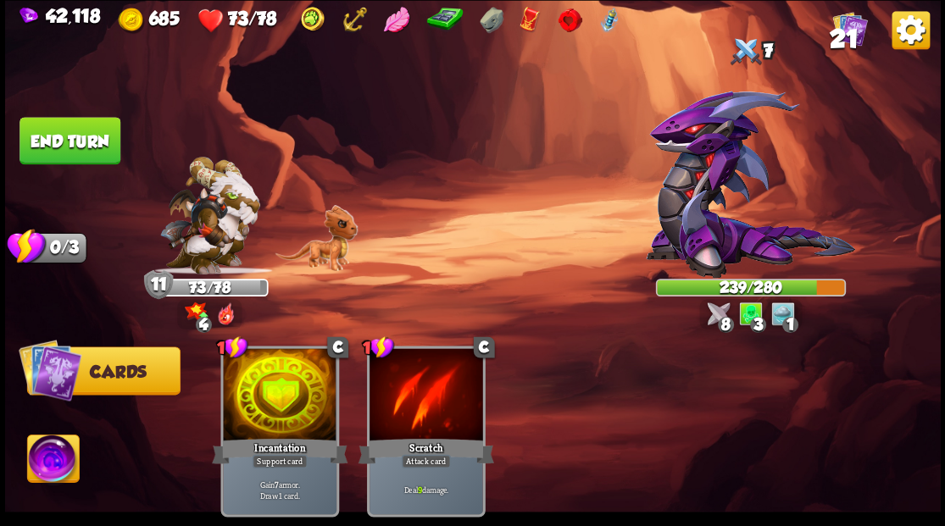
click at [66, 131] on button "End turn" at bounding box center [69, 140] width 101 height 47
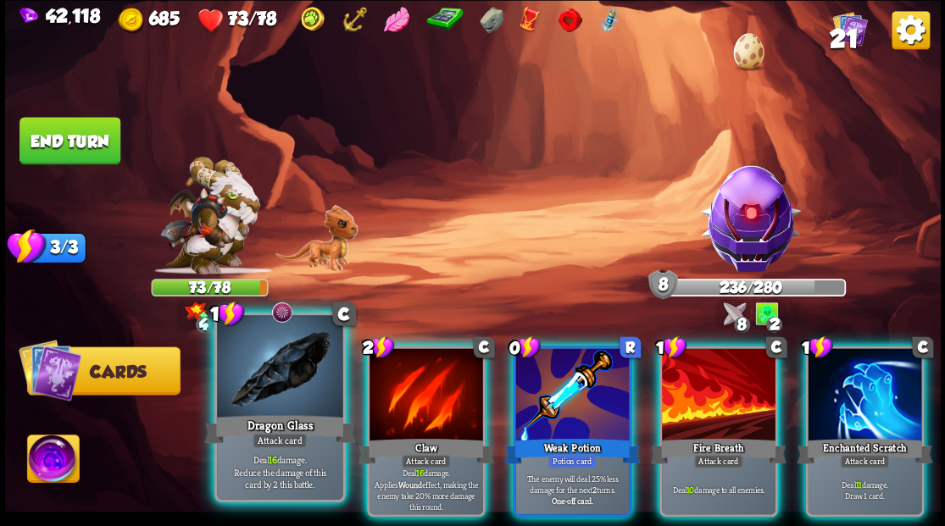
click at [281, 380] on div at bounding box center [279, 368] width 125 height 106
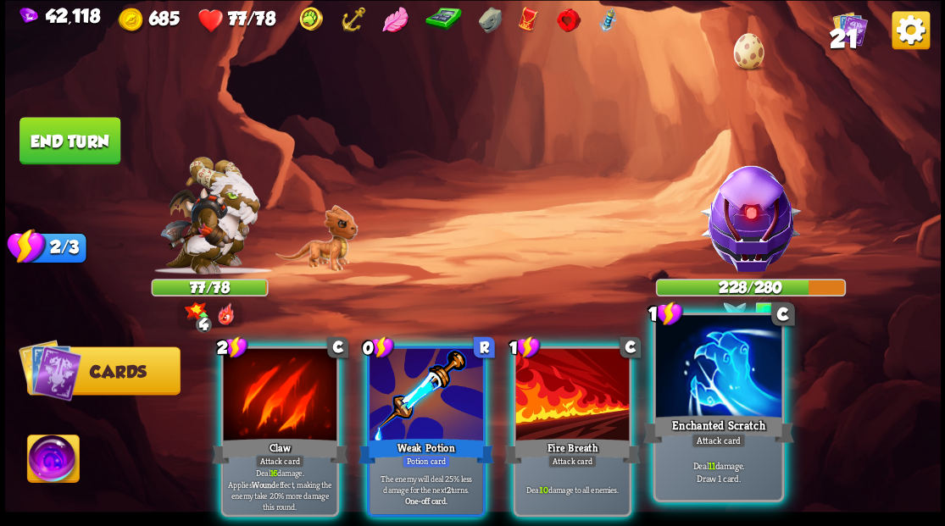
click at [732, 378] on div at bounding box center [717, 368] width 125 height 106
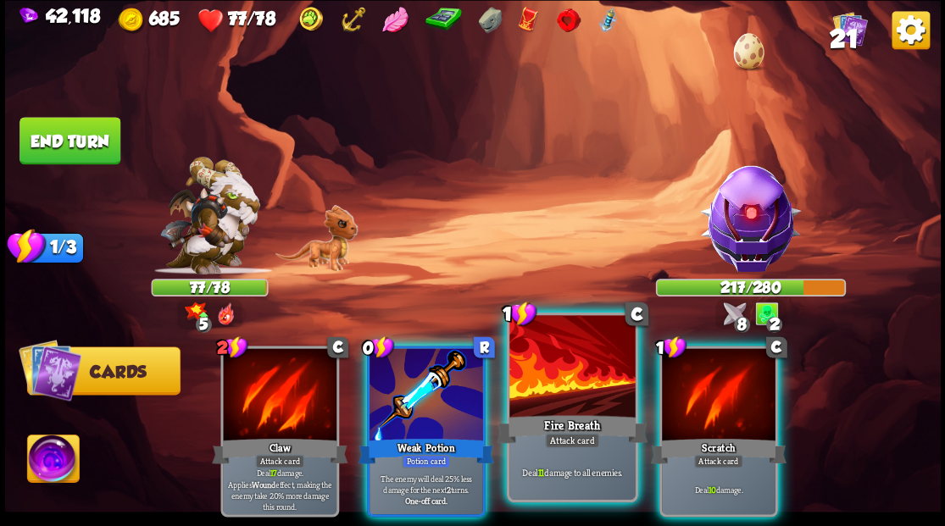
click at [552, 386] on div at bounding box center [571, 368] width 125 height 106
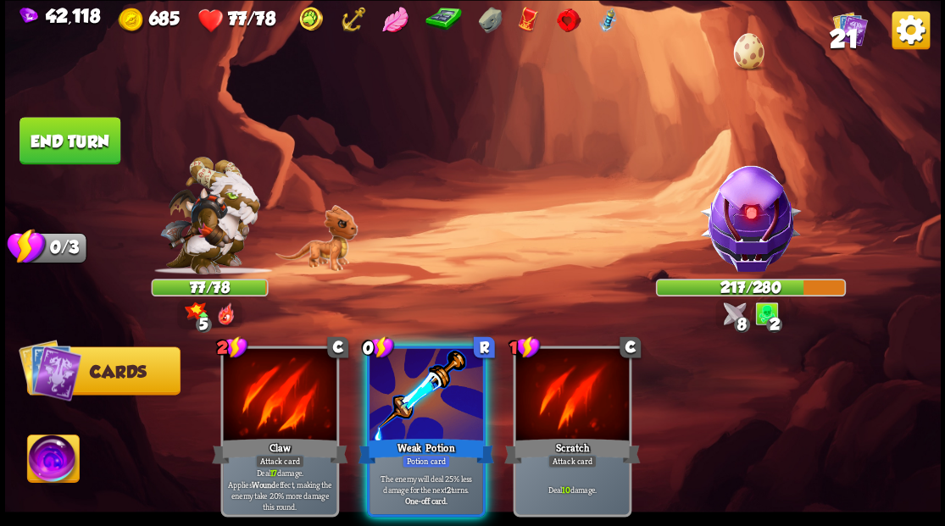
click at [382, 397] on div at bounding box center [426, 396] width 114 height 96
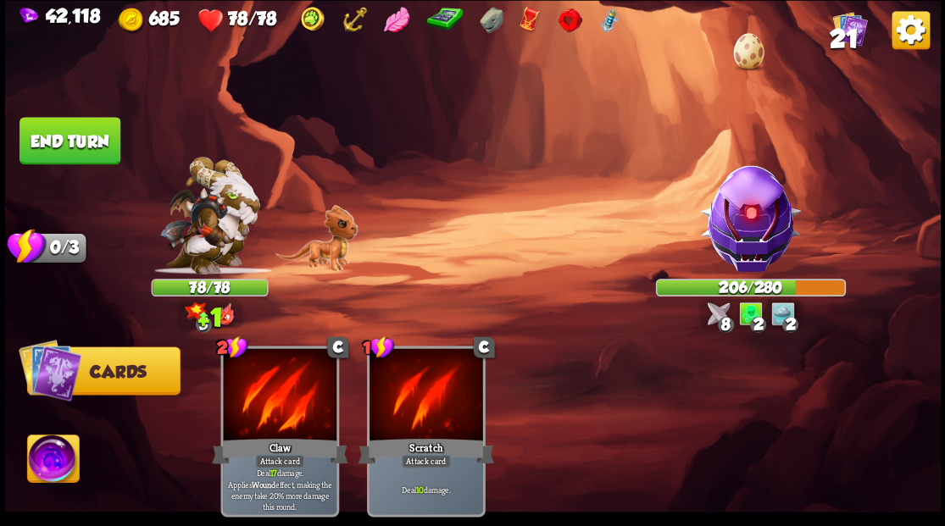
click at [86, 132] on button "End turn" at bounding box center [69, 140] width 101 height 47
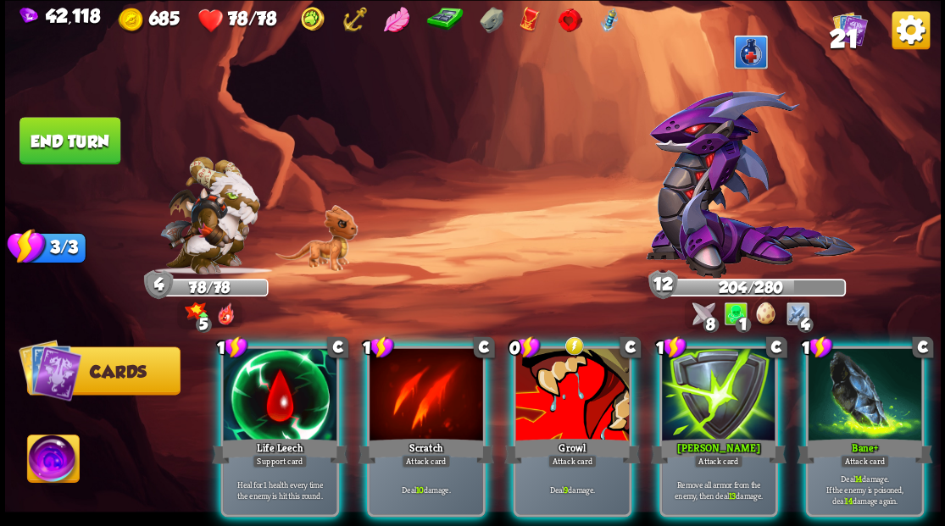
click at [551, 350] on div at bounding box center [572, 396] width 114 height 96
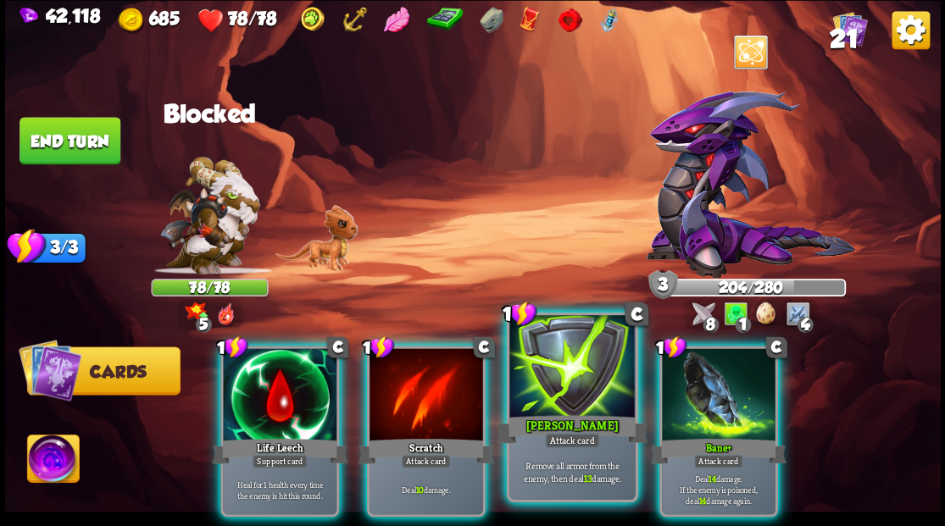
click at [549, 349] on div at bounding box center [571, 368] width 125 height 106
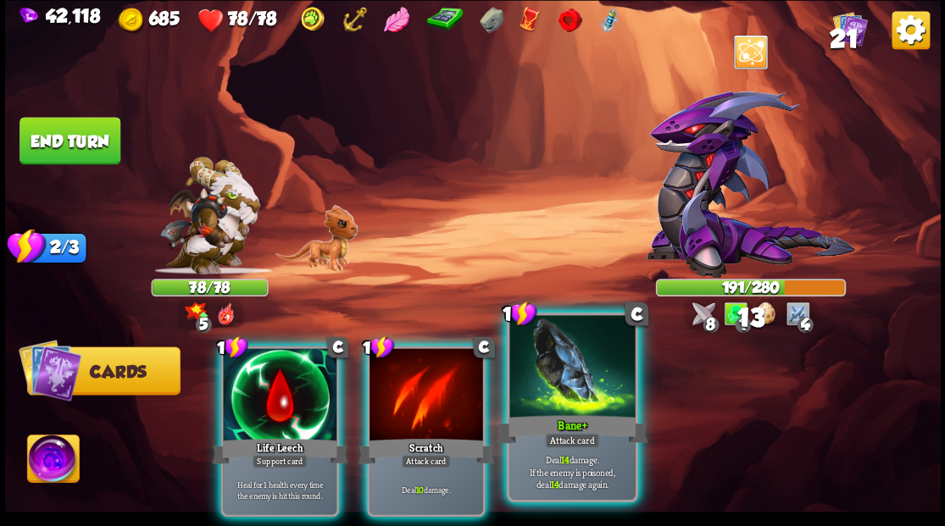
click at [548, 349] on div at bounding box center [571, 368] width 125 height 106
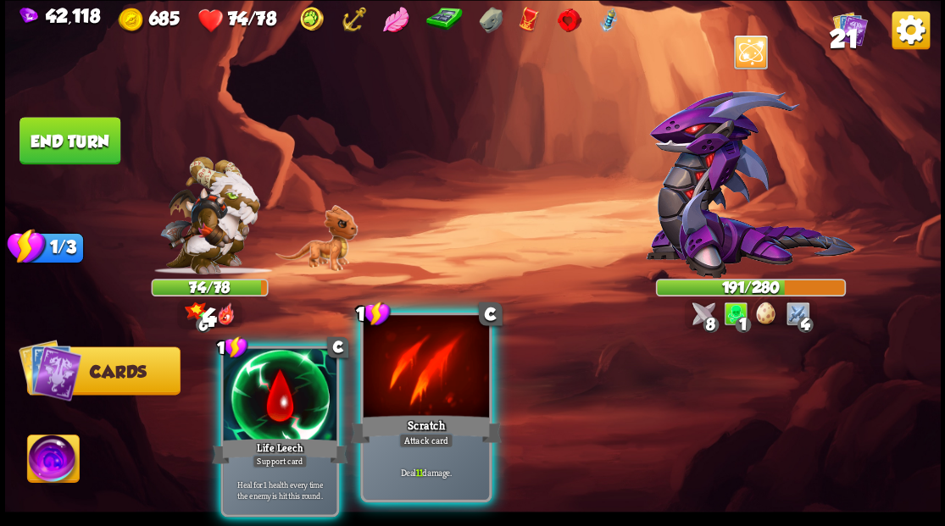
click at [398, 373] on div at bounding box center [425, 368] width 125 height 106
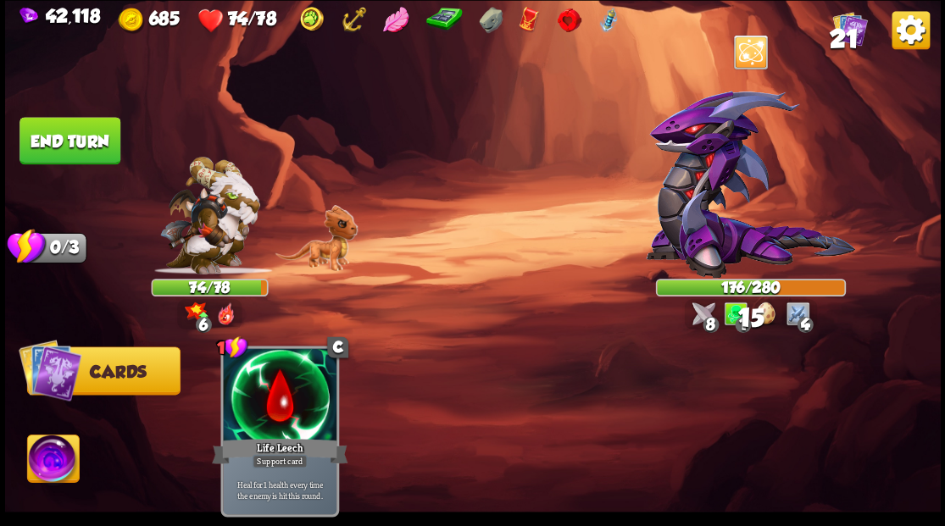
click at [44, 151] on button "End turn" at bounding box center [69, 140] width 101 height 47
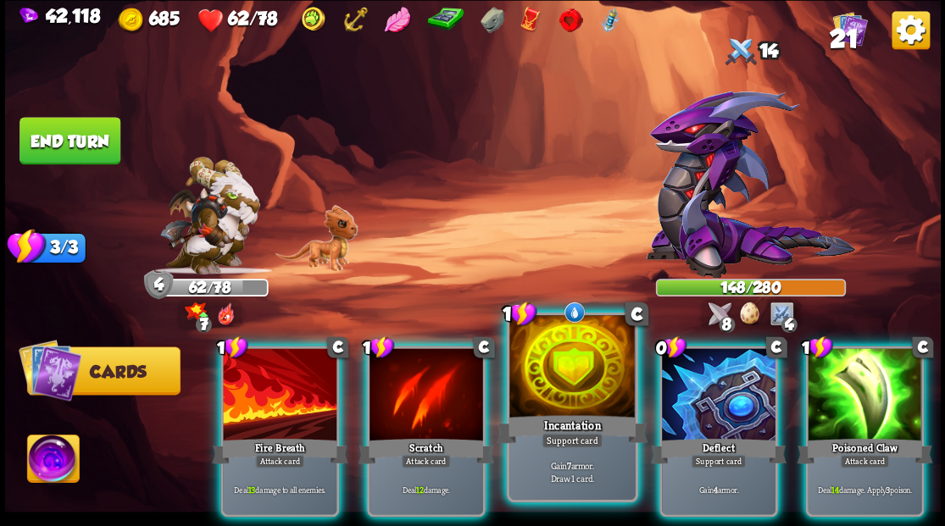
click at [586, 386] on div at bounding box center [571, 368] width 125 height 106
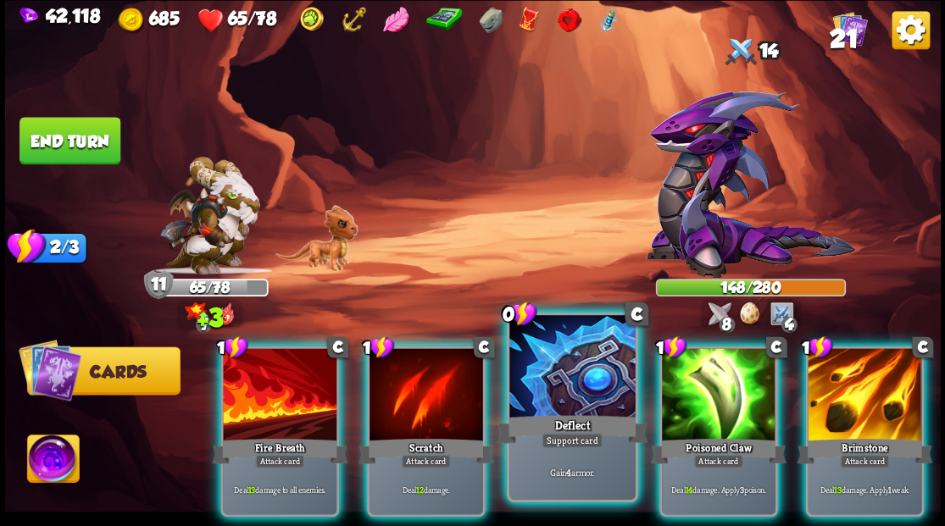
click at [583, 385] on div at bounding box center [571, 368] width 125 height 106
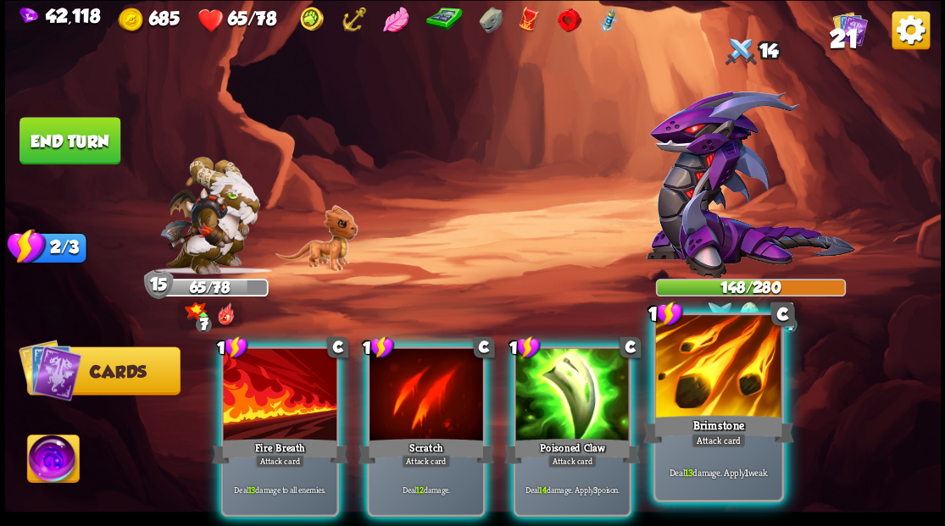
click at [721, 391] on div at bounding box center [717, 368] width 125 height 106
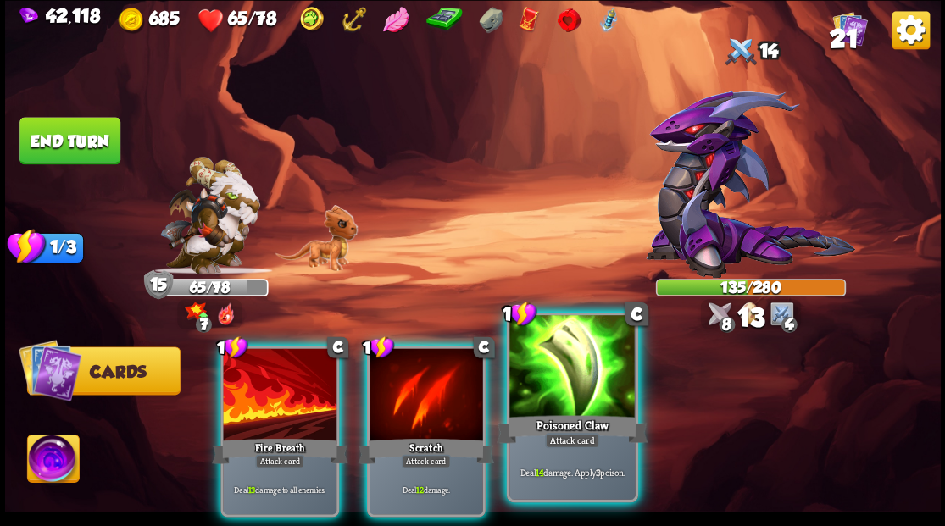
click at [593, 373] on div at bounding box center [571, 368] width 125 height 106
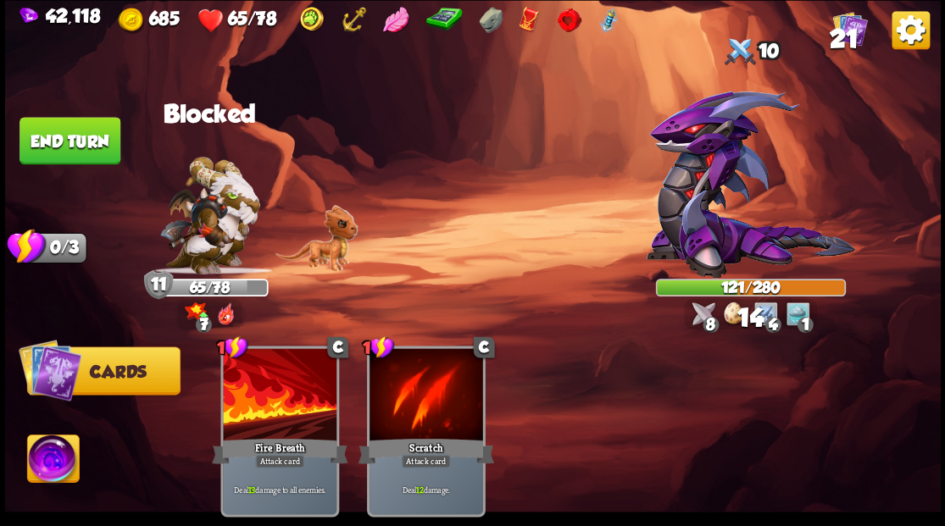
click at [95, 153] on button "End turn" at bounding box center [70, 141] width 103 height 48
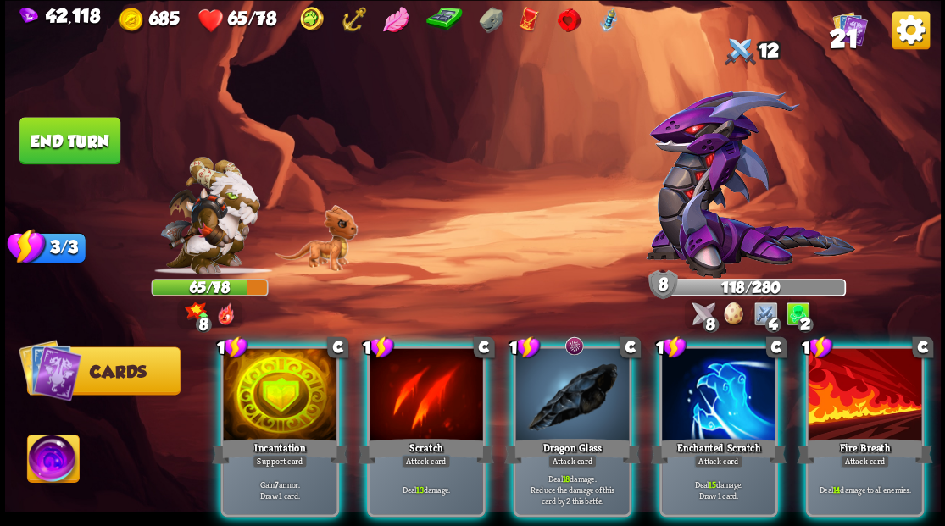
click at [256, 369] on div at bounding box center [280, 396] width 114 height 96
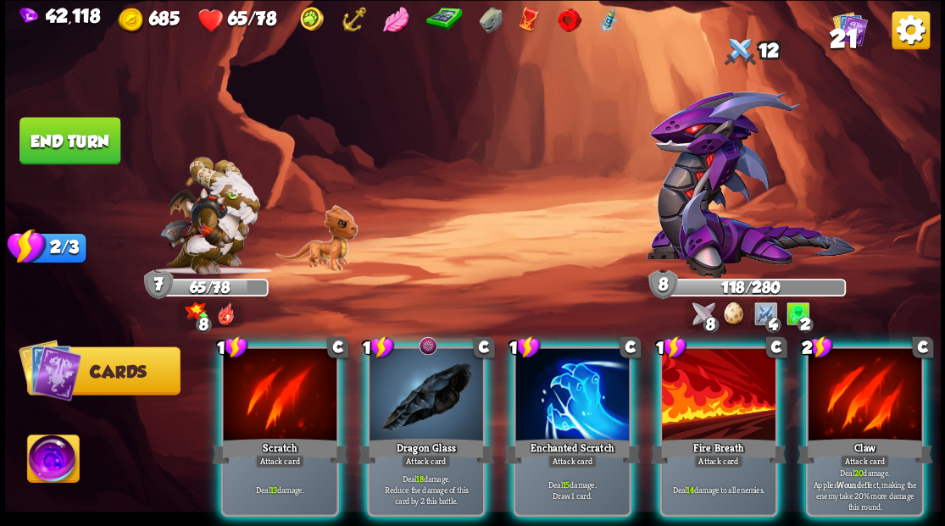
click at [418, 378] on div at bounding box center [426, 396] width 114 height 96
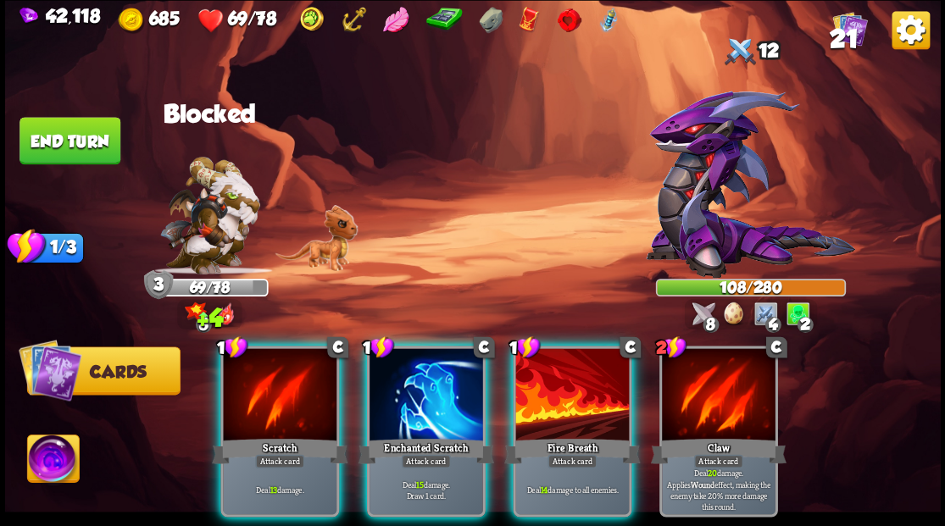
drag, startPoint x: 417, startPoint y: 413, endPoint x: 410, endPoint y: 400, distance: 14.4
click at [414, 408] on div "1 C Enchanted Scratch Attack card Deal 15 damage. Draw 1 card." at bounding box center [425, 431] width 119 height 171
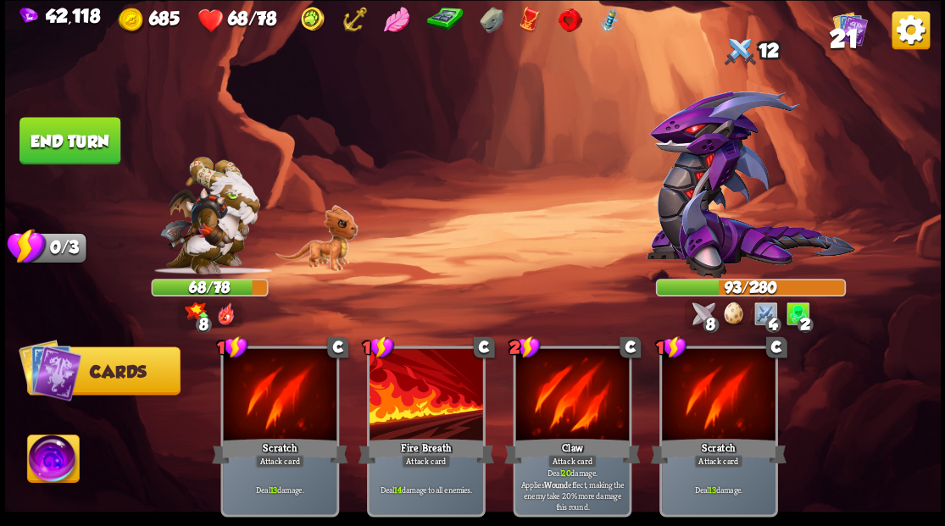
drag, startPoint x: 78, startPoint y: 153, endPoint x: 86, endPoint y: 153, distance: 8.5
click at [78, 153] on button "End turn" at bounding box center [69, 140] width 101 height 47
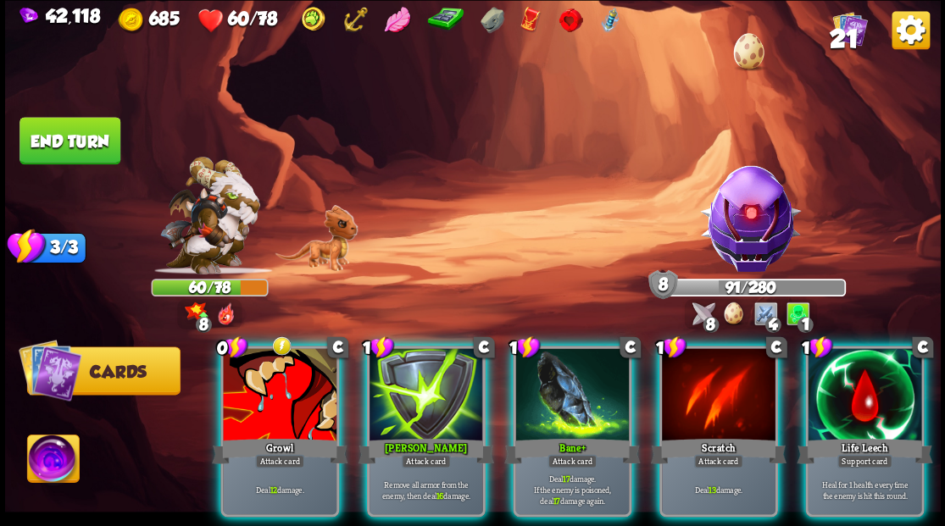
click at [873, 395] on div at bounding box center [865, 396] width 114 height 96
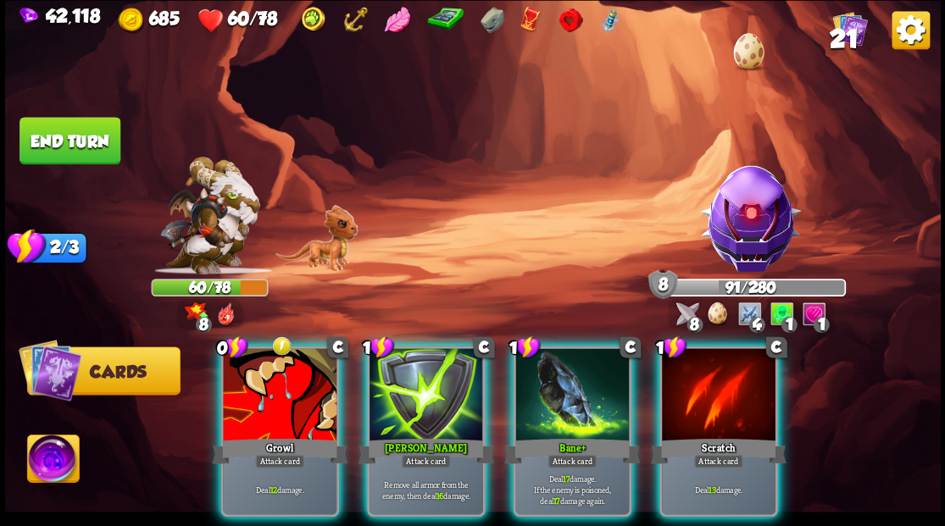
click at [395, 383] on div at bounding box center [426, 396] width 114 height 96
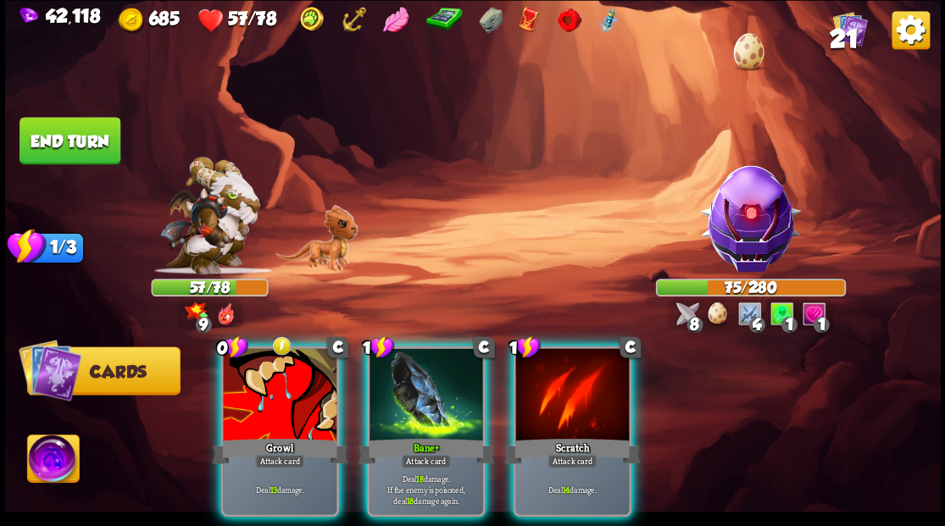
click at [422, 397] on div at bounding box center [426, 396] width 114 height 96
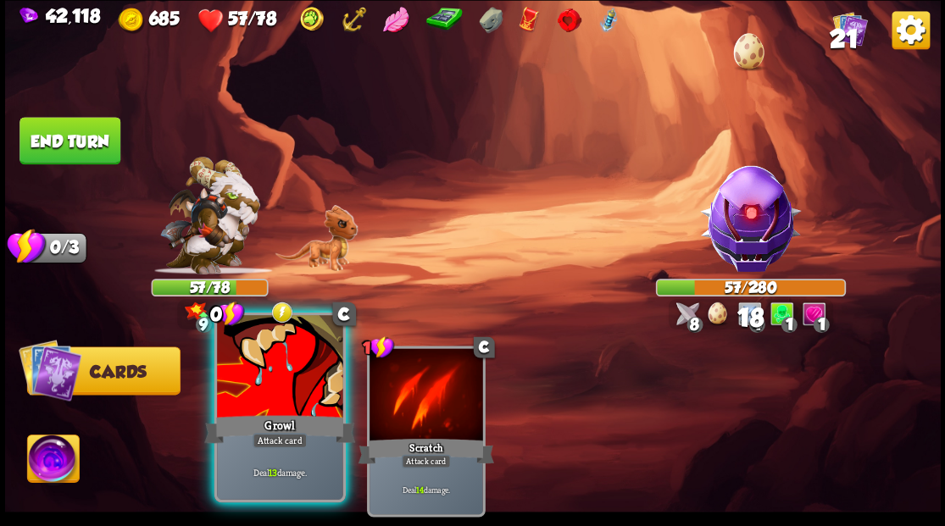
click at [293, 397] on div at bounding box center [279, 368] width 125 height 106
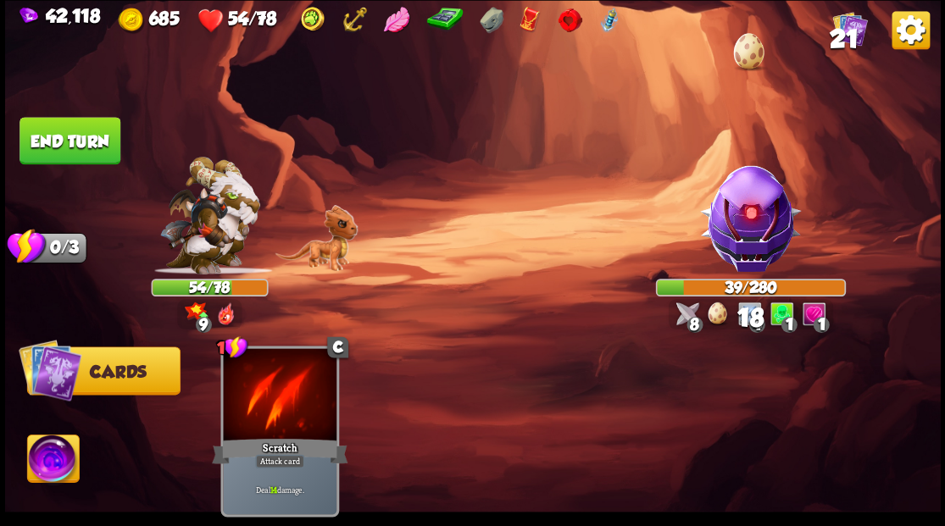
click at [70, 124] on button "End turn" at bounding box center [70, 140] width 103 height 48
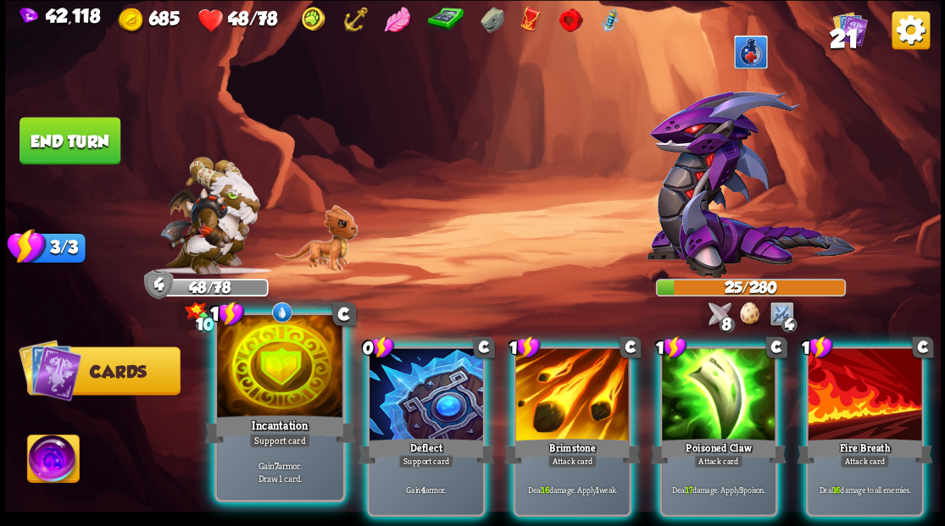
click at [290, 369] on div at bounding box center [279, 368] width 125 height 106
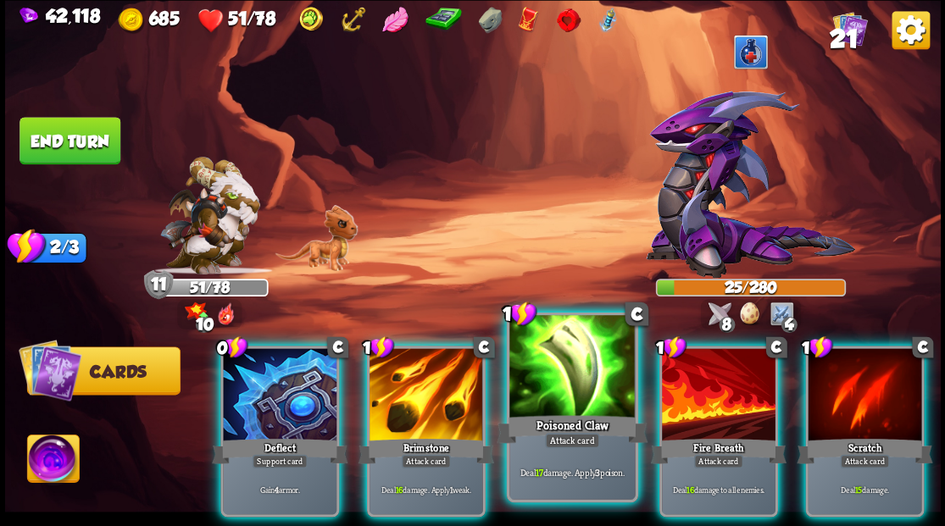
click at [538, 321] on div at bounding box center [571, 368] width 125 height 106
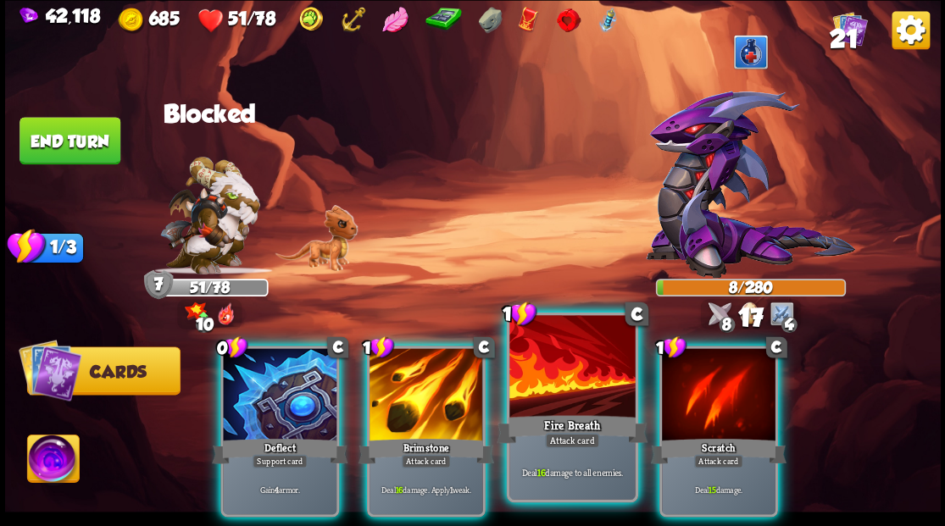
click at [547, 415] on div "Fire Breath" at bounding box center [572, 429] width 151 height 34
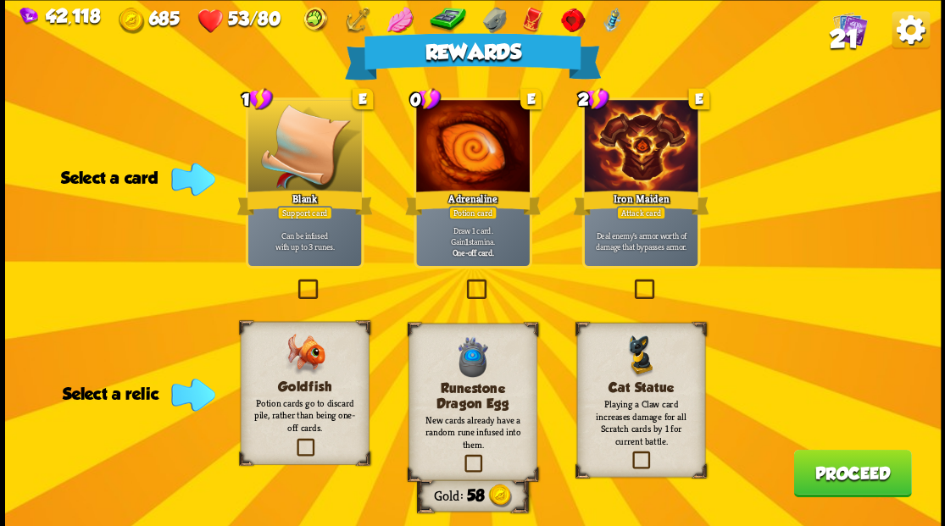
click at [293, 441] on label at bounding box center [293, 441] width 0 height 0
click at [0, 0] on input "checkbox" at bounding box center [0, 0] width 0 height 0
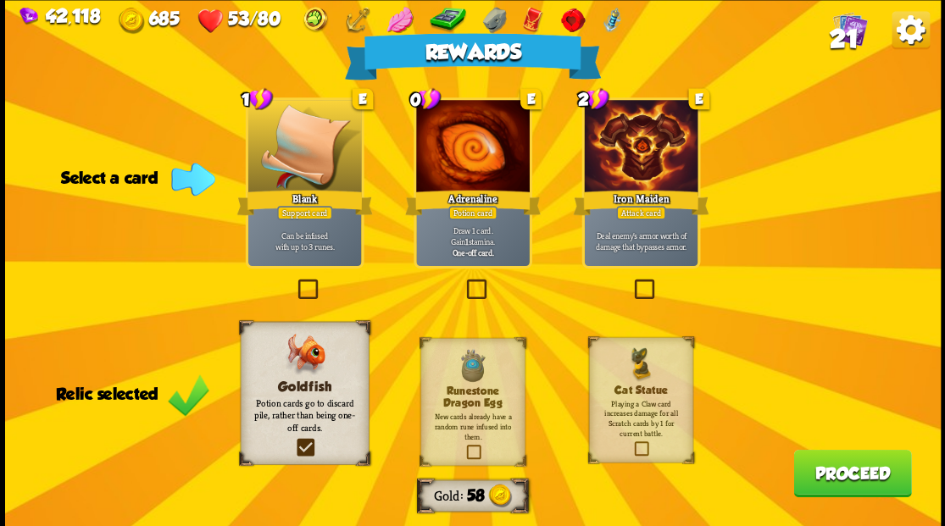
click at [463, 281] on label at bounding box center [463, 281] width 0 height 0
click at [0, 0] on input "checkbox" at bounding box center [0, 0] width 0 height 0
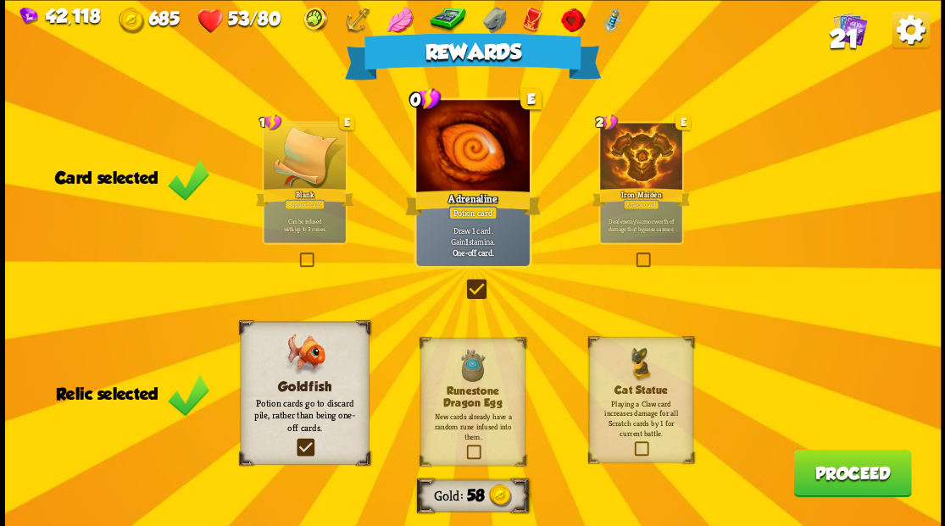
drag, startPoint x: 841, startPoint y: 472, endPoint x: 518, endPoint y: 3, distance: 569.1
click at [835, 468] on button "Proceed" at bounding box center [852, 472] width 118 height 47
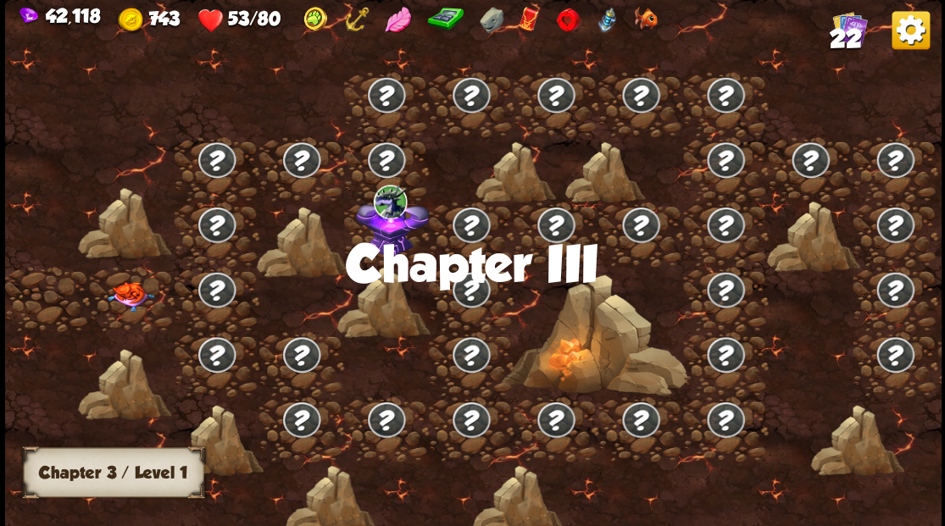
click at [140, 292] on img at bounding box center [130, 296] width 47 height 30
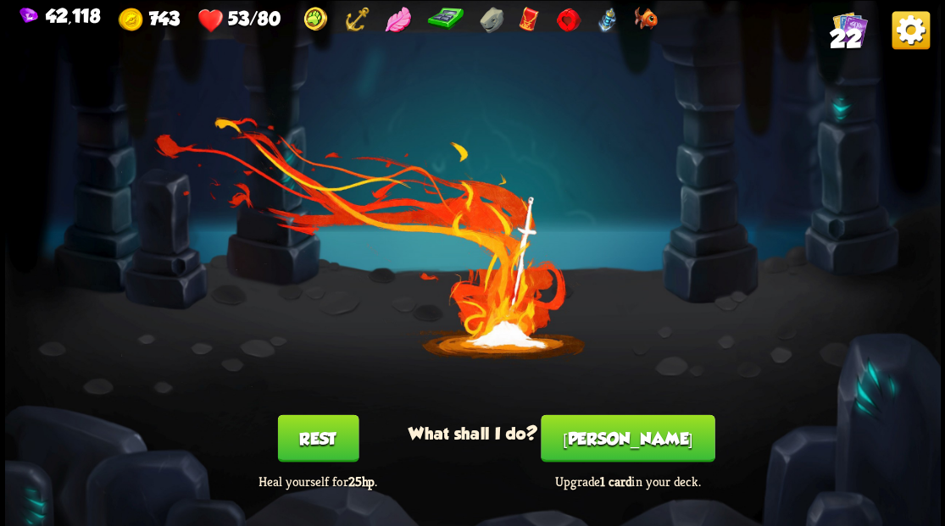
click at [632, 443] on button "[PERSON_NAME]" at bounding box center [628, 437] width 174 height 47
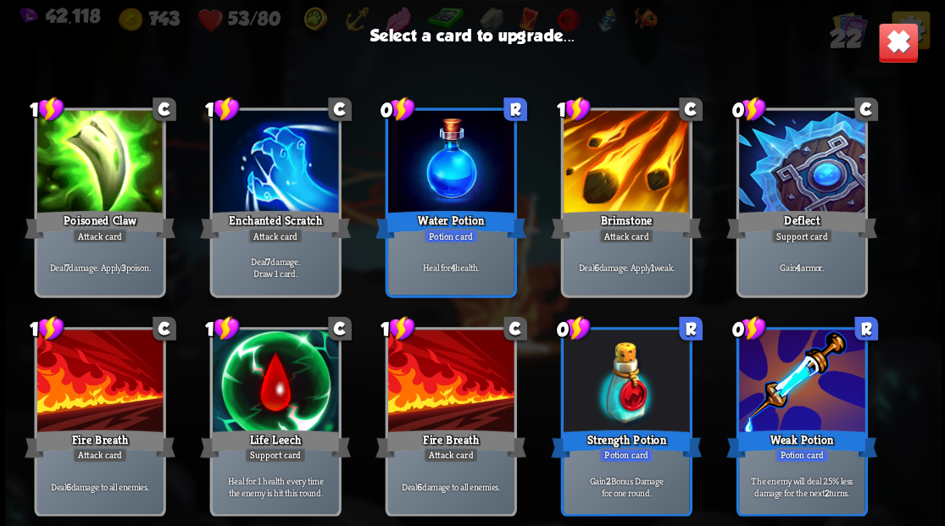
scroll to position [195, 0]
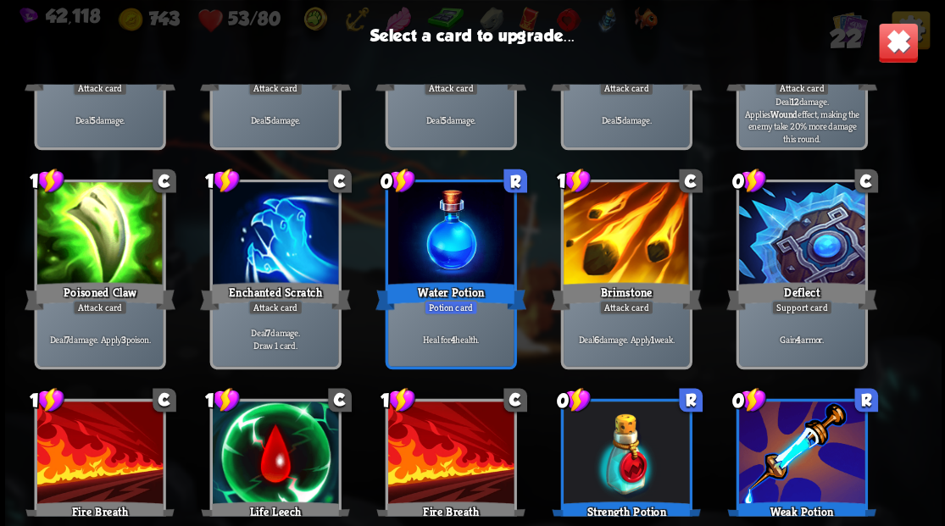
click at [797, 223] on div at bounding box center [800, 235] width 125 height 106
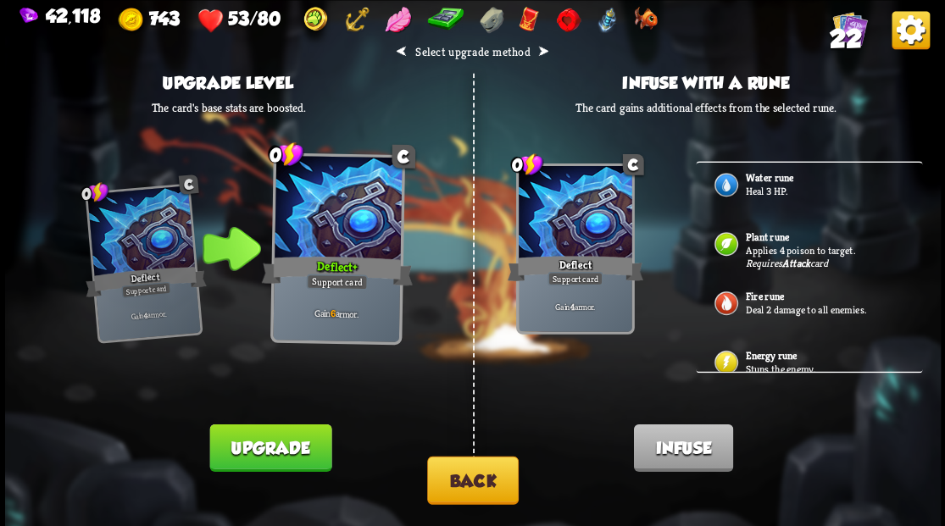
scroll to position [0, 0]
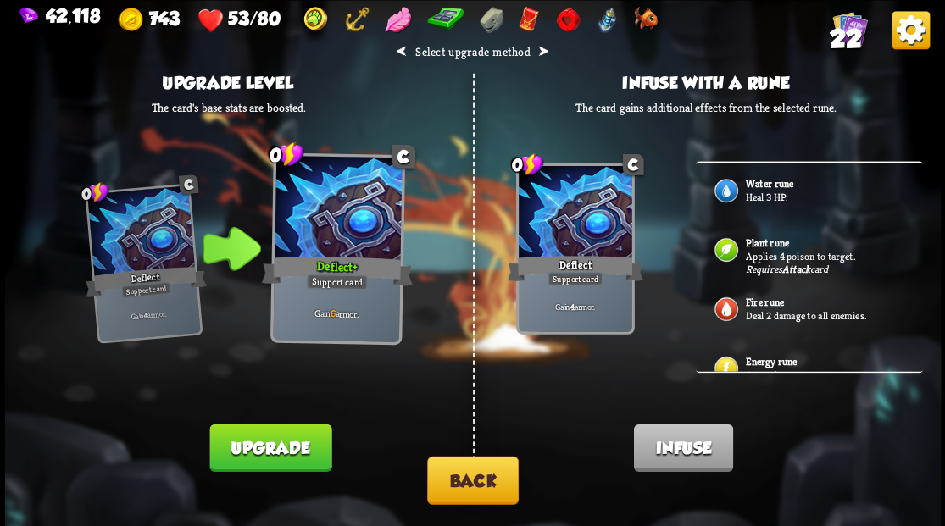
click at [493, 488] on button "Back" at bounding box center [473, 480] width 92 height 48
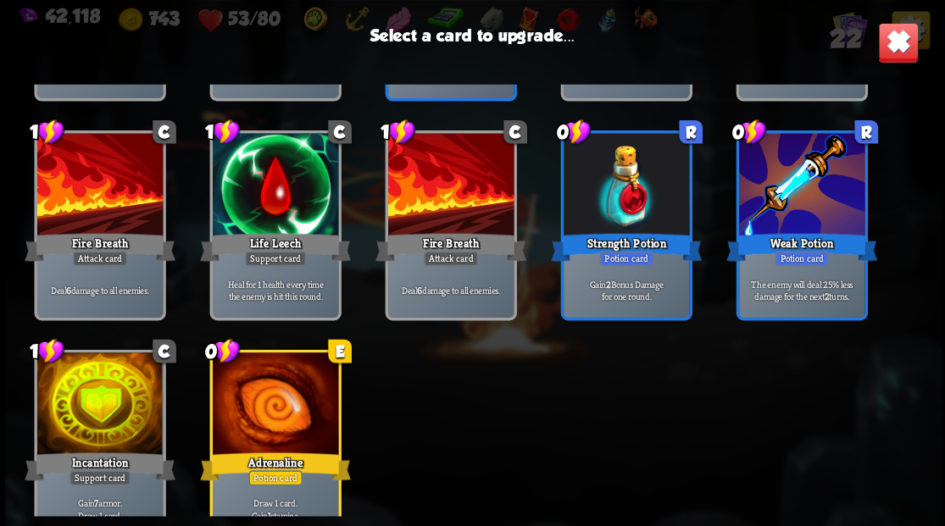
scroll to position [508, 0]
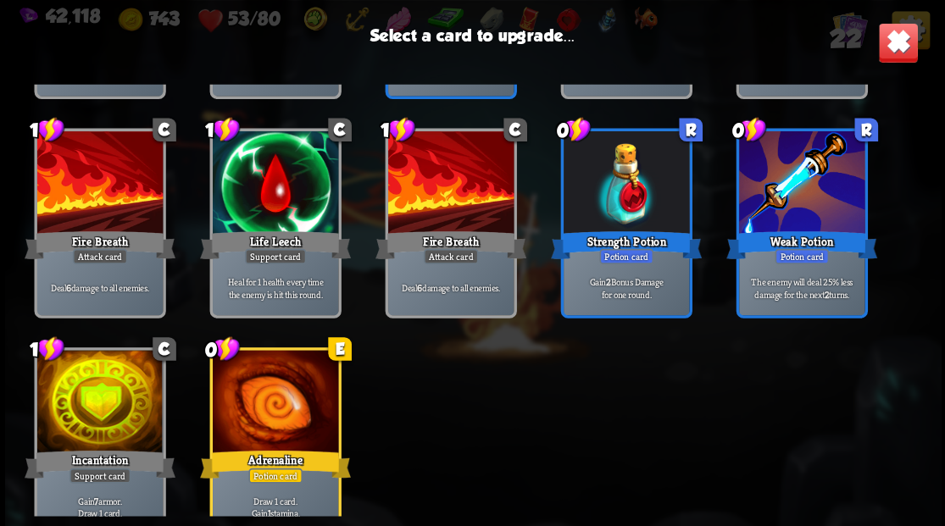
click at [107, 386] on div at bounding box center [98, 403] width 125 height 106
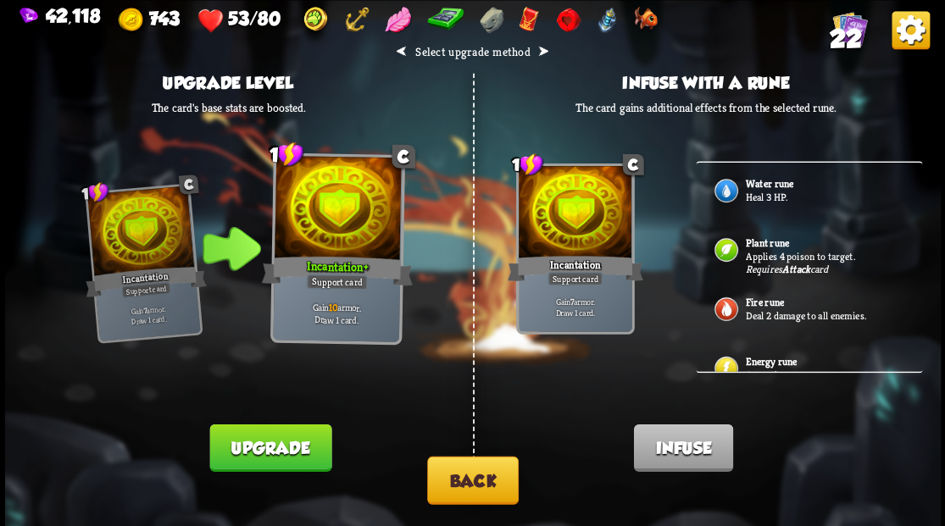
click at [759, 188] on b "Water rune" at bounding box center [768, 184] width 47 height 14
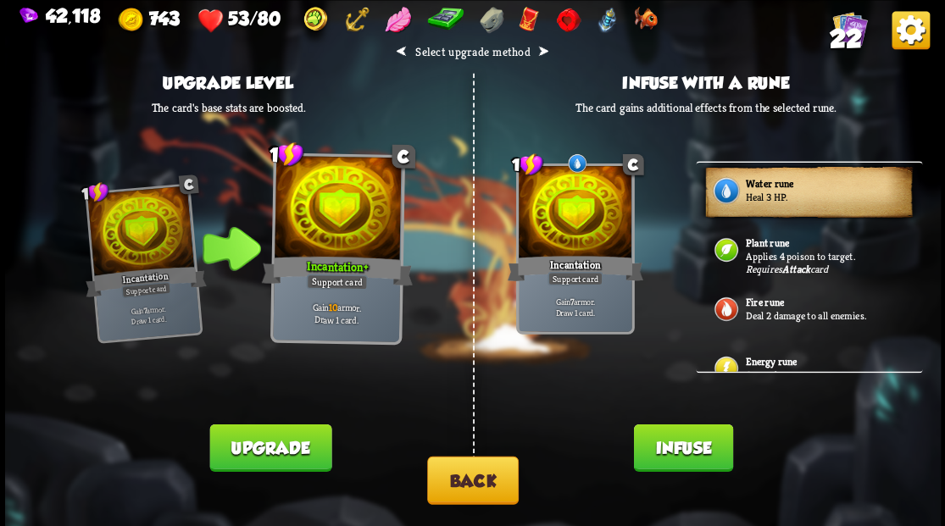
click at [682, 448] on button "Infuse" at bounding box center [682, 447] width 99 height 47
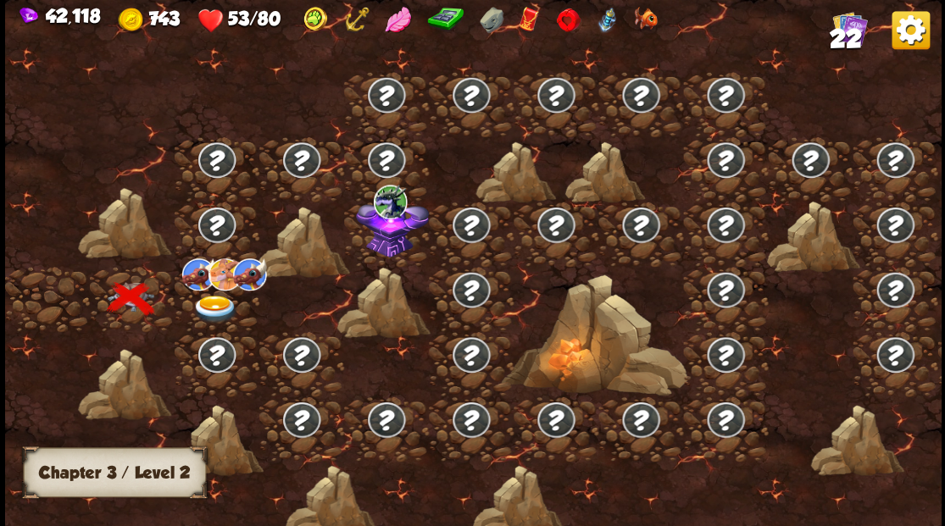
click at [220, 302] on img at bounding box center [215, 309] width 47 height 28
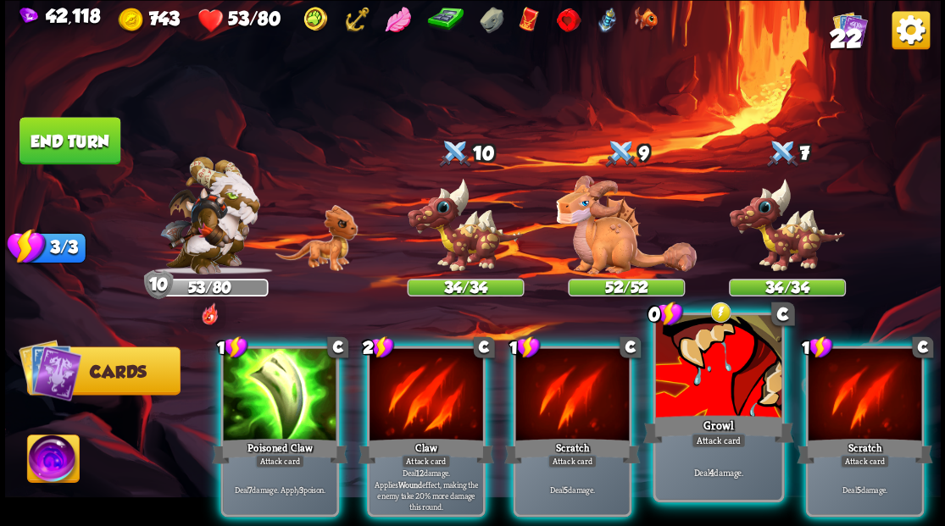
click at [710, 363] on div at bounding box center [717, 368] width 125 height 106
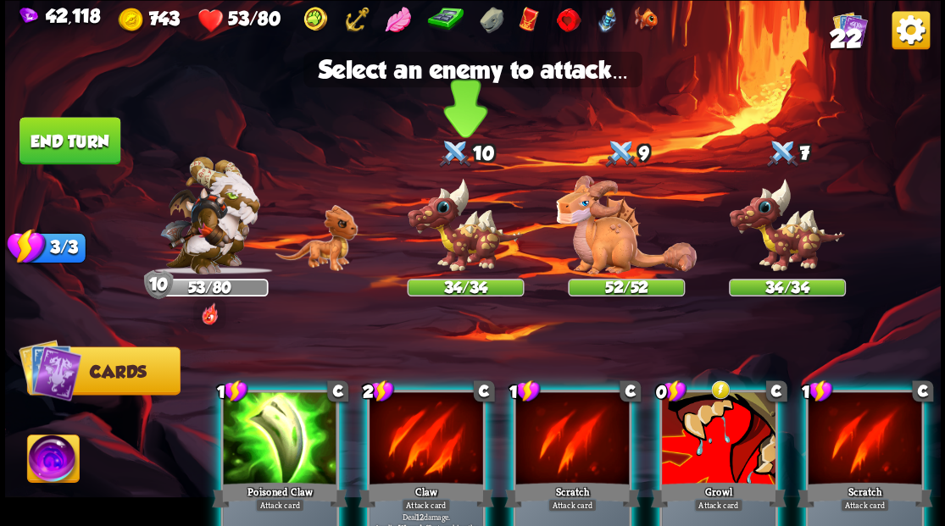
click at [452, 220] on img at bounding box center [465, 225] width 117 height 97
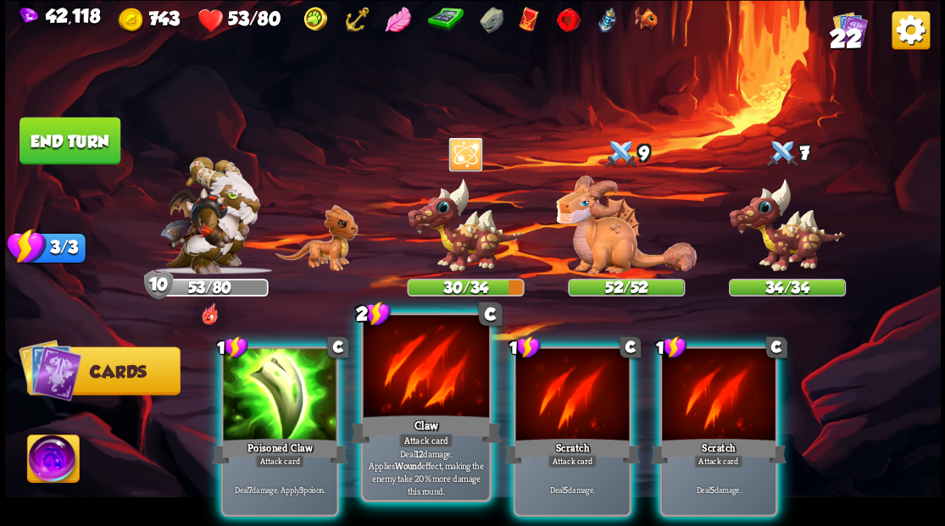
drag, startPoint x: 388, startPoint y: 397, endPoint x: 408, endPoint y: 336, distance: 64.1
click at [388, 396] on div at bounding box center [425, 368] width 125 height 106
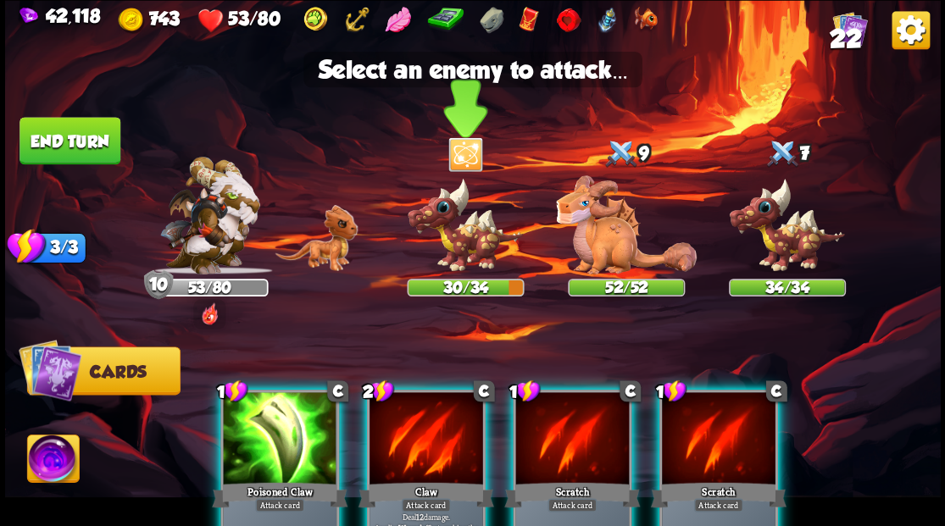
click at [457, 231] on img at bounding box center [465, 225] width 117 height 97
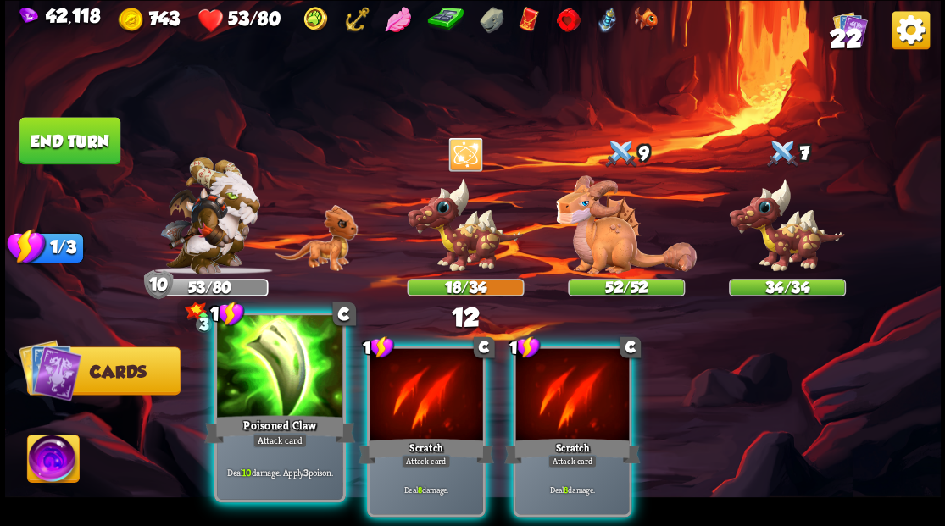
click at [251, 384] on div at bounding box center [279, 368] width 125 height 106
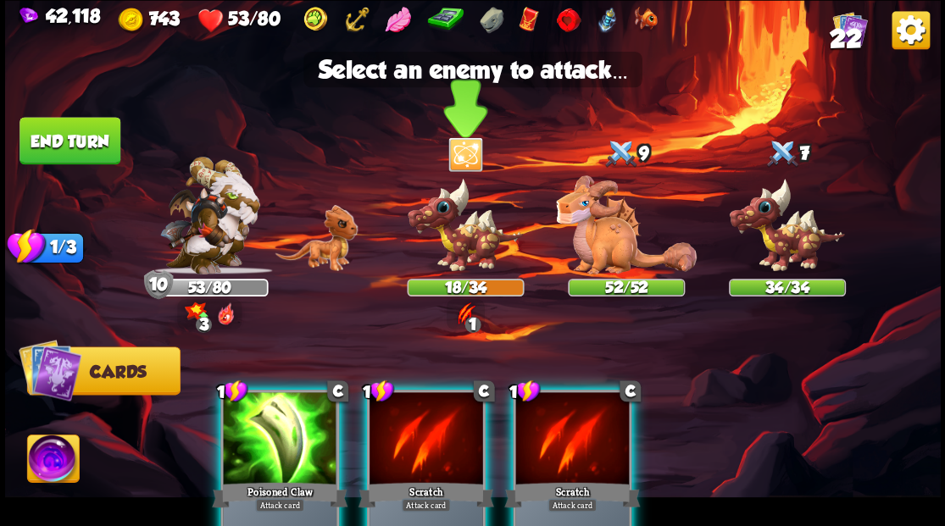
click at [468, 231] on img at bounding box center [465, 225] width 117 height 97
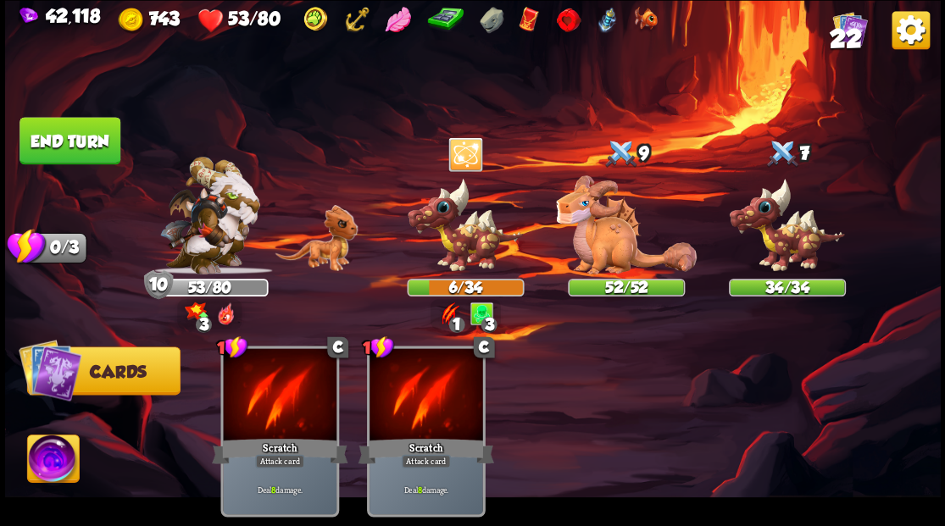
click at [72, 135] on button "End turn" at bounding box center [69, 140] width 101 height 47
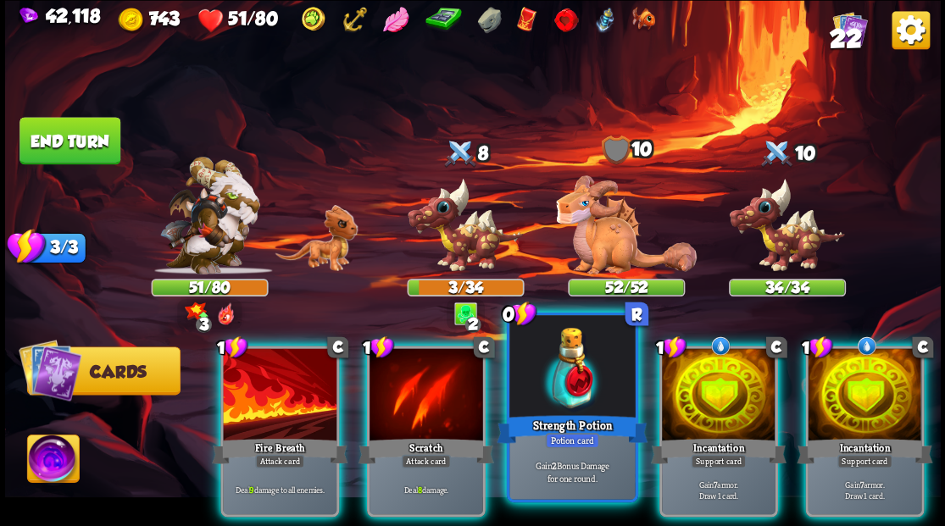
click at [519, 396] on div at bounding box center [571, 368] width 125 height 106
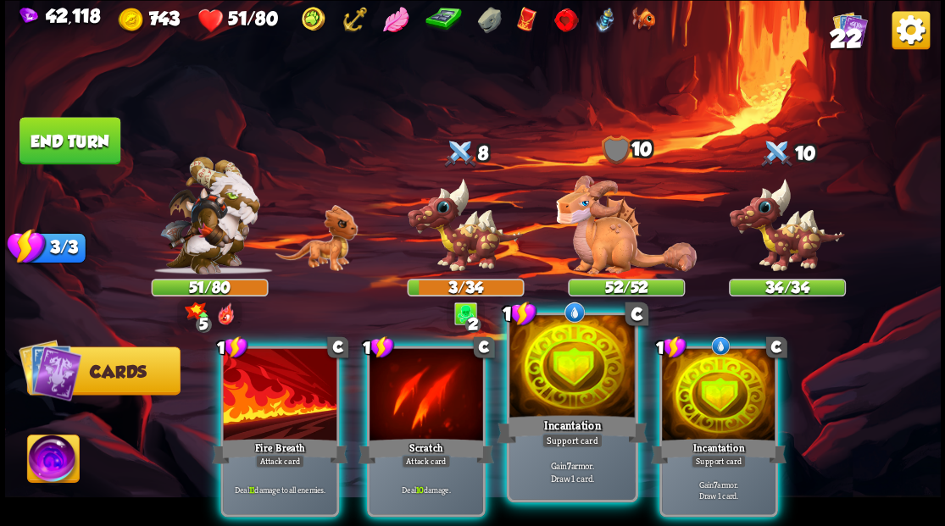
click at [560, 369] on div at bounding box center [571, 368] width 125 height 106
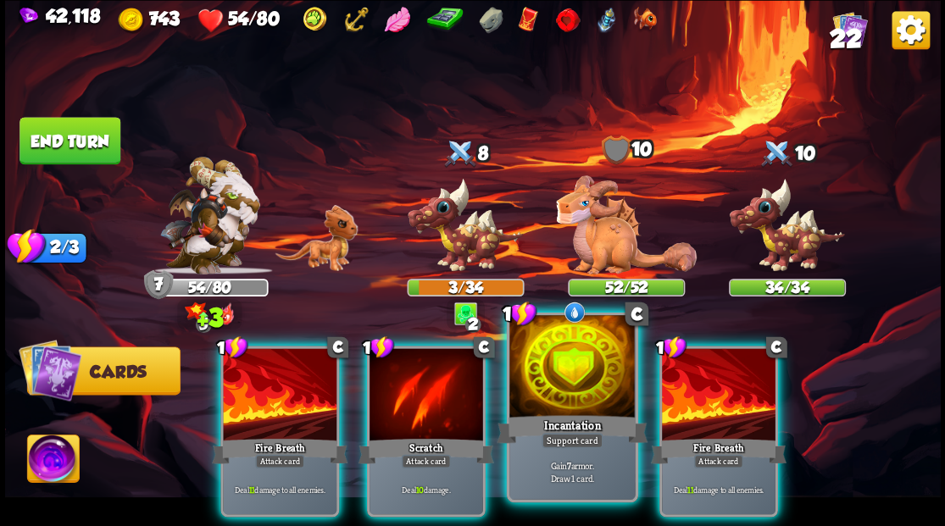
click at [558, 363] on div at bounding box center [571, 368] width 125 height 106
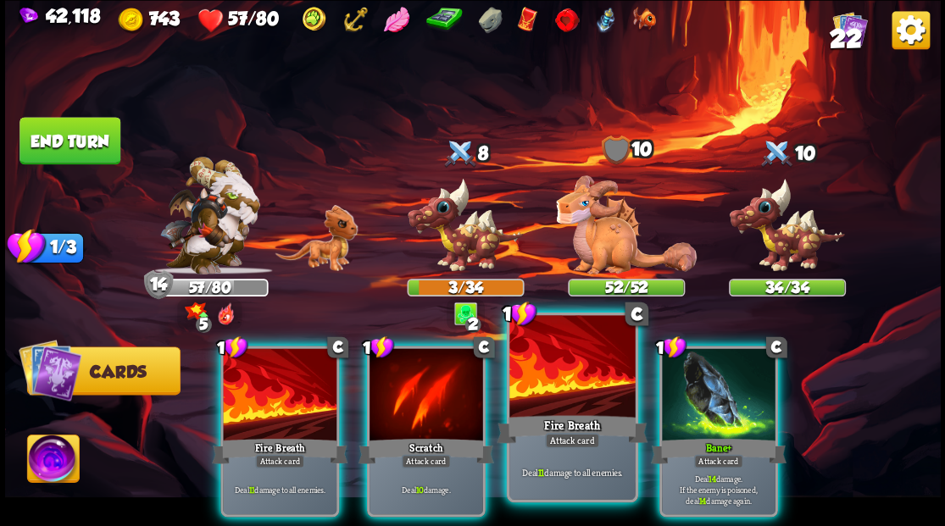
click at [546, 369] on div at bounding box center [571, 368] width 125 height 106
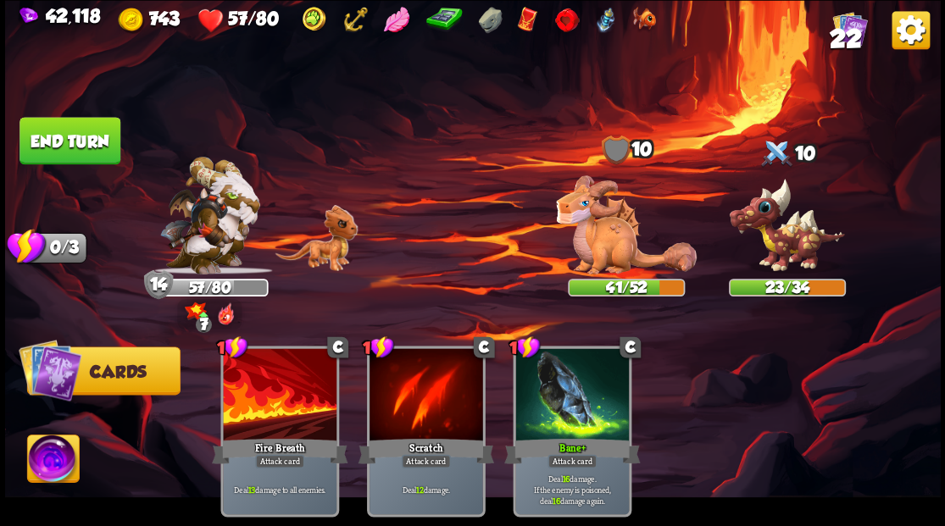
click at [39, 142] on button "End turn" at bounding box center [69, 140] width 101 height 47
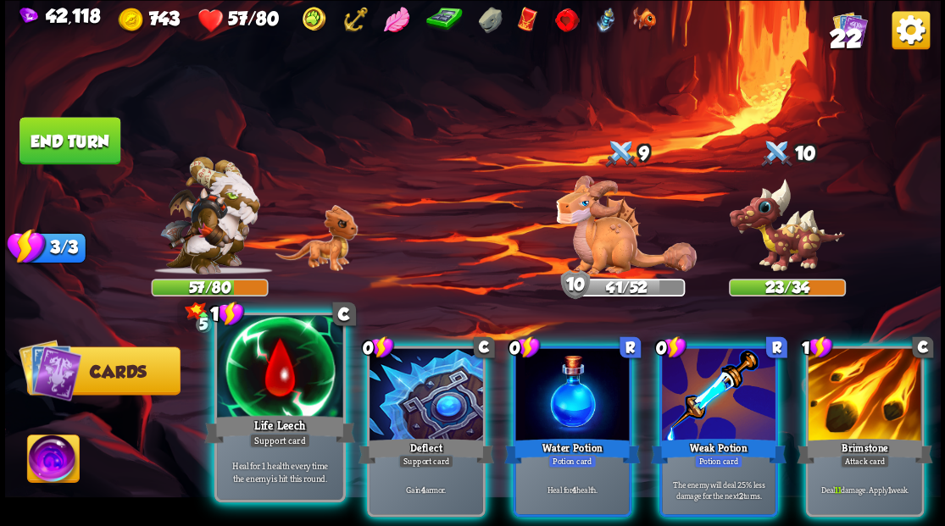
click at [273, 359] on div at bounding box center [279, 368] width 125 height 106
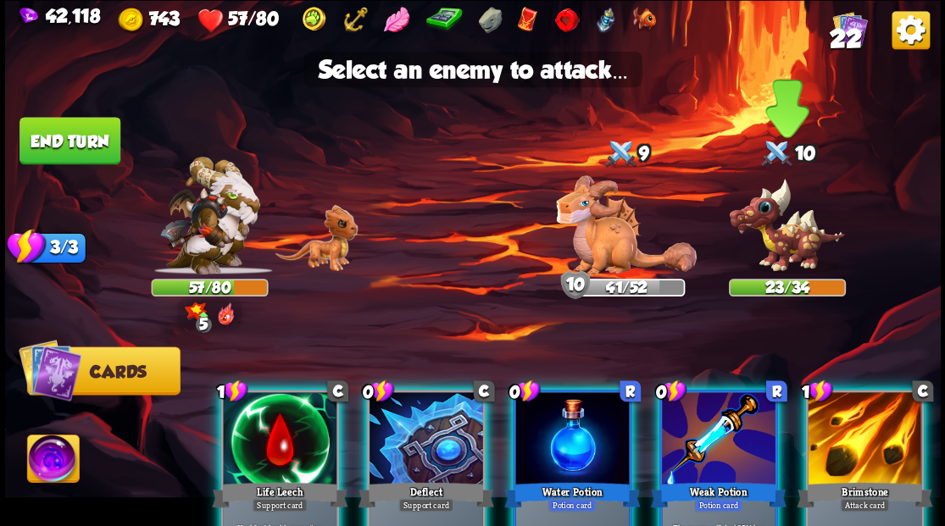
click at [789, 251] on img at bounding box center [786, 225] width 117 height 97
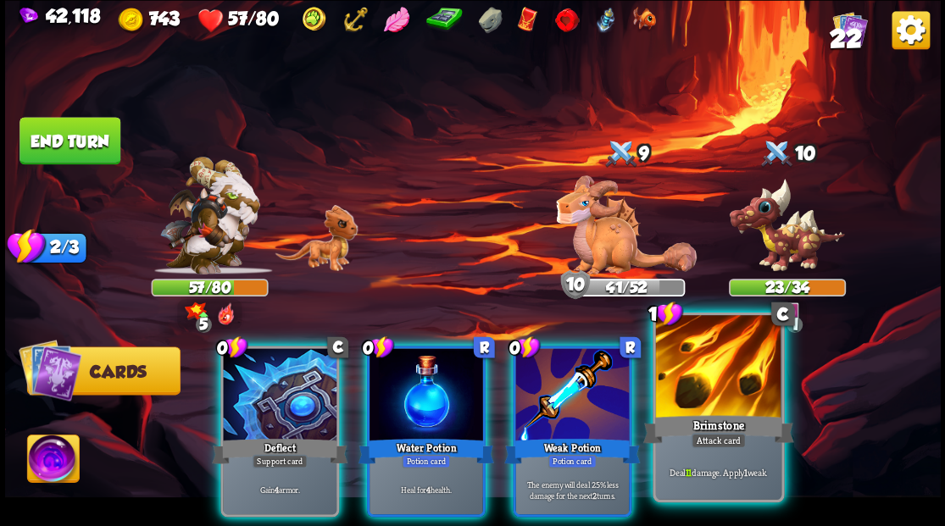
drag, startPoint x: 681, startPoint y: 407, endPoint x: 701, endPoint y: 367, distance: 44.7
click at [681, 404] on div at bounding box center [717, 368] width 125 height 106
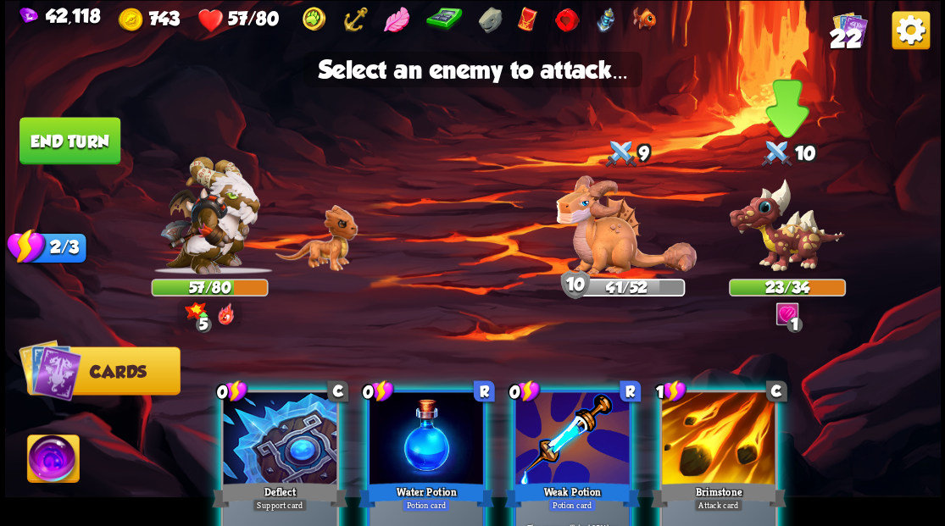
click at [771, 235] on img at bounding box center [786, 225] width 117 height 97
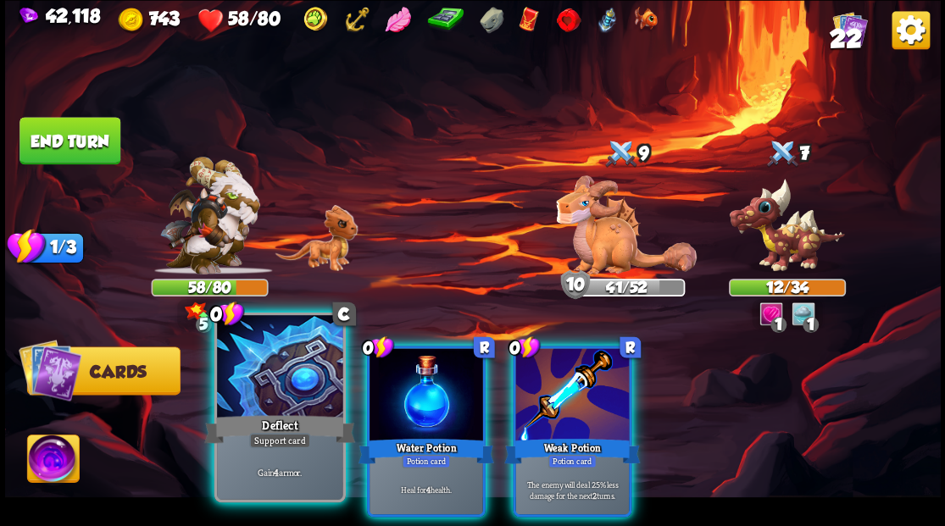
click at [272, 410] on div at bounding box center [279, 368] width 125 height 106
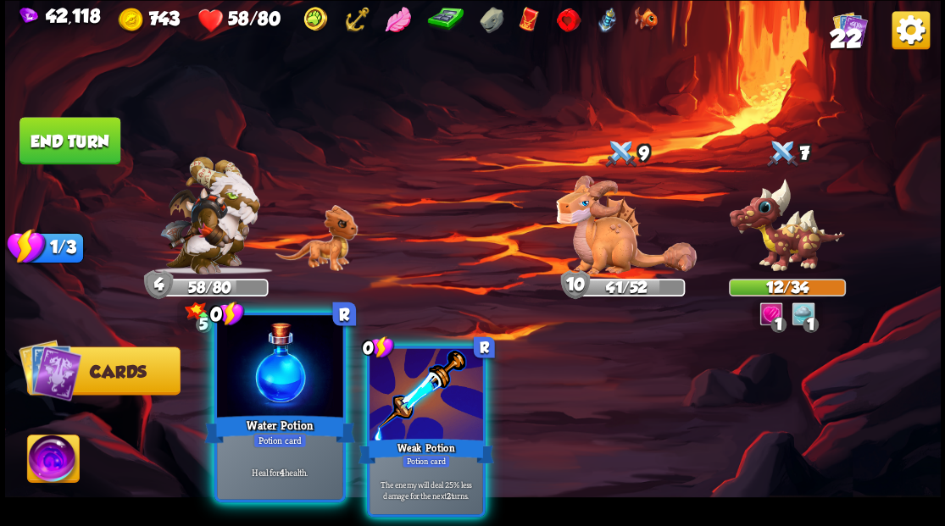
click at [269, 410] on div at bounding box center [279, 368] width 125 height 106
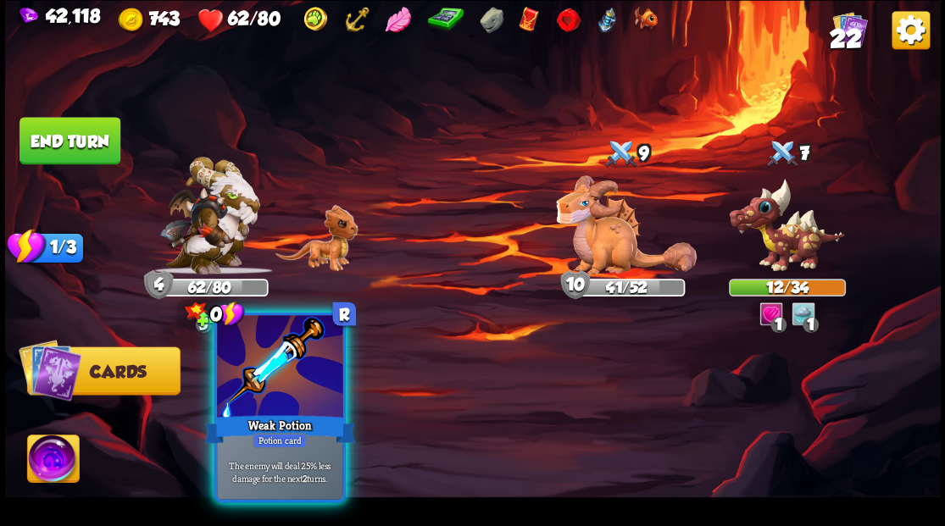
click at [267, 410] on div at bounding box center [279, 368] width 125 height 106
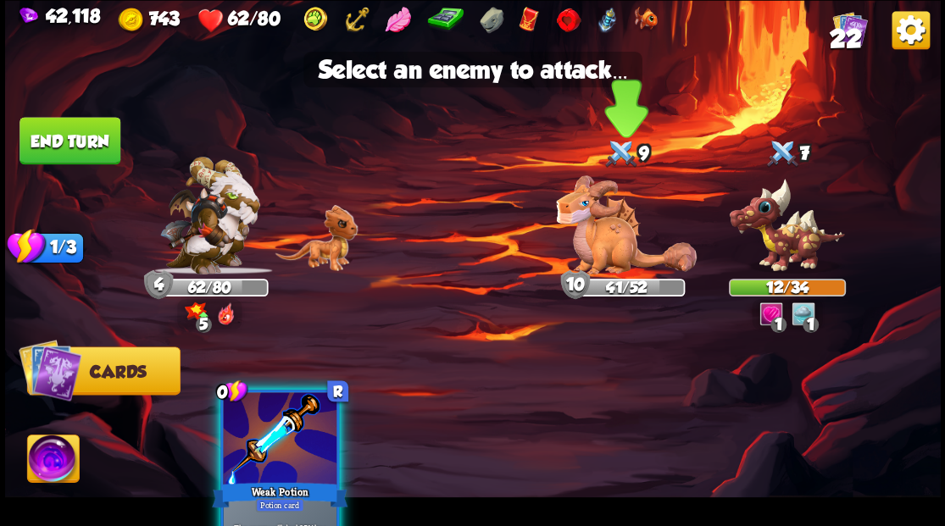
click at [619, 244] on img at bounding box center [626, 224] width 141 height 99
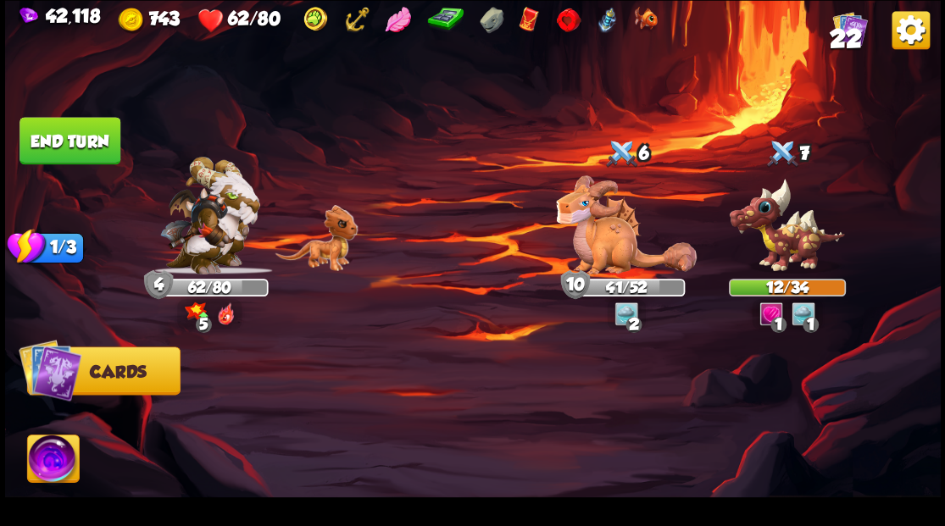
click at [58, 147] on button "End turn" at bounding box center [69, 140] width 101 height 47
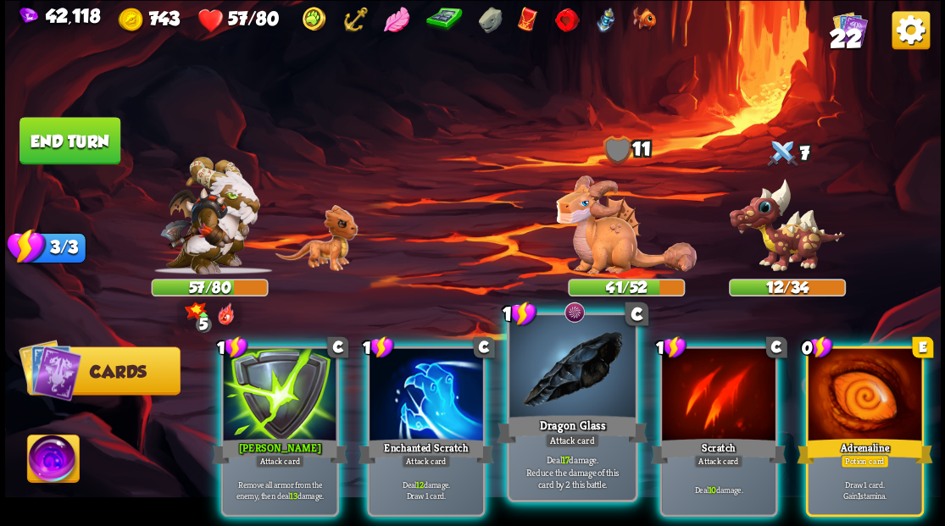
click at [557, 367] on div at bounding box center [571, 368] width 125 height 106
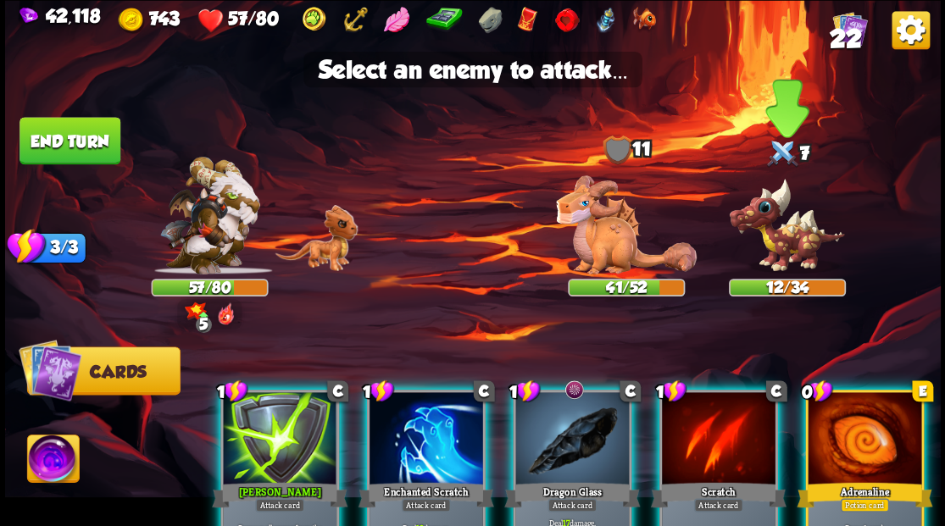
click at [764, 219] on img at bounding box center [786, 225] width 117 height 97
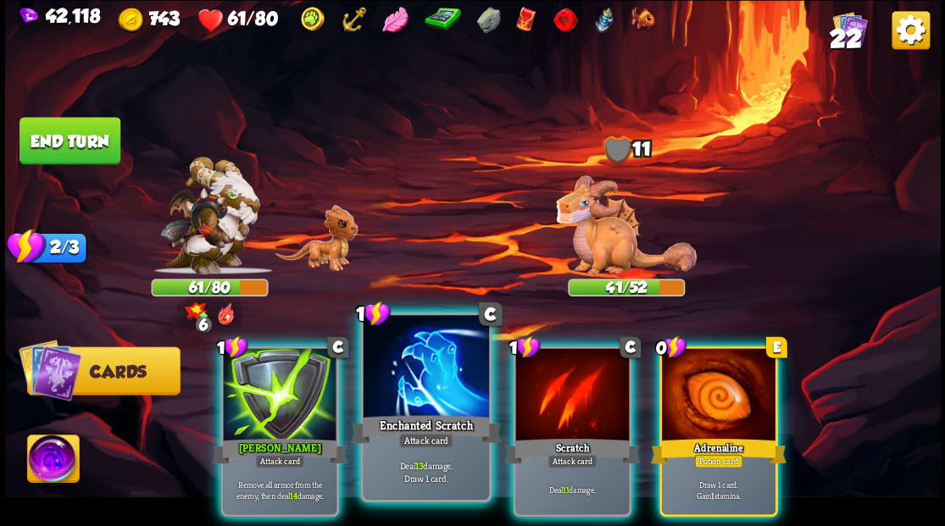
click at [417, 385] on div at bounding box center [425, 368] width 125 height 106
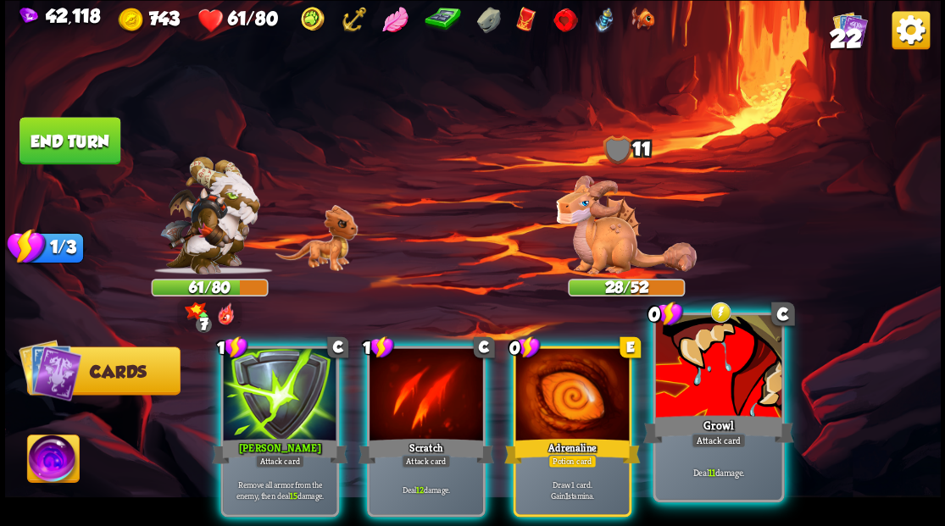
click at [714, 390] on div at bounding box center [717, 368] width 125 height 106
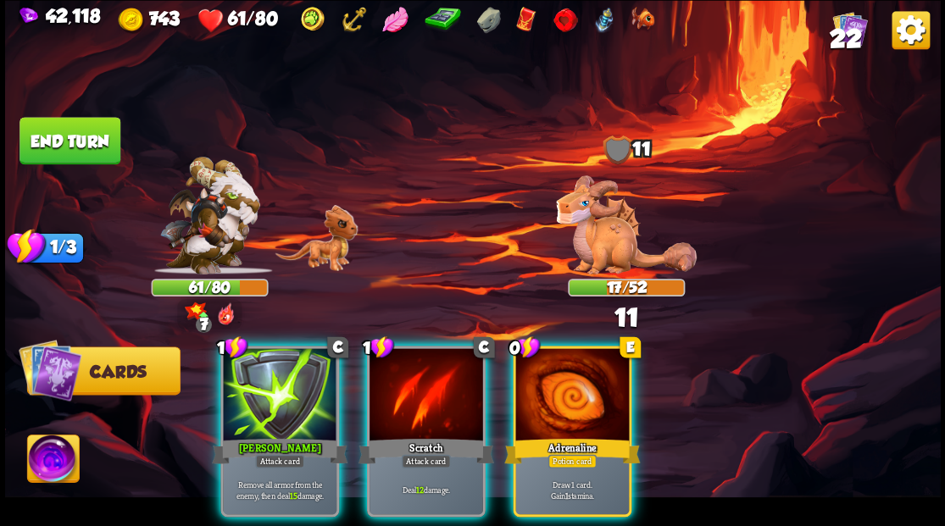
click at [584, 397] on div at bounding box center [572, 396] width 114 height 96
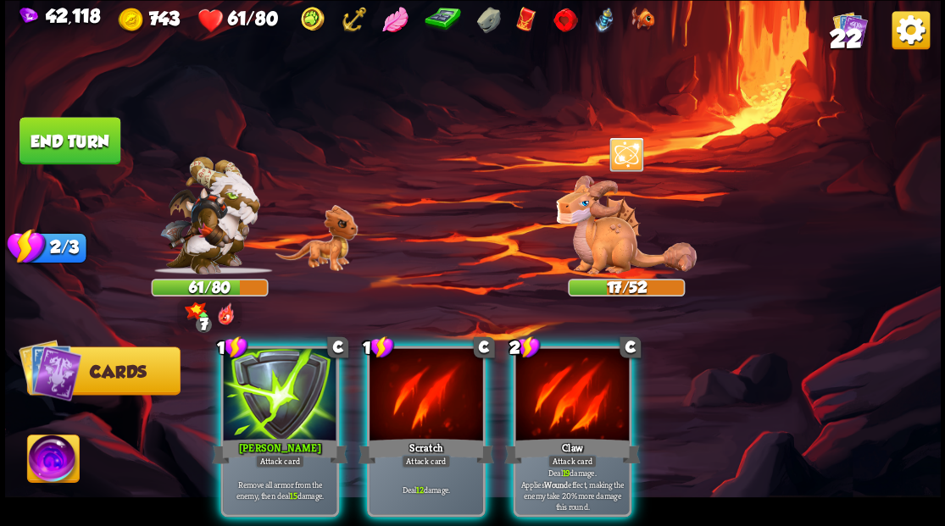
click at [47, 464] on img at bounding box center [53, 461] width 52 height 53
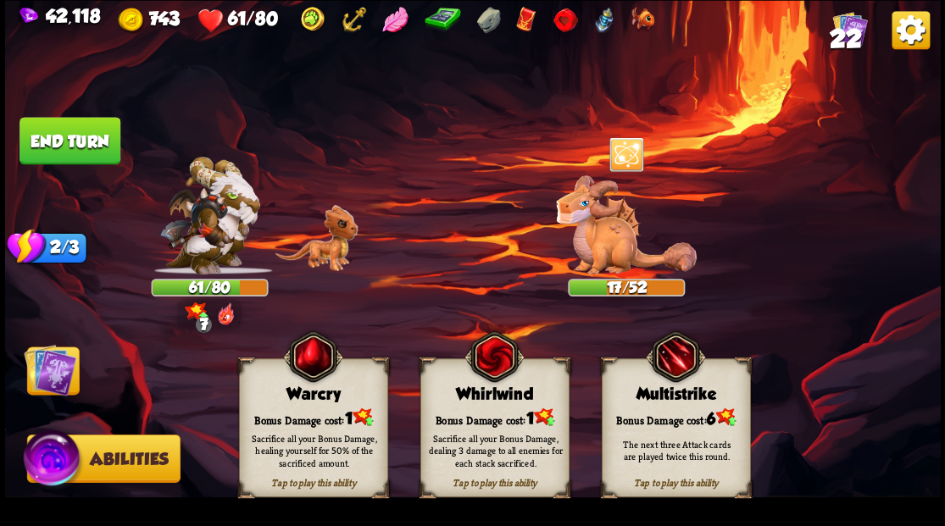
click at [285, 410] on div "Tap to play this ability Warcry Bonus Damage cost: 1 Sacrifice all your Bonus D…" at bounding box center [313, 427] width 149 height 139
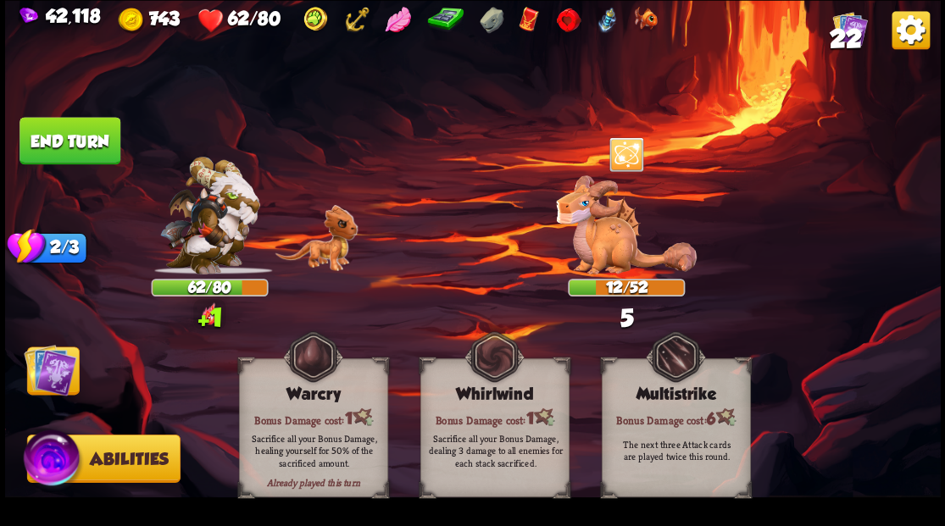
click at [38, 372] on img at bounding box center [50, 369] width 53 height 53
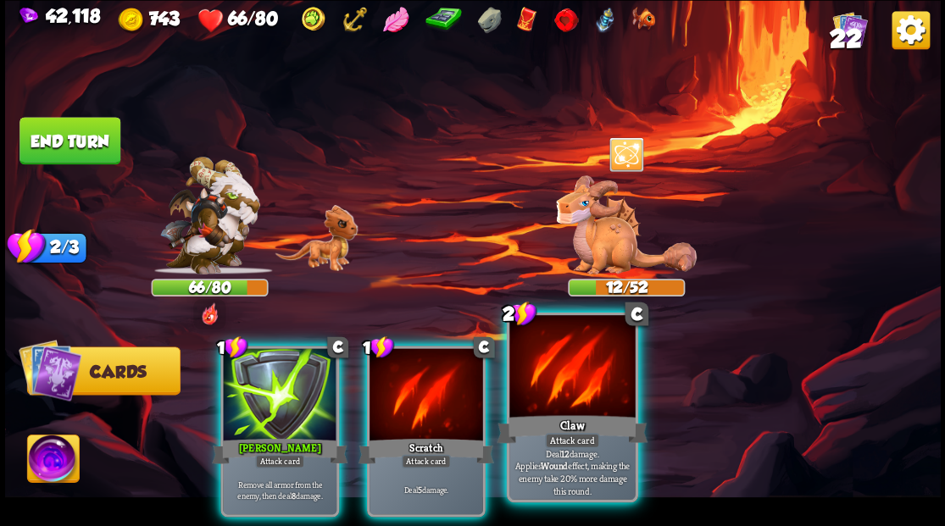
click at [566, 376] on div at bounding box center [571, 368] width 125 height 106
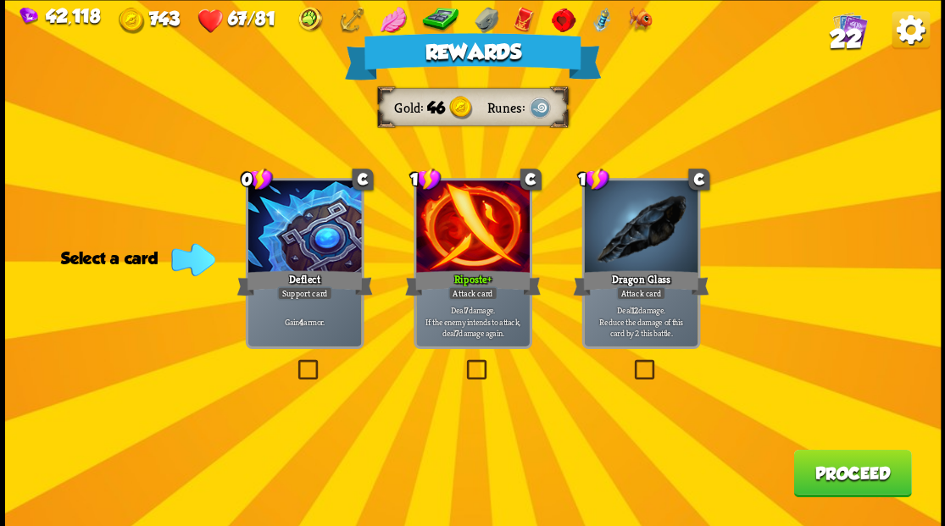
click at [811, 469] on button "Proceed" at bounding box center [852, 472] width 118 height 47
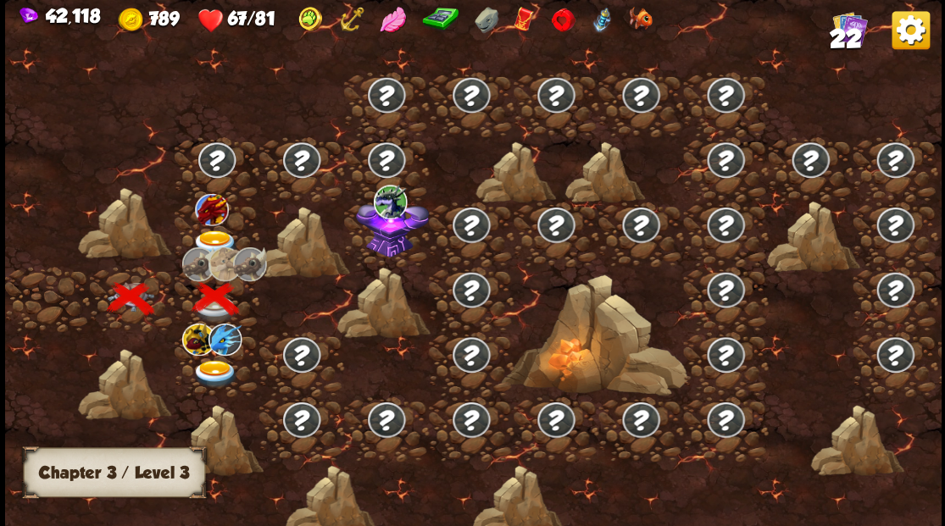
click at [853, 27] on span "22" at bounding box center [845, 38] width 32 height 29
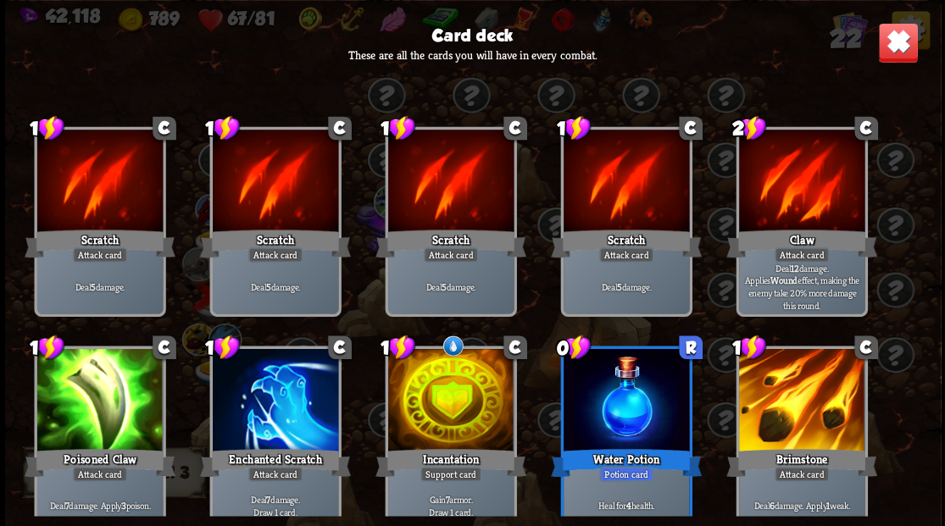
scroll to position [0, 0]
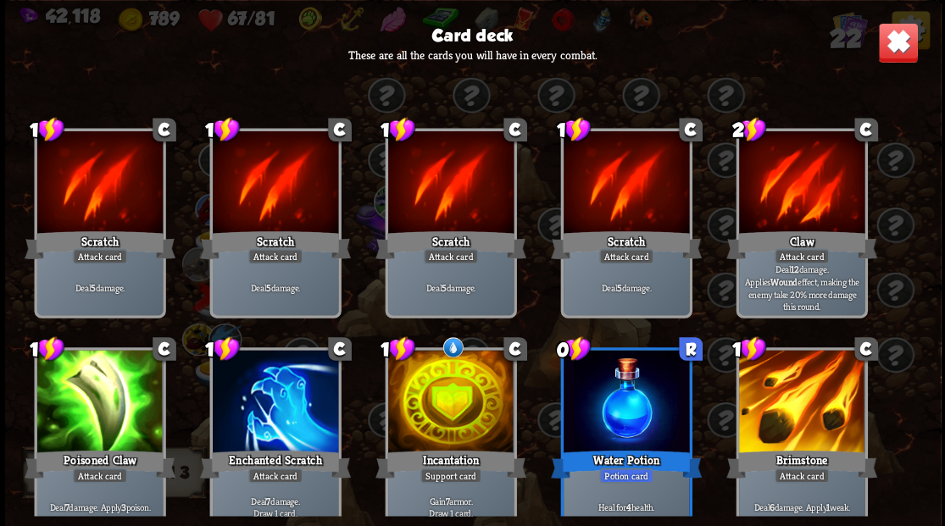
click at [901, 50] on img at bounding box center [897, 42] width 41 height 41
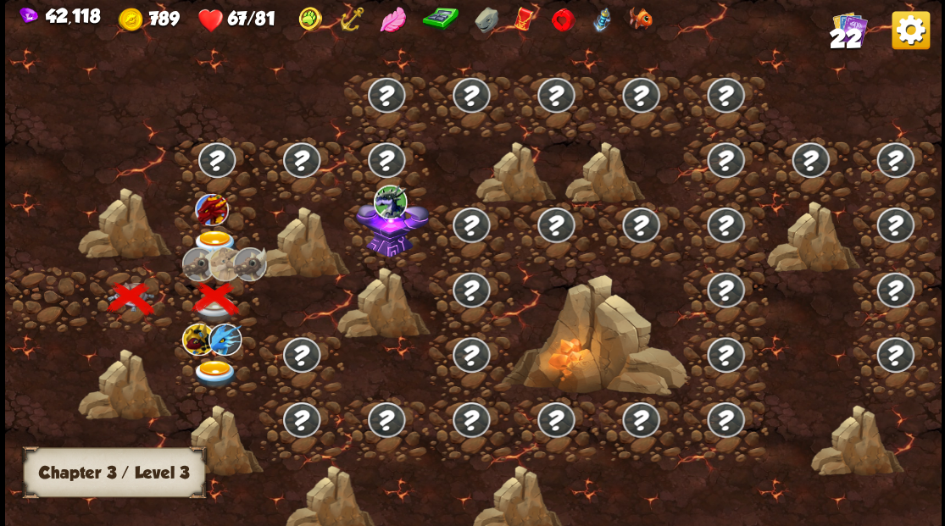
click at [215, 243] on img at bounding box center [215, 244] width 47 height 28
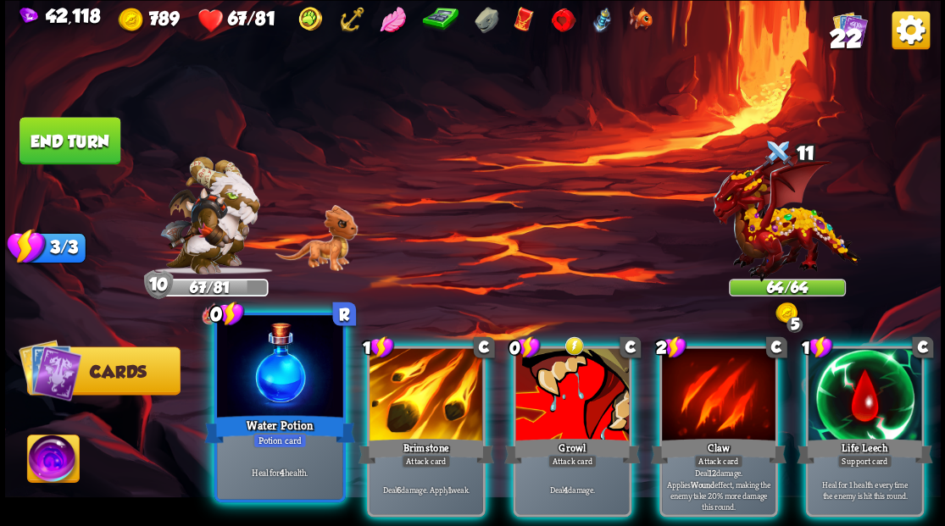
click at [279, 368] on div at bounding box center [279, 368] width 125 height 106
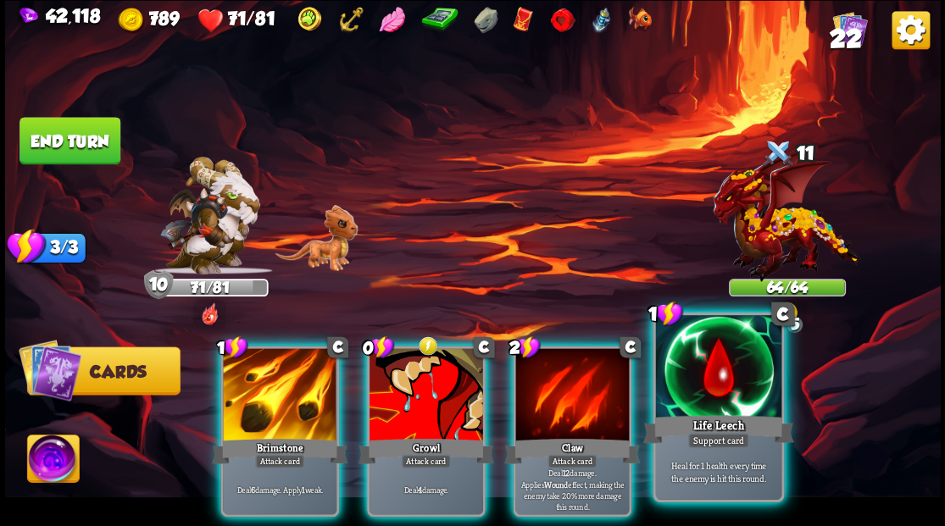
click at [695, 389] on div at bounding box center [717, 368] width 125 height 106
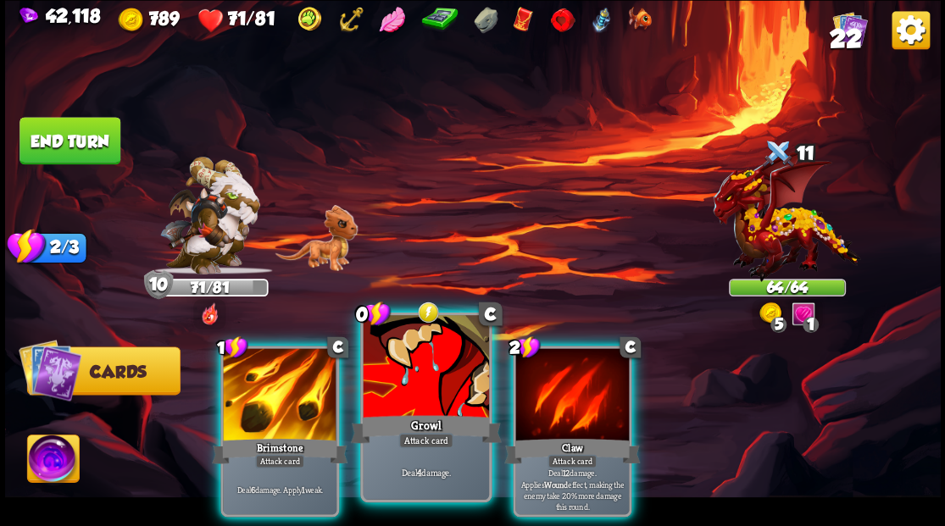
click at [364, 349] on div at bounding box center [425, 368] width 125 height 106
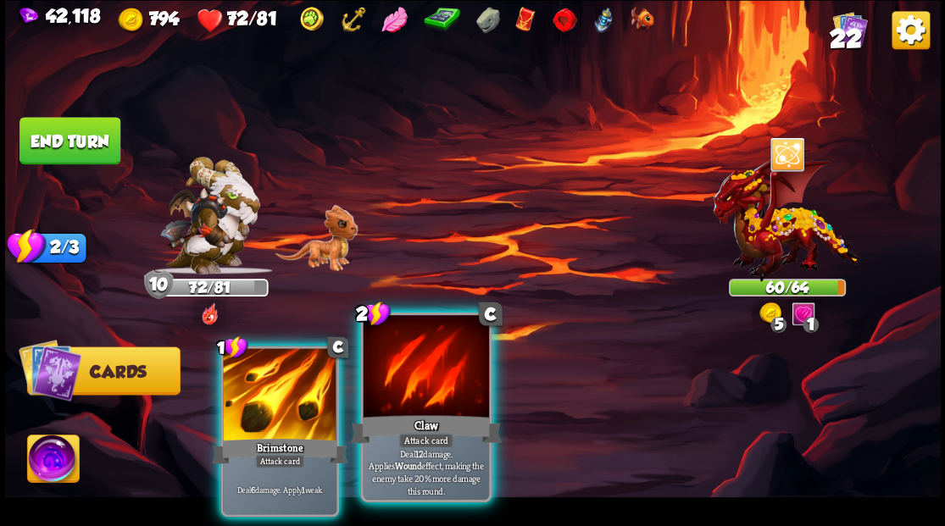
click at [445, 357] on div at bounding box center [425, 368] width 125 height 106
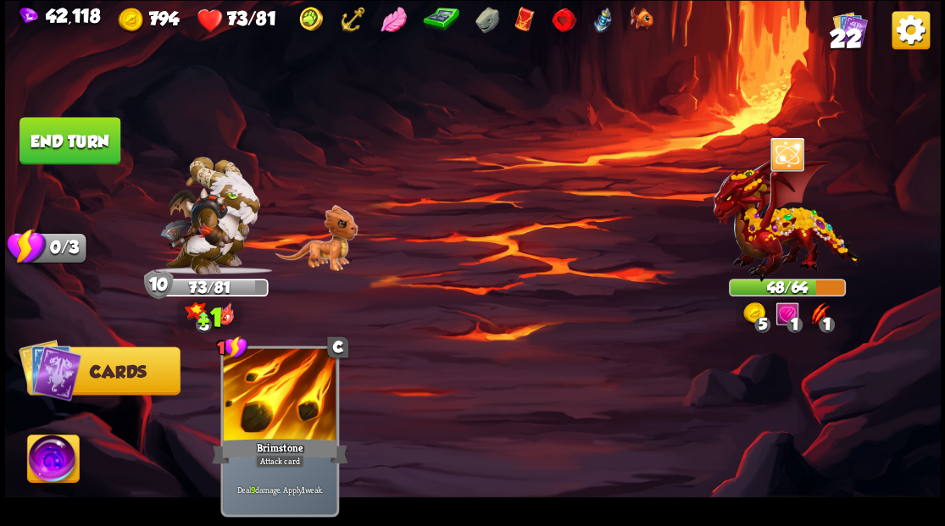
click at [67, 137] on button "End turn" at bounding box center [69, 140] width 101 height 47
